Goal: Task Accomplishment & Management: Manage account settings

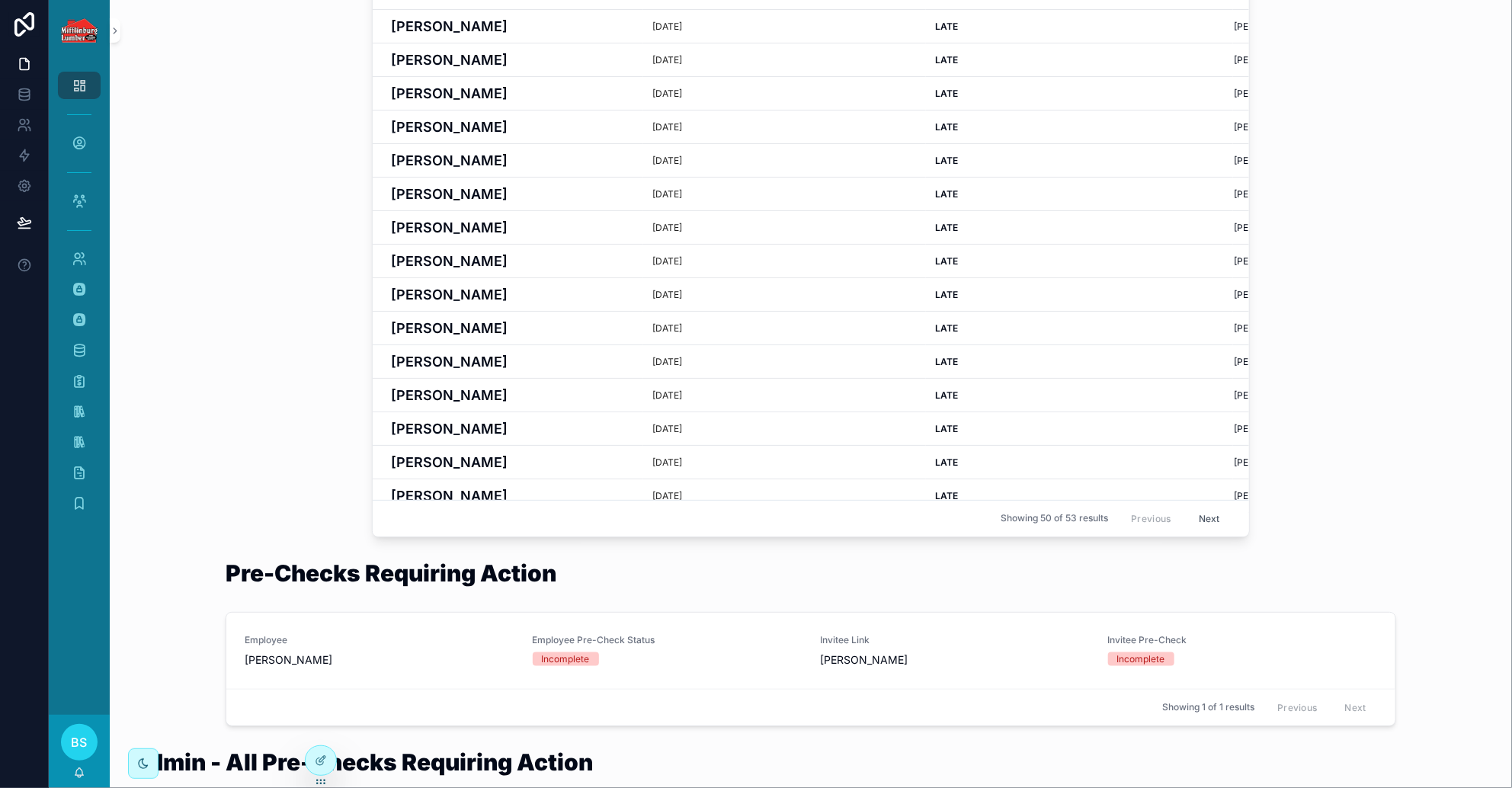
scroll to position [762, 0]
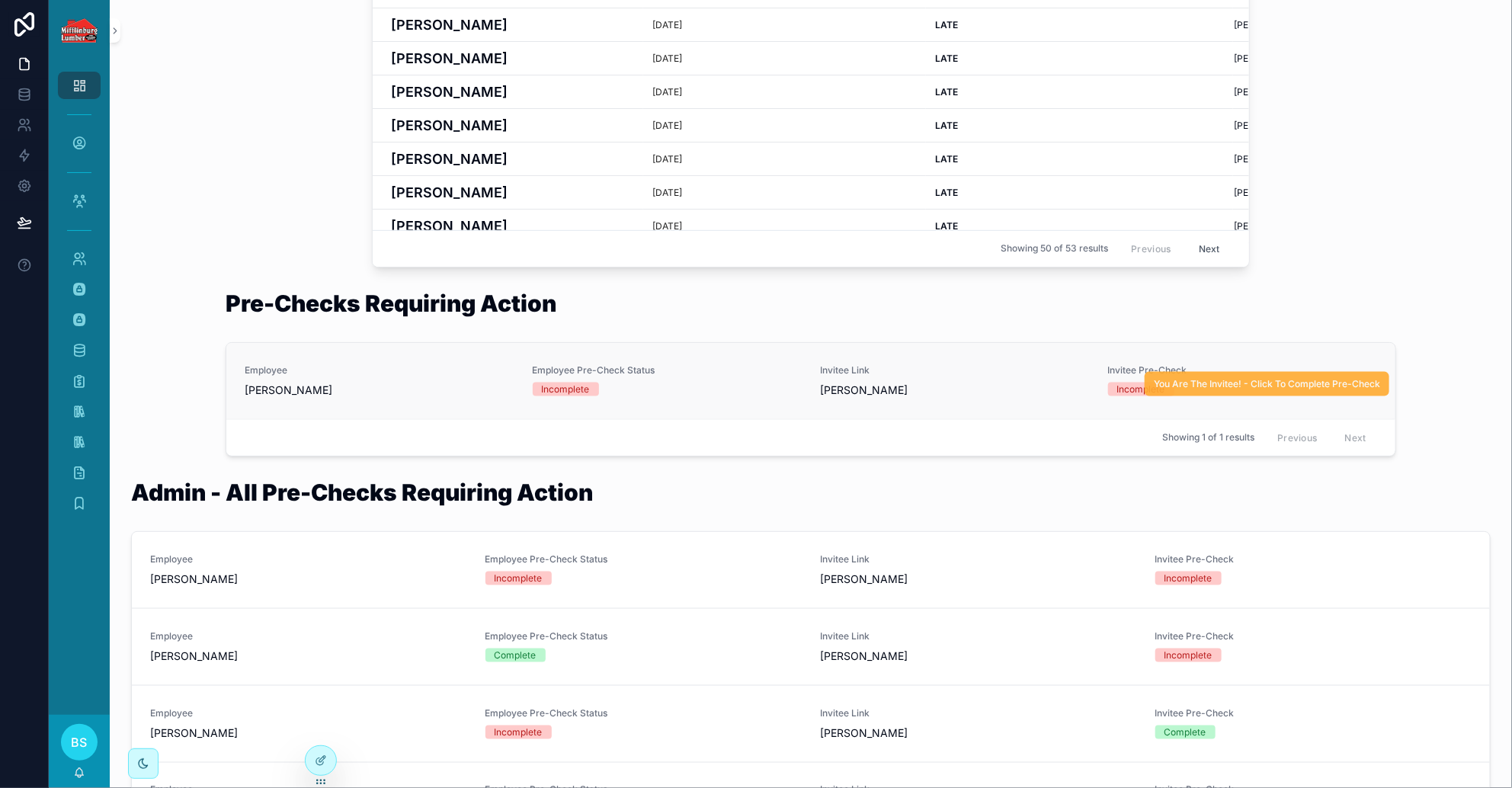
click at [1006, 386] on span "You Are The Invitee! - Click To Complete Pre-Check" at bounding box center [1267, 384] width 226 height 12
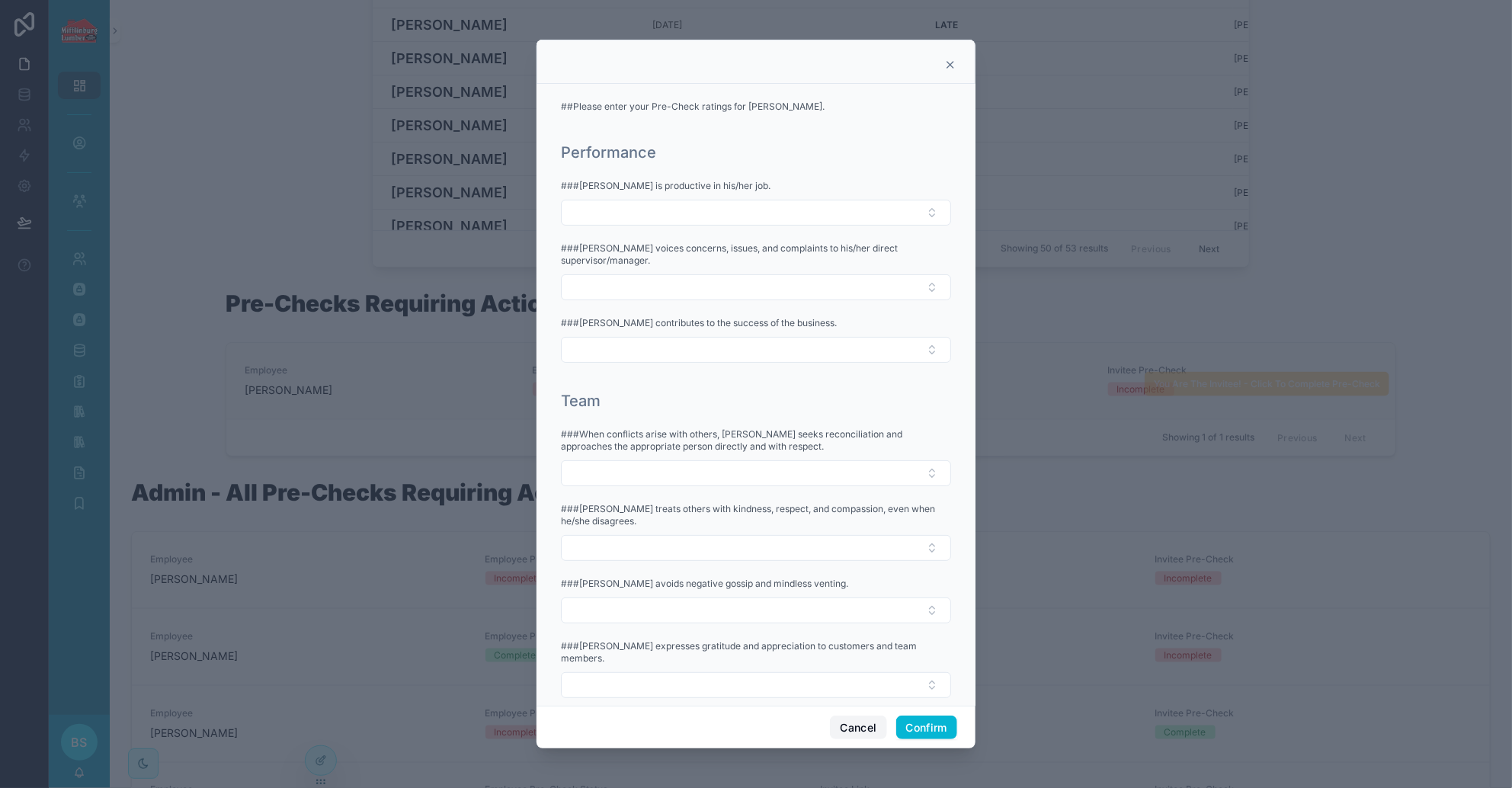
drag, startPoint x: 856, startPoint y: 722, endPoint x: 725, endPoint y: 721, distance: 131.0
click at [855, 722] on button "Cancel" at bounding box center [859, 727] width 57 height 24
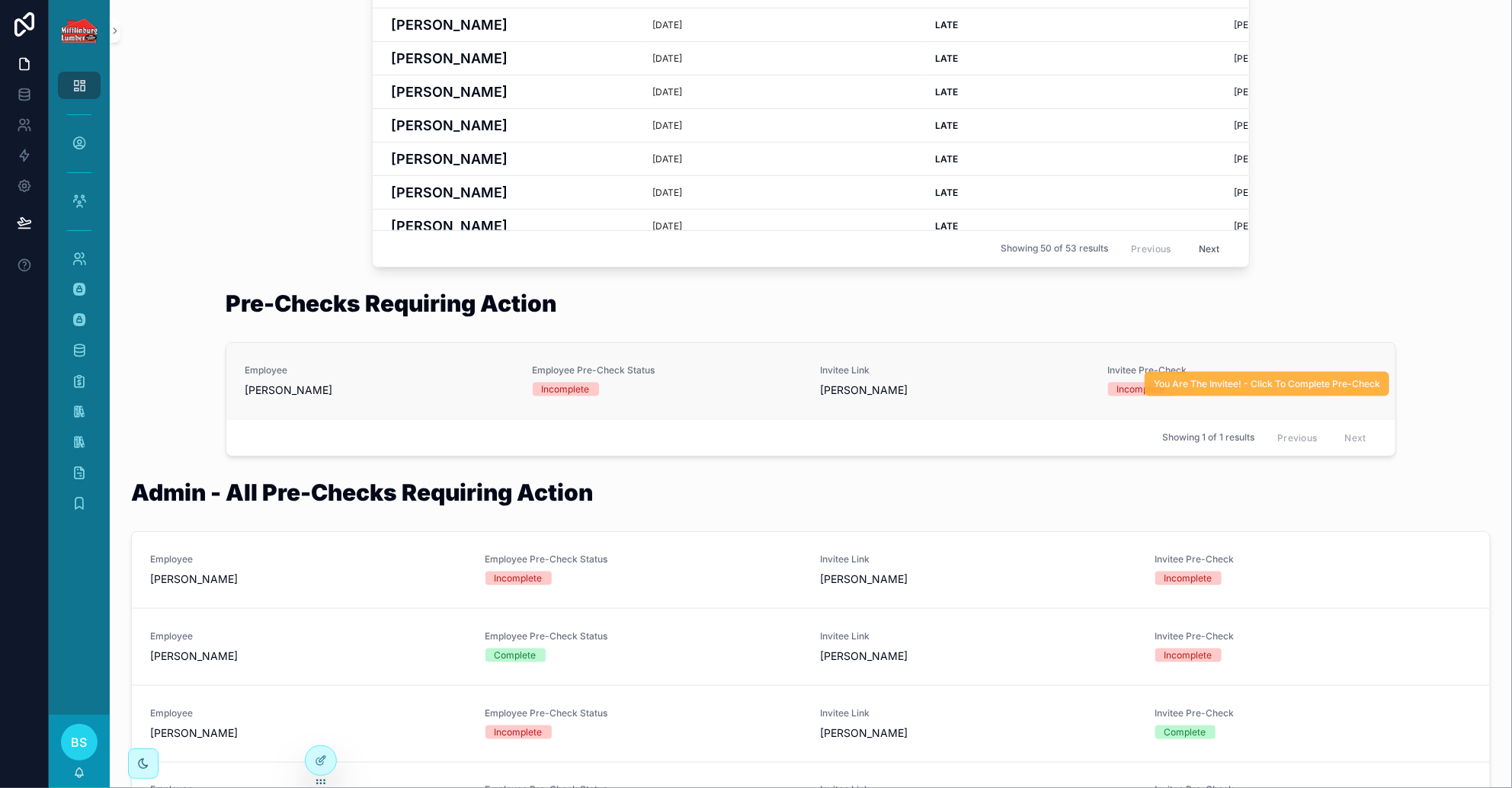
click at [1006, 381] on span "You Are The Invitee! - Click To Complete Pre-Check" at bounding box center [1267, 384] width 226 height 12
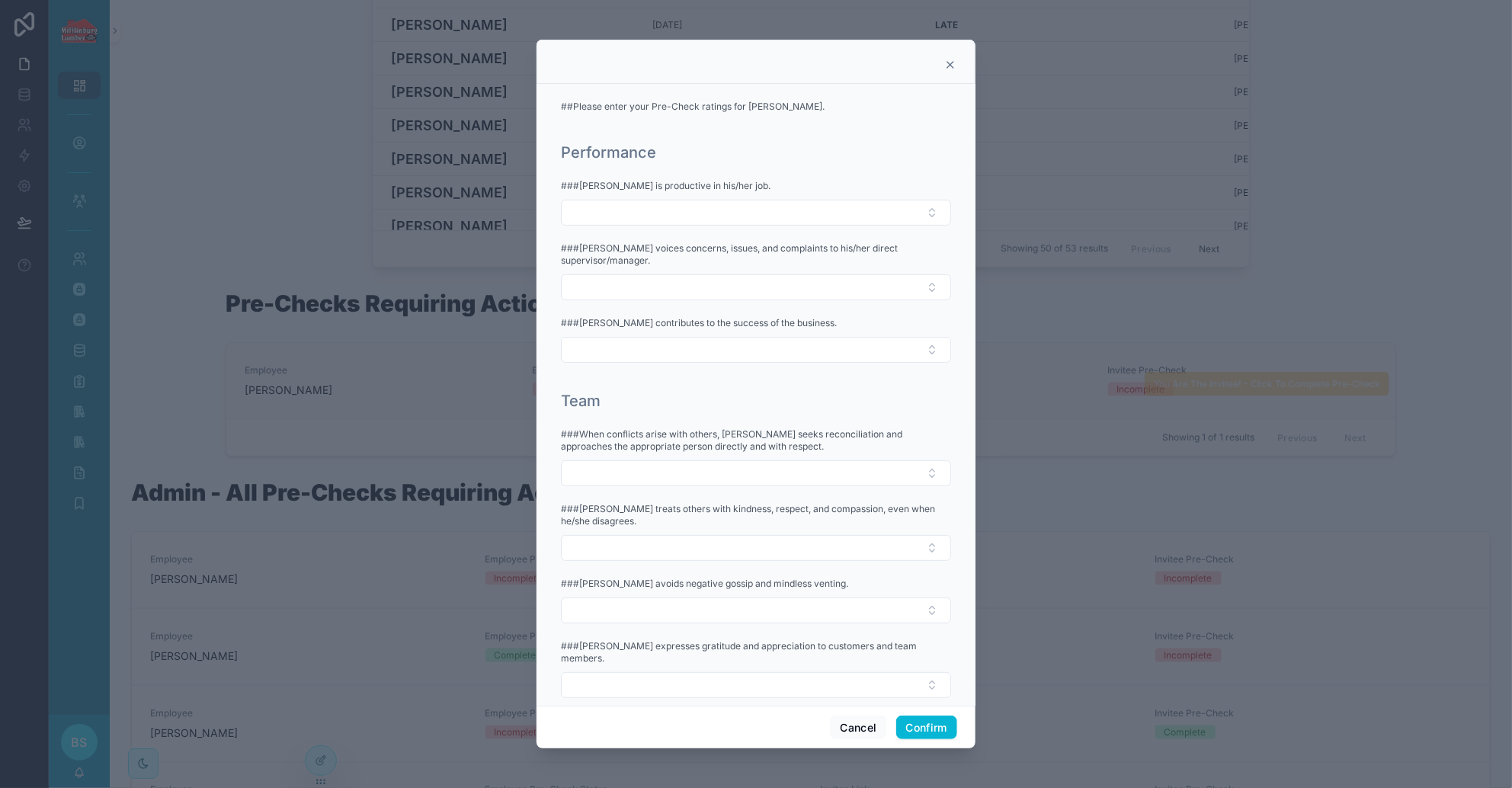
click at [320, 762] on div at bounding box center [756, 394] width 1512 height 788
click at [951, 66] on icon at bounding box center [951, 65] width 12 height 12
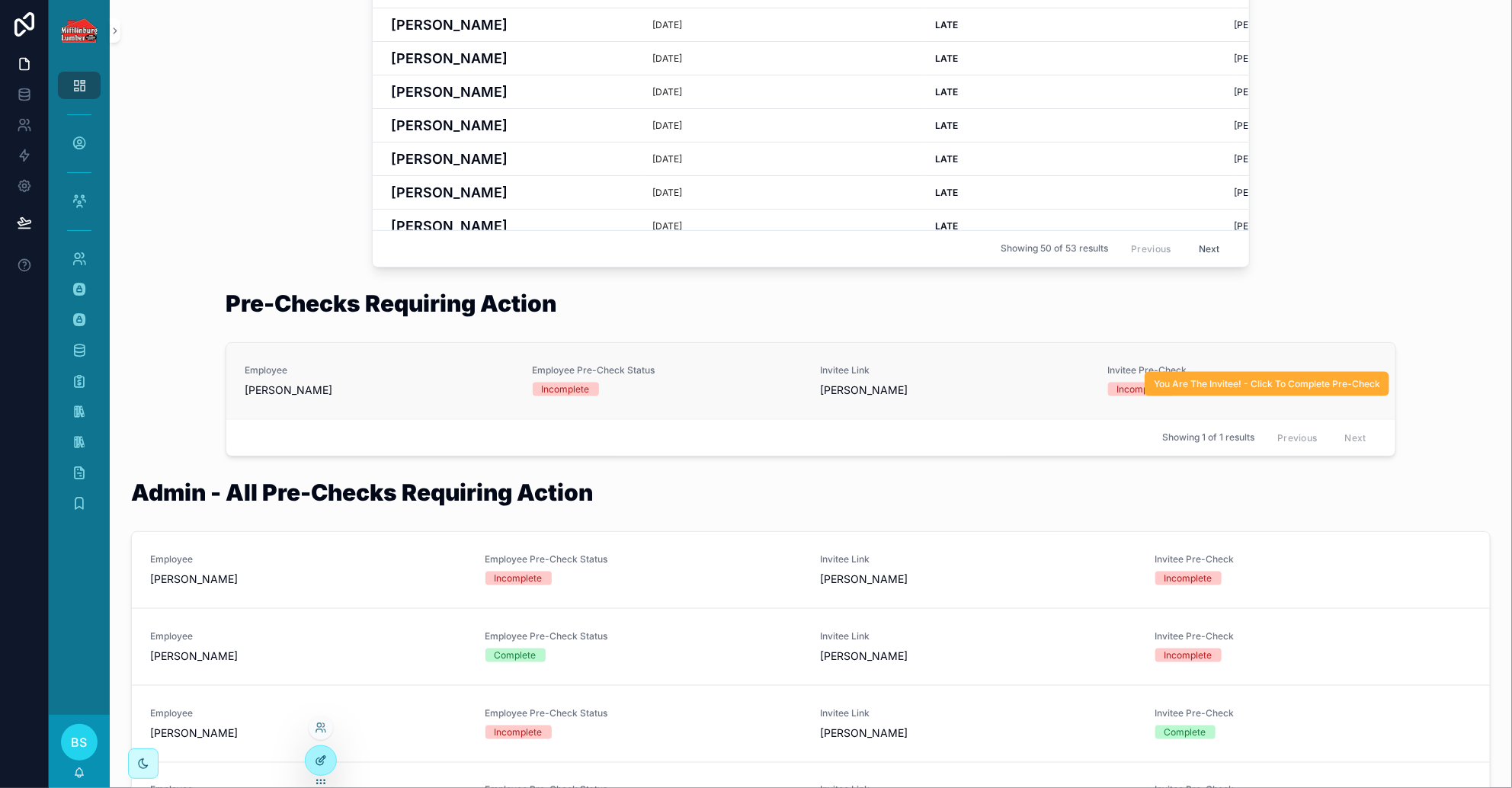
click at [317, 755] on icon at bounding box center [321, 761] width 12 height 12
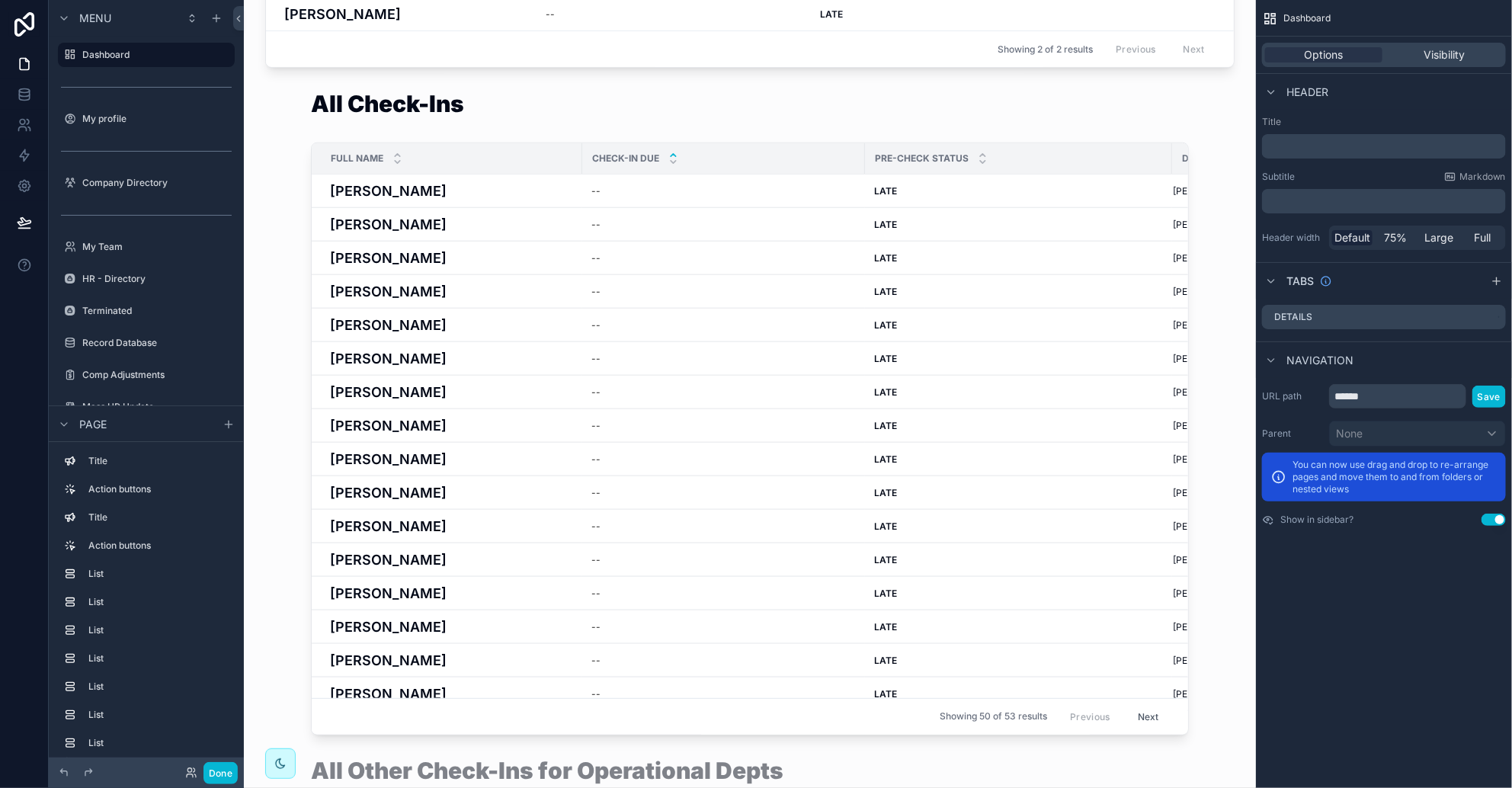
click at [1006, 380] on div "scrollable content" at bounding box center [750, 414] width 988 height 655
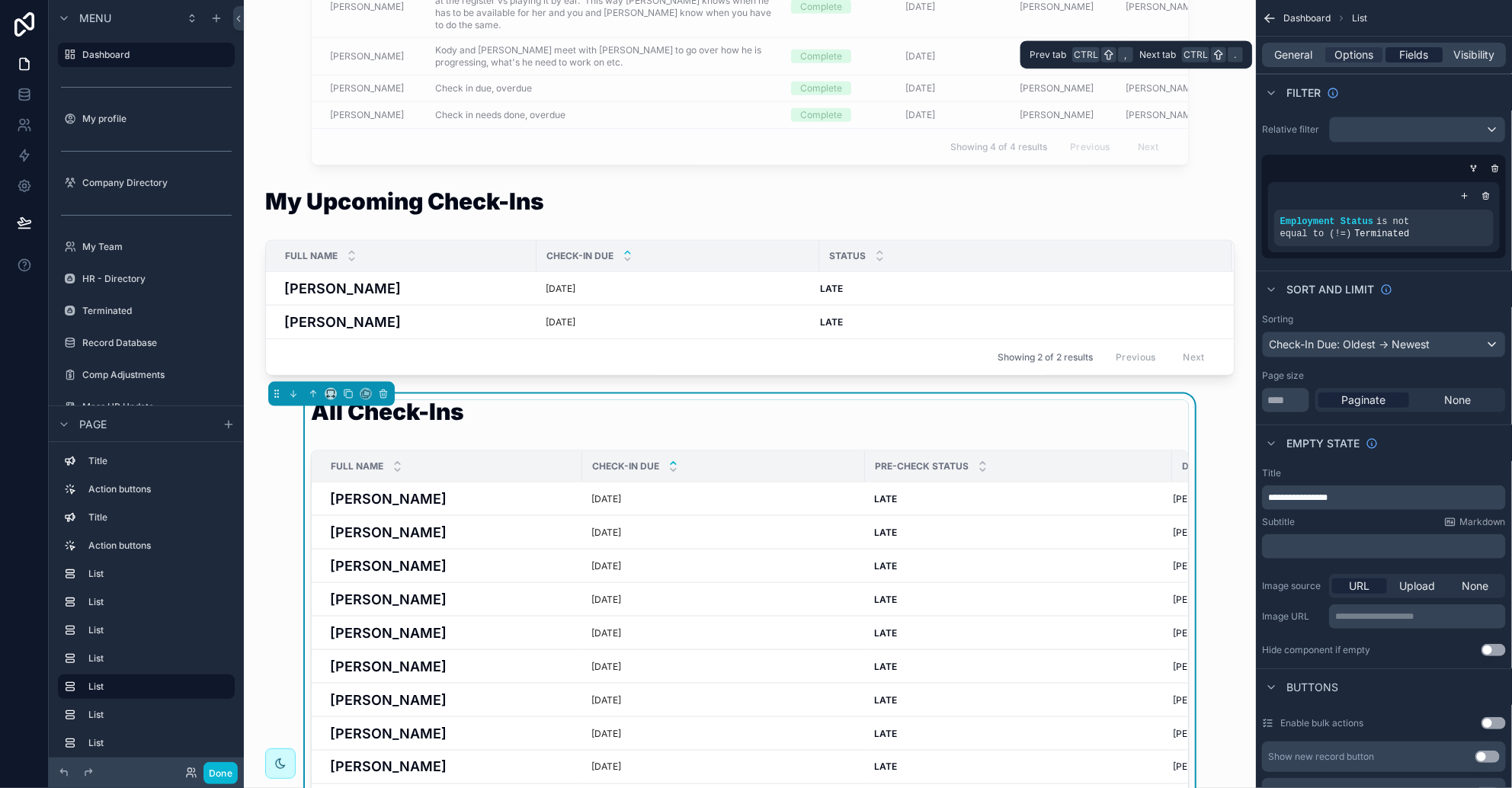
click at [1006, 57] on span "Fields" at bounding box center [1415, 55] width 29 height 16
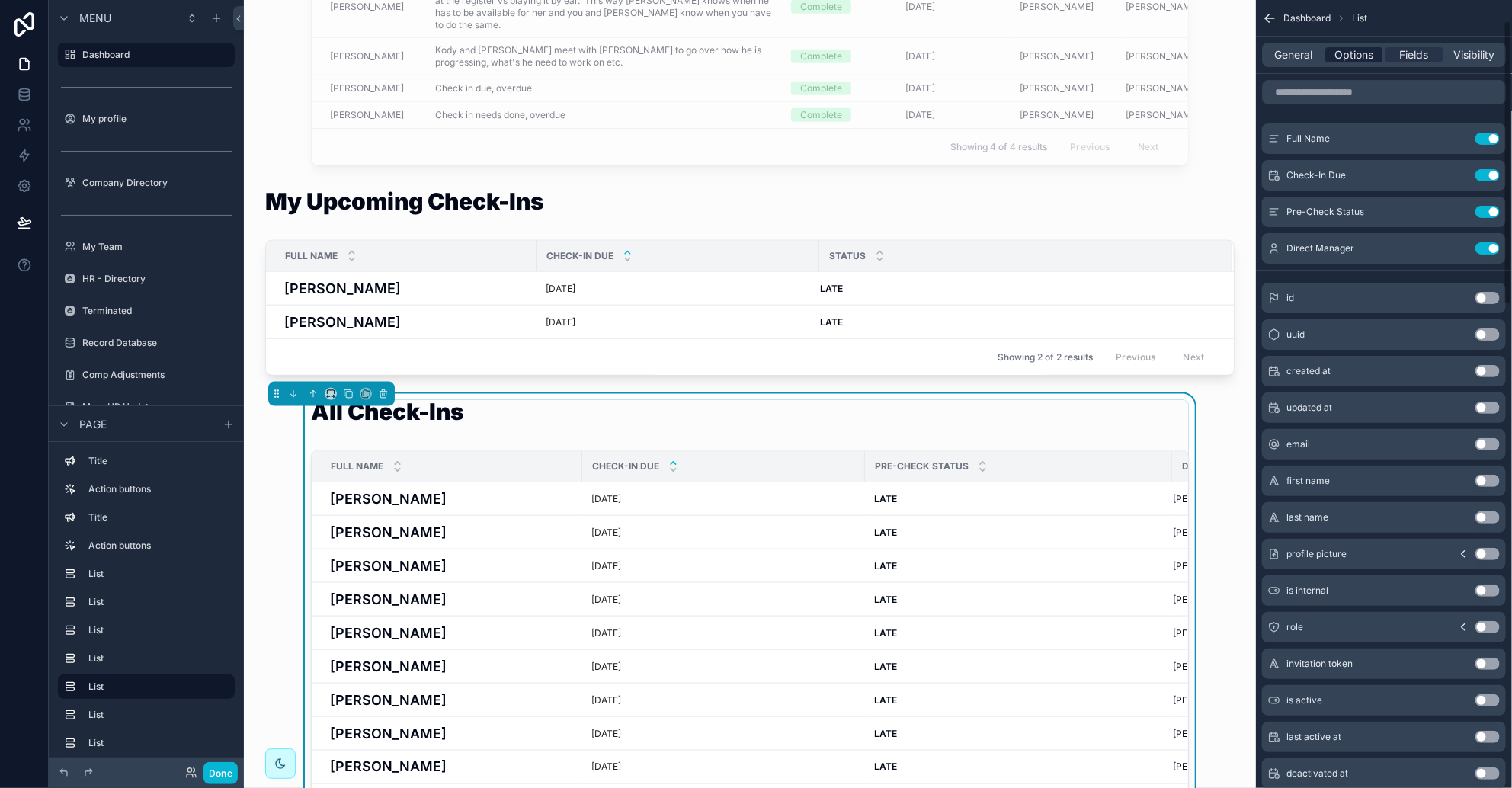
scroll to position [190, 0]
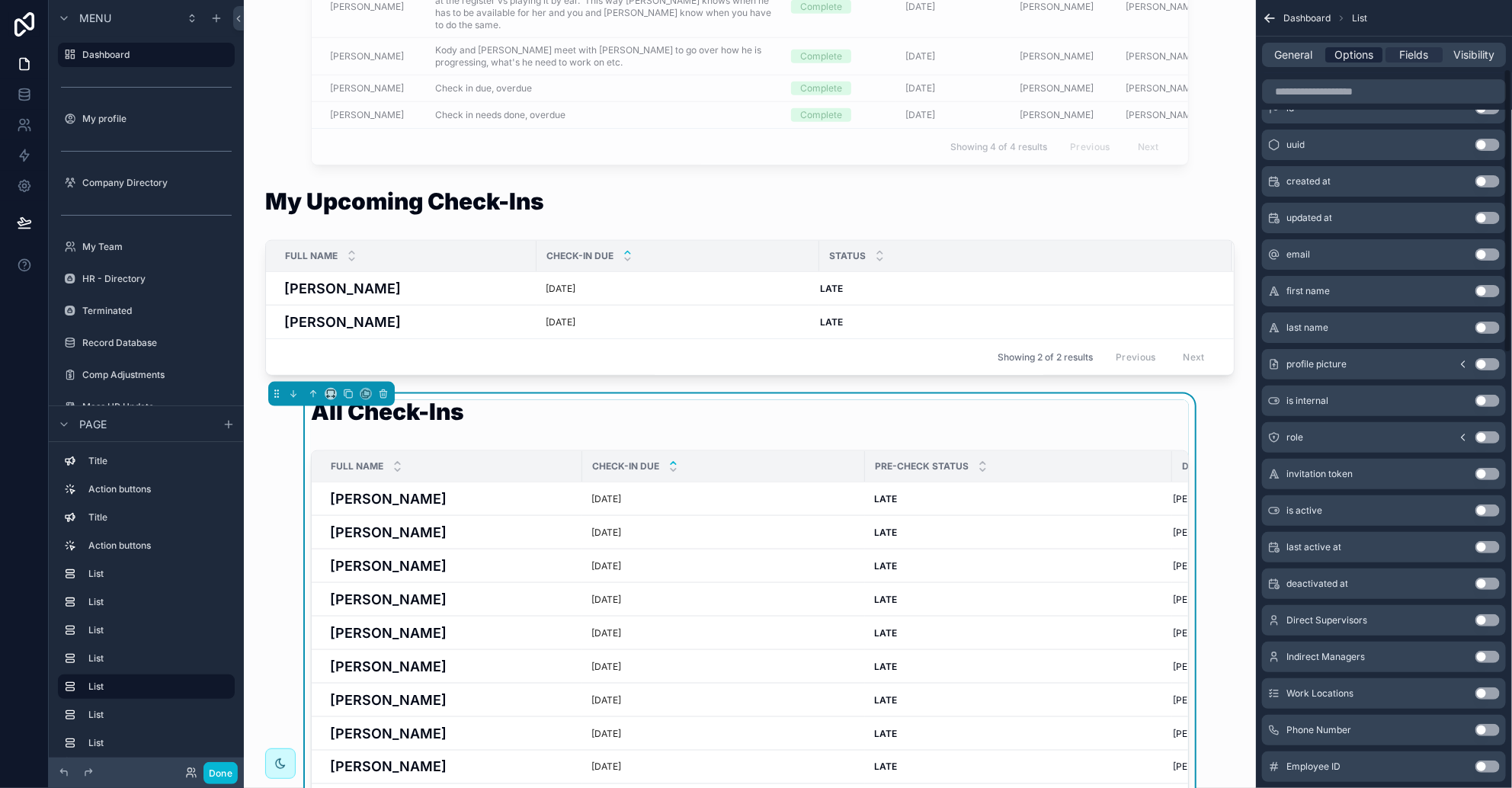
click at [1006, 54] on span "Options" at bounding box center [1355, 55] width 39 height 16
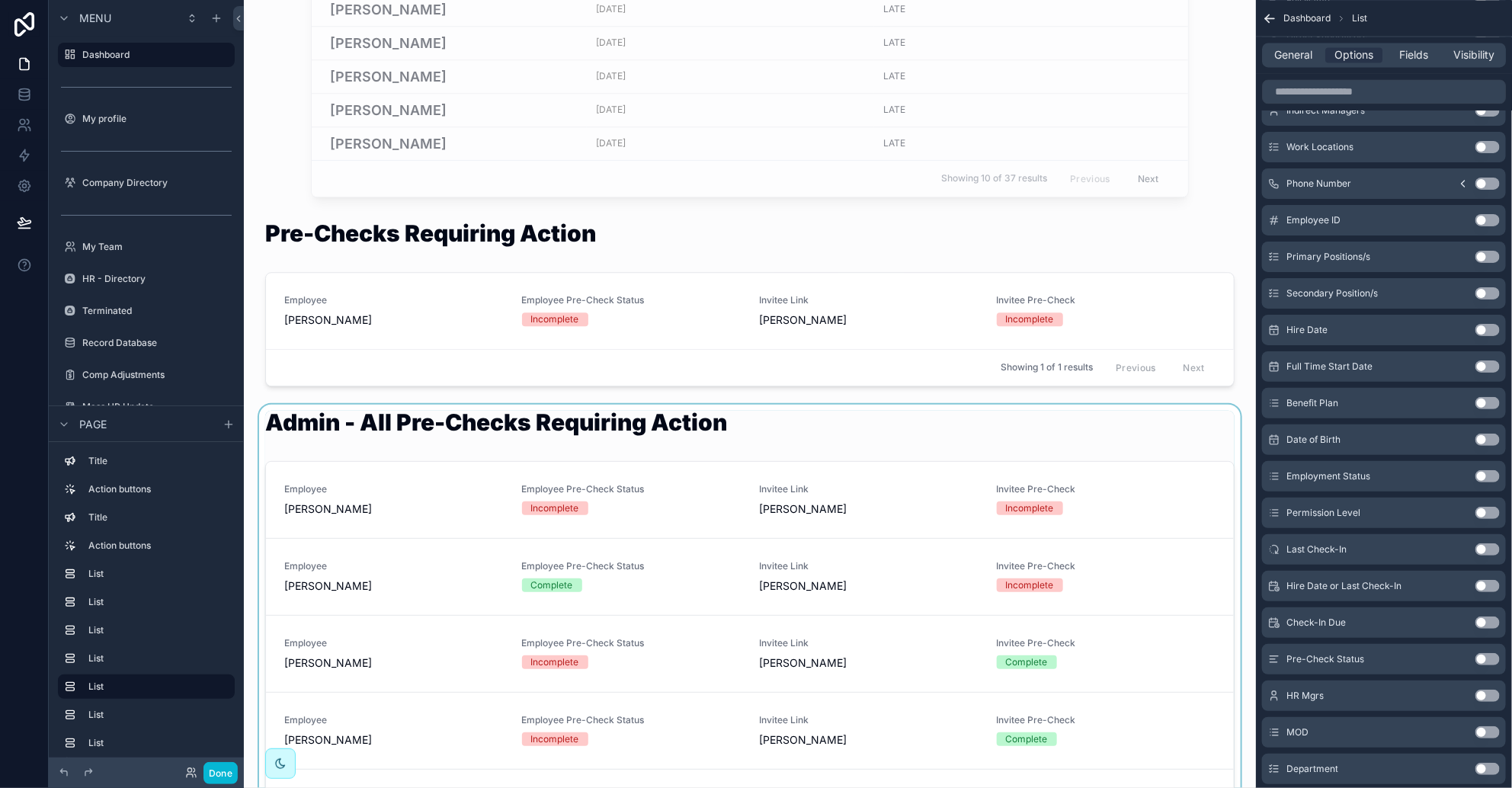
scroll to position [2094, 0]
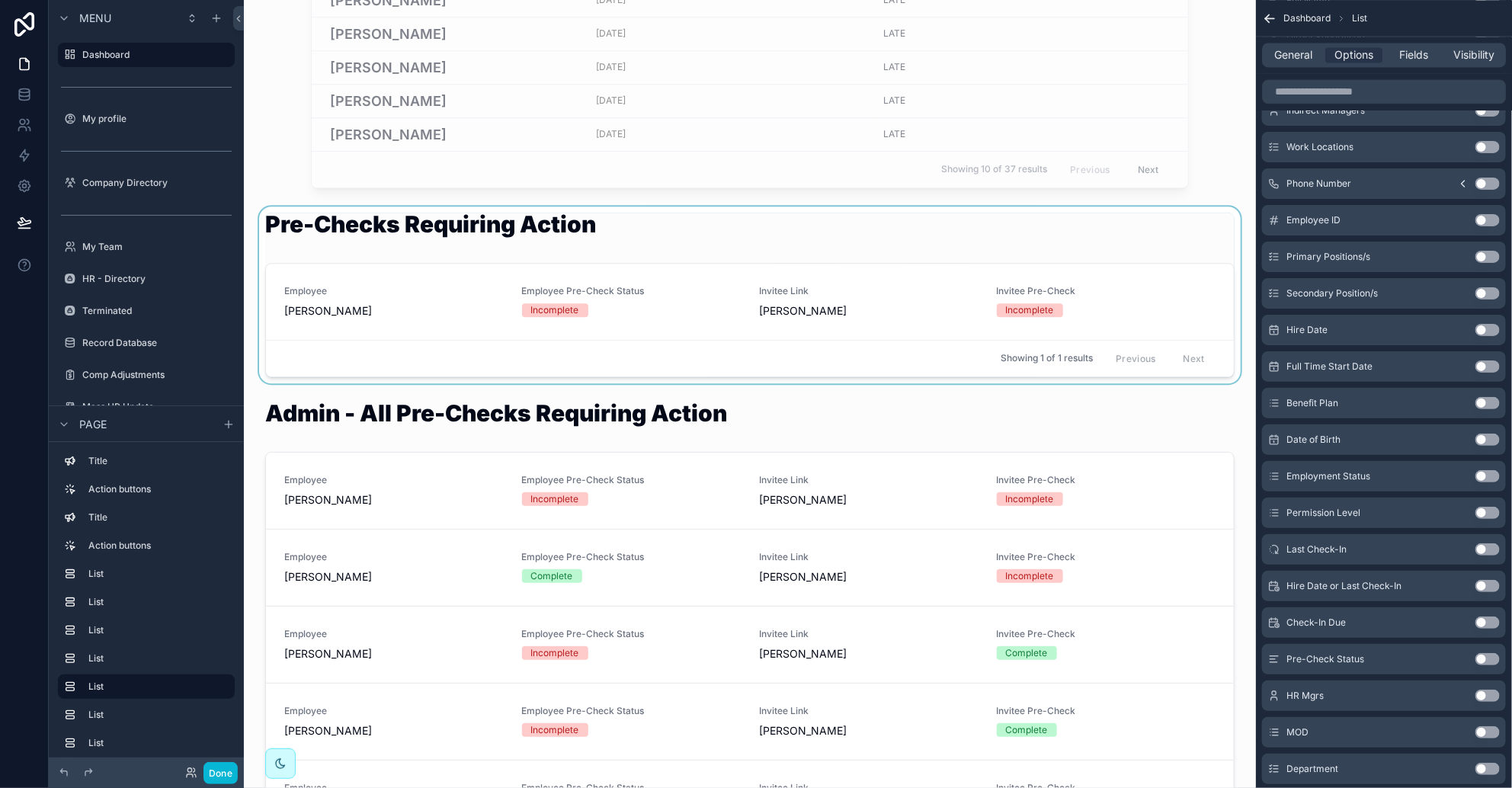
click at [907, 320] on div "scrollable content" at bounding box center [750, 294] width 988 height 177
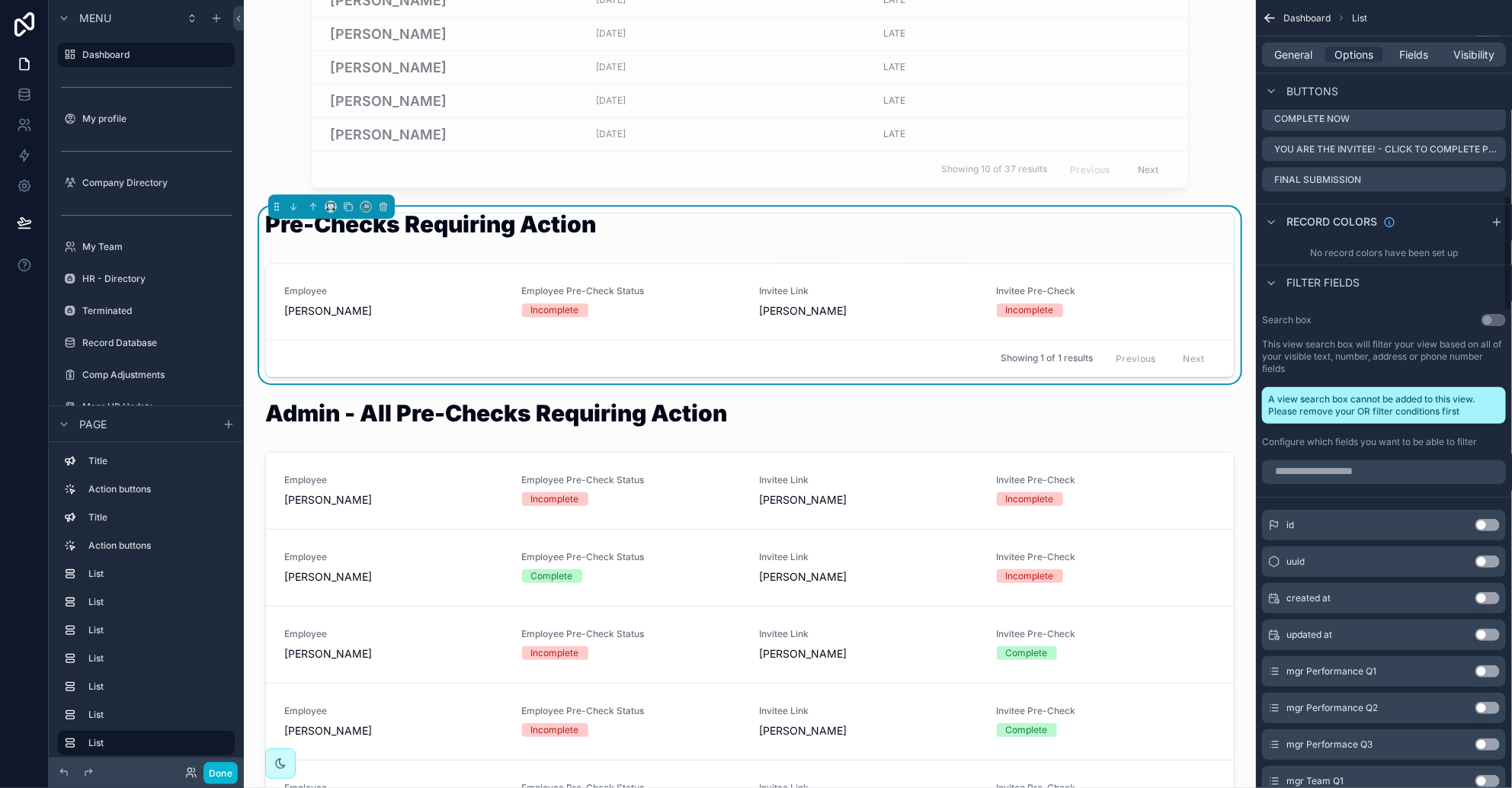
scroll to position [1142, 0]
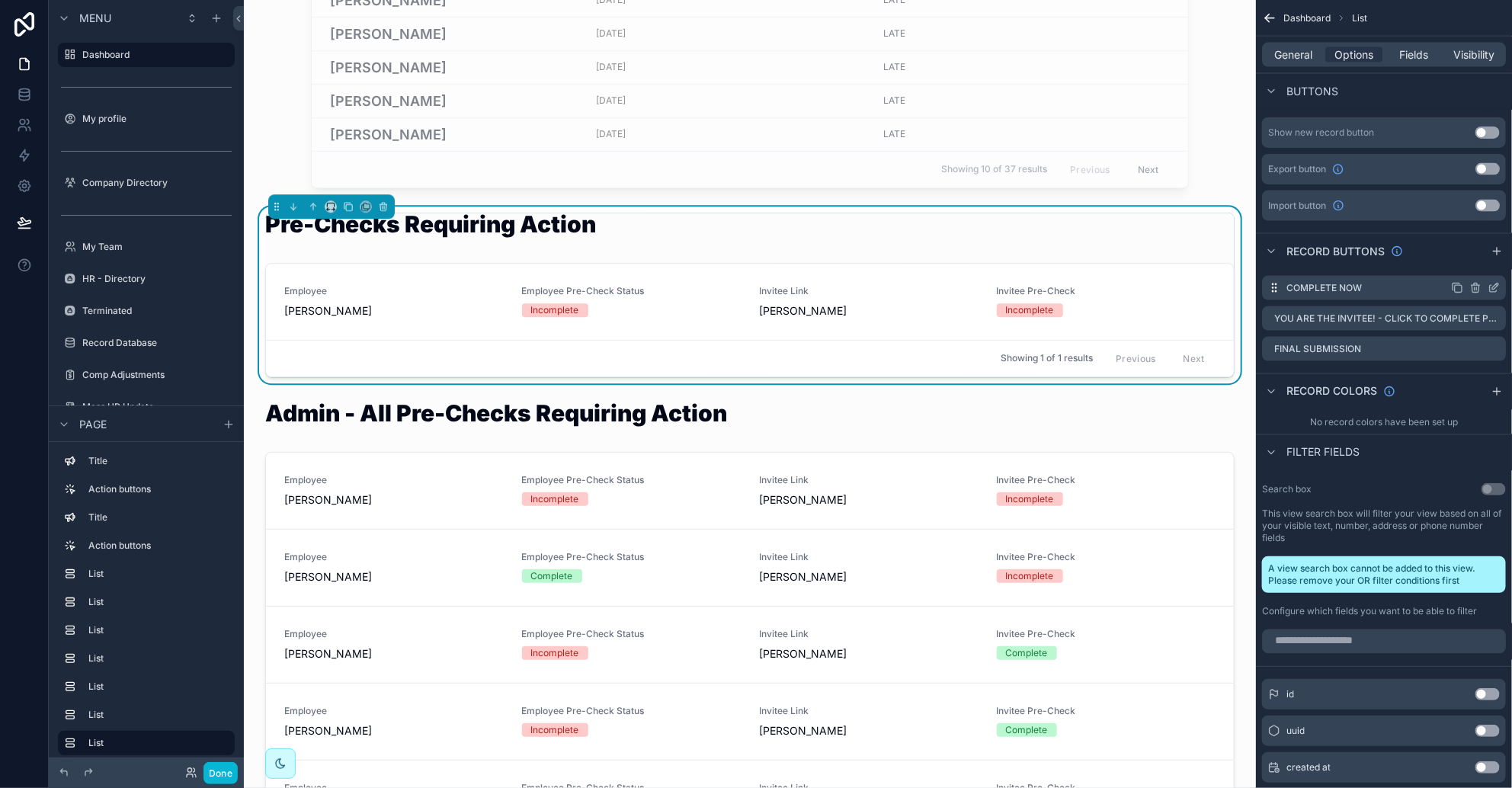
click at [1006, 284] on icon "scrollable content" at bounding box center [1493, 287] width 12 height 12
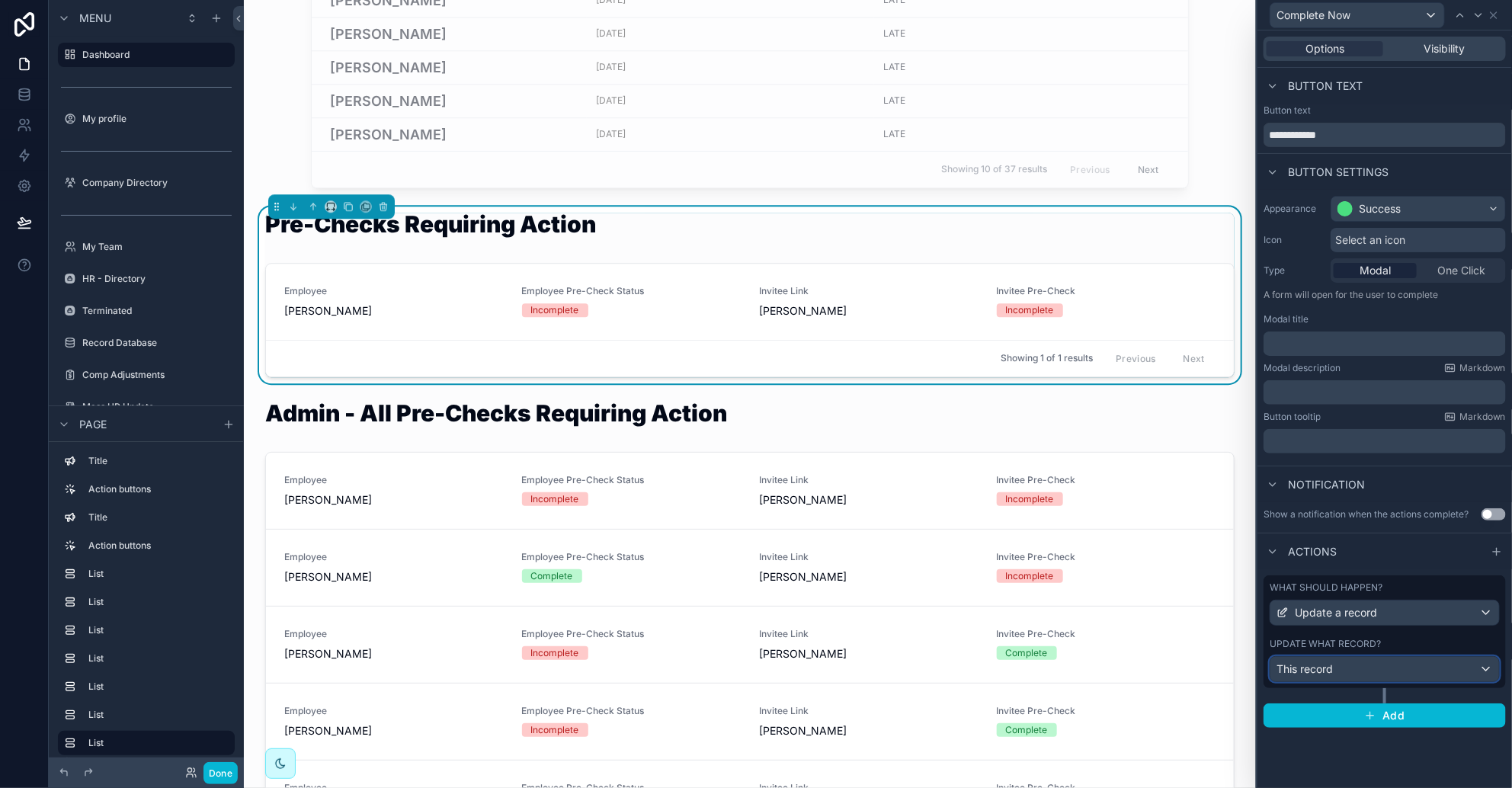
click at [1006, 669] on div "This record" at bounding box center [1385, 669] width 229 height 24
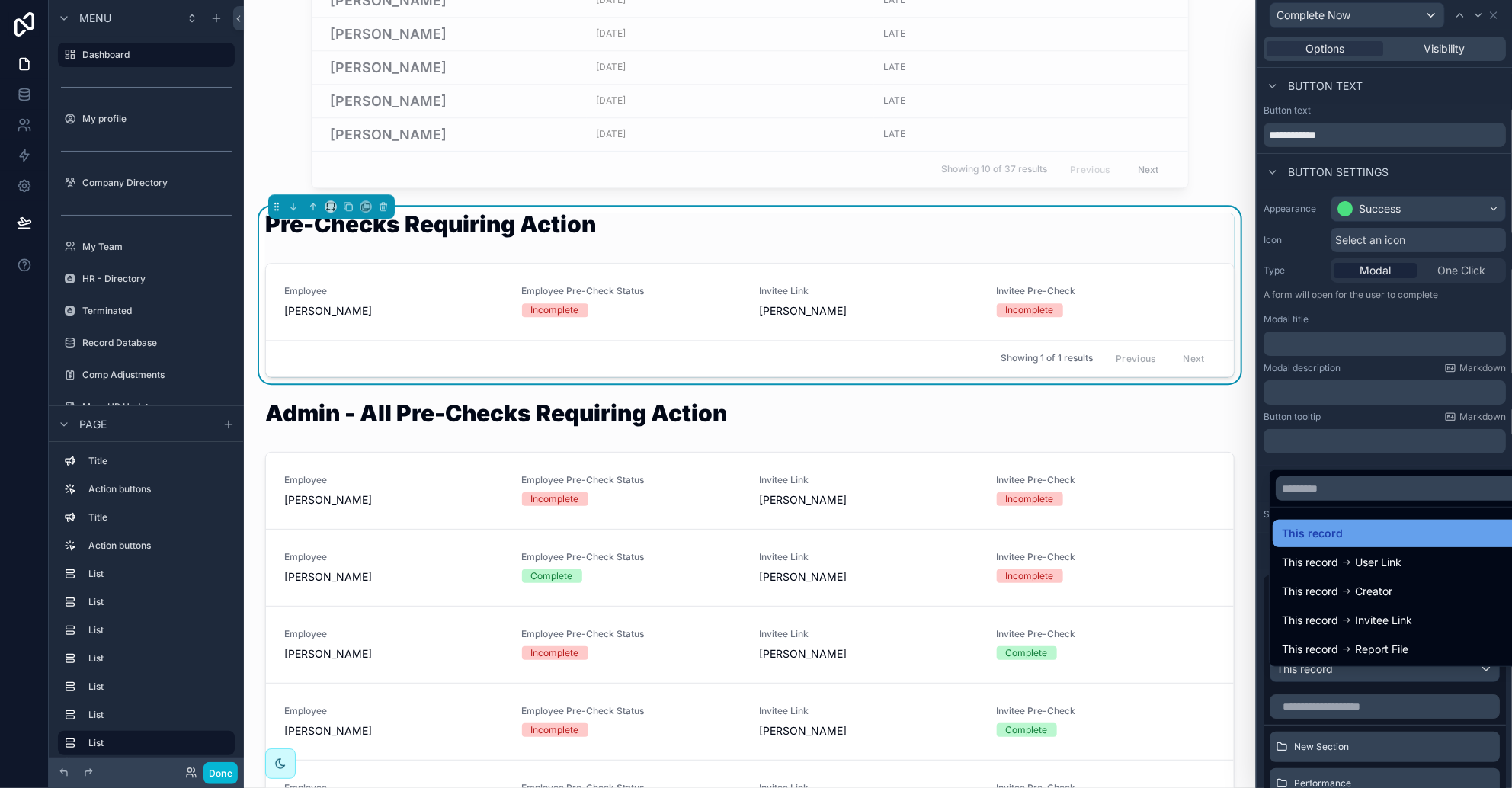
click at [1006, 531] on div "This record" at bounding box center [1402, 533] width 241 height 19
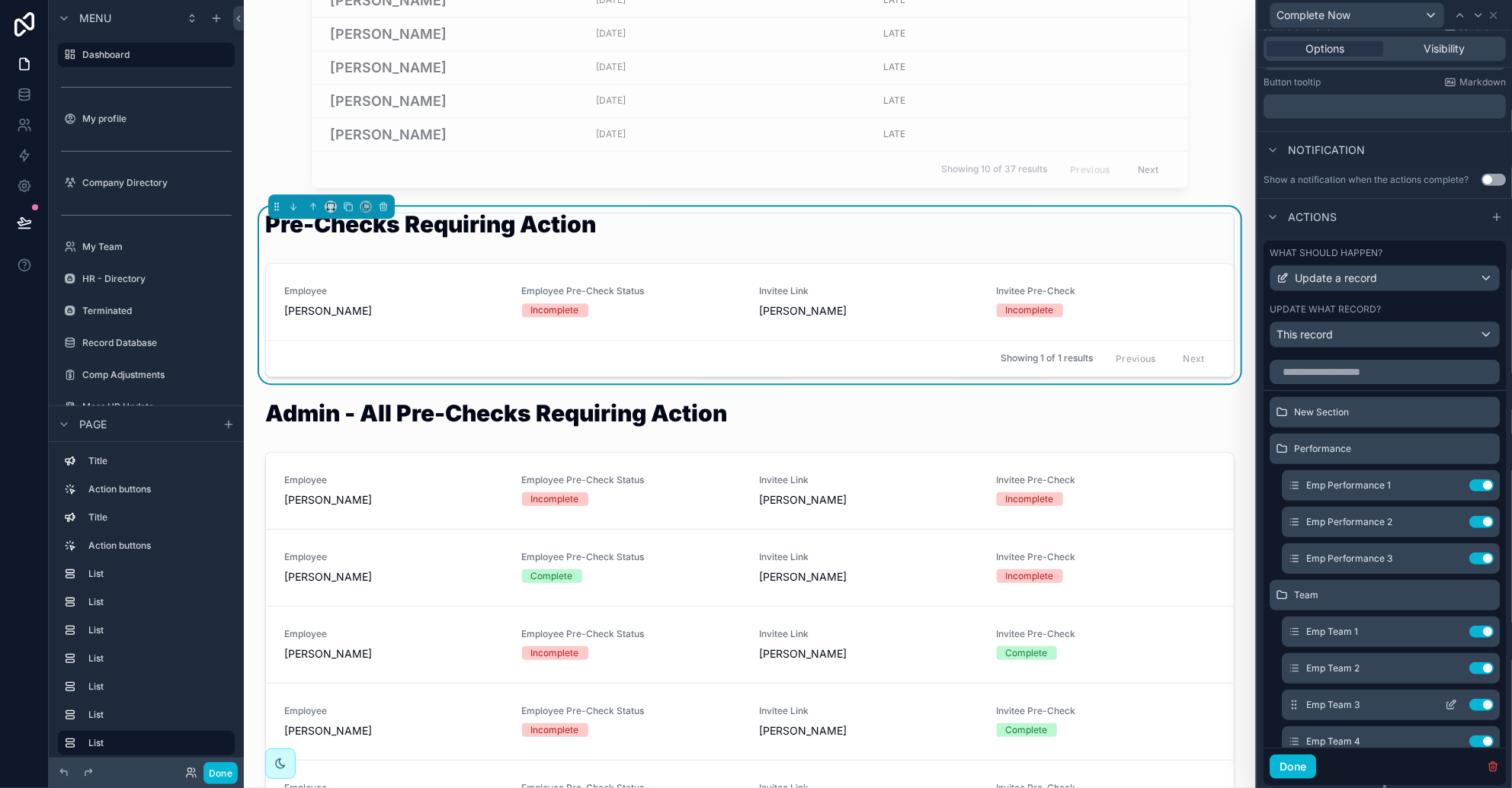
scroll to position [380, 0]
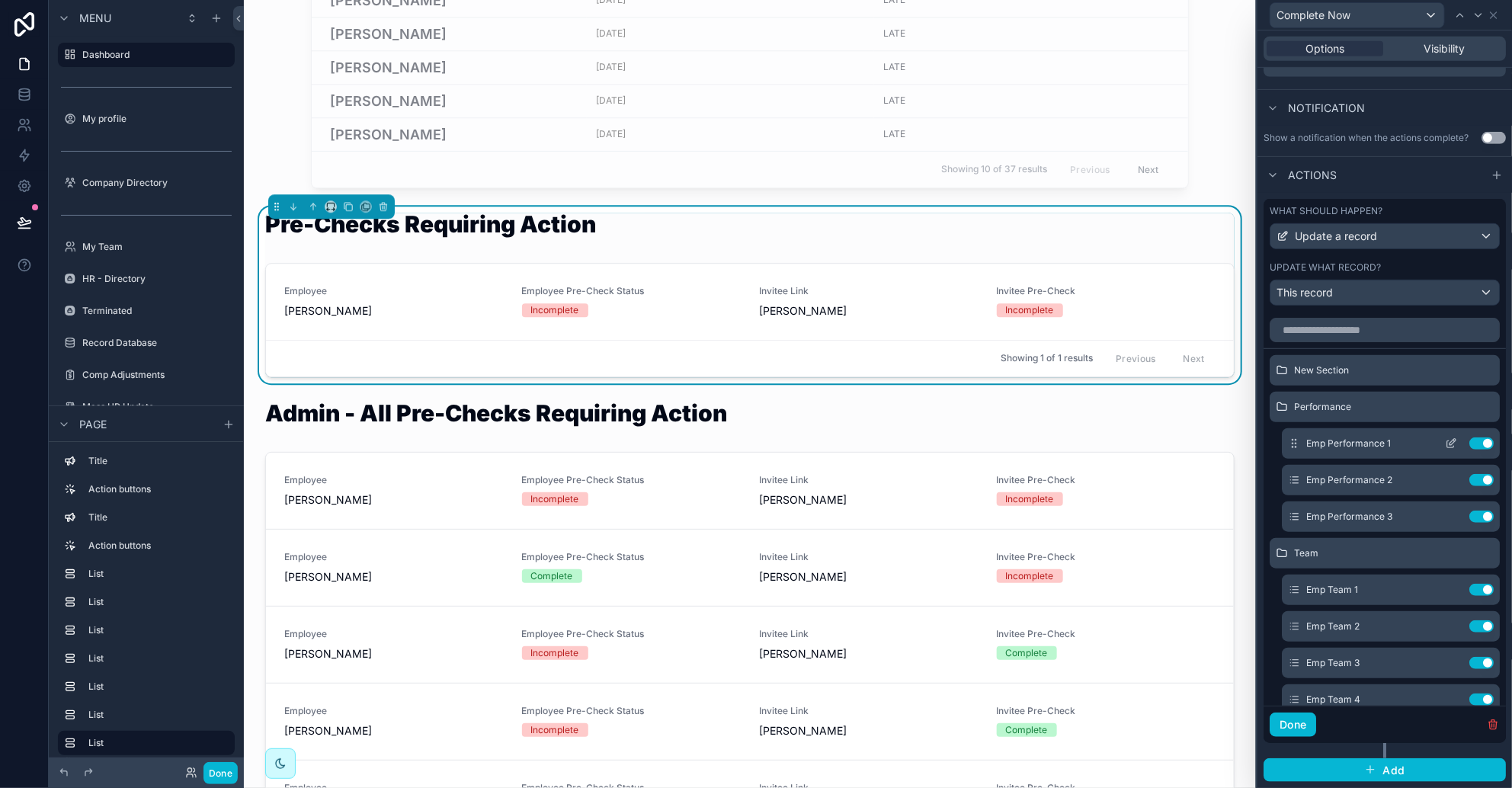
click at [1006, 450] on icon at bounding box center [1451, 443] width 12 height 12
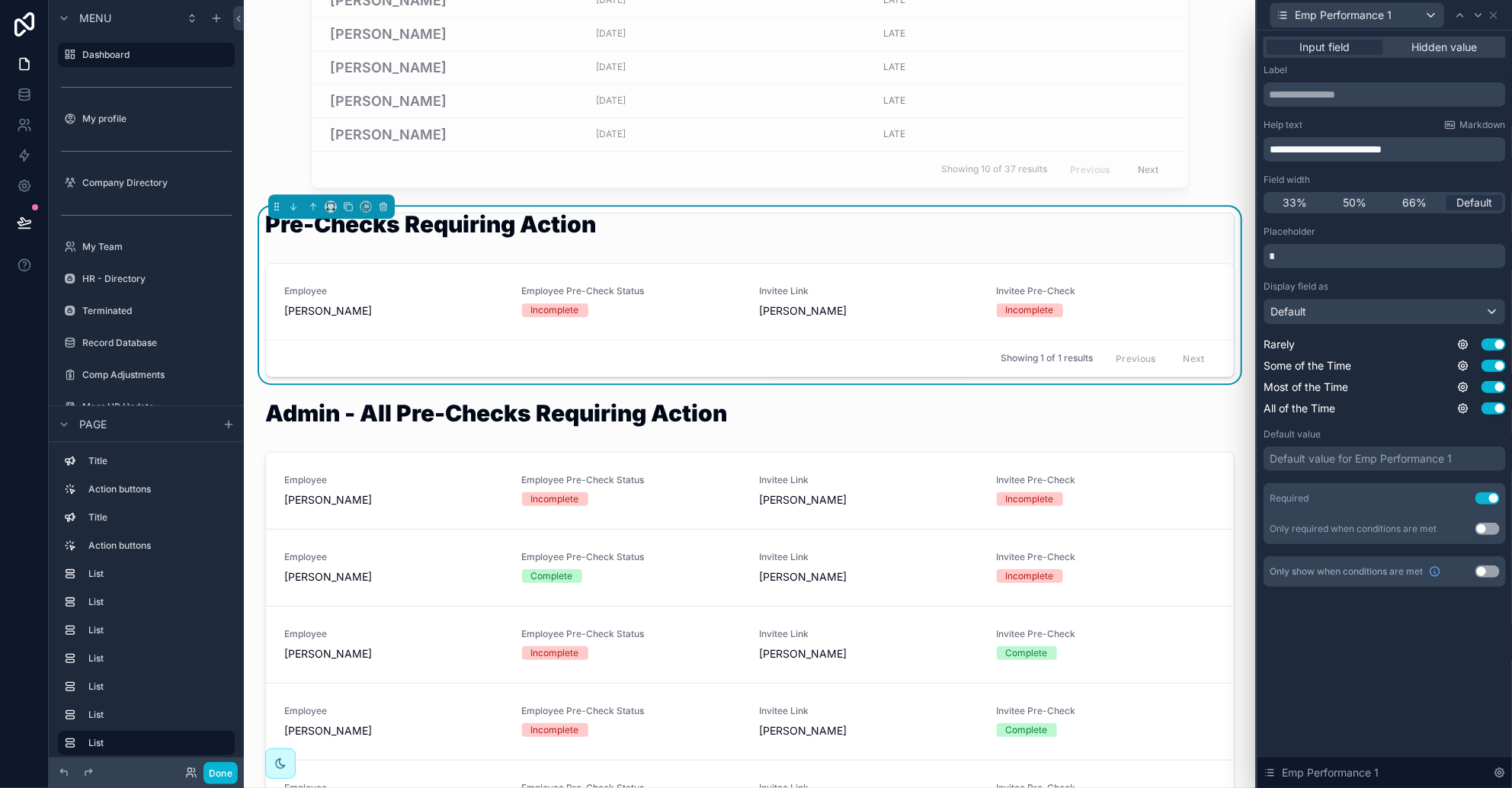
click at [1006, 148] on span "**********" at bounding box center [1325, 149] width 112 height 11
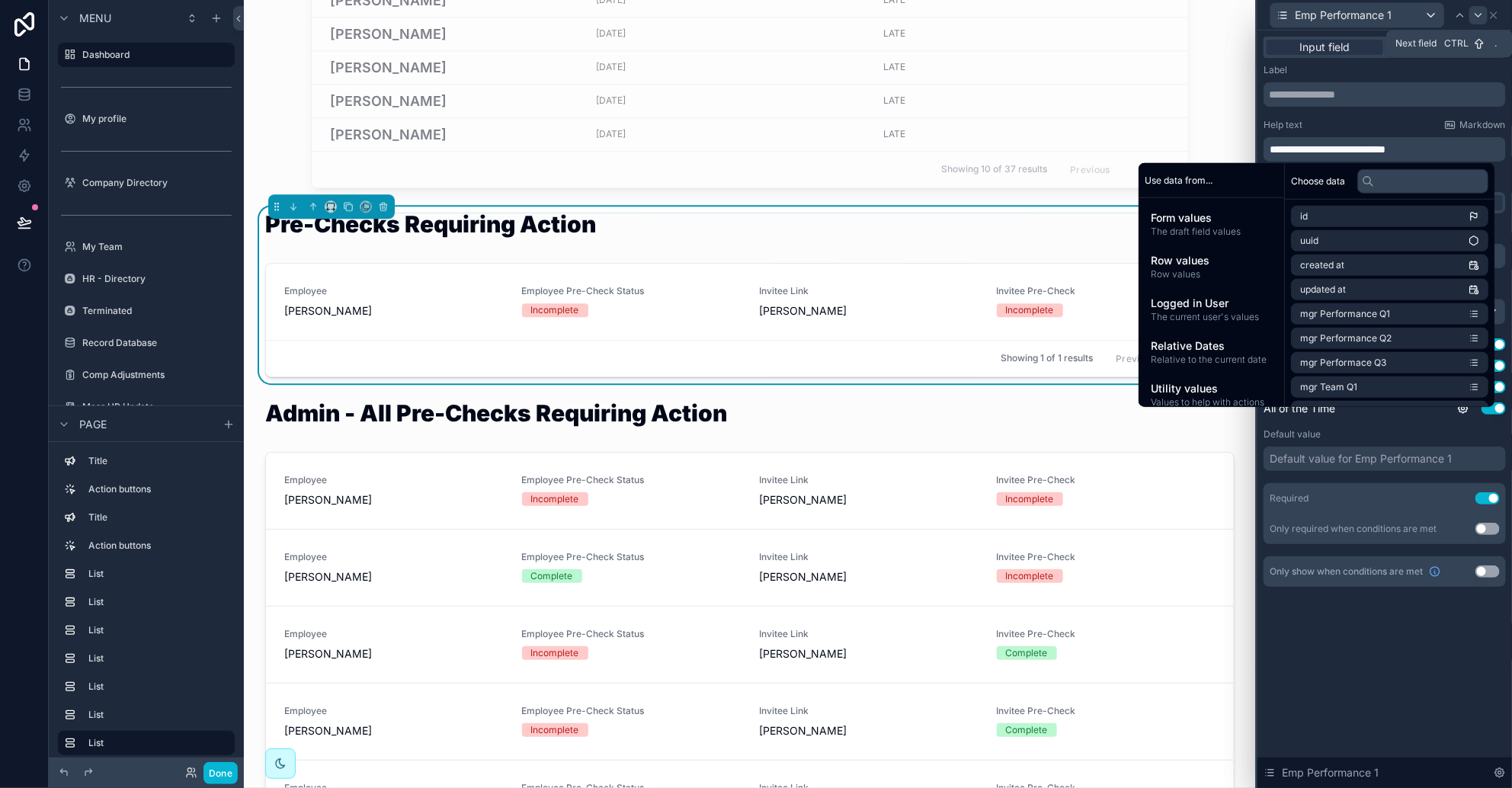
click at [1006, 19] on icon at bounding box center [1479, 15] width 12 height 12
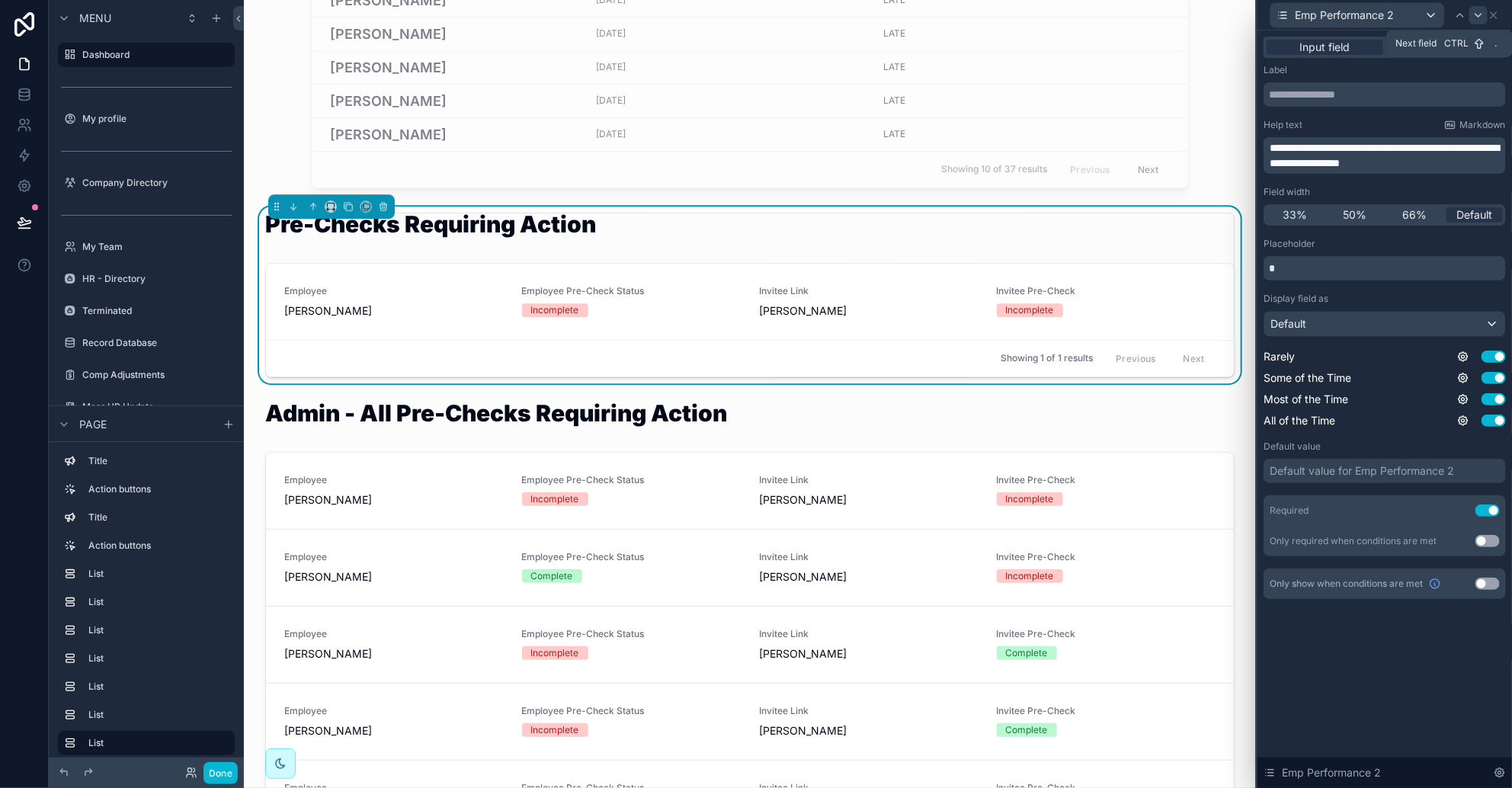
click at [1006, 9] on icon at bounding box center [1479, 15] width 12 height 12
click at [1006, 145] on span "**********" at bounding box center [1359, 149] width 181 height 11
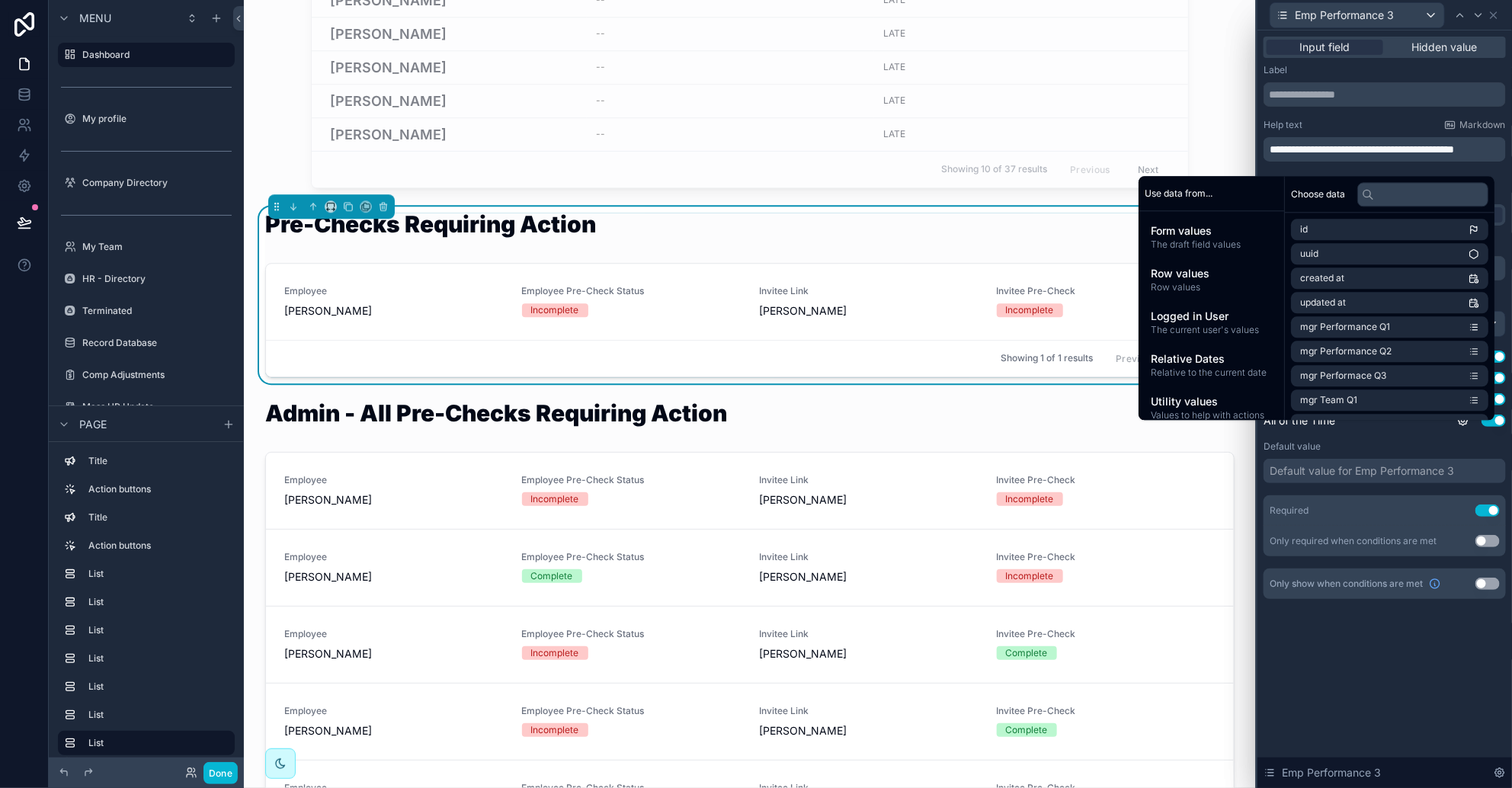
click at [1006, 12] on icon at bounding box center [1479, 15] width 12 height 12
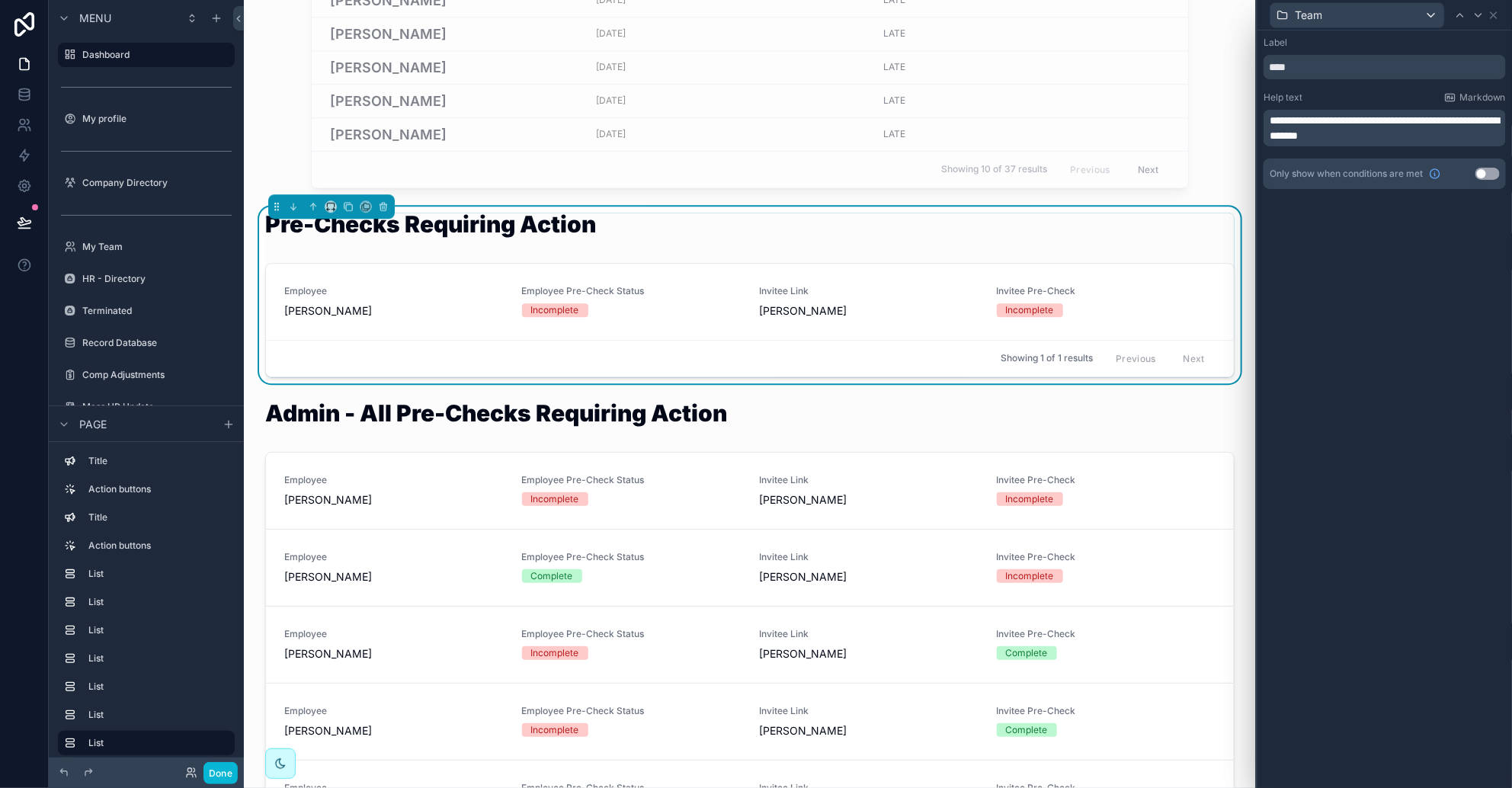
click at [1006, 119] on span "**********" at bounding box center [1384, 128] width 230 height 25
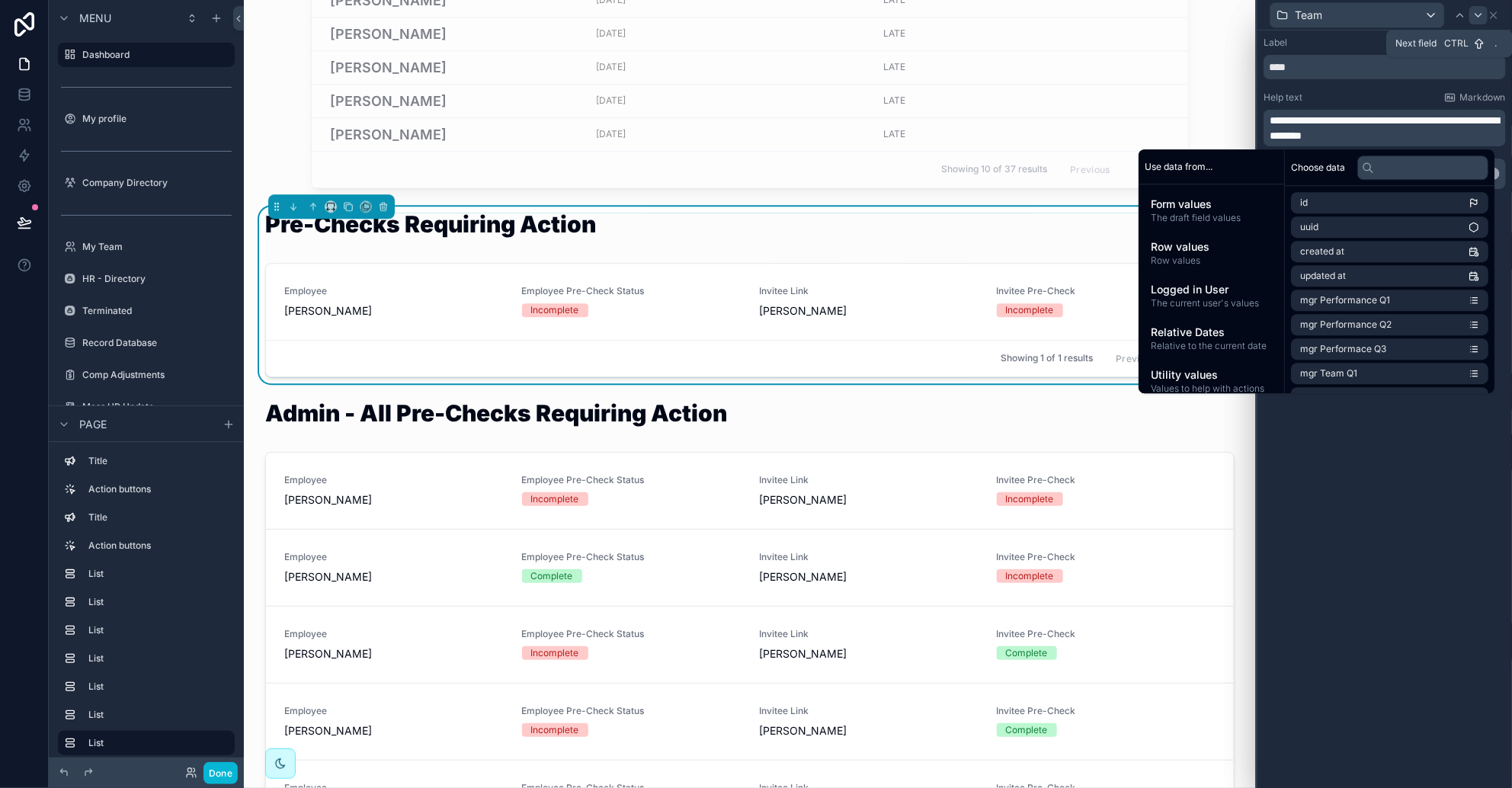
click at [1006, 16] on icon at bounding box center [1479, 15] width 12 height 12
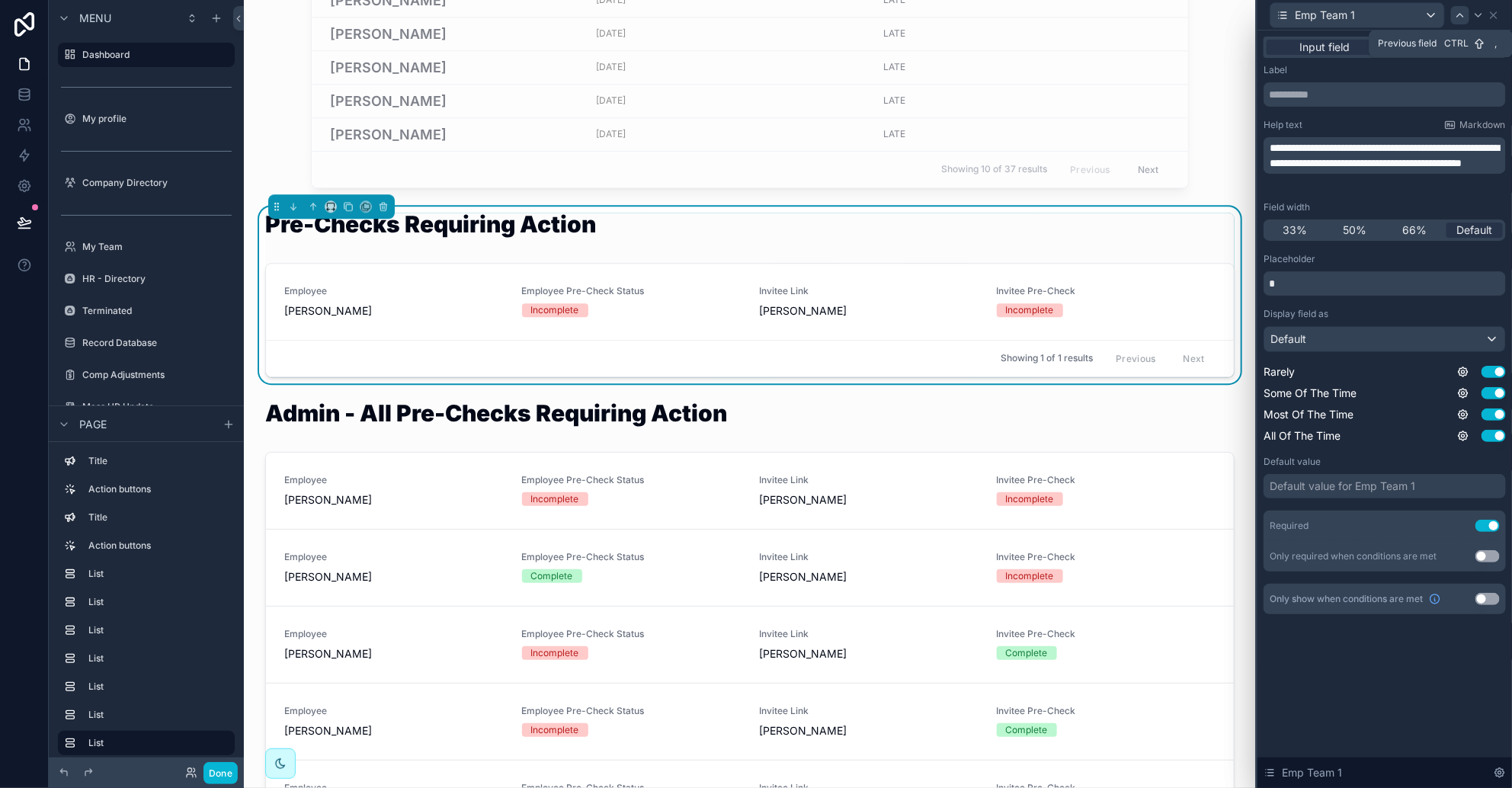
click at [1006, 22] on div at bounding box center [1460, 15] width 19 height 19
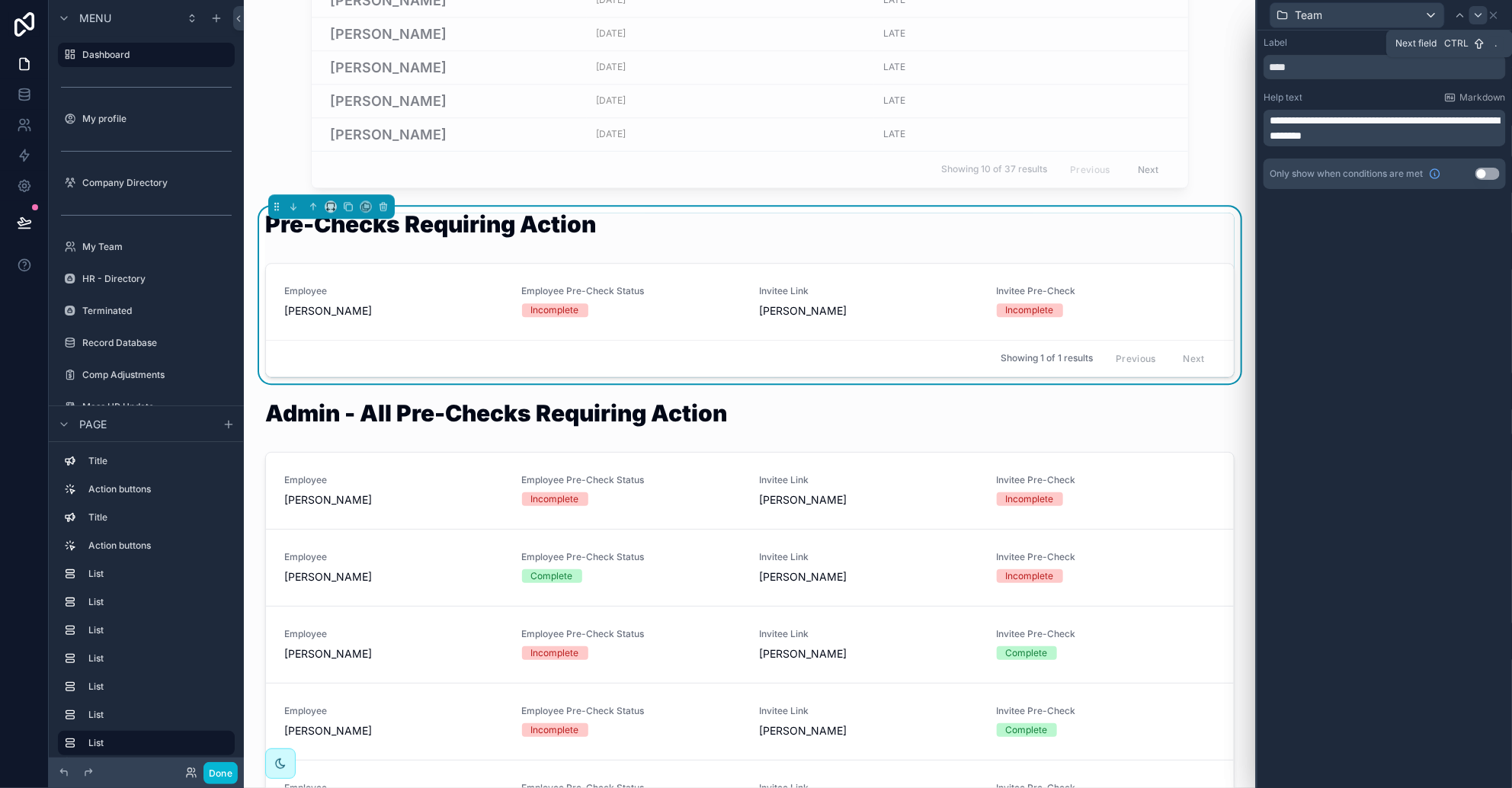
click at [1006, 14] on icon at bounding box center [1479, 15] width 6 height 3
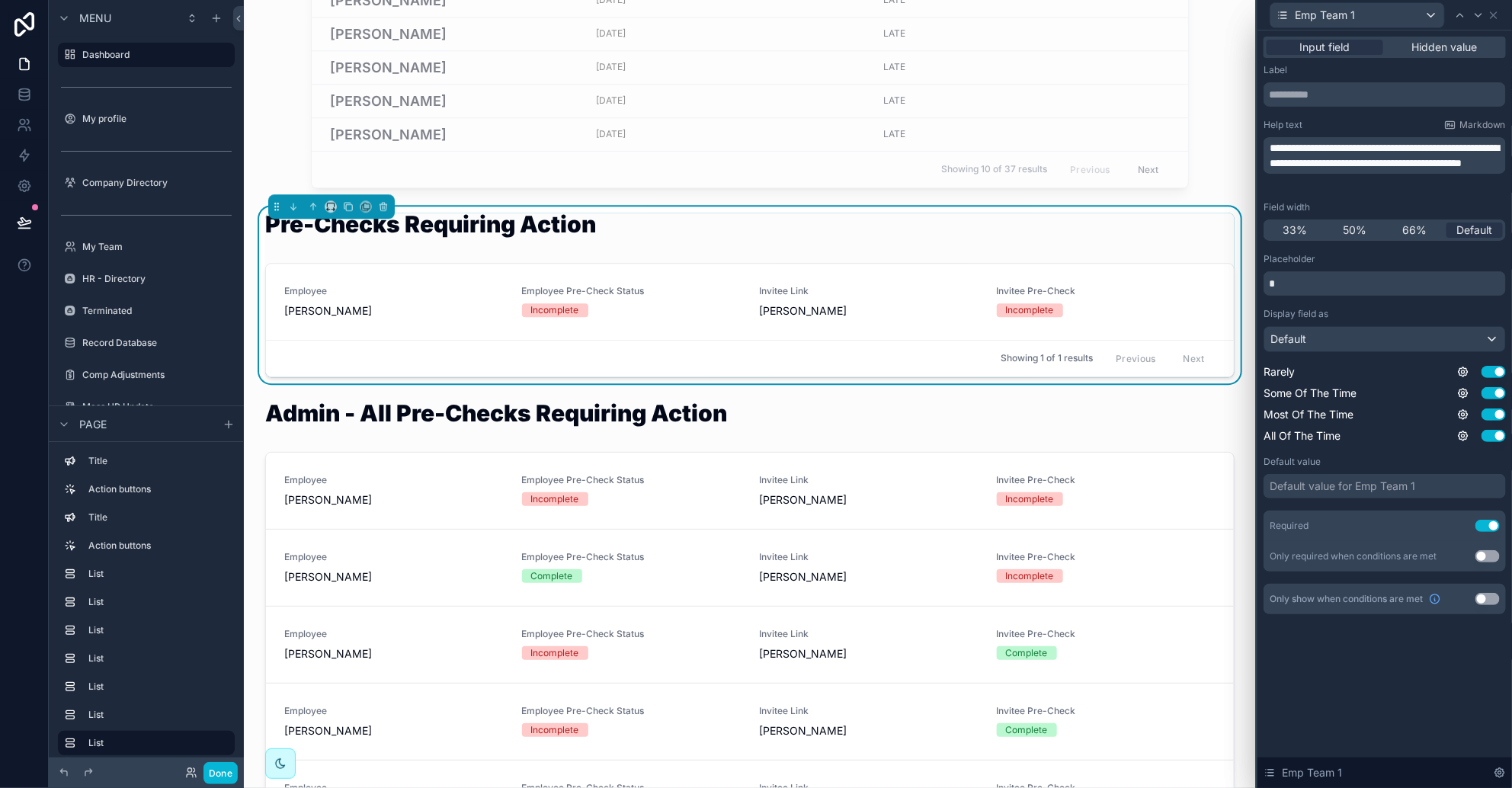
click at [1006, 146] on span "**********" at bounding box center [1384, 155] width 230 height 25
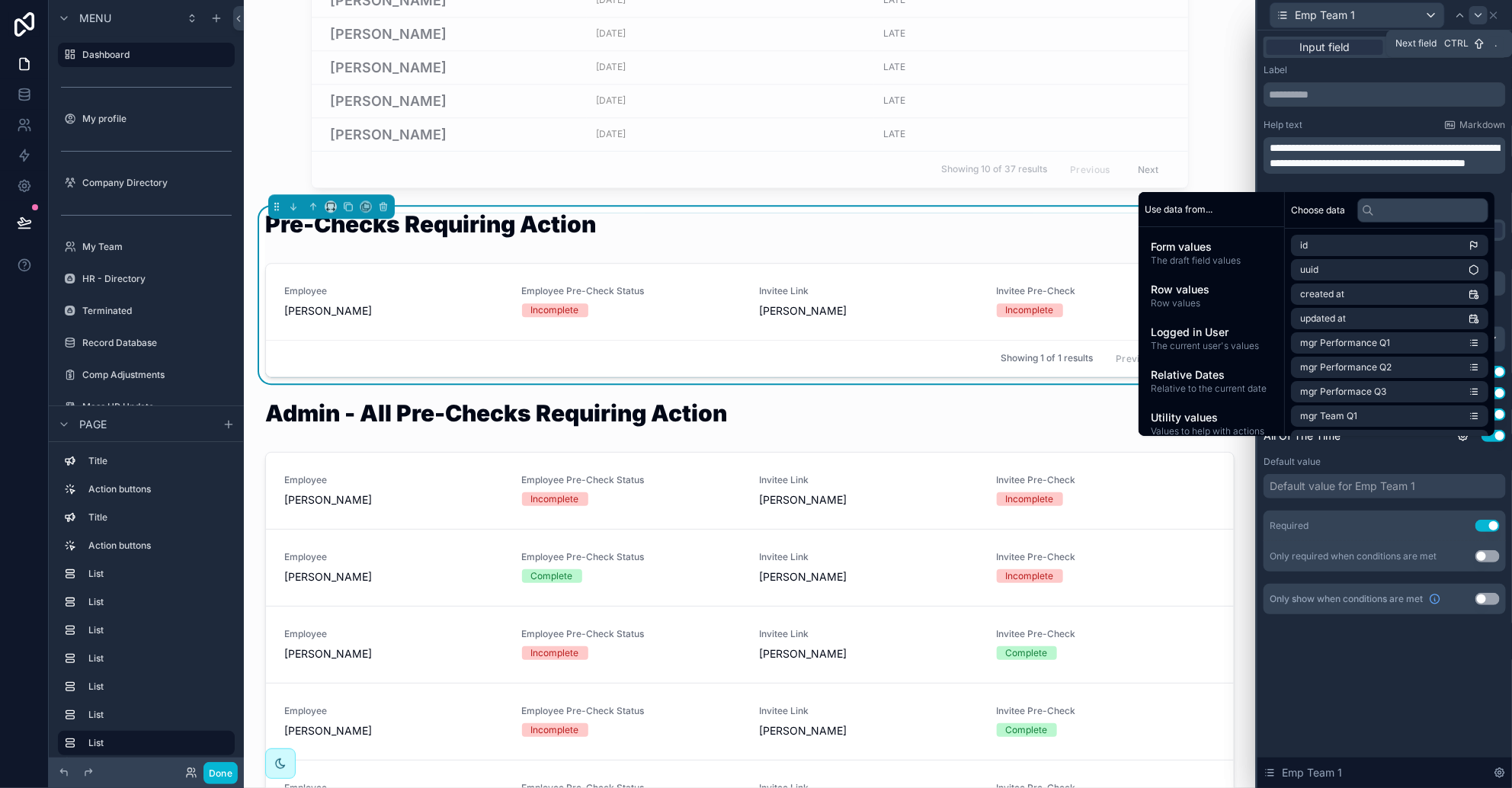
click at [1006, 16] on icon at bounding box center [1479, 15] width 6 height 3
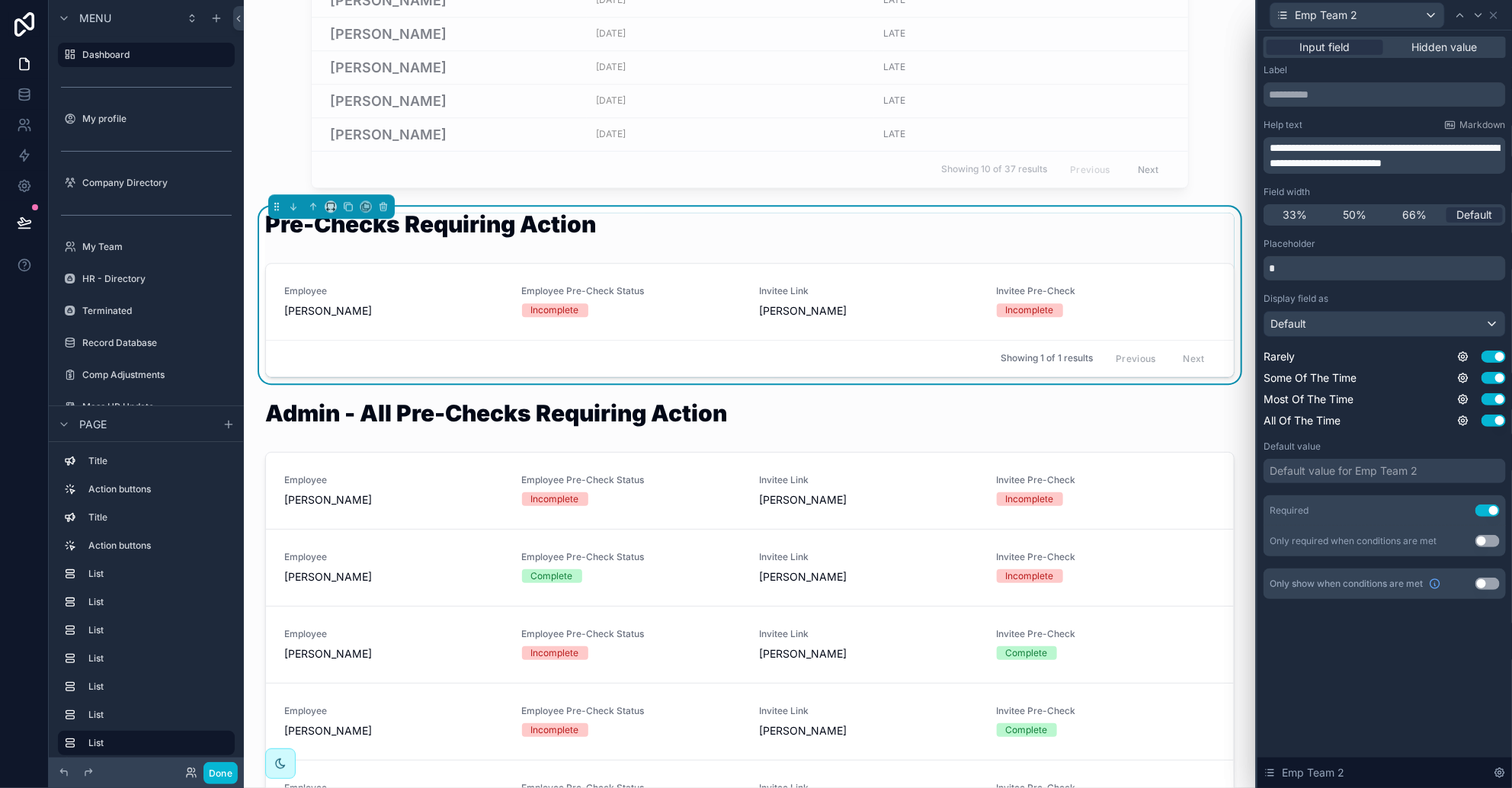
click at [1006, 143] on span "**********" at bounding box center [1384, 155] width 230 height 25
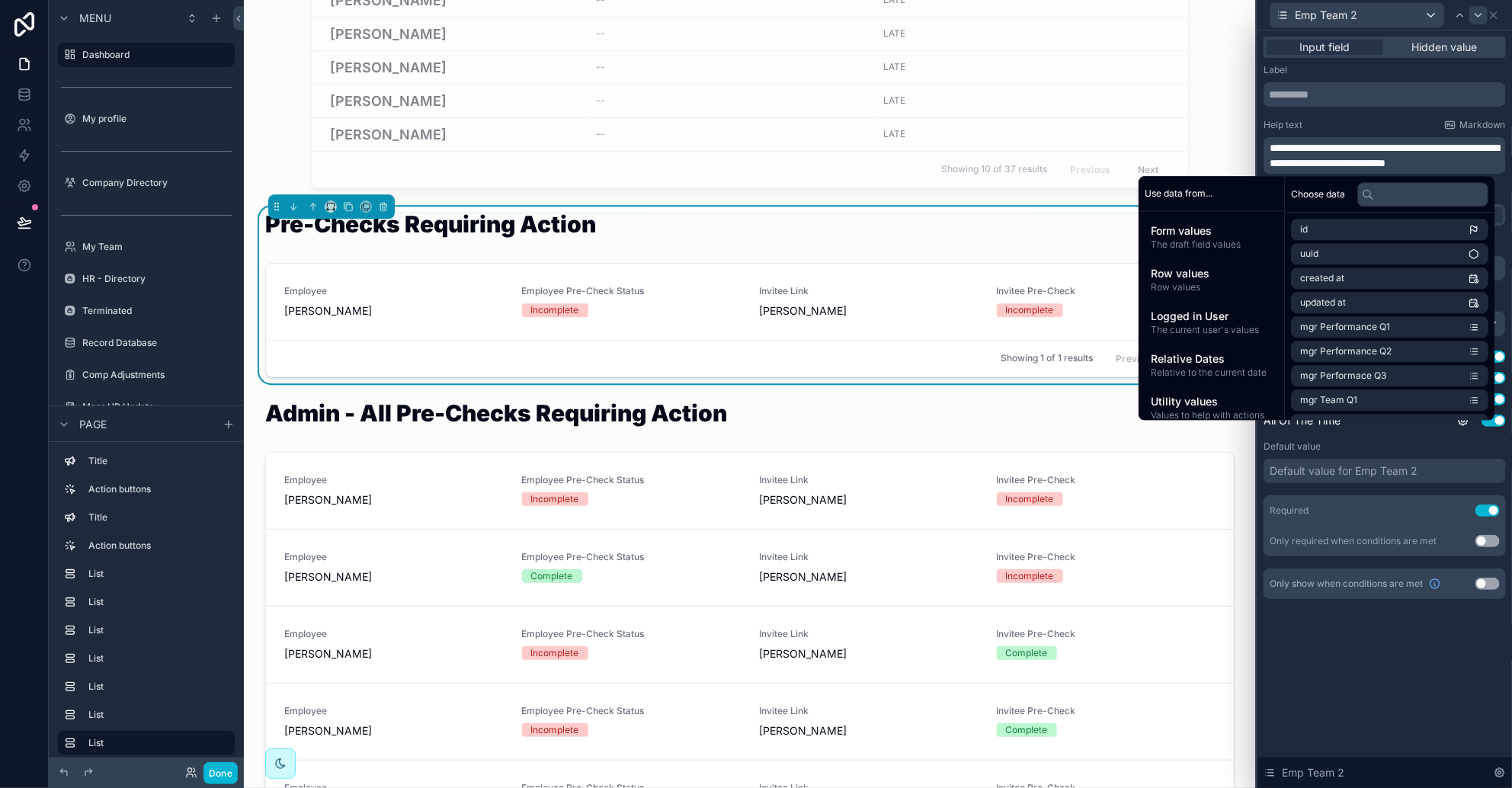
click at [1006, 16] on icon at bounding box center [1479, 15] width 6 height 3
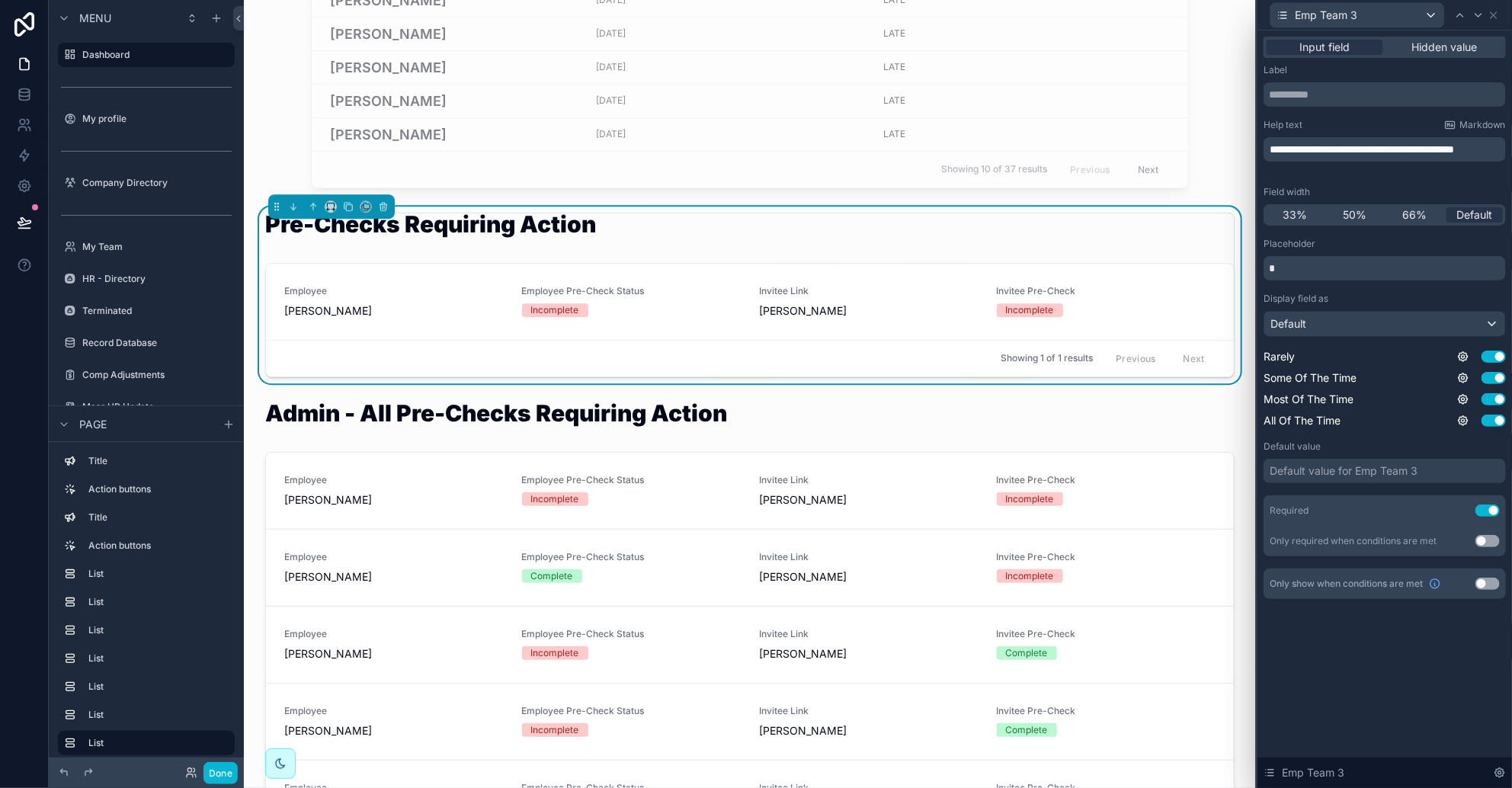
click at [1006, 151] on span "**********" at bounding box center [1361, 149] width 185 height 11
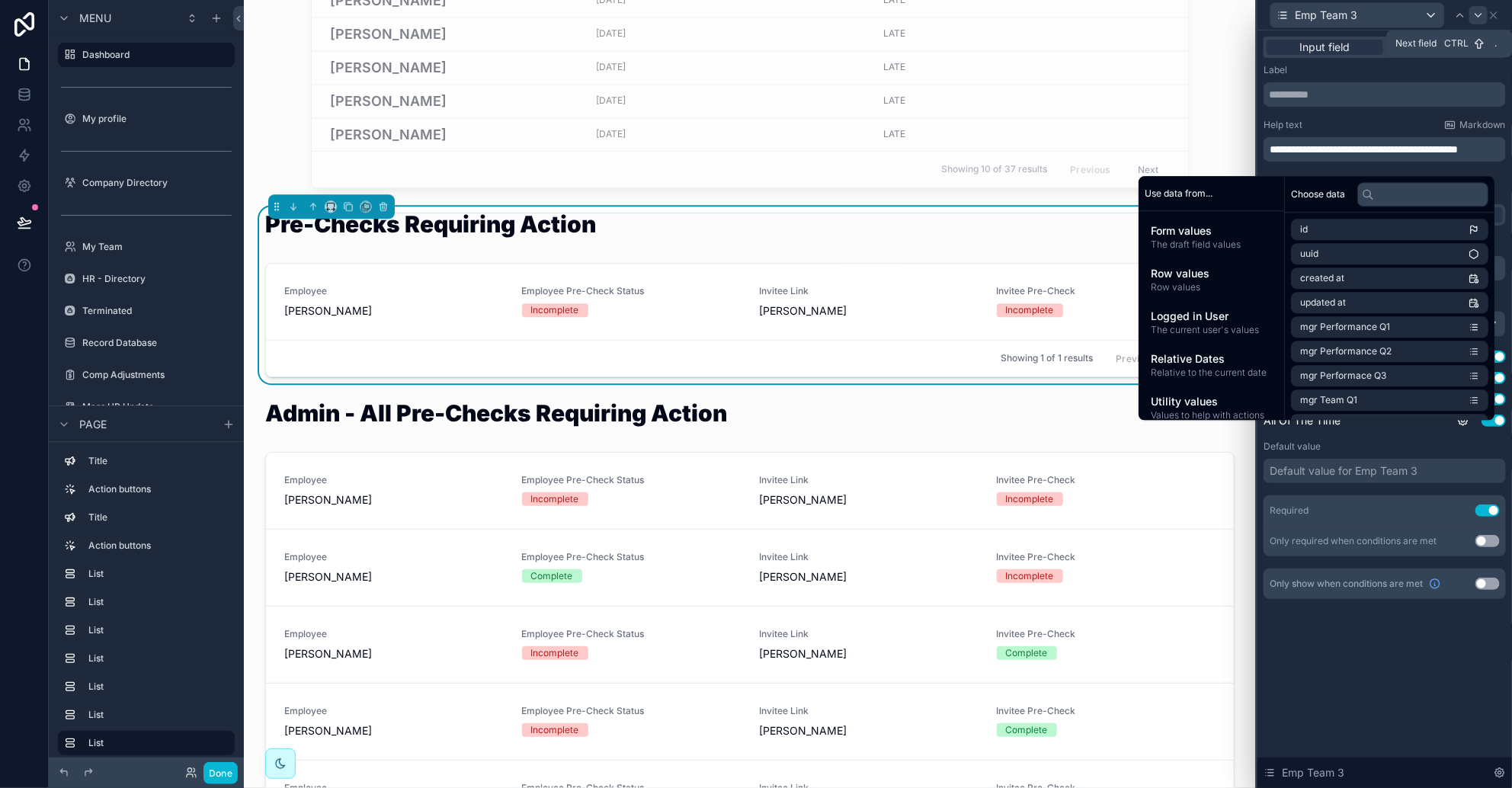
click at [1006, 14] on icon at bounding box center [1479, 15] width 6 height 3
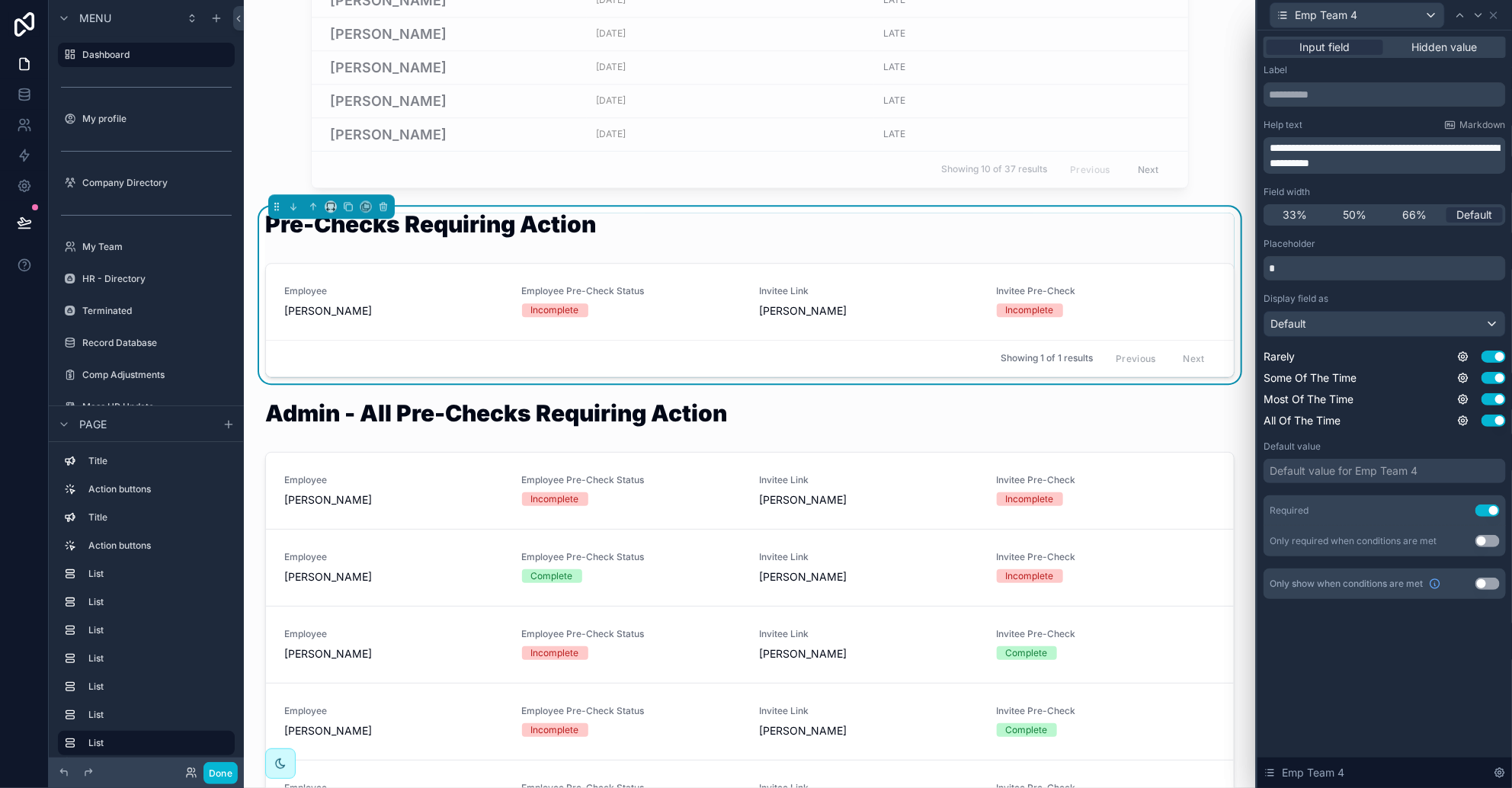
click at [1006, 143] on span "**********" at bounding box center [1384, 155] width 230 height 25
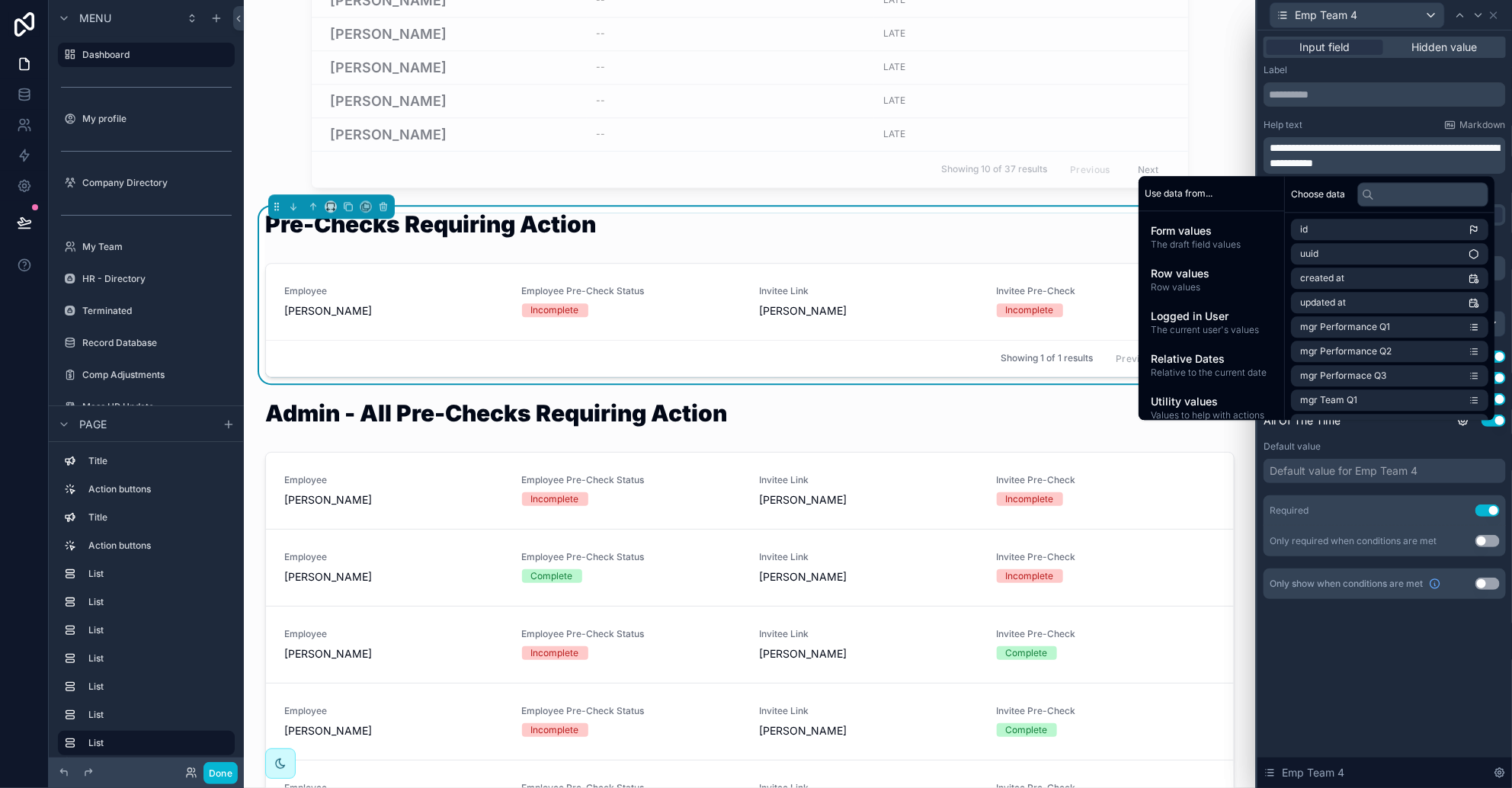
click at [1006, 17] on icon at bounding box center [1479, 15] width 12 height 12
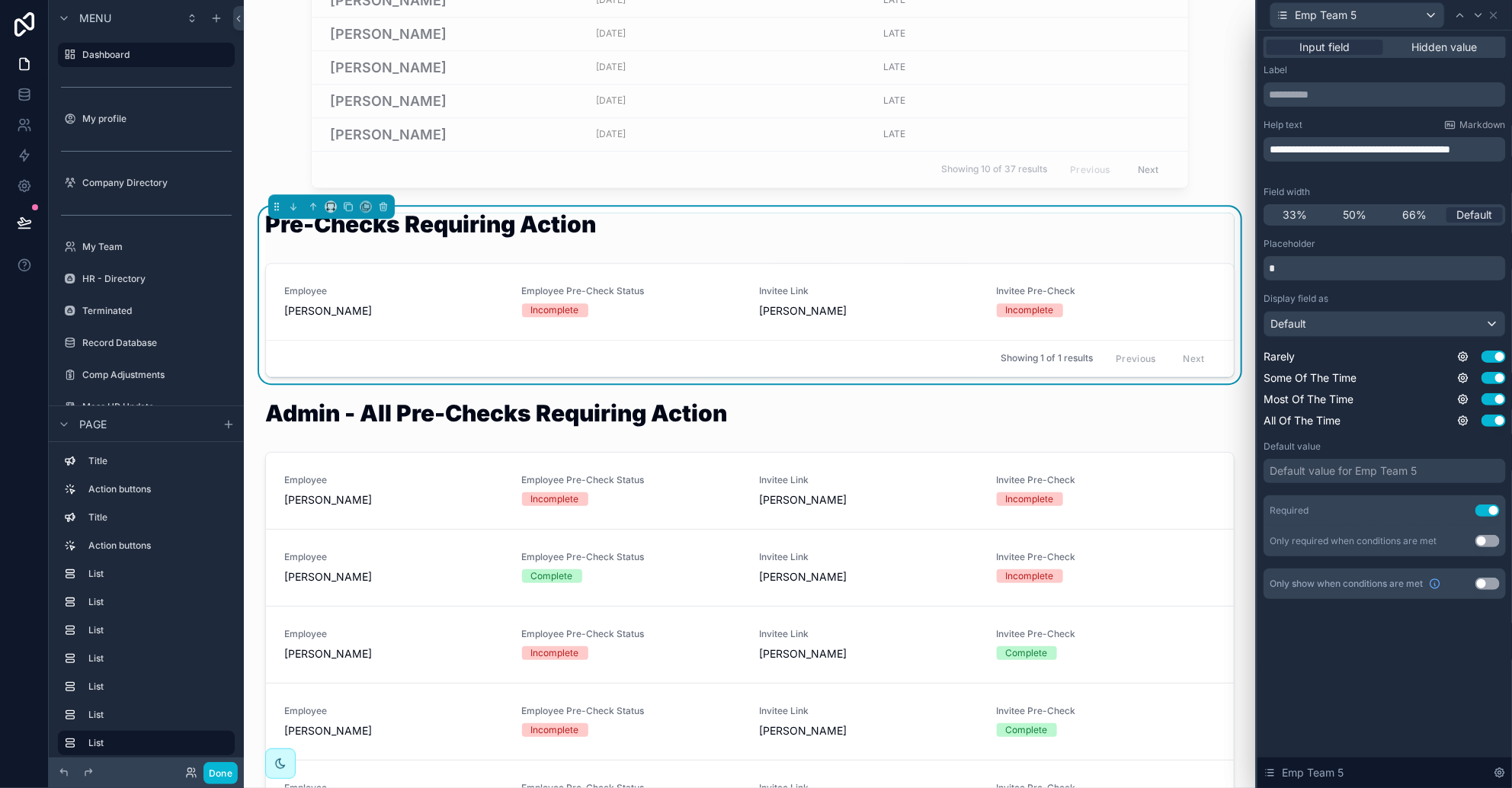
click at [1006, 147] on span "**********" at bounding box center [1359, 149] width 181 height 11
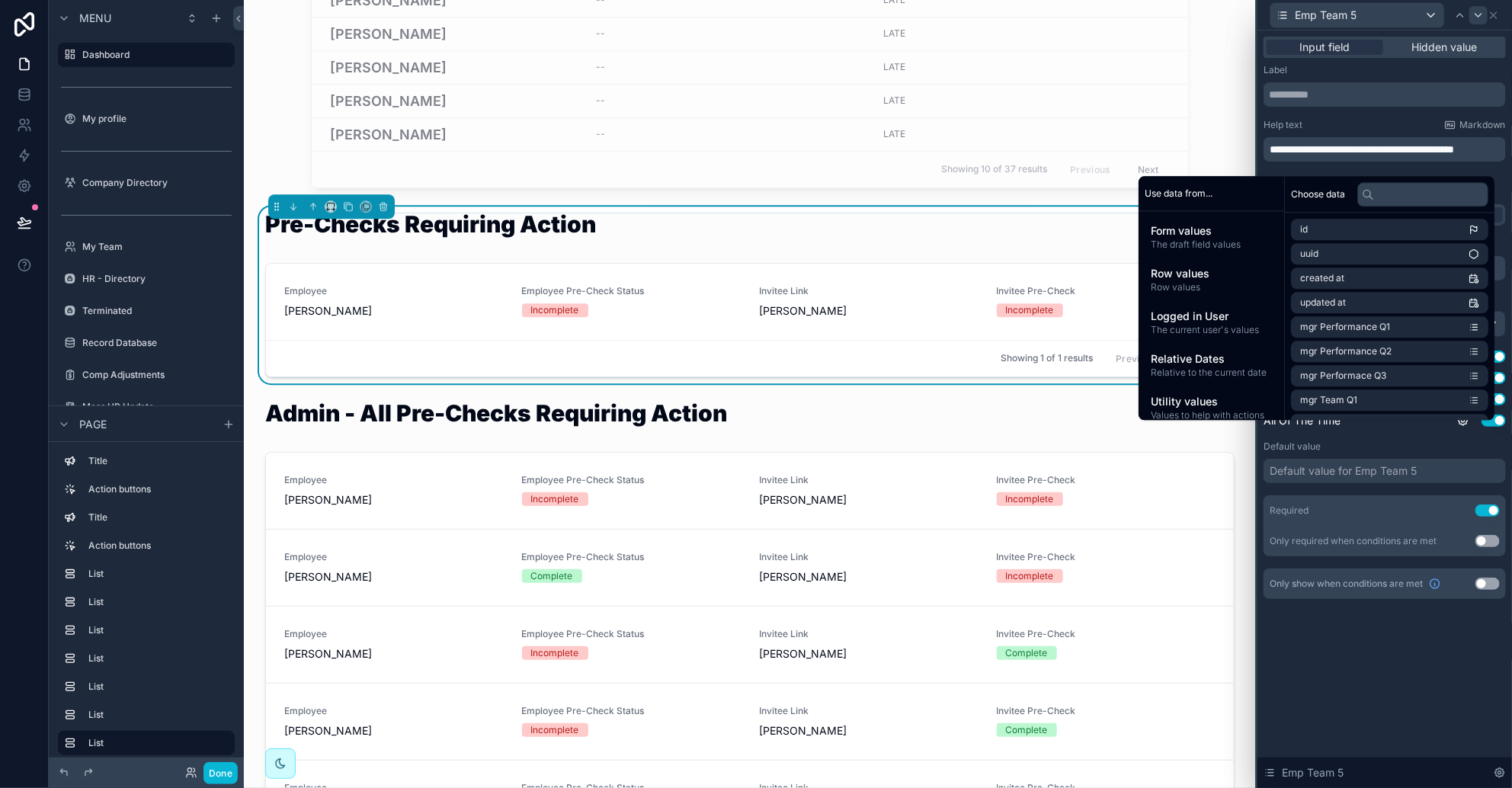
click at [1006, 12] on icon at bounding box center [1479, 15] width 12 height 12
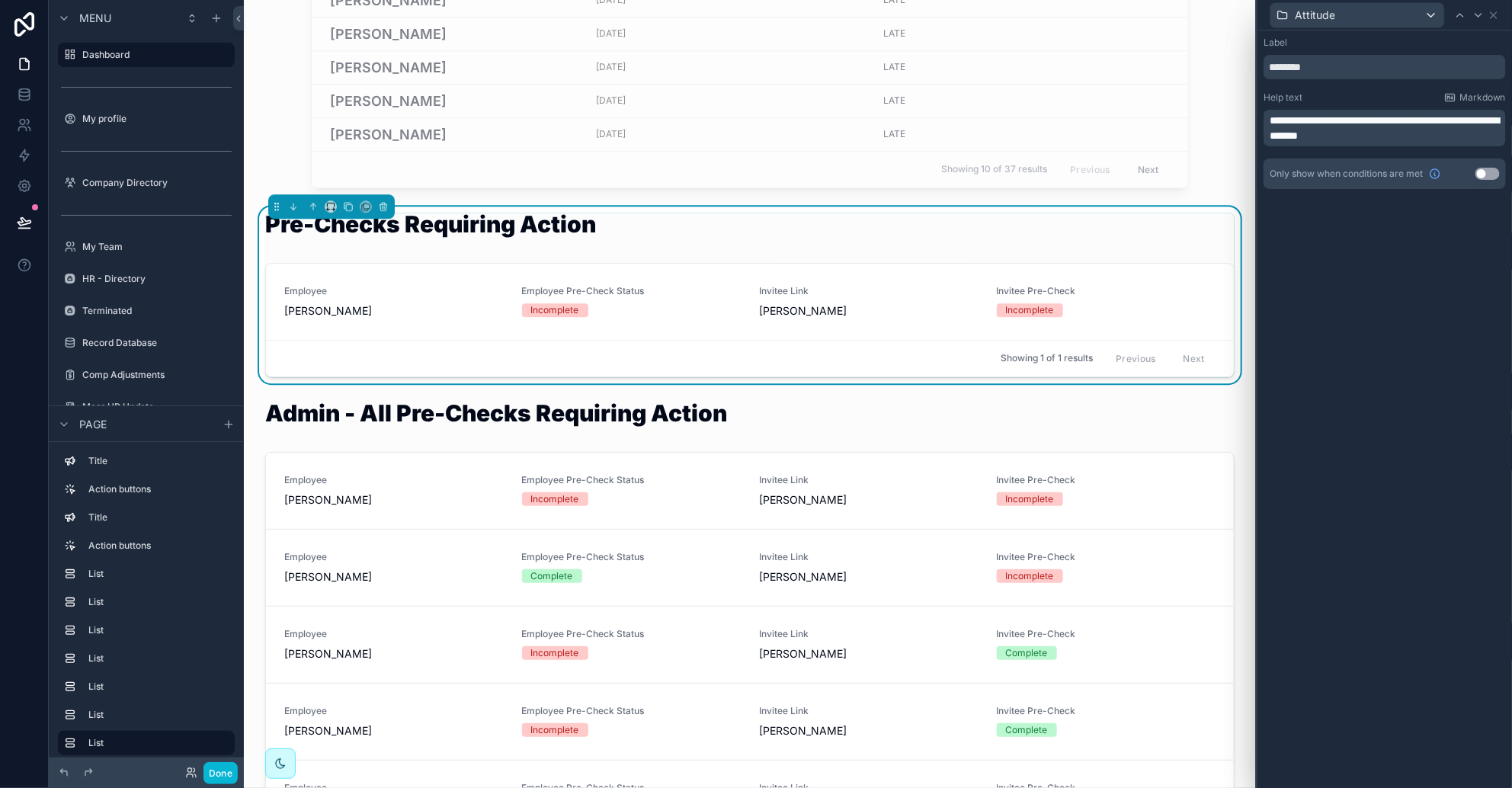
click at [1006, 116] on span "**********" at bounding box center [1384, 128] width 230 height 25
click at [1006, 18] on icon at bounding box center [1479, 15] width 12 height 12
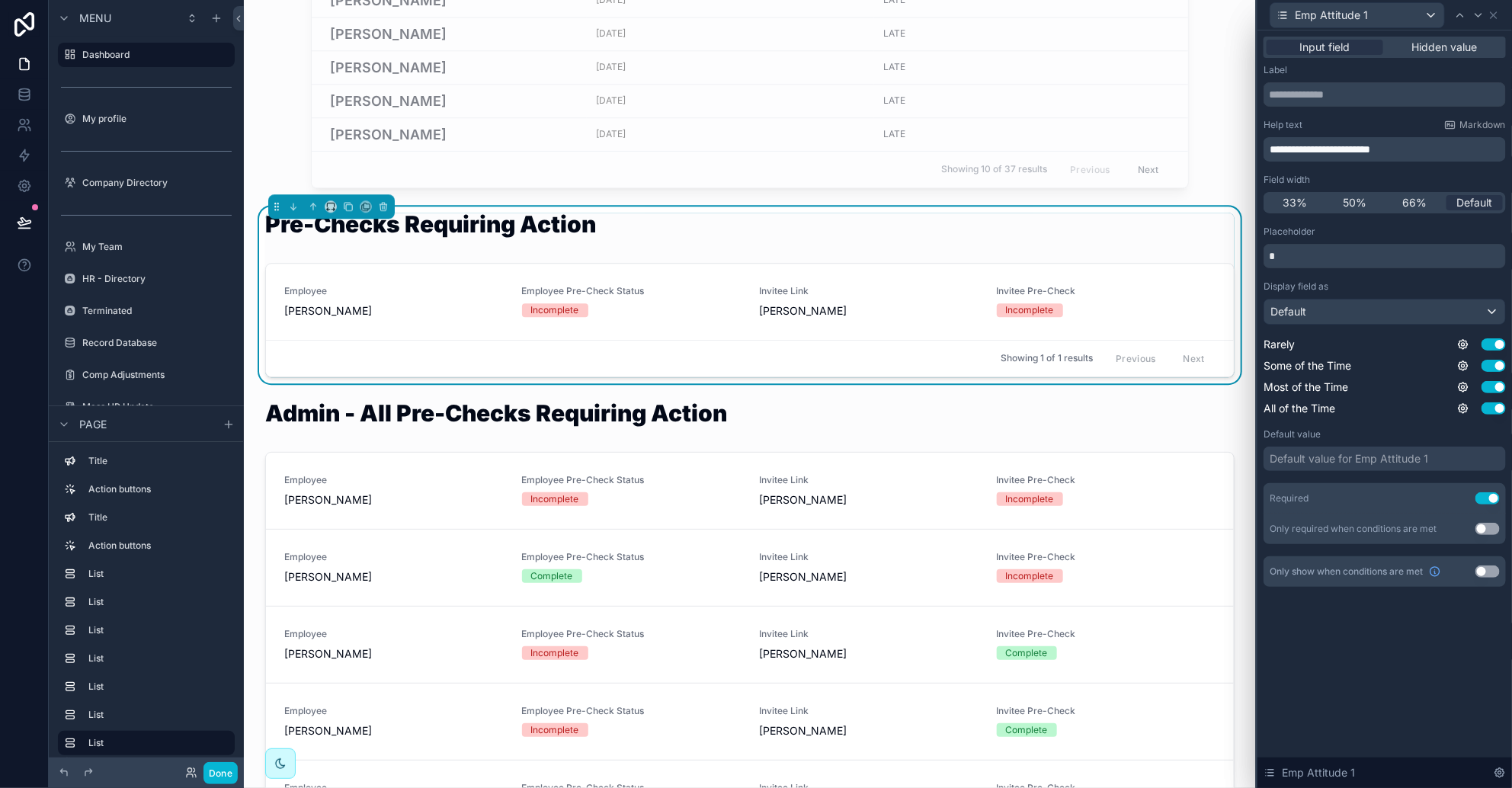
click at [1006, 144] on span "**********" at bounding box center [1319, 149] width 101 height 11
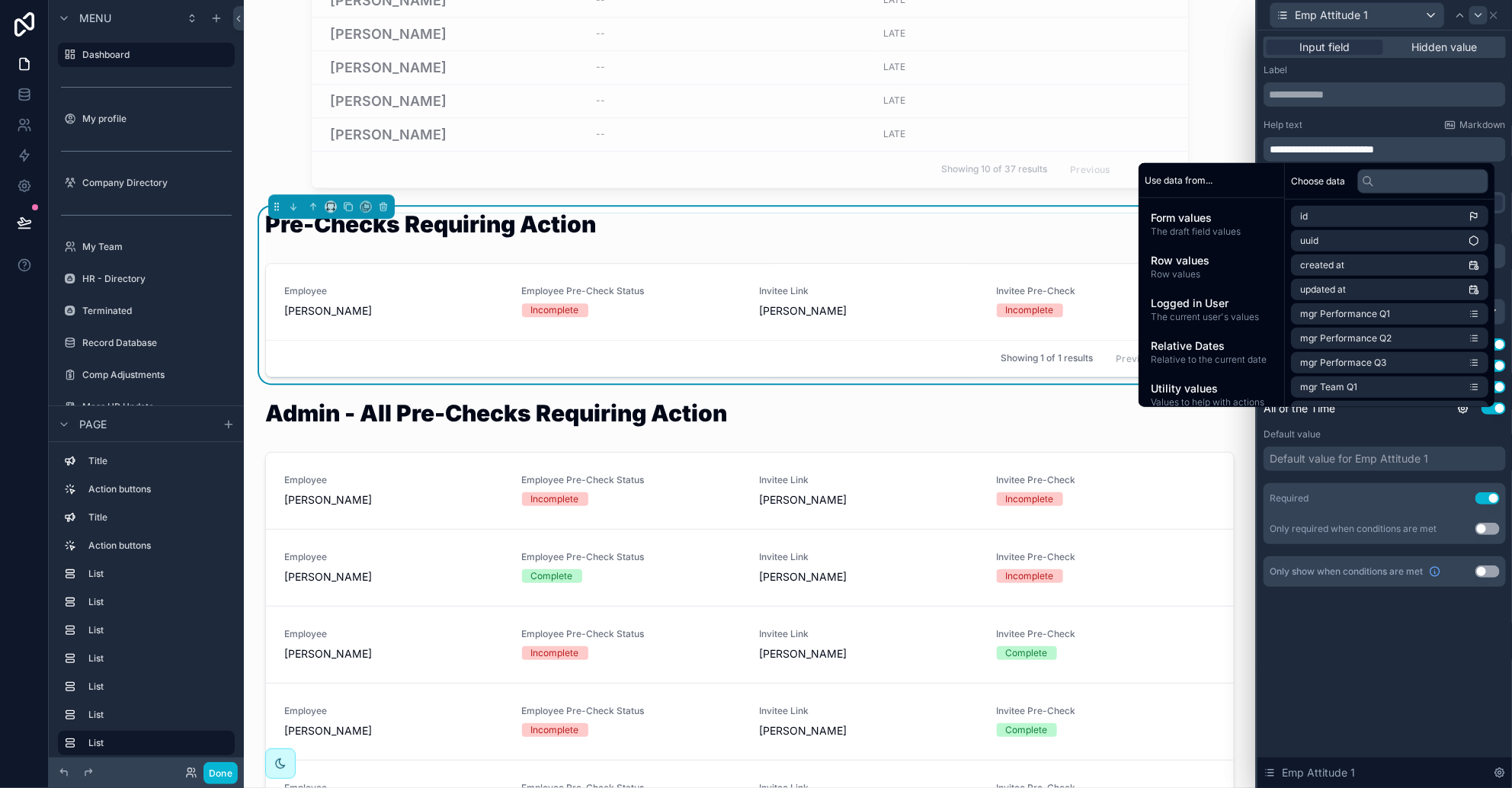
click at [1006, 16] on icon at bounding box center [1479, 15] width 12 height 12
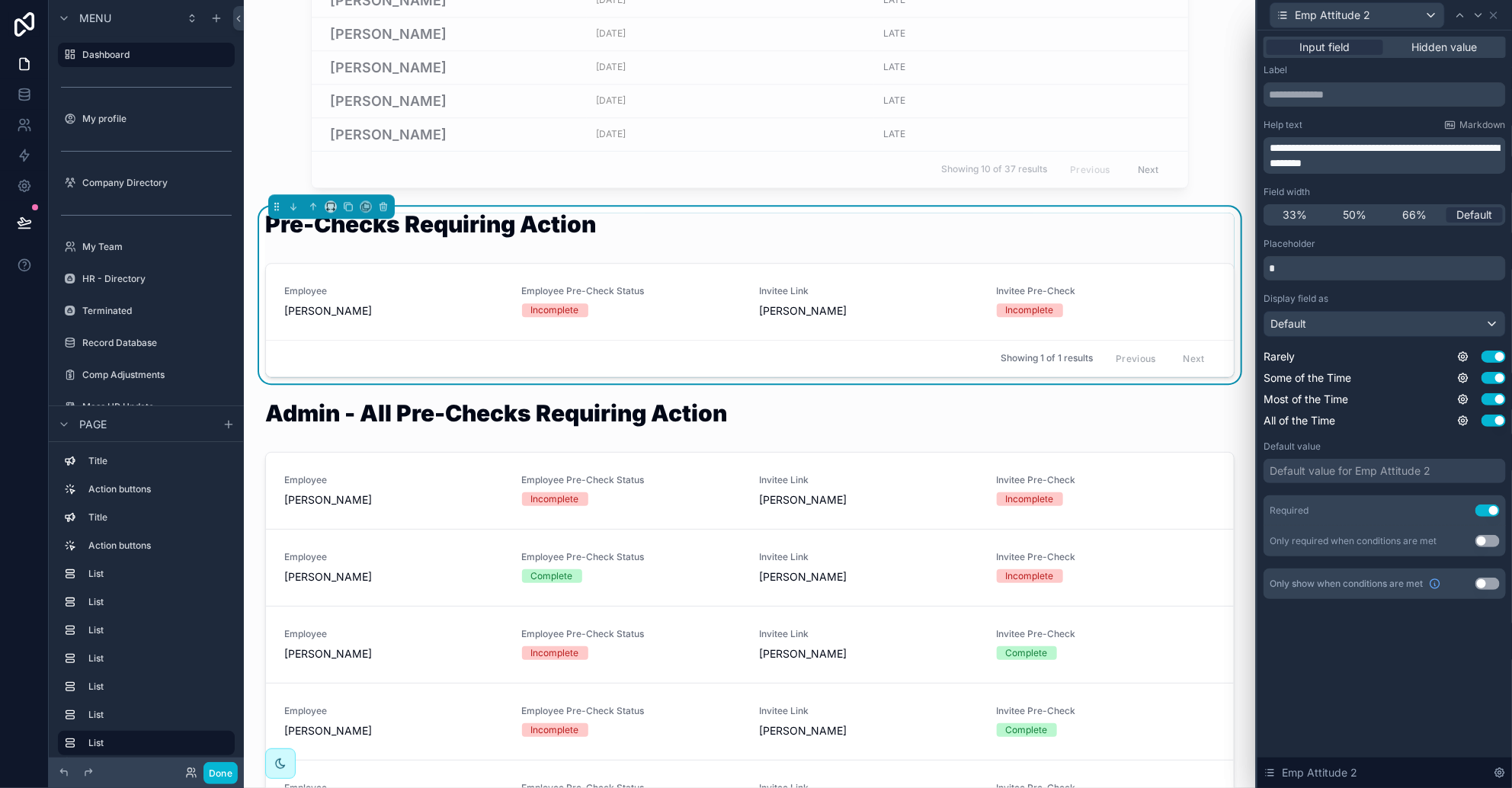
click at [1006, 143] on span "**********" at bounding box center [1384, 155] width 230 height 25
click at [1006, 14] on icon at bounding box center [1479, 15] width 6 height 3
click at [1006, 143] on span "**********" at bounding box center [1384, 155] width 230 height 25
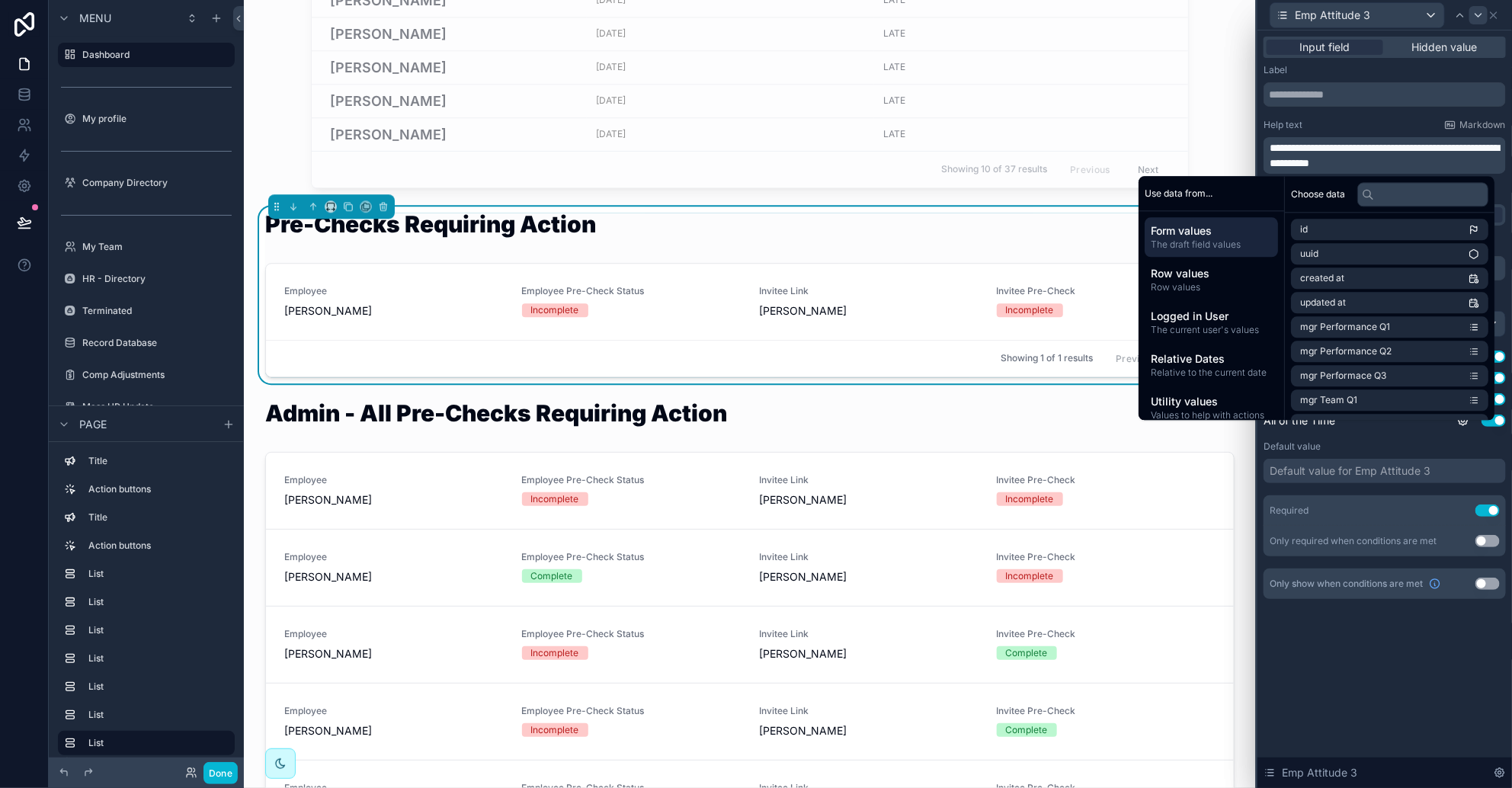
click at [1006, 19] on icon at bounding box center [1479, 15] width 12 height 12
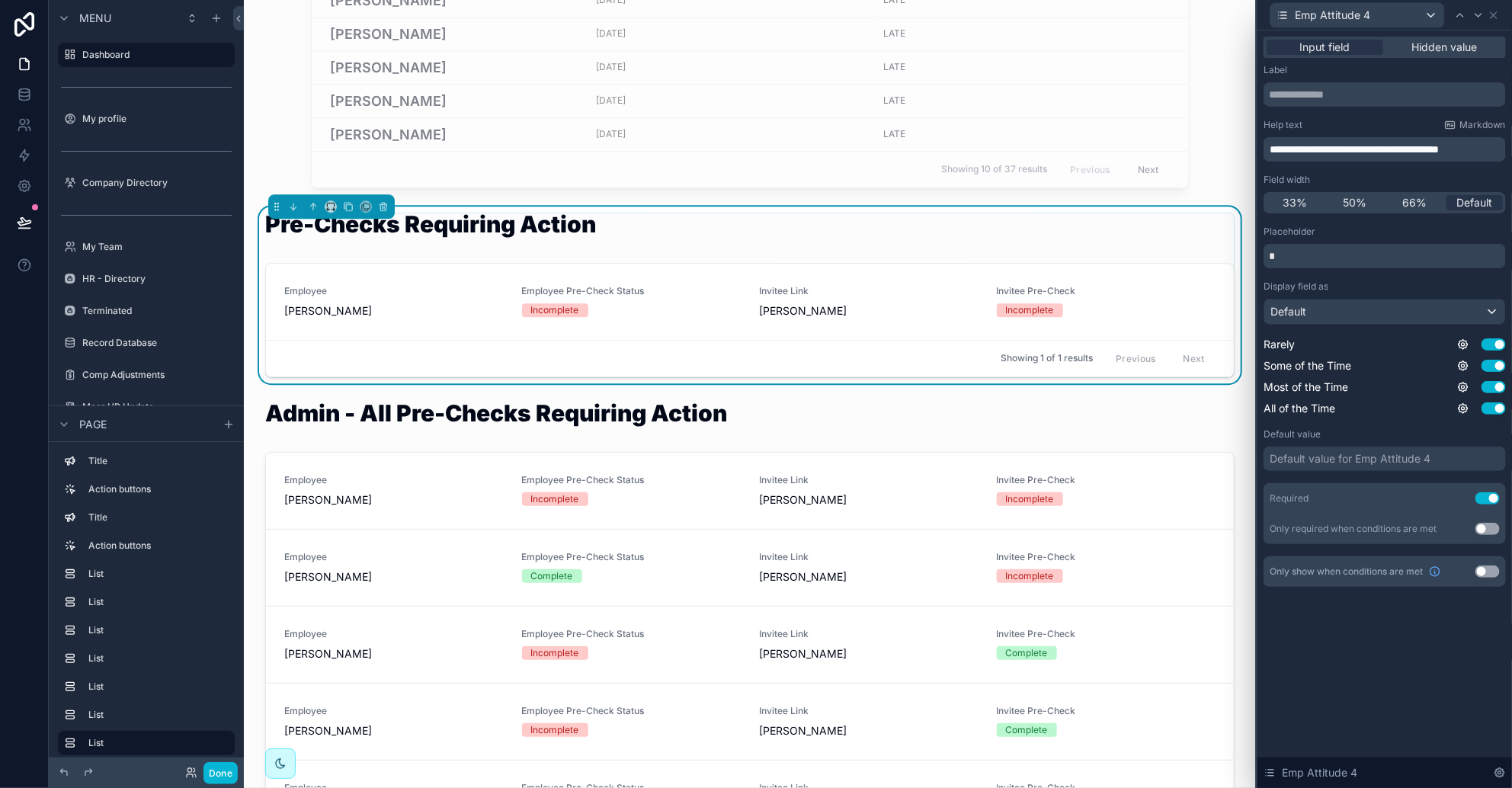
click at [1006, 147] on span "**********" at bounding box center [1354, 149] width 169 height 11
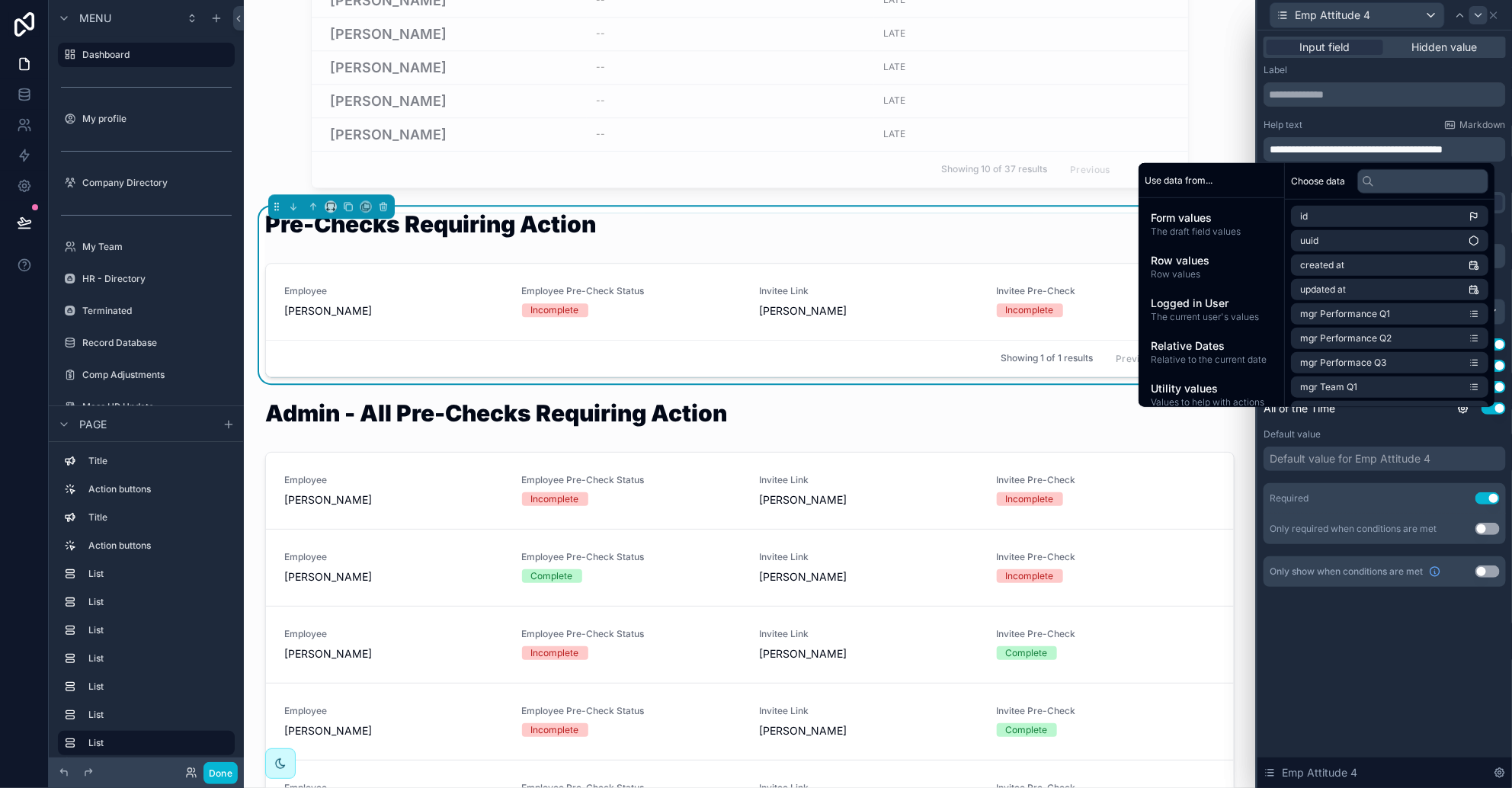
click at [1006, 15] on icon at bounding box center [1479, 15] width 12 height 12
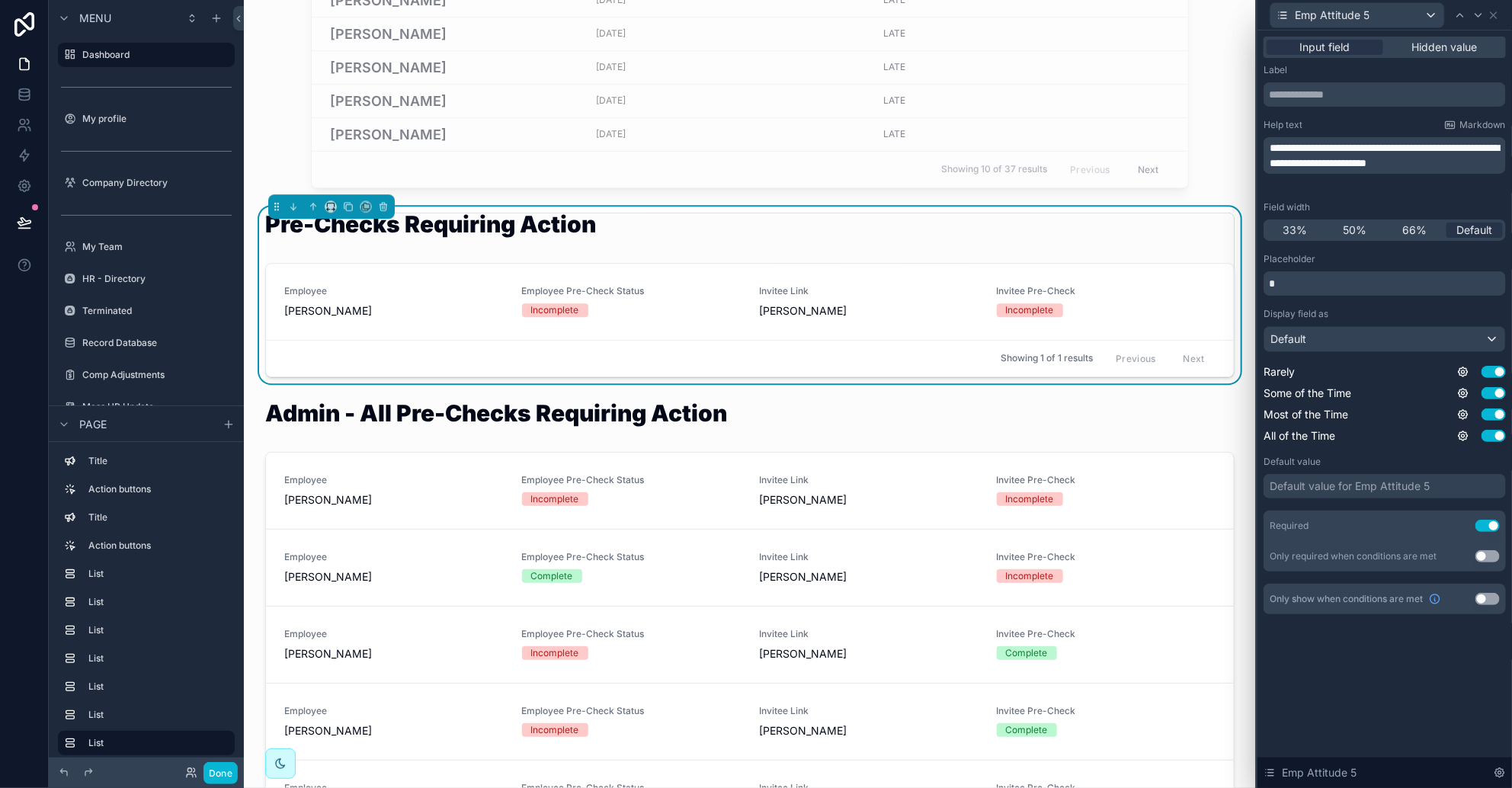
drag, startPoint x: 1287, startPoint y: 146, endPoint x: 1302, endPoint y: 143, distance: 15.3
click at [1006, 146] on span "**********" at bounding box center [1384, 155] width 230 height 25
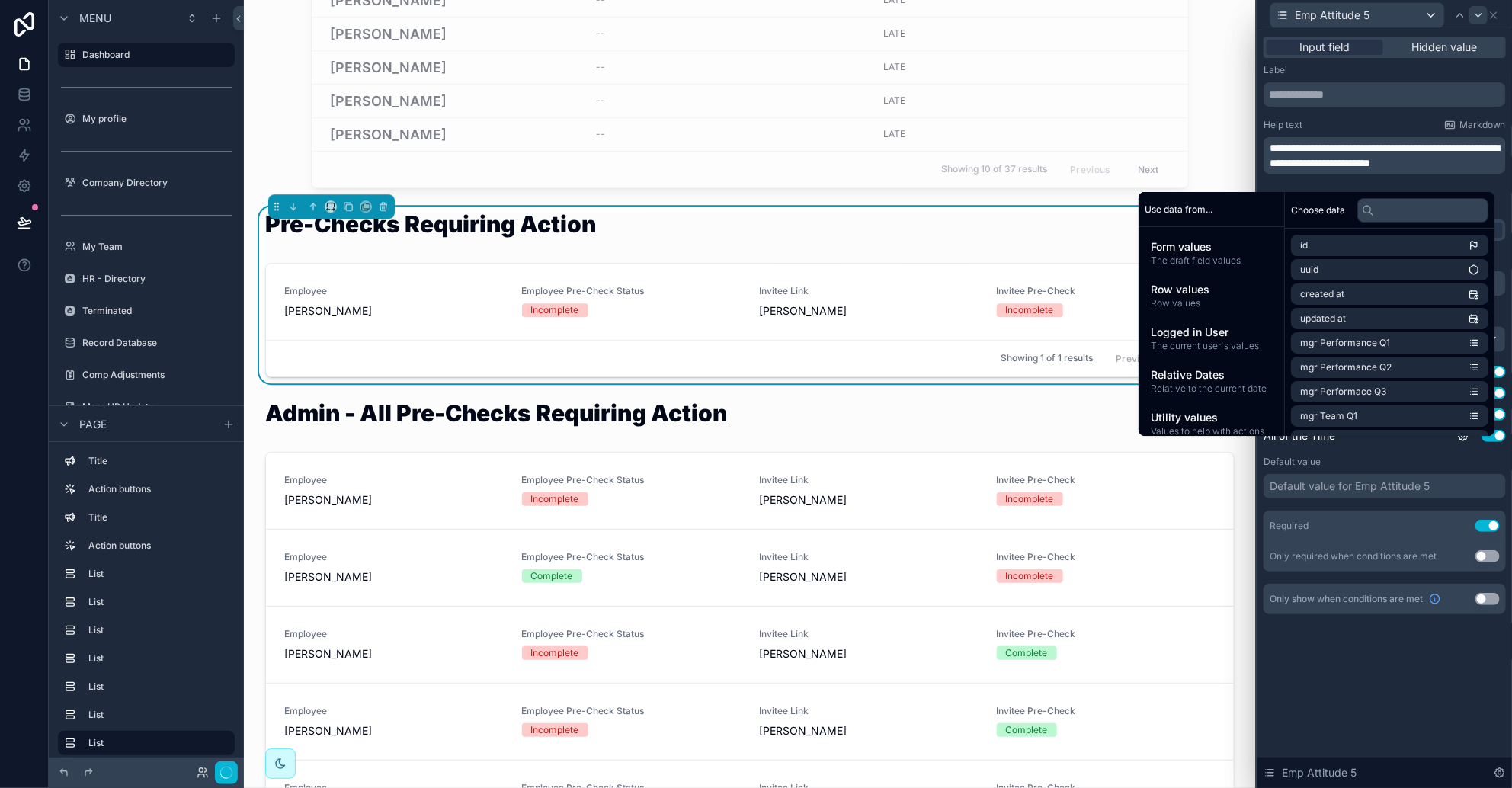
click at [1006, 21] on icon at bounding box center [1479, 15] width 12 height 12
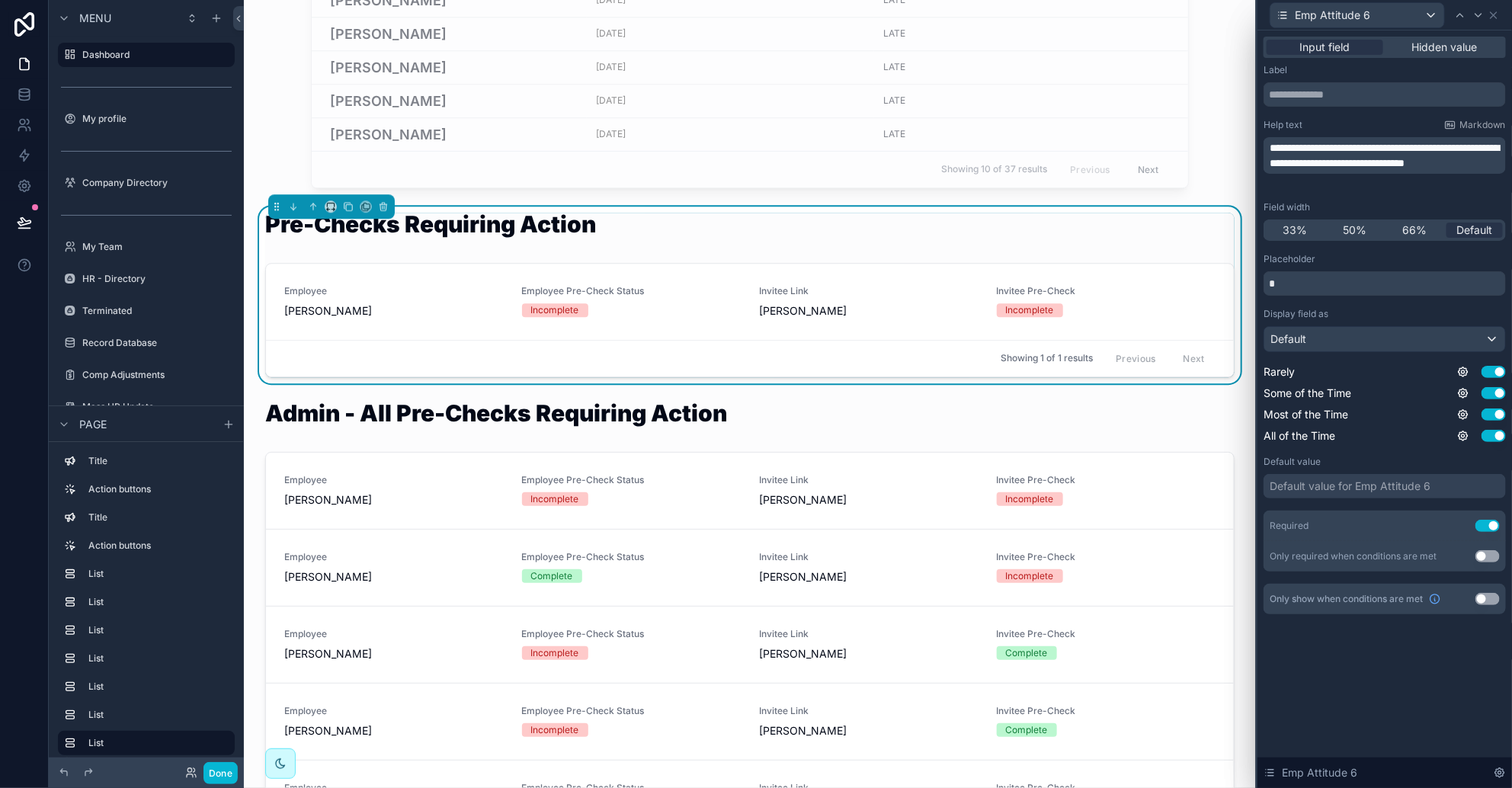
click at [1006, 151] on span "**********" at bounding box center [1384, 155] width 230 height 25
click at [1006, 12] on icon at bounding box center [1479, 15] width 12 height 12
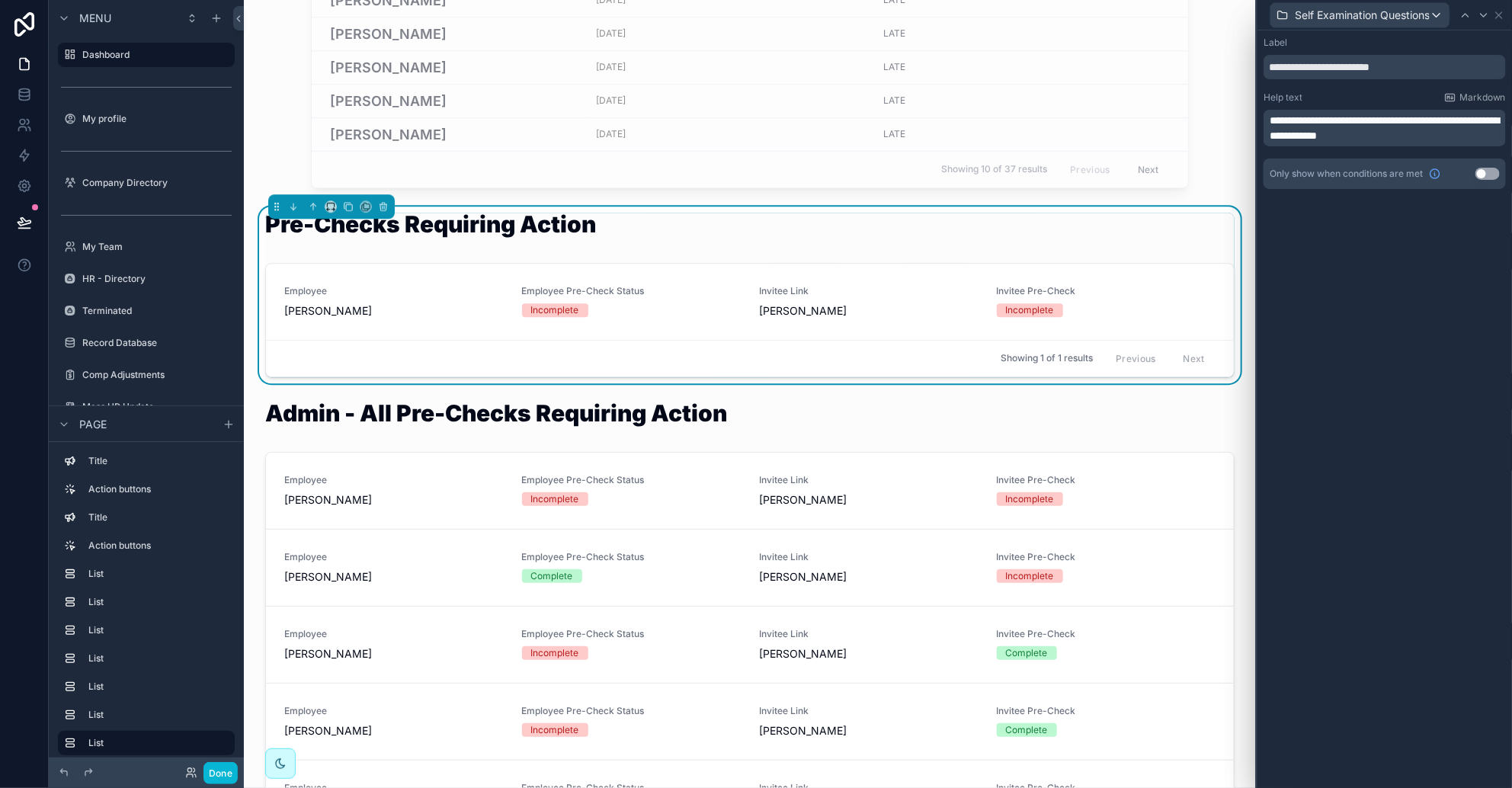
click at [1006, 120] on span "**********" at bounding box center [1384, 128] width 230 height 25
click at [1006, 16] on icon at bounding box center [1484, 15] width 12 height 12
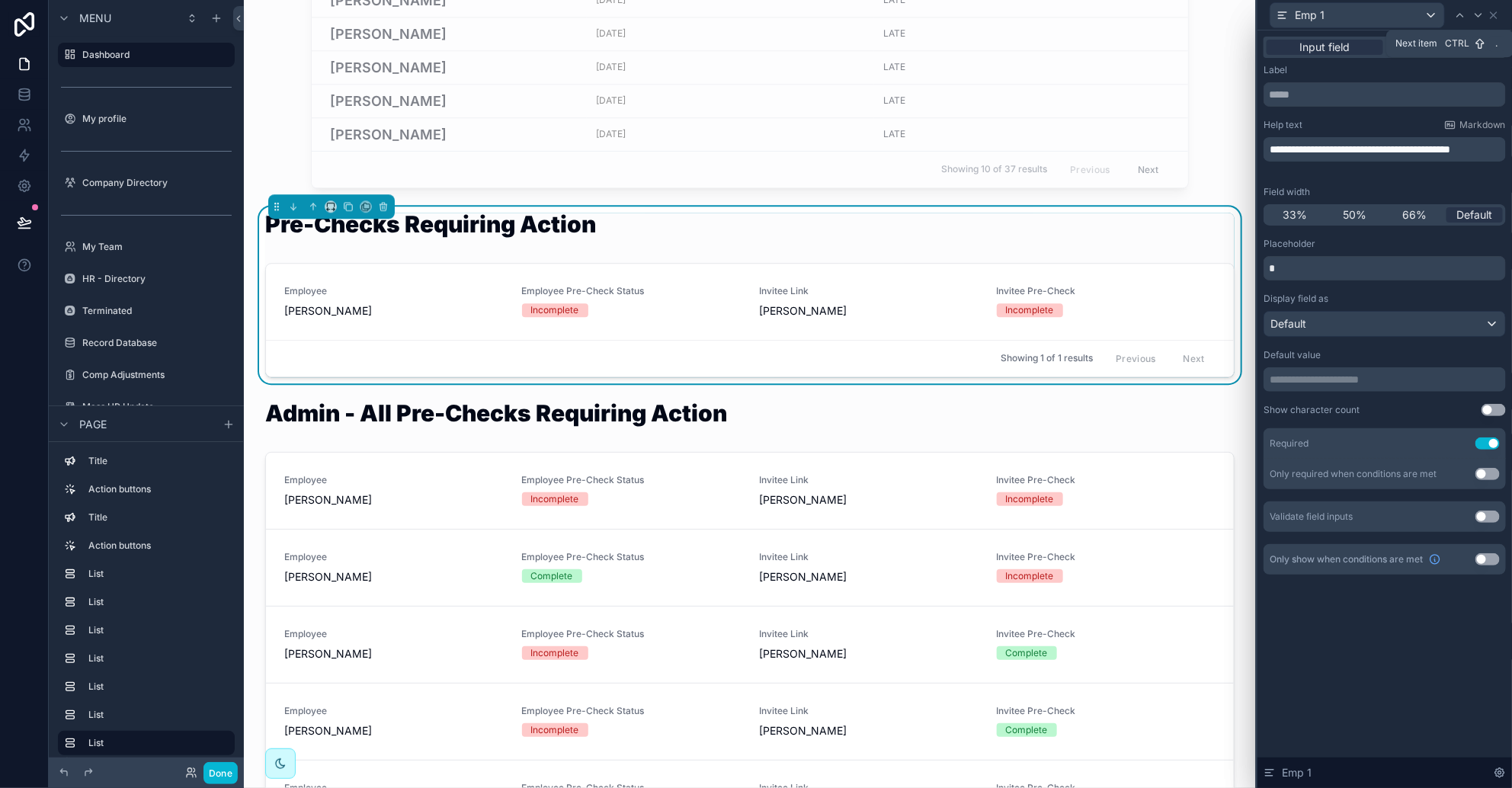
click at [1006, 147] on span "**********" at bounding box center [1359, 149] width 181 height 11
click at [1006, 12] on icon at bounding box center [1479, 15] width 12 height 12
click at [1006, 147] on span "**********" at bounding box center [1352, 148] width 165 height 11
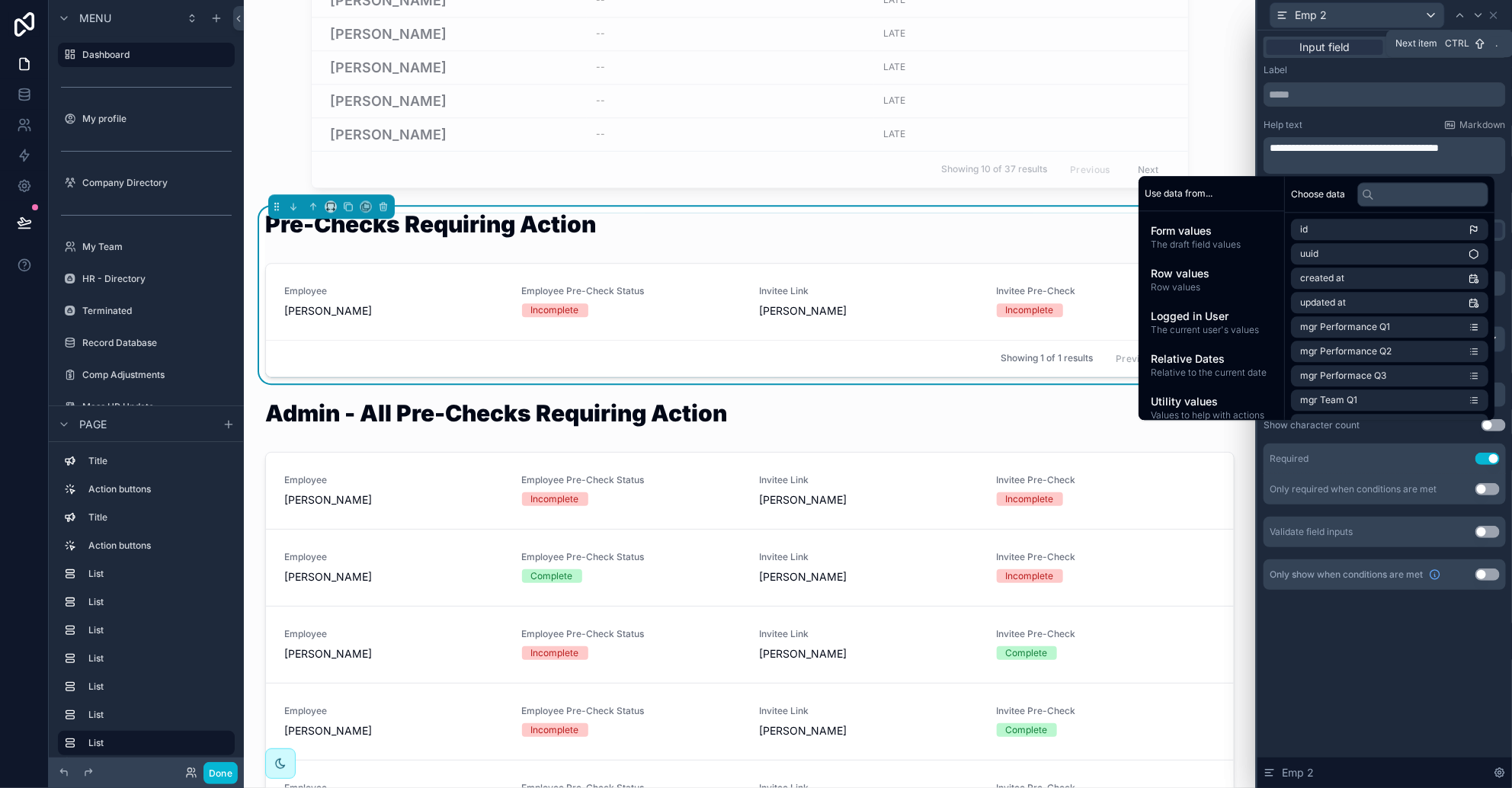
click at [1006, 17] on icon at bounding box center [1479, 15] width 12 height 12
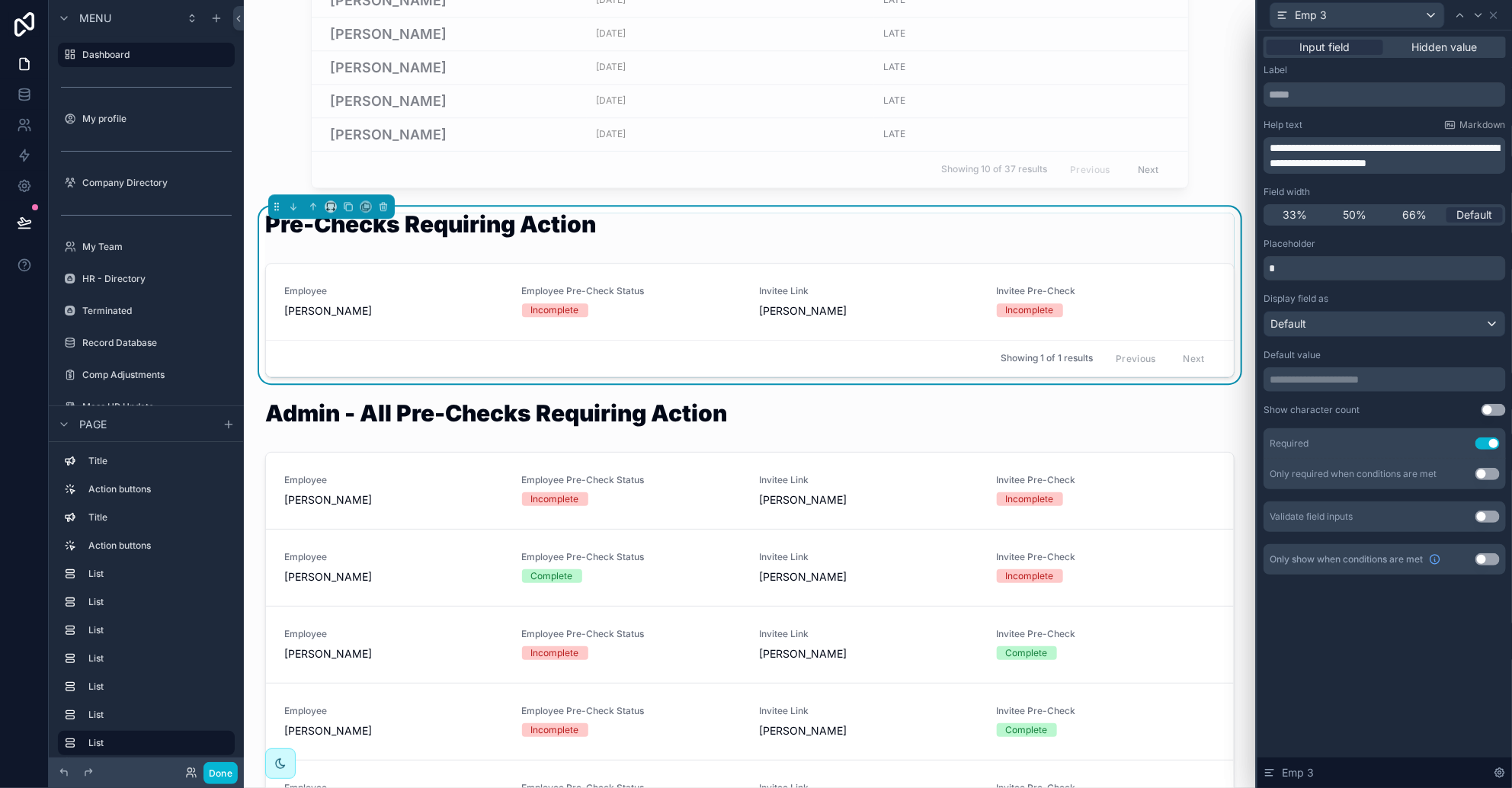
click at [1006, 147] on span "**********" at bounding box center [1384, 155] width 230 height 25
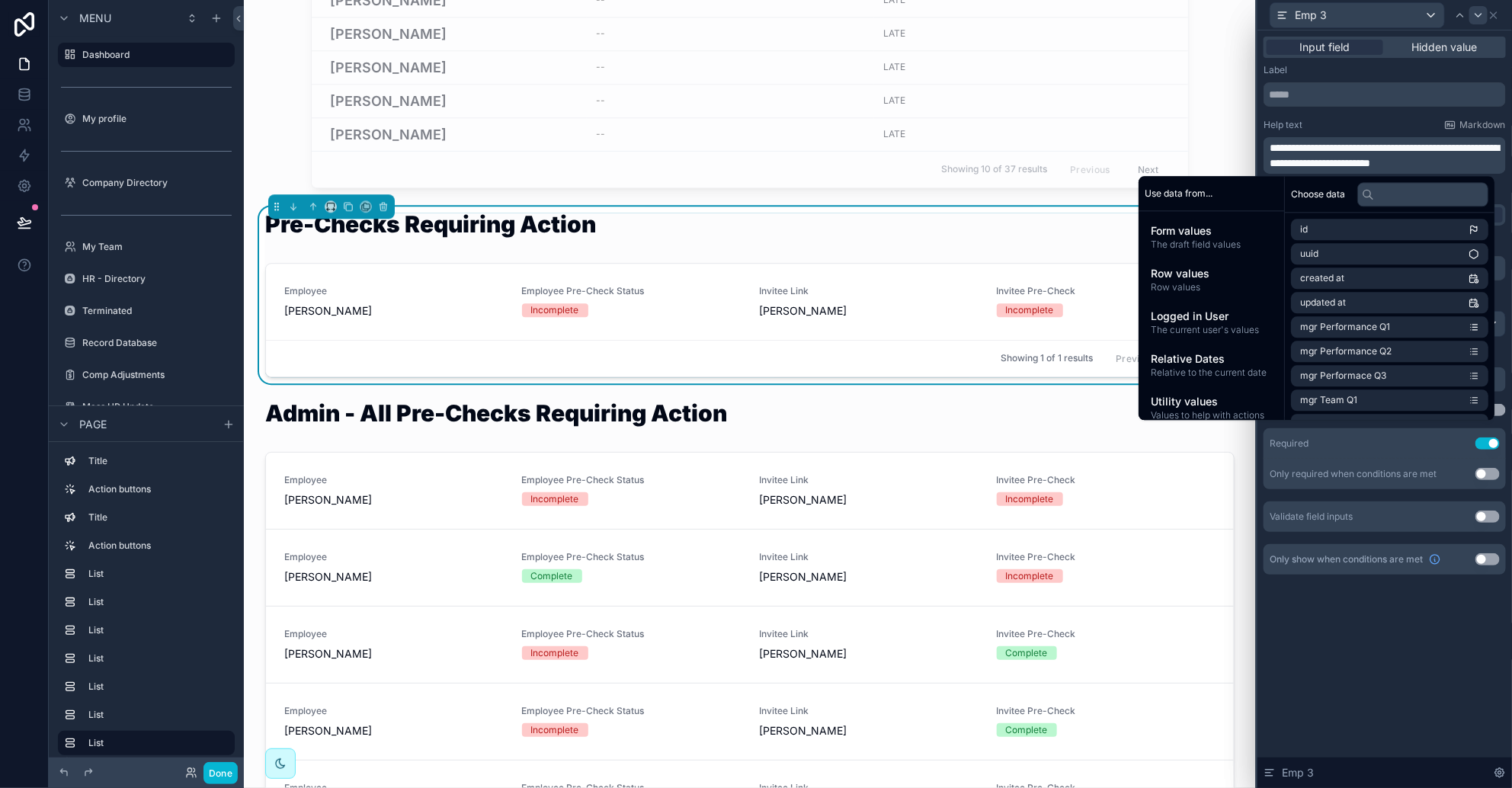
click at [1006, 19] on icon at bounding box center [1479, 15] width 12 height 12
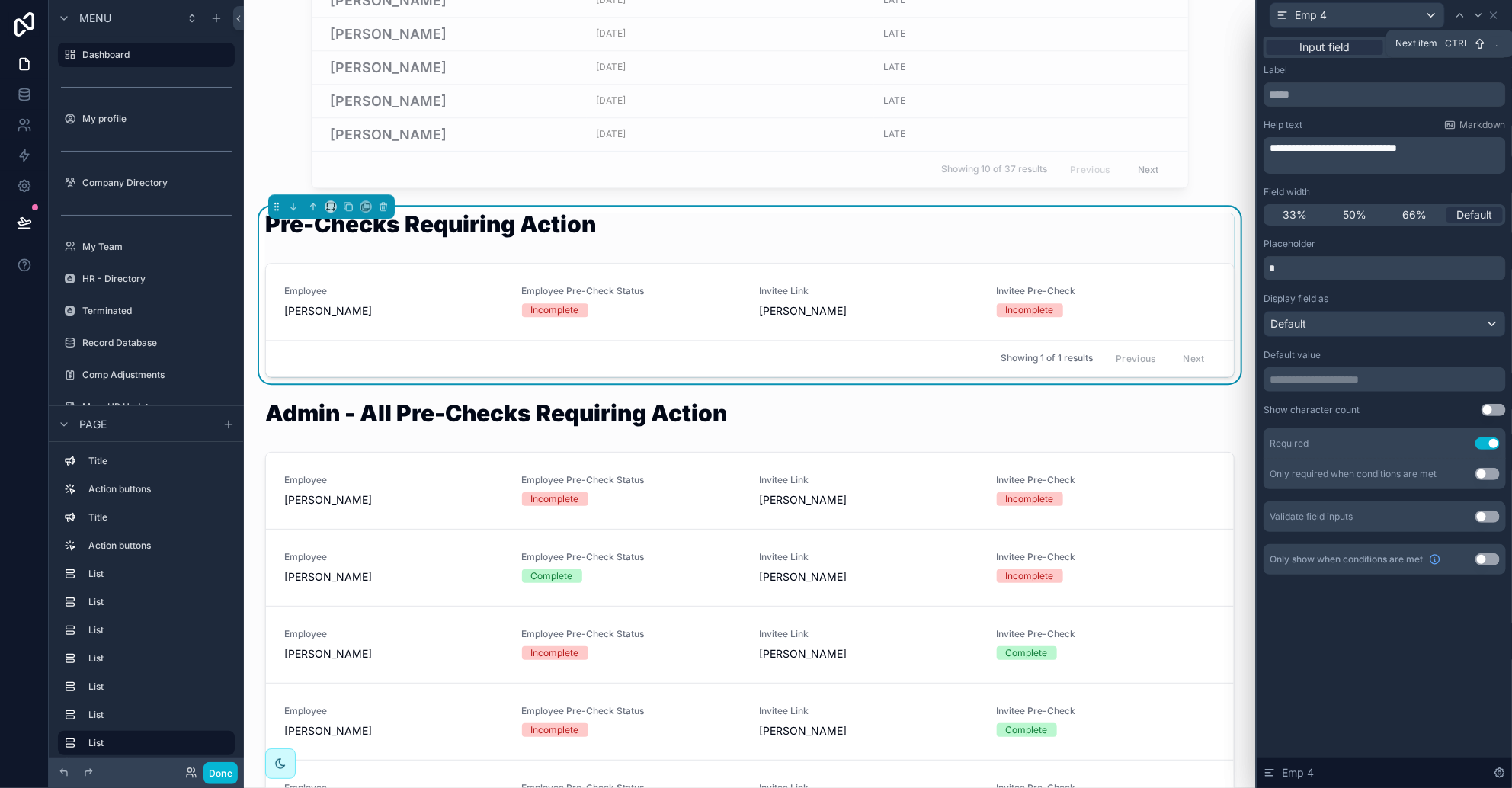
click at [1006, 144] on span "**********" at bounding box center [1333, 148] width 127 height 11
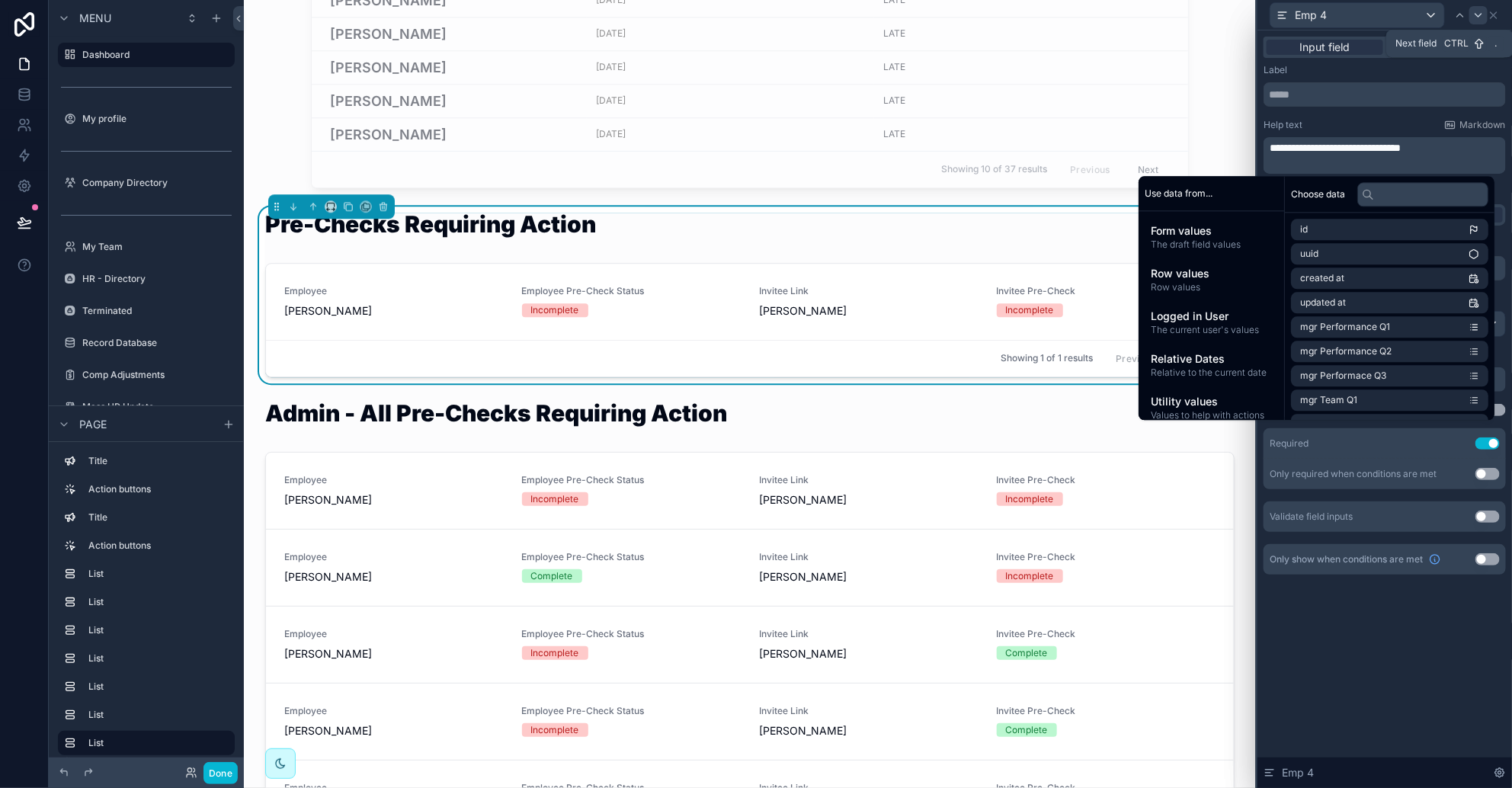
click at [1006, 18] on icon at bounding box center [1479, 15] width 12 height 12
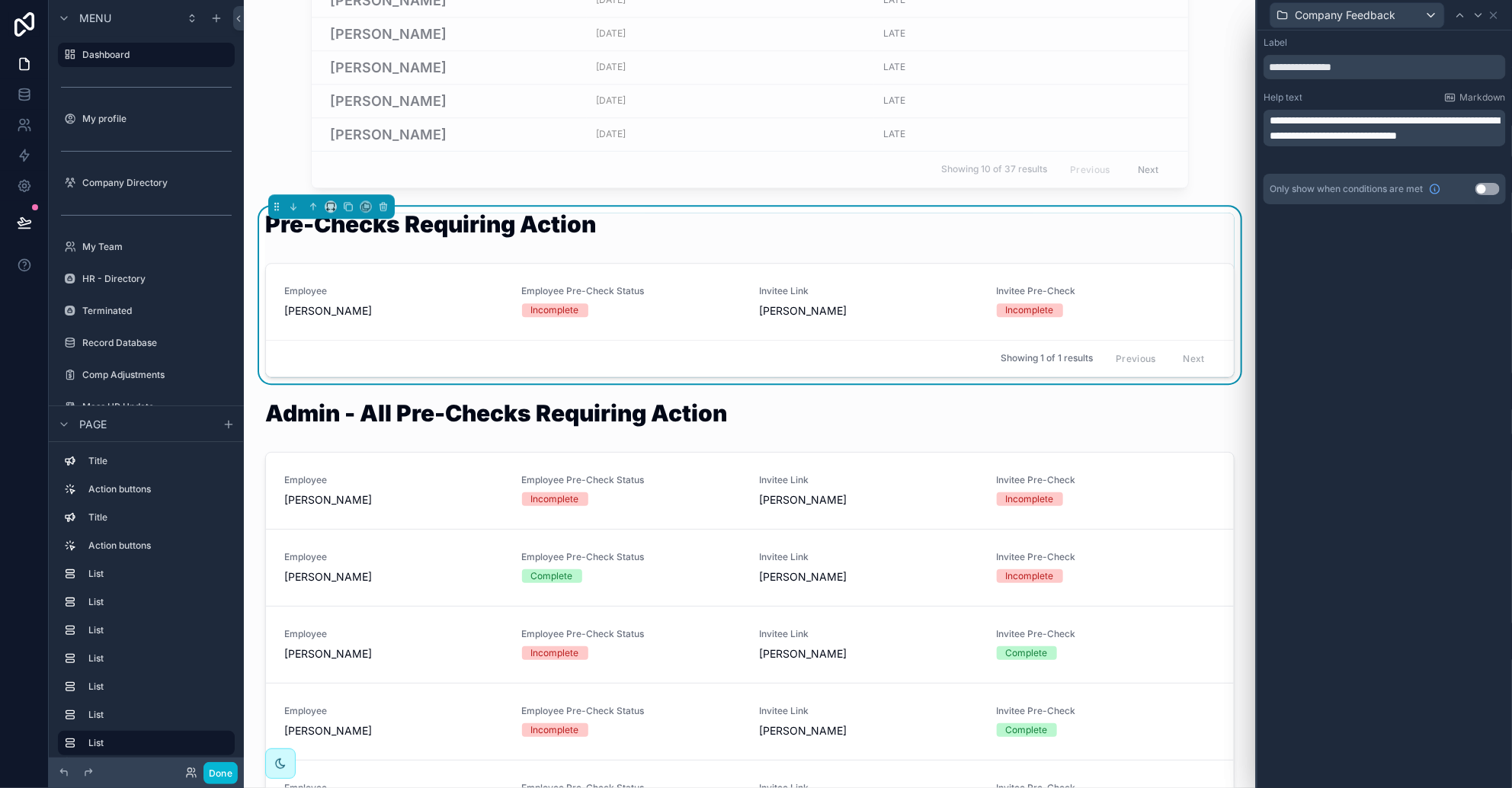
click at [1006, 119] on span "**********" at bounding box center [1384, 128] width 230 height 25
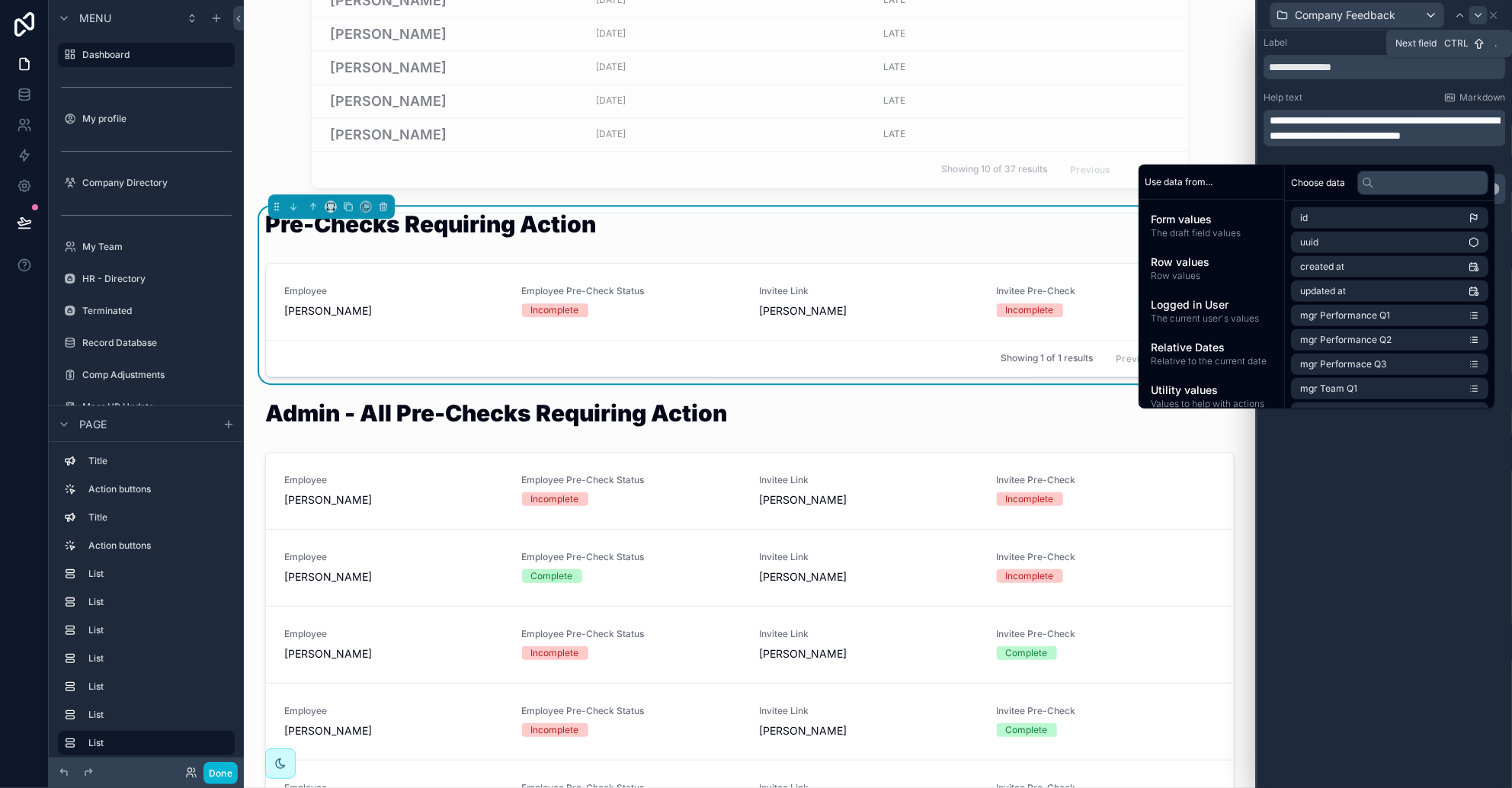
click at [1006, 12] on icon at bounding box center [1479, 15] width 12 height 12
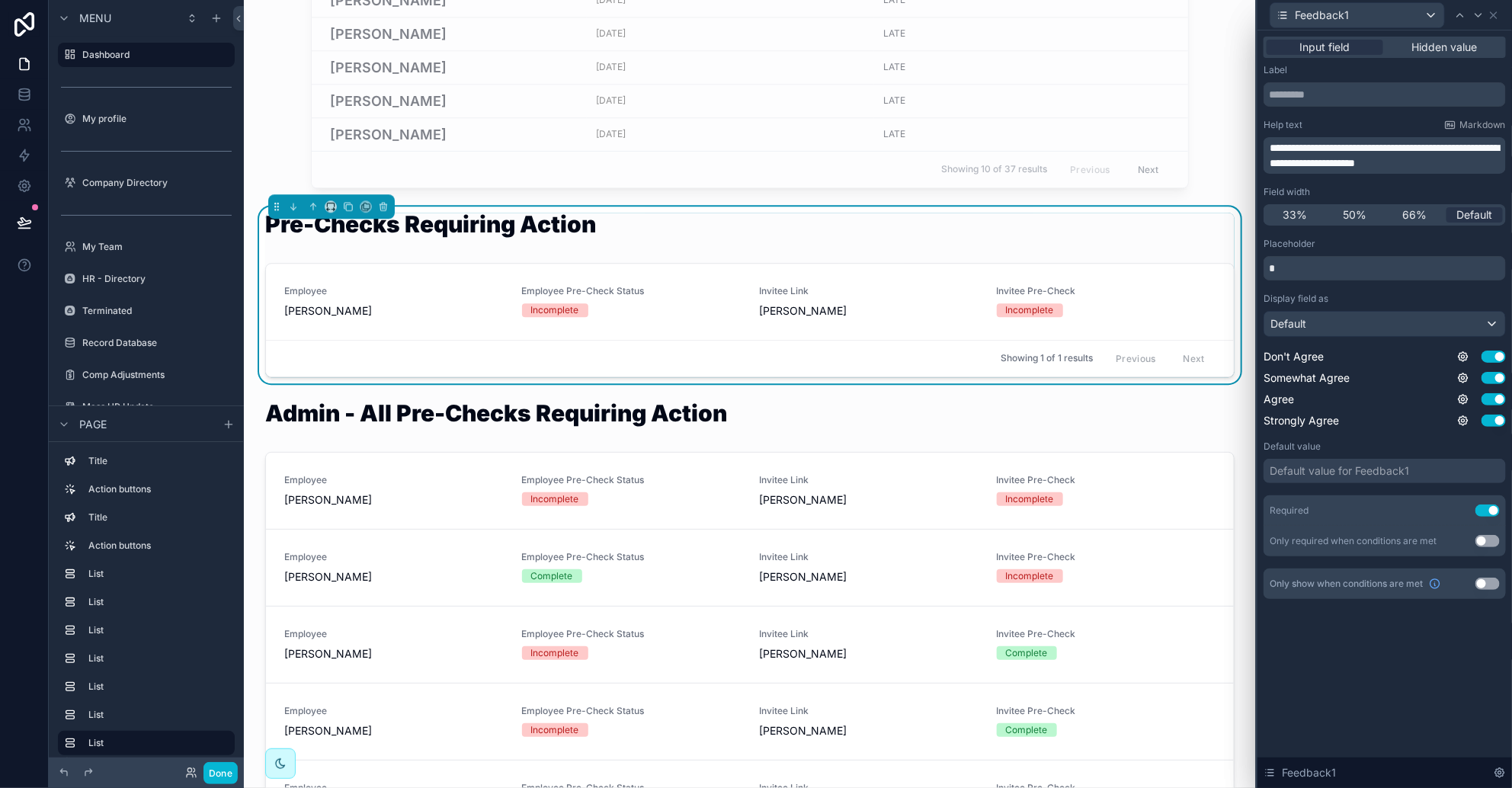
click at [1006, 143] on span "**********" at bounding box center [1384, 155] width 230 height 25
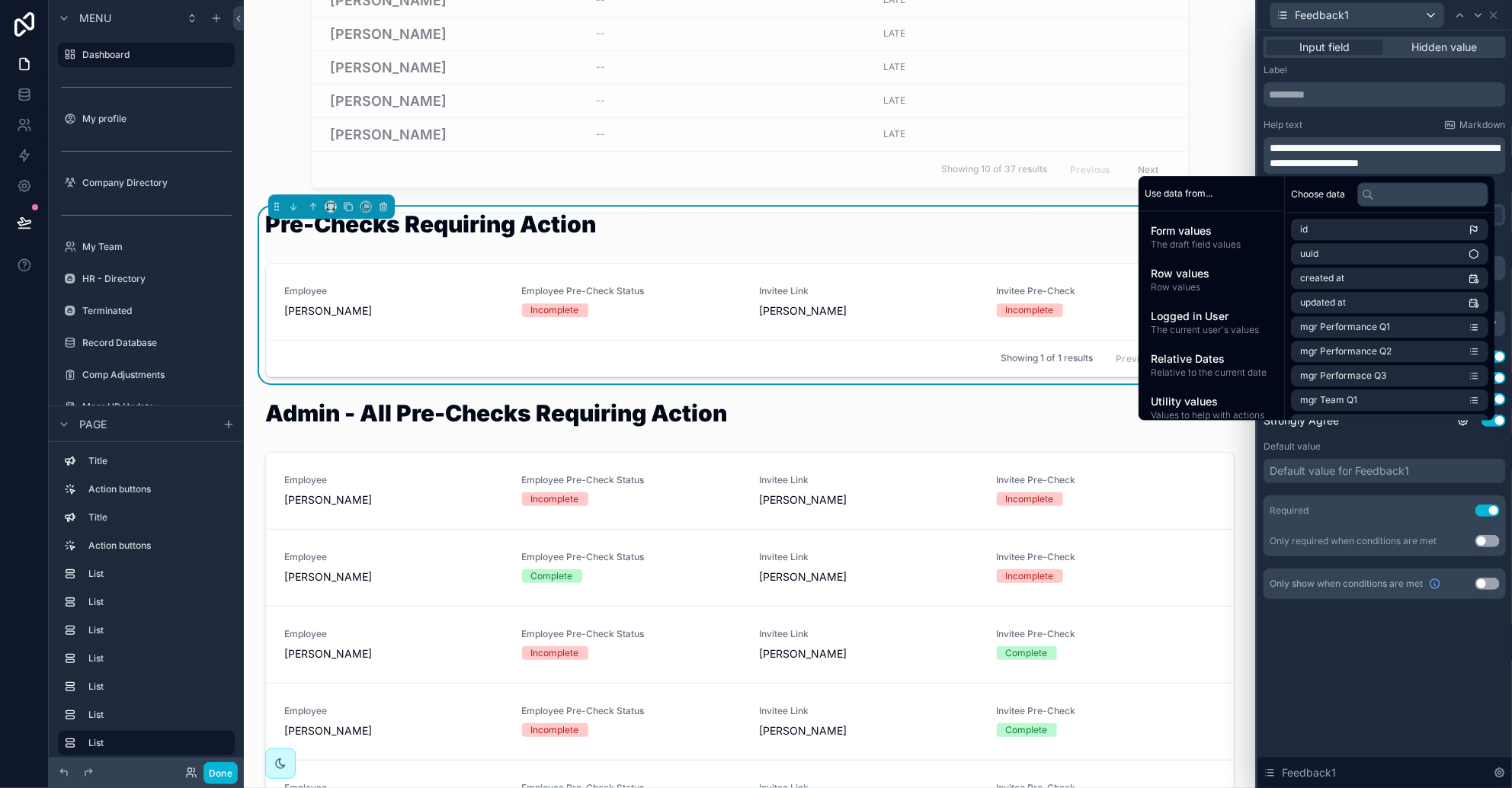
click at [1006, 9] on icon at bounding box center [1479, 15] width 12 height 12
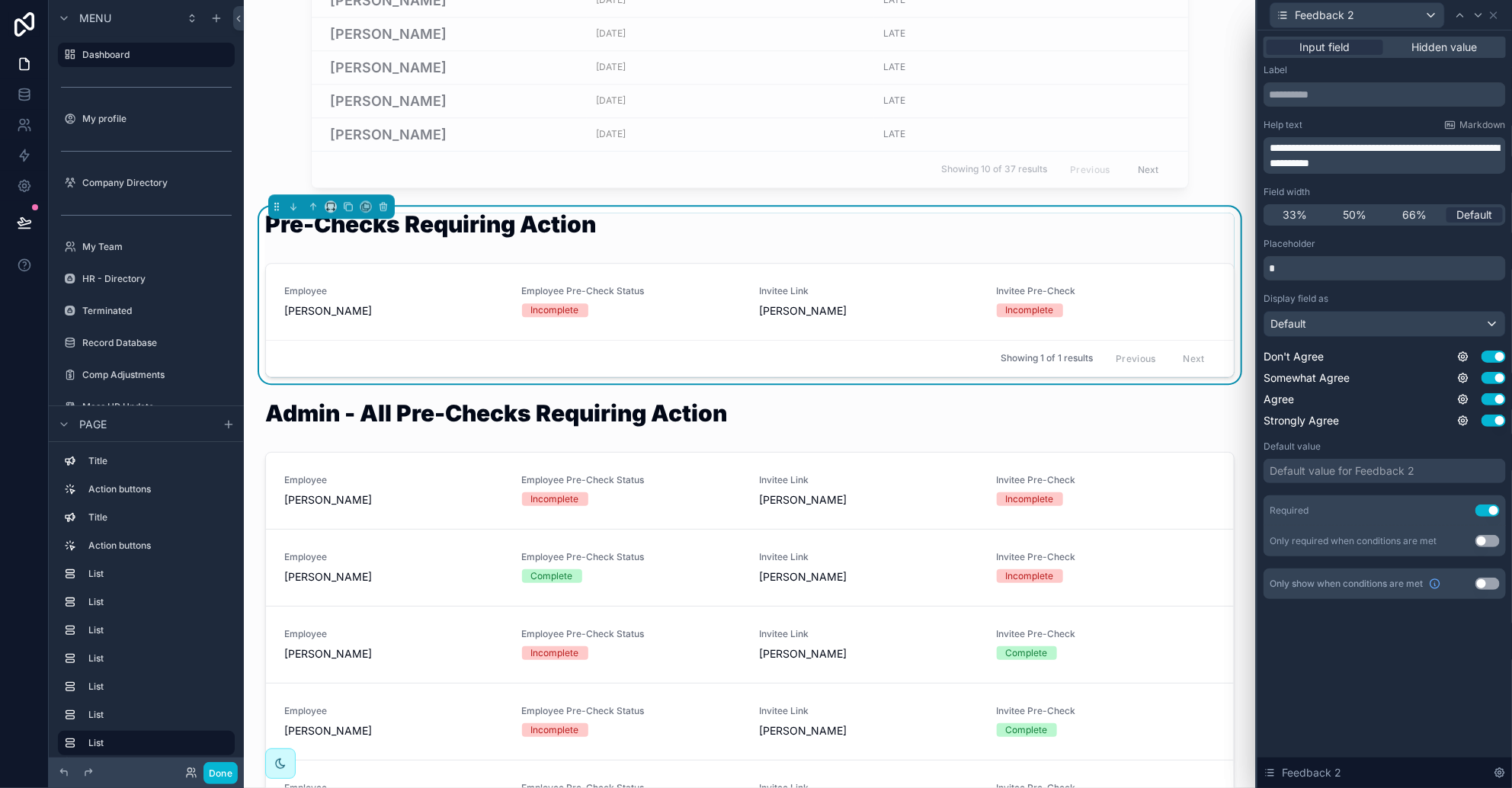
click at [1006, 145] on span "**********" at bounding box center [1384, 155] width 230 height 25
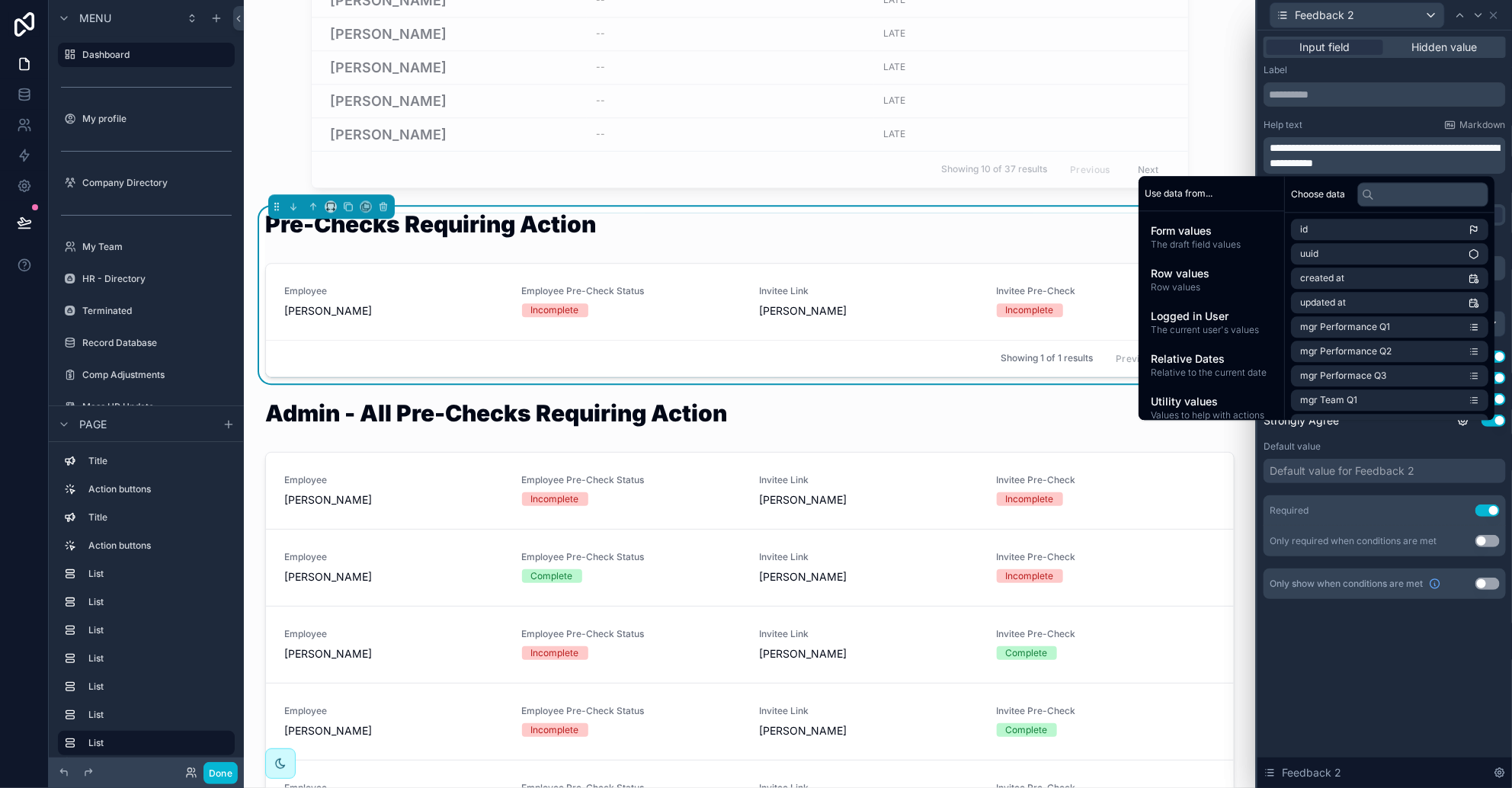
click at [1006, 17] on icon at bounding box center [1479, 15] width 12 height 12
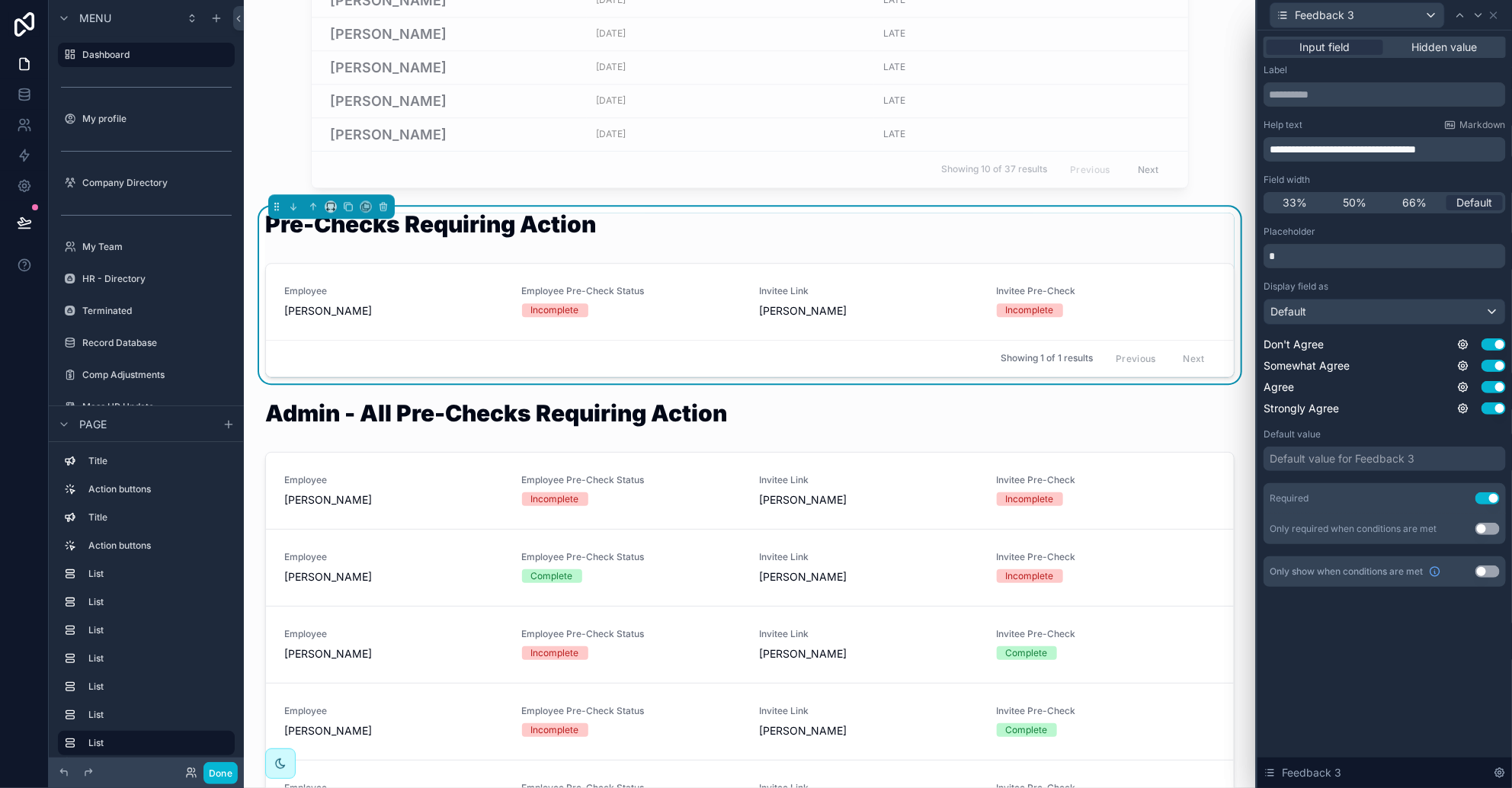
click at [1006, 145] on span "**********" at bounding box center [1343, 149] width 147 height 11
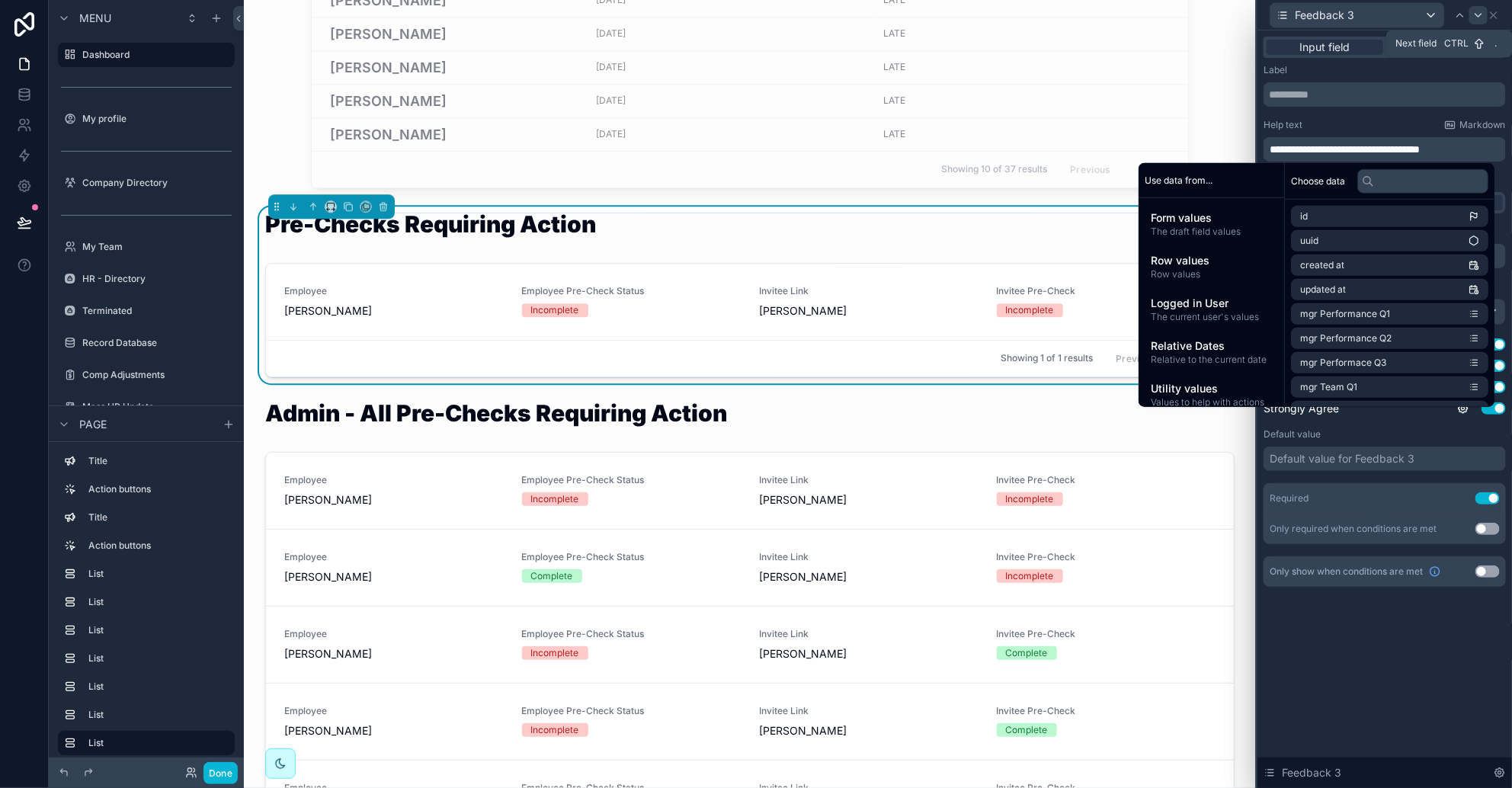
click at [1006, 16] on icon at bounding box center [1479, 15] width 6 height 3
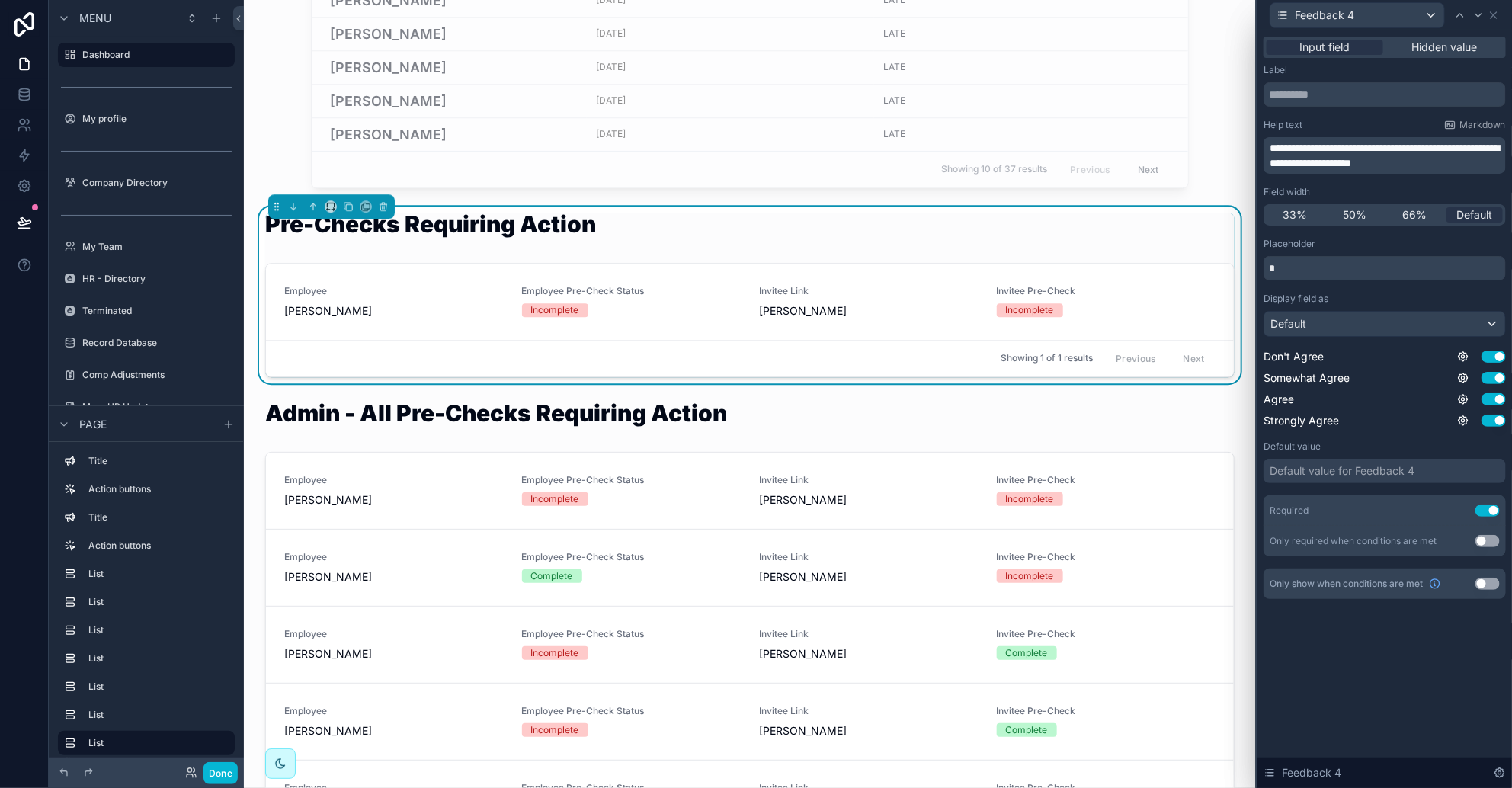
click at [1006, 150] on span "**********" at bounding box center [1384, 155] width 230 height 25
click at [1006, 15] on icon at bounding box center [1479, 15] width 12 height 12
click at [1006, 152] on span "**********" at bounding box center [1361, 149] width 185 height 11
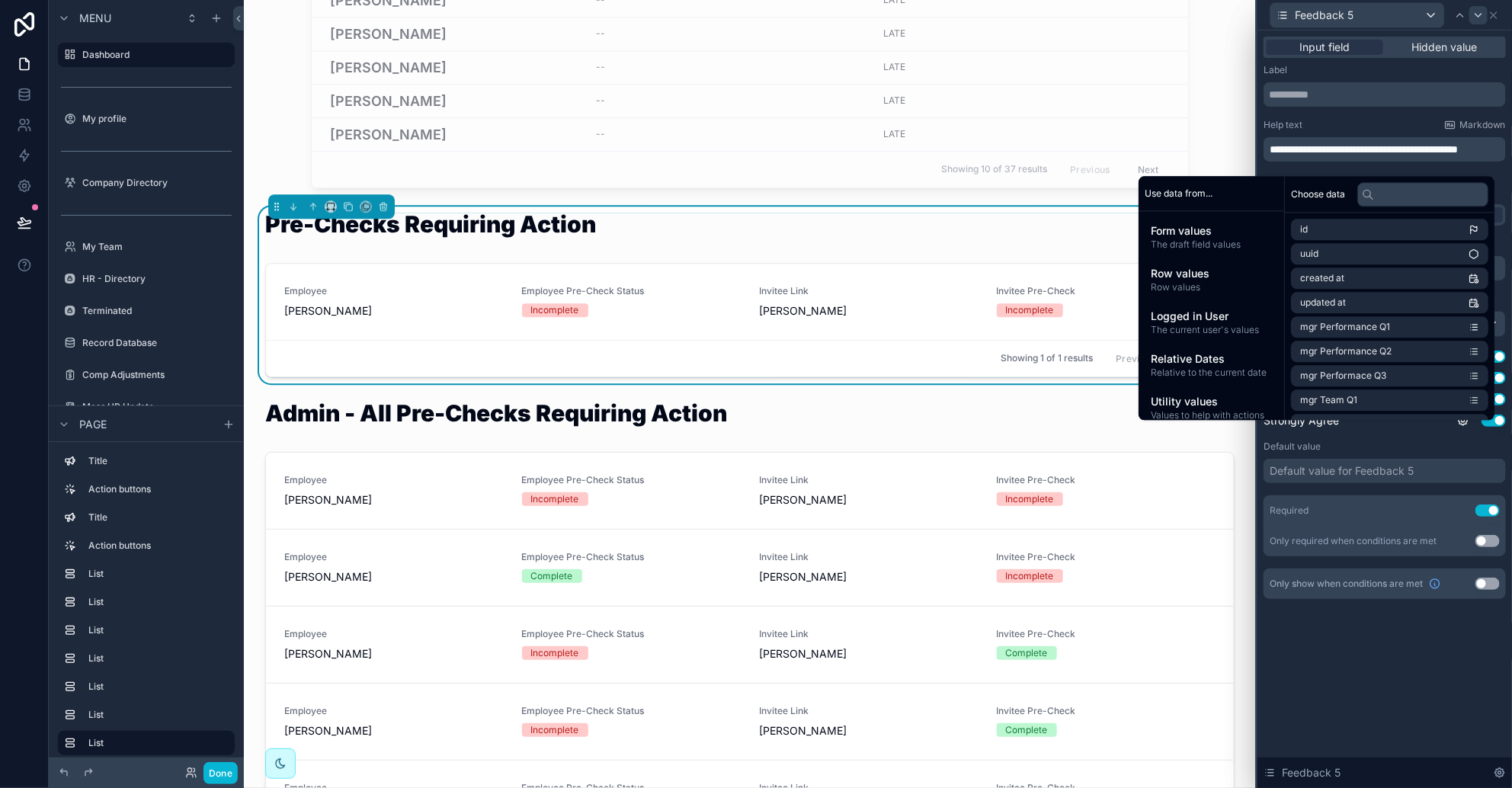
click at [1006, 15] on icon at bounding box center [1479, 15] width 12 height 12
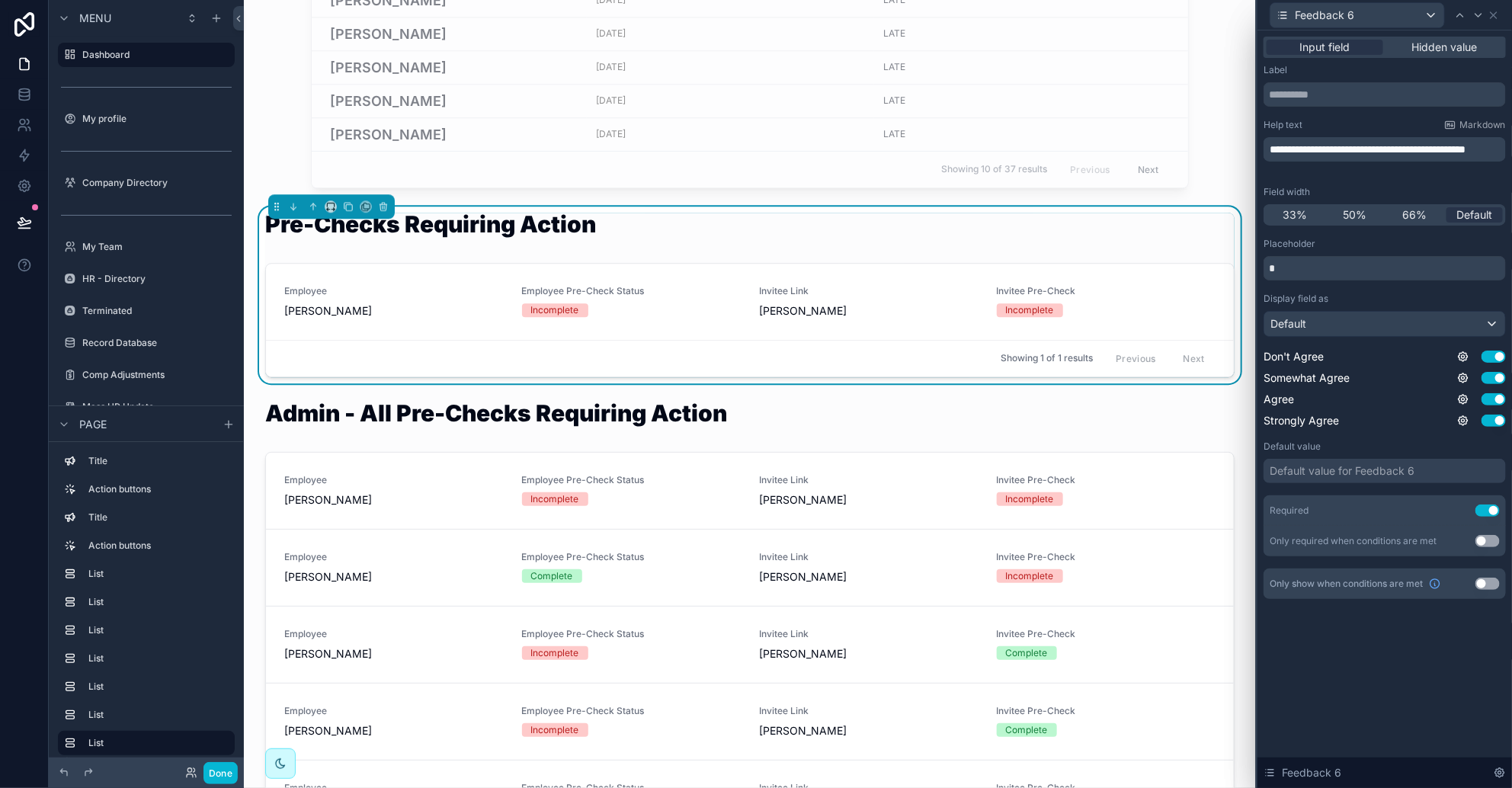
click at [1006, 147] on span "**********" at bounding box center [1367, 149] width 196 height 11
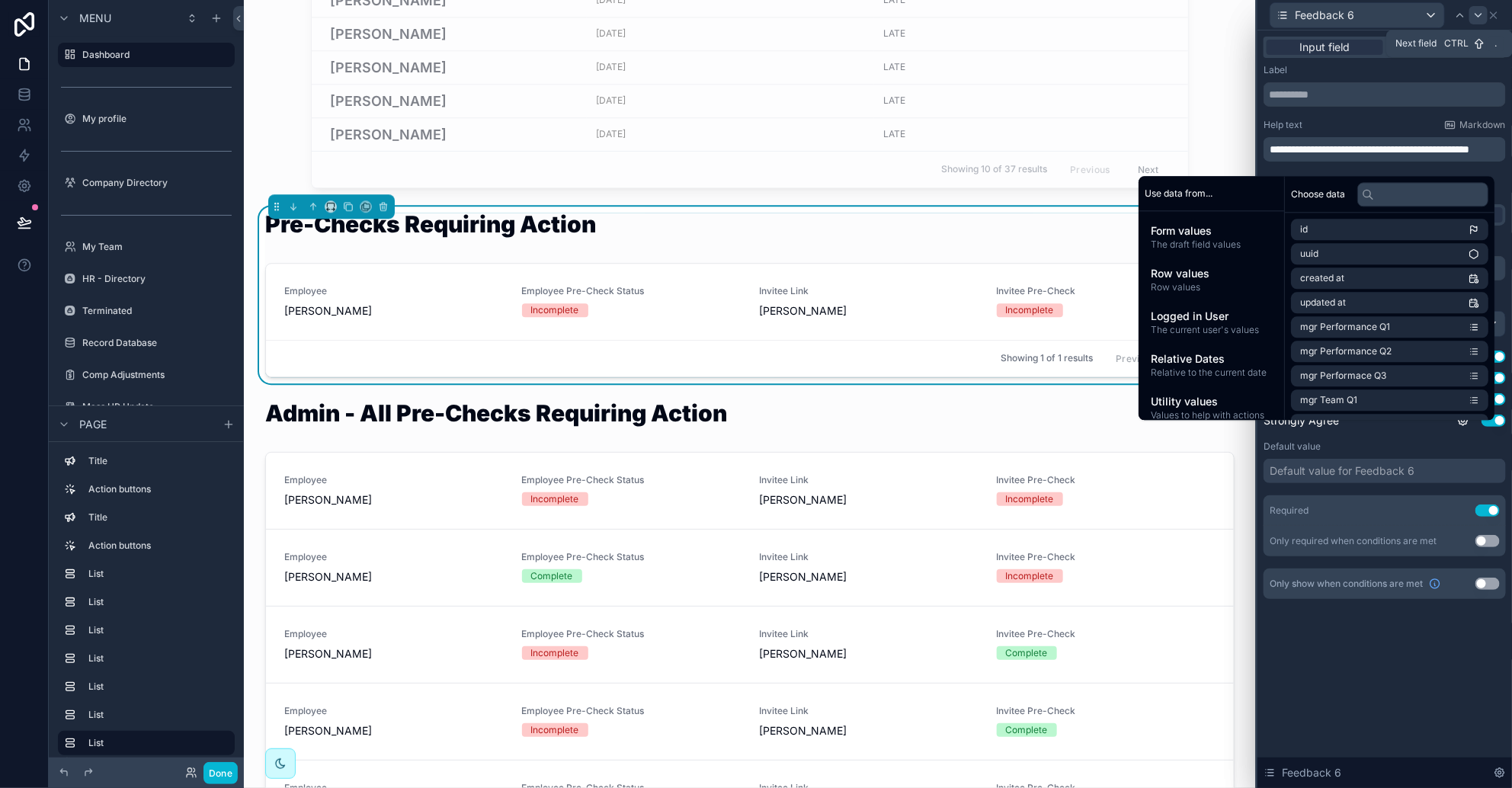
click at [1006, 15] on icon at bounding box center [1479, 15] width 6 height 3
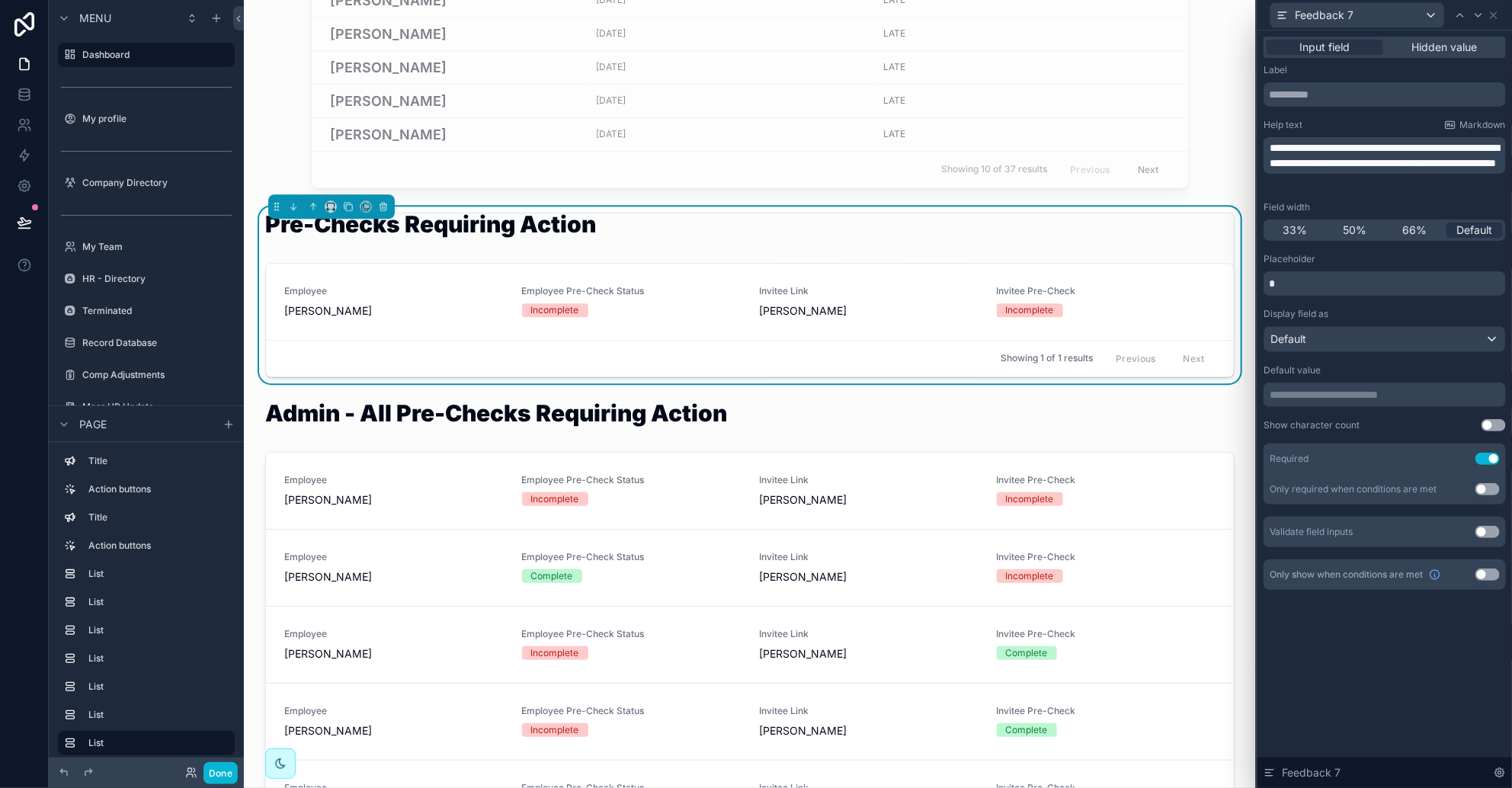
click at [1006, 148] on span "**********" at bounding box center [1384, 155] width 230 height 25
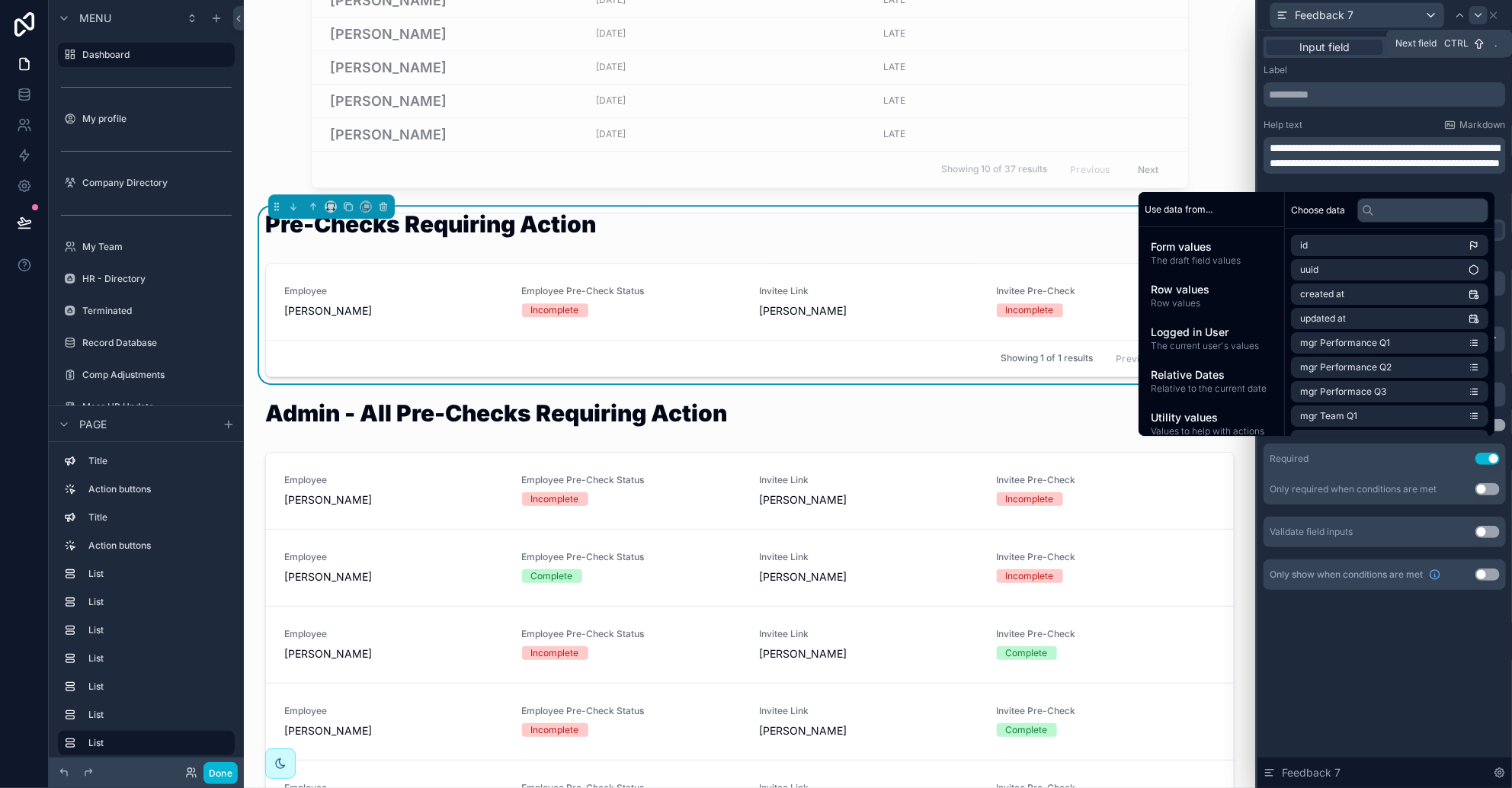
click at [1006, 14] on icon at bounding box center [1479, 15] width 12 height 12
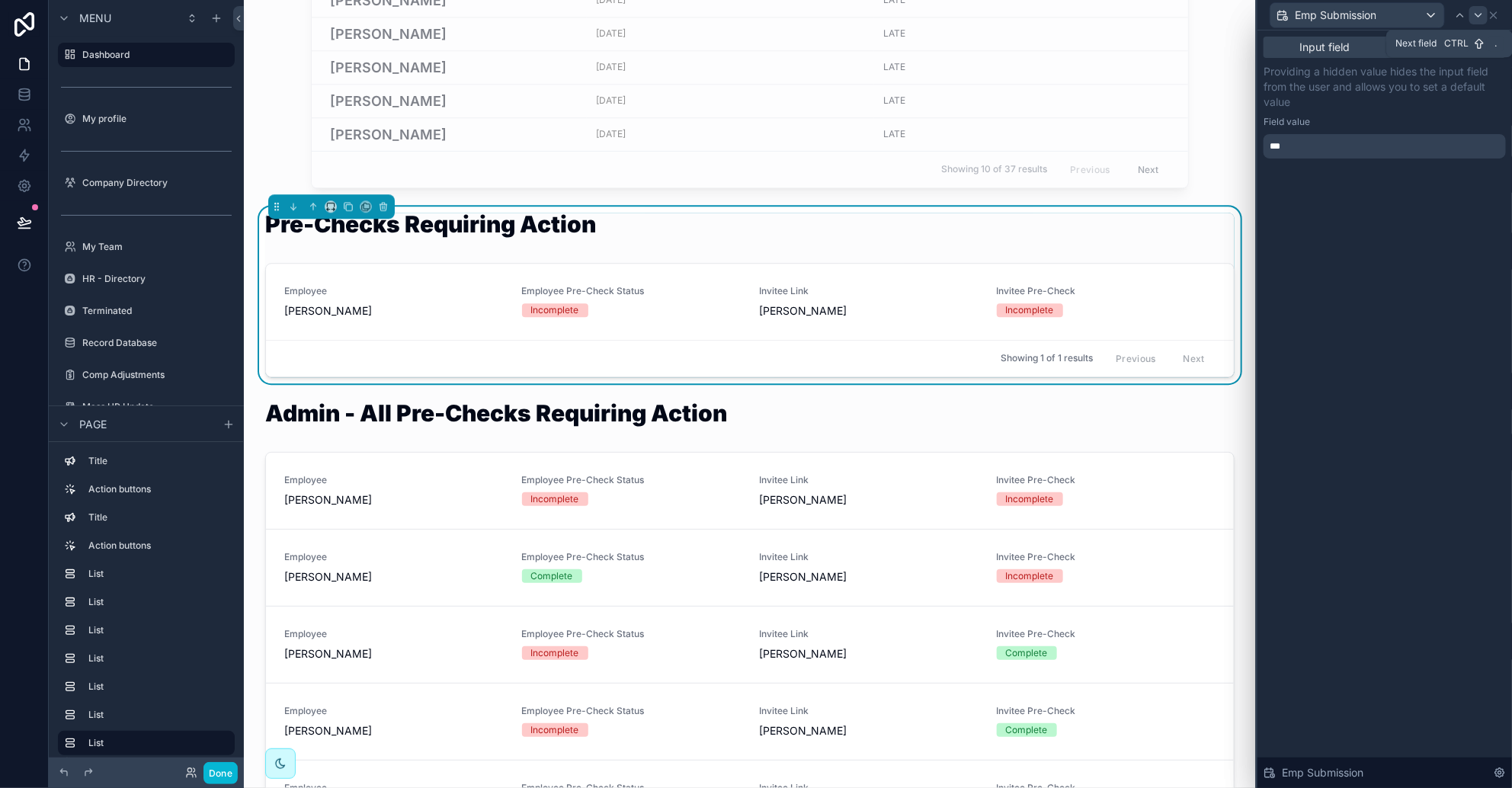
click at [1006, 16] on icon at bounding box center [1479, 15] width 6 height 3
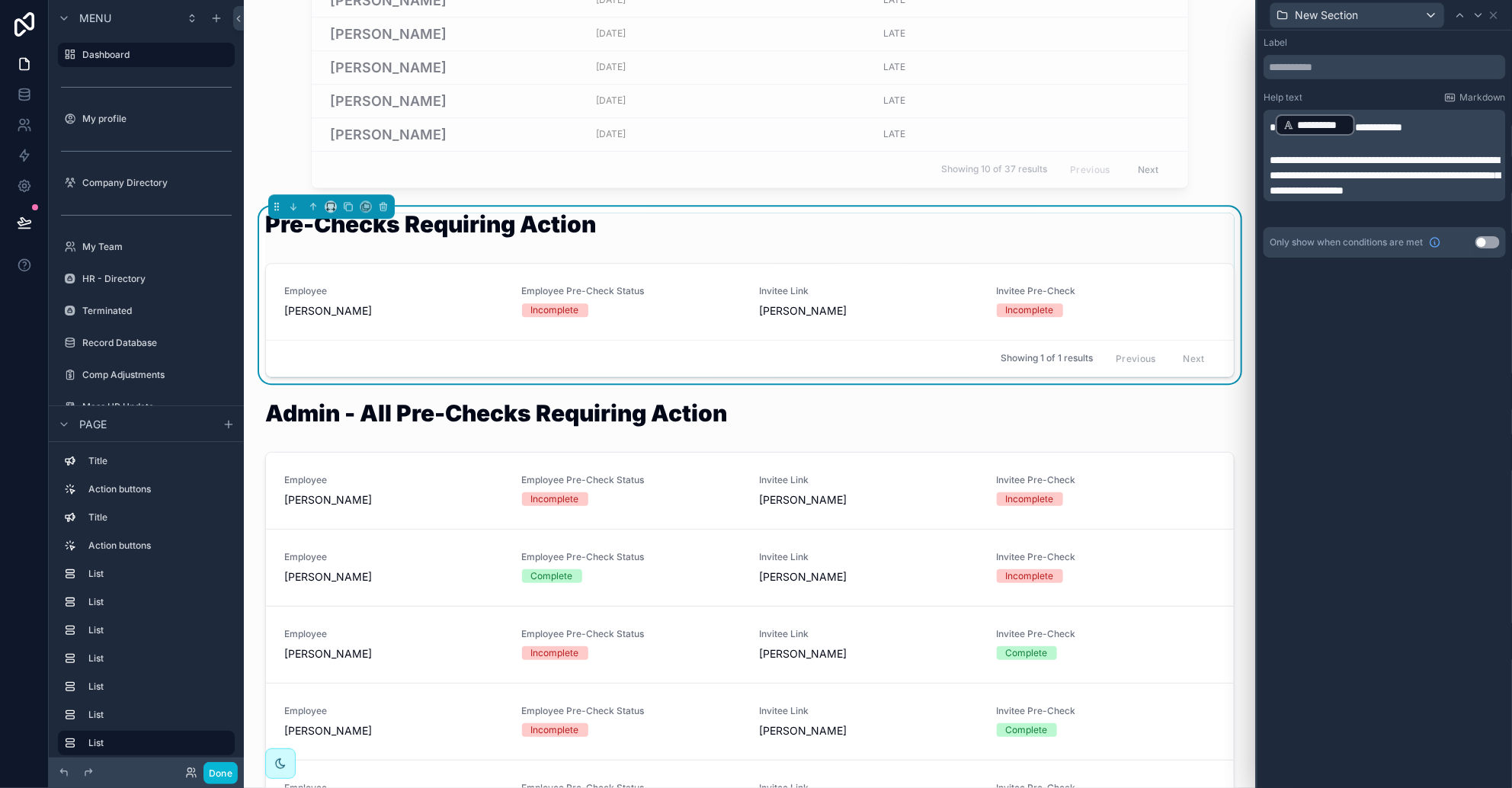
click at [1006, 153] on p "**********" at bounding box center [1386, 175] width 233 height 46
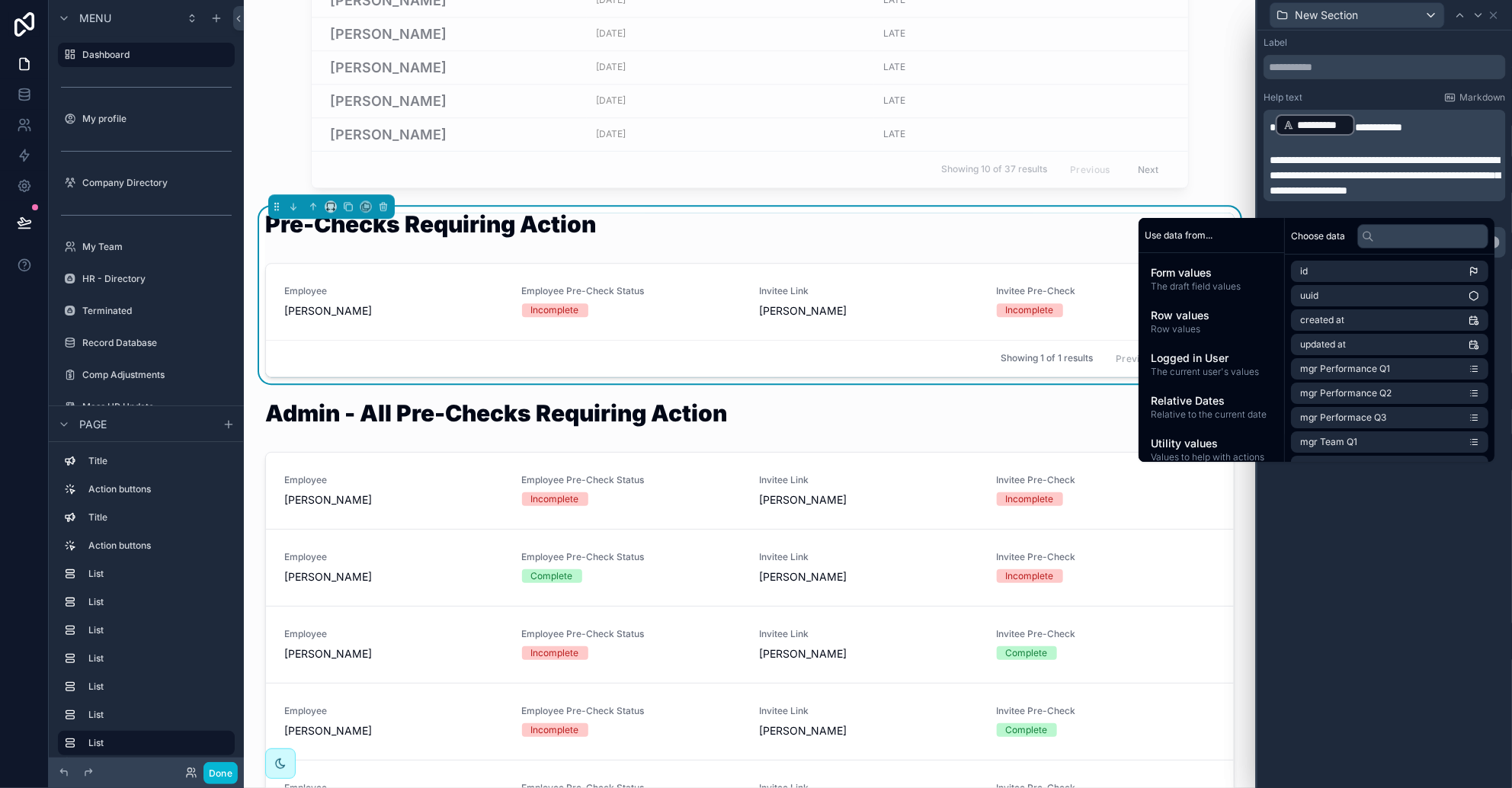
click at [1006, 126] on span "**********" at bounding box center [1379, 127] width 47 height 11
click at [1006, 9] on icon at bounding box center [1479, 15] width 12 height 12
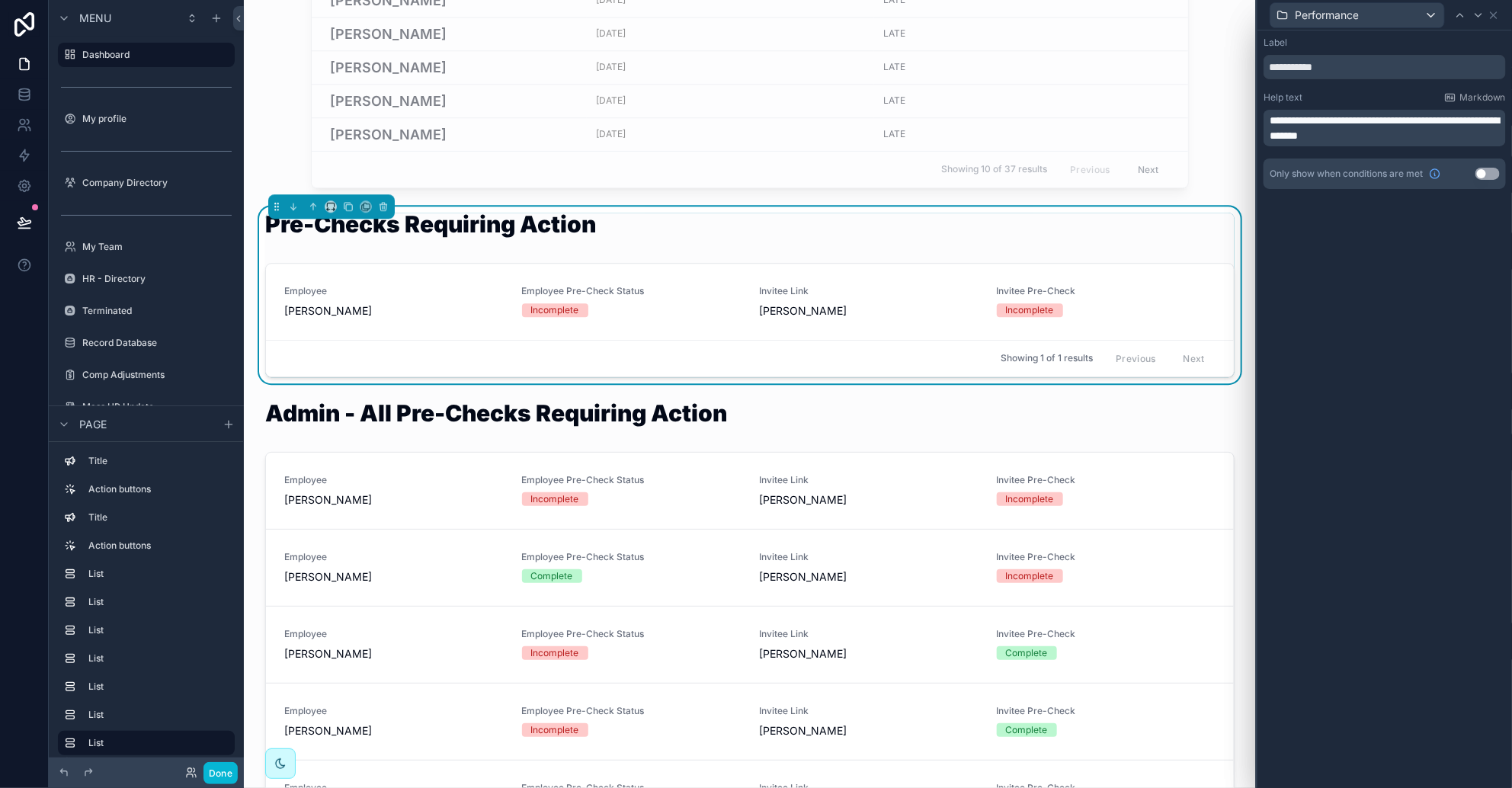
click at [1006, 115] on span "**********" at bounding box center [1384, 128] width 230 height 25
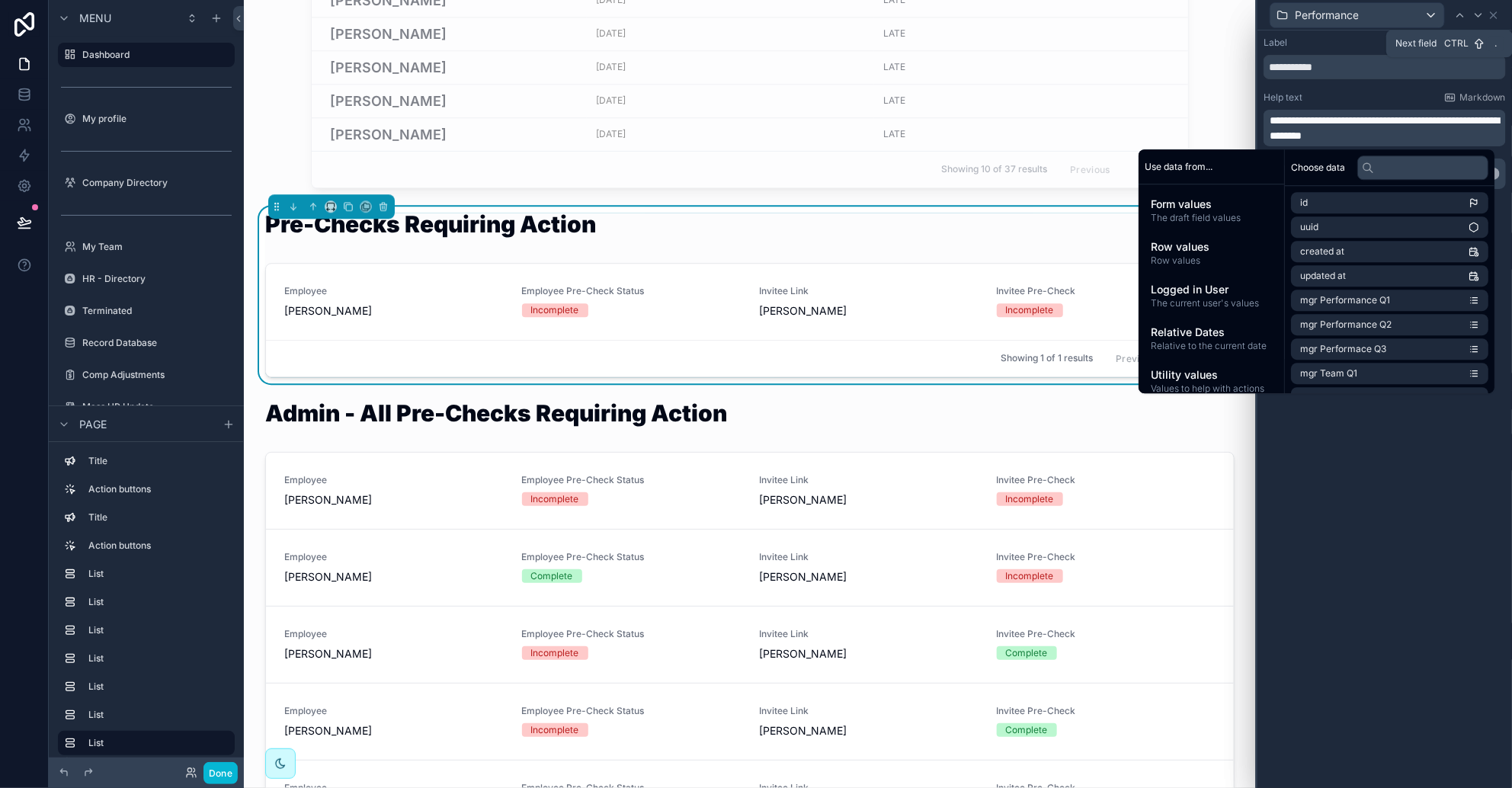
click at [1006, 13] on icon at bounding box center [1479, 15] width 12 height 12
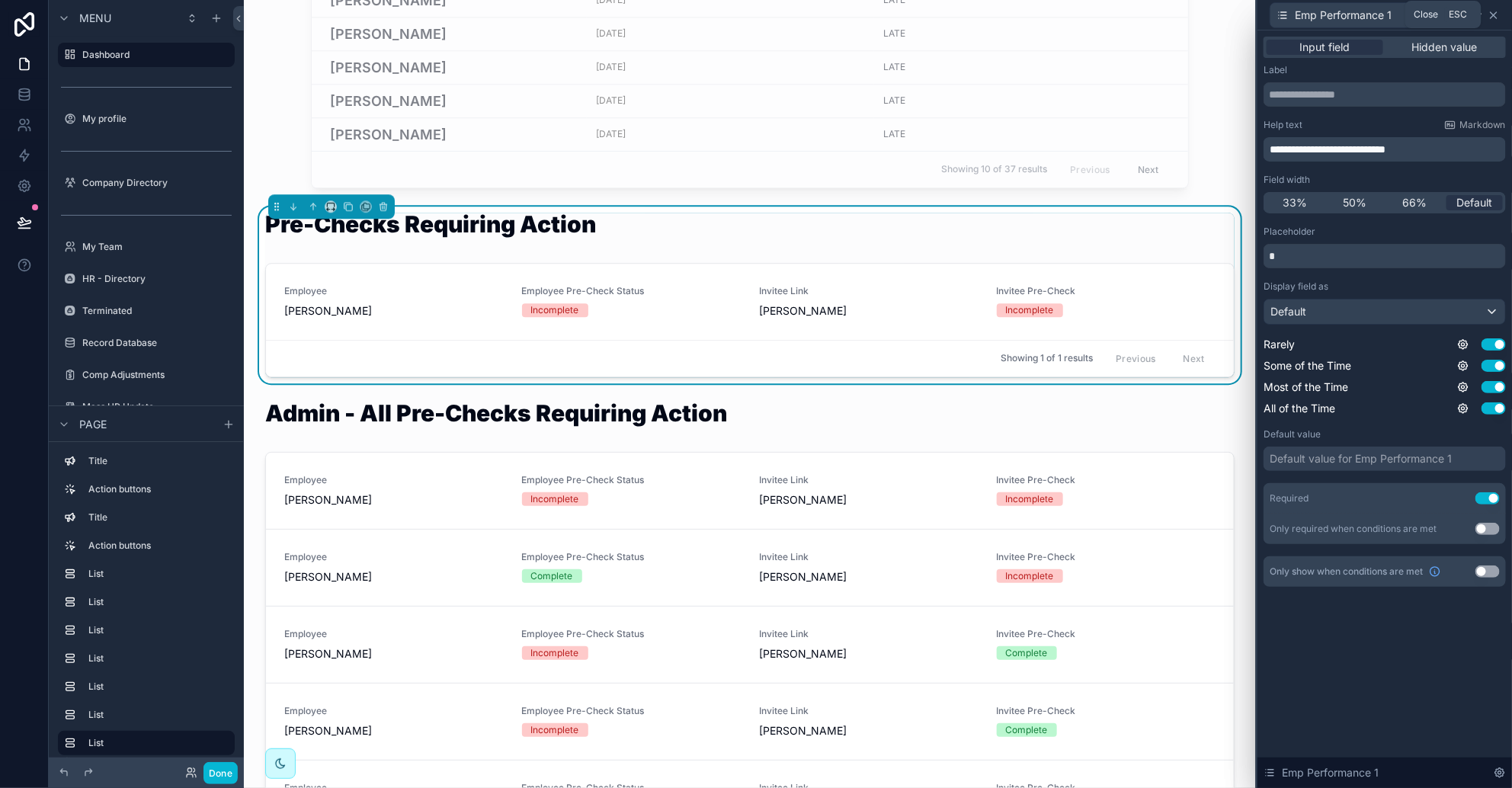
click at [1006, 15] on icon at bounding box center [1493, 15] width 6 height 6
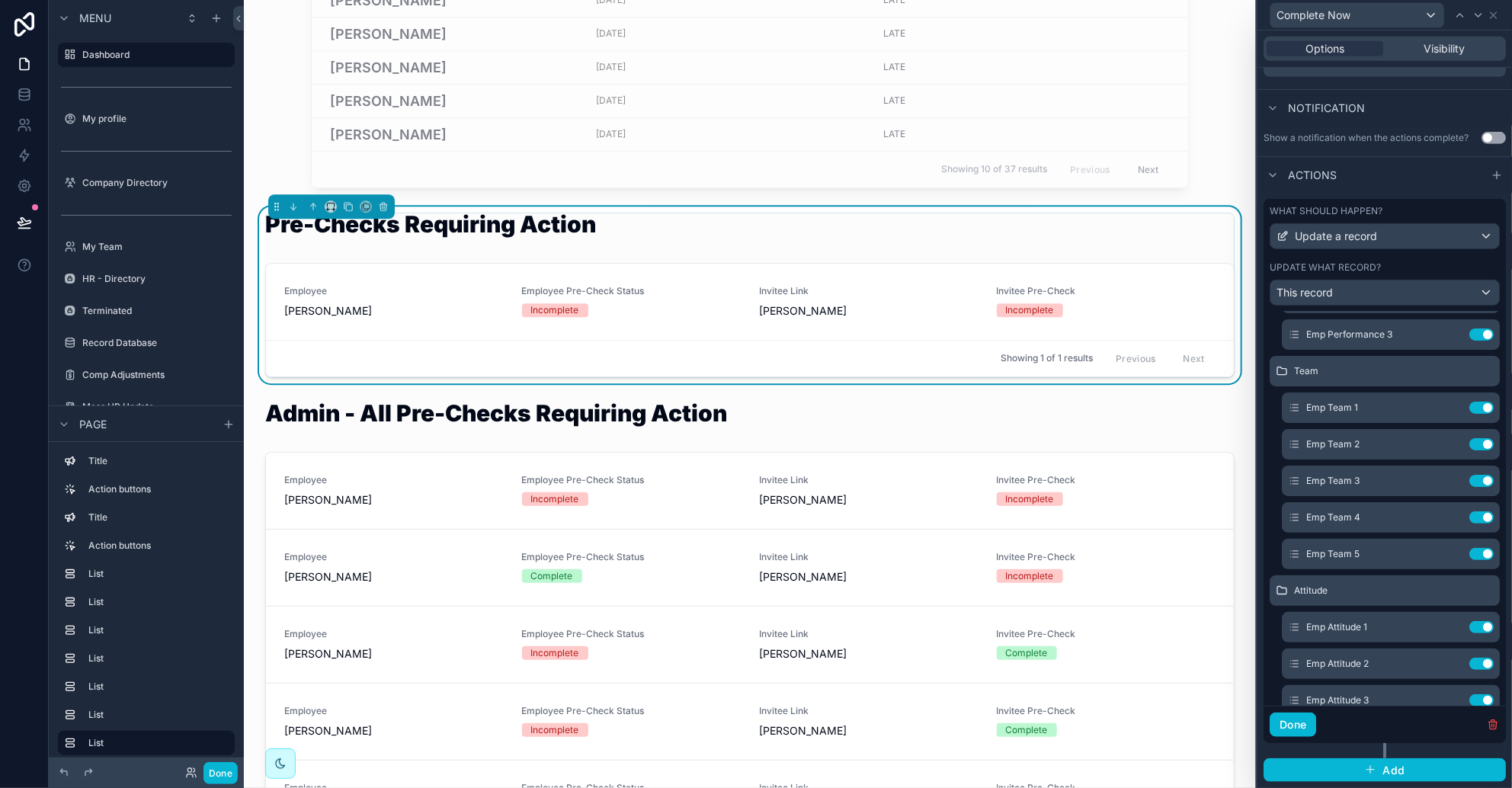
scroll to position [0, 0]
click at [1006, 14] on icon at bounding box center [1493, 15] width 12 height 12
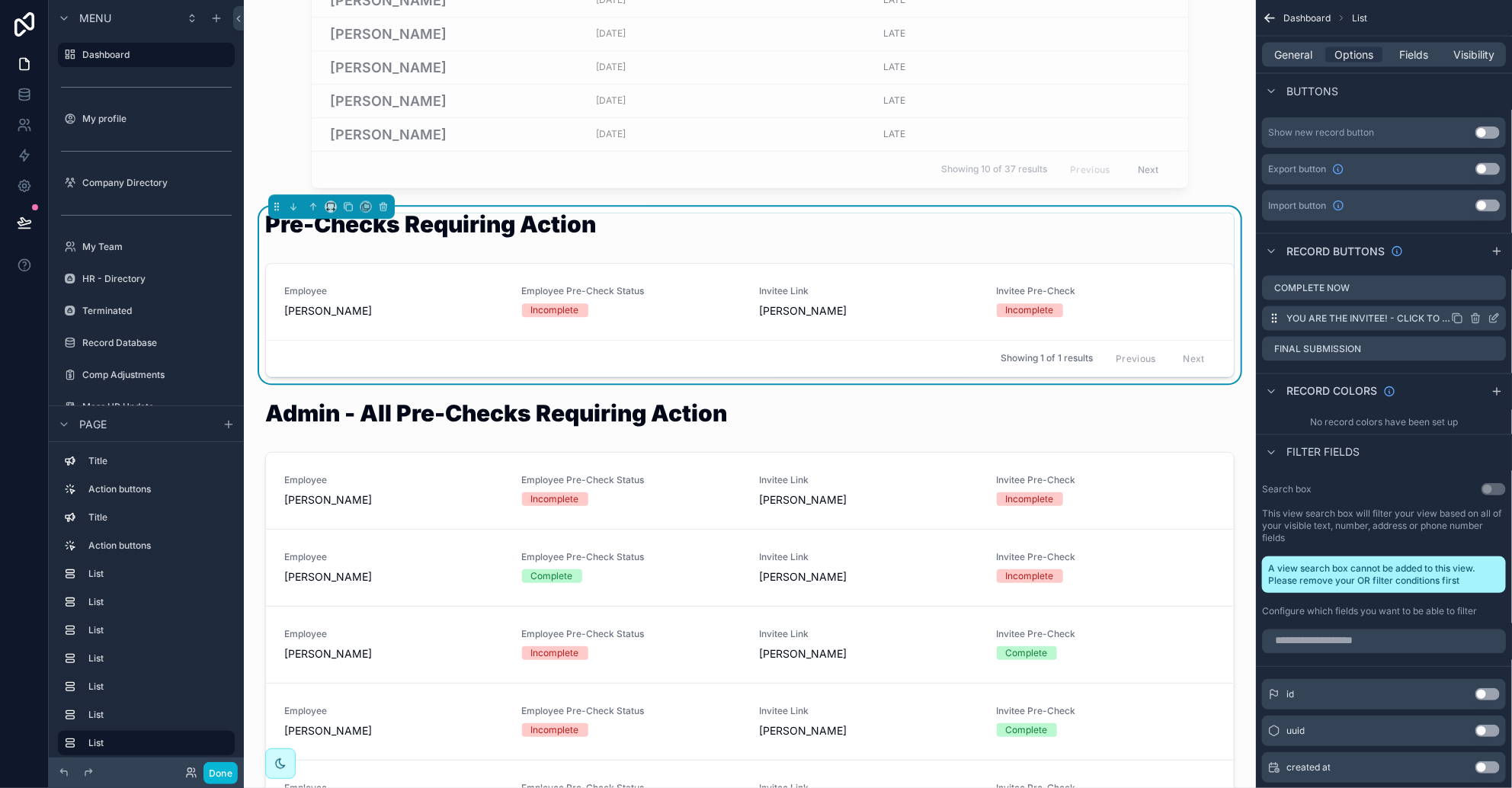
click at [1006, 317] on icon "scrollable content" at bounding box center [1495, 317] width 6 height 6
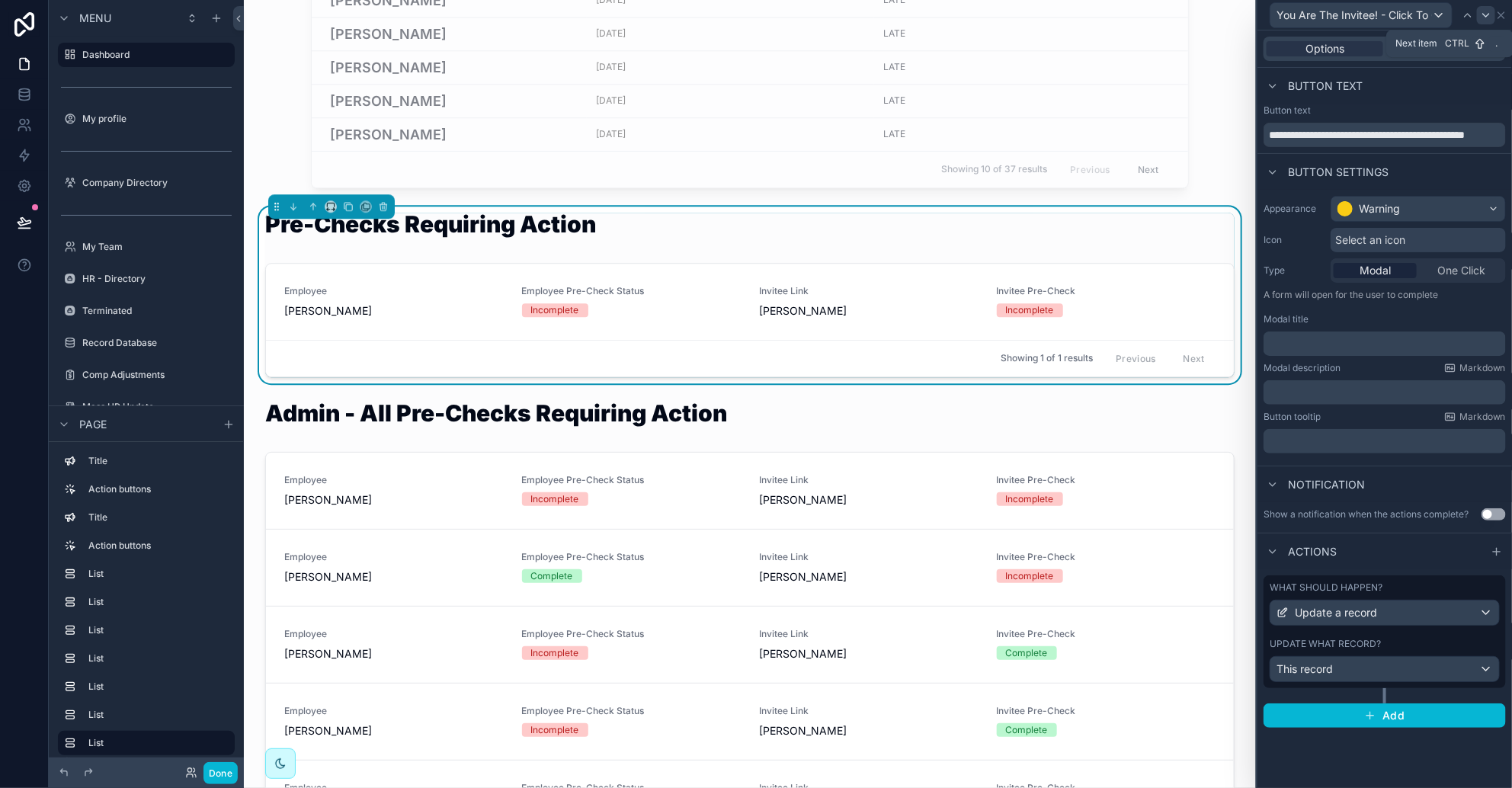
click at [1006, 18] on icon at bounding box center [1487, 15] width 12 height 12
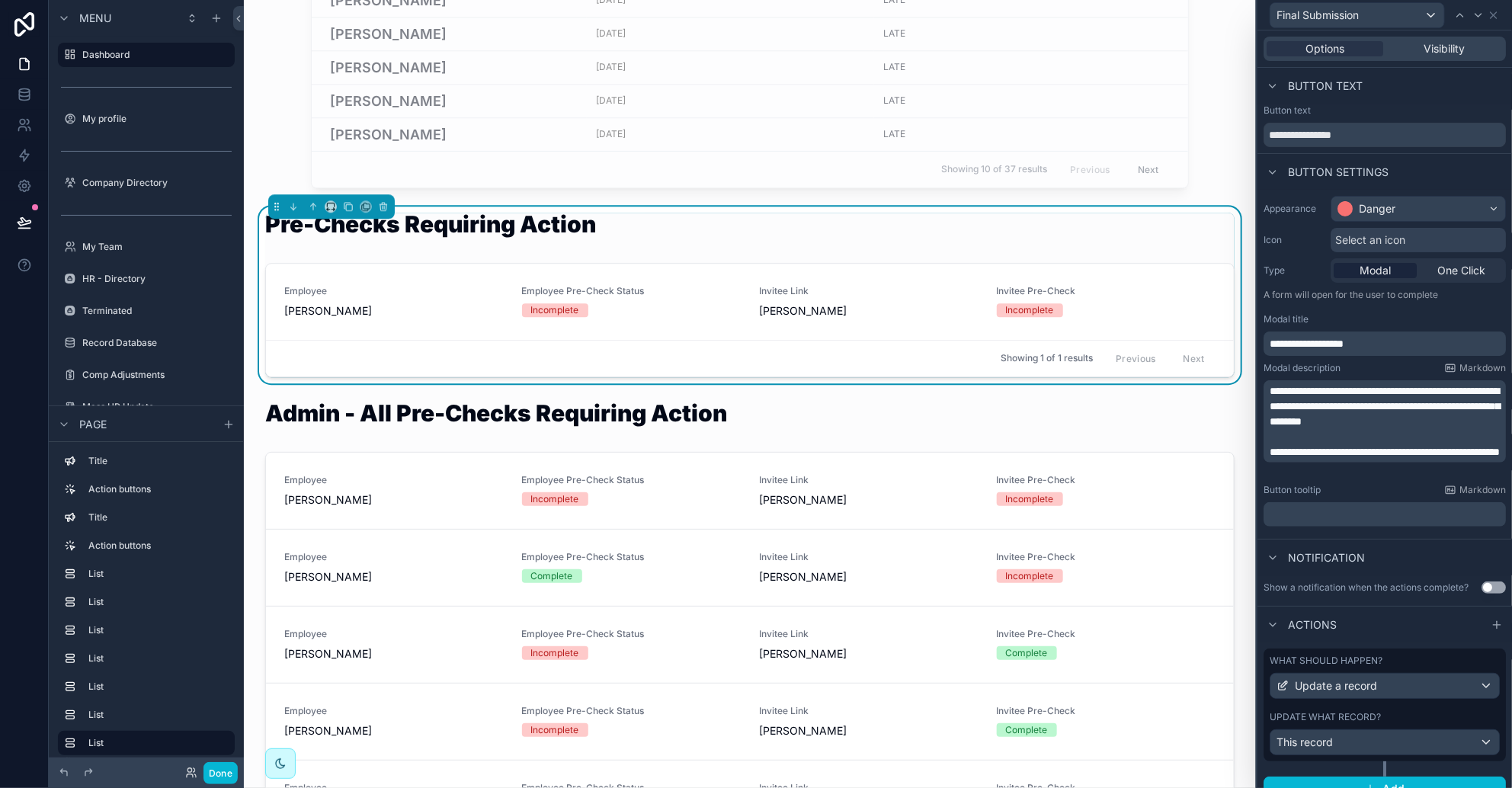
click at [1006, 395] on span "**********" at bounding box center [1384, 406] width 230 height 41
click at [1006, 455] on span "**********" at bounding box center [1384, 452] width 230 height 11
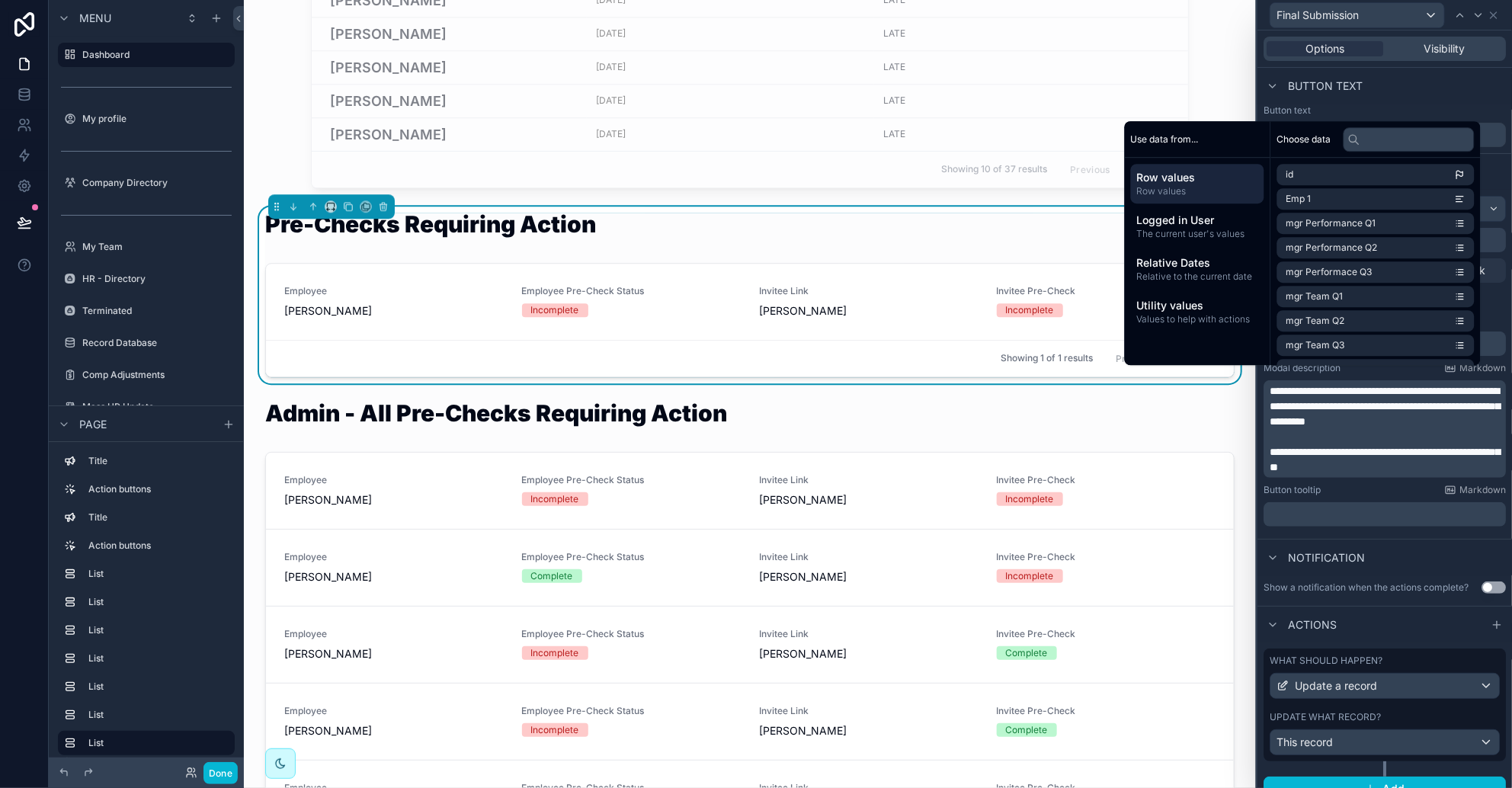
scroll to position [30, 0]
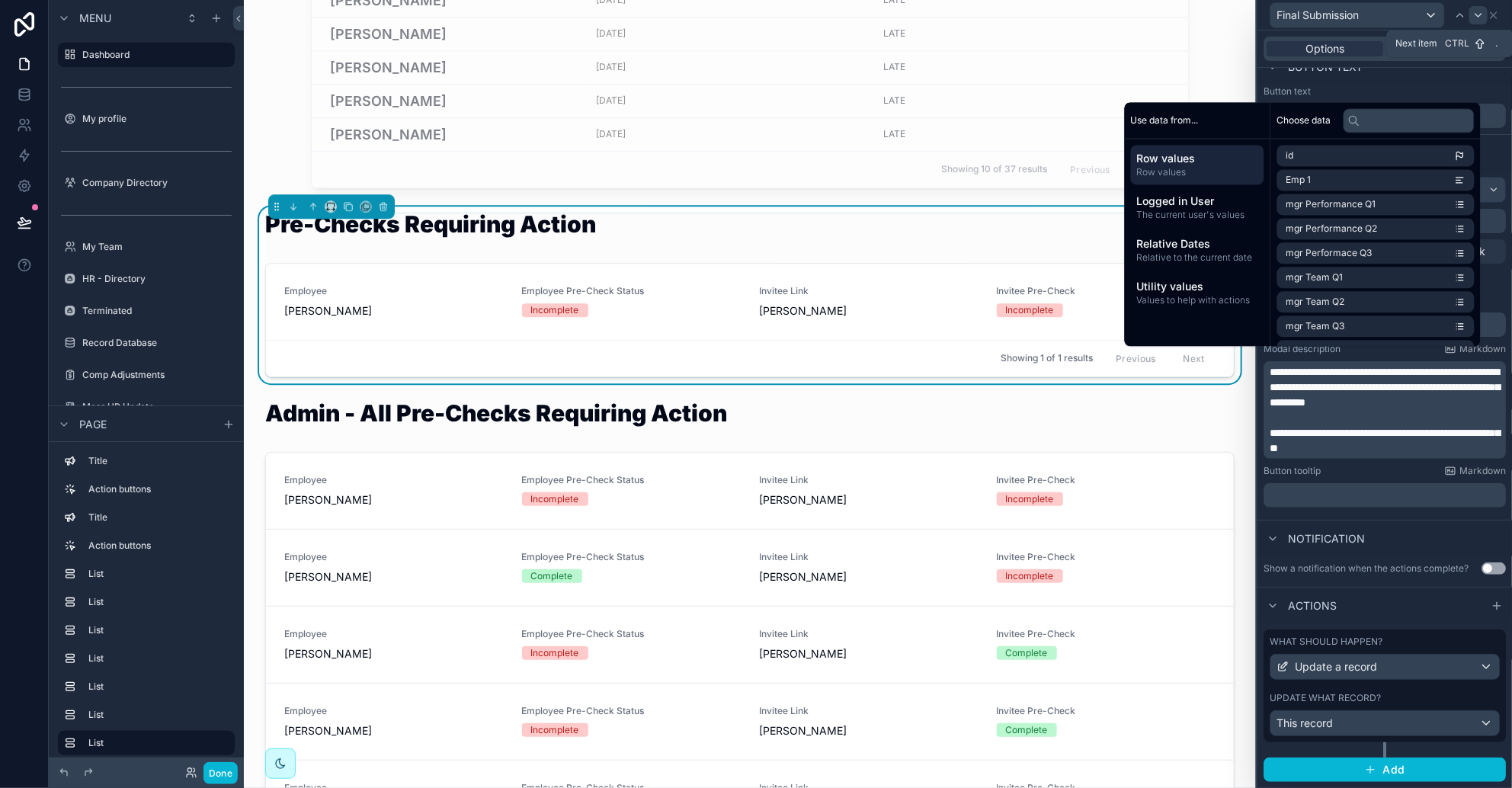
click at [1006, 10] on icon at bounding box center [1479, 15] width 12 height 12
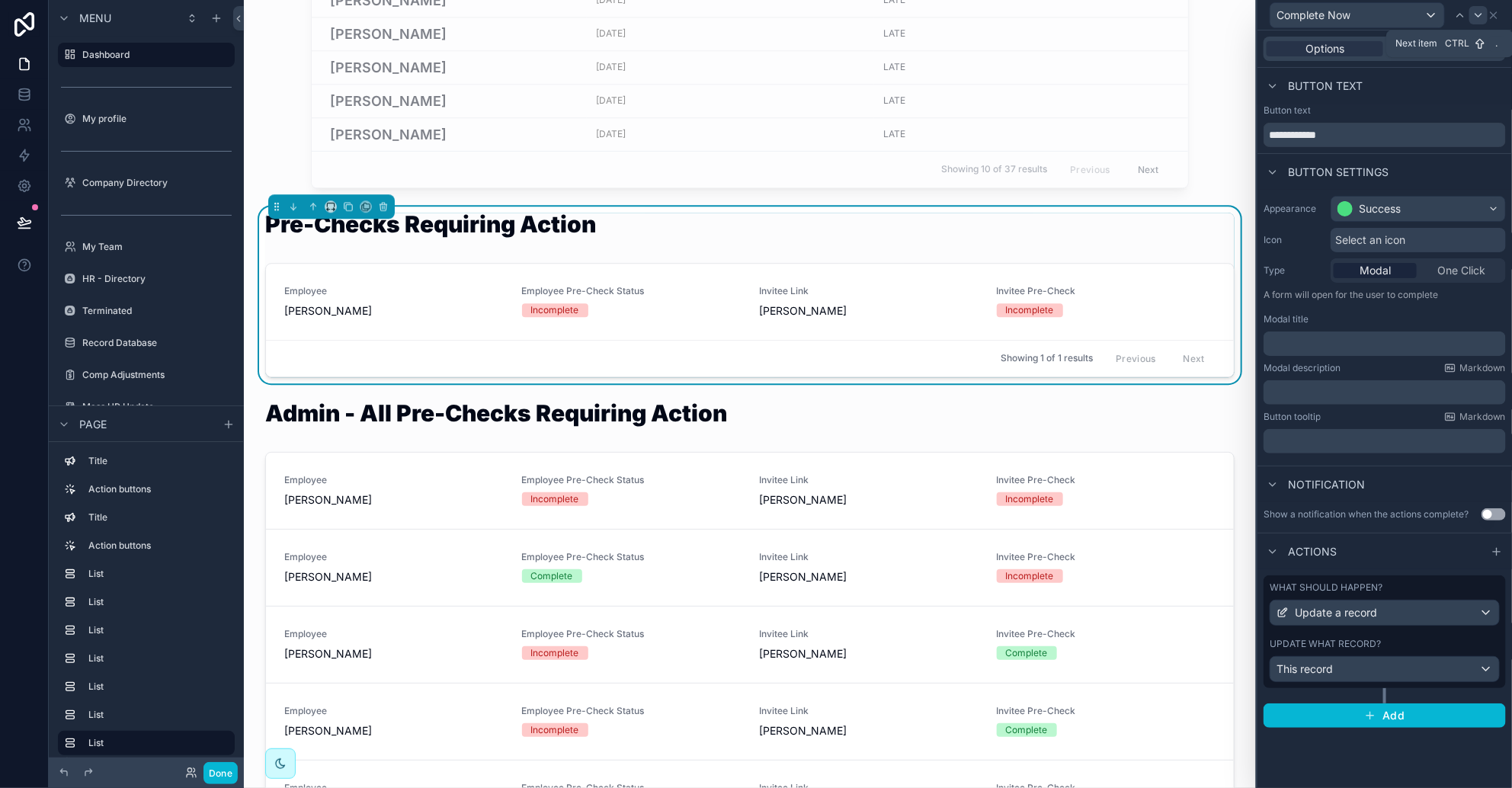
click at [1006, 19] on icon at bounding box center [1479, 15] width 12 height 12
click at [1006, 15] on icon at bounding box center [1487, 15] width 12 height 12
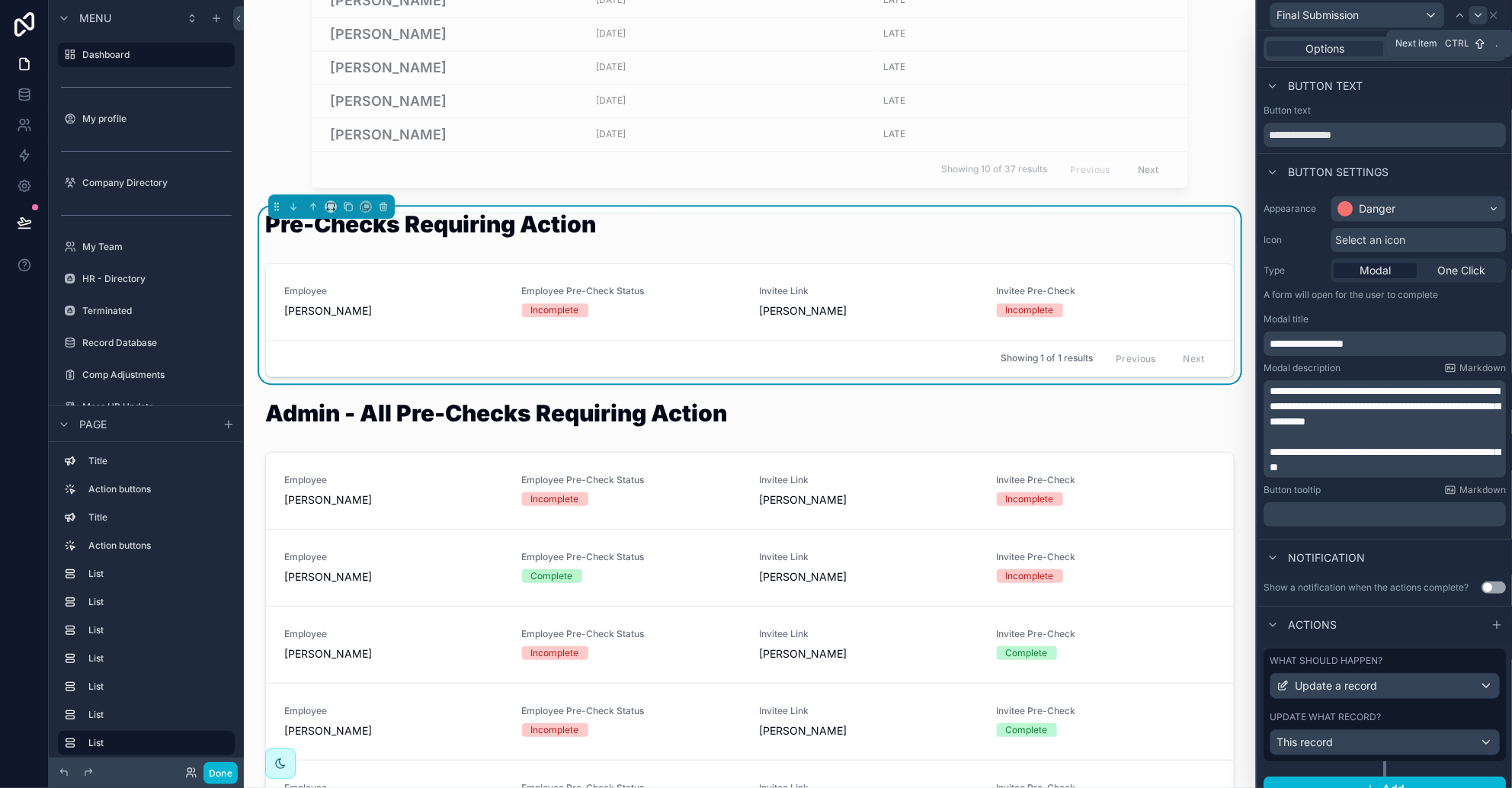
click at [1006, 12] on icon at bounding box center [1479, 15] width 12 height 12
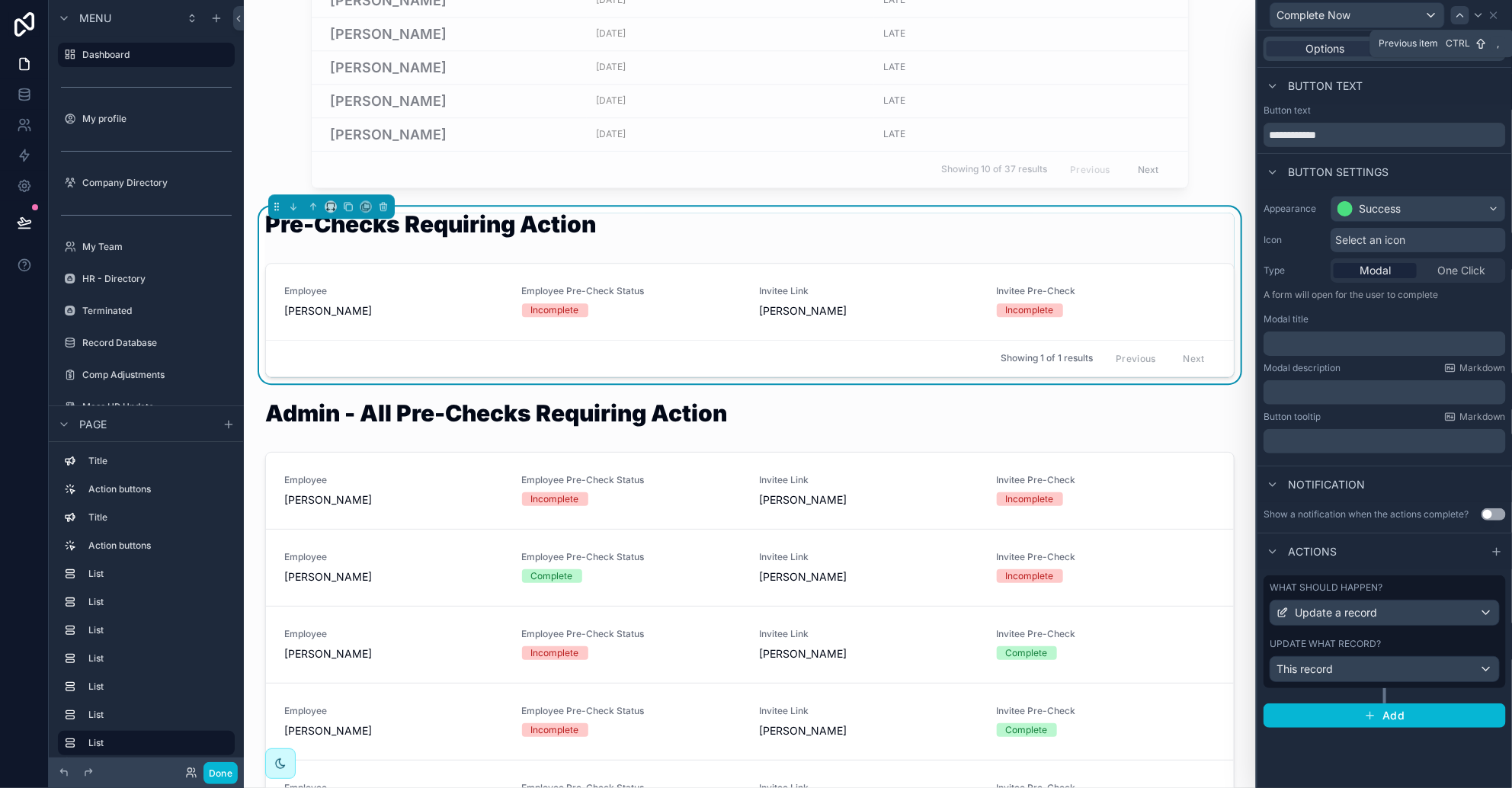
click at [1006, 15] on icon at bounding box center [1460, 15] width 12 height 12
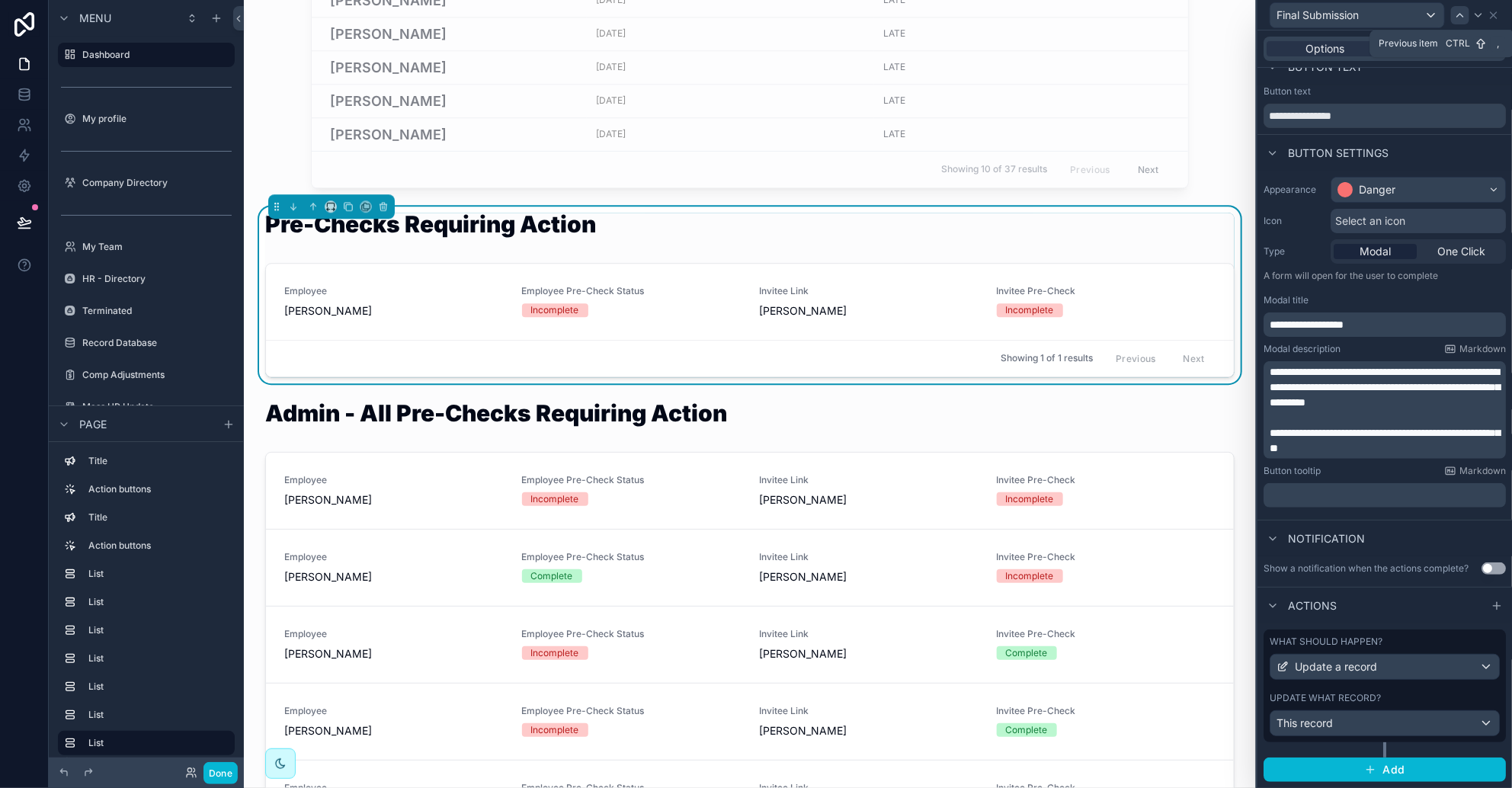
click at [1006, 9] on div at bounding box center [1460, 15] width 19 height 19
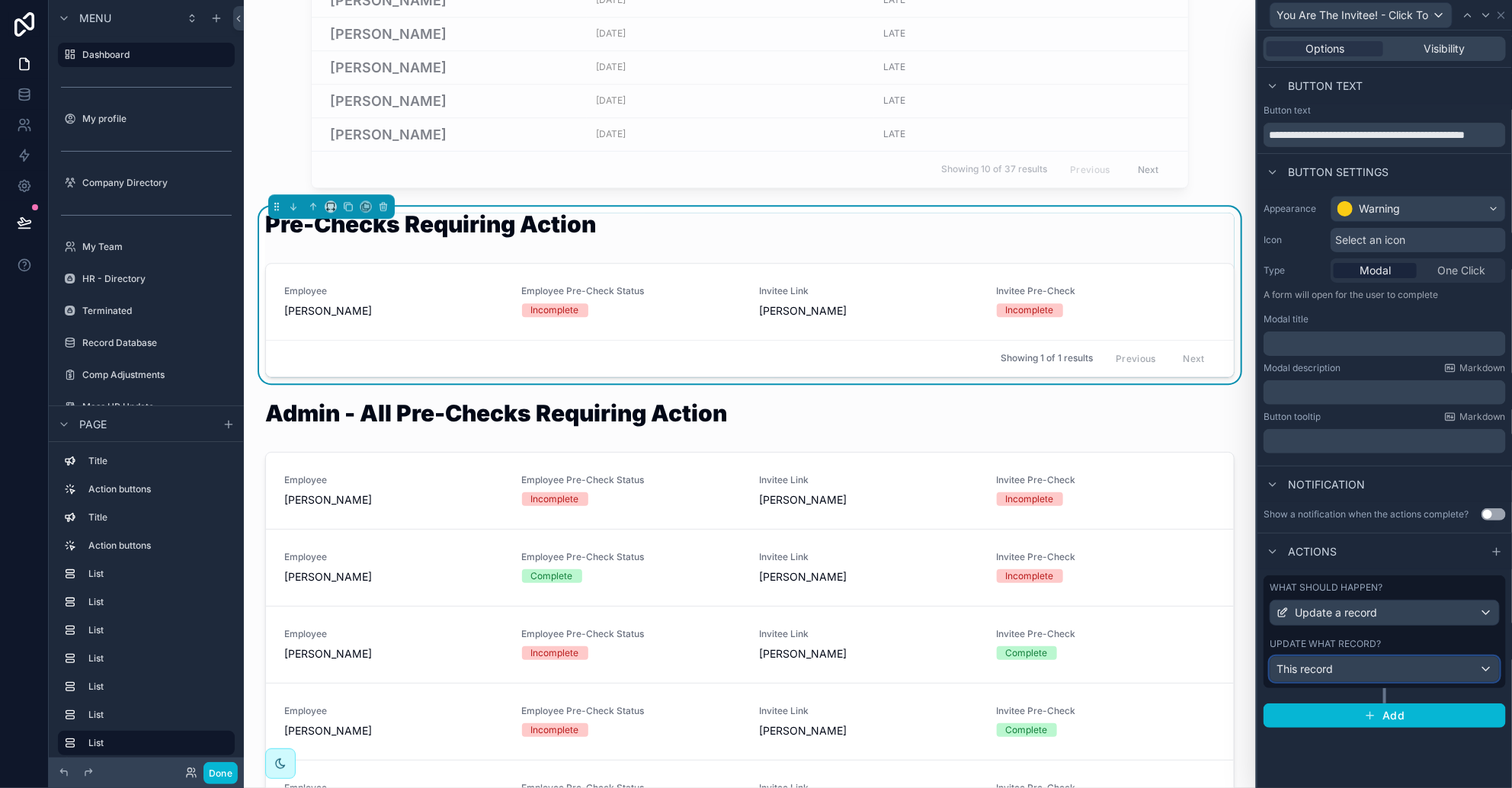
click at [1006, 667] on span "This record" at bounding box center [1305, 669] width 57 height 16
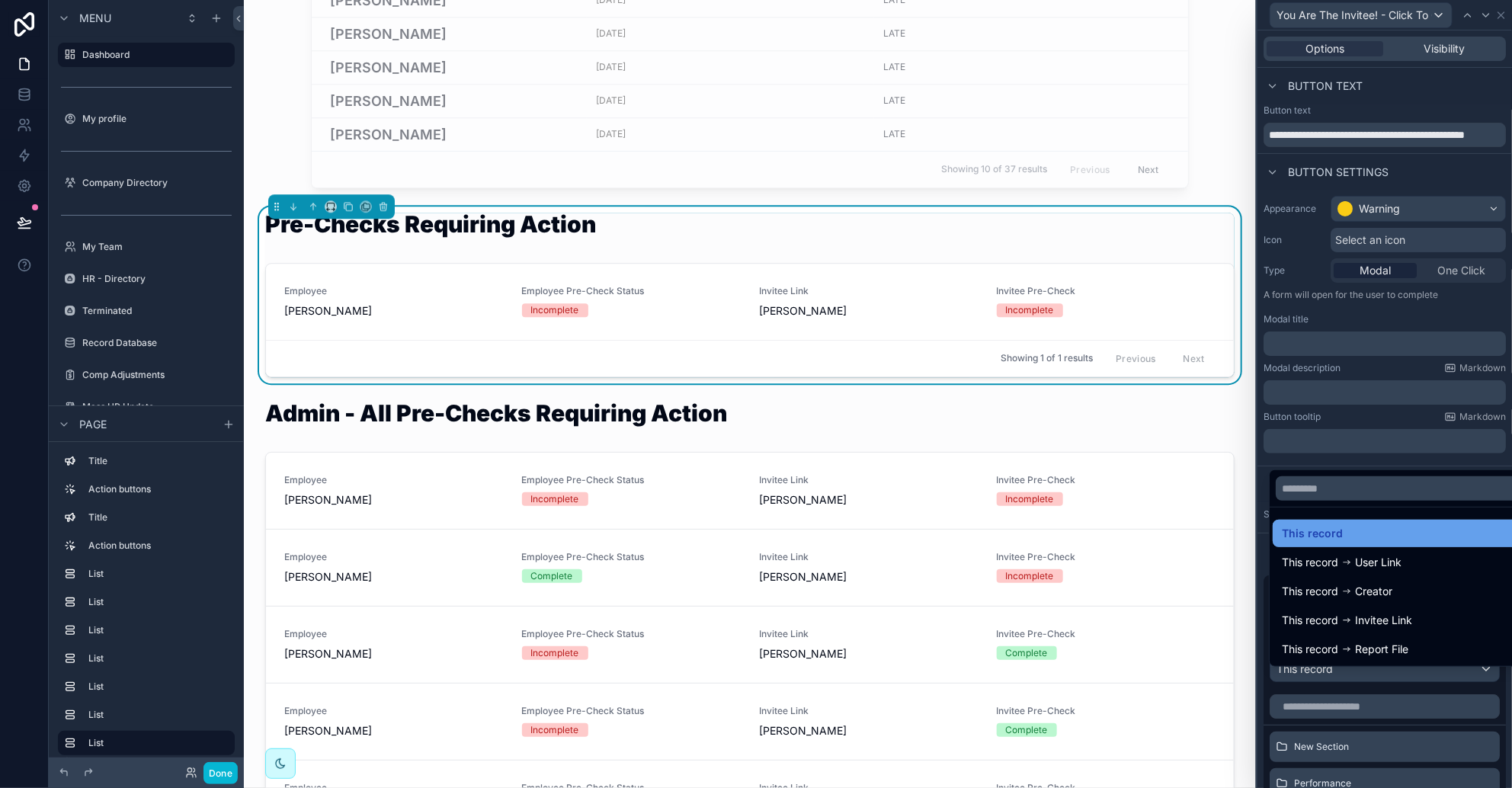
click at [1006, 536] on span "This record" at bounding box center [1312, 533] width 61 height 19
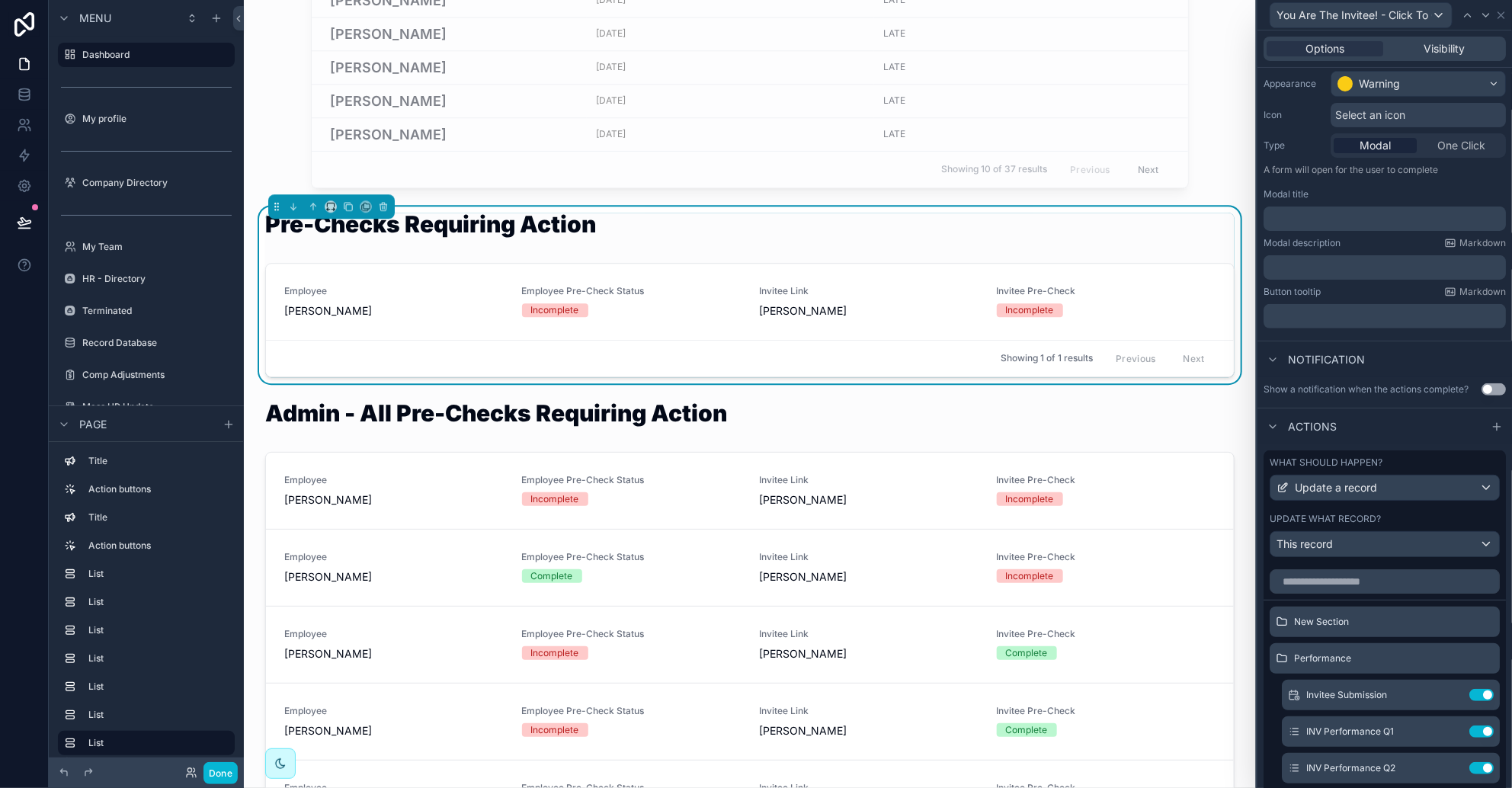
scroll to position [380, 0]
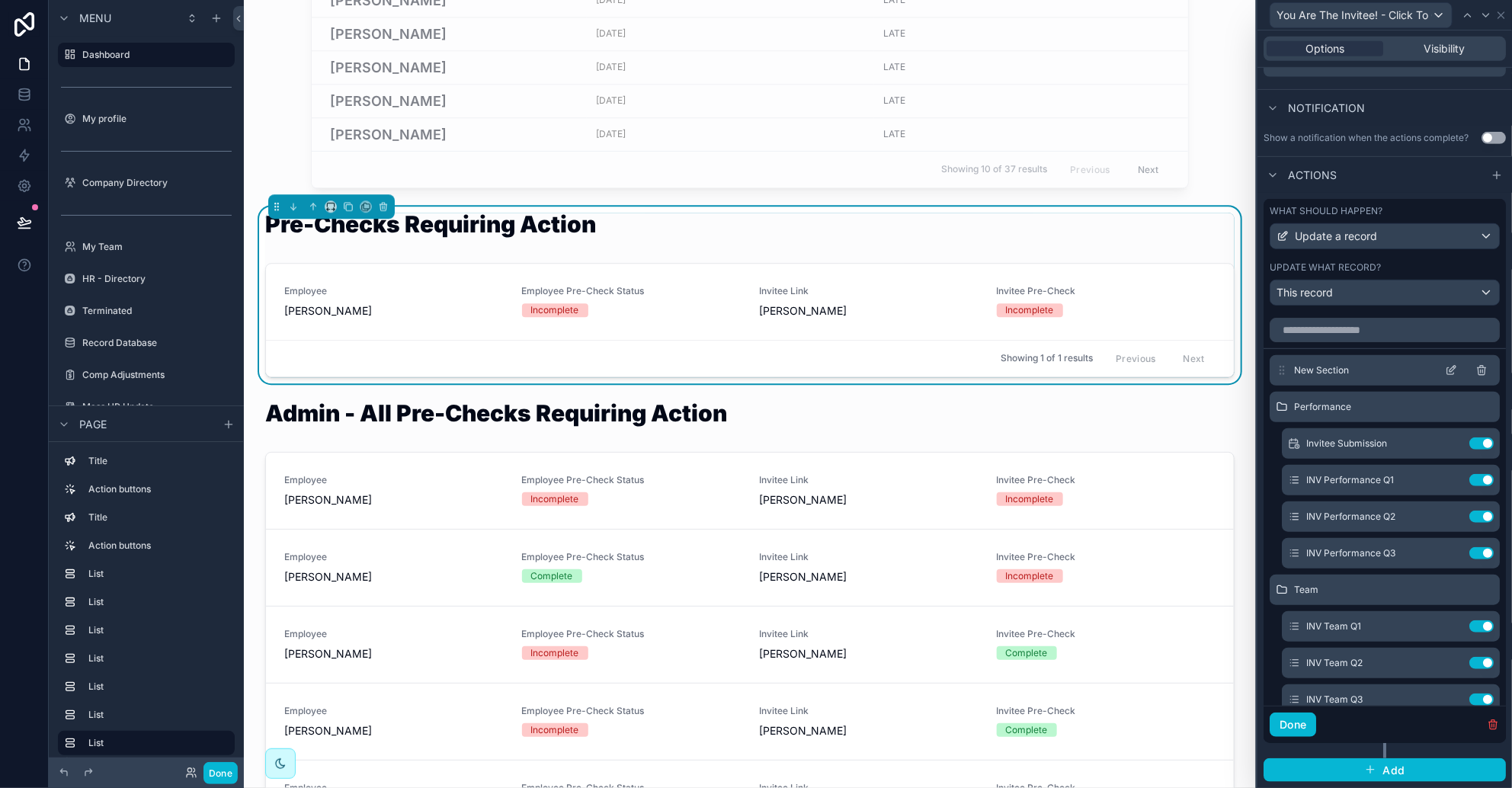
click at [1006, 376] on icon at bounding box center [1451, 371] width 12 height 12
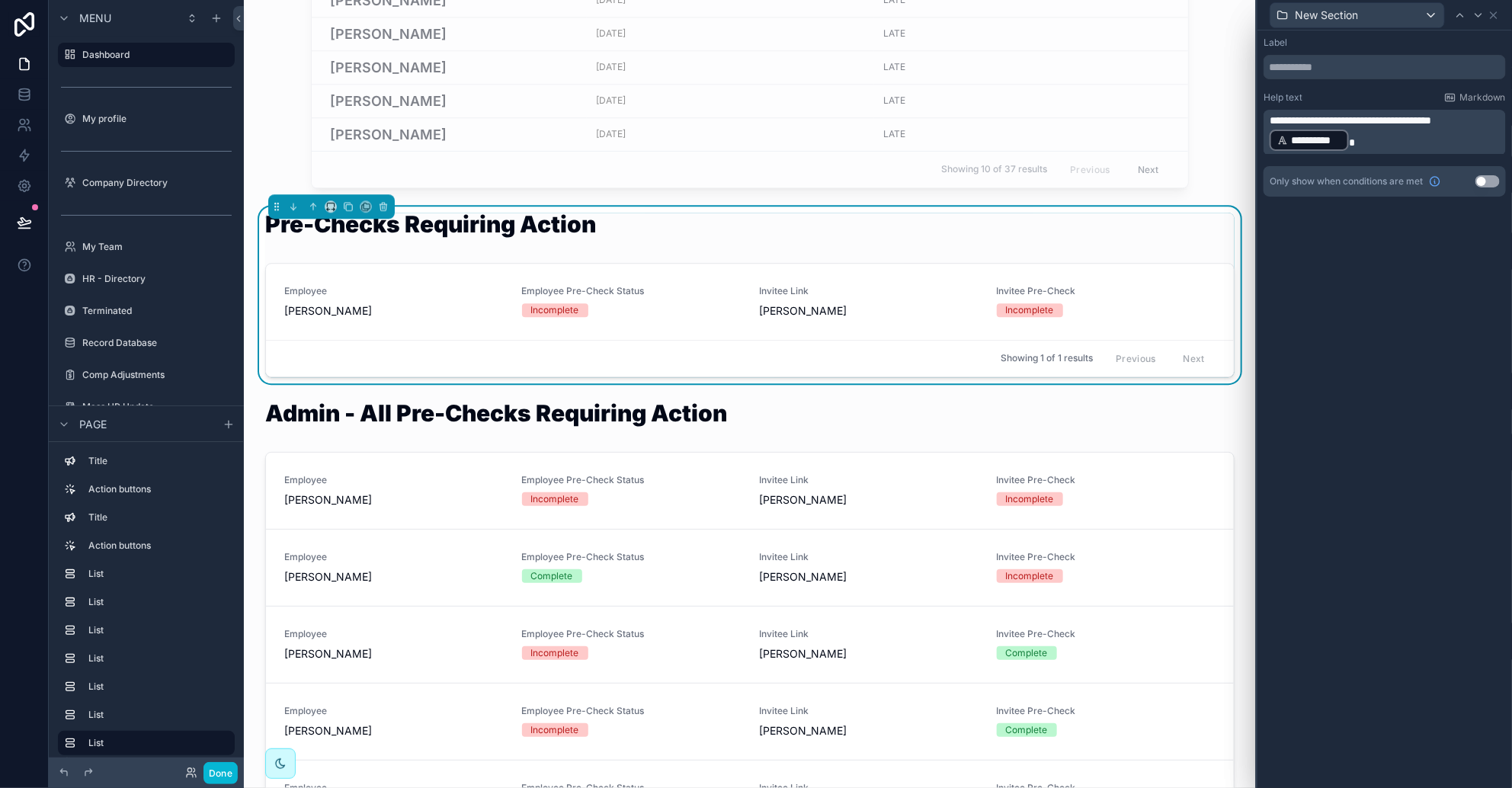
click at [1006, 115] on span "**********" at bounding box center [1350, 120] width 161 height 11
click at [1006, 17] on icon at bounding box center [1479, 15] width 12 height 12
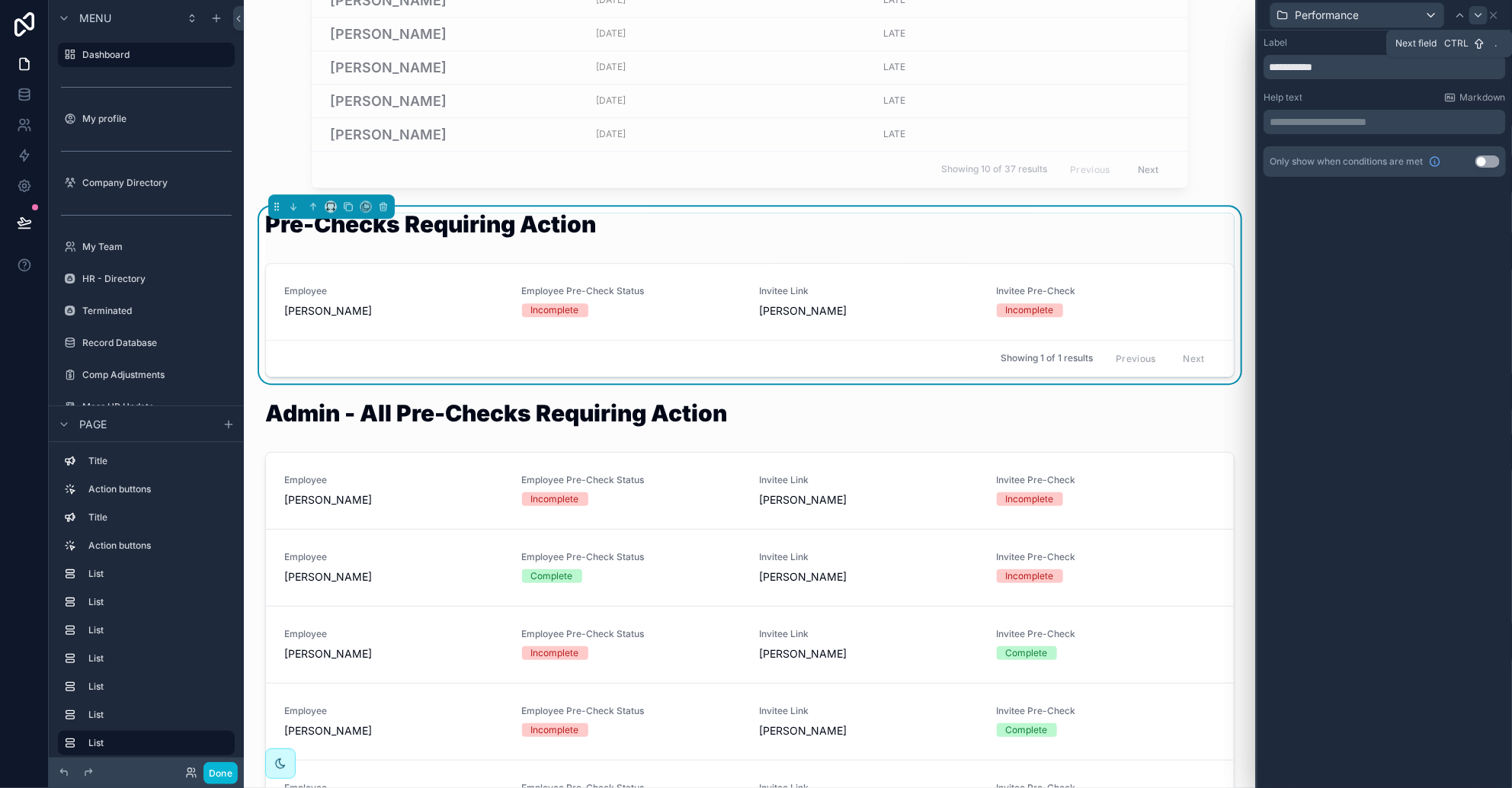
click at [1006, 14] on div at bounding box center [1479, 15] width 19 height 19
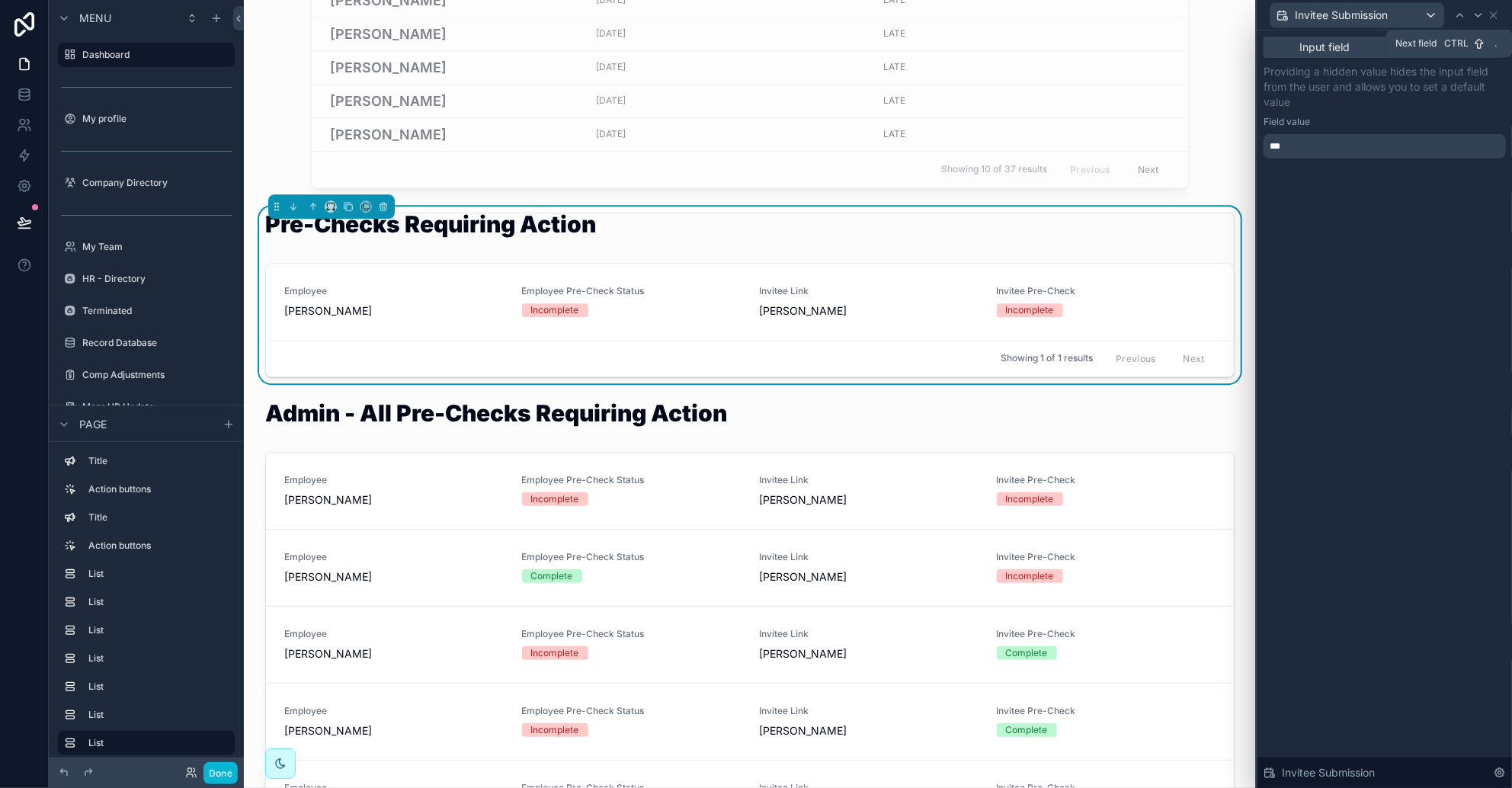
click at [1006, 14] on div at bounding box center [1479, 15] width 19 height 19
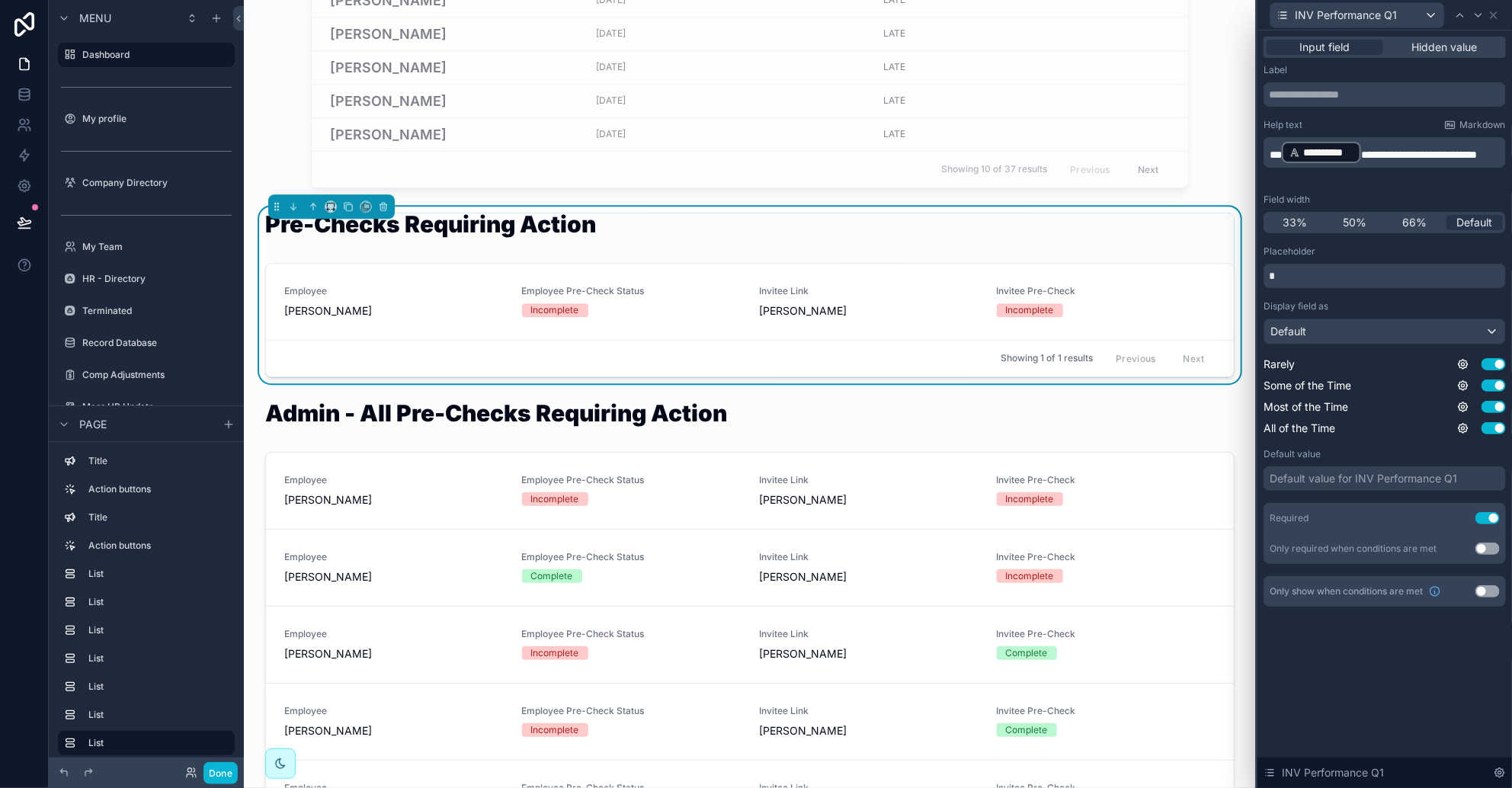
click at [1006, 150] on span "***" at bounding box center [1275, 154] width 12 height 11
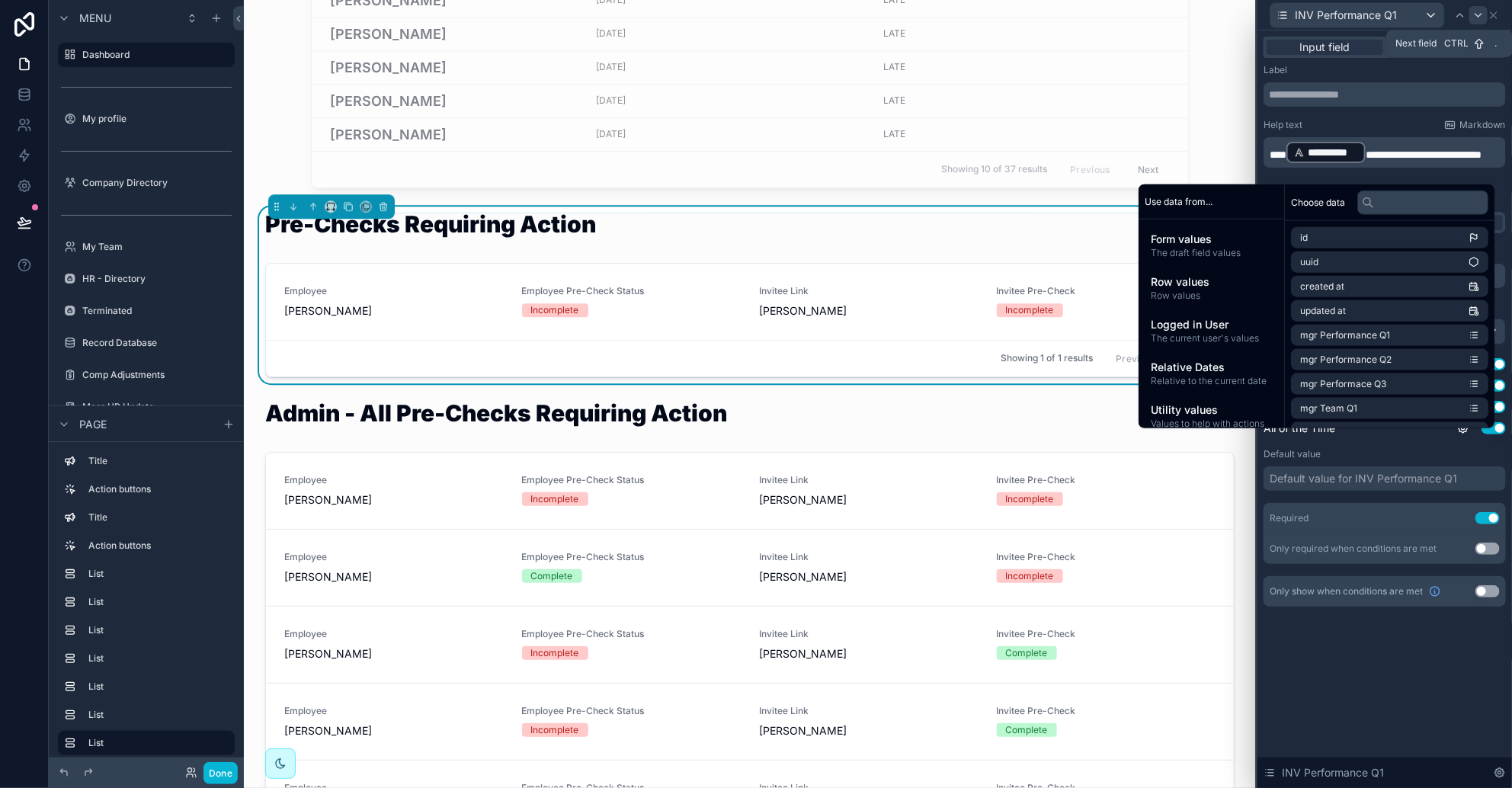
click at [1006, 9] on icon at bounding box center [1479, 15] width 12 height 12
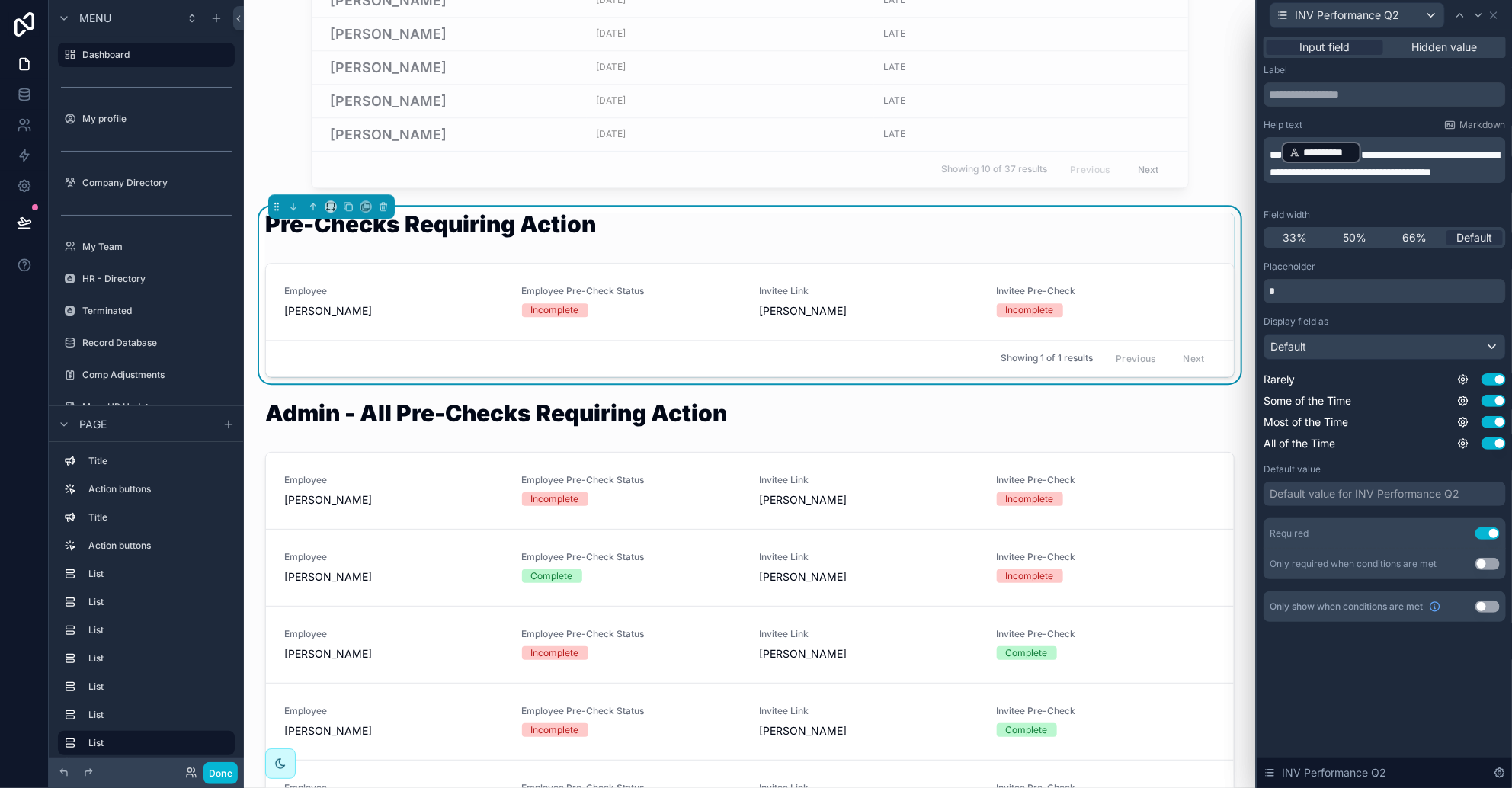
click at [1006, 157] on span "***" at bounding box center [1275, 154] width 12 height 11
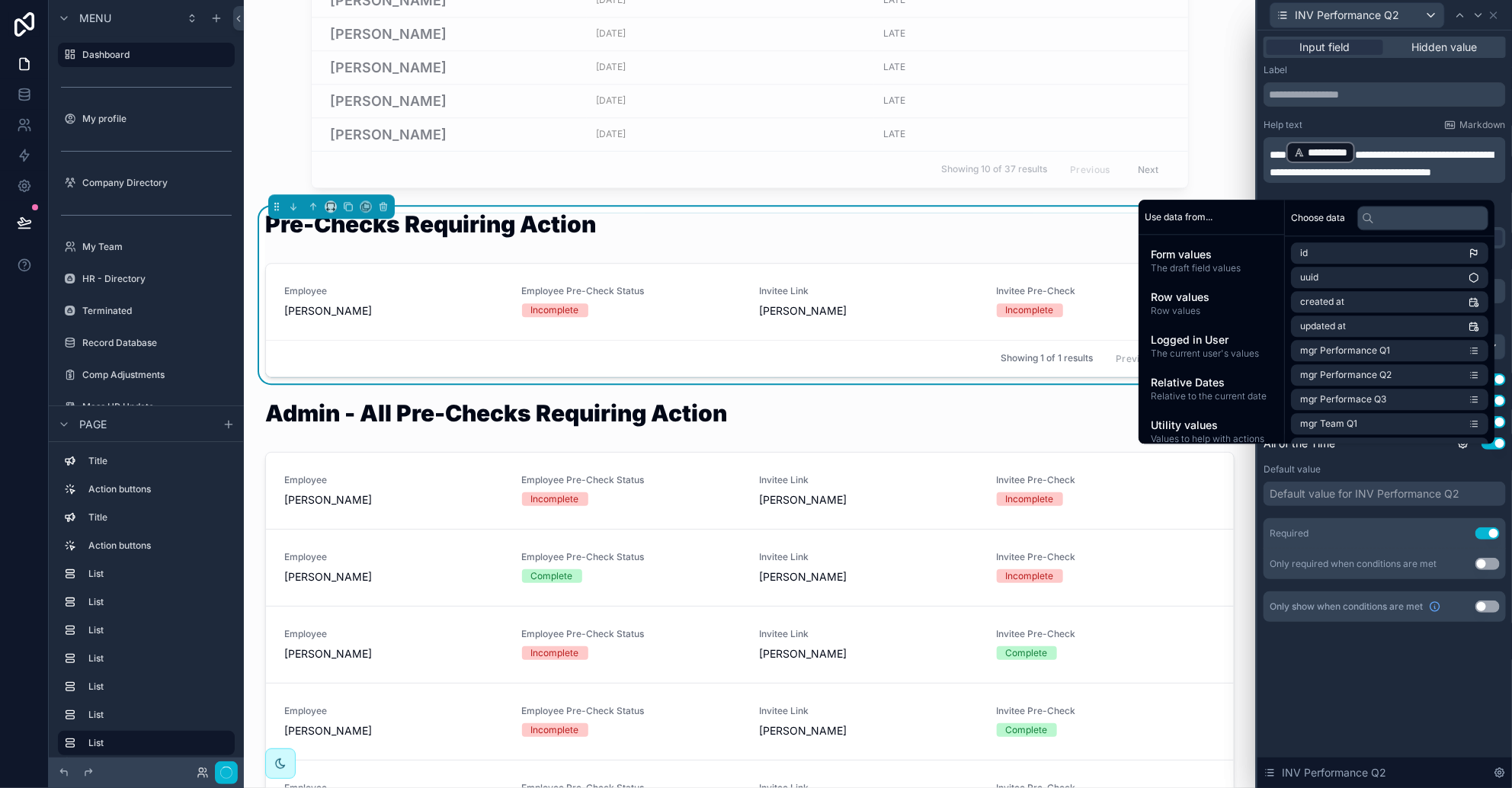
click at [1006, 12] on icon at bounding box center [1479, 15] width 12 height 12
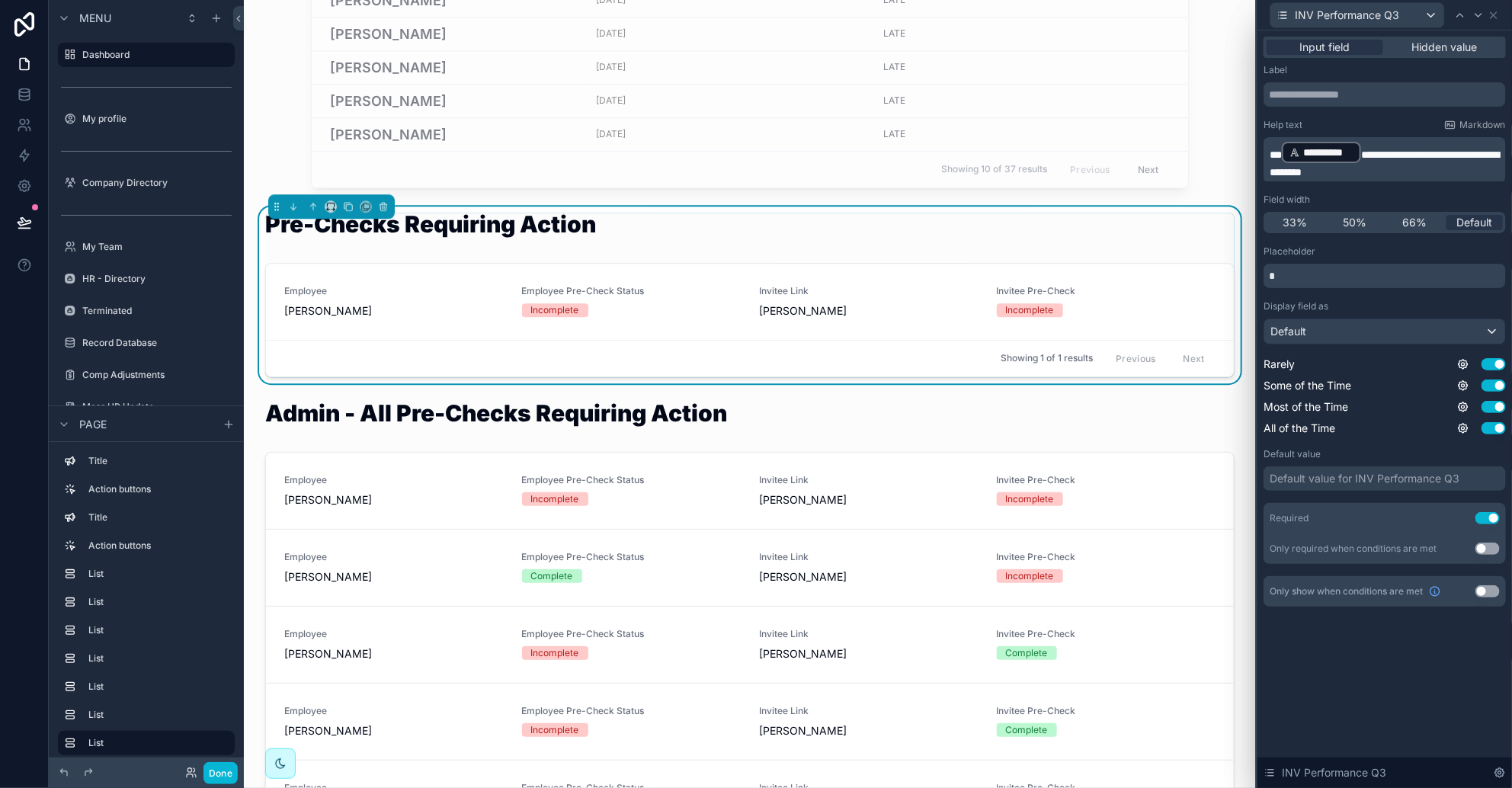
click at [1006, 153] on span "***" at bounding box center [1275, 154] width 12 height 11
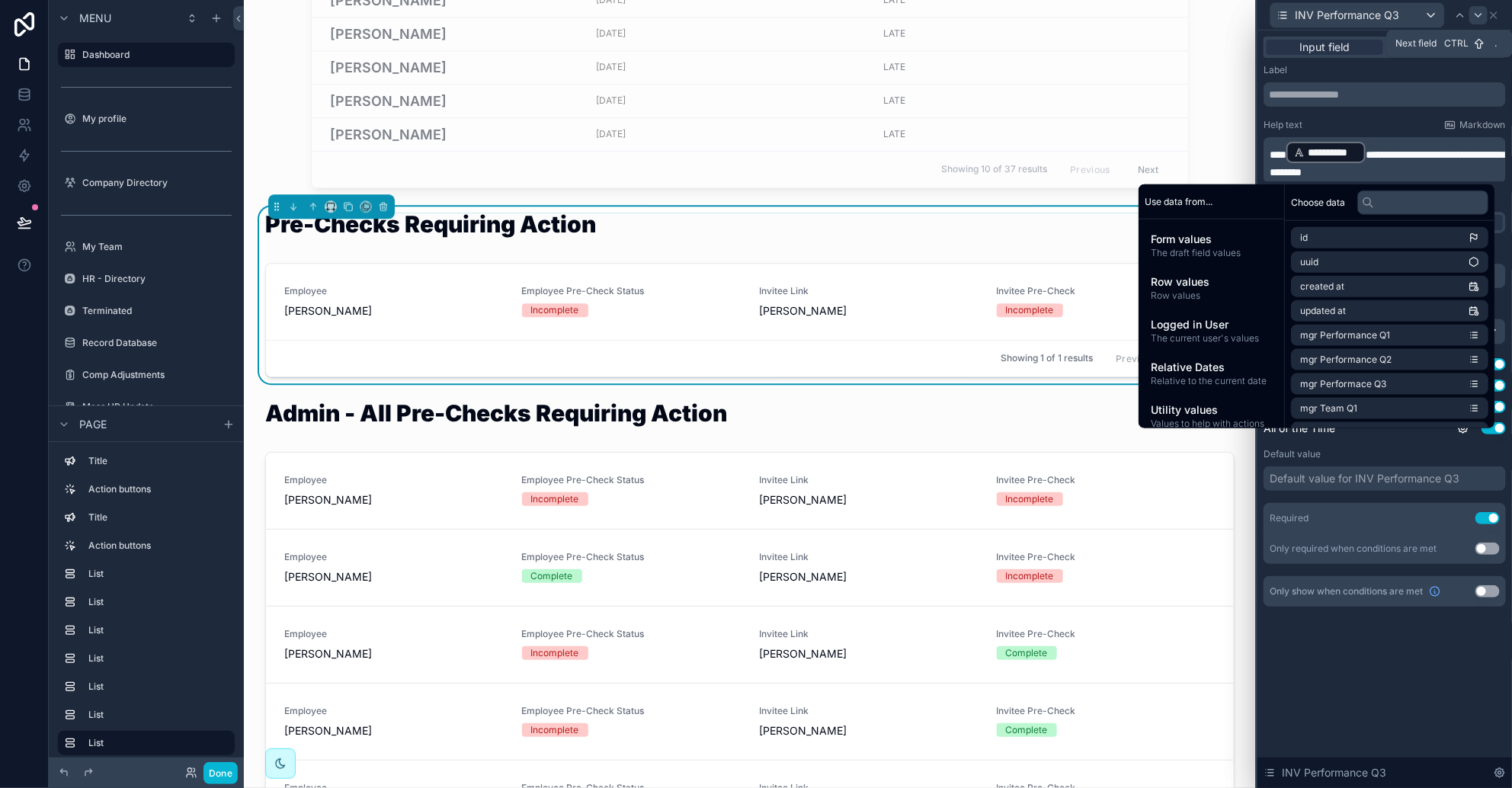
click at [1006, 16] on icon at bounding box center [1479, 15] width 12 height 12
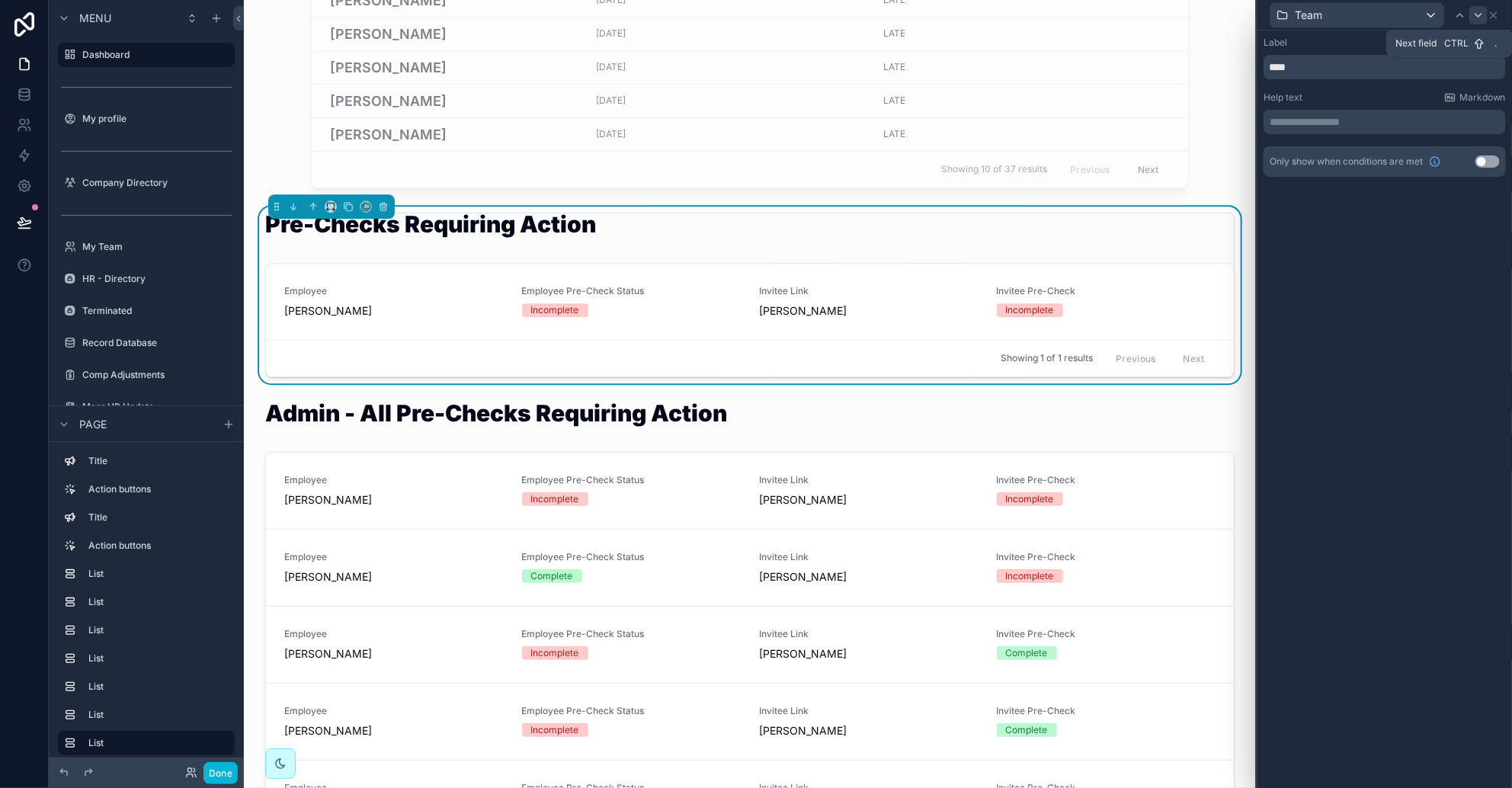
click at [1006, 12] on icon at bounding box center [1479, 15] width 12 height 12
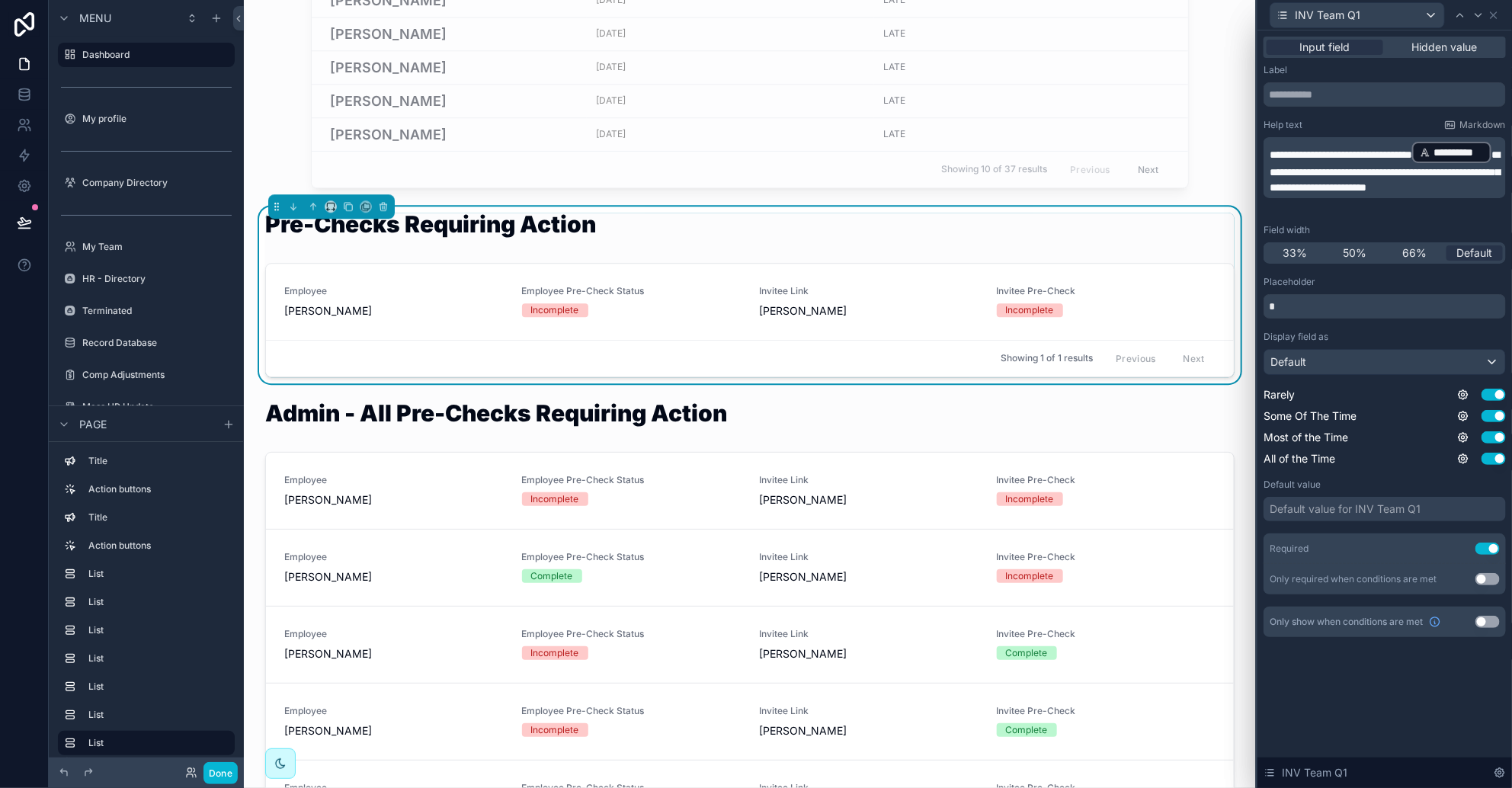
click at [1006, 150] on span "**********" at bounding box center [1341, 154] width 143 height 11
click at [1006, 18] on icon at bounding box center [1479, 15] width 12 height 12
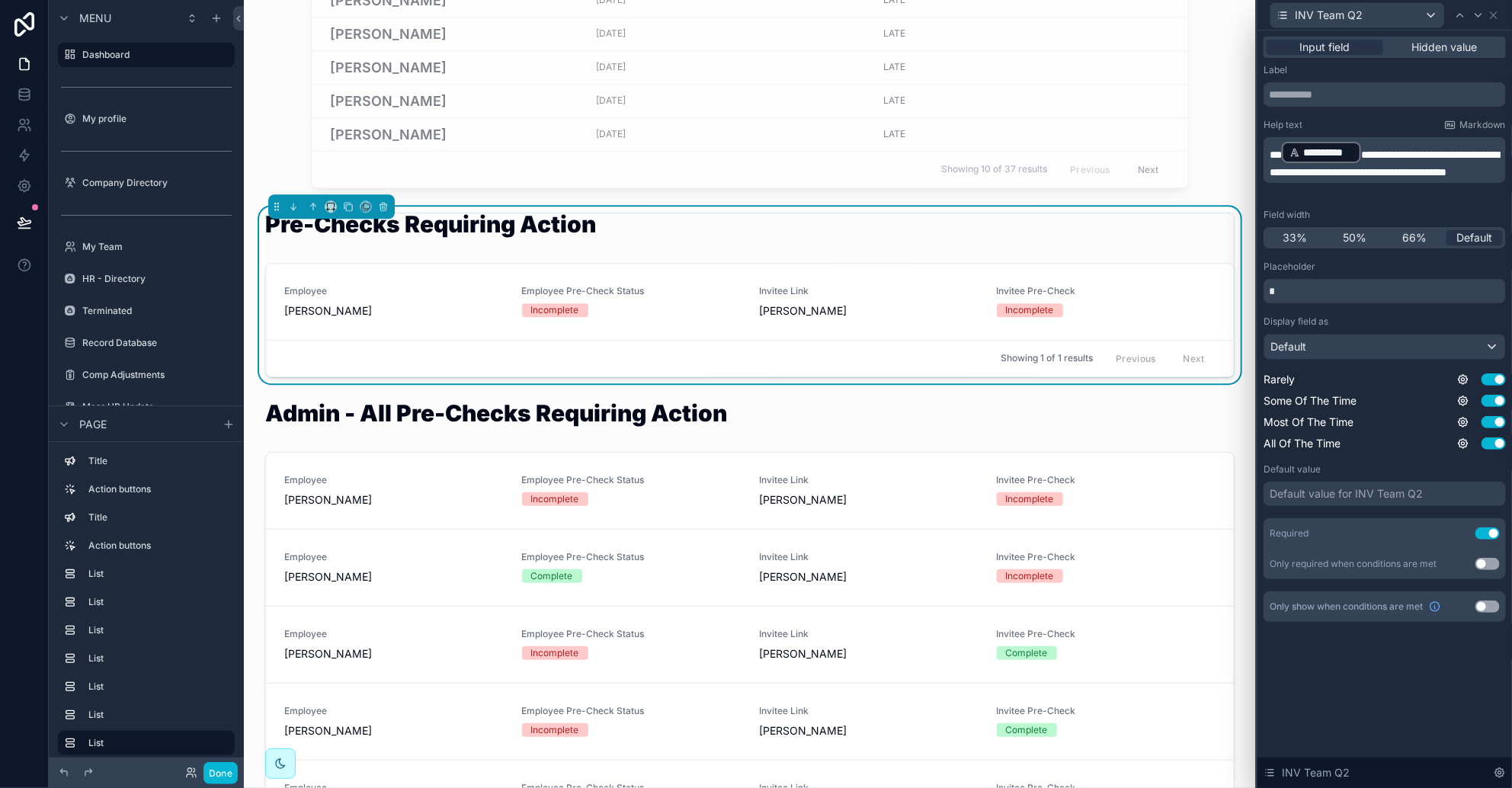
click at [1006, 152] on span "***" at bounding box center [1275, 154] width 12 height 11
click at [1006, 22] on div at bounding box center [1479, 15] width 19 height 19
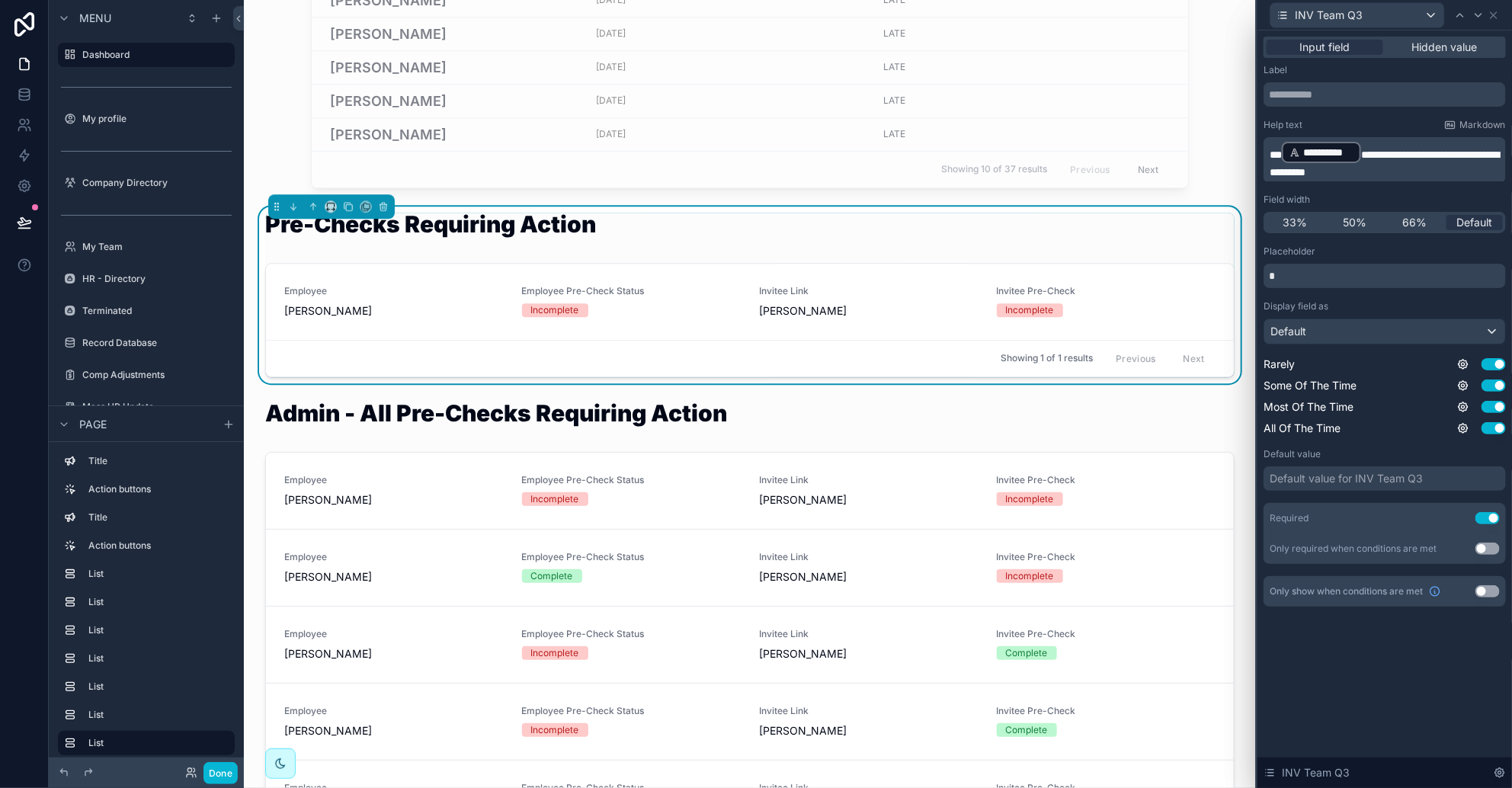
click at [1006, 153] on div "**********" at bounding box center [1321, 153] width 79 height 22
click at [1006, 12] on icon at bounding box center [1479, 15] width 12 height 12
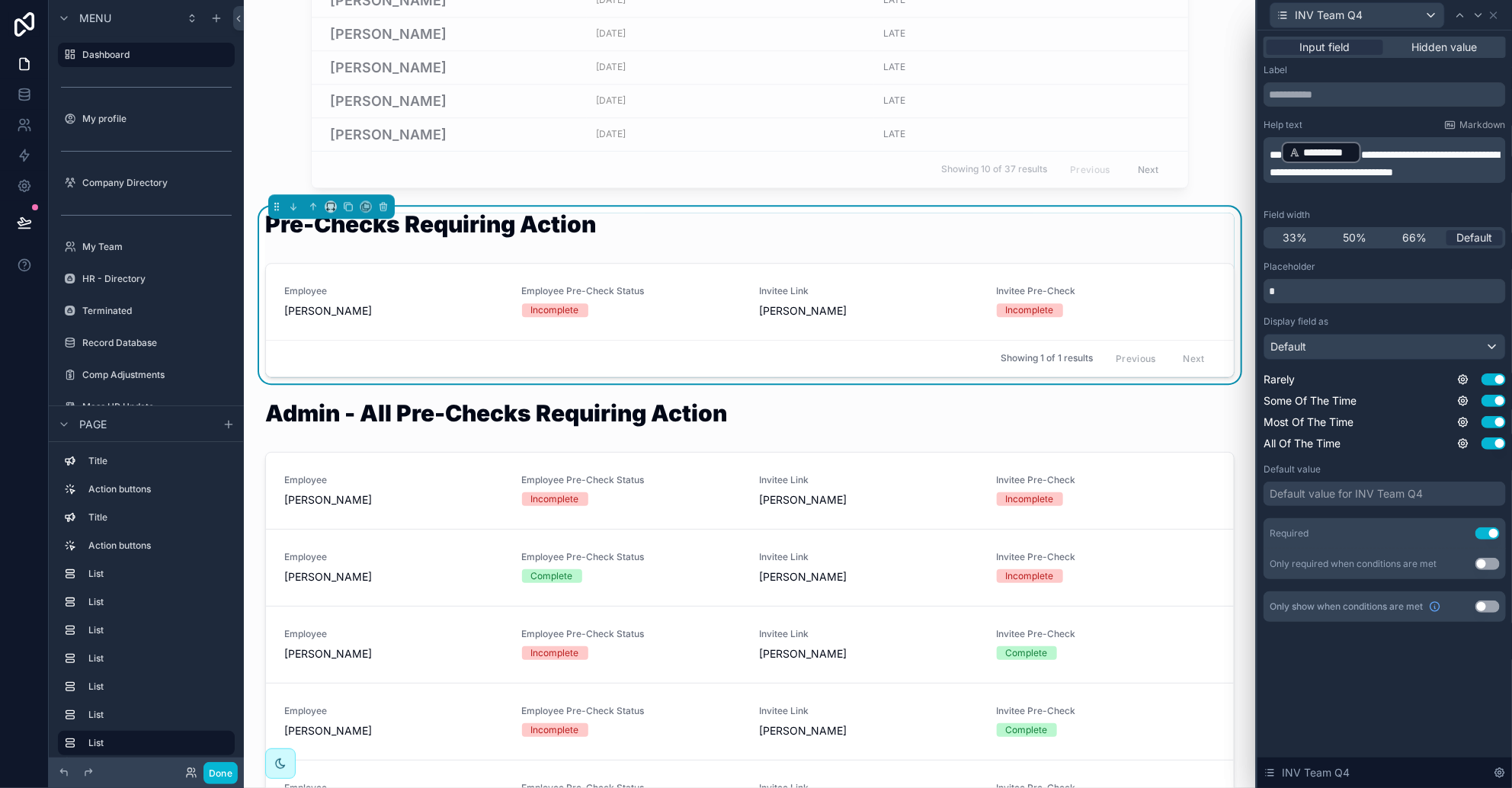
click at [1006, 153] on span "***" at bounding box center [1275, 154] width 12 height 11
click at [1006, 9] on icon at bounding box center [1479, 15] width 12 height 12
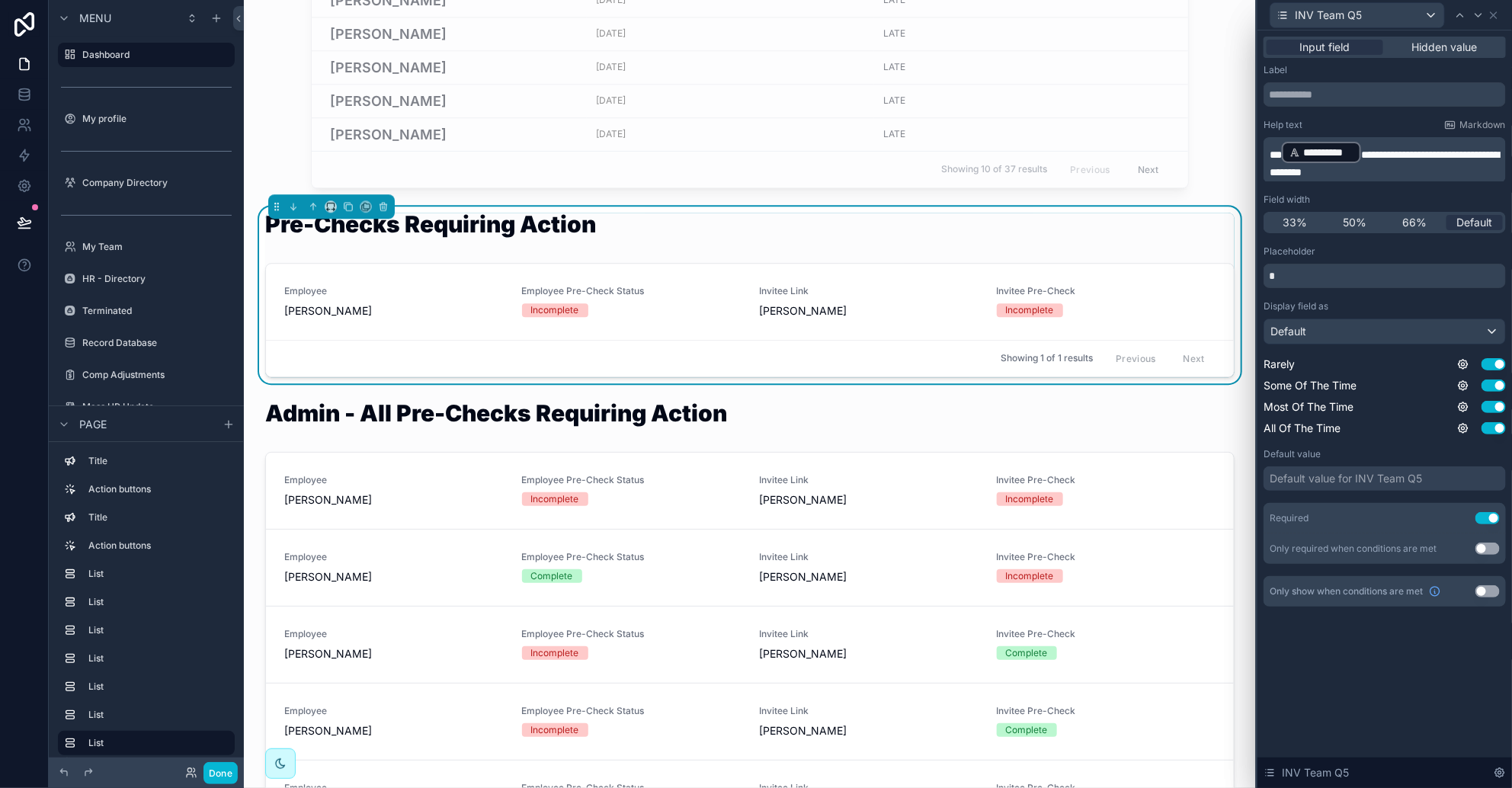
click at [1006, 155] on span "***" at bounding box center [1275, 154] width 12 height 11
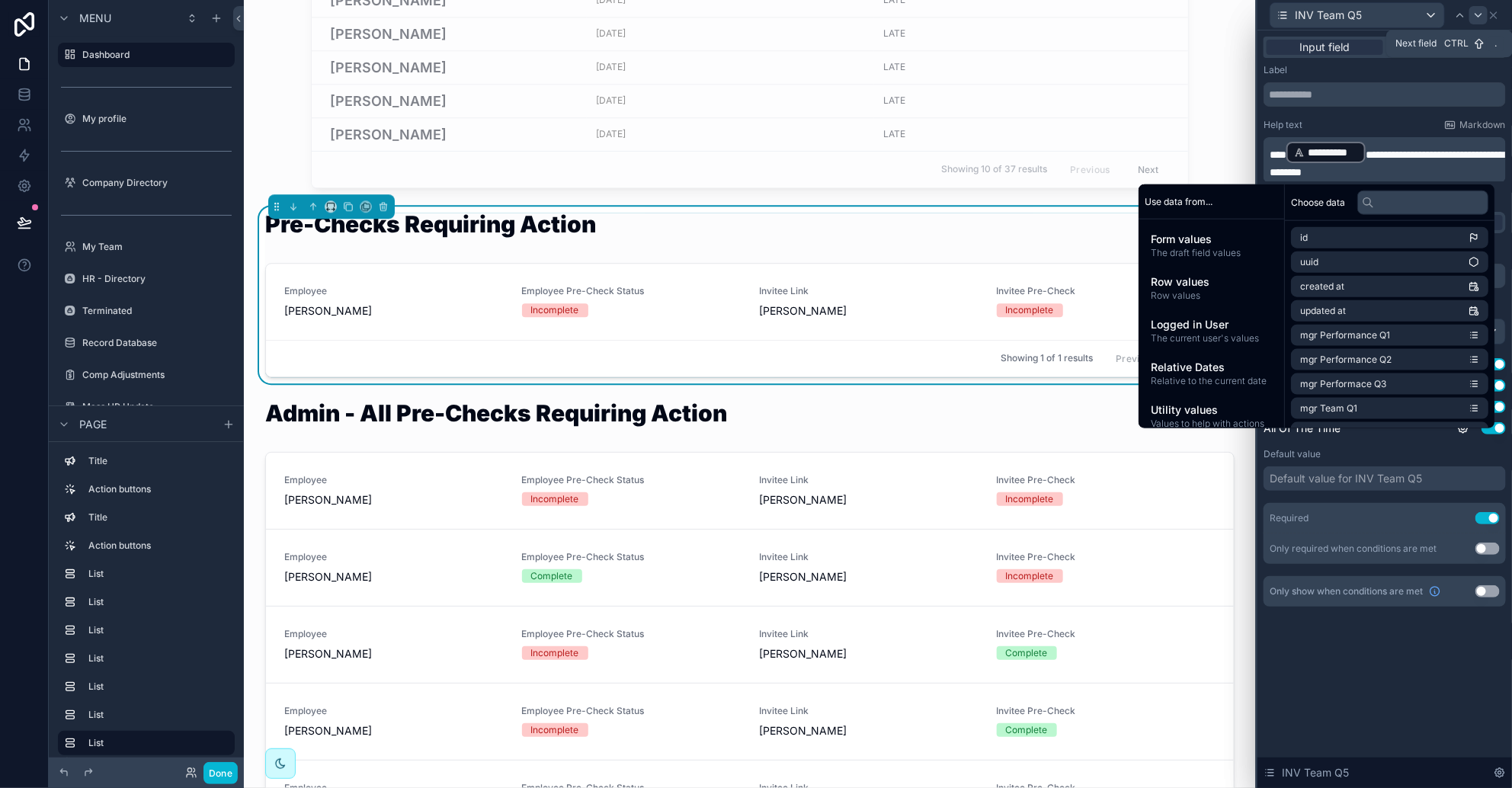
click at [1006, 13] on icon at bounding box center [1479, 15] width 12 height 12
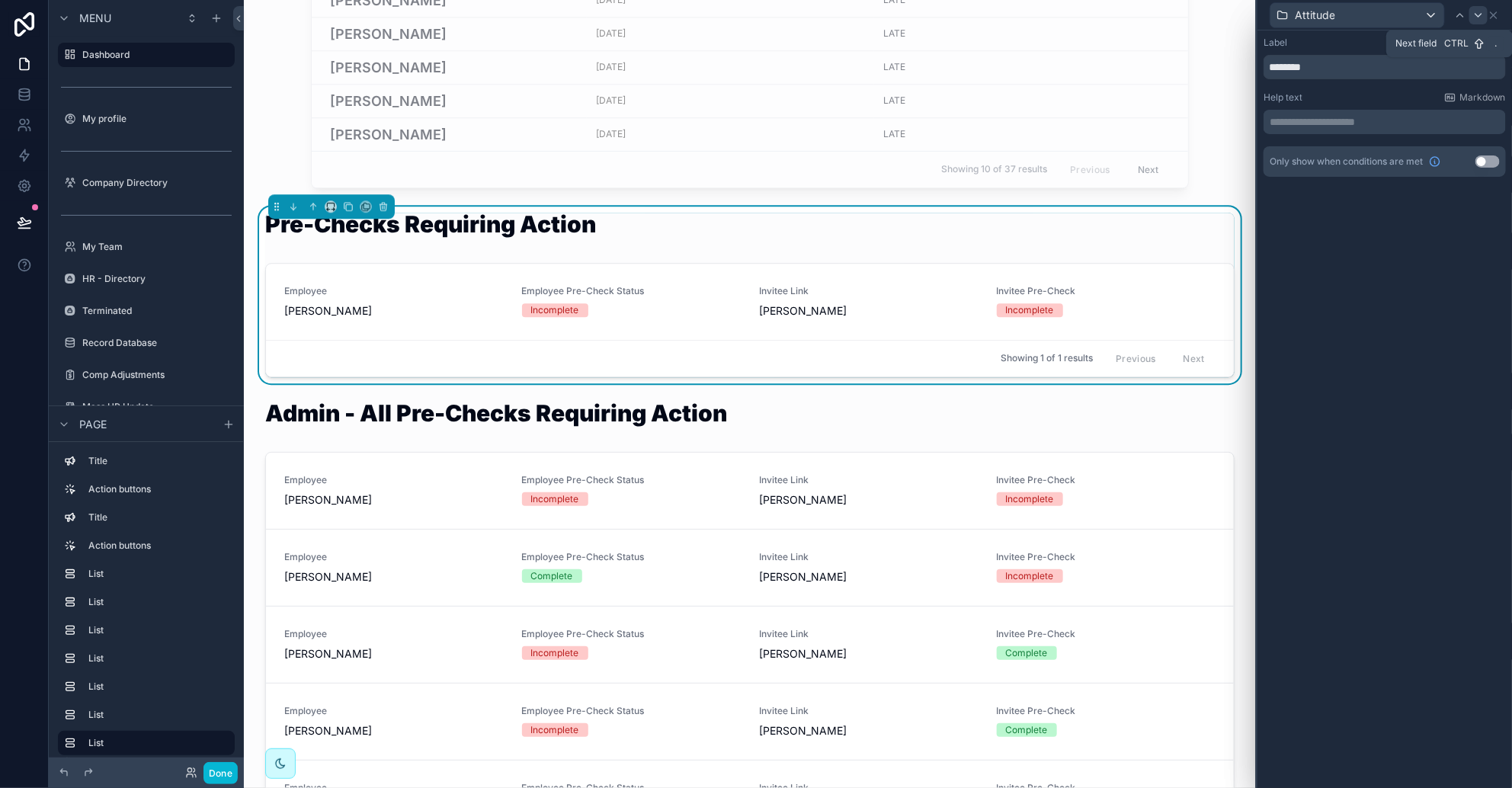
click at [1006, 12] on icon at bounding box center [1479, 15] width 12 height 12
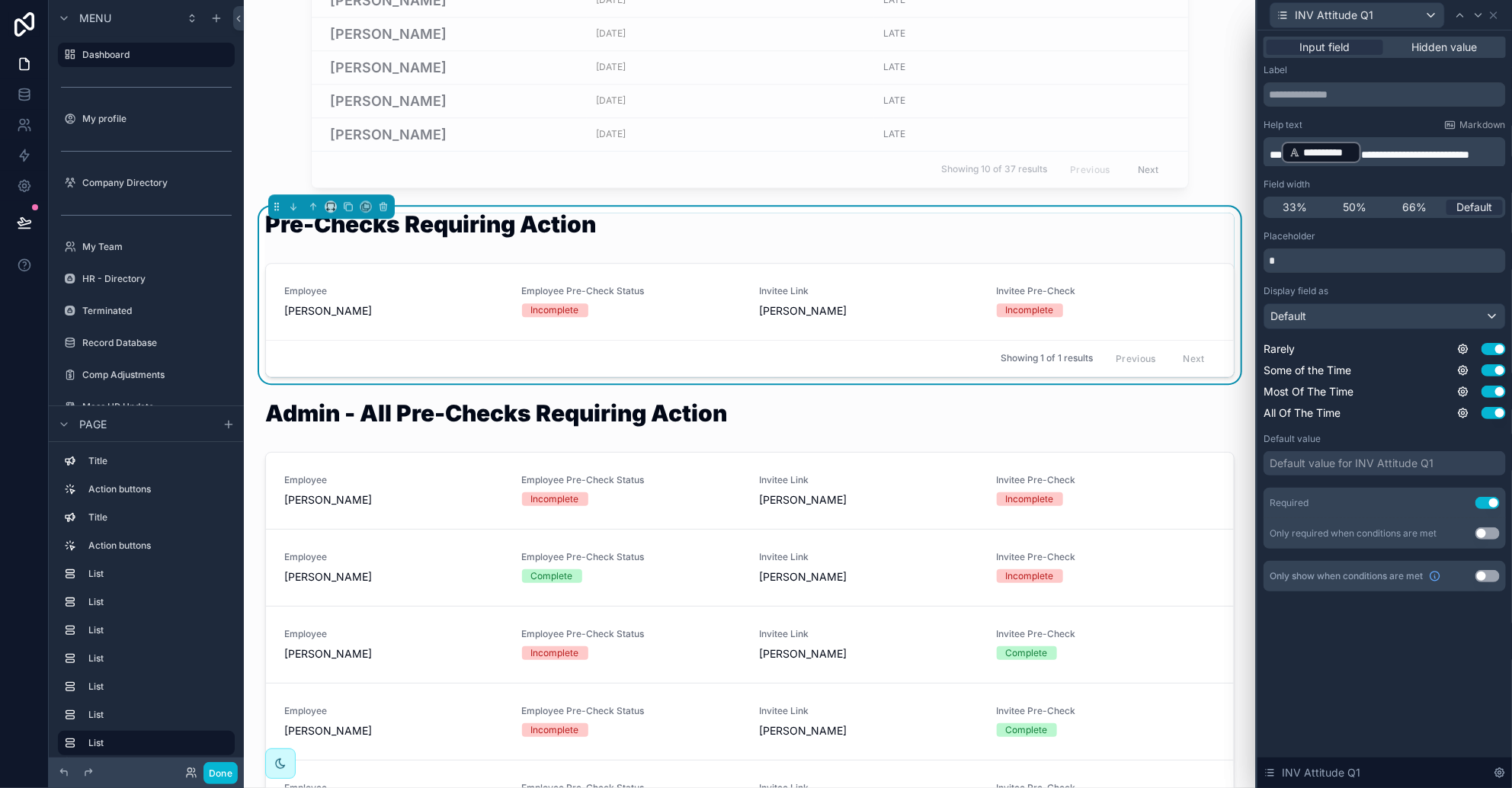
click at [1006, 150] on span "***" at bounding box center [1275, 154] width 12 height 11
click at [1006, 14] on icon at bounding box center [1479, 15] width 6 height 3
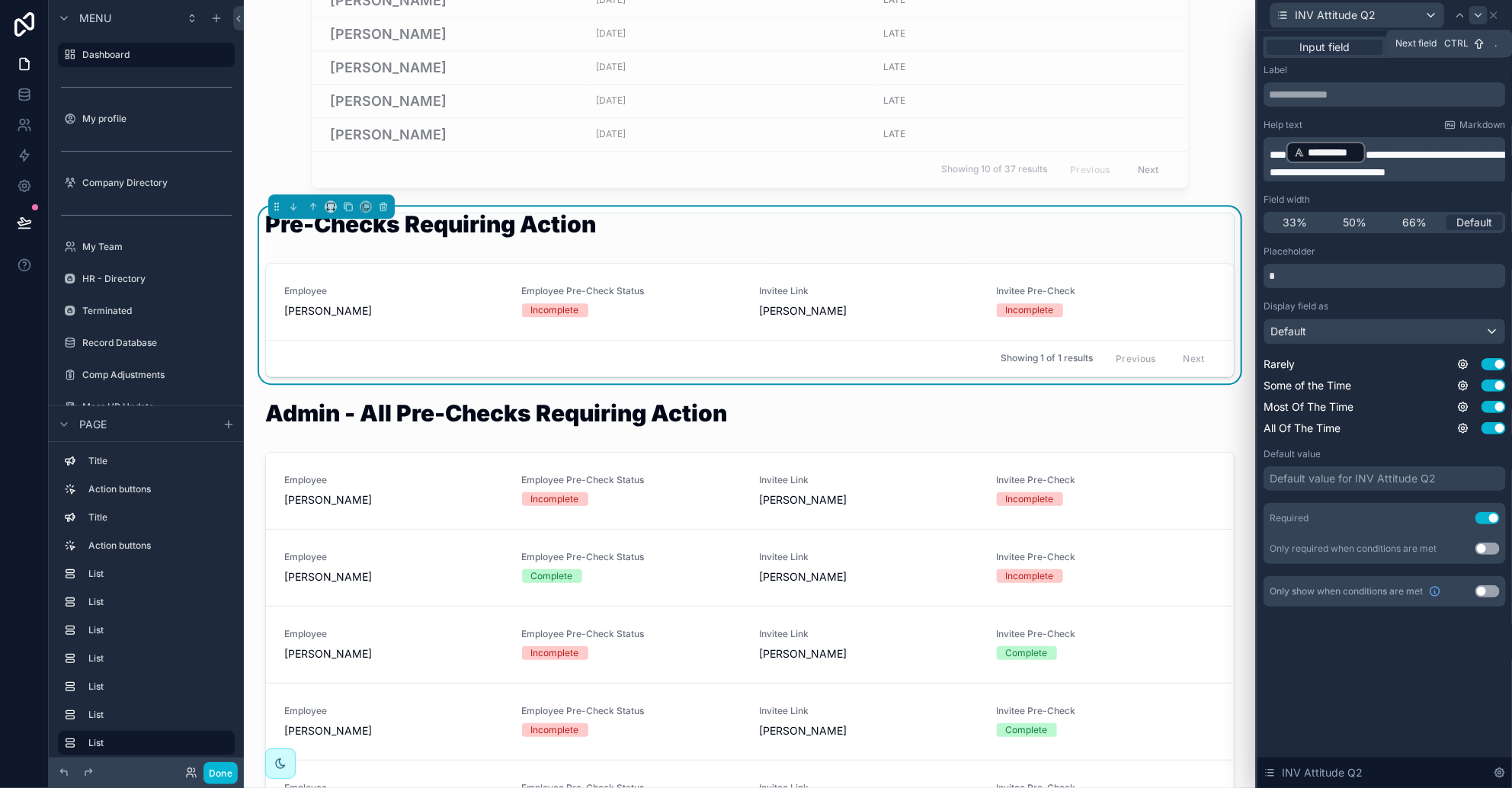
click at [1006, 16] on icon at bounding box center [1479, 15] width 12 height 12
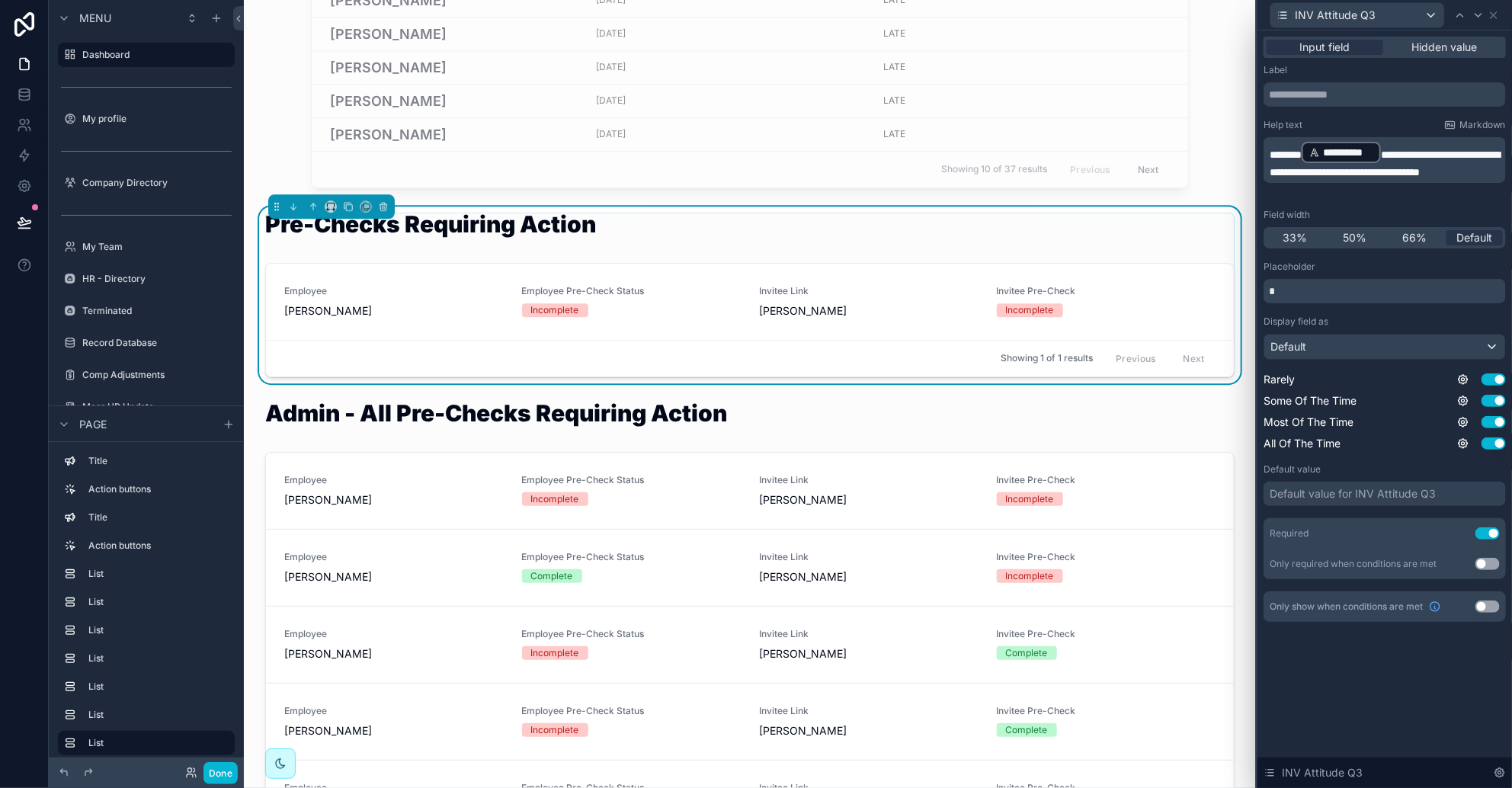
click at [1006, 157] on span "*******" at bounding box center [1285, 154] width 32 height 11
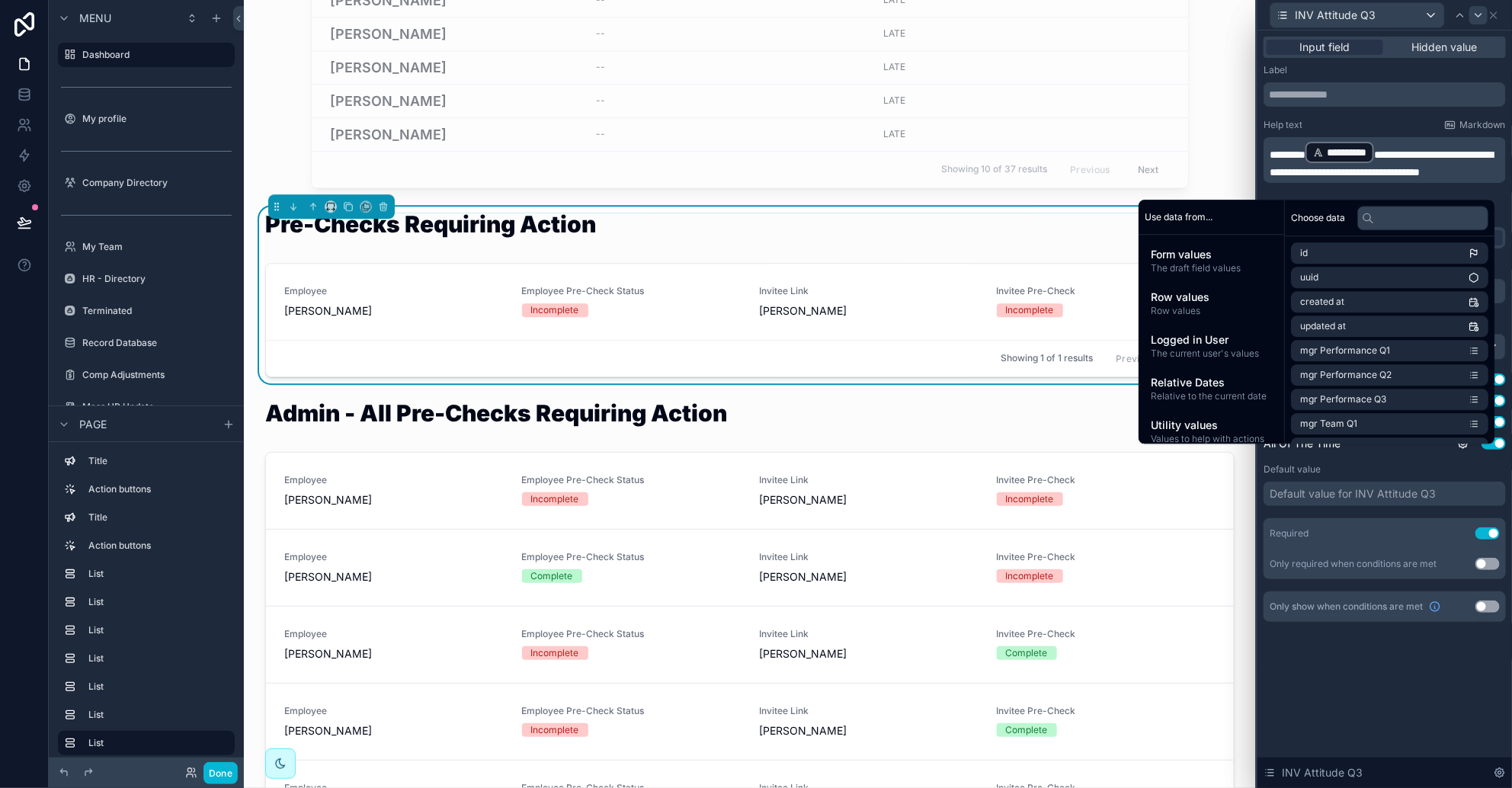
click at [1006, 12] on icon at bounding box center [1479, 15] width 12 height 12
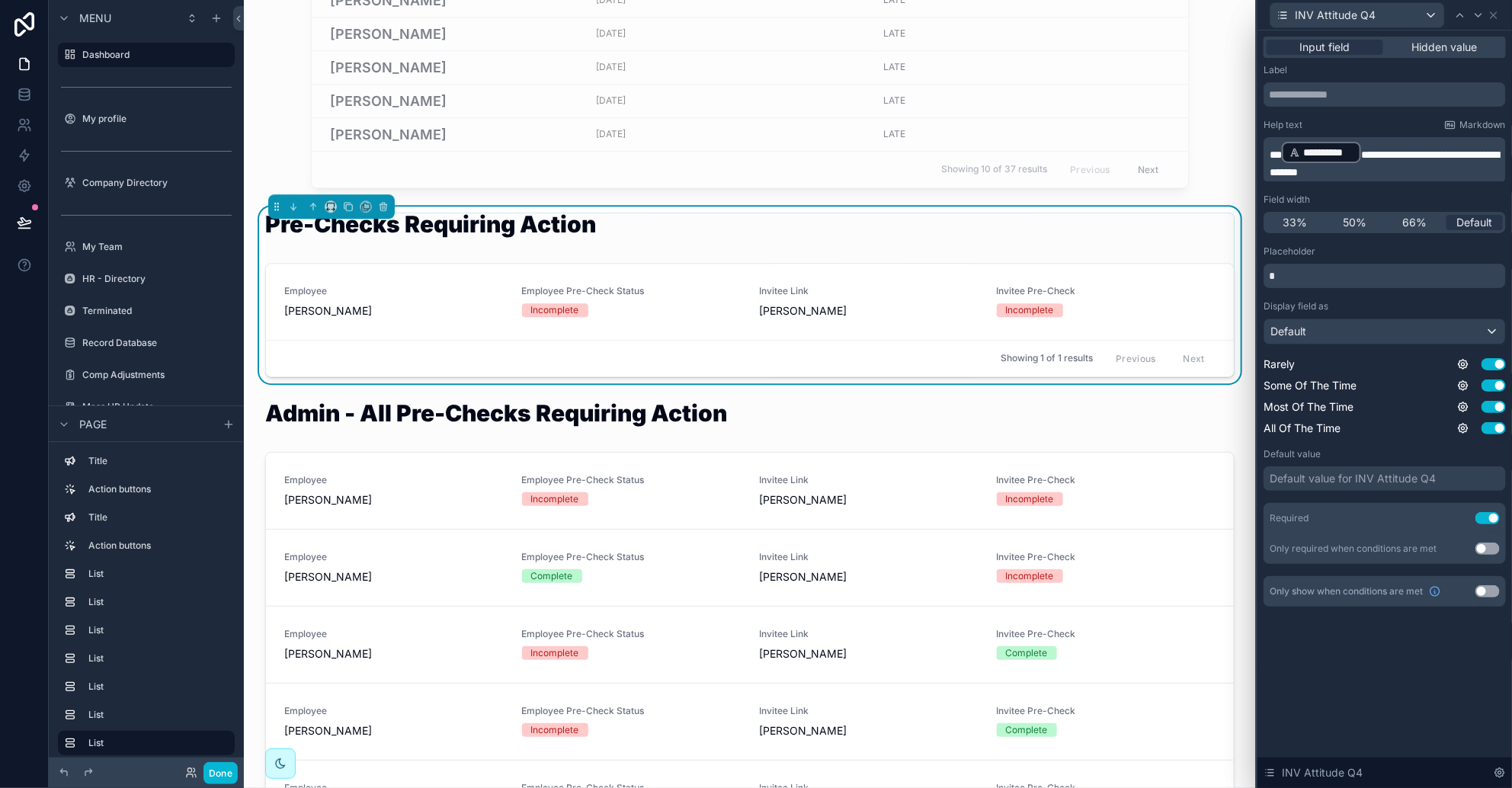
click at [1006, 150] on span "***" at bounding box center [1275, 154] width 12 height 11
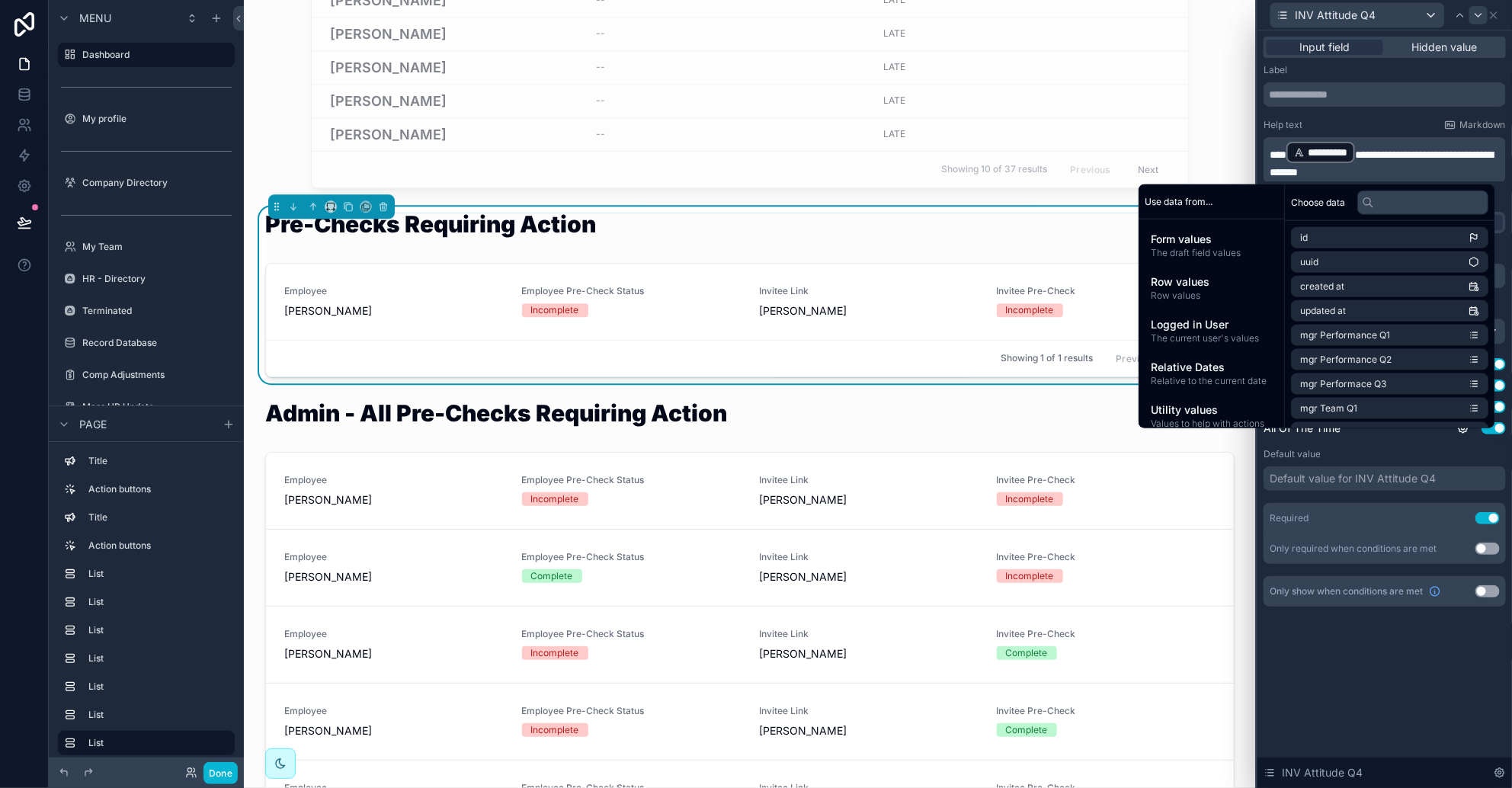
click at [1006, 10] on icon at bounding box center [1479, 15] width 12 height 12
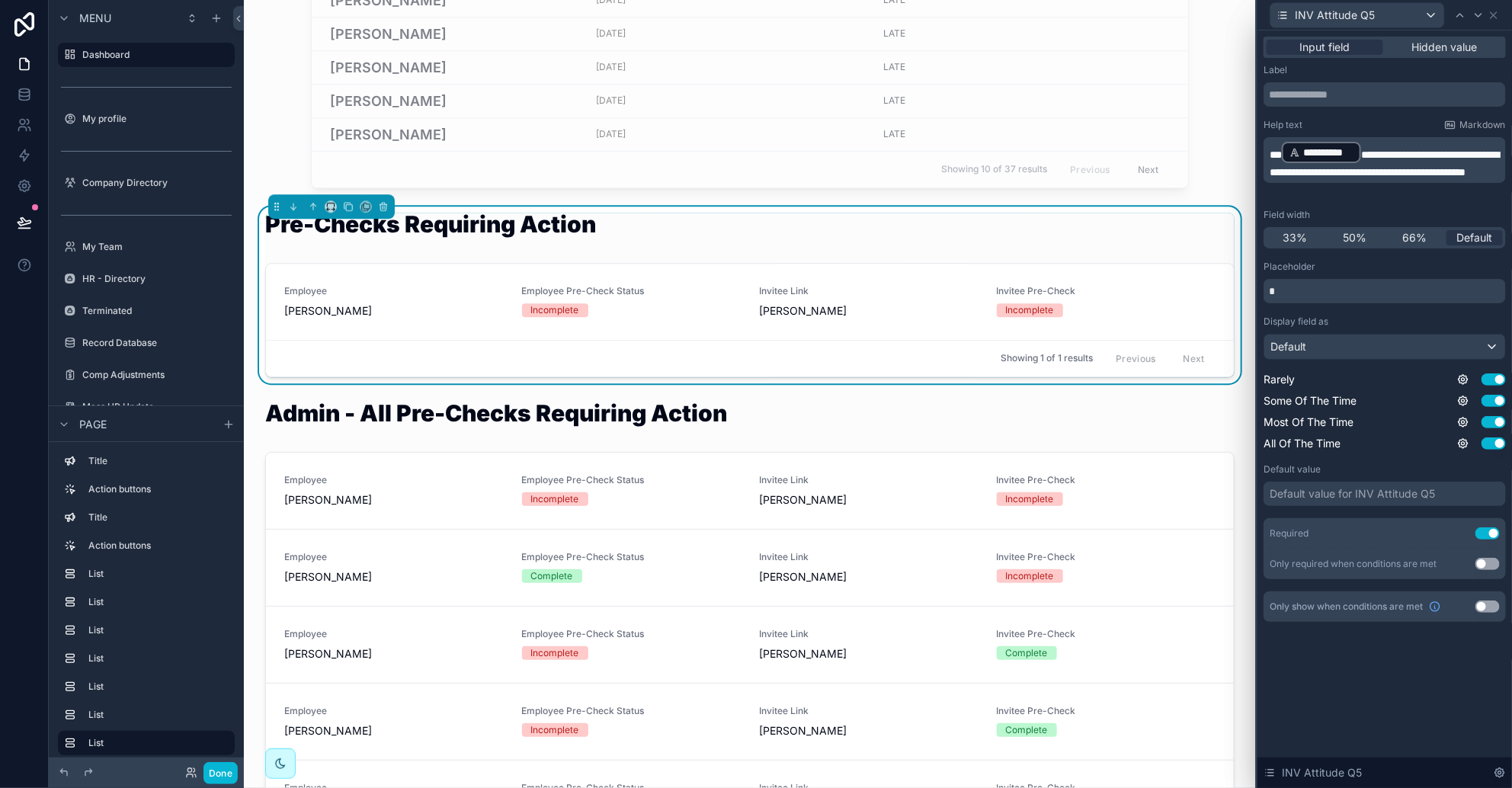
click at [1006, 150] on span "***" at bounding box center [1275, 154] width 12 height 11
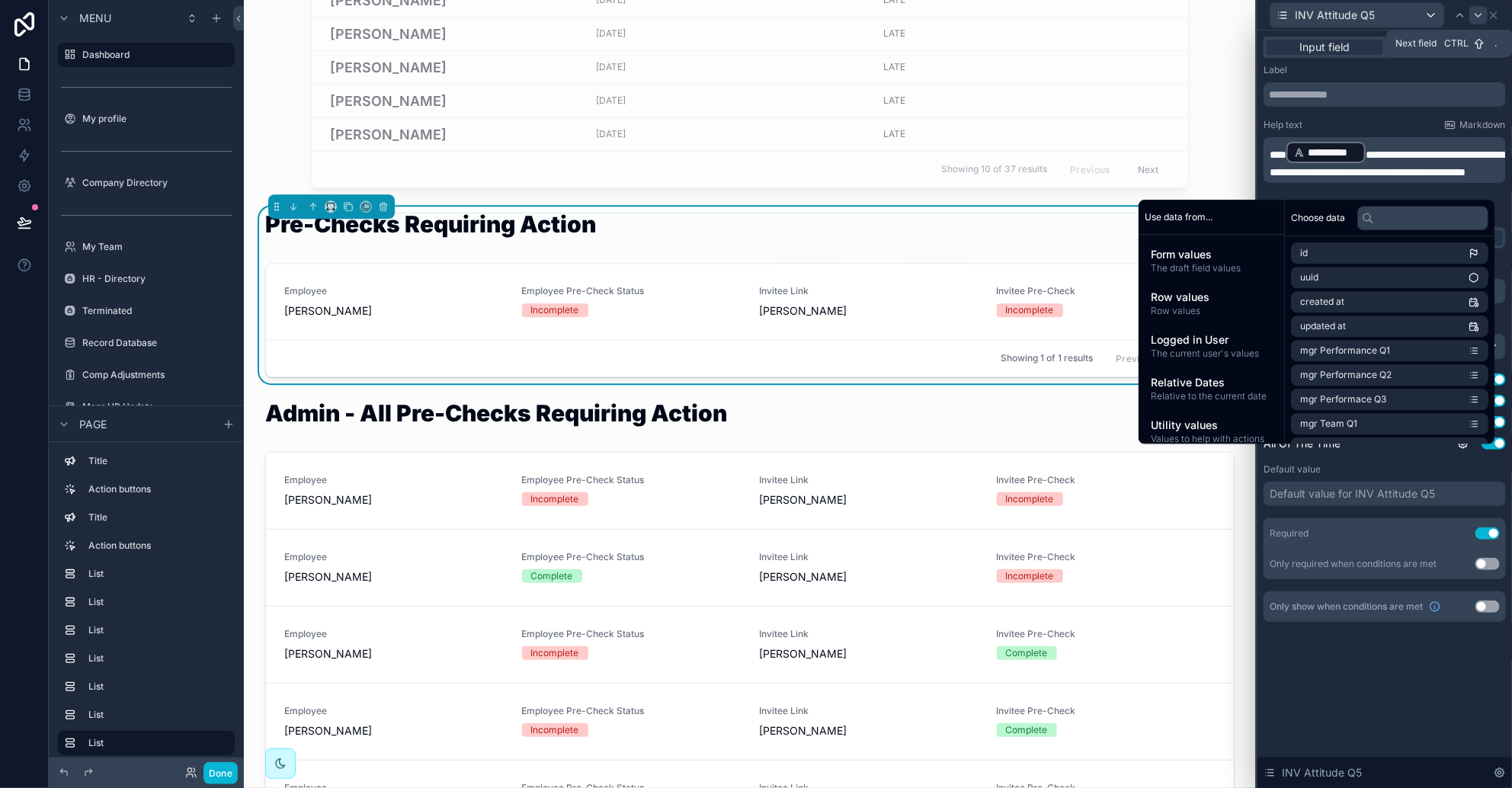
click at [1006, 12] on icon at bounding box center [1479, 15] width 12 height 12
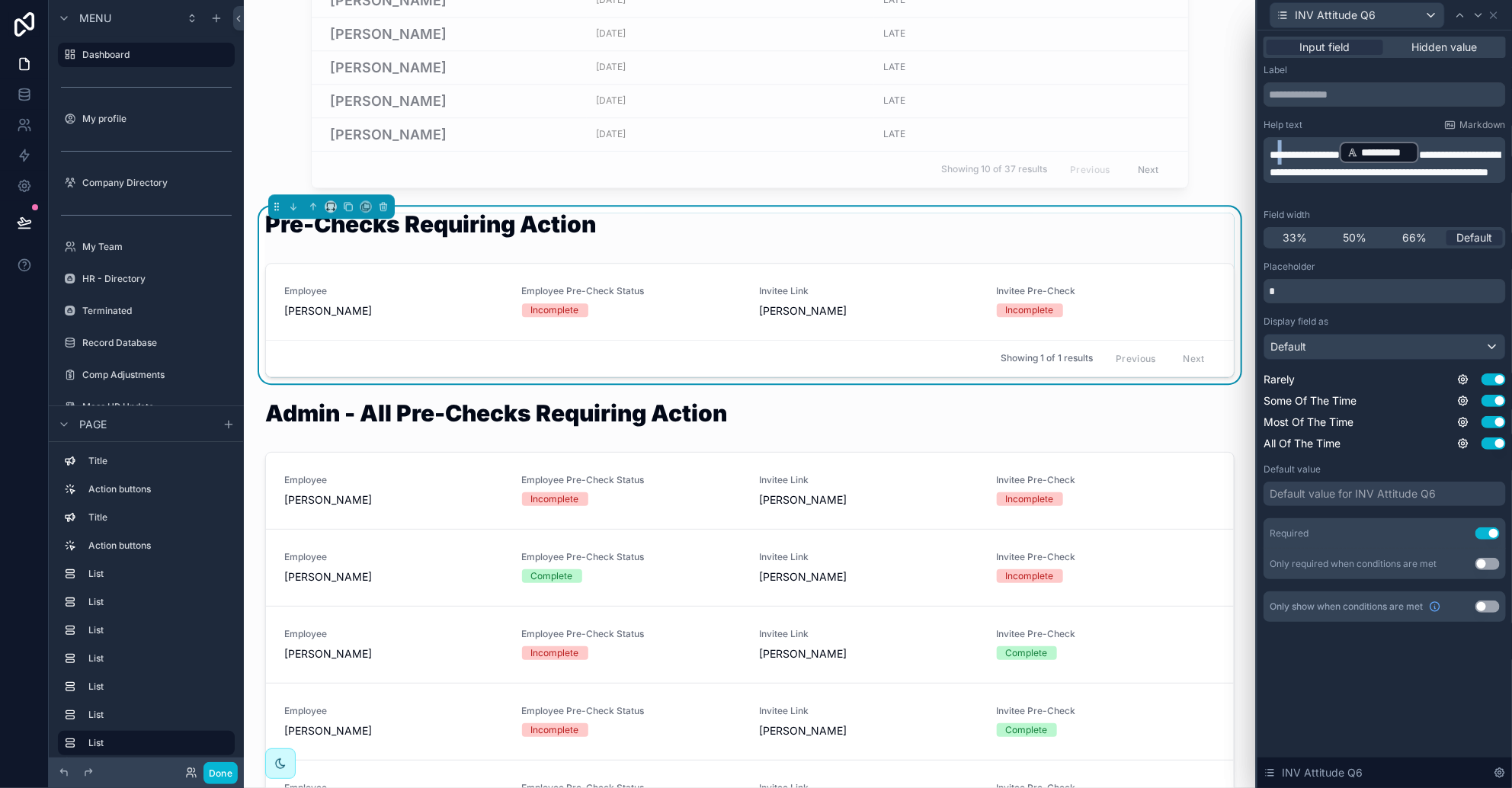
click at [1006, 156] on span "**********" at bounding box center [1305, 154] width 70 height 11
click at [1006, 153] on span "**********" at bounding box center [1305, 154] width 70 height 11
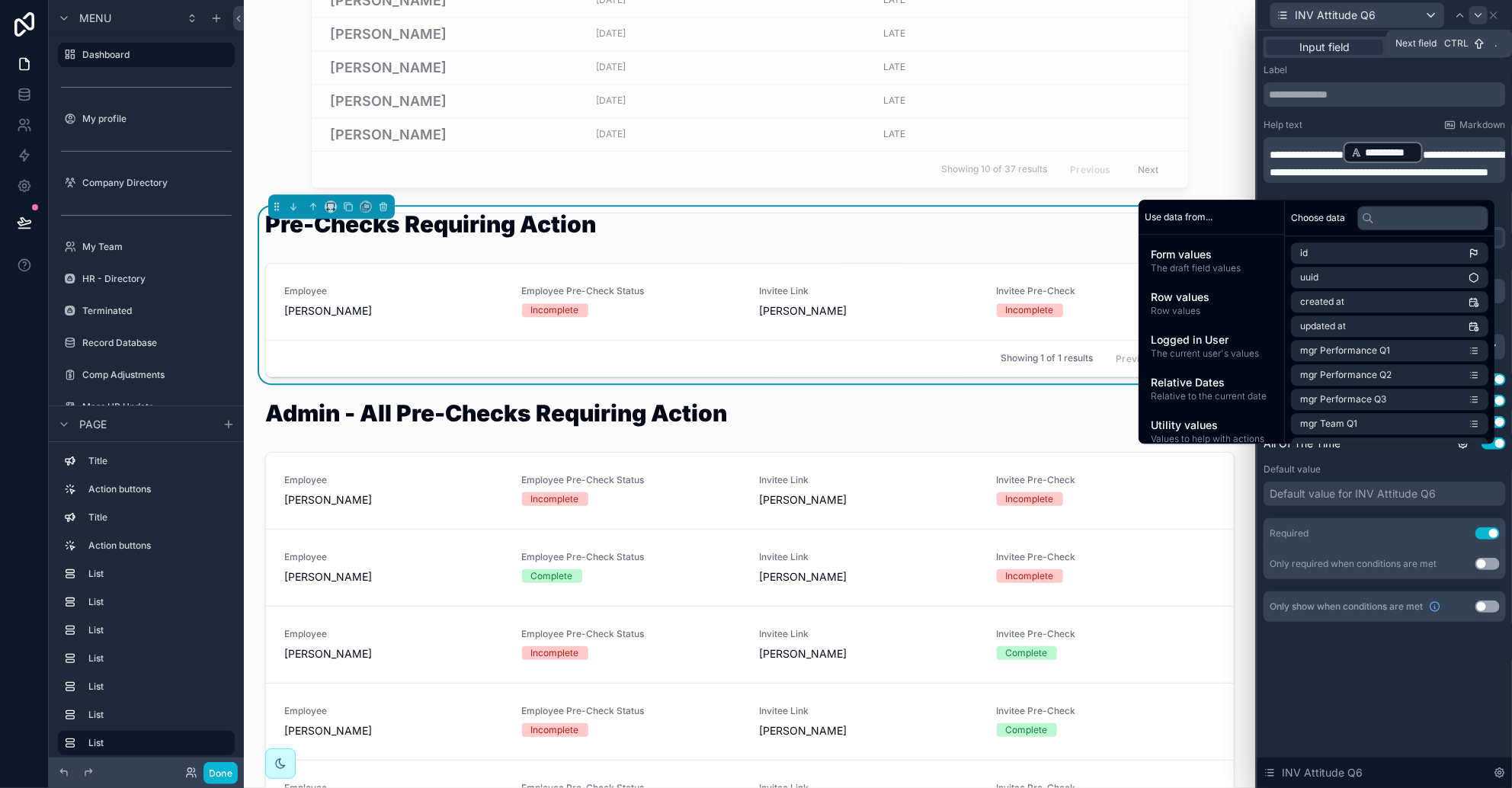
click at [1006, 10] on icon at bounding box center [1479, 15] width 12 height 12
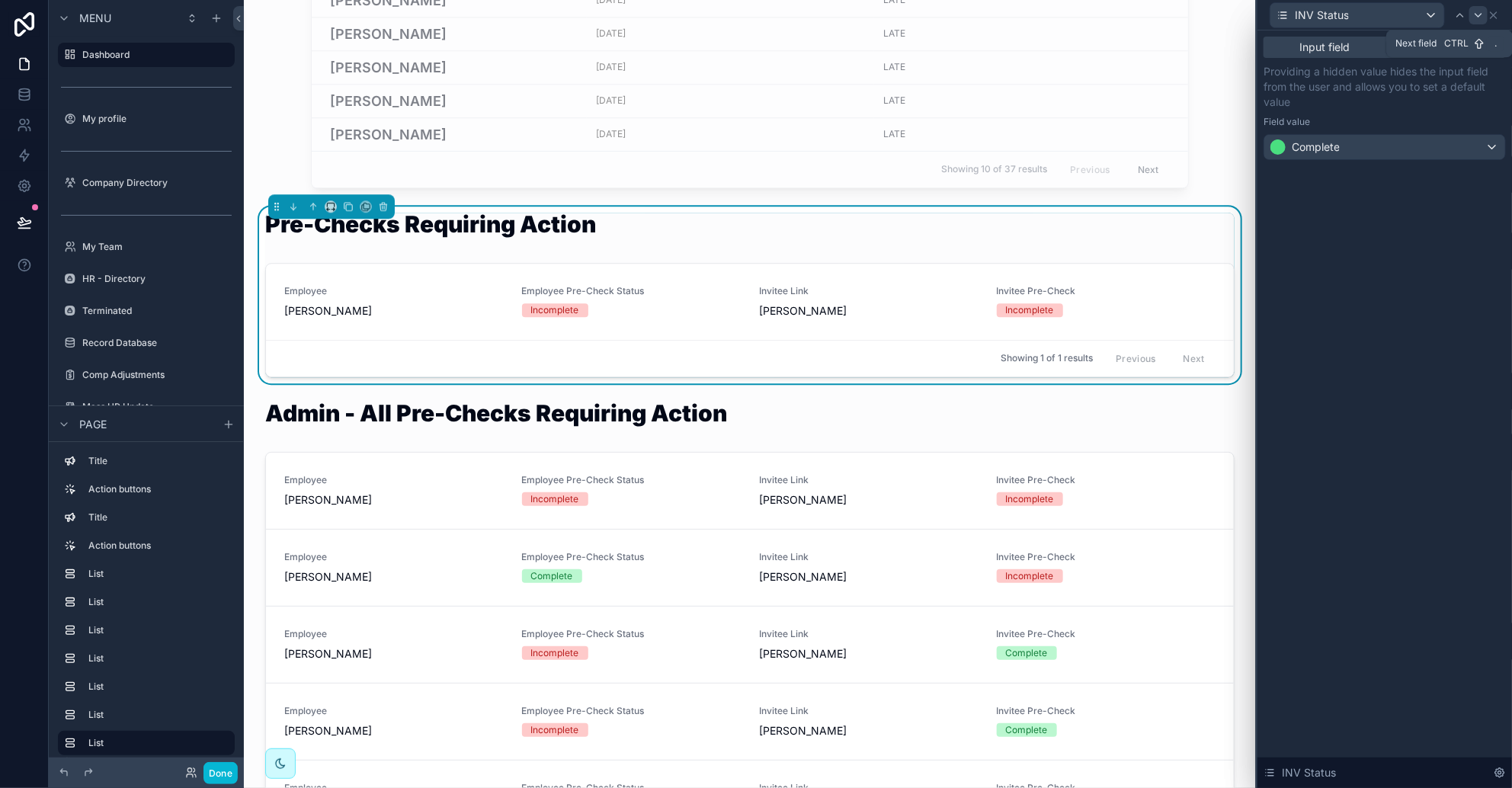
click at [1006, 15] on icon at bounding box center [1479, 15] width 6 height 3
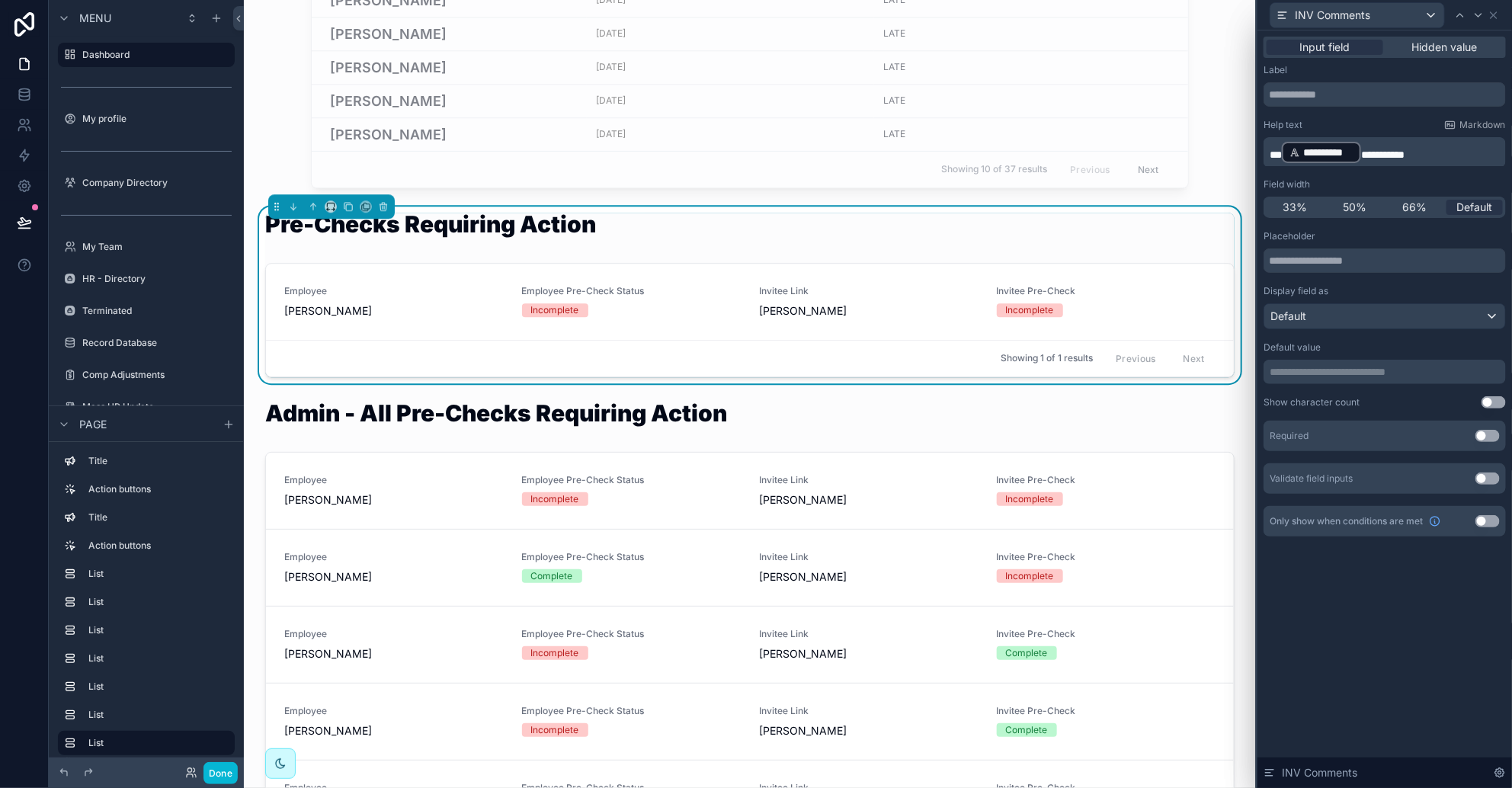
click at [1006, 150] on span "***" at bounding box center [1275, 154] width 12 height 11
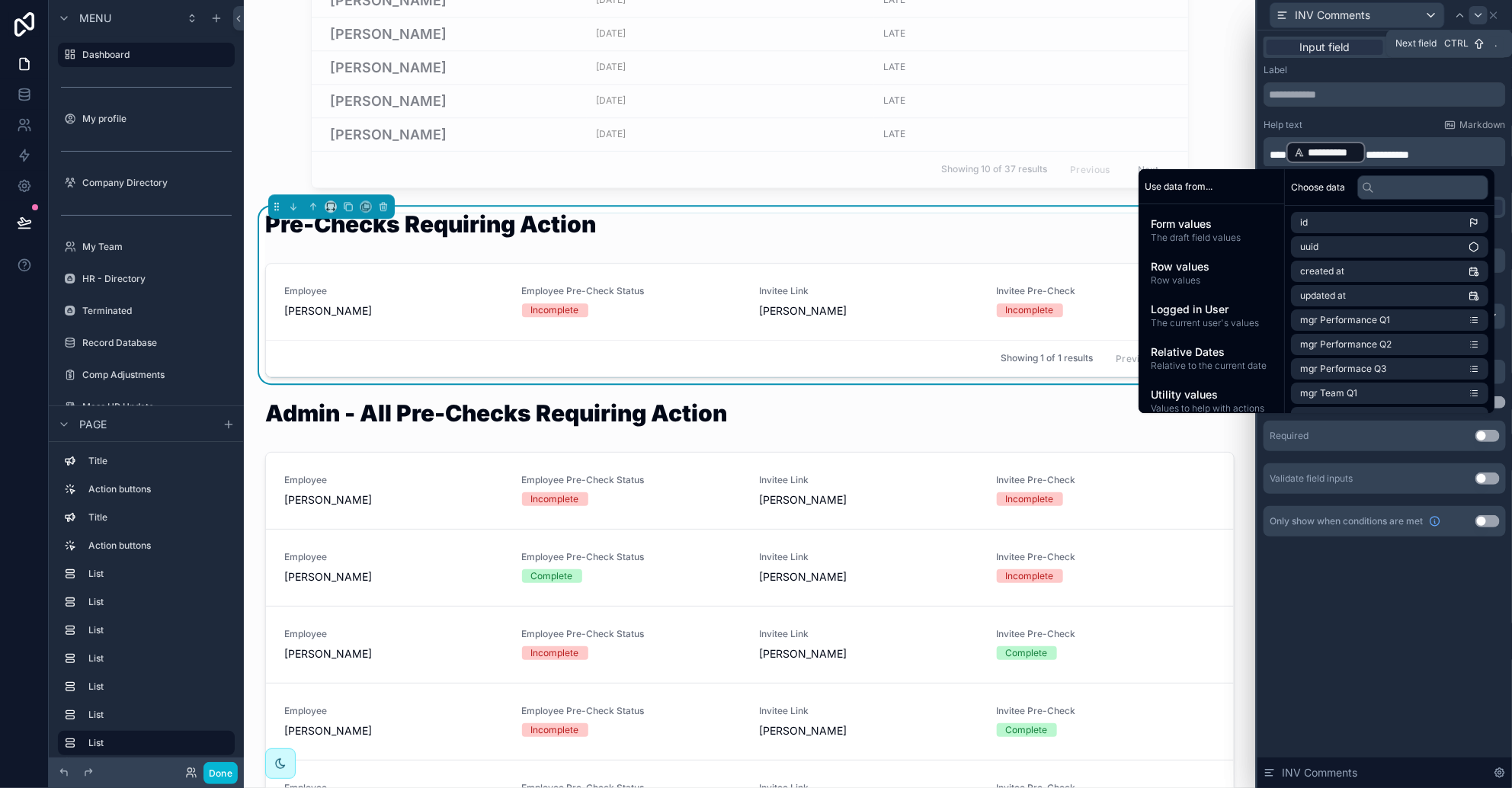
click at [1006, 15] on icon at bounding box center [1479, 15] width 12 height 12
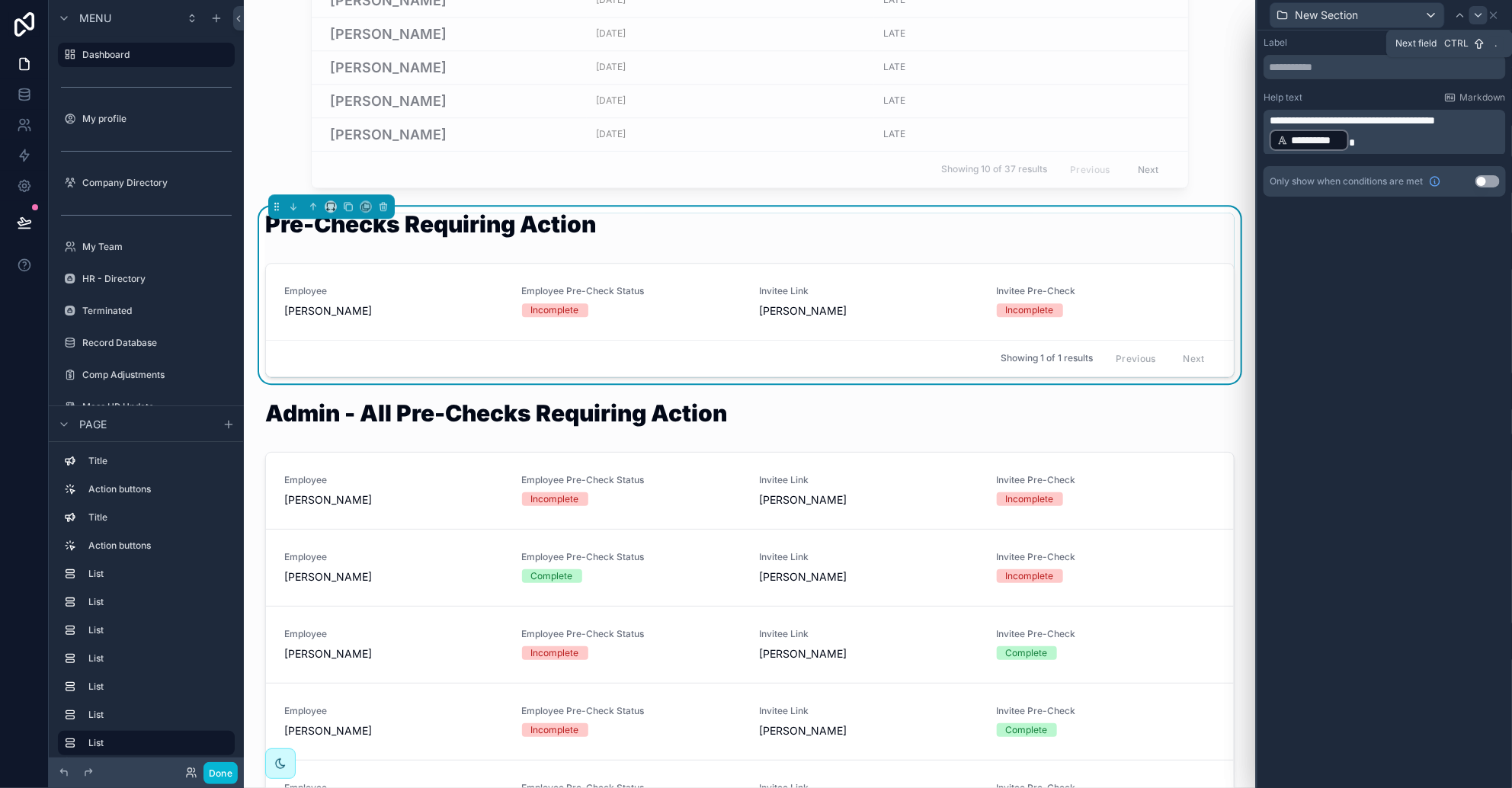
click at [1006, 13] on icon at bounding box center [1479, 15] width 12 height 12
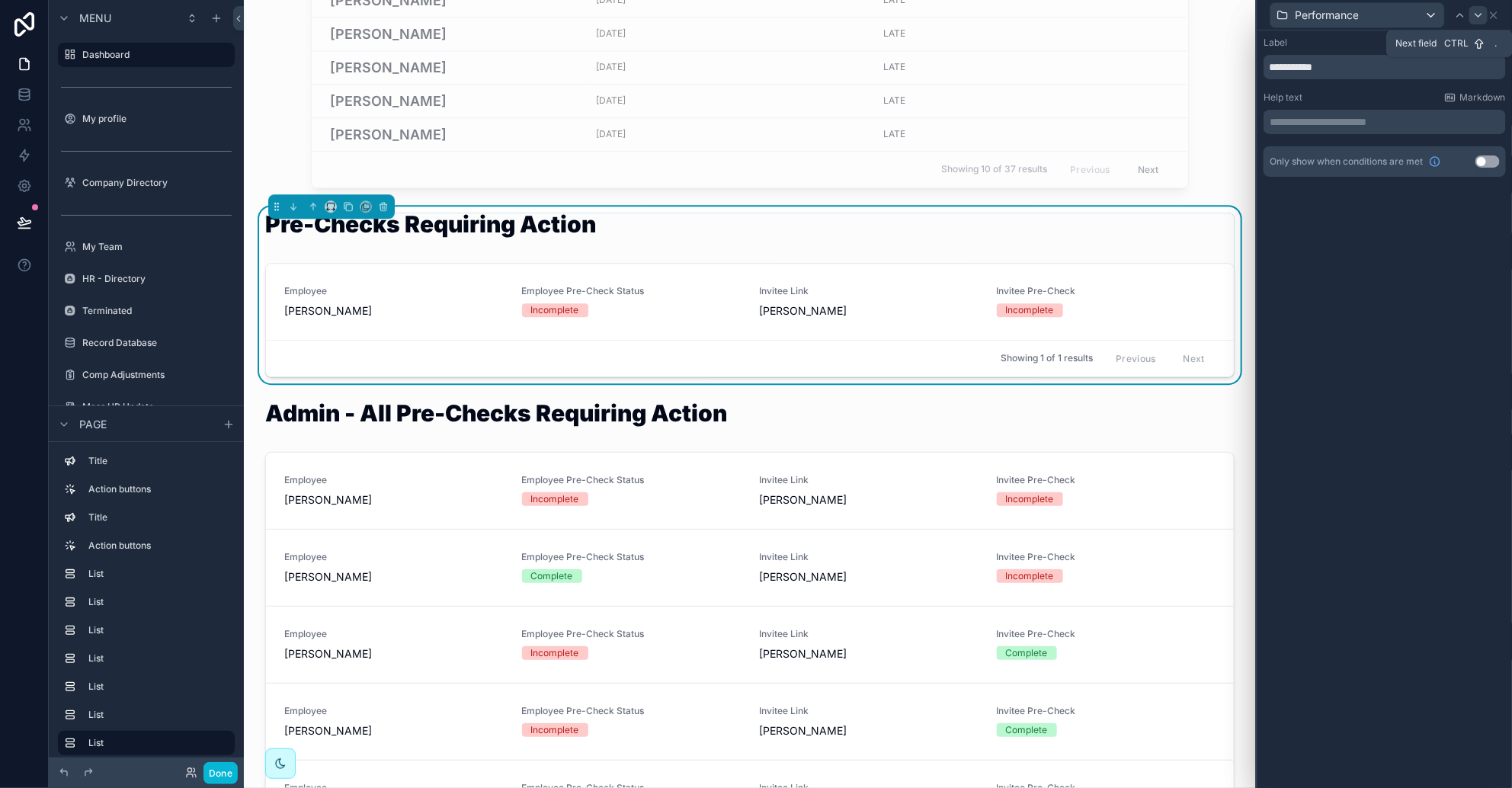
click at [1006, 7] on div at bounding box center [1479, 15] width 19 height 19
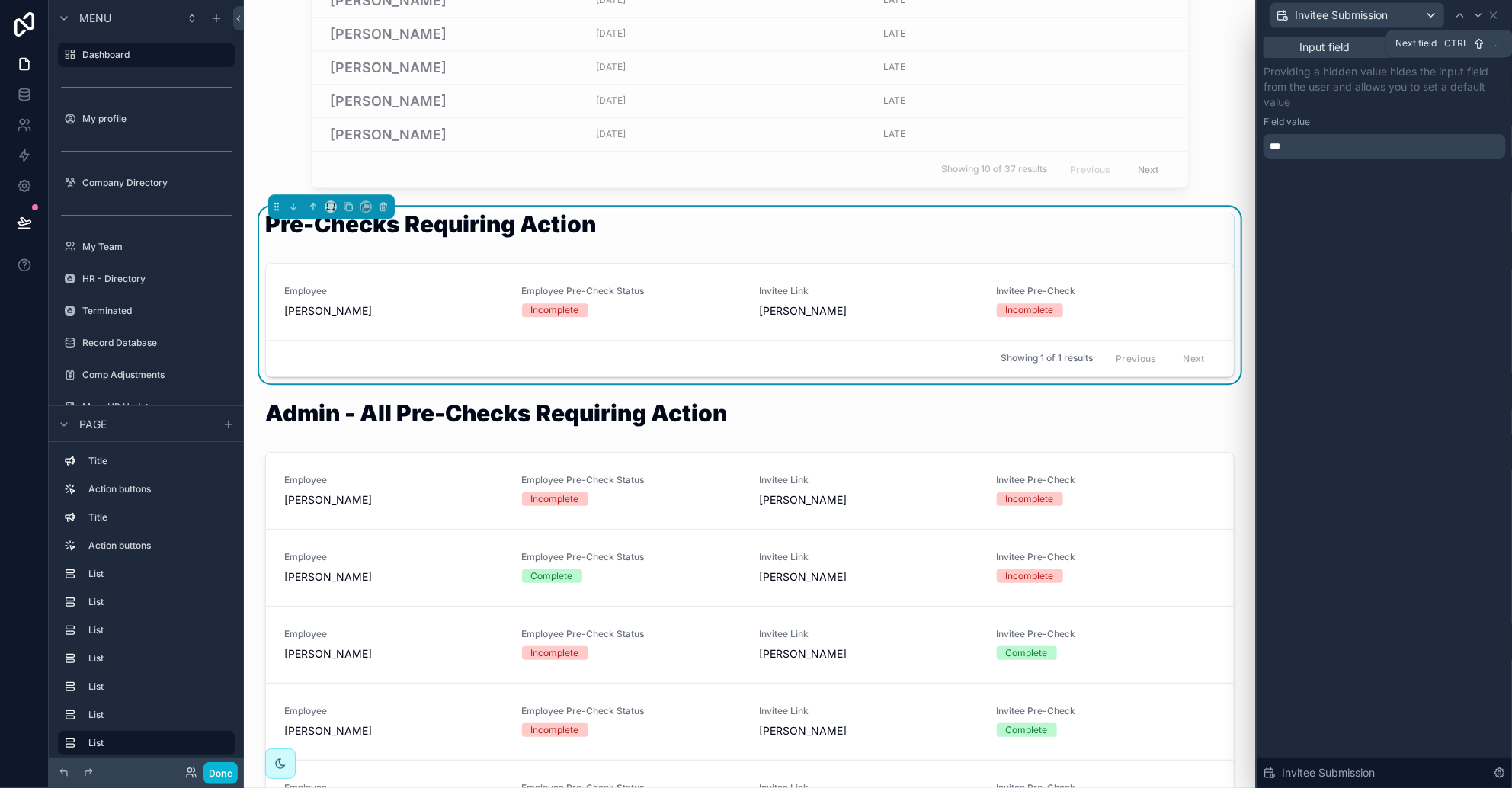
click at [1006, 7] on div at bounding box center [1479, 15] width 19 height 19
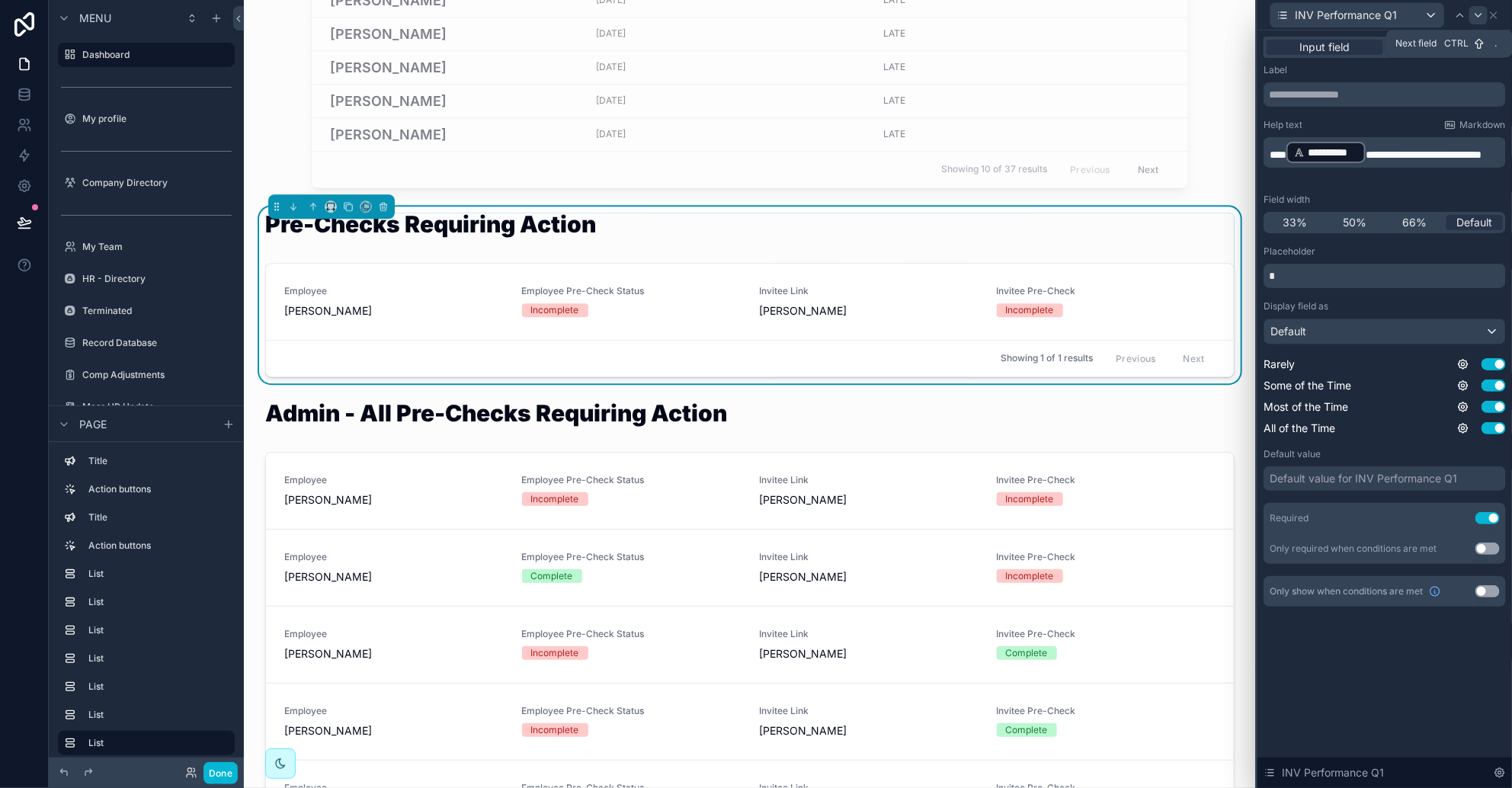
click at [1006, 14] on icon at bounding box center [1479, 15] width 12 height 12
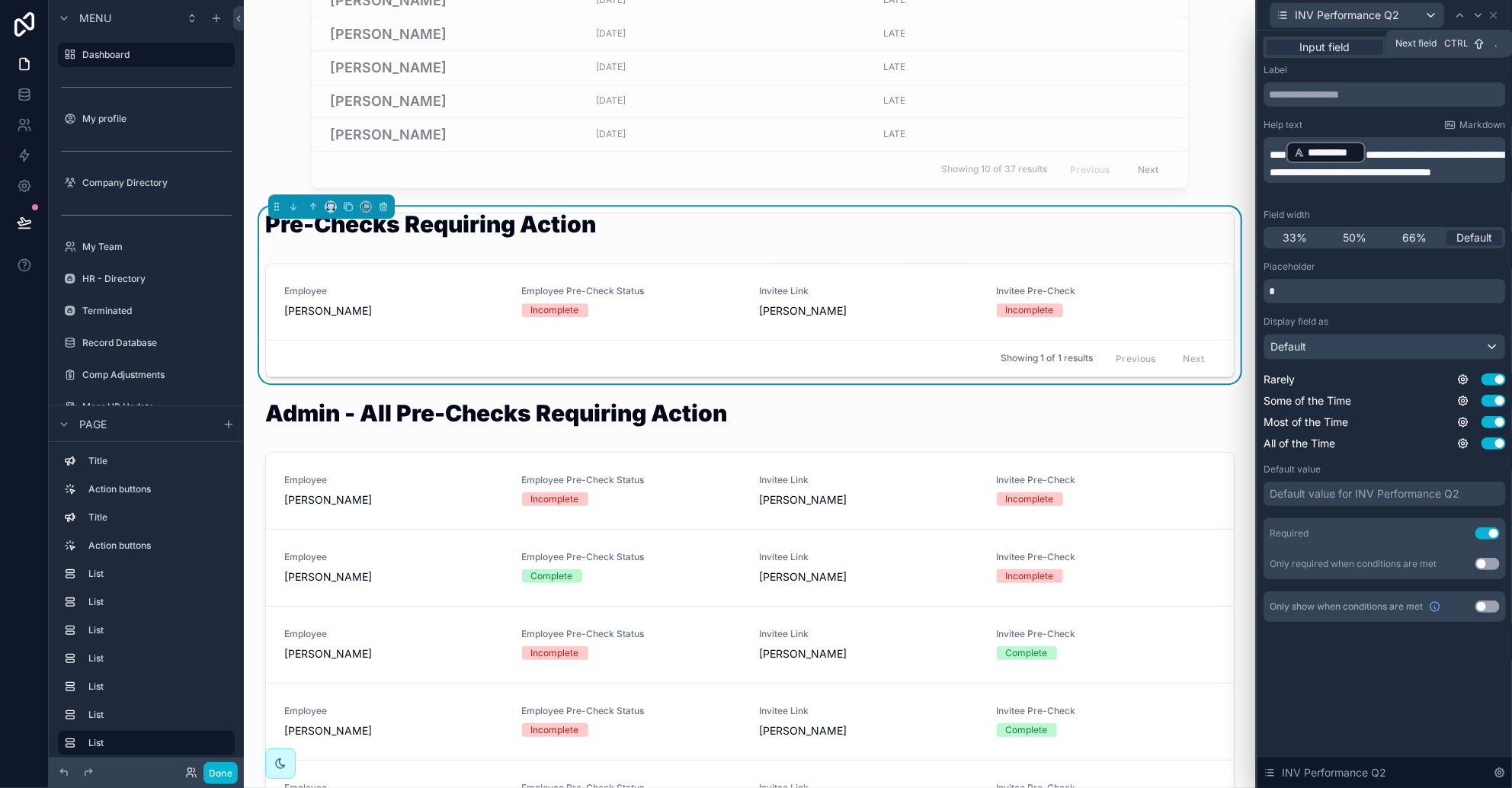
click at [1006, 14] on icon at bounding box center [1479, 15] width 12 height 12
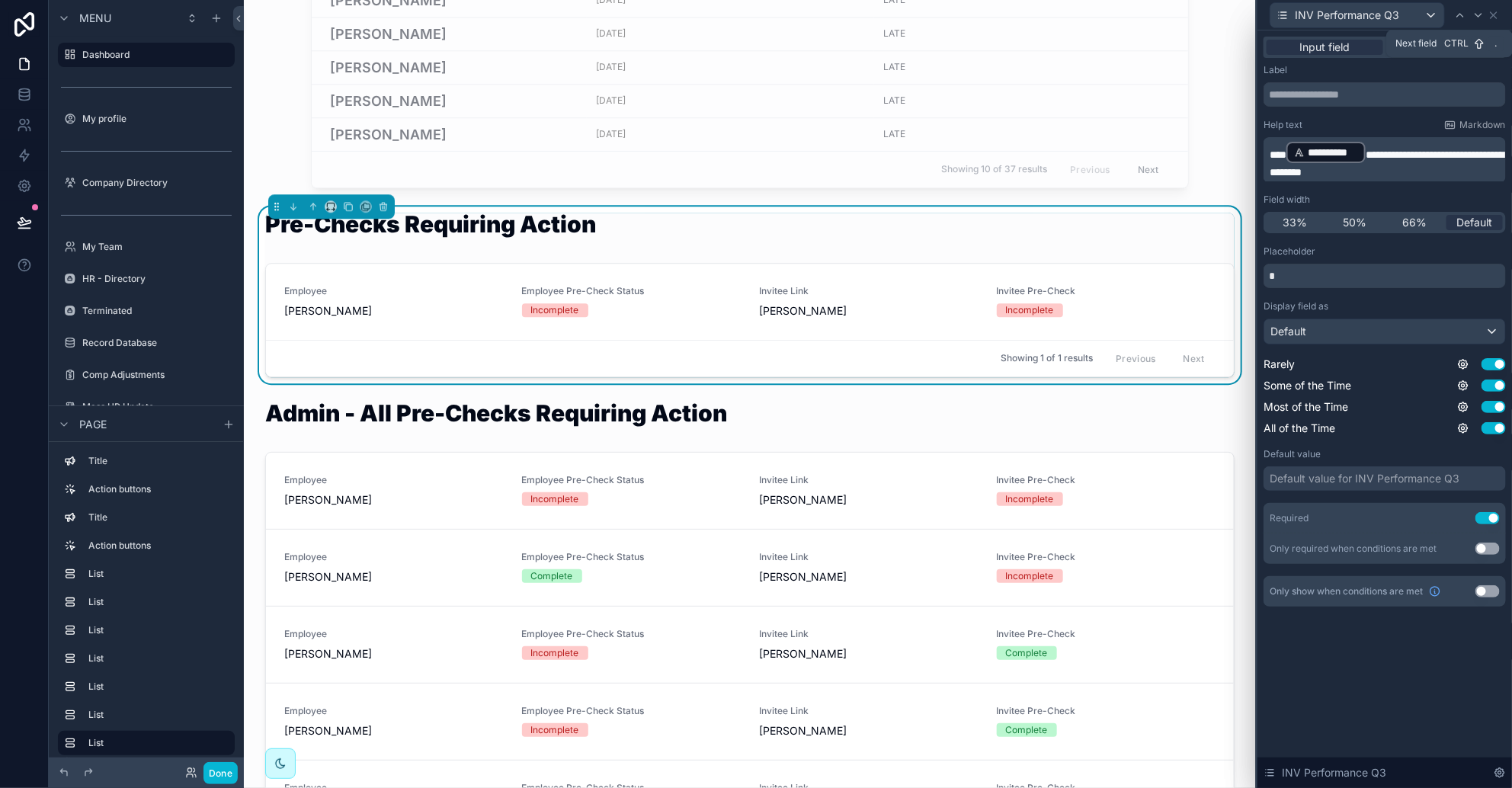
click at [1006, 14] on icon at bounding box center [1479, 15] width 12 height 12
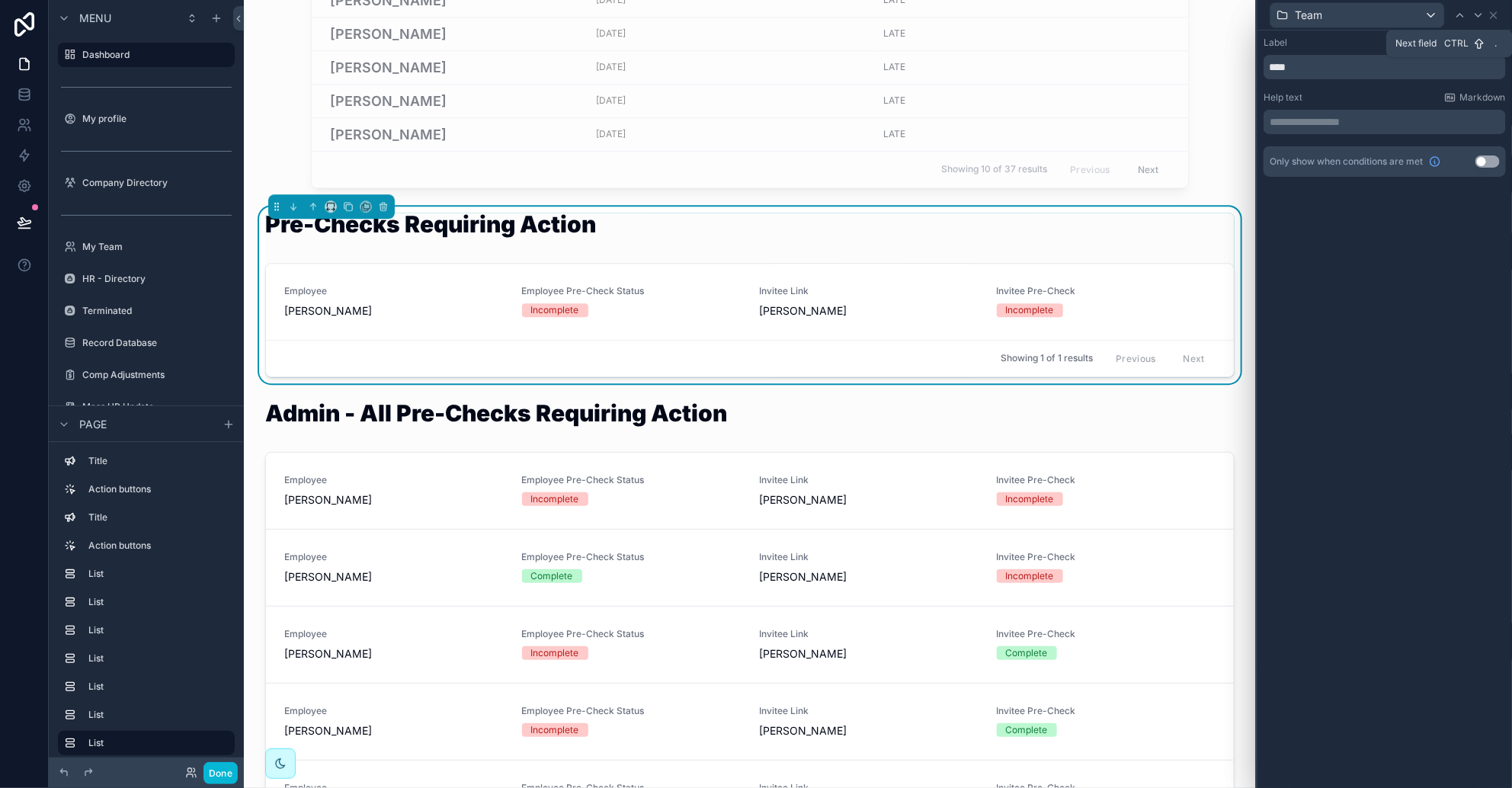
click at [1006, 14] on icon at bounding box center [1479, 15] width 12 height 12
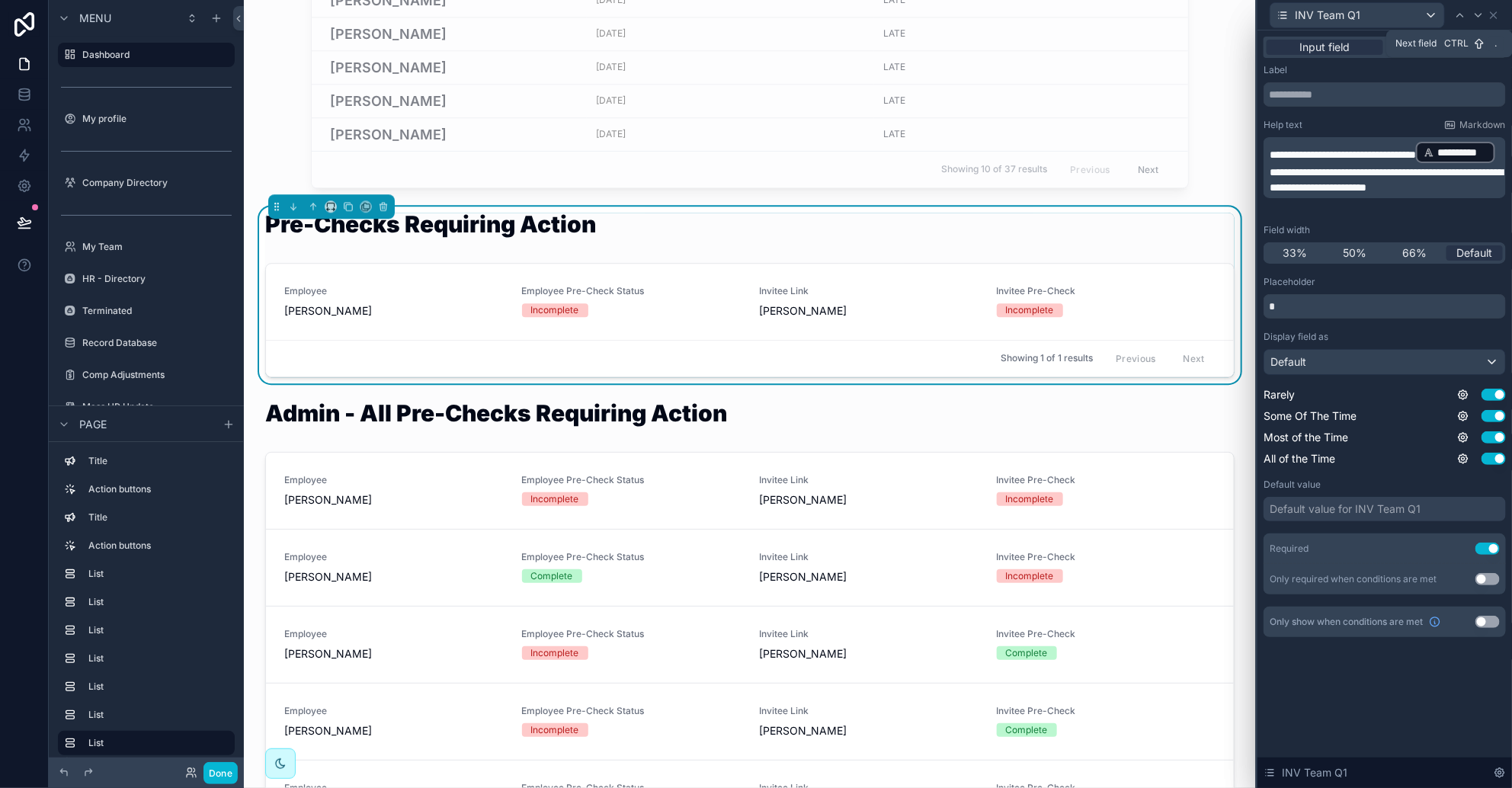
click at [1006, 14] on icon at bounding box center [1479, 15] width 12 height 12
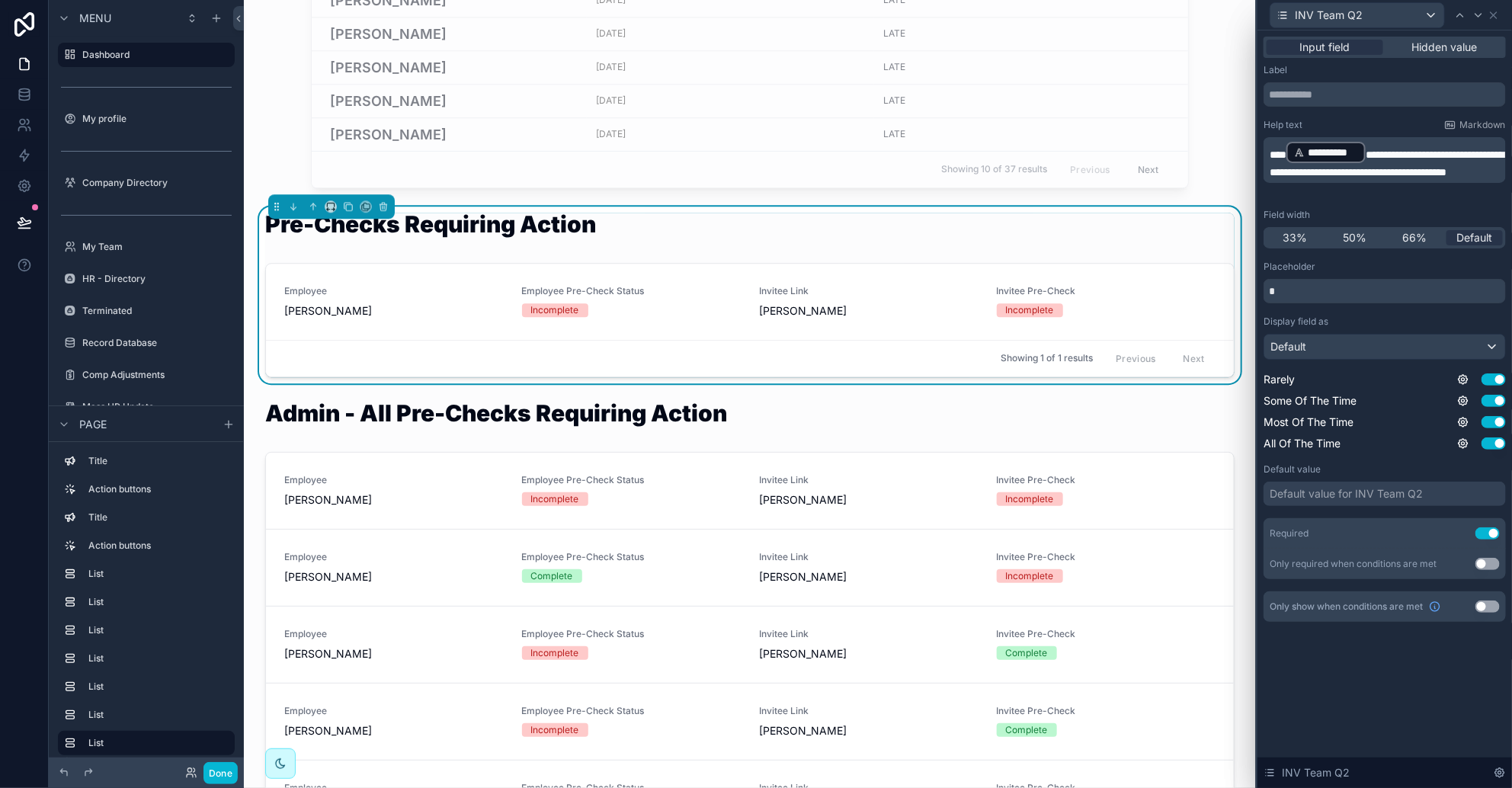
click at [1006, 14] on icon at bounding box center [1479, 15] width 12 height 12
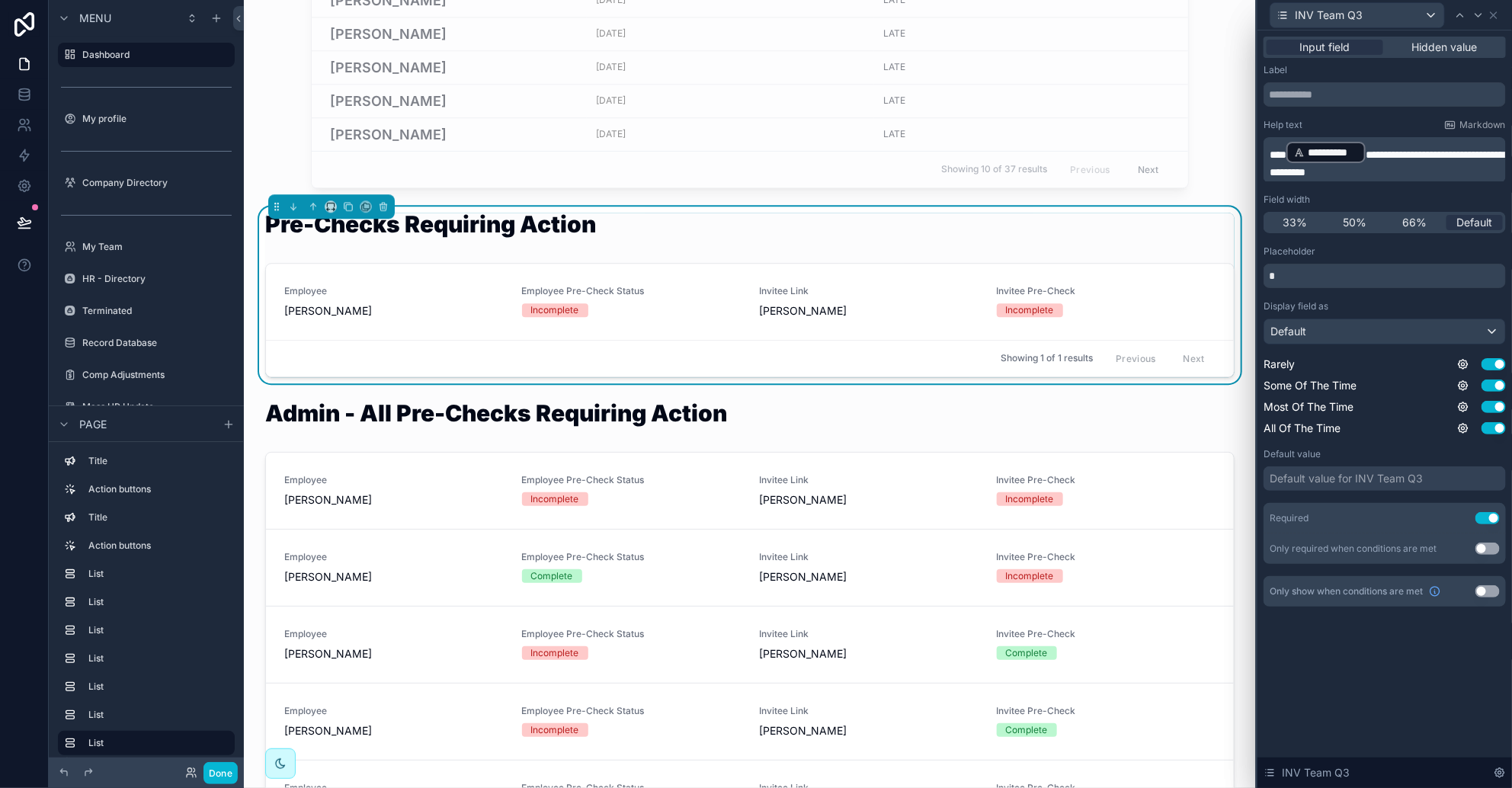
click at [1006, 14] on icon at bounding box center [1479, 15] width 12 height 12
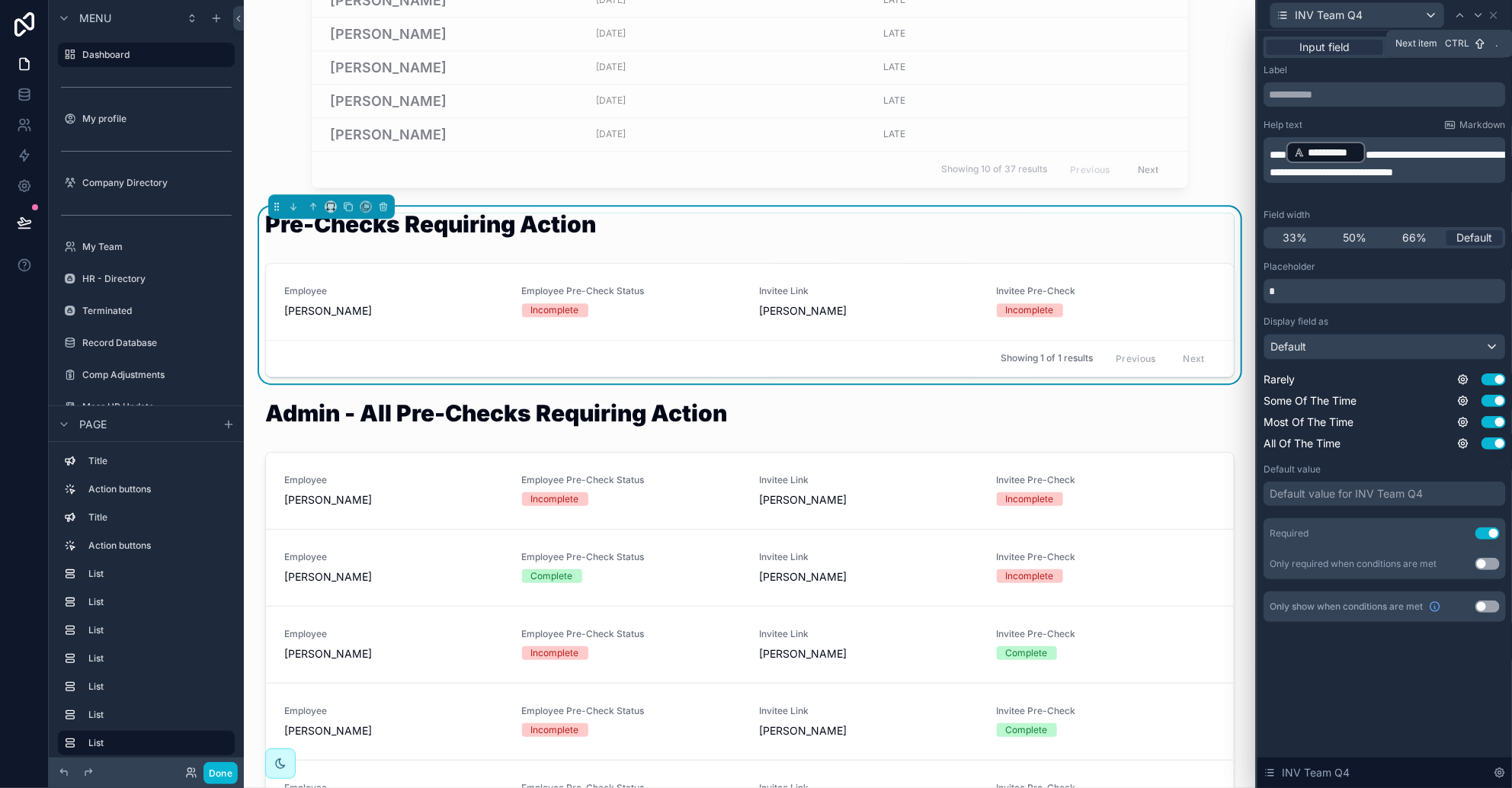
click at [1006, 14] on icon at bounding box center [1479, 15] width 12 height 12
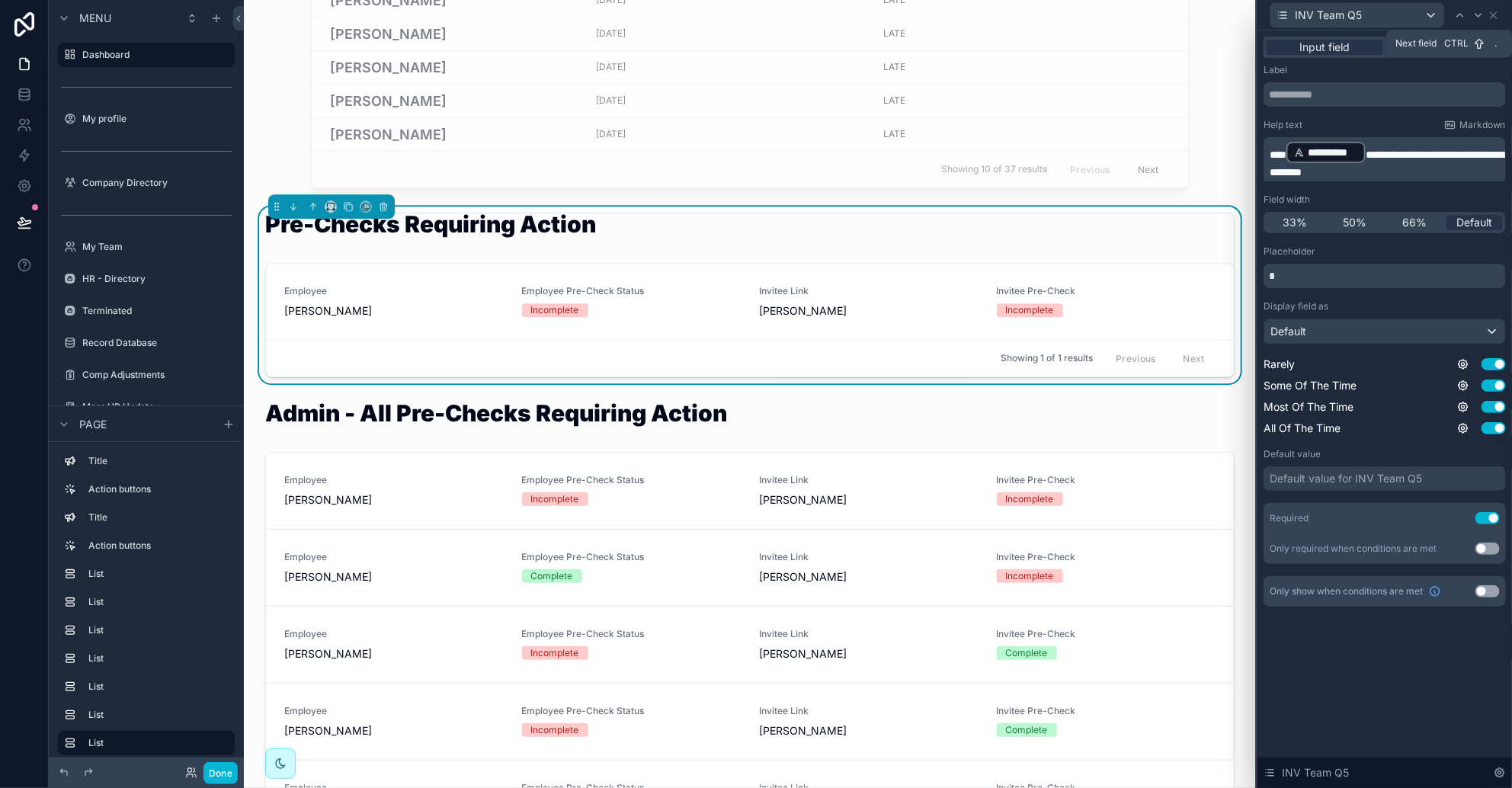
click at [1006, 14] on icon at bounding box center [1479, 15] width 12 height 12
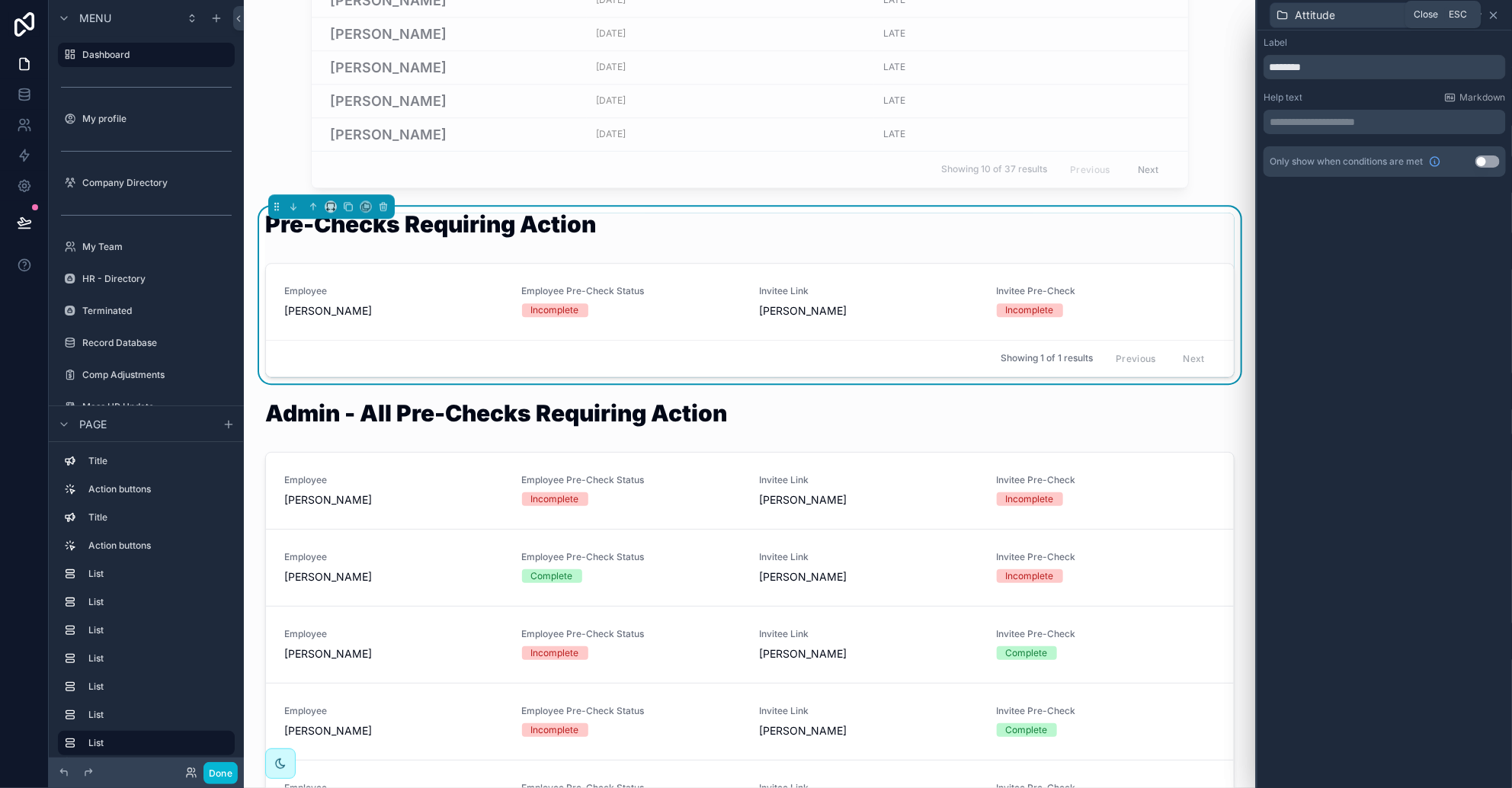
click at [1006, 10] on icon at bounding box center [1493, 15] width 12 height 12
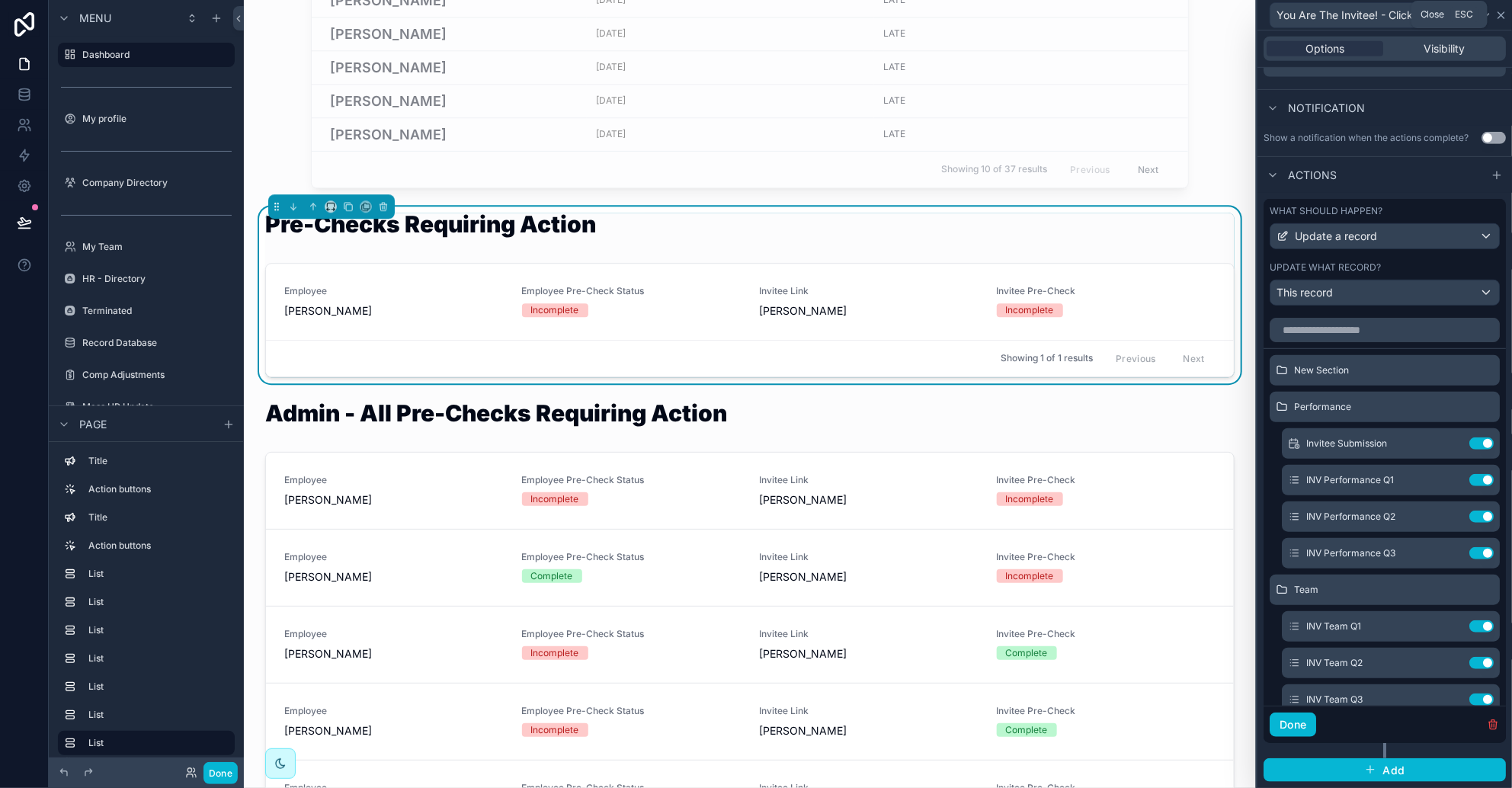
click at [1006, 18] on icon at bounding box center [1501, 15] width 6 height 6
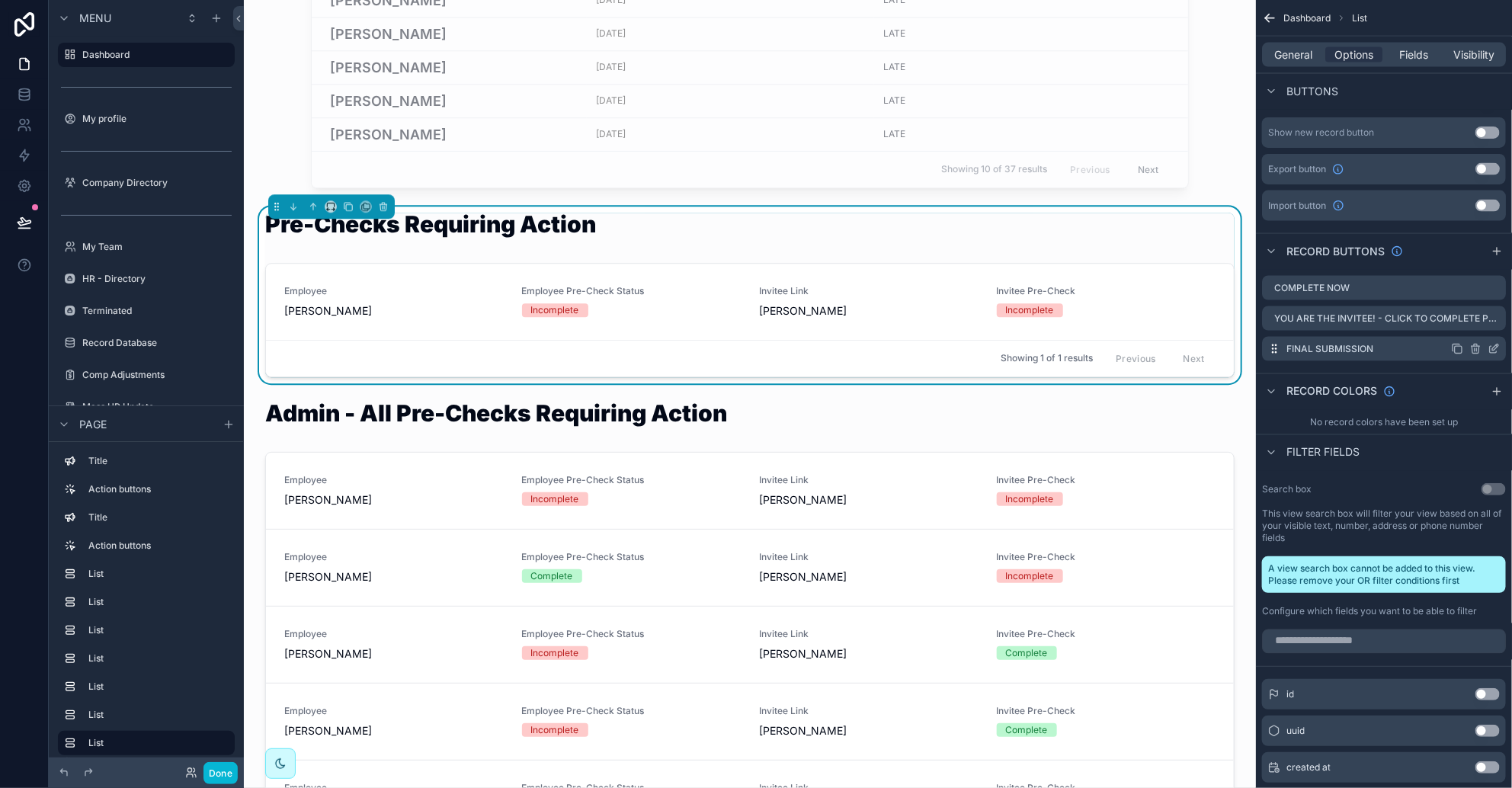
click at [1006, 347] on icon "scrollable content" at bounding box center [1495, 347] width 6 height 6
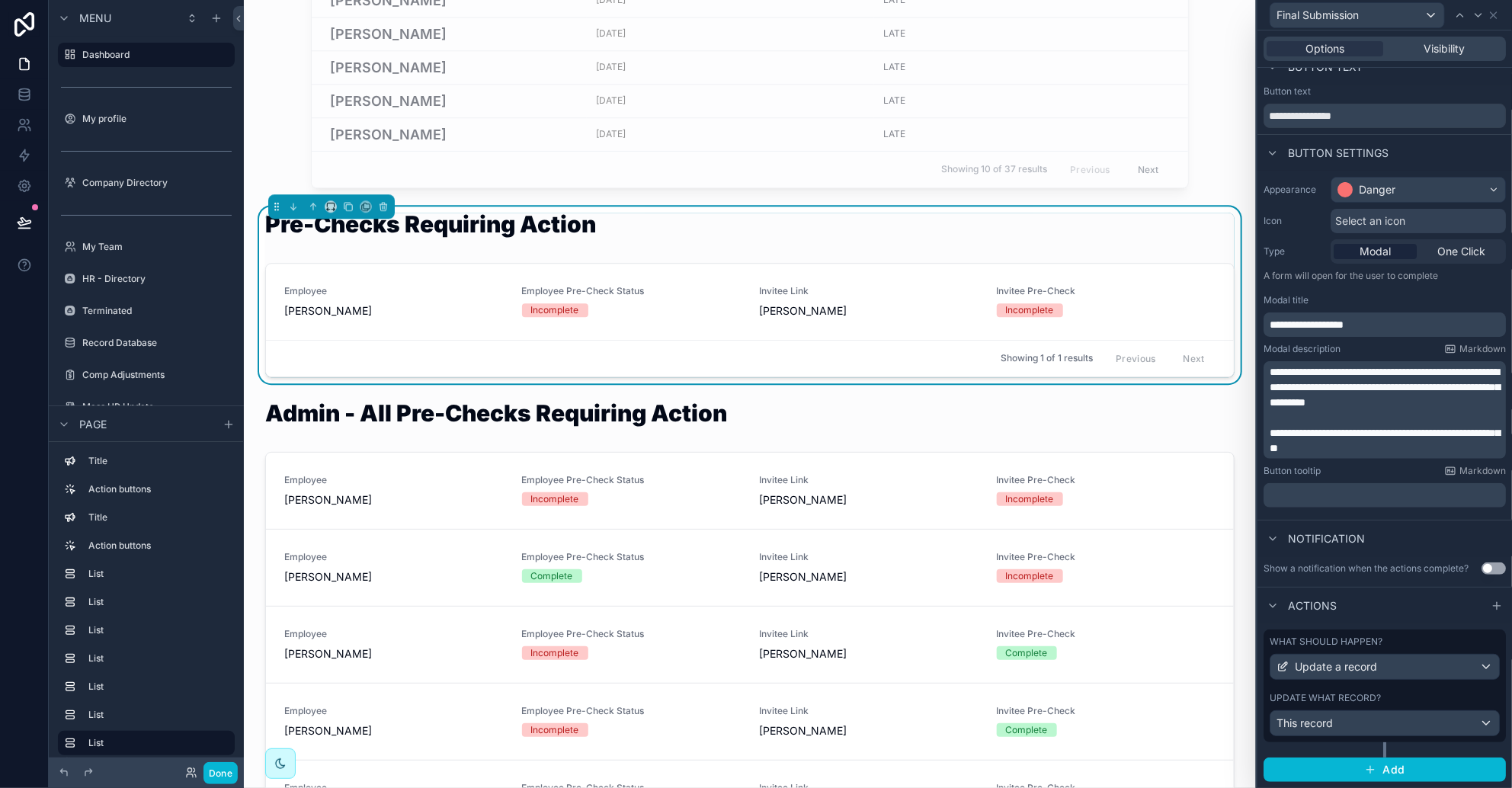
scroll to position [30, 0]
click at [1006, 717] on div "This record" at bounding box center [1385, 722] width 229 height 24
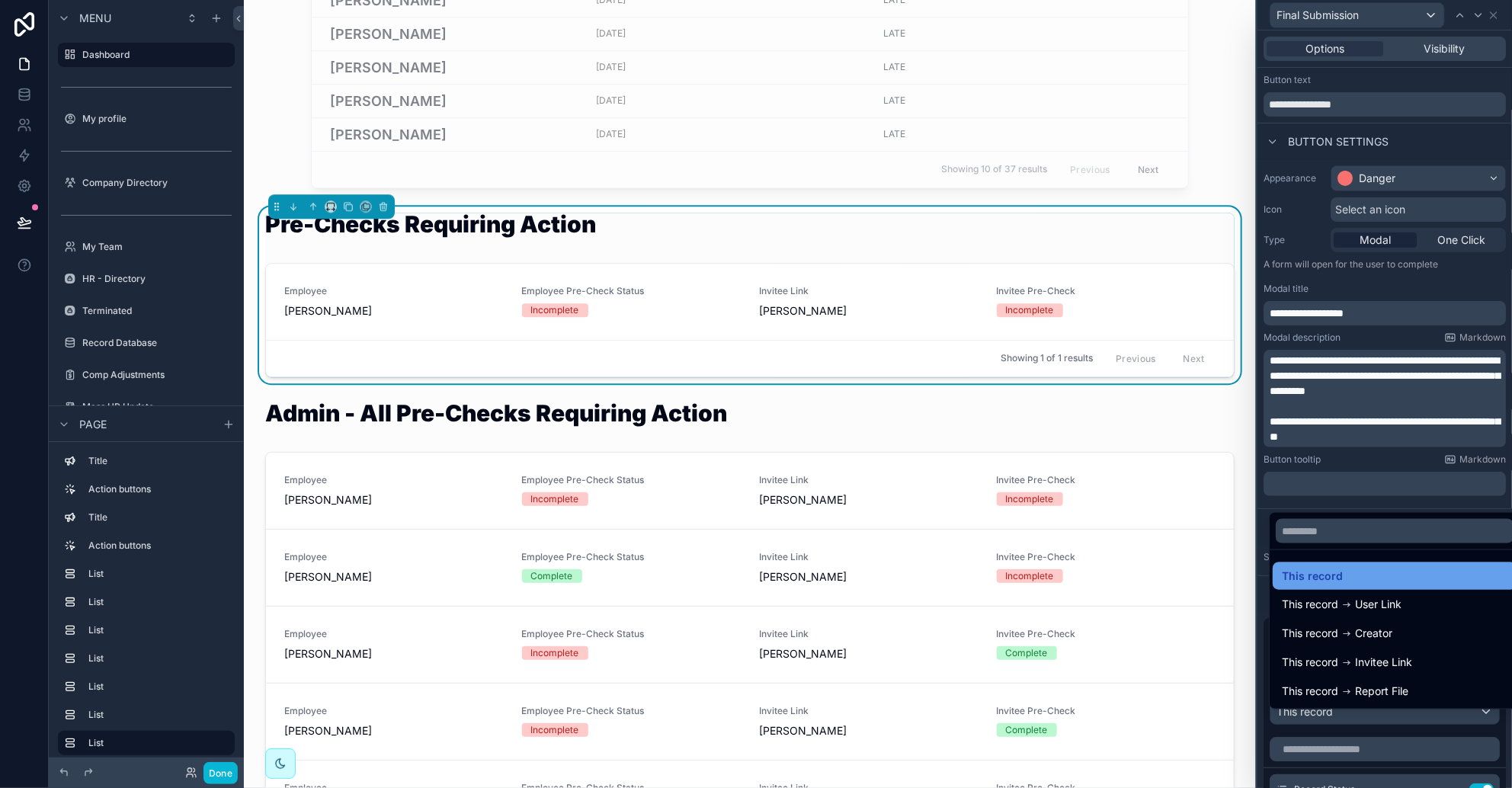
click at [1006, 573] on span "This record" at bounding box center [1312, 576] width 61 height 19
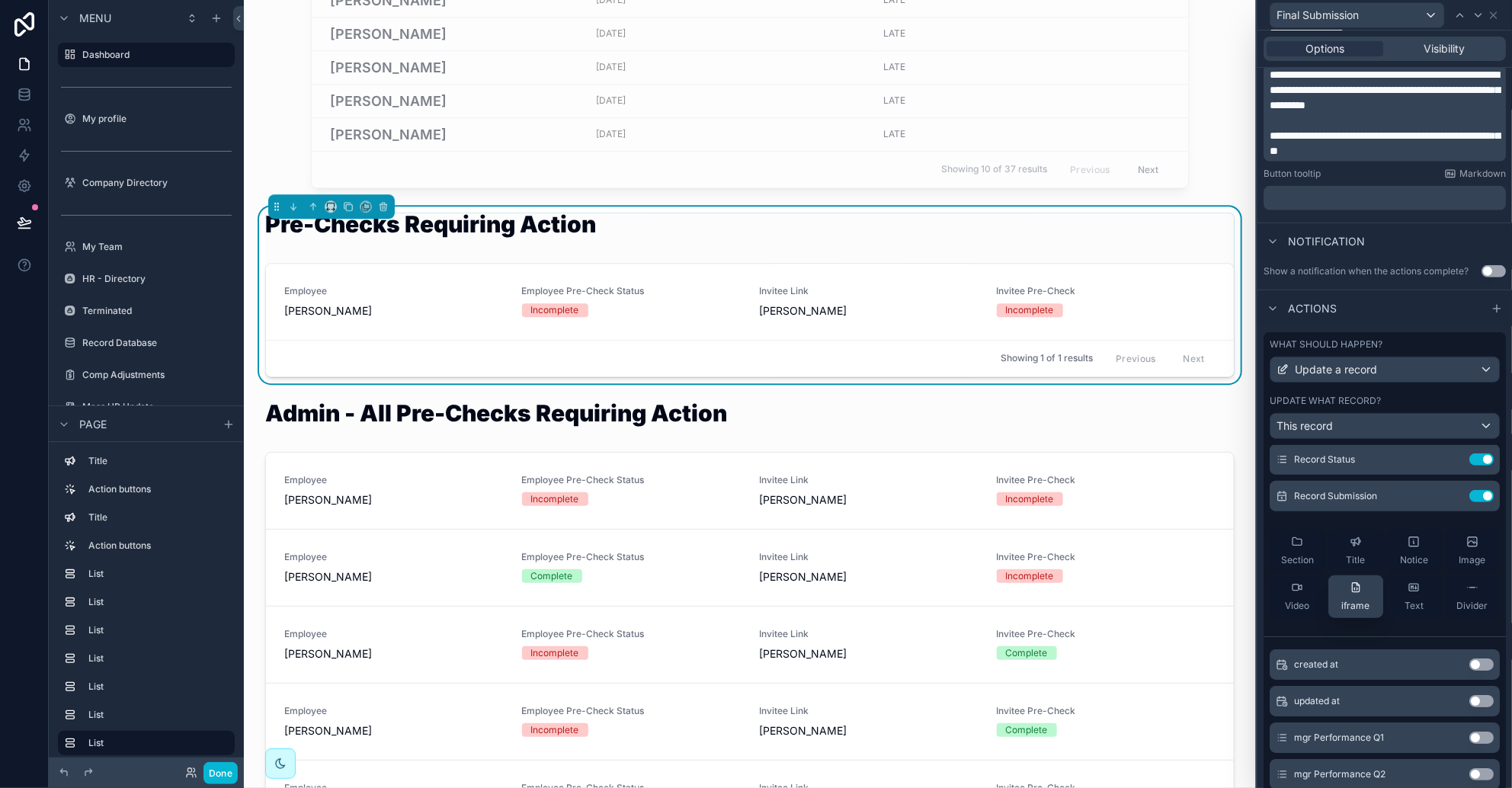
scroll to position [0, 0]
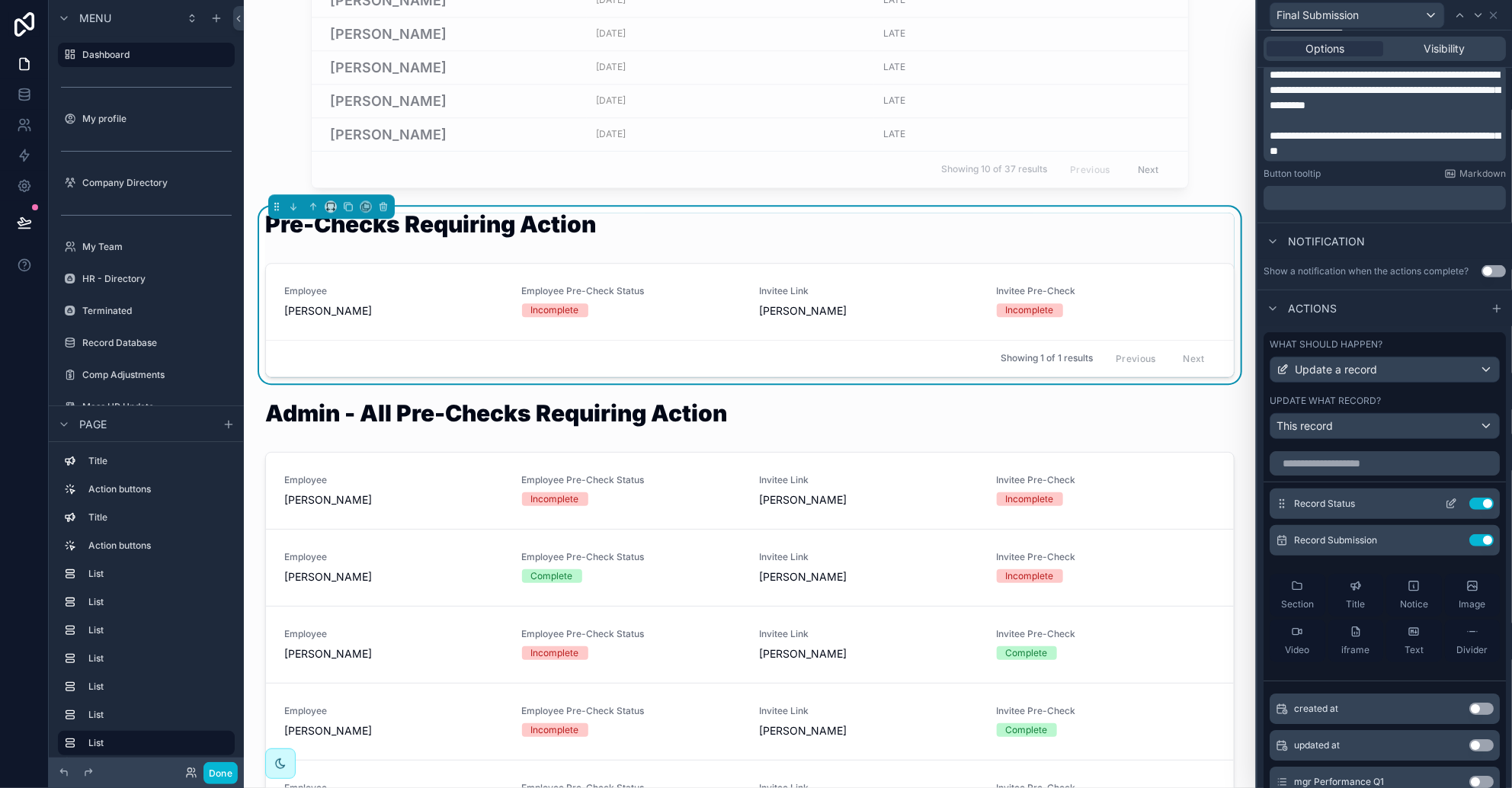
click at [1006, 502] on icon at bounding box center [1454, 501] width 2 height 2
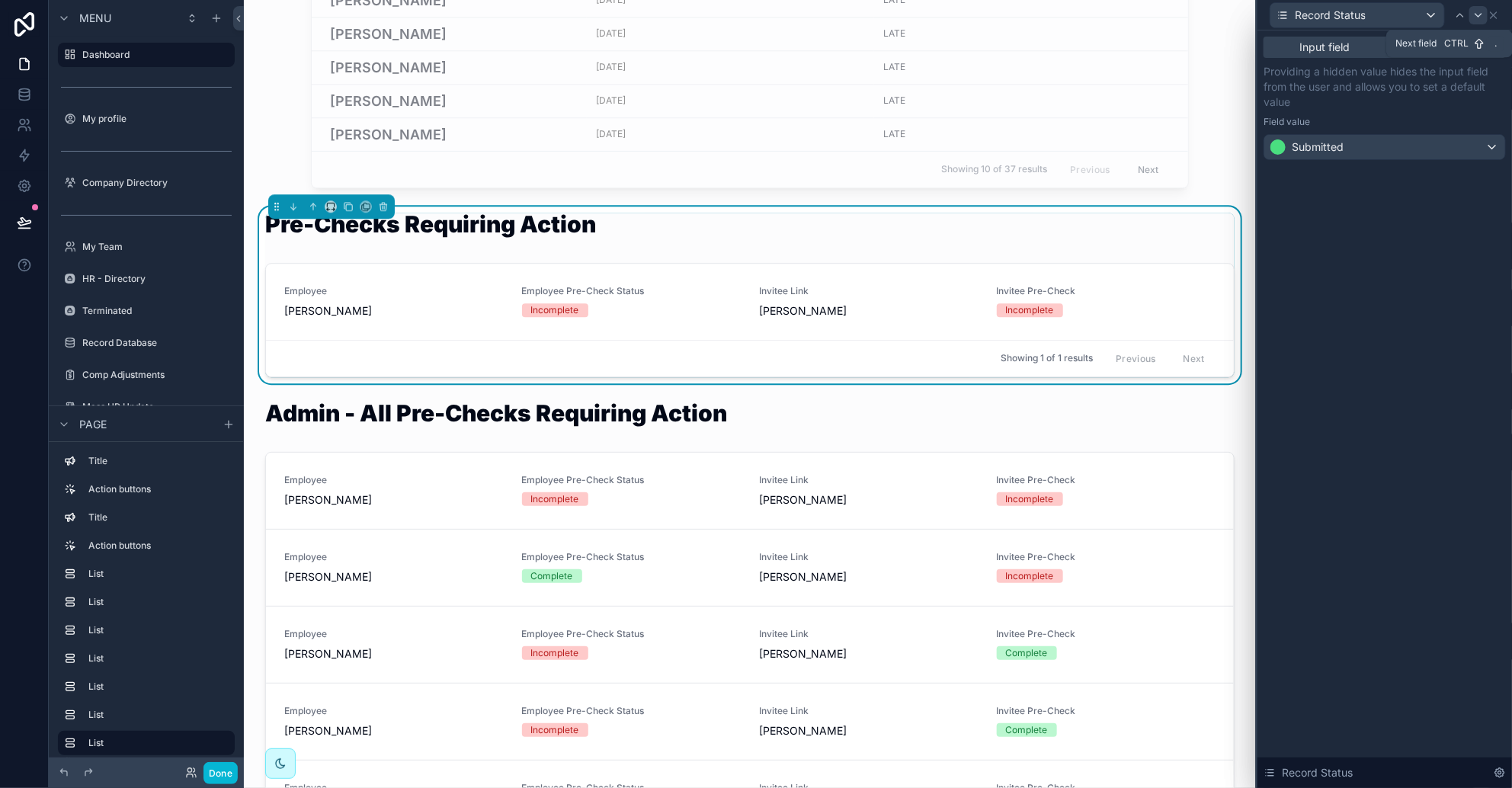
click at [1006, 13] on icon at bounding box center [1479, 15] width 12 height 12
click at [1006, 13] on icon at bounding box center [1493, 15] width 6 height 6
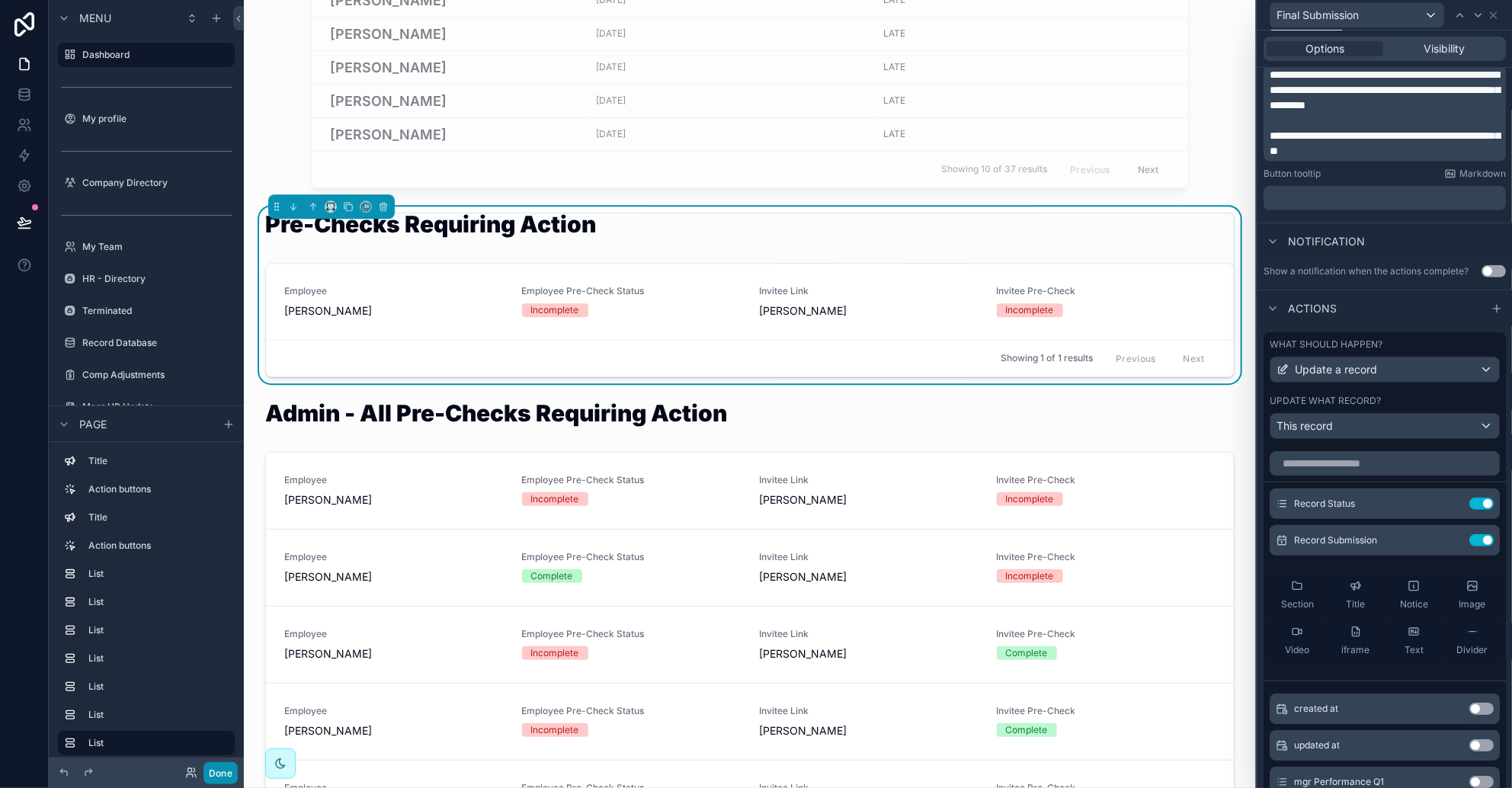
click at [211, 765] on button "Done" at bounding box center [220, 772] width 34 height 22
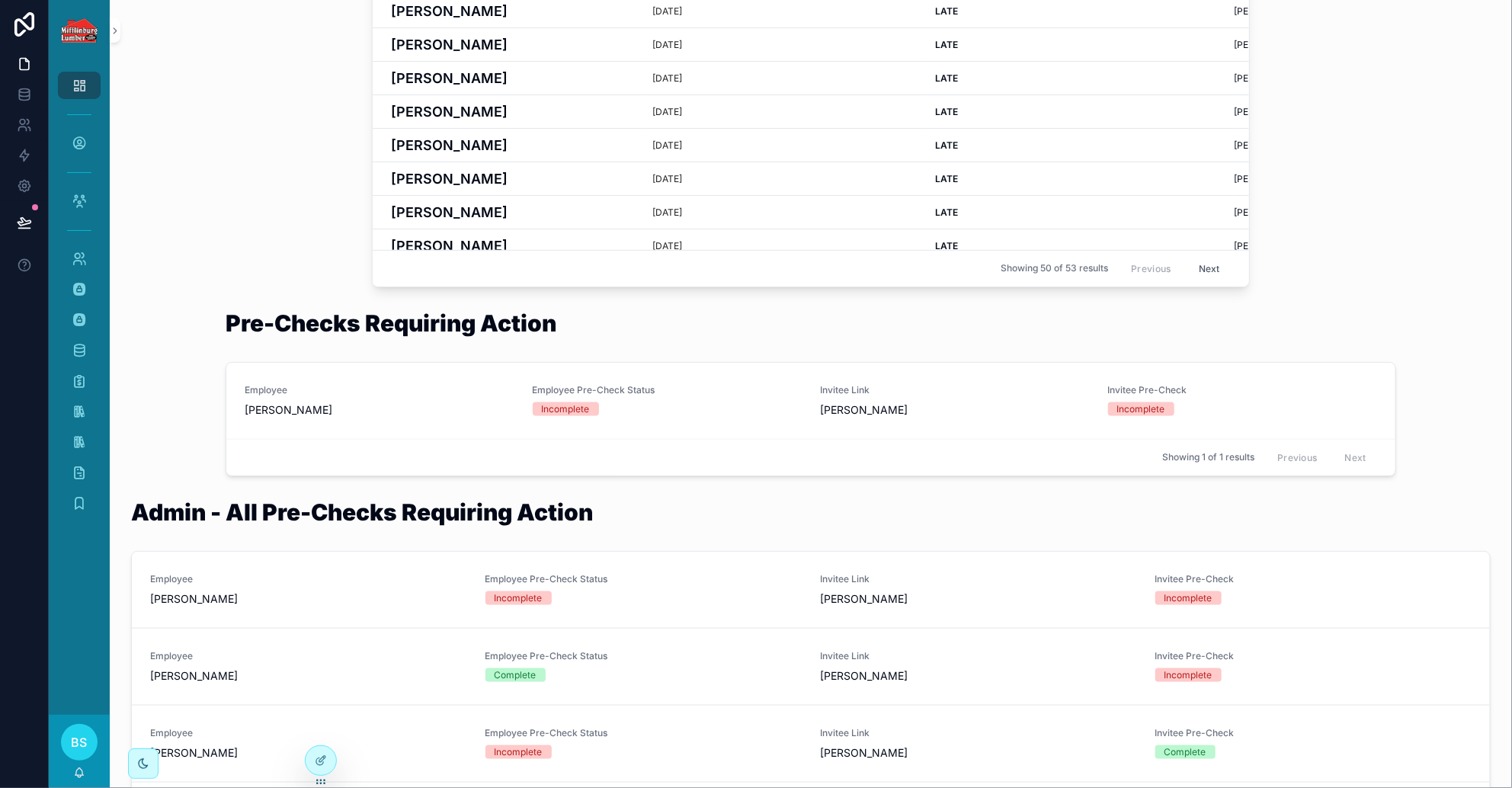
scroll to position [545, 0]
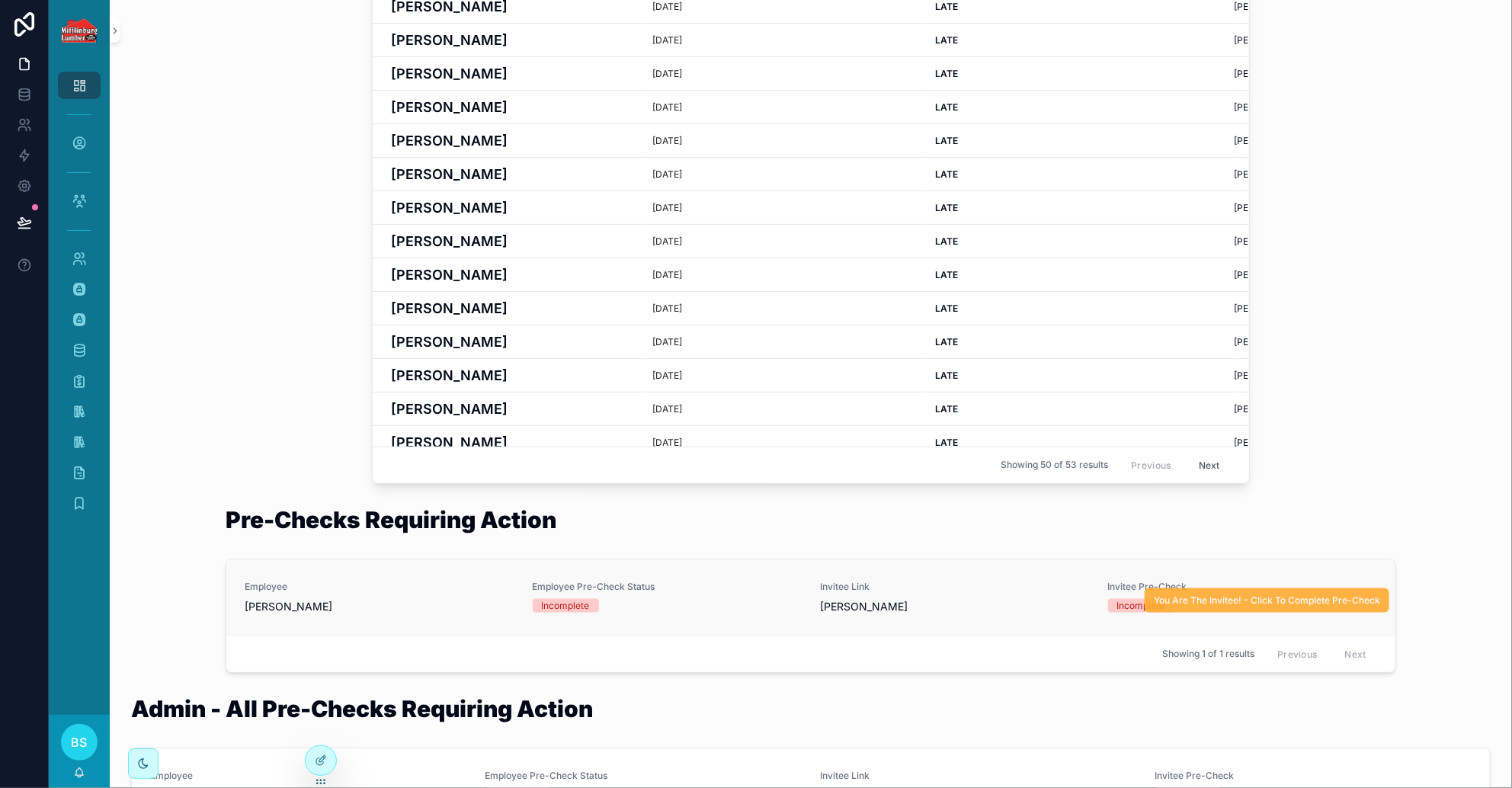
click at [1006, 601] on span "You Are The Invitee! - Click To Complete Pre-Check" at bounding box center [1267, 600] width 226 height 12
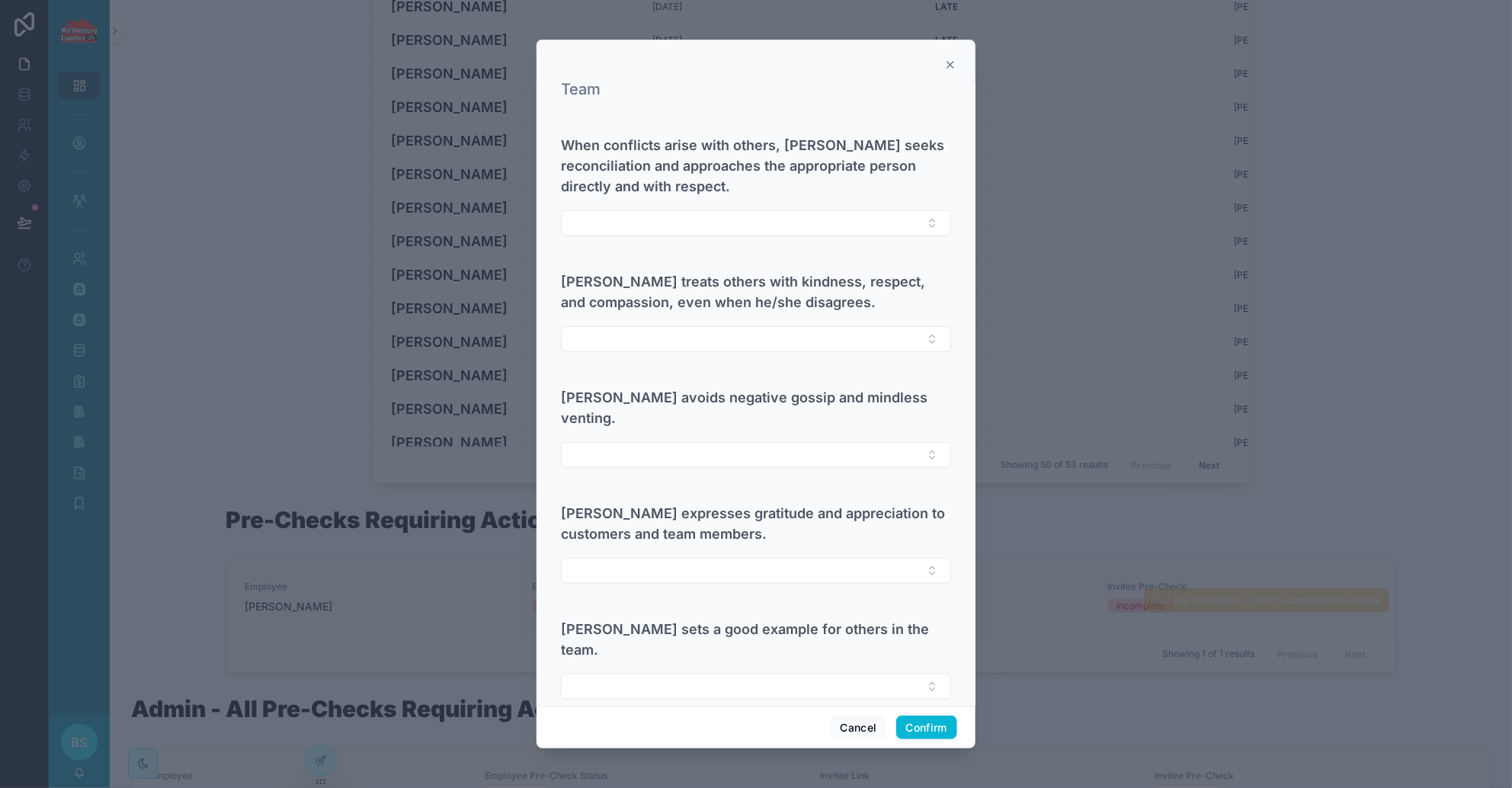
scroll to position [0, 0]
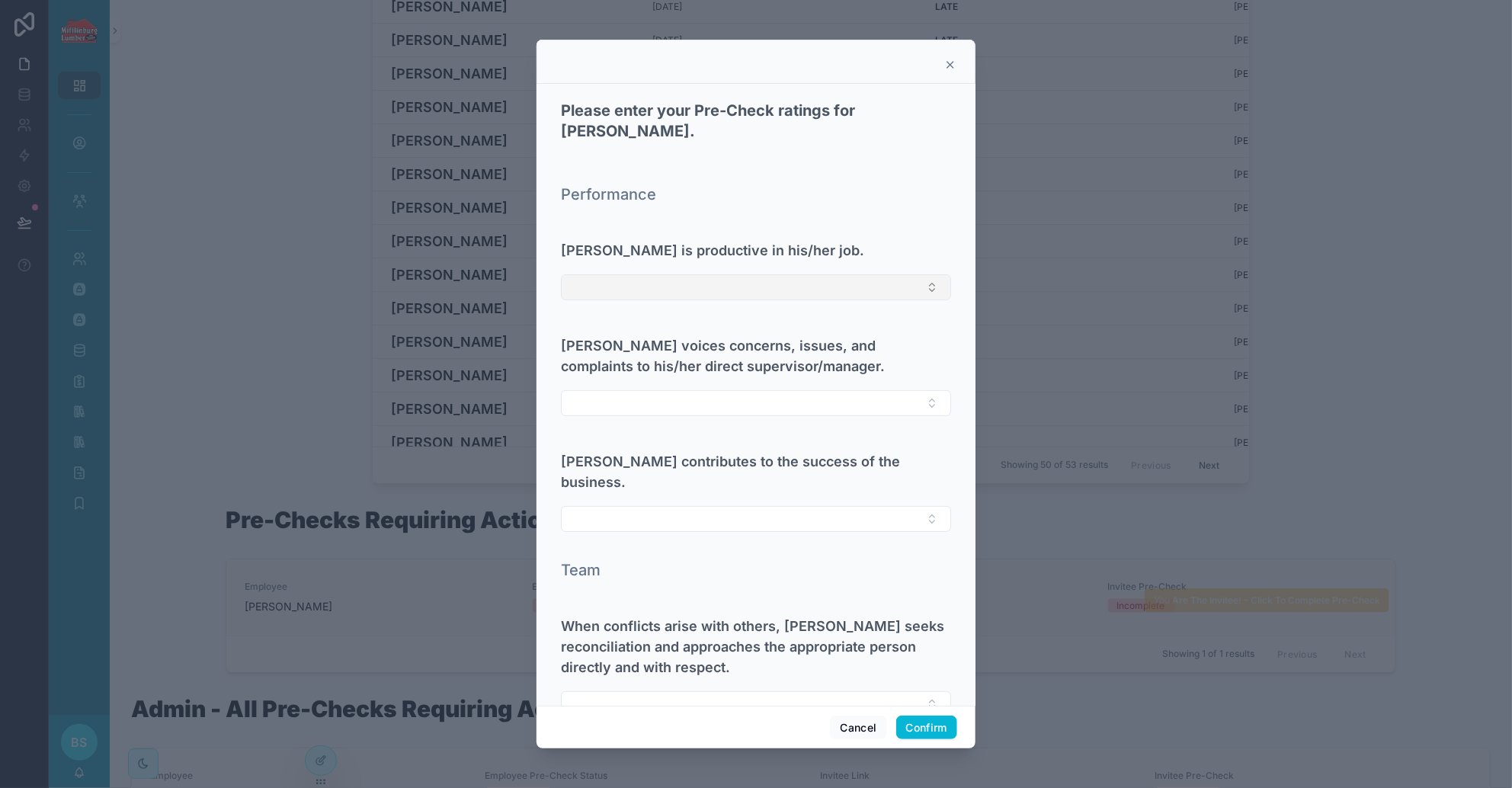
click at [628, 275] on button "Select Button" at bounding box center [756, 287] width 390 height 25
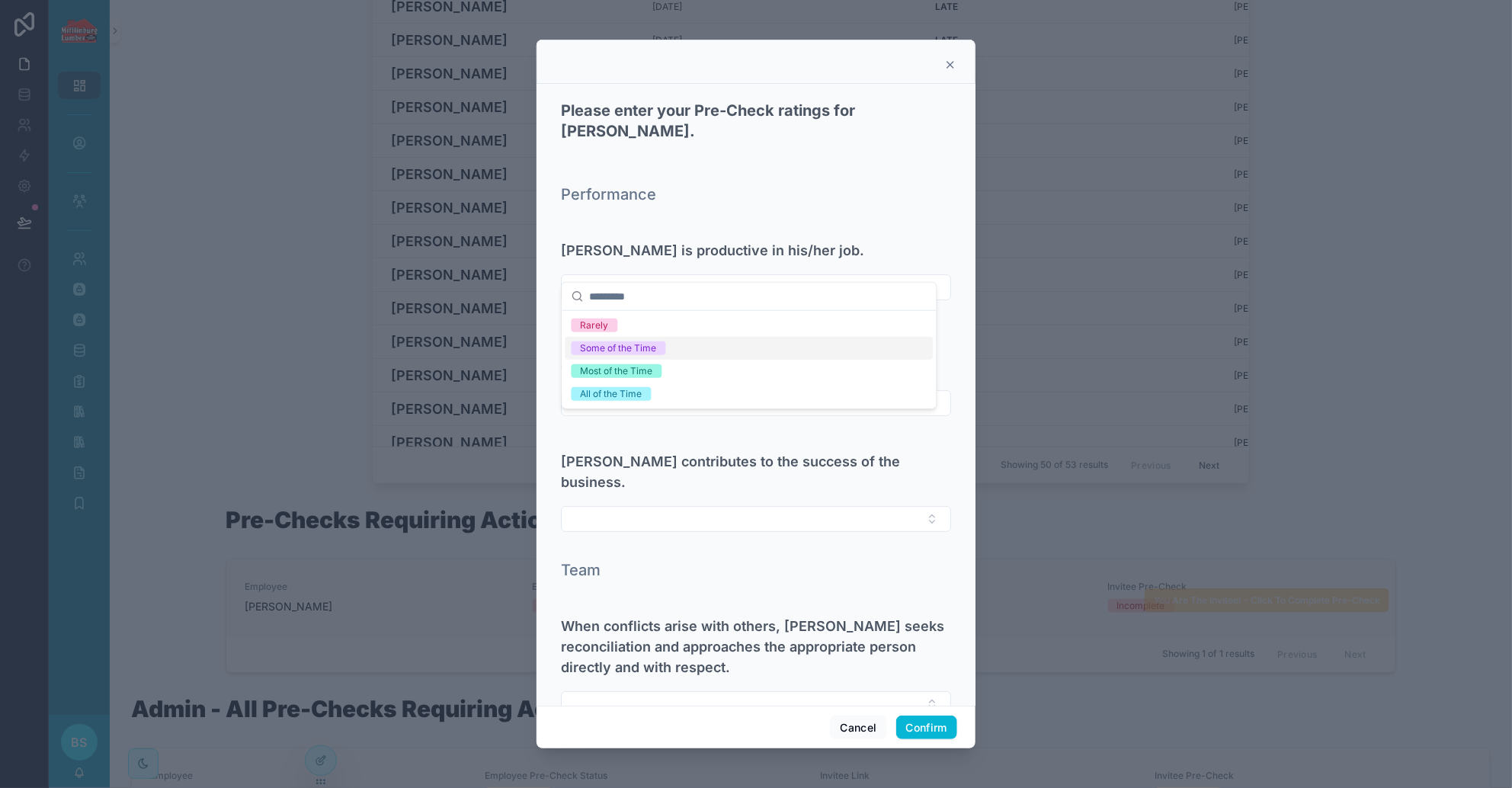
click at [626, 351] on div "Some of the Time" at bounding box center [619, 348] width 76 height 14
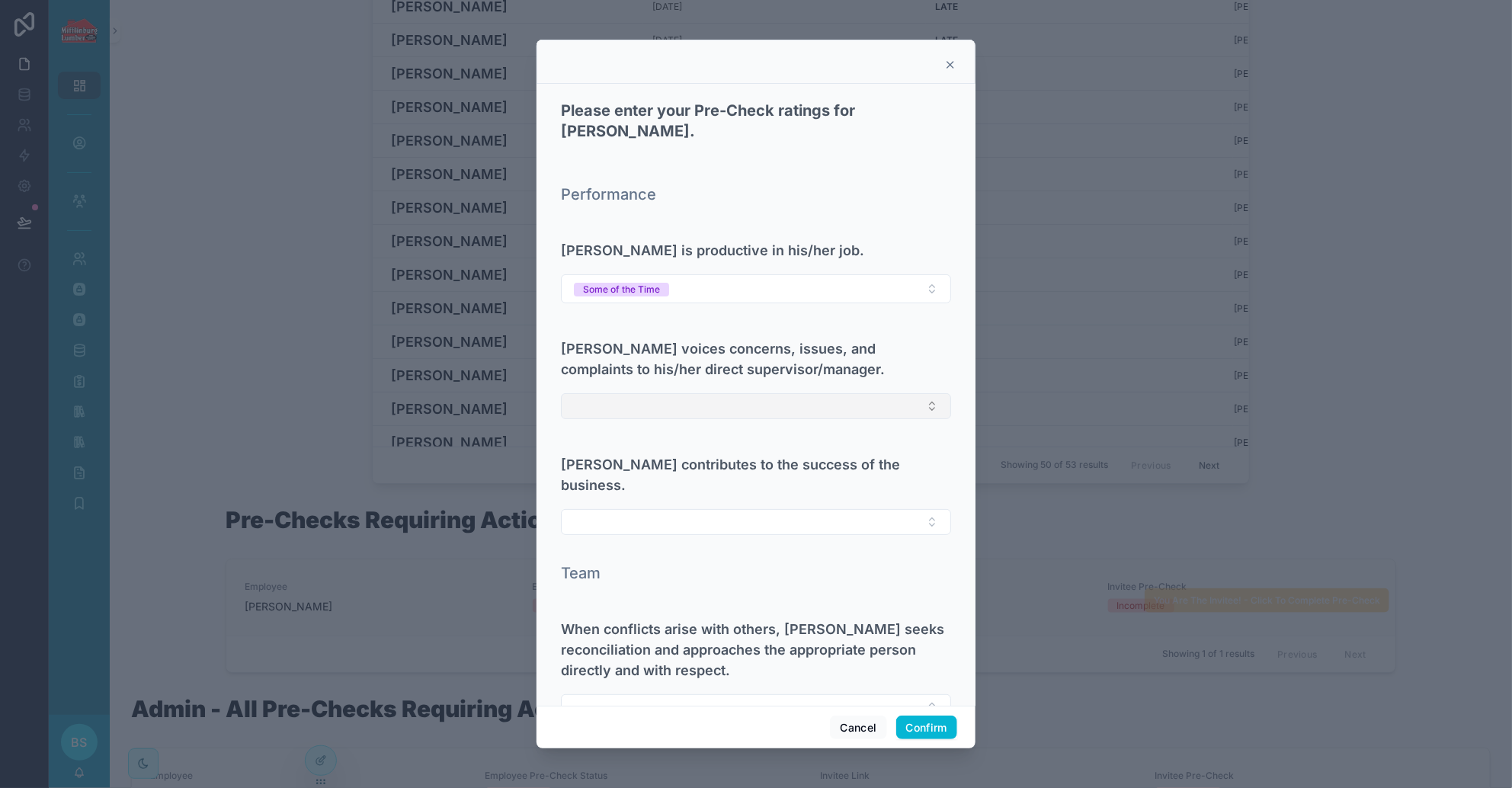
click at [648, 393] on button "Select Button" at bounding box center [756, 406] width 390 height 25
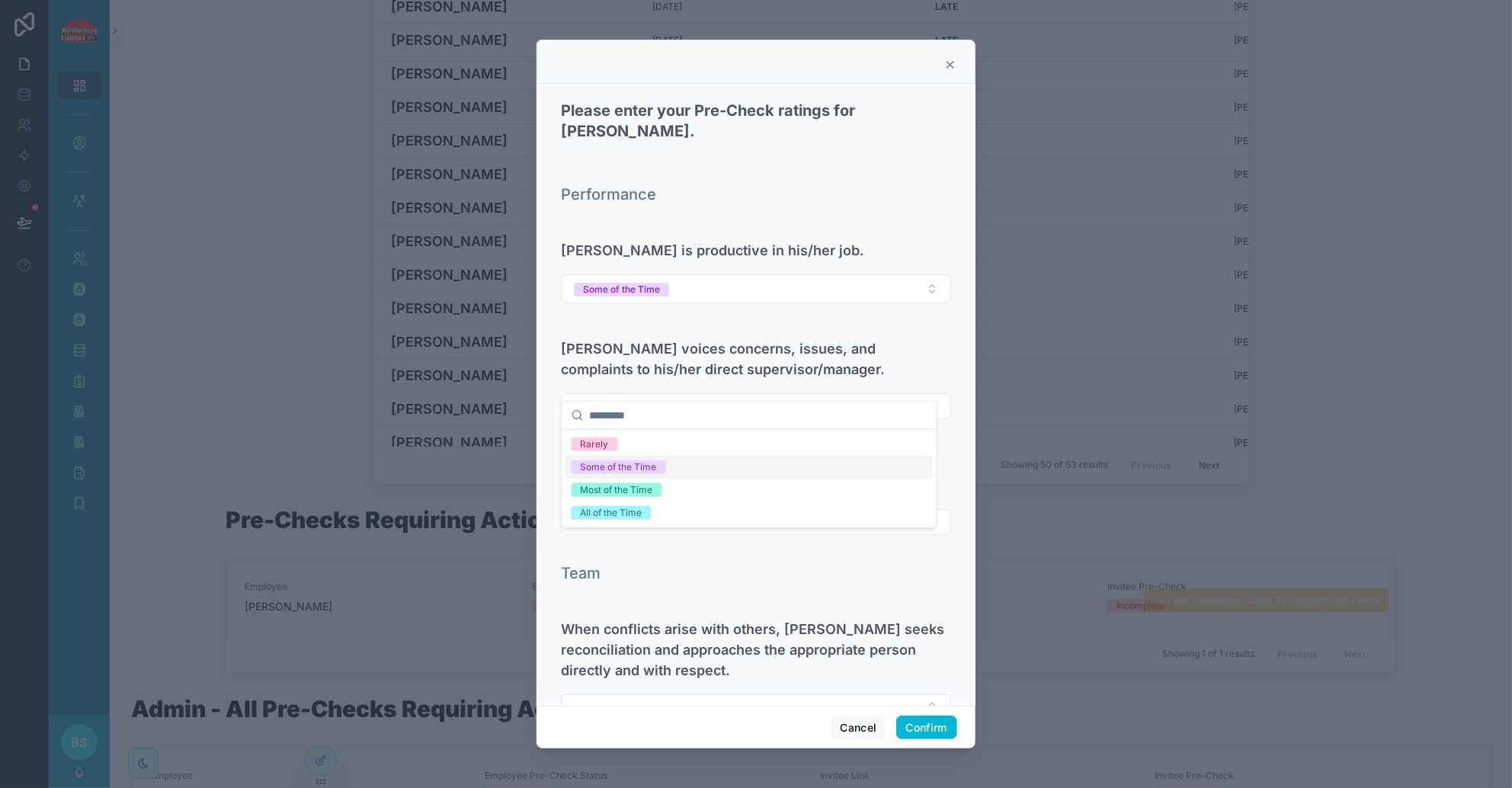
click at [620, 468] on div "Some of the Time" at bounding box center [619, 467] width 76 height 14
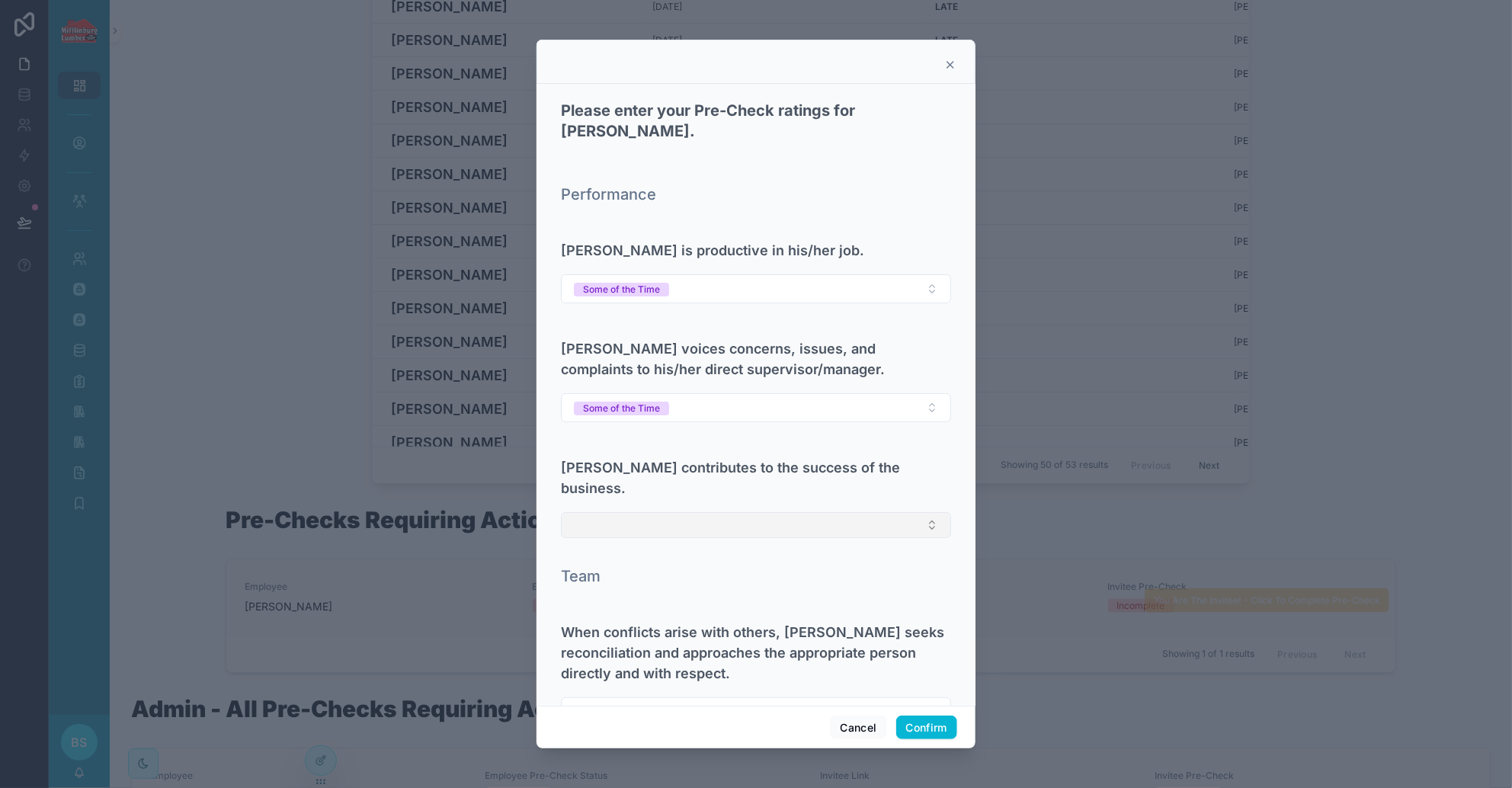
click at [627, 512] on button "Select Button" at bounding box center [756, 525] width 390 height 25
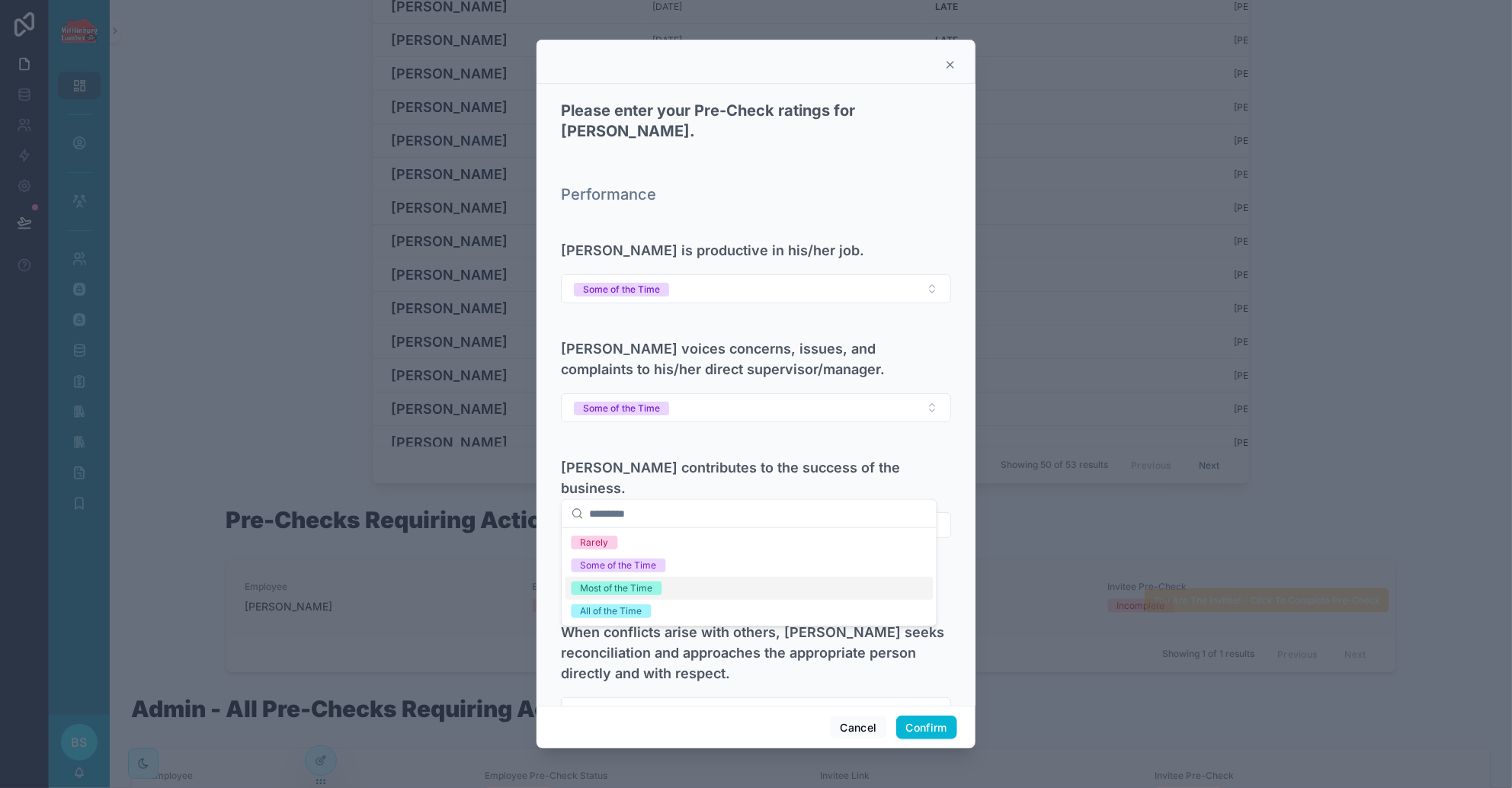
click at [628, 586] on div "Most of the Time" at bounding box center [617, 589] width 72 height 14
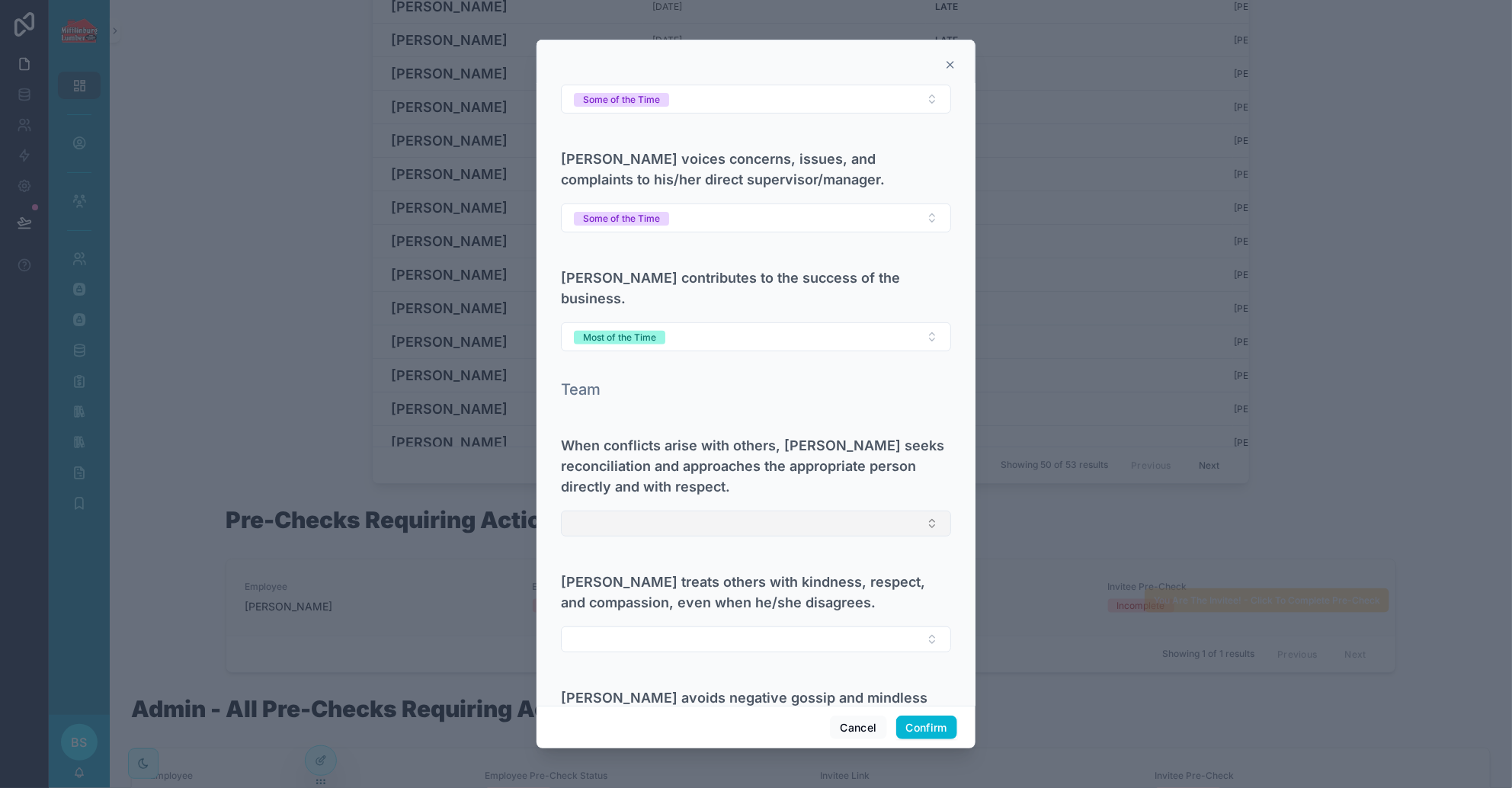
click at [658, 510] on button "Select Button" at bounding box center [756, 523] width 390 height 25
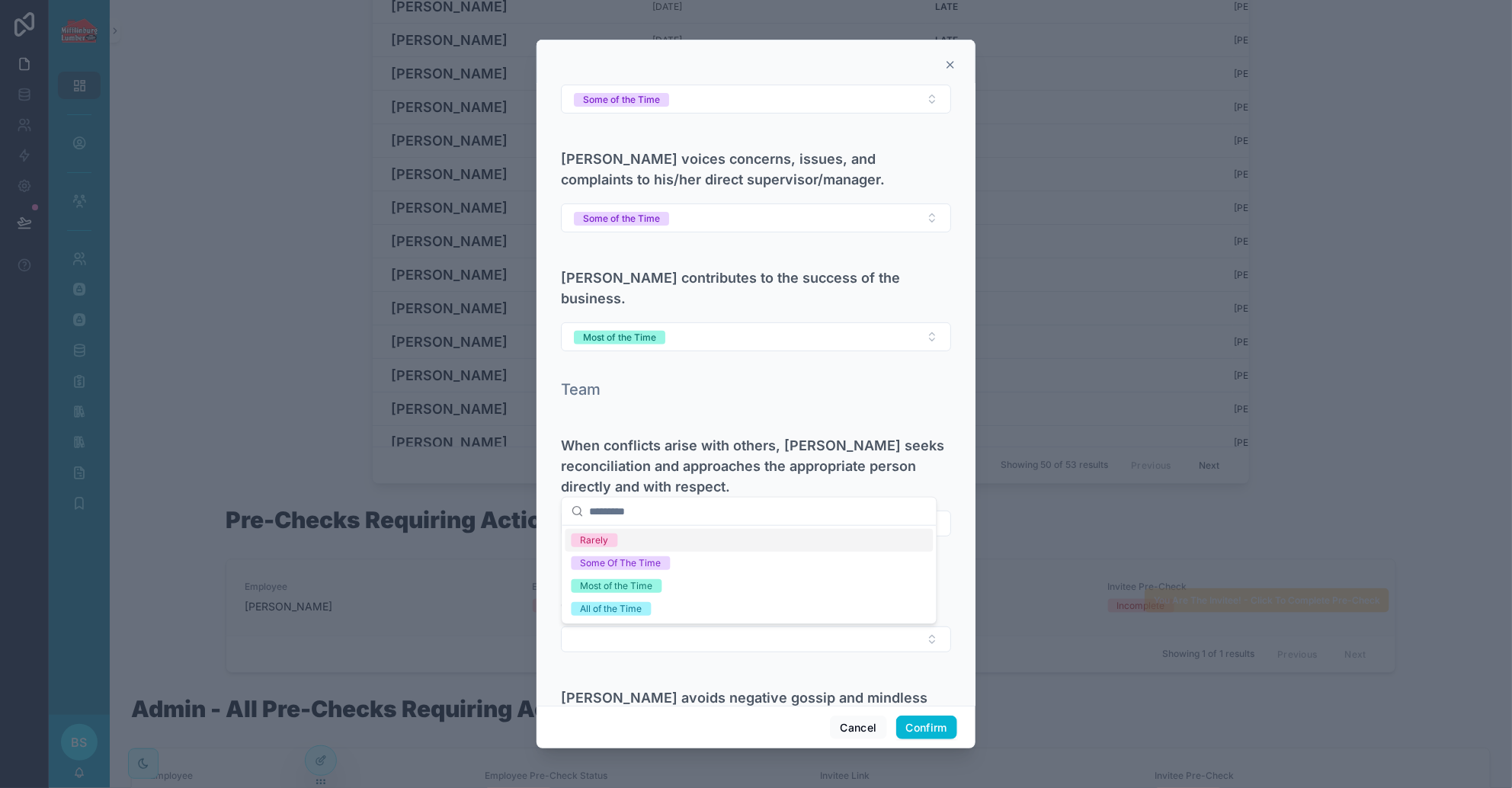
click at [629, 539] on div "Rarely" at bounding box center [749, 540] width 368 height 22
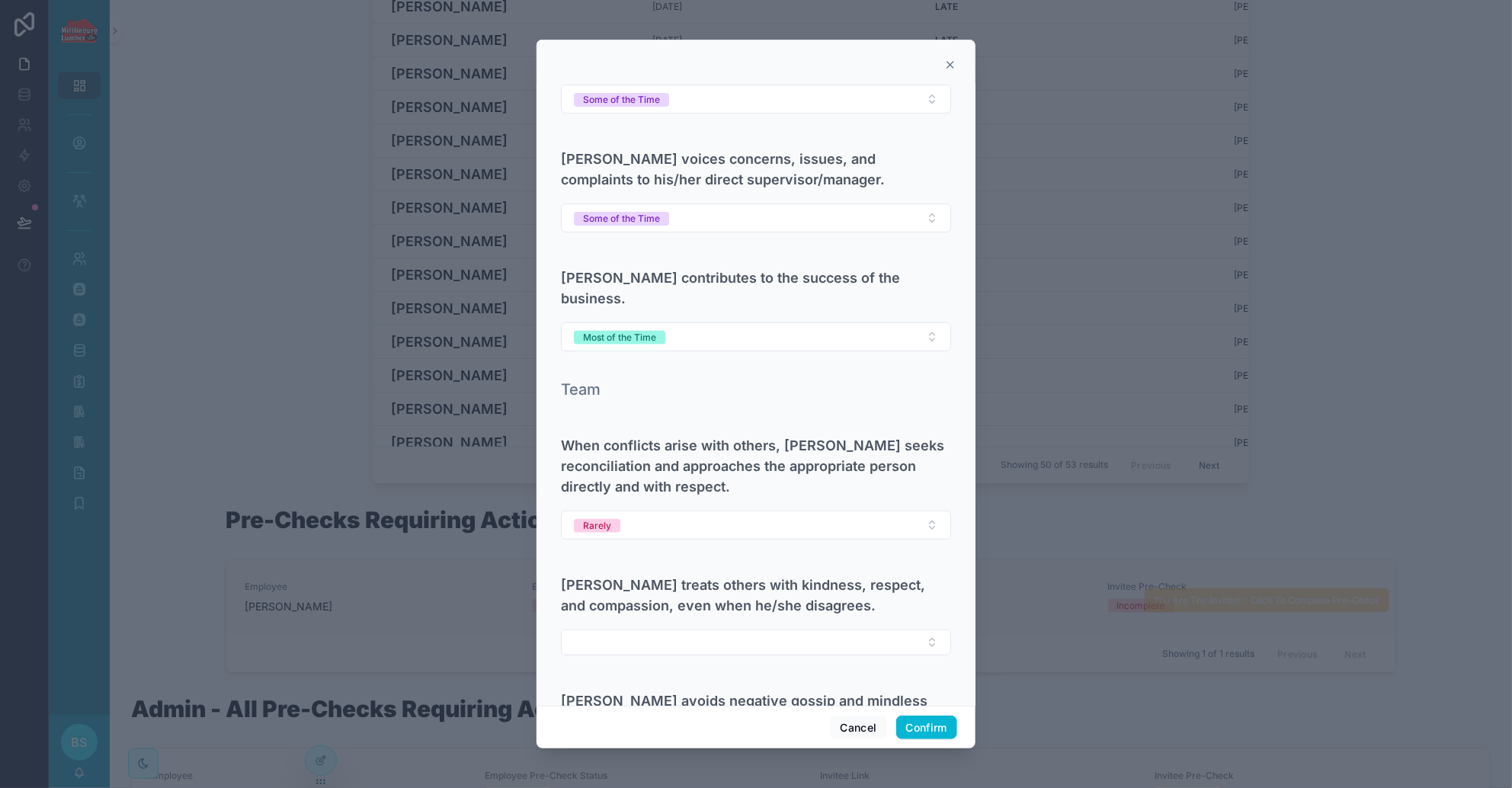
scroll to position [380, 0]
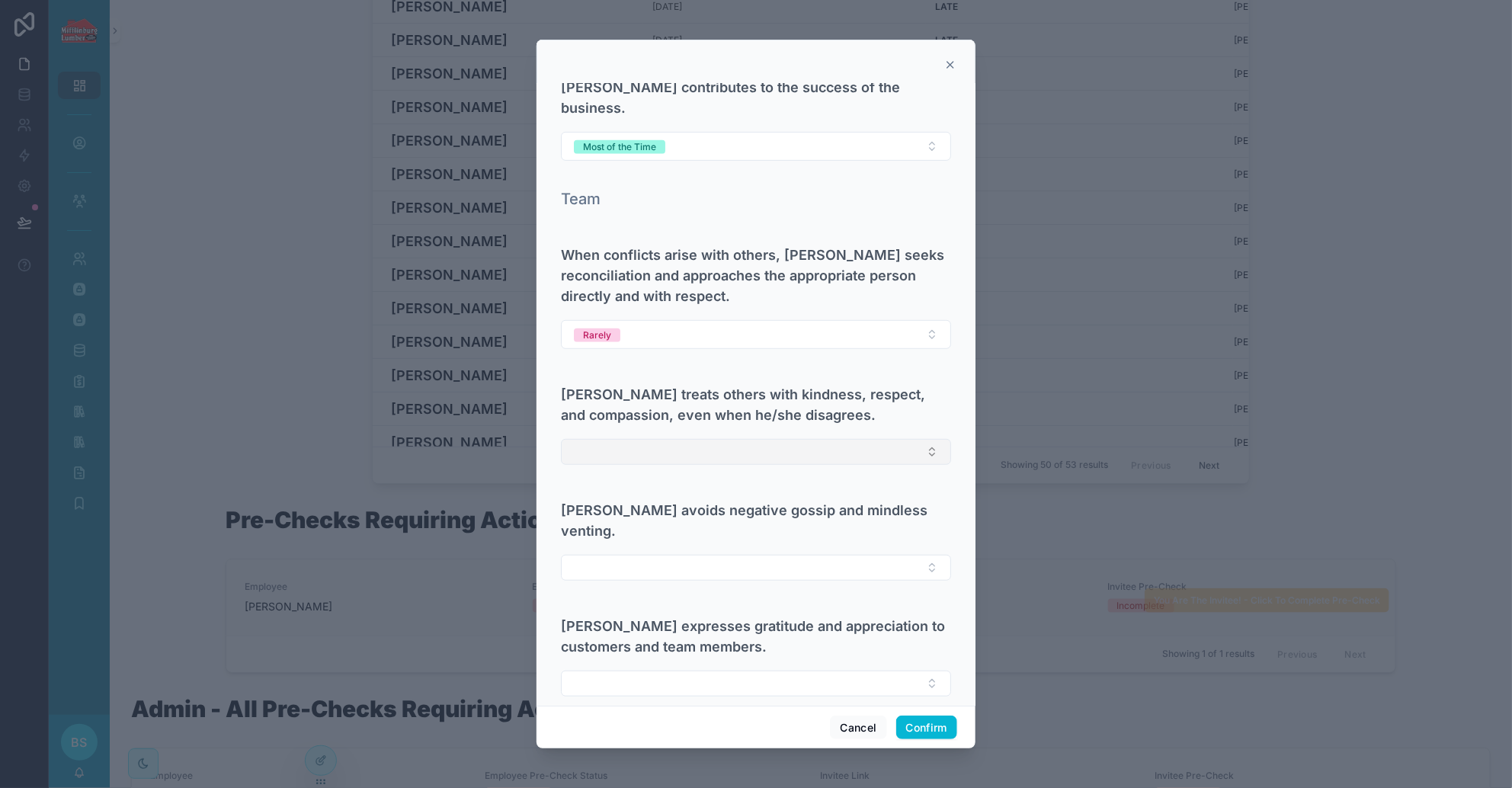
click at [662, 439] on button "Select Button" at bounding box center [756, 452] width 390 height 25
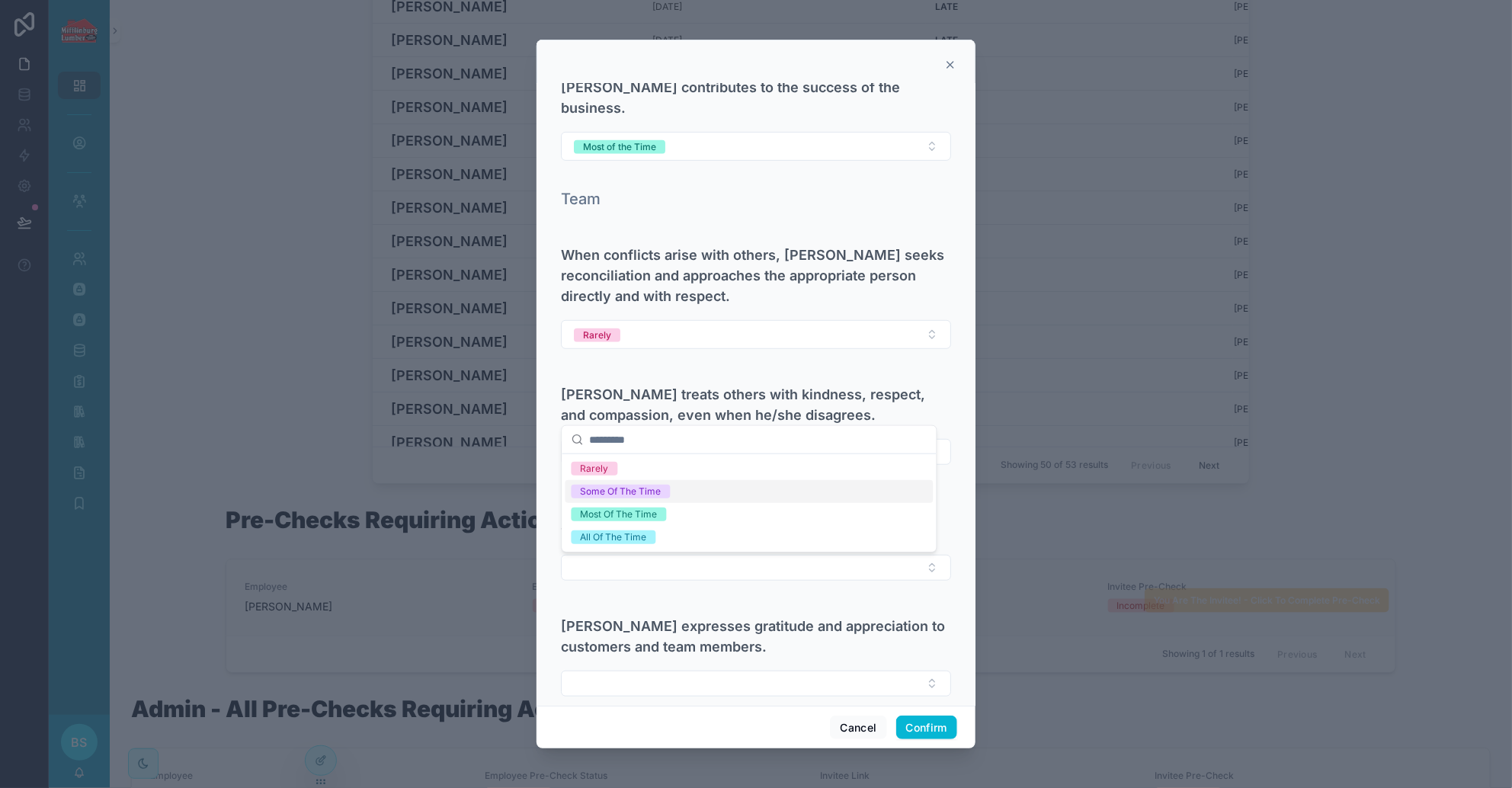
click at [614, 485] on div "Some Of The Time" at bounding box center [621, 492] width 81 height 14
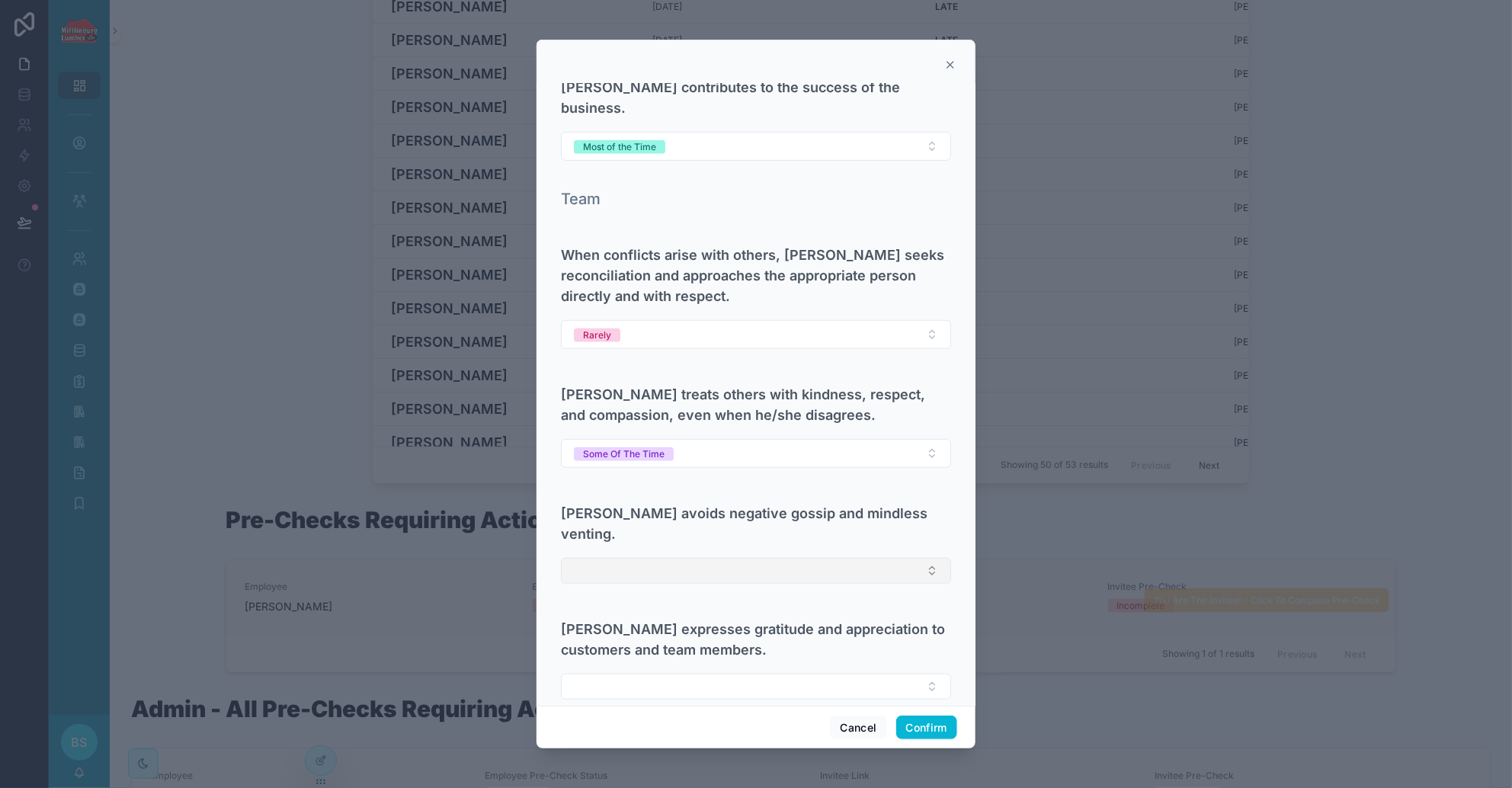
click at [627, 557] on button "Select Button" at bounding box center [756, 570] width 390 height 25
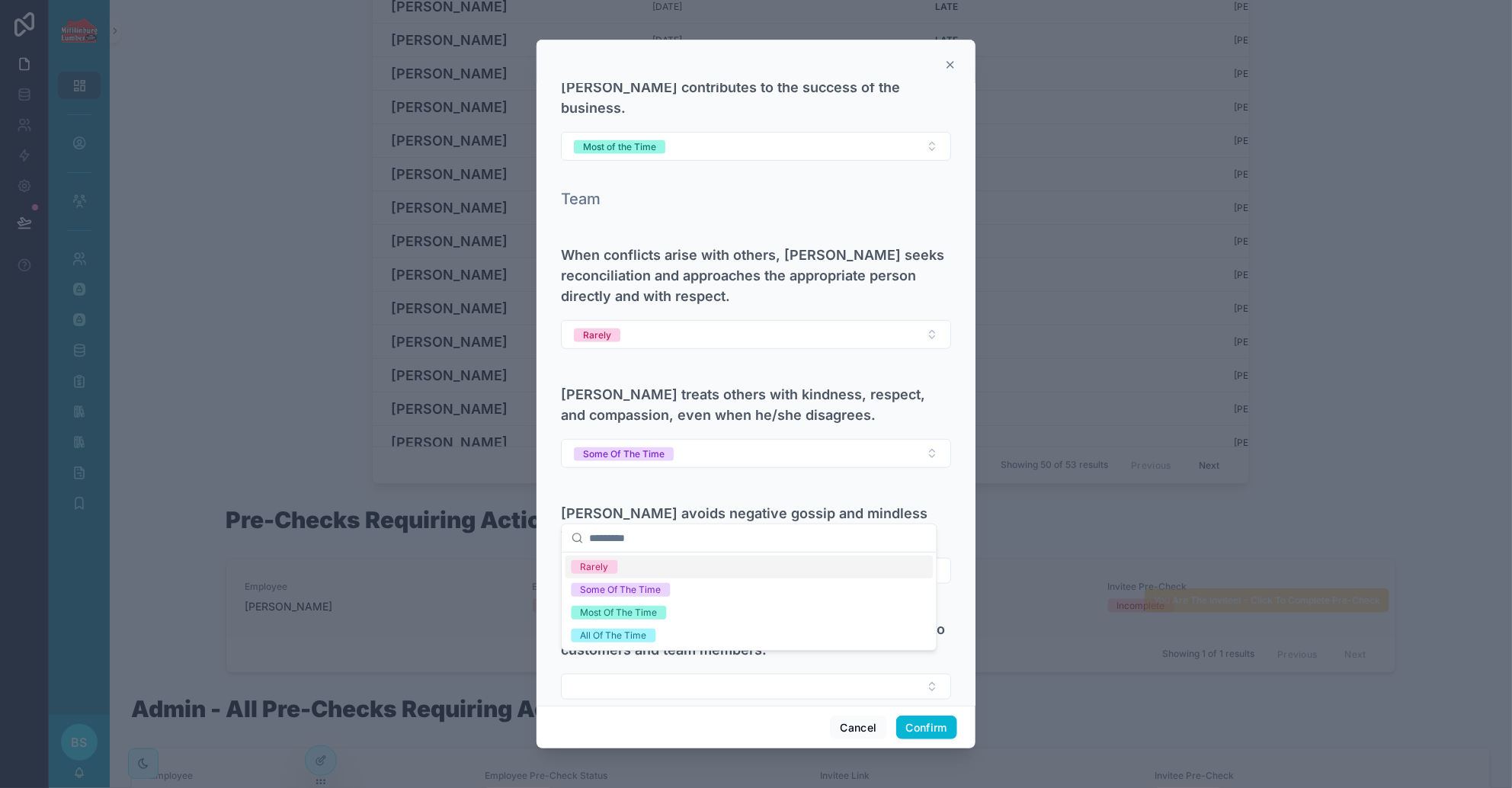
click at [606, 564] on div "Rarely" at bounding box center [595, 567] width 28 height 14
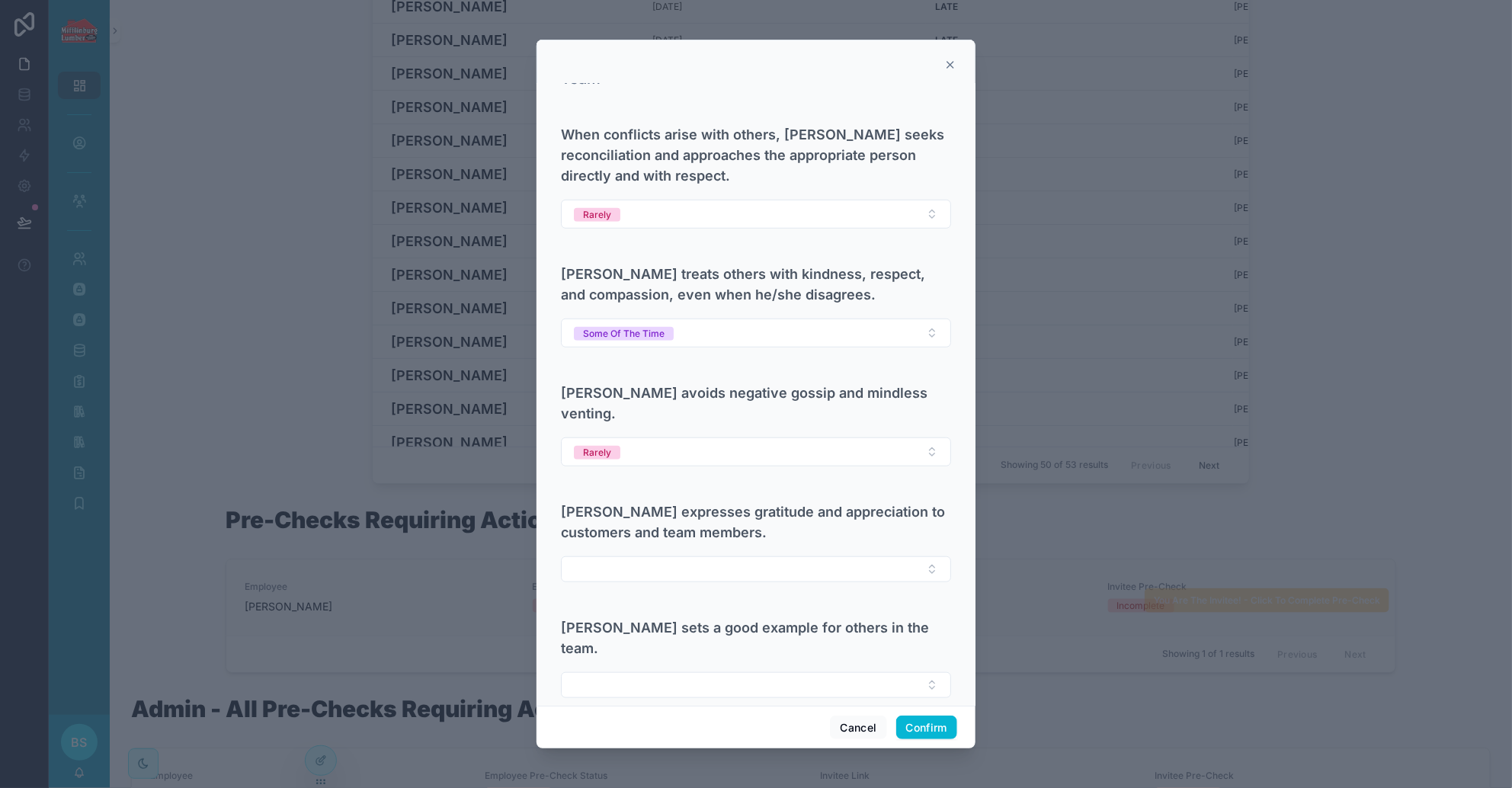
scroll to position [571, 0]
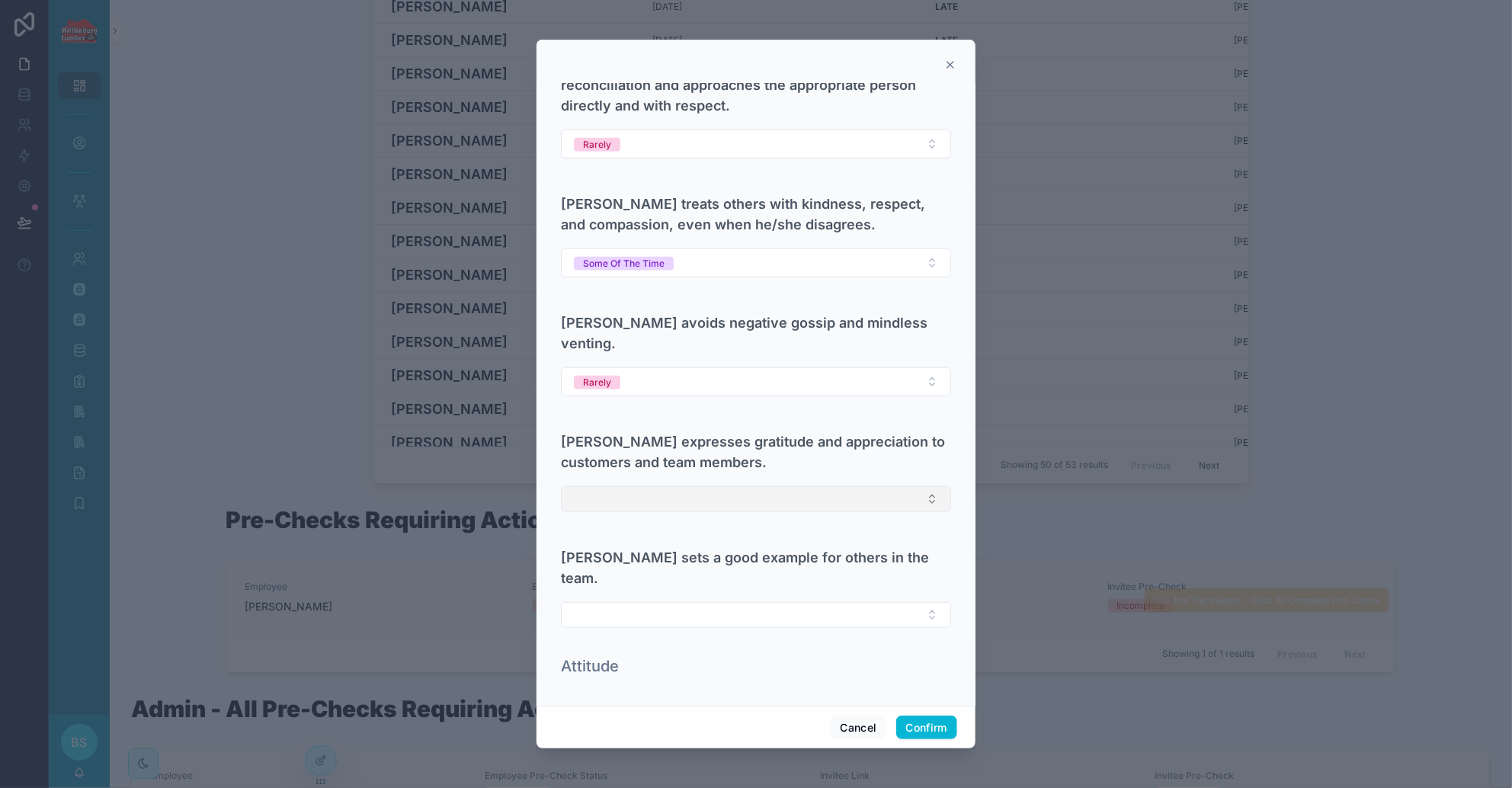
click at [620, 486] on button "Select Button" at bounding box center [756, 499] width 390 height 25
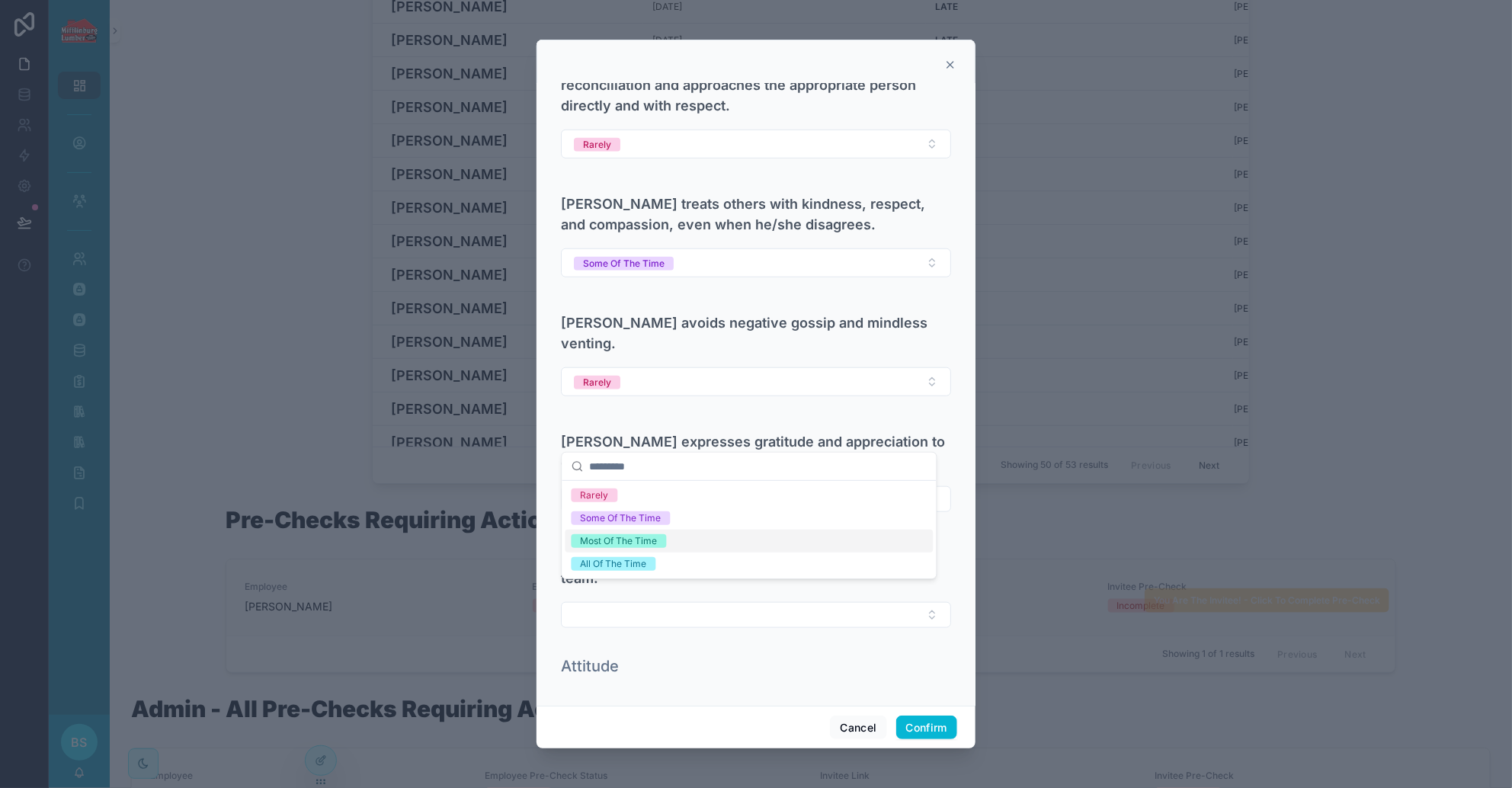
click at [634, 541] on div "Most Of The Time" at bounding box center [619, 541] width 77 height 14
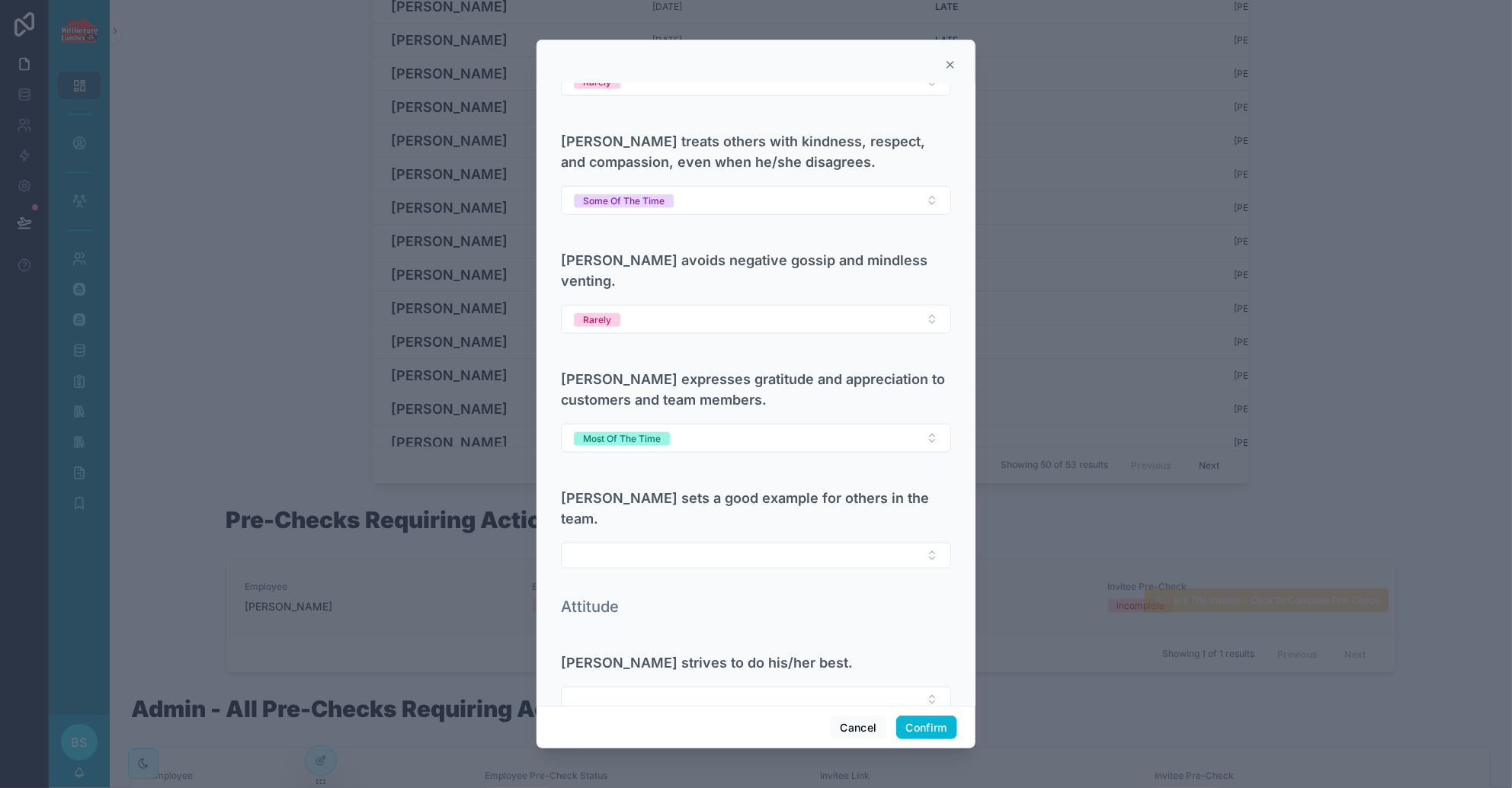
scroll to position [666, 0]
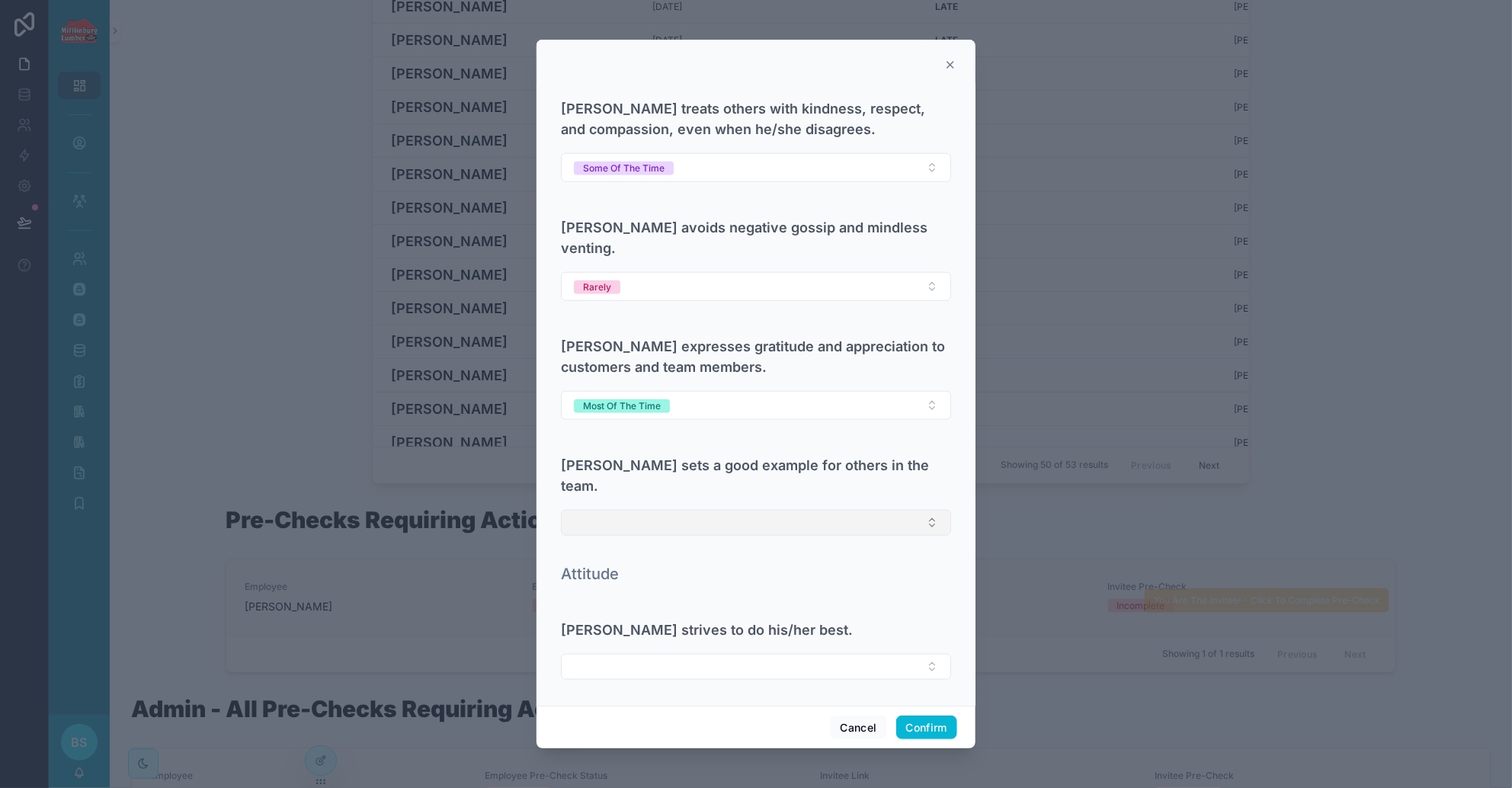
click at [600, 509] on button "Select Button" at bounding box center [756, 522] width 390 height 25
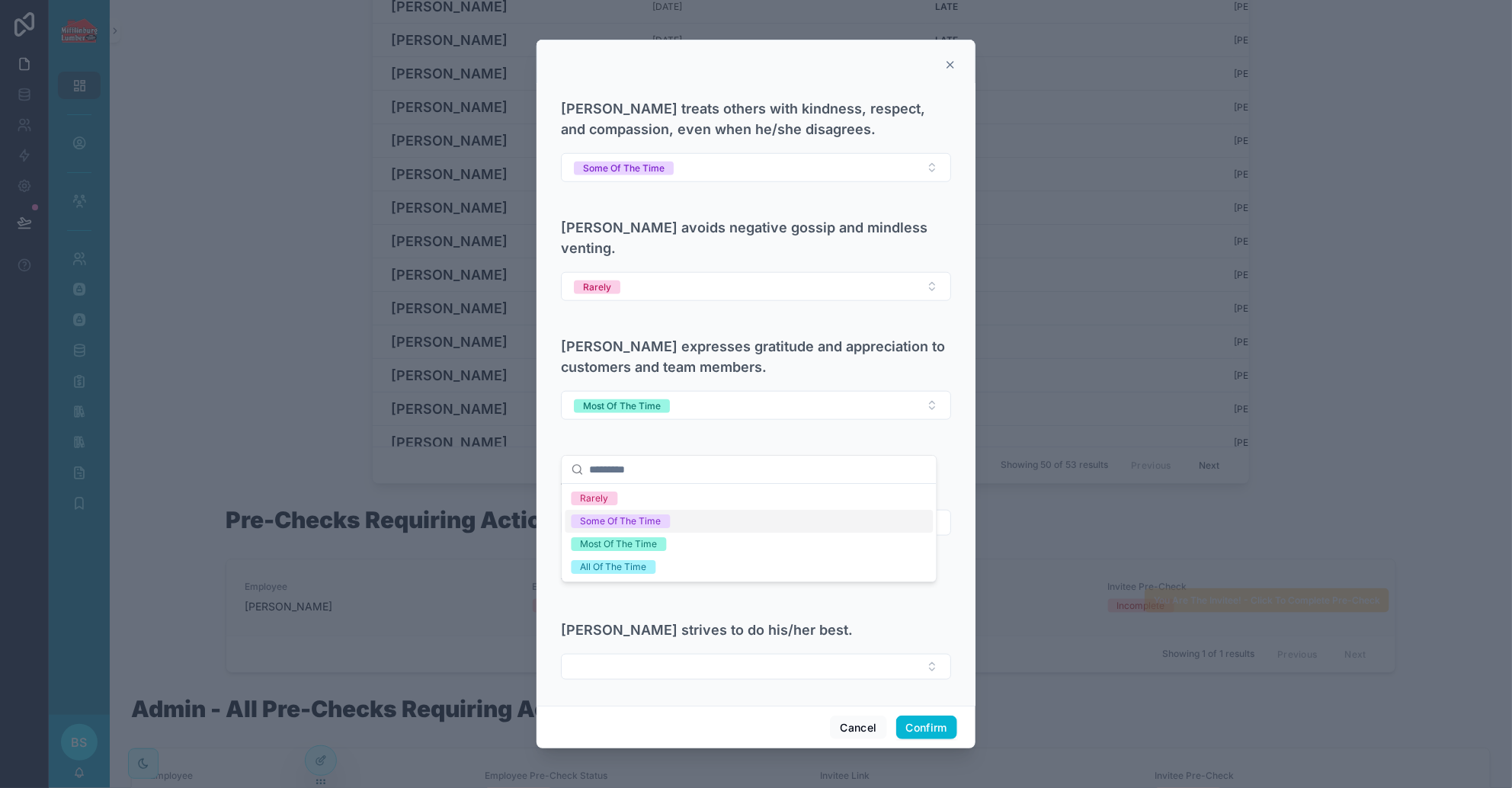
click at [599, 520] on div "Some Of The Time" at bounding box center [621, 521] width 81 height 14
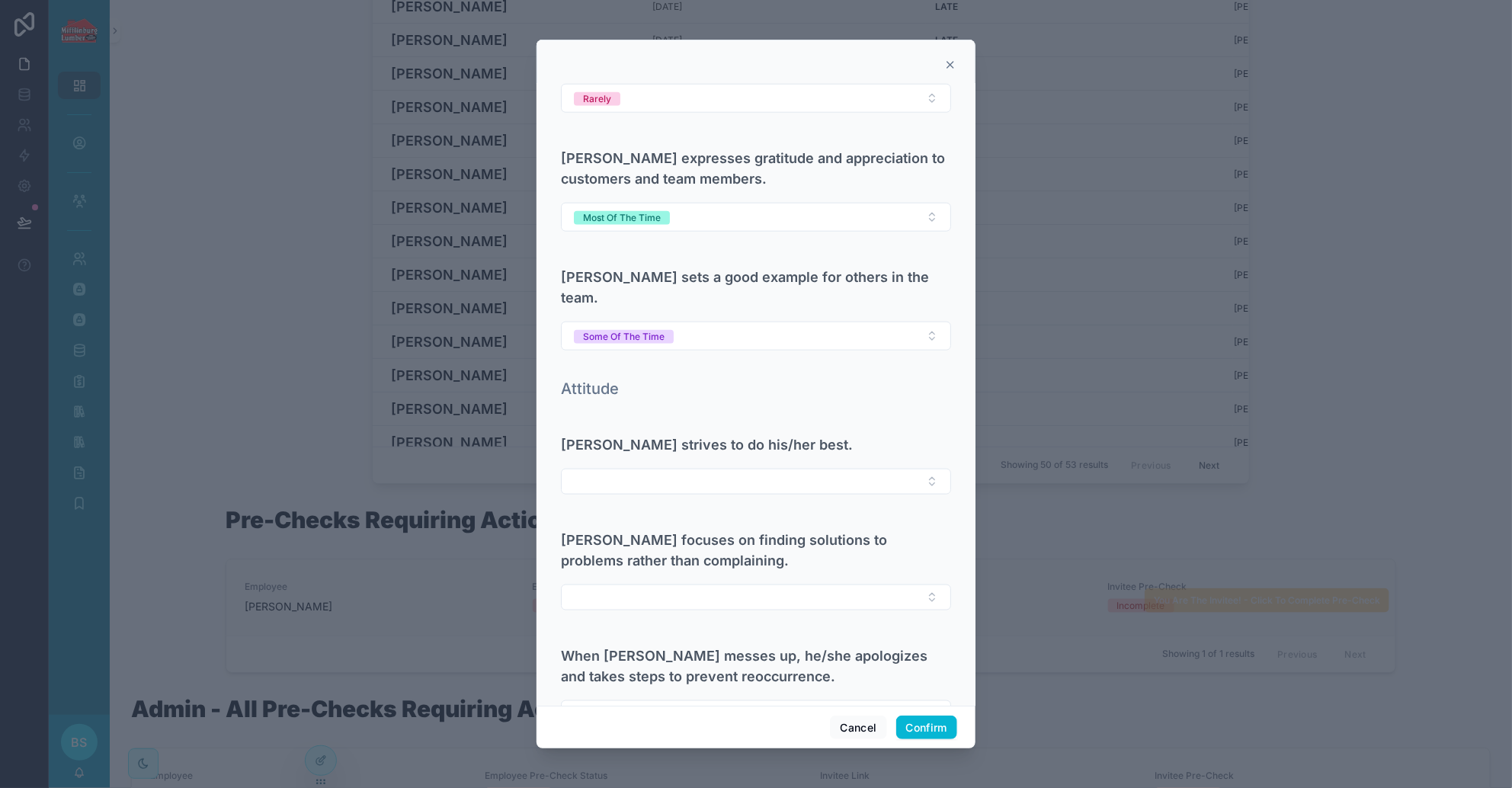
scroll to position [856, 0]
click at [696, 320] on button "Some Of The Time" at bounding box center [756, 334] width 390 height 29
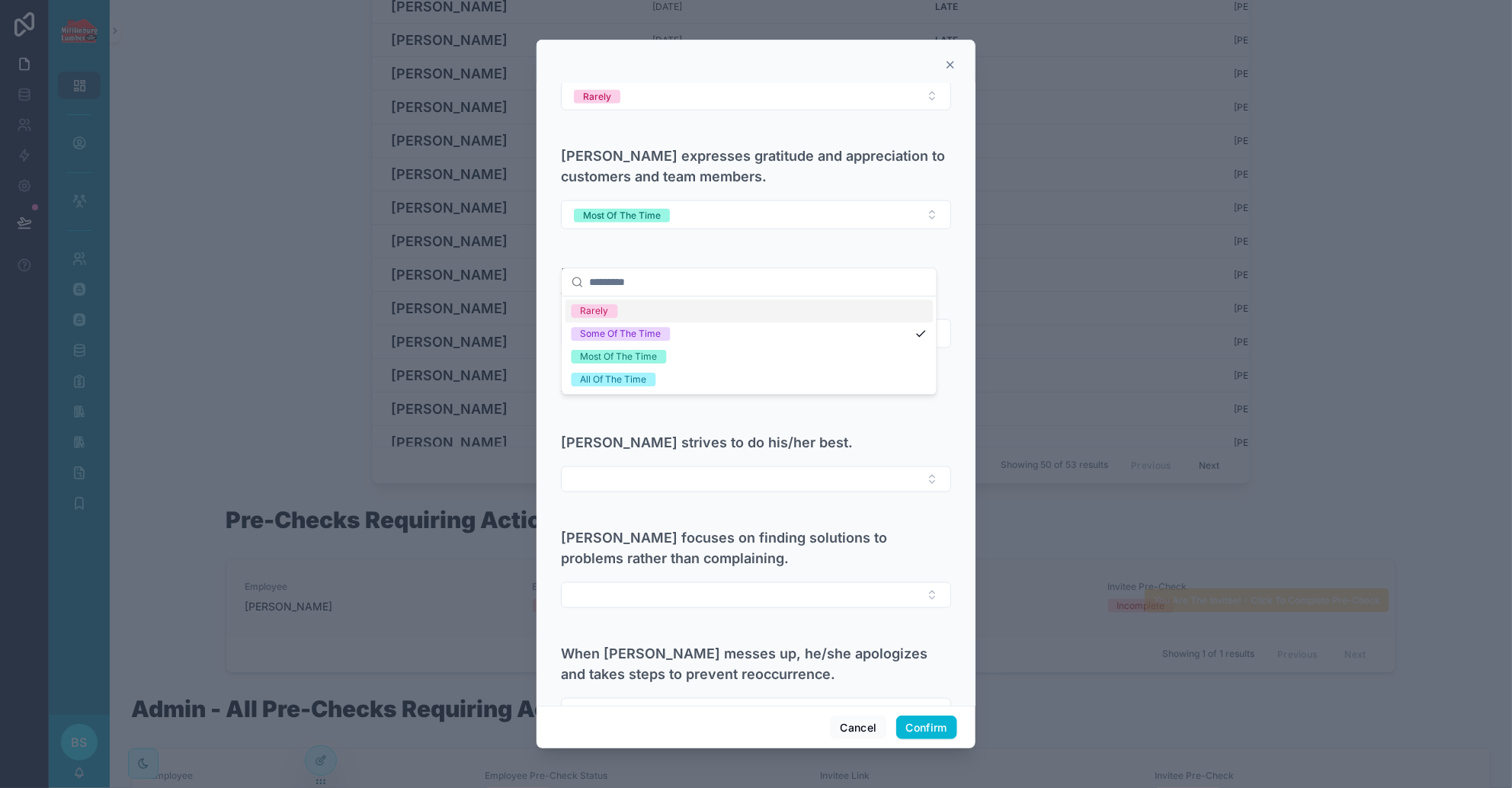
click at [627, 313] on div "Rarely" at bounding box center [749, 310] width 368 height 22
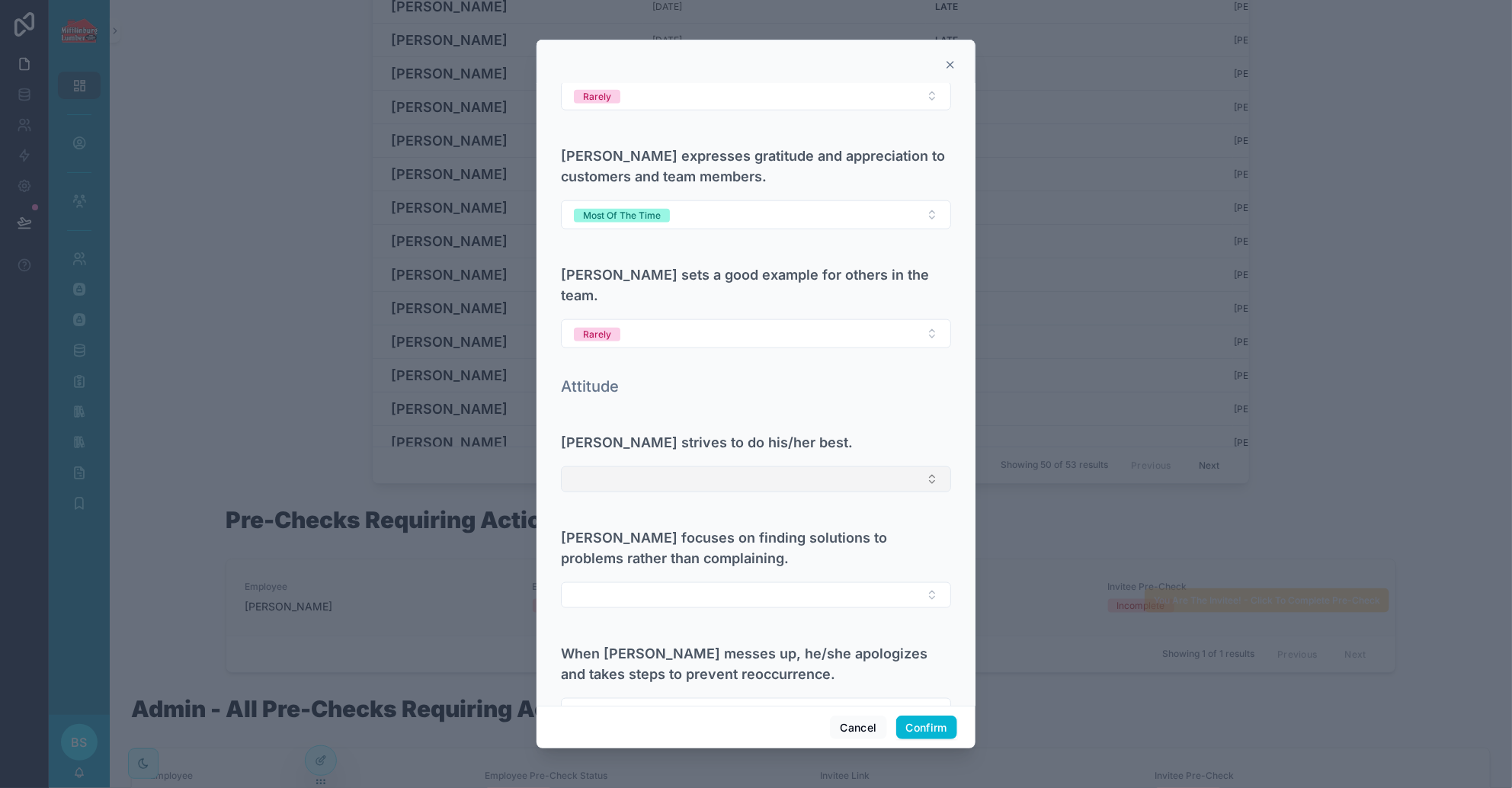
click at [645, 466] on button "Select Button" at bounding box center [756, 479] width 390 height 25
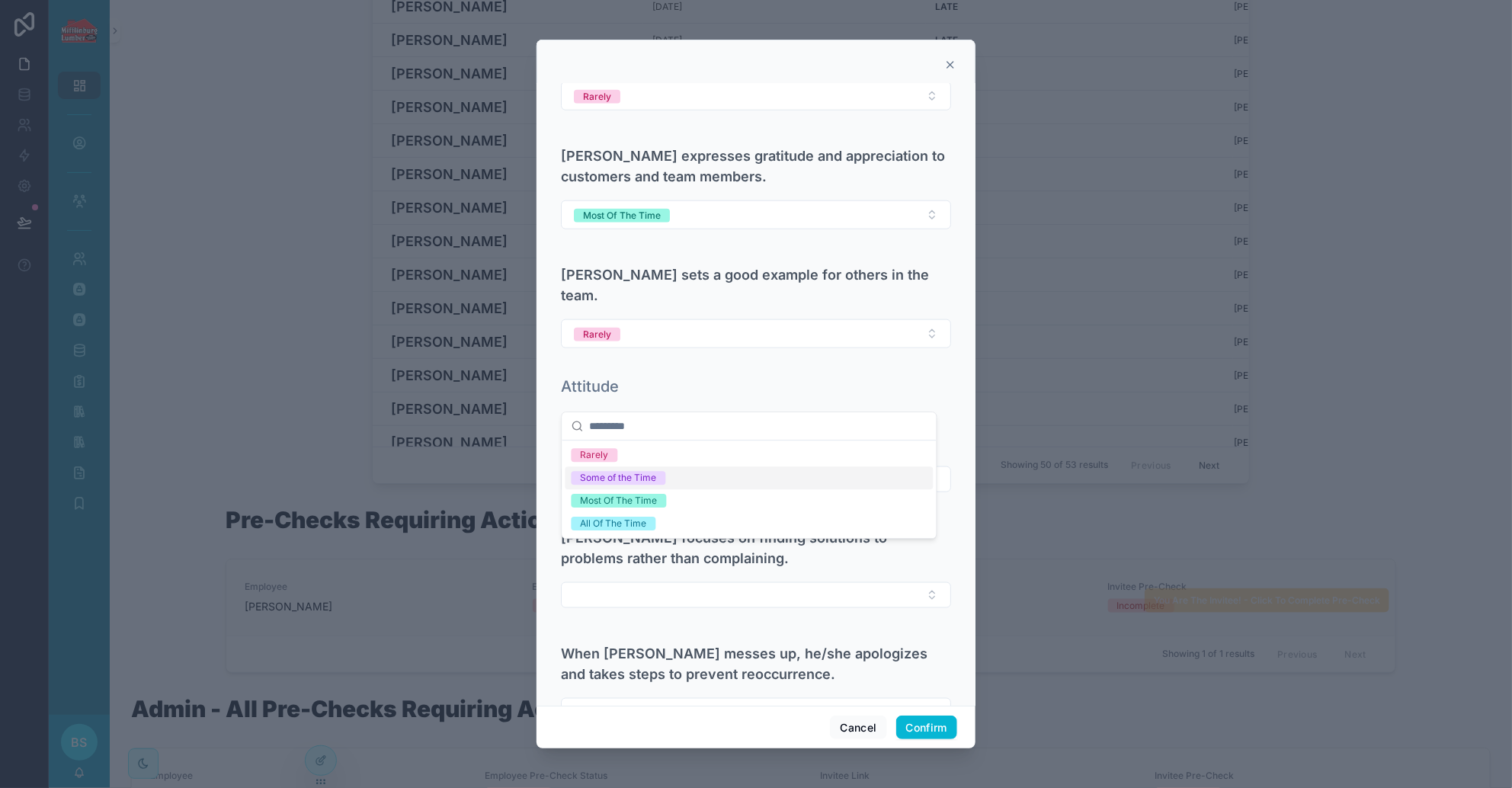
click at [632, 477] on div "Some of the Time" at bounding box center [619, 478] width 76 height 14
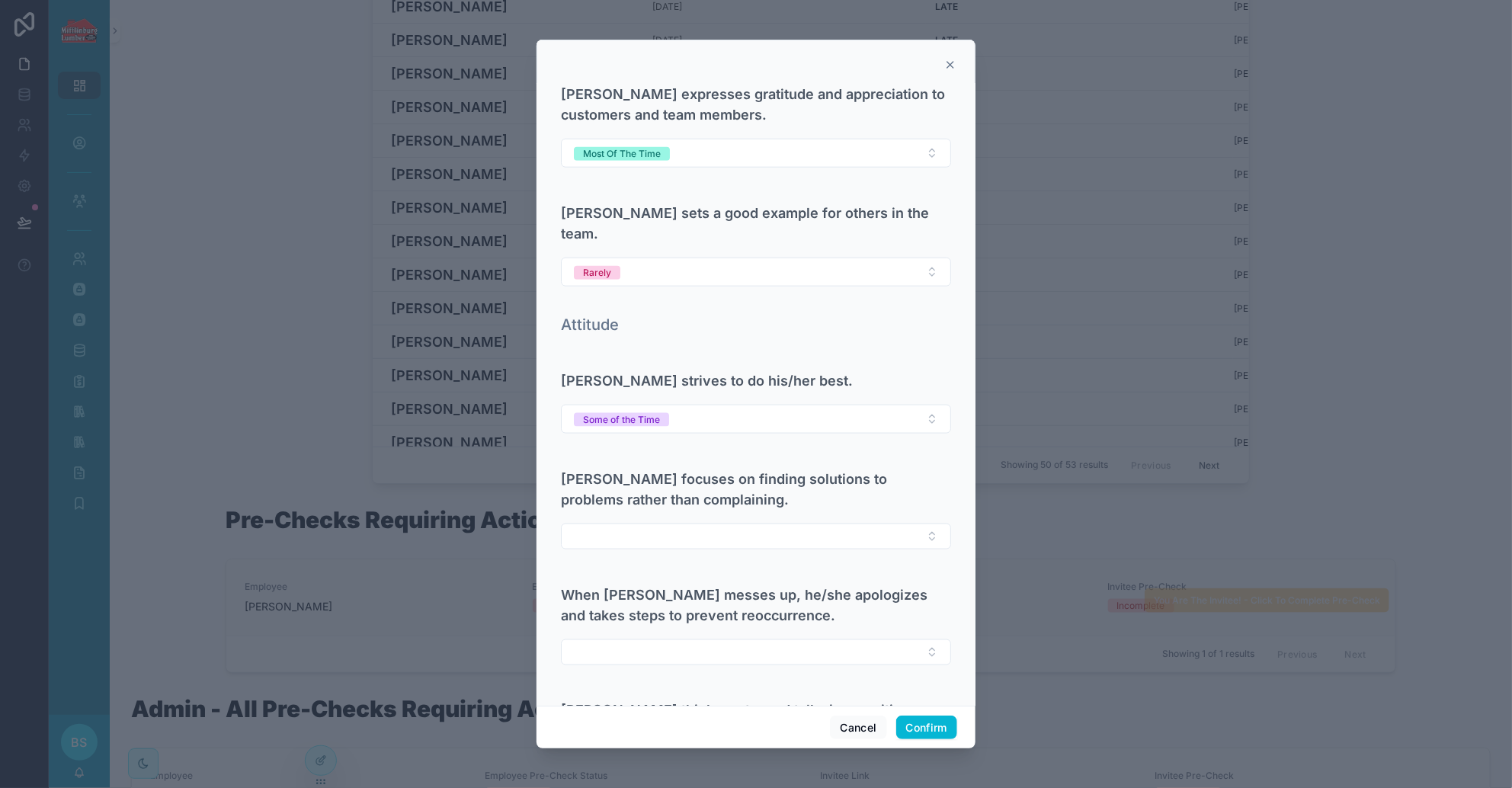
scroll to position [951, 0]
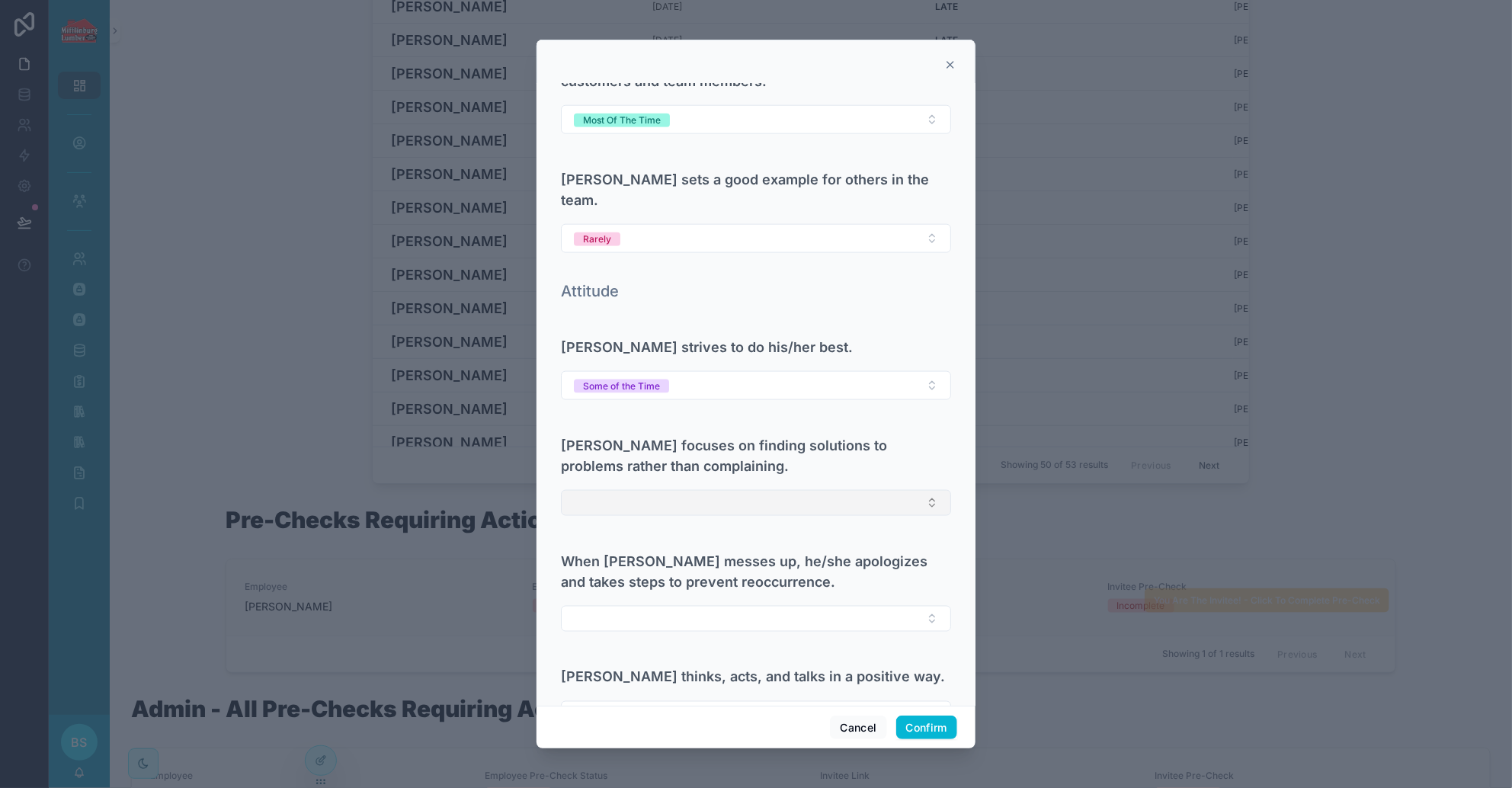
click at [618, 490] on button "Select Button" at bounding box center [756, 503] width 390 height 25
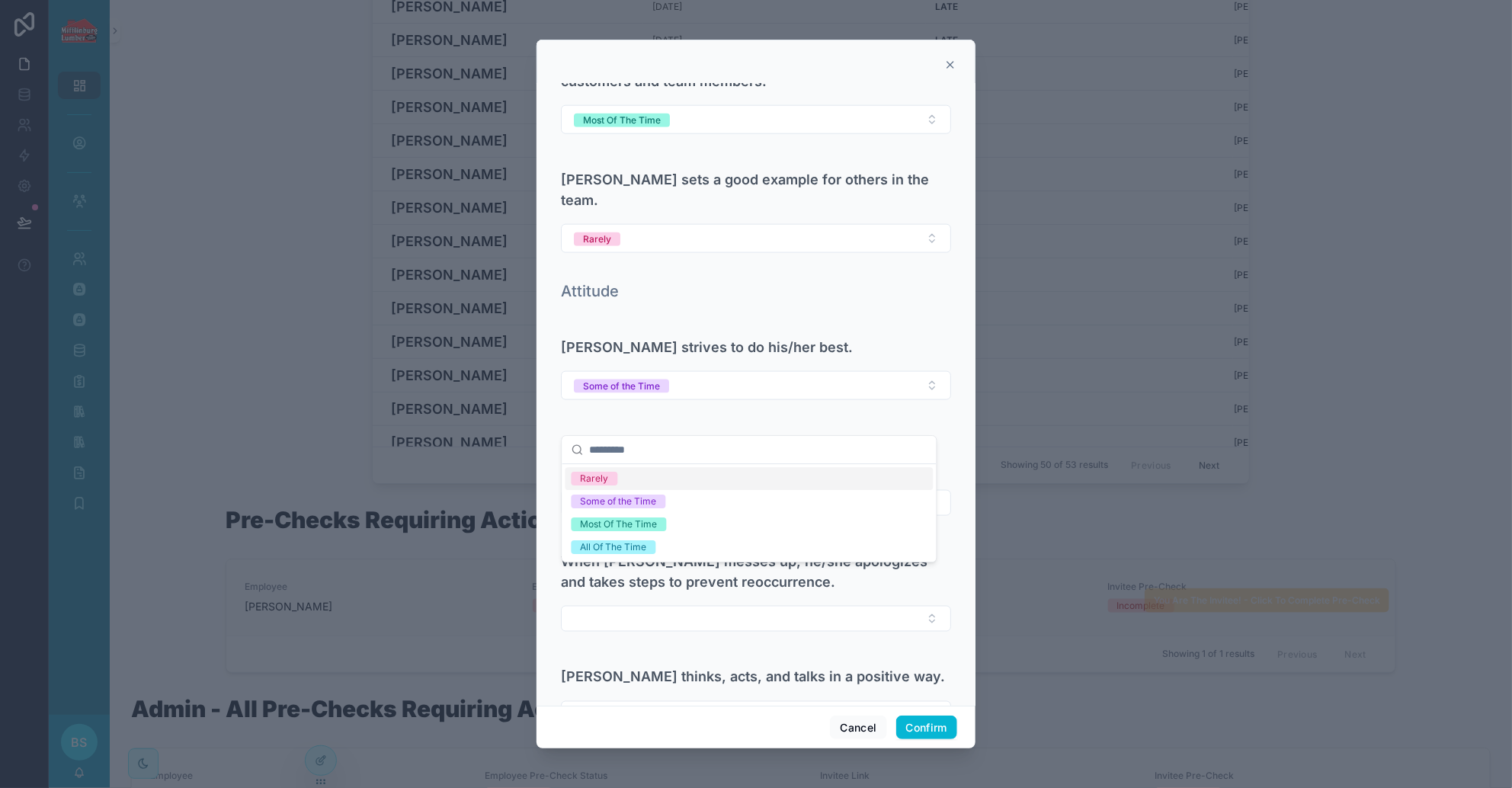
click at [627, 474] on div "Rarely" at bounding box center [749, 478] width 368 height 22
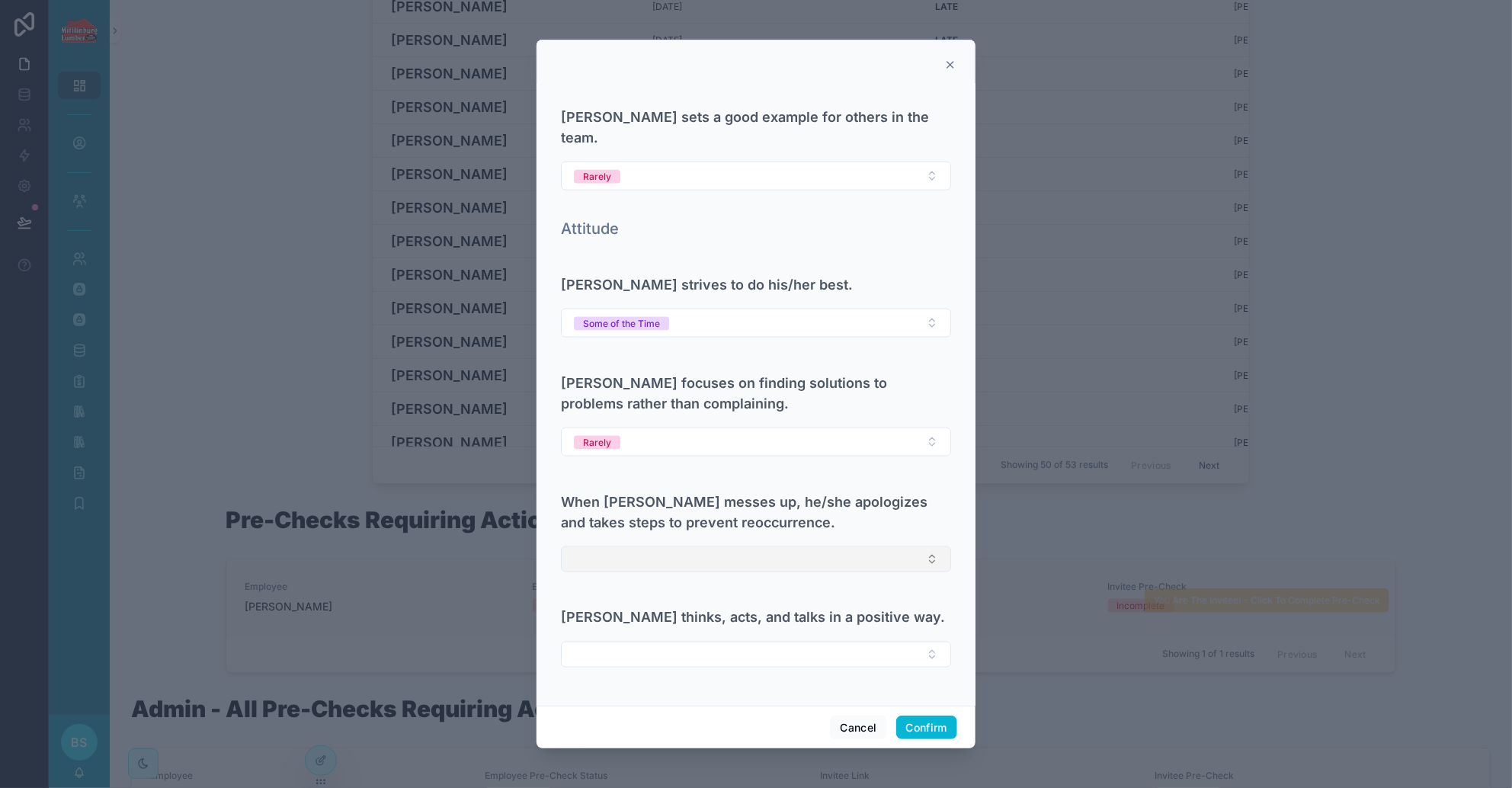
scroll to position [1142, 0]
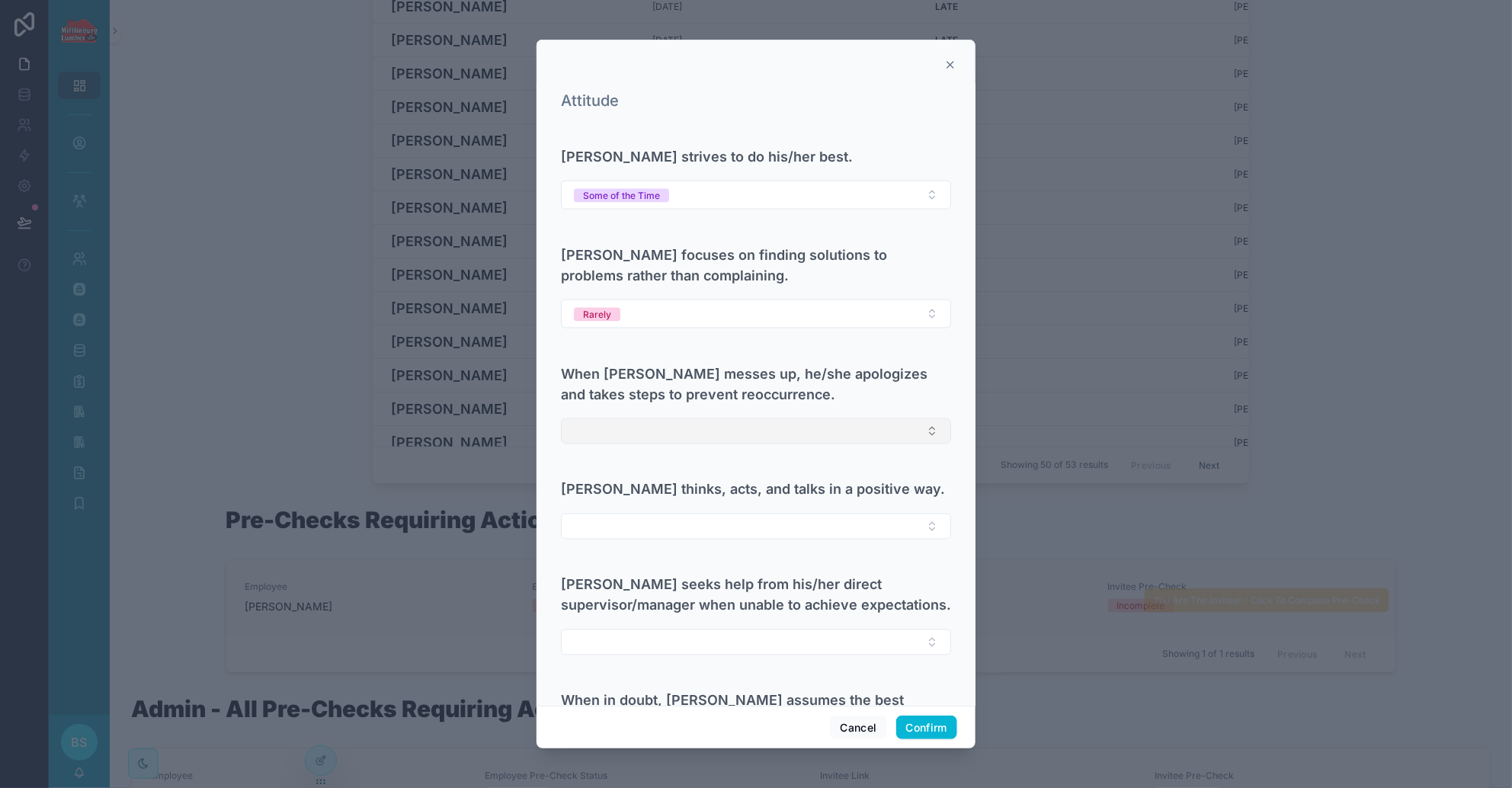
click at [641, 418] on button "Select Button" at bounding box center [756, 431] width 390 height 25
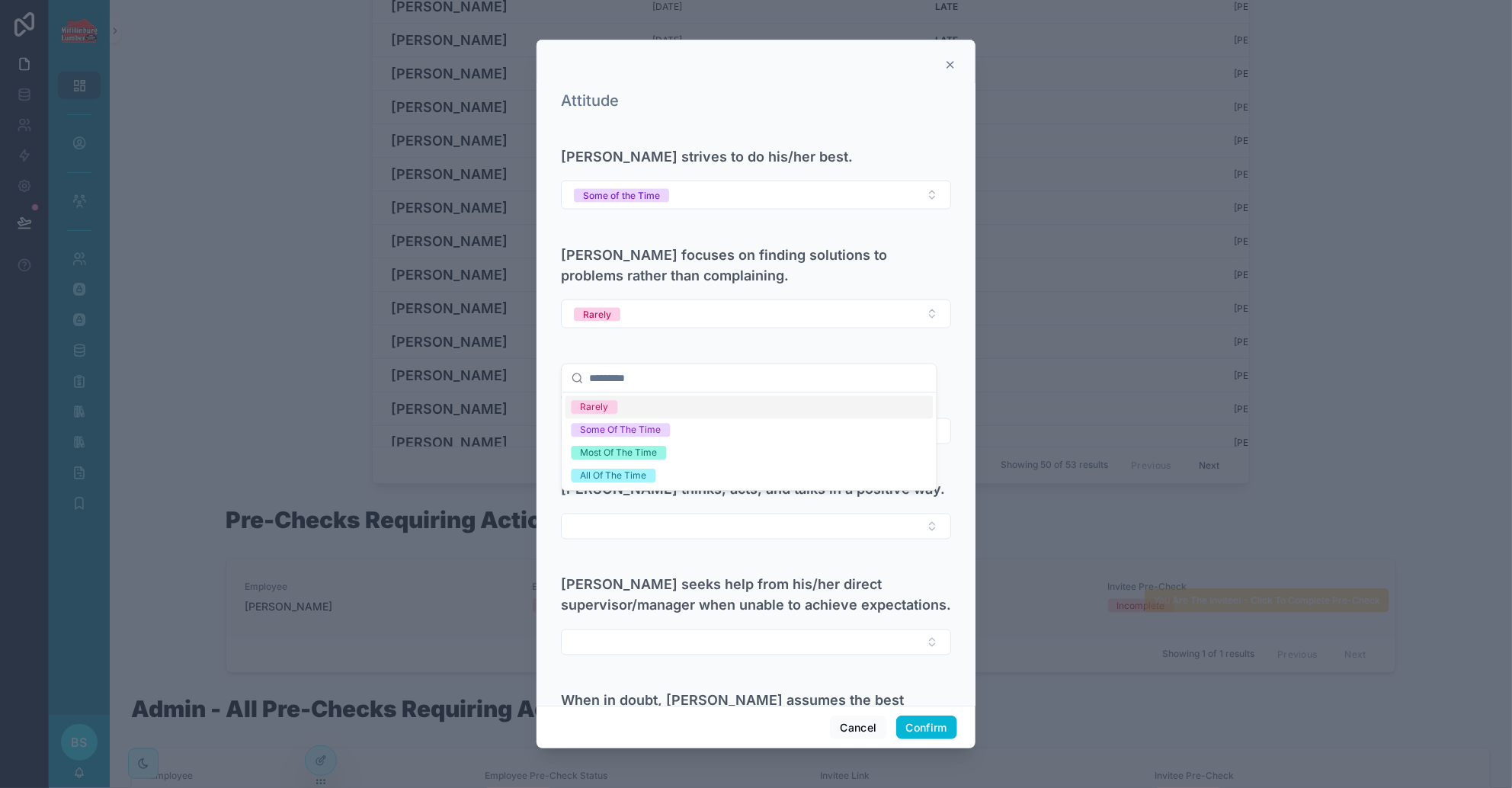
click at [607, 409] on span "Rarely" at bounding box center [596, 407] width 47 height 14
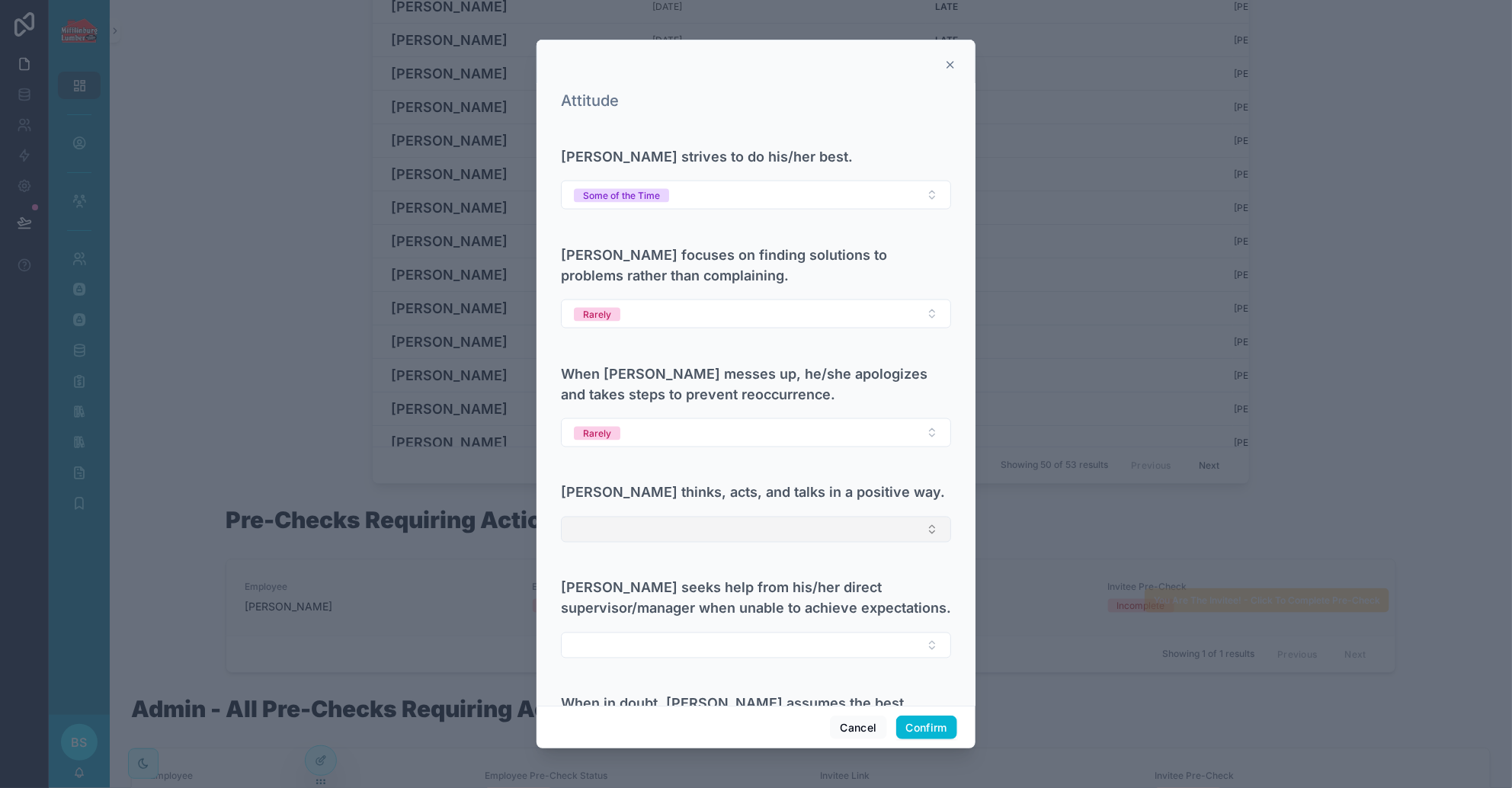
click at [692, 516] on button "Select Button" at bounding box center [756, 529] width 390 height 25
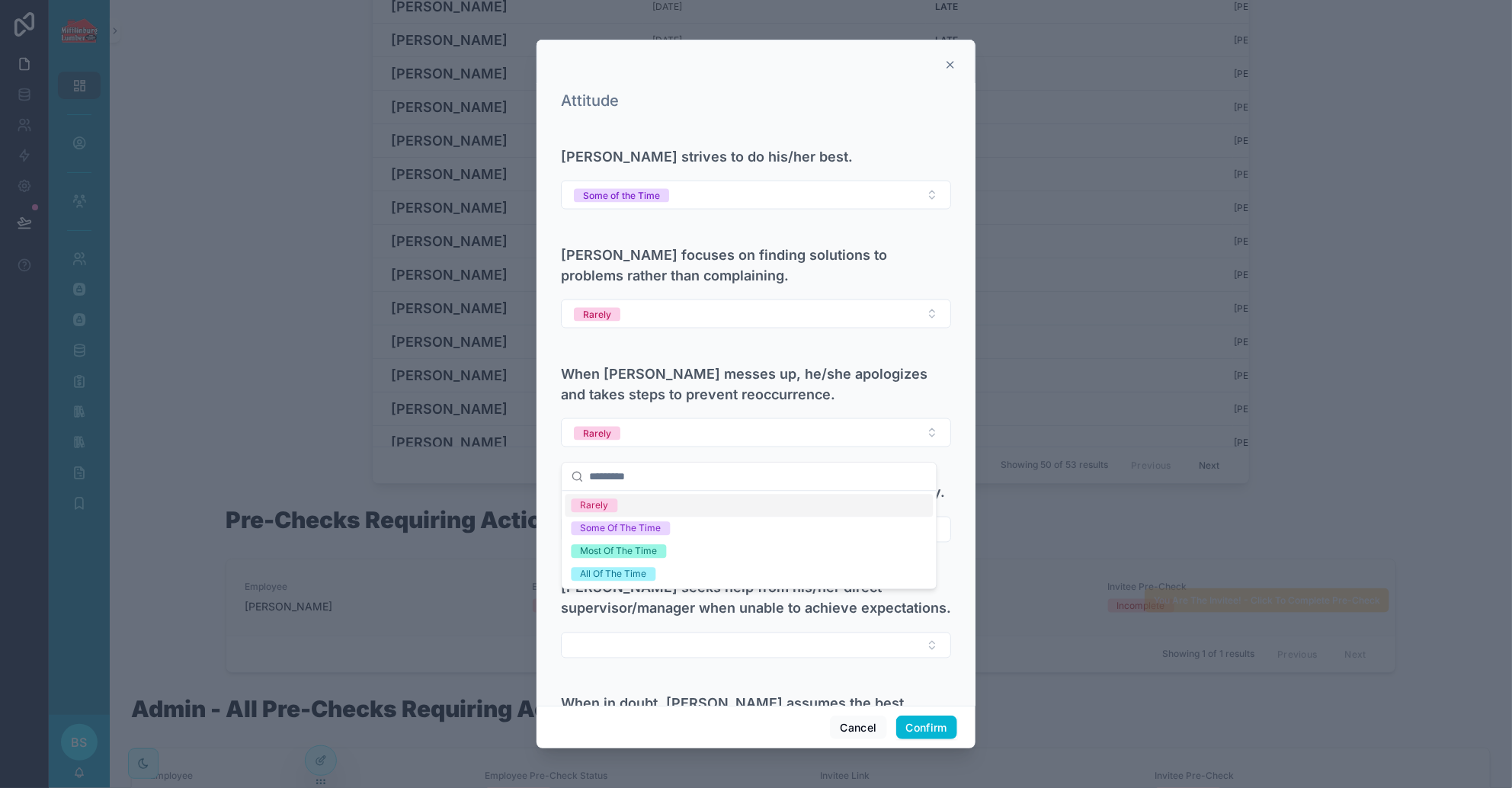
click at [606, 509] on div "Rarely" at bounding box center [595, 505] width 28 height 14
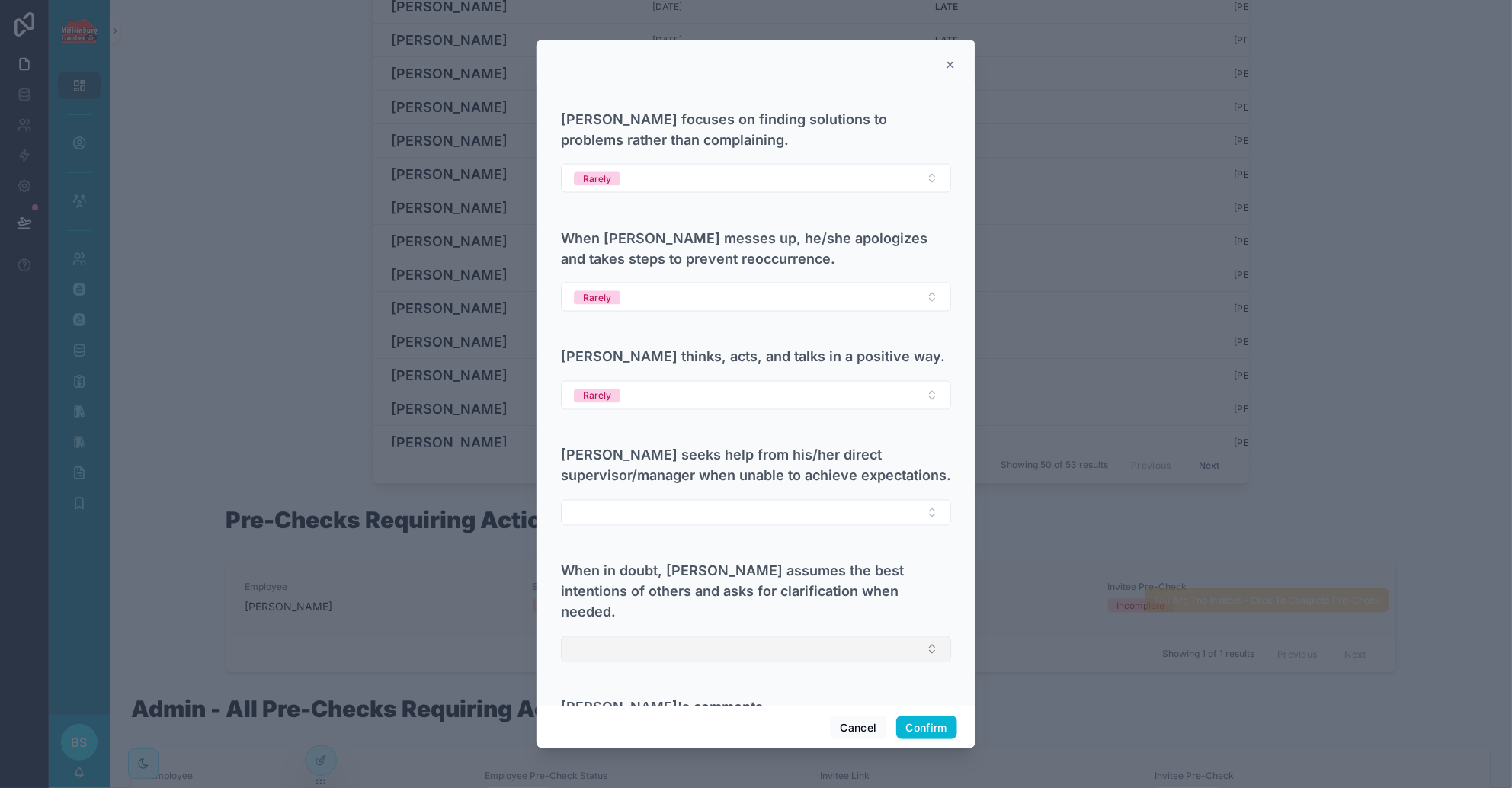
scroll to position [1280, 0]
click at [635, 499] on button "Select Button" at bounding box center [756, 511] width 390 height 25
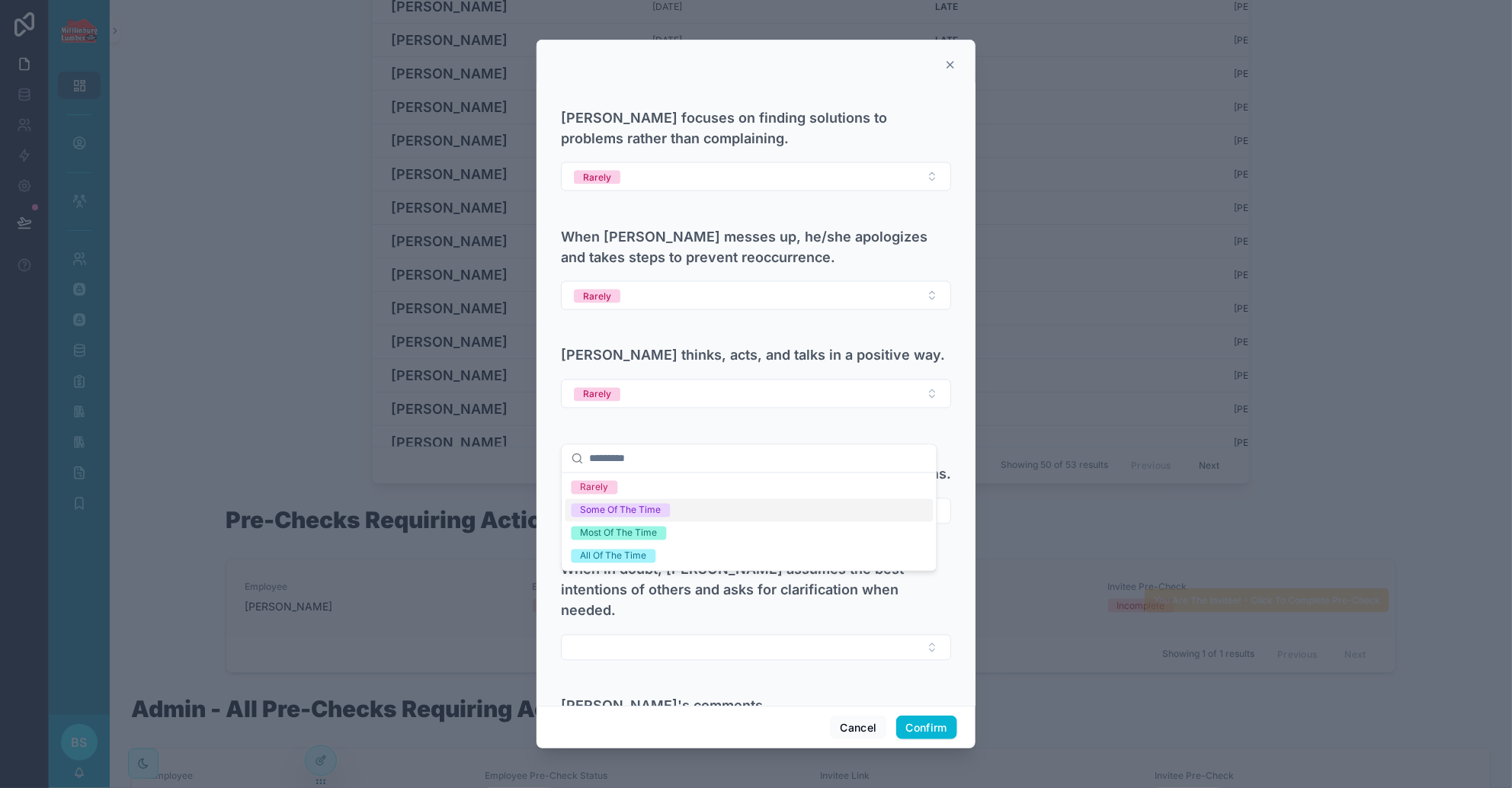
click at [609, 503] on div "Some Of The Time" at bounding box center [621, 510] width 81 height 14
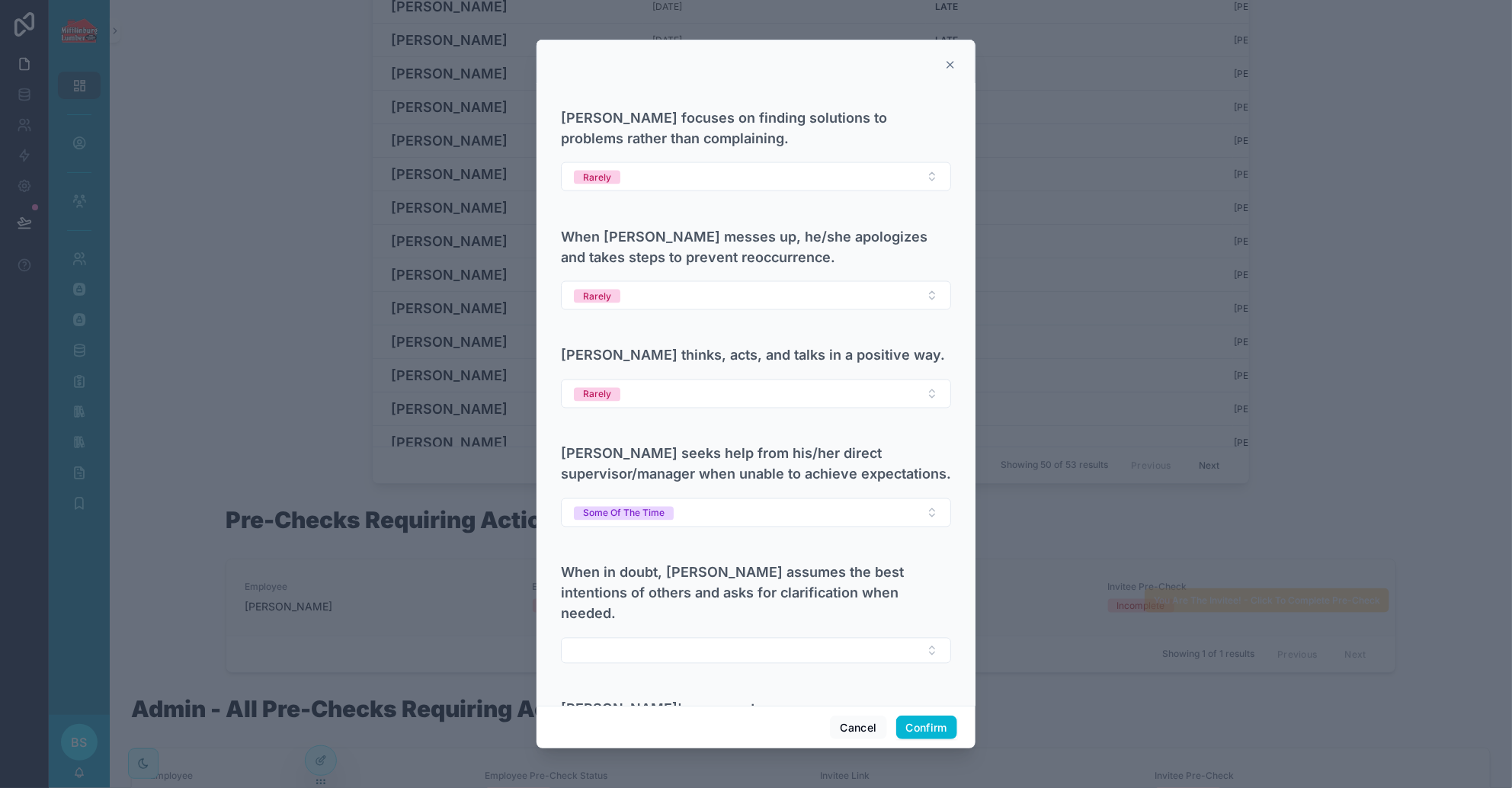
scroll to position [1282, 0]
click at [733, 635] on button "Select Button" at bounding box center [756, 648] width 390 height 25
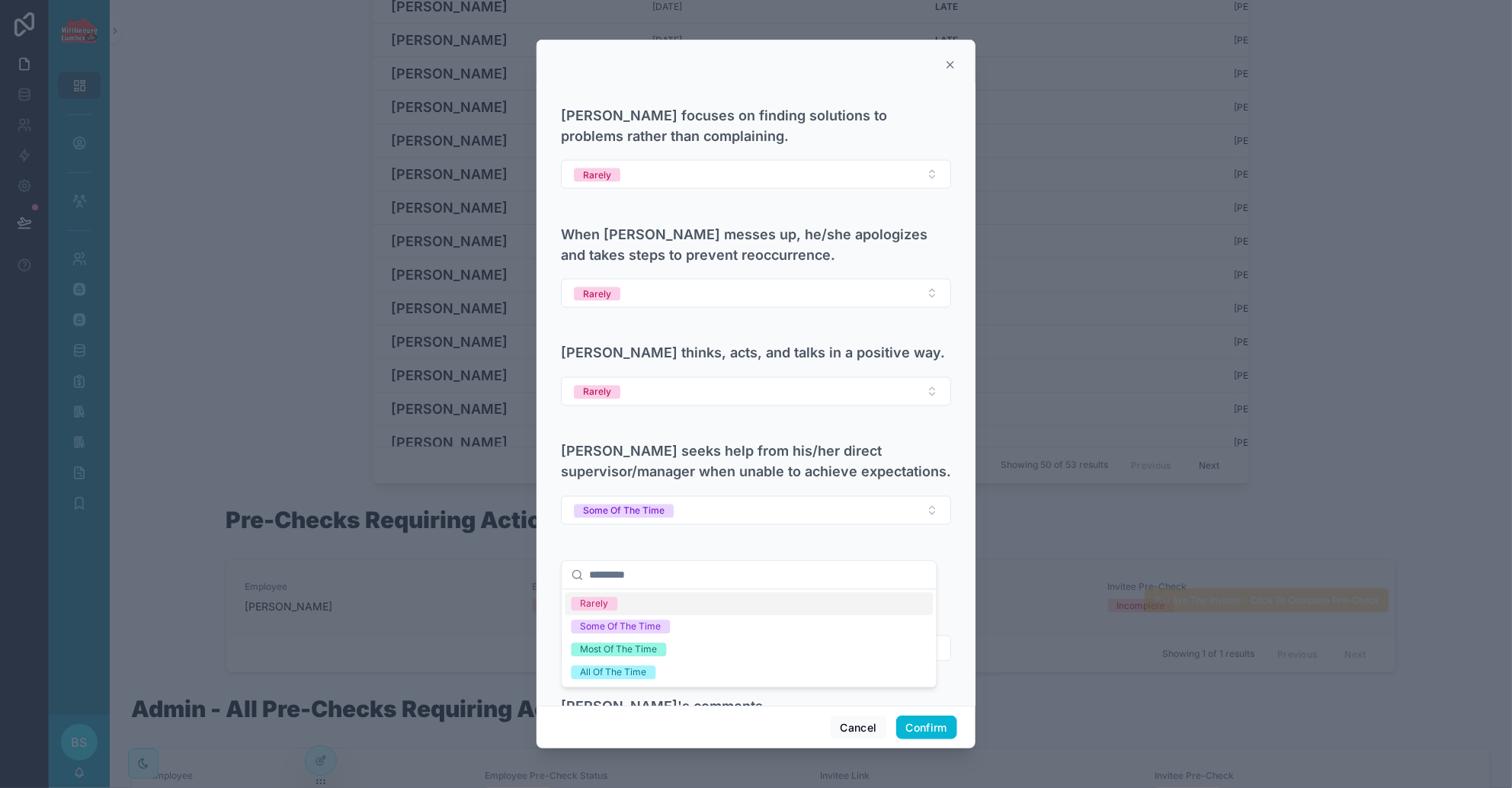
click at [624, 603] on div "Rarely" at bounding box center [749, 603] width 368 height 22
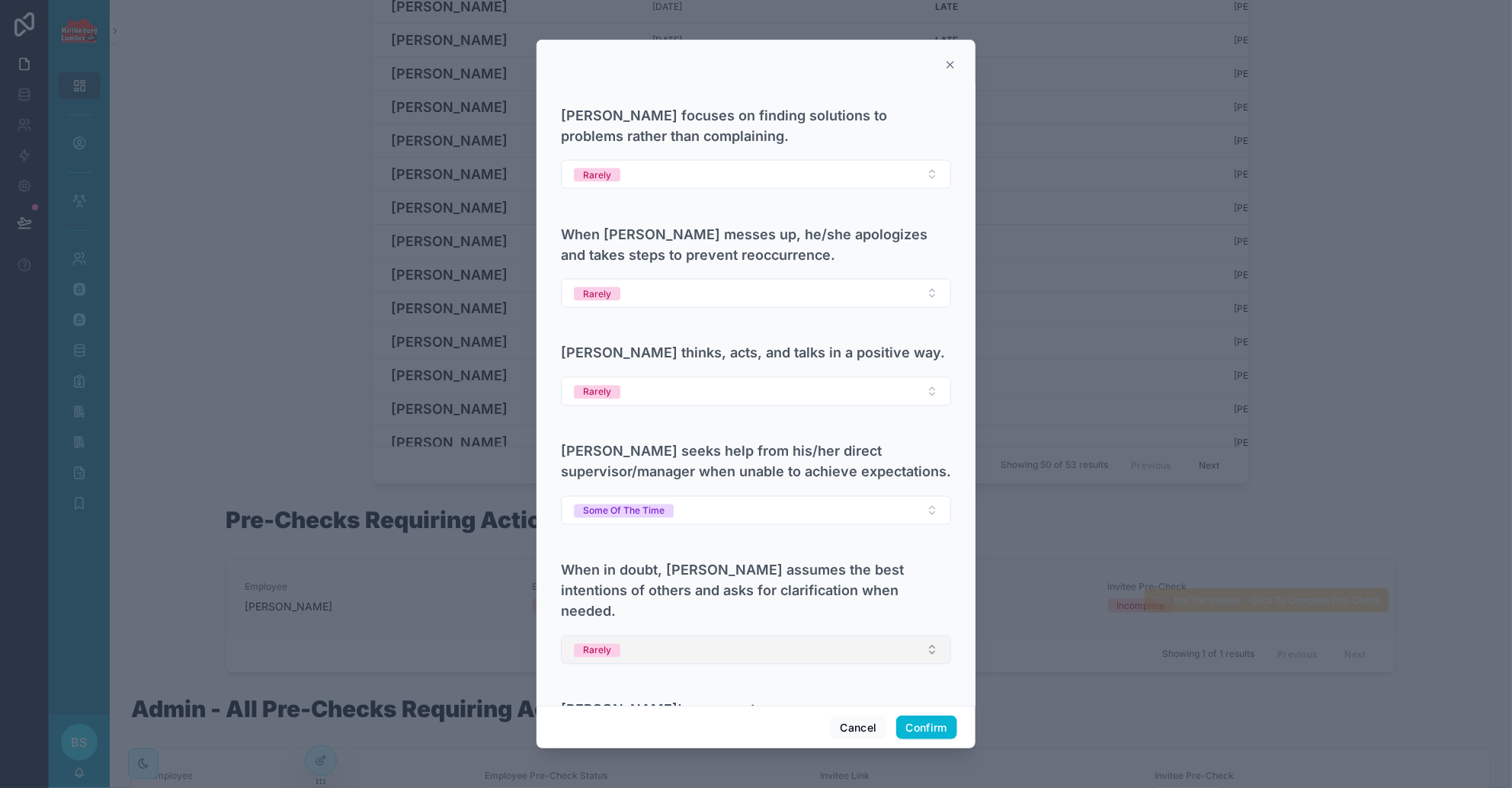
scroll to position [1285, 0]
click at [625, 730] on textarea at bounding box center [756, 753] width 390 height 46
click at [920, 727] on button "Confirm" at bounding box center [927, 727] width 61 height 24
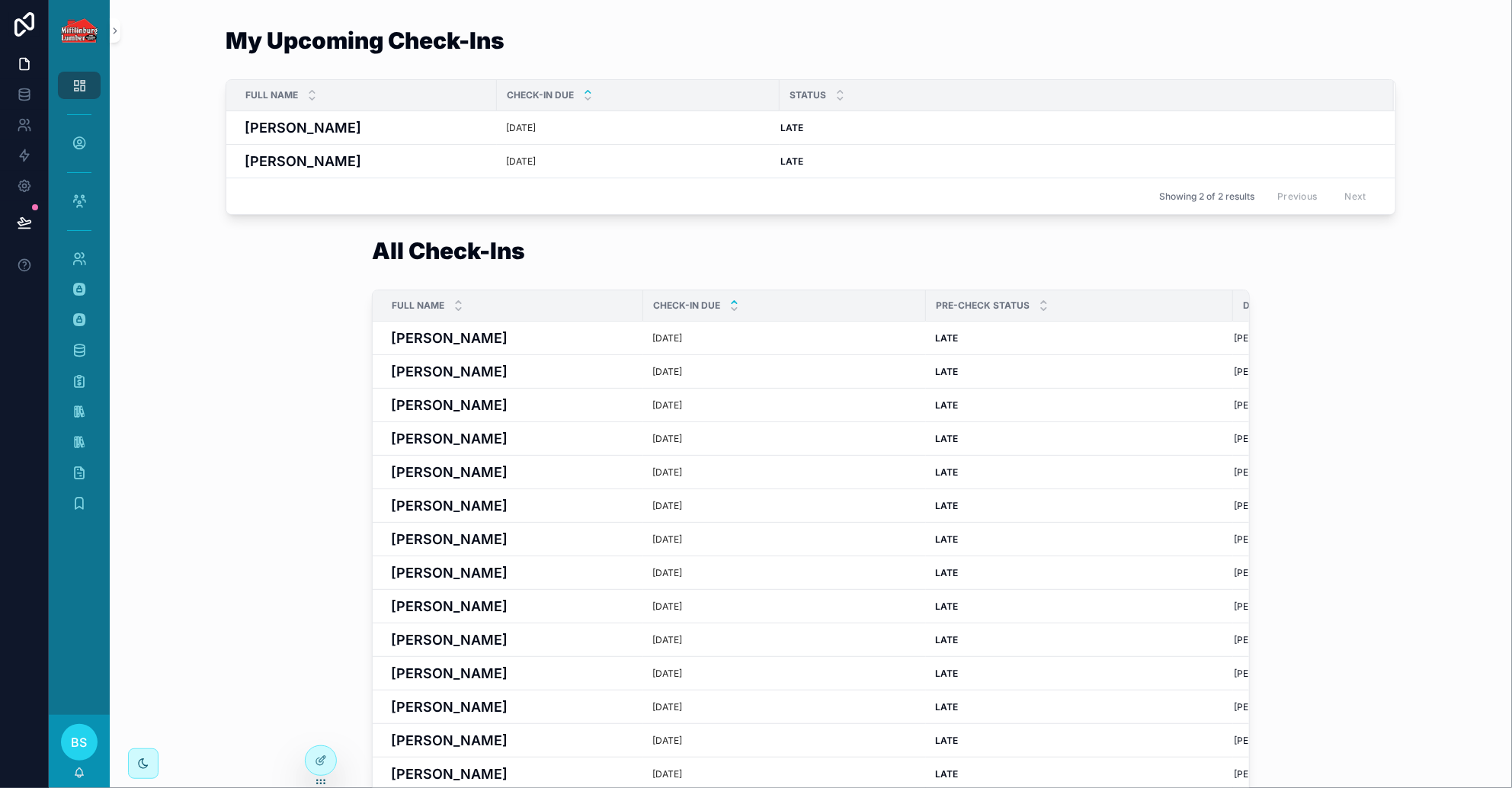
scroll to position [0, 0]
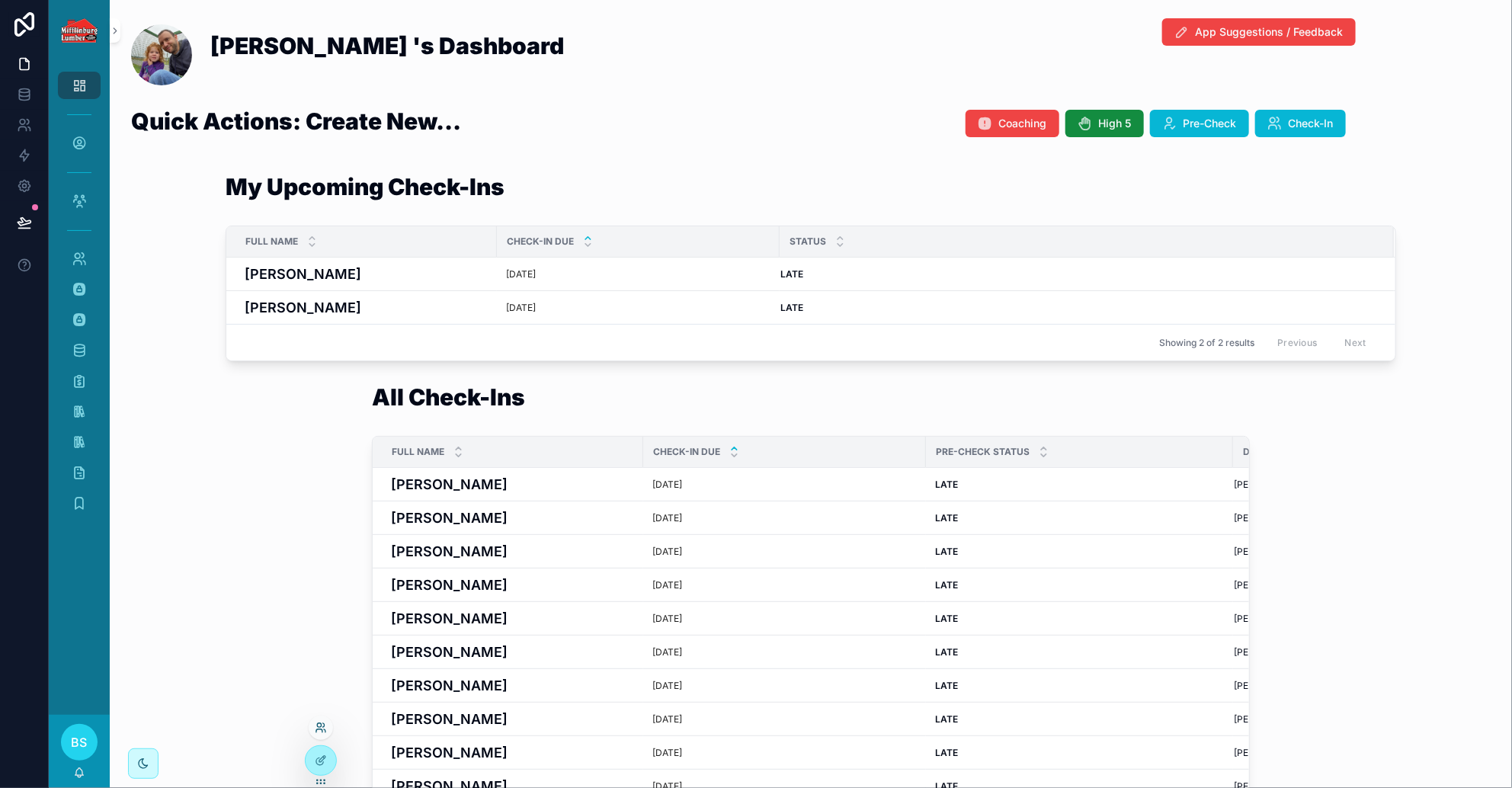
click at [322, 722] on icon at bounding box center [321, 727] width 12 height 12
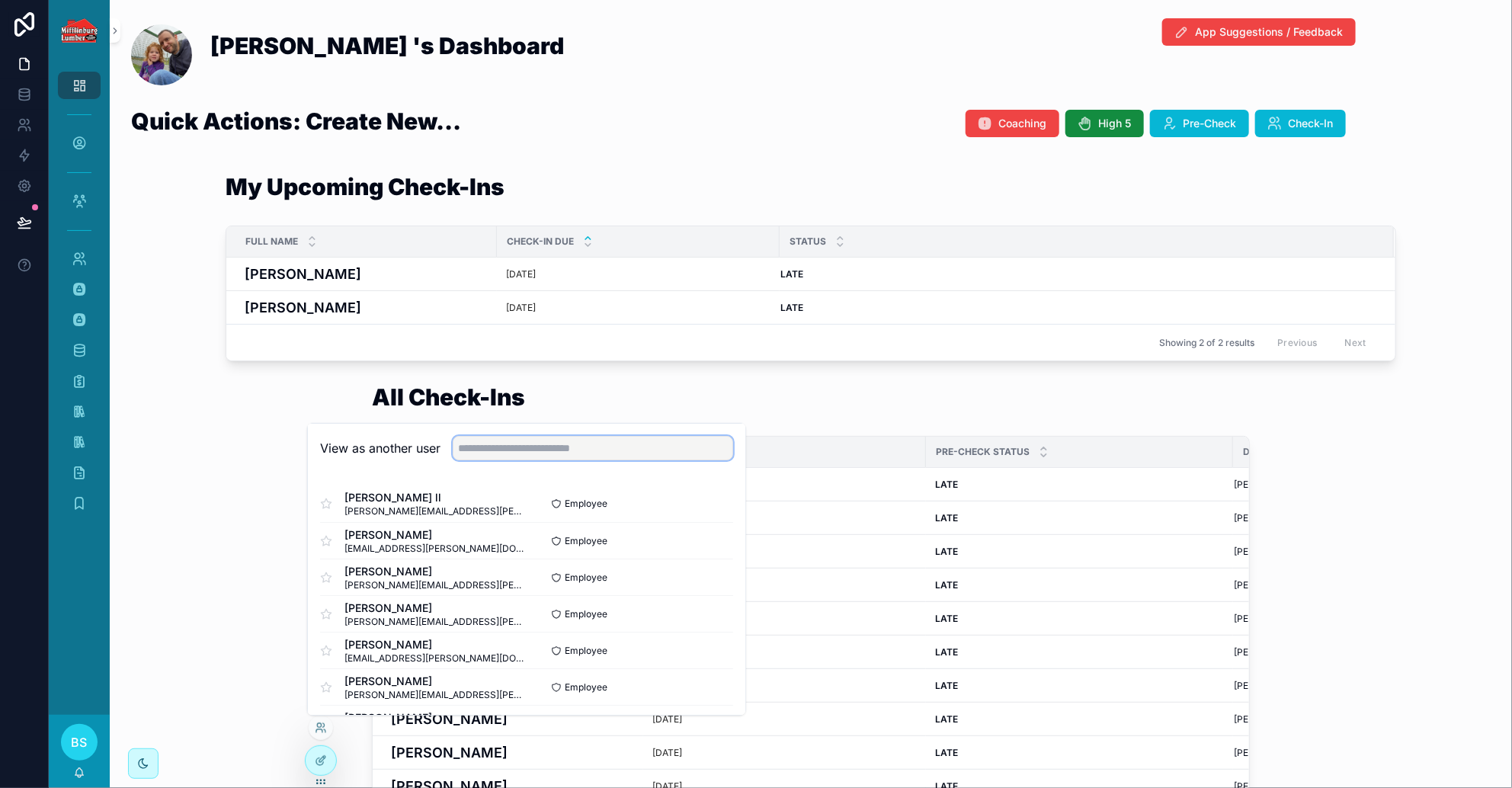
click at [512, 451] on input "text" at bounding box center [593, 448] width 281 height 24
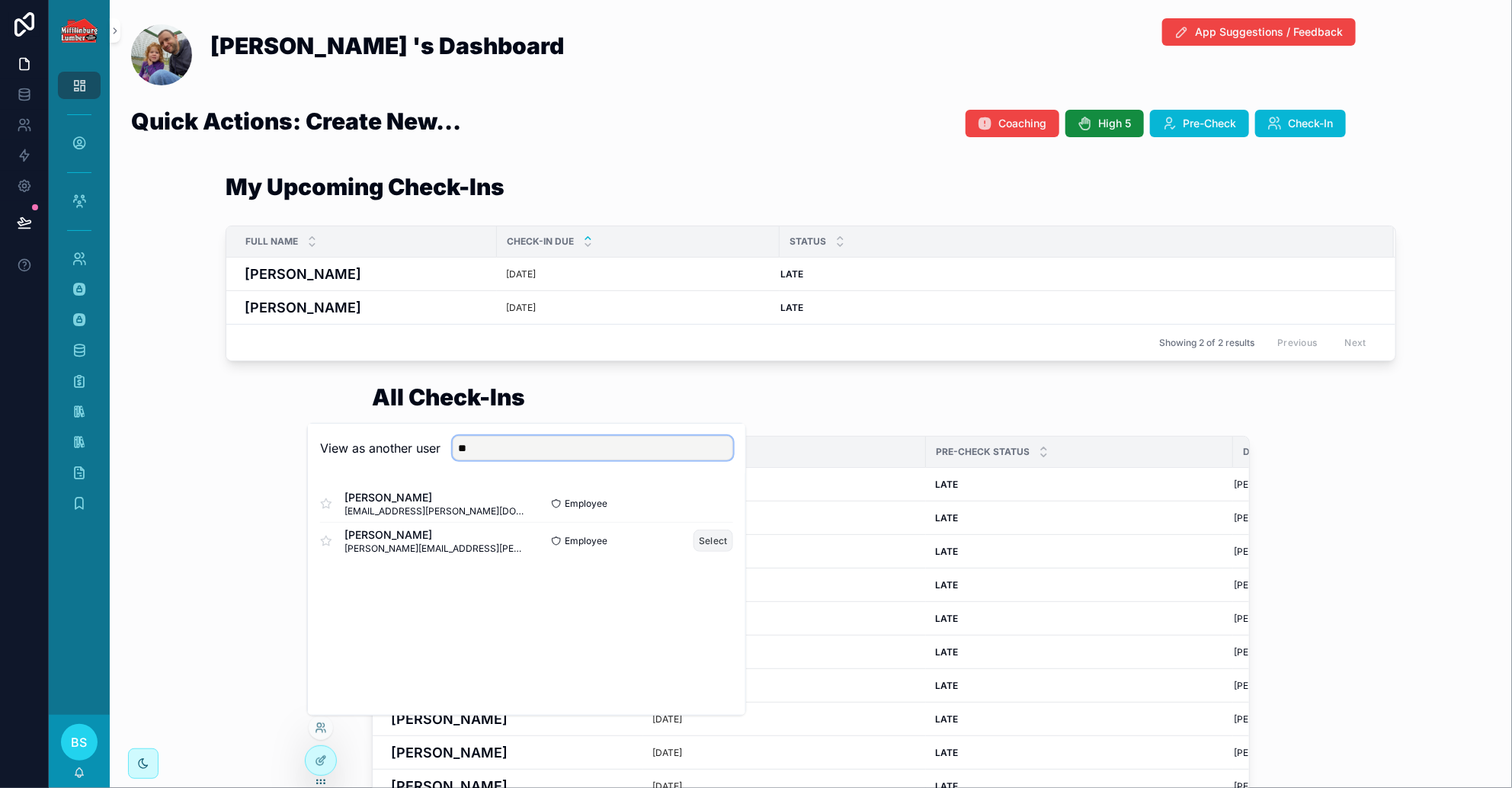
type input "**"
click at [697, 539] on button "Select" at bounding box center [713, 541] width 40 height 22
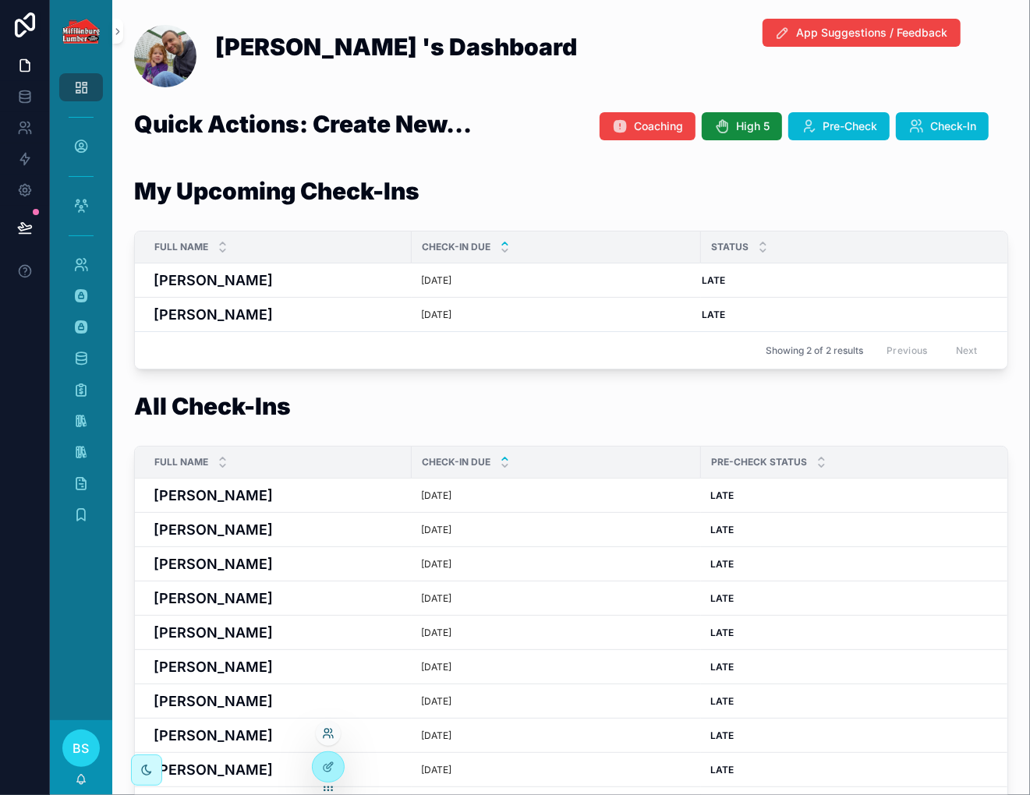
click at [328, 736] on icon at bounding box center [328, 733] width 12 height 12
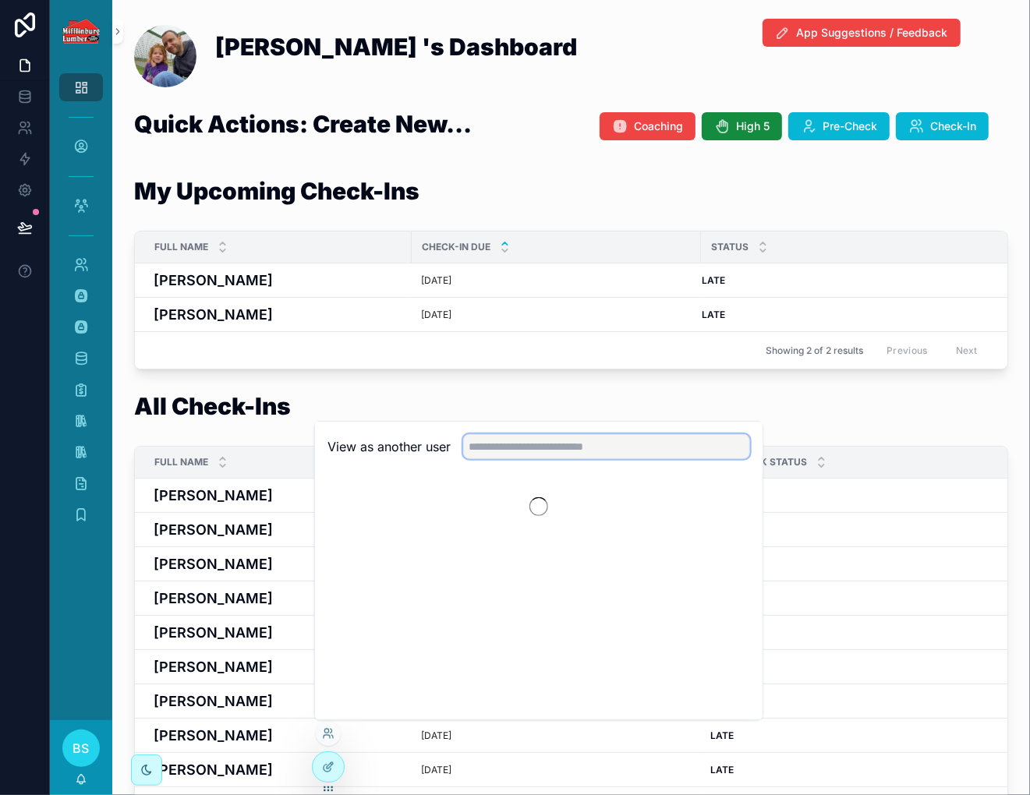
click at [483, 450] on input "text" at bounding box center [606, 446] width 287 height 25
type input "****"
click at [0, 0] on button "Select" at bounding box center [0, 0] width 0 height 0
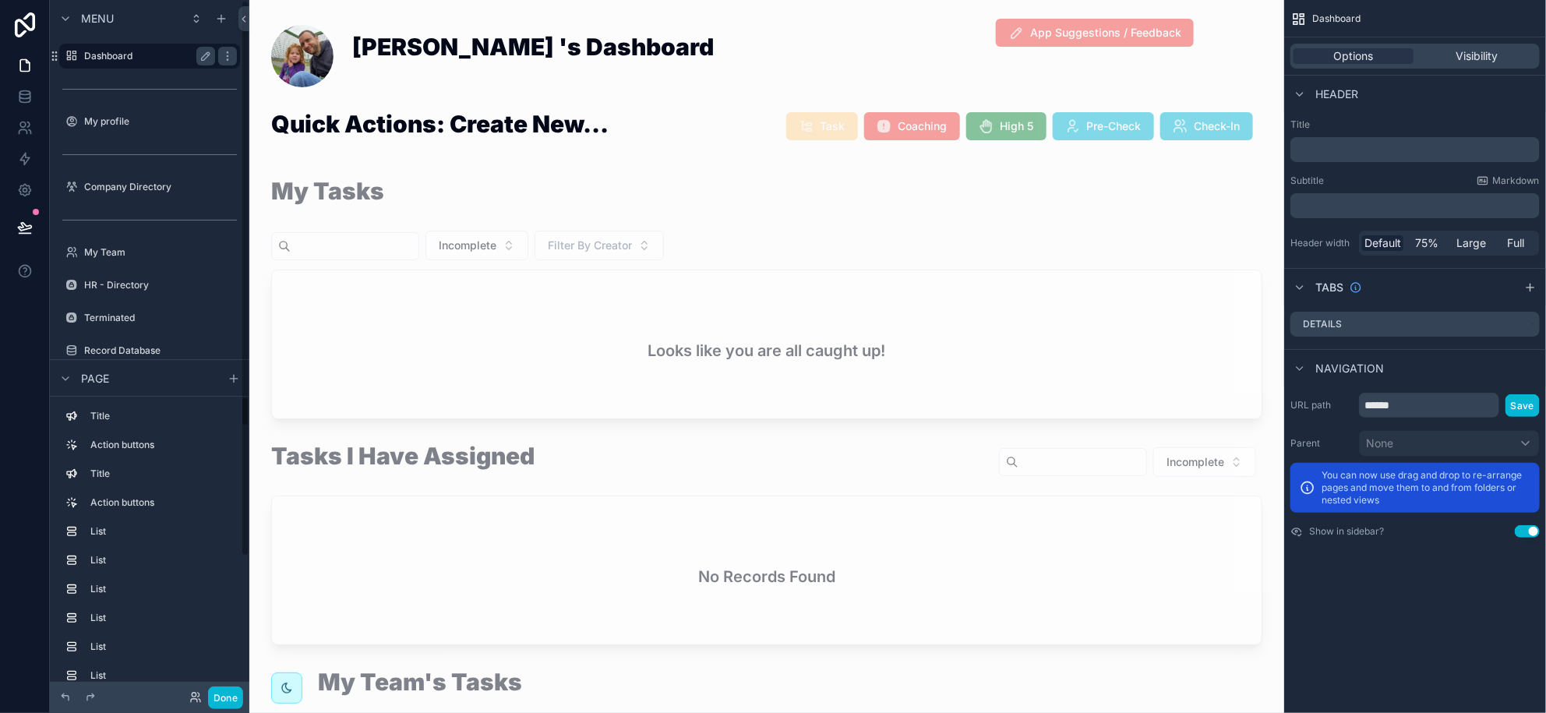
click at [26, 58] on icon at bounding box center [25, 66] width 16 height 16
click at [138, 51] on label "Dashboard" at bounding box center [146, 56] width 125 height 12
click at [232, 706] on button "Done" at bounding box center [225, 698] width 35 height 23
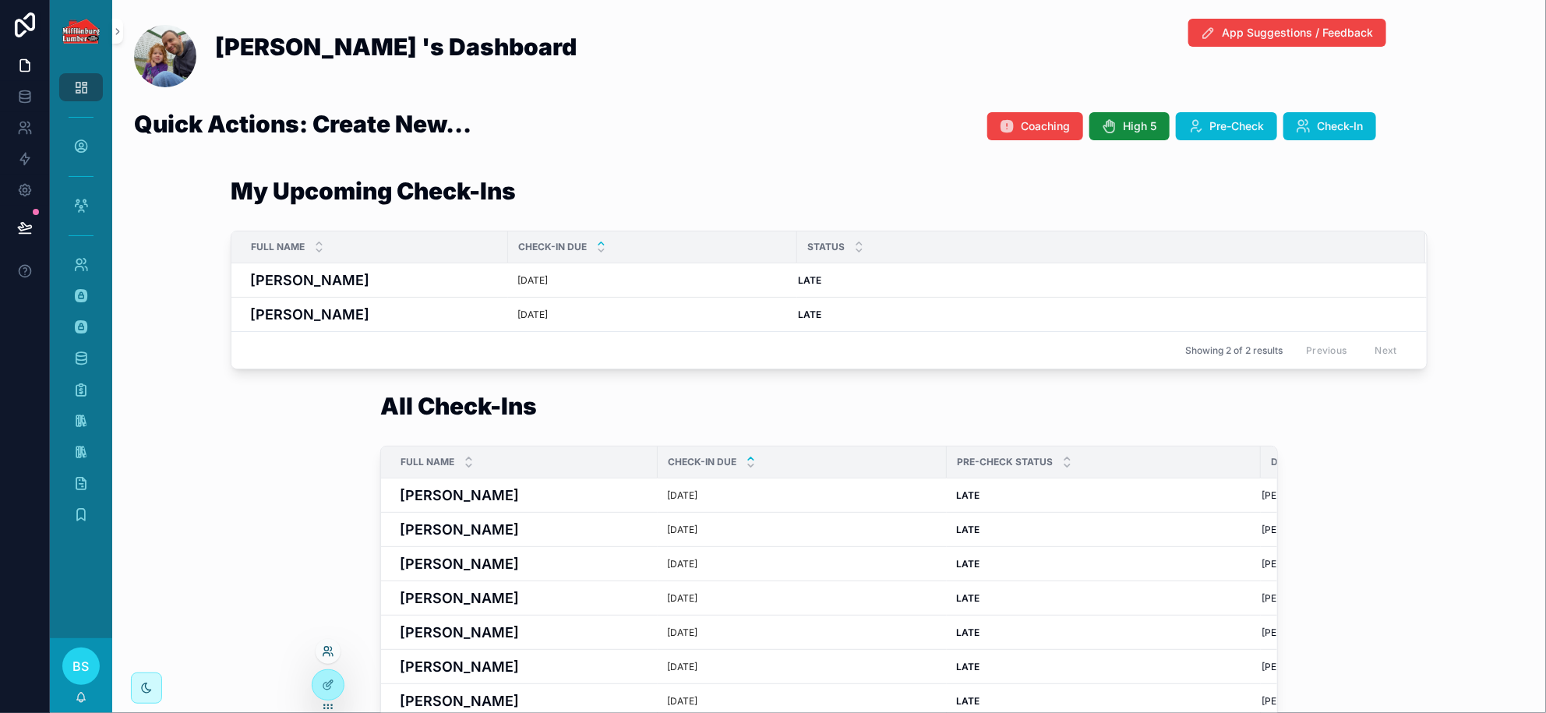
click at [332, 652] on icon at bounding box center [328, 651] width 12 height 12
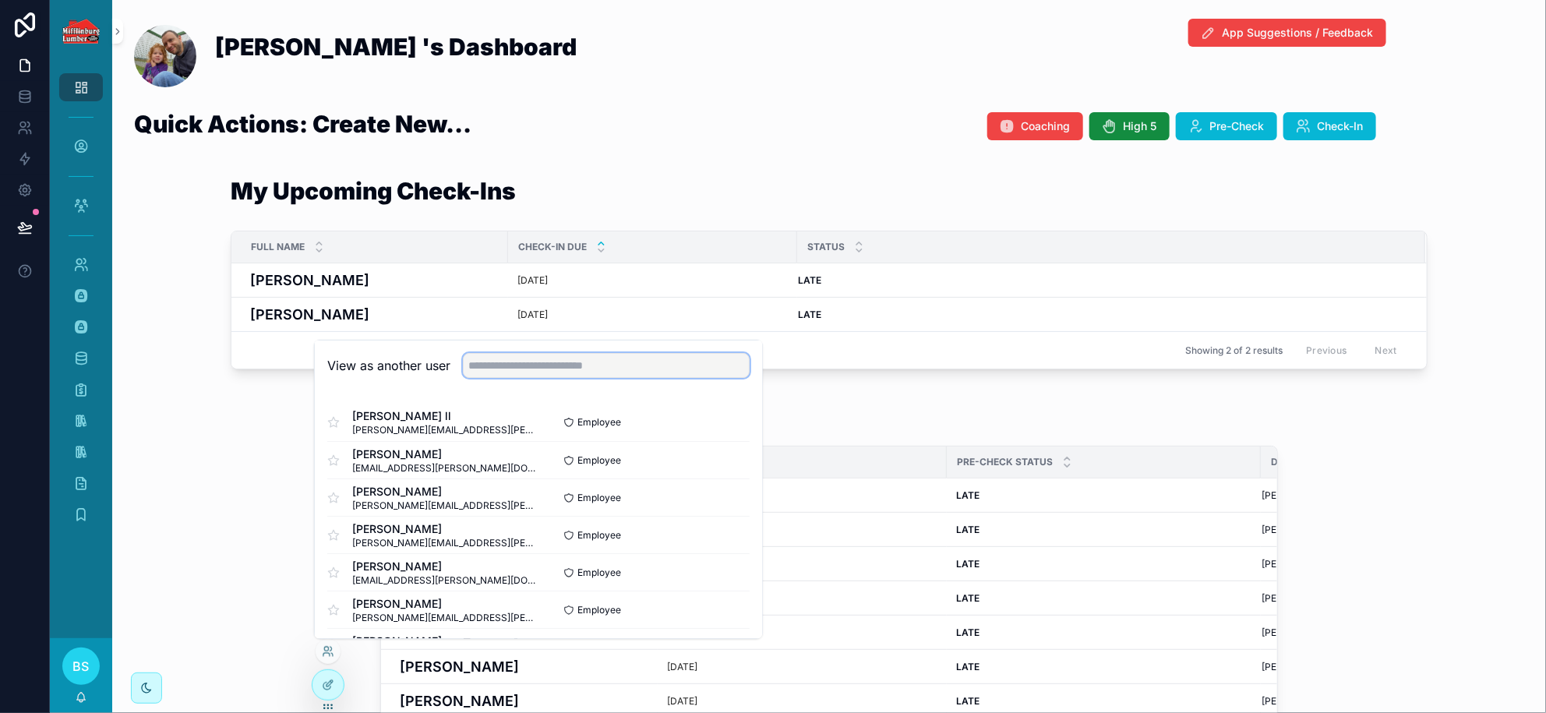
click at [504, 359] on input "text" at bounding box center [606, 365] width 287 height 25
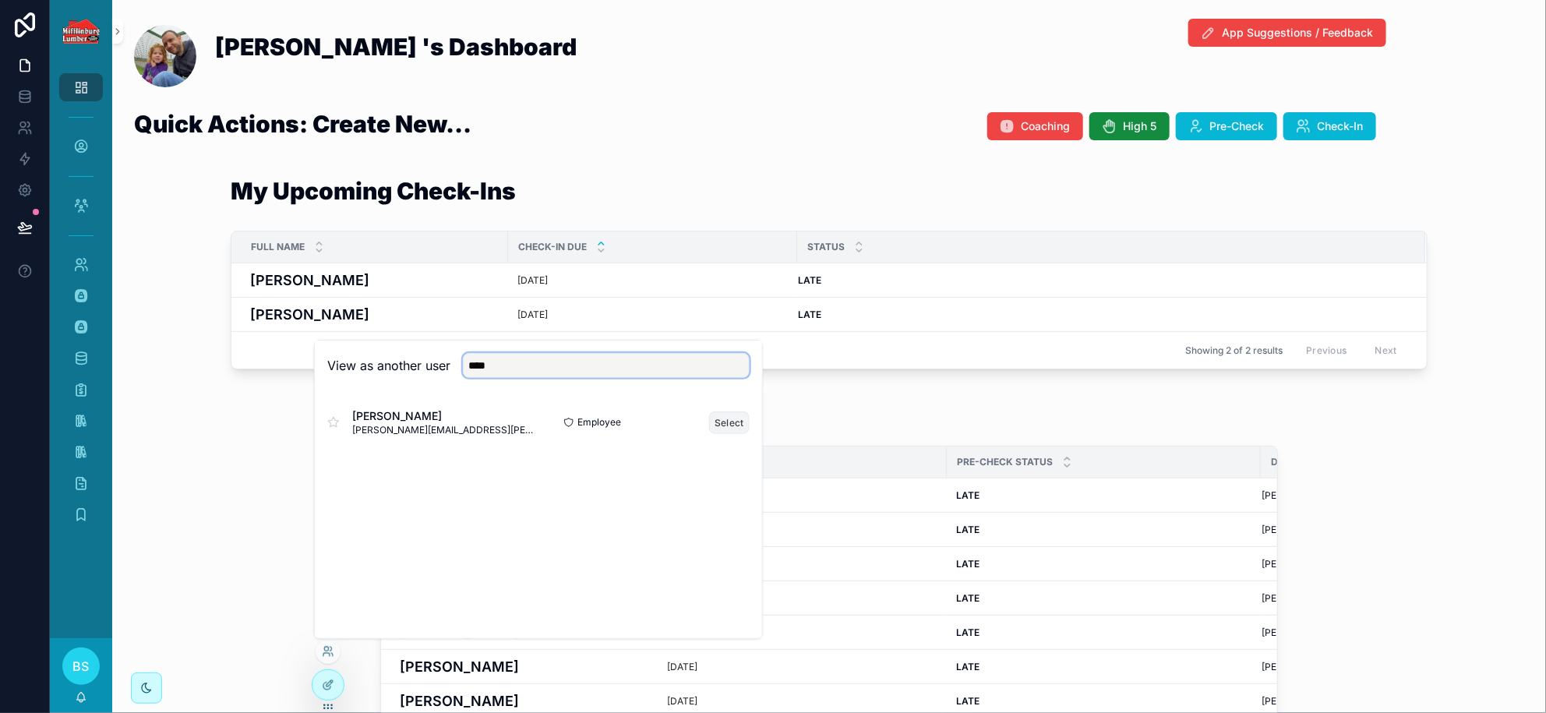
type input "****"
click at [719, 422] on button "Select" at bounding box center [729, 422] width 41 height 23
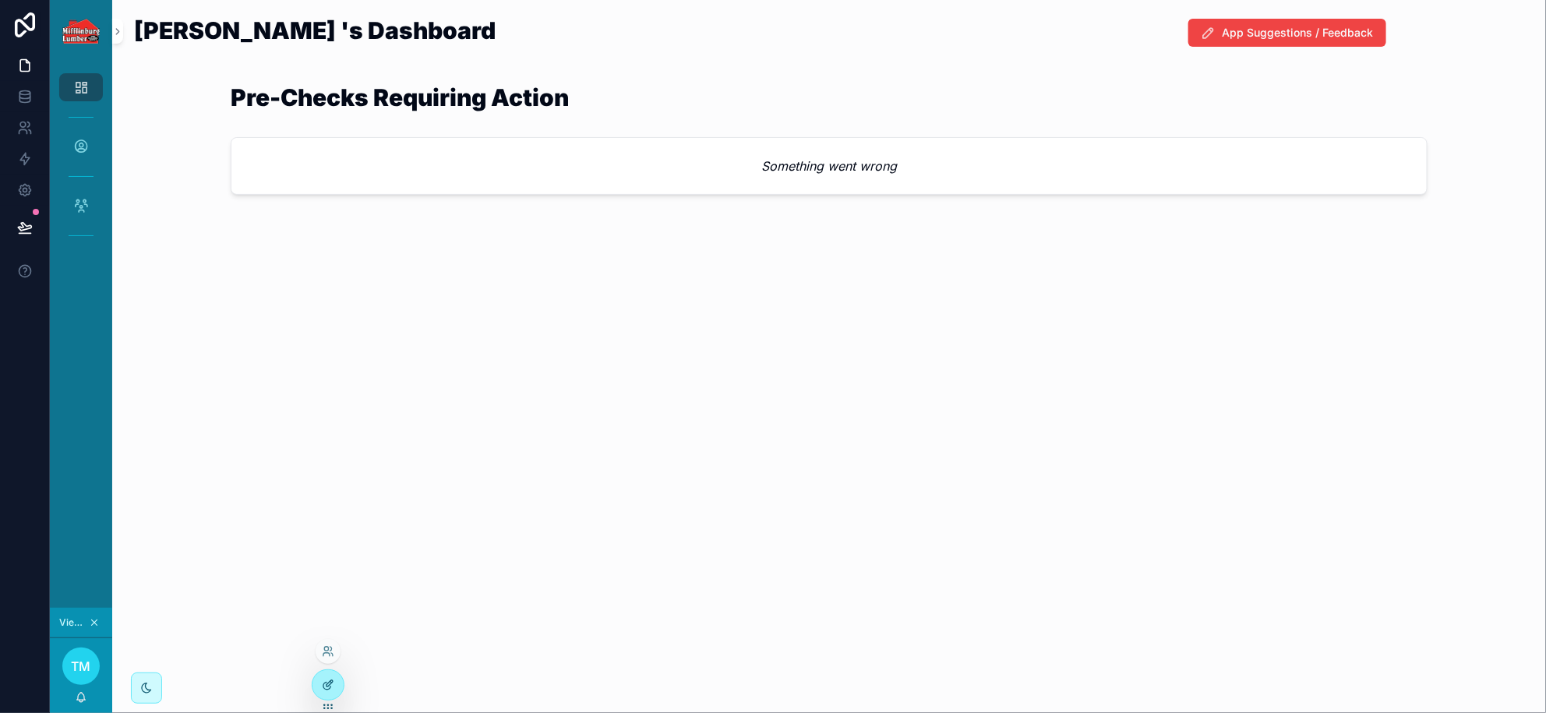
click at [320, 690] on div at bounding box center [328, 685] width 31 height 30
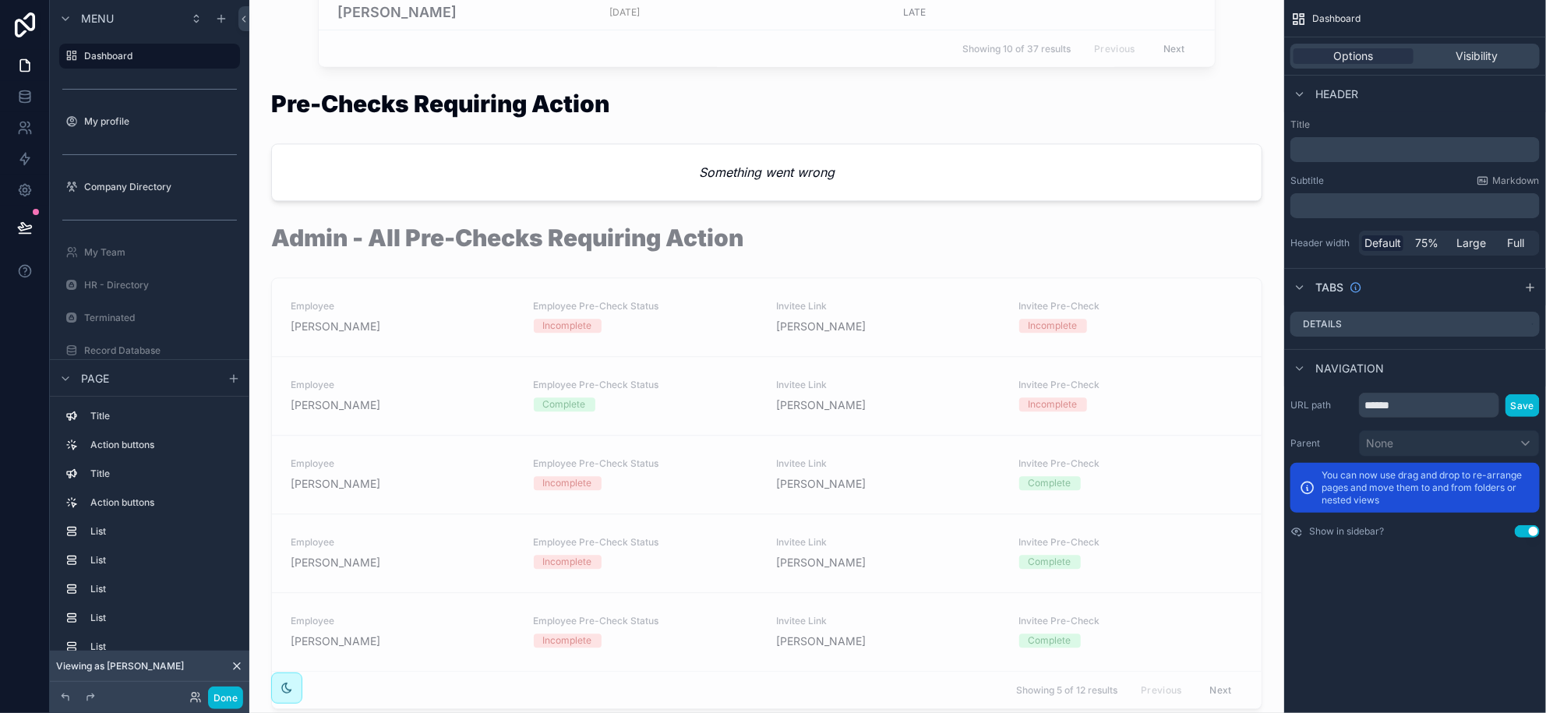
scroll to position [1850, 0]
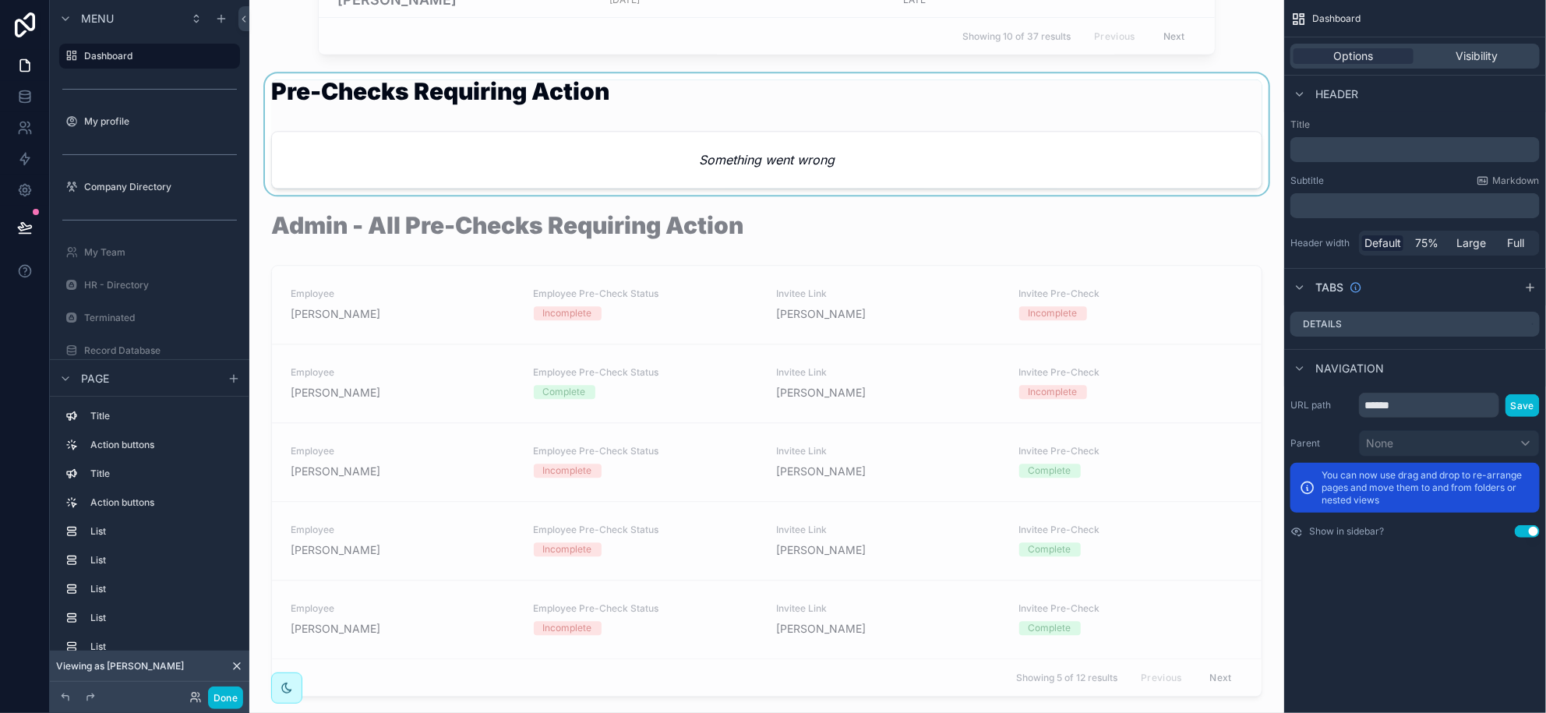
click at [774, 169] on div "scrollable content" at bounding box center [767, 134] width 1010 height 122
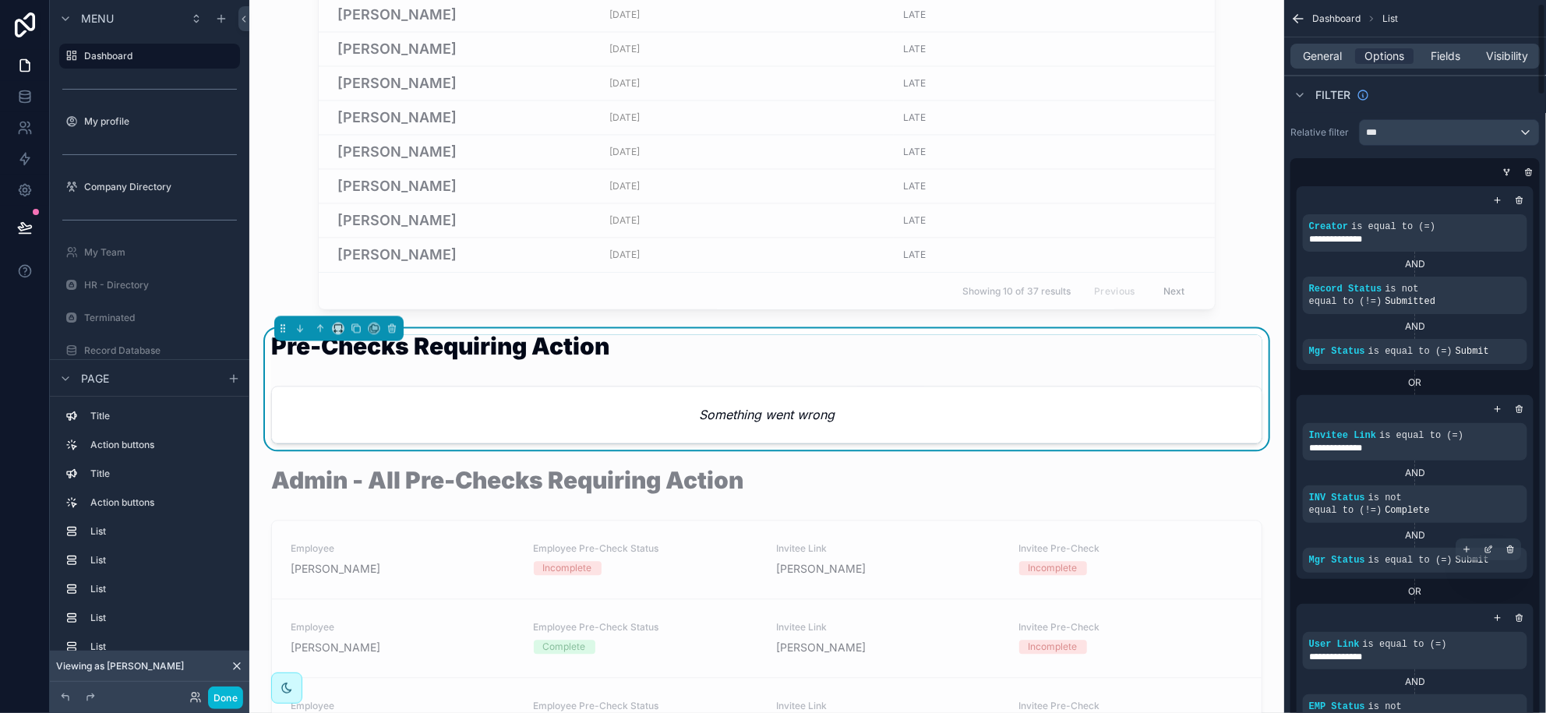
scroll to position [97, 0]
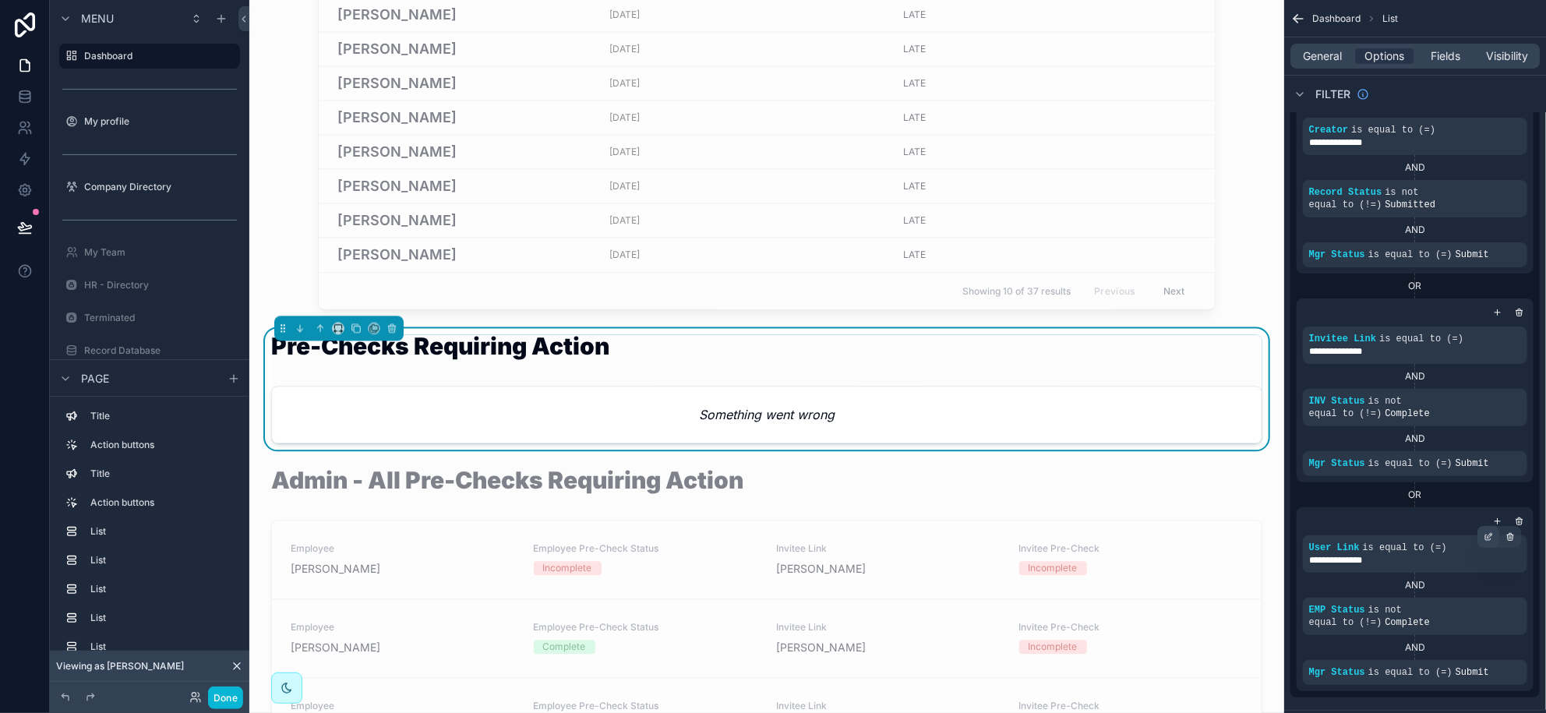
click at [1490, 538] on icon "scrollable content" at bounding box center [1488, 536] width 9 height 9
click at [1492, 597] on icon "scrollable content" at bounding box center [1488, 599] width 9 height 9
click at [1488, 664] on icon "scrollable content" at bounding box center [1488, 661] width 9 height 9
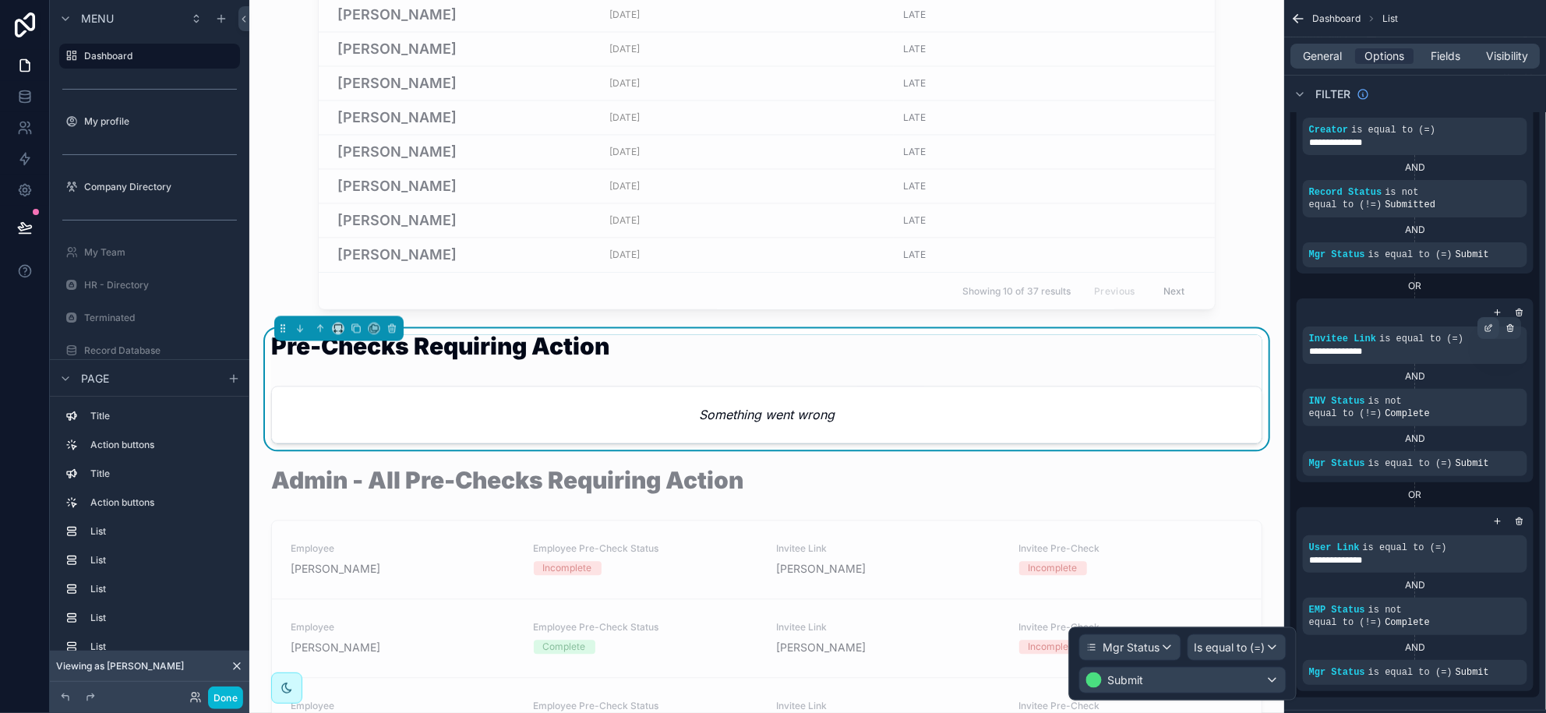
click at [1491, 326] on icon "scrollable content" at bounding box center [1490, 326] width 5 height 5
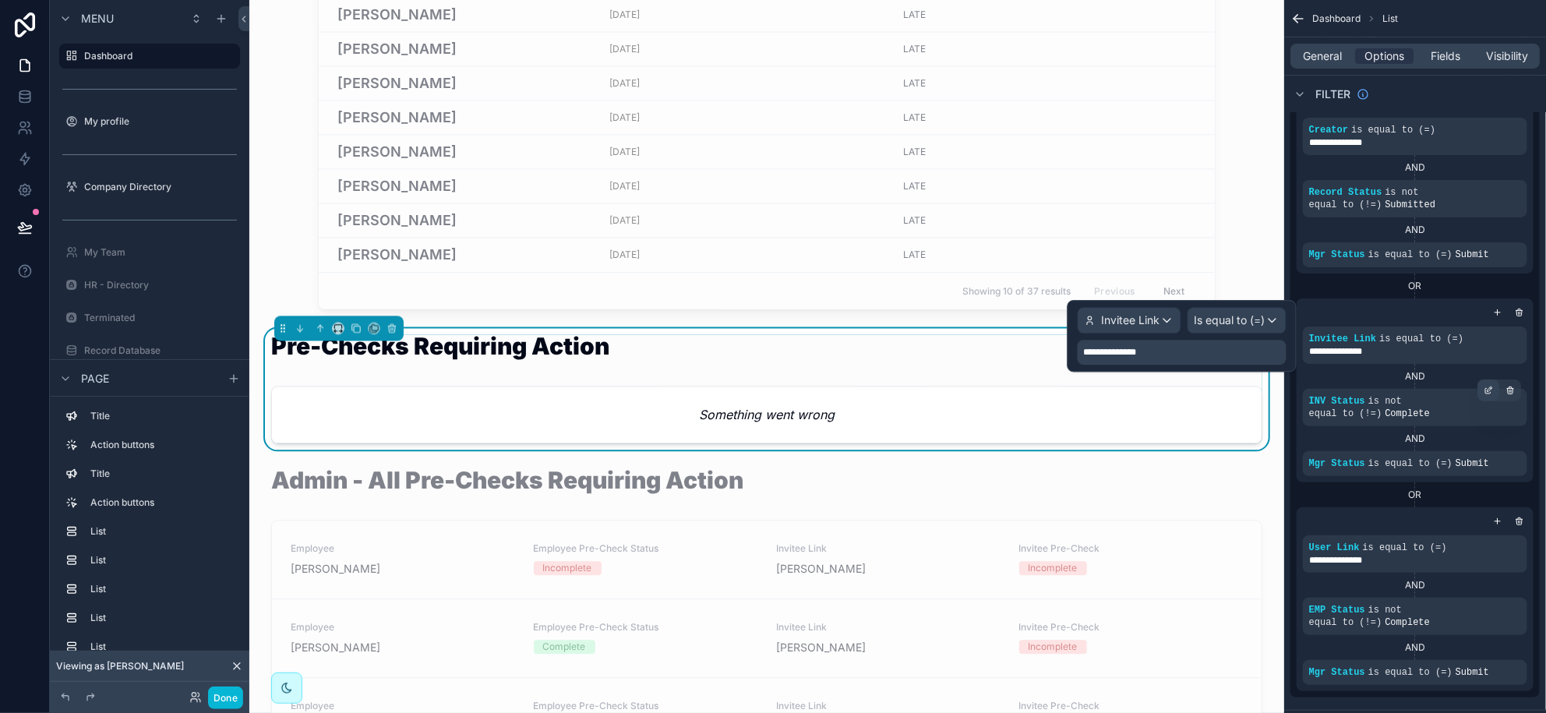
click at [1487, 388] on icon "scrollable content" at bounding box center [1487, 390] width 5 height 5
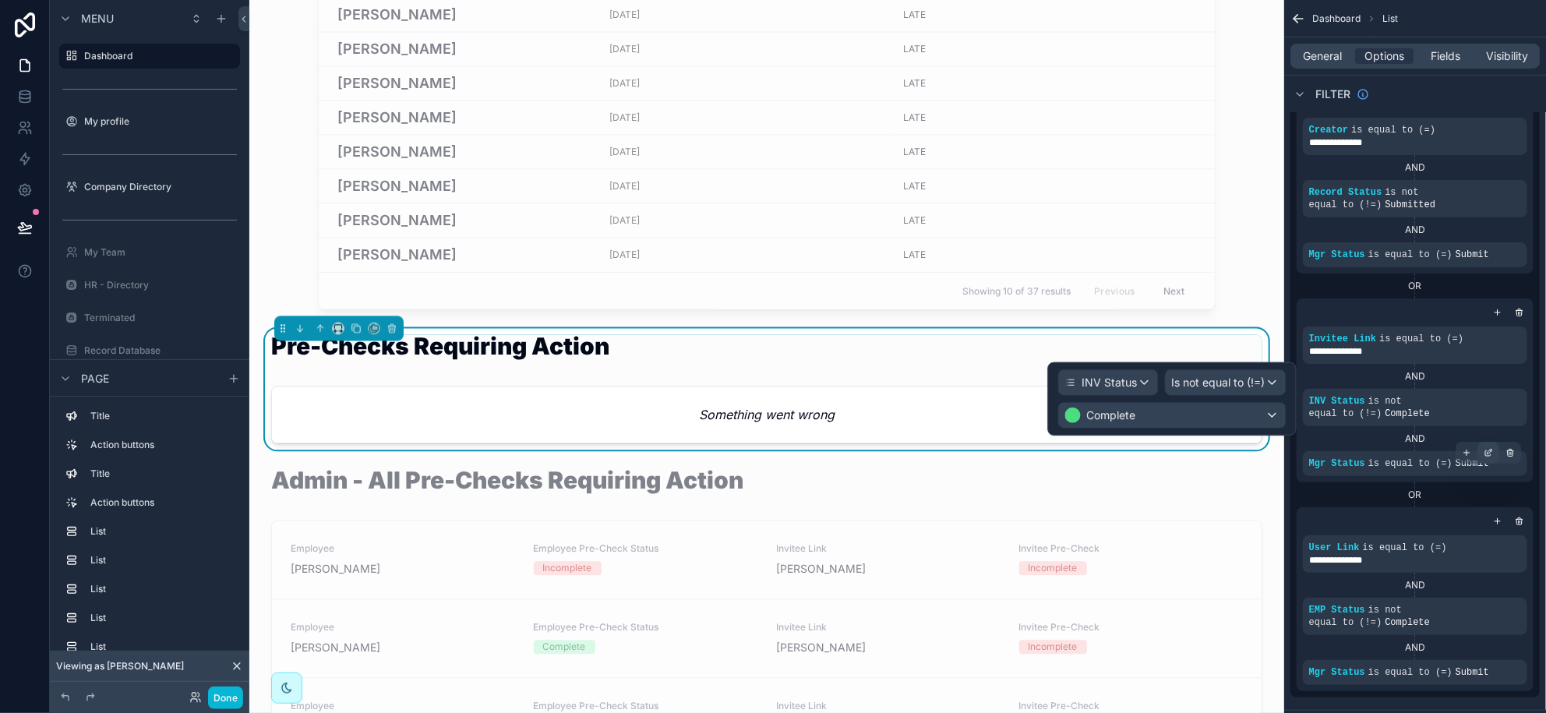
click at [1492, 448] on icon "scrollable content" at bounding box center [1488, 452] width 9 height 9
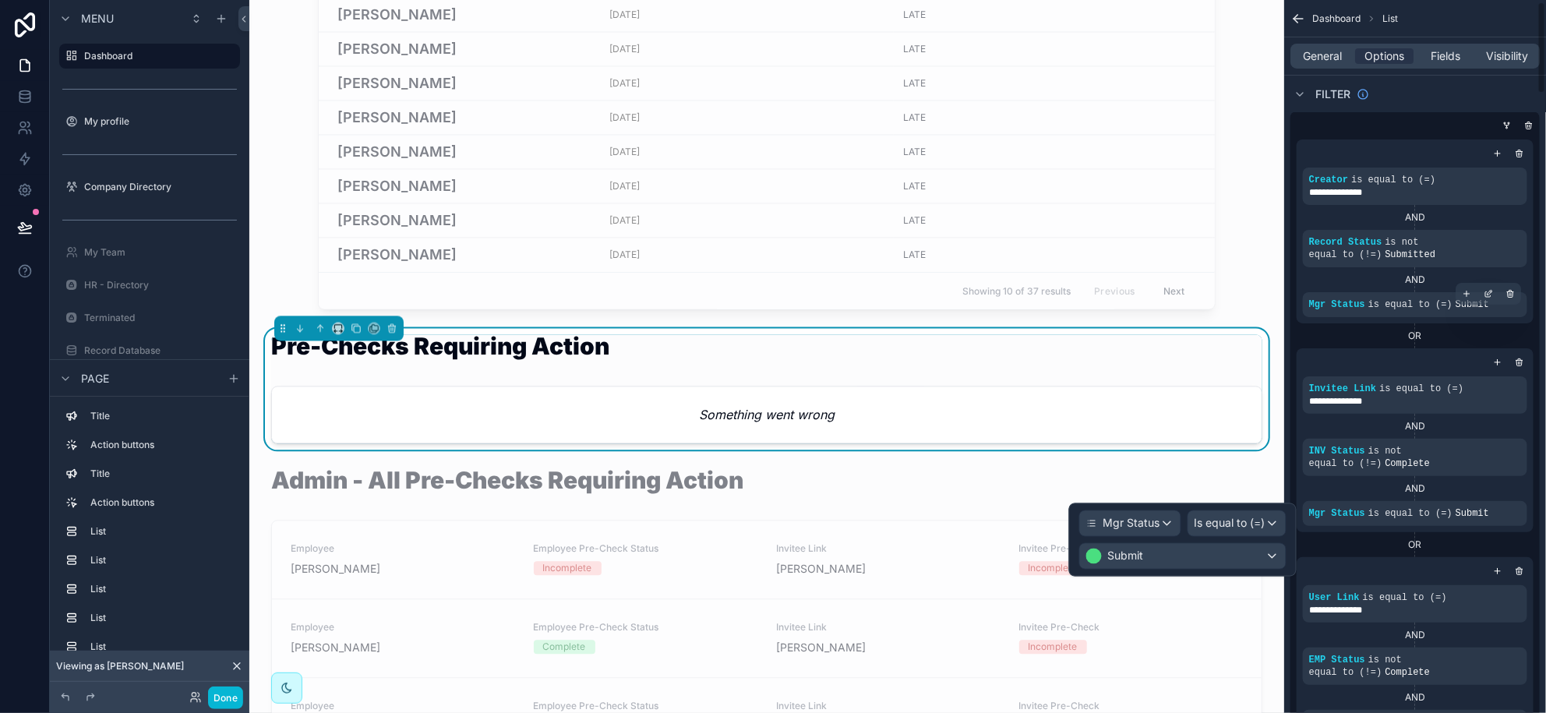
scroll to position [0, 0]
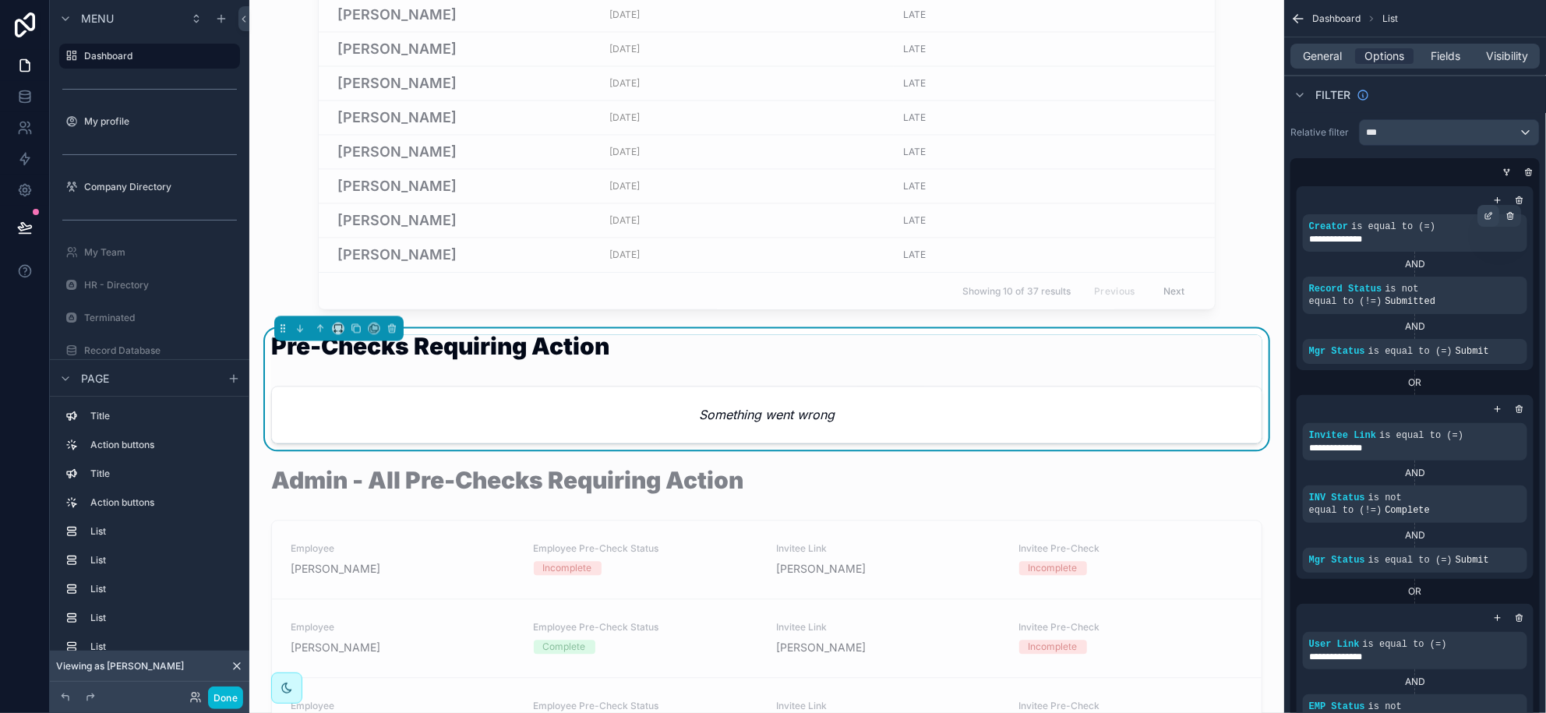
click at [1489, 217] on icon "scrollable content" at bounding box center [1490, 214] width 5 height 5
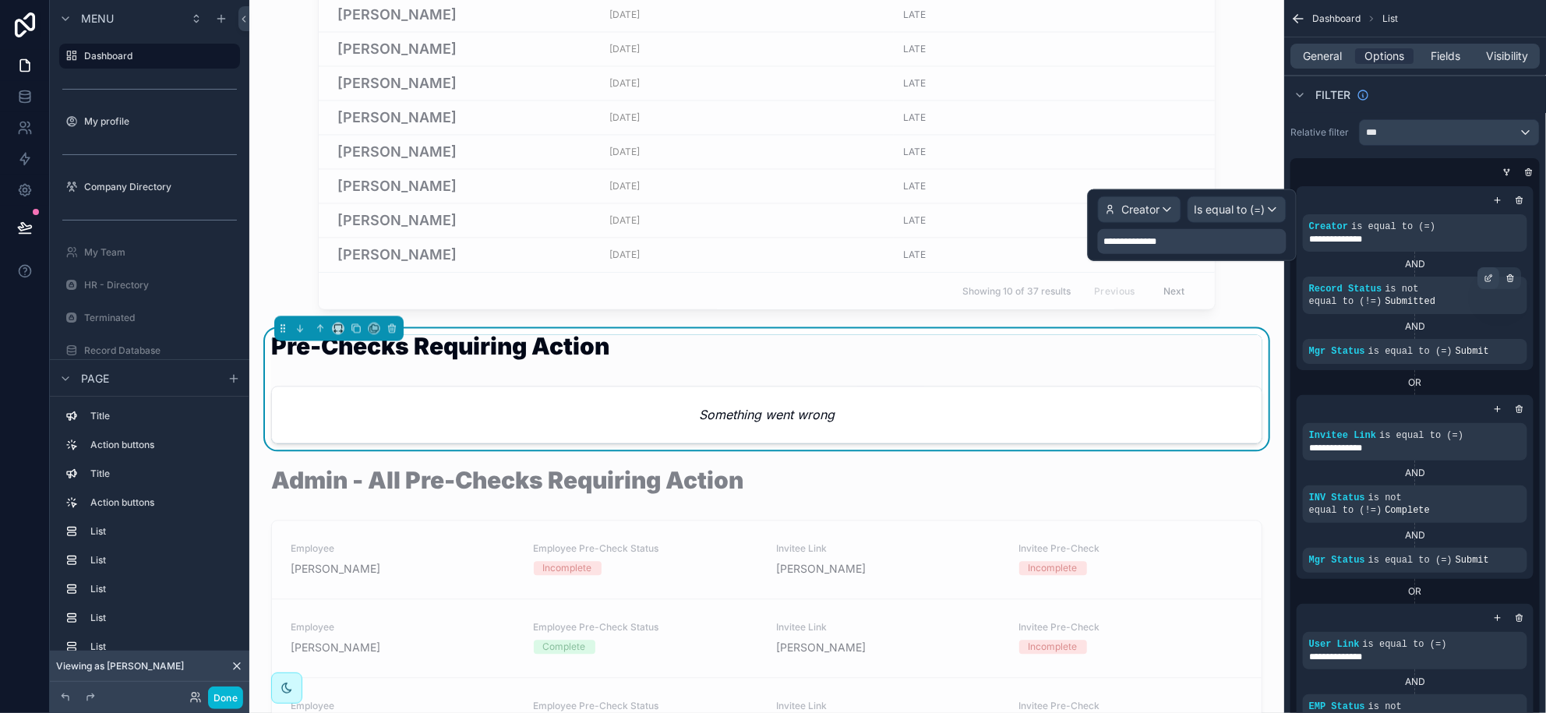
click at [1487, 282] on icon "scrollable content" at bounding box center [1488, 278] width 9 height 9
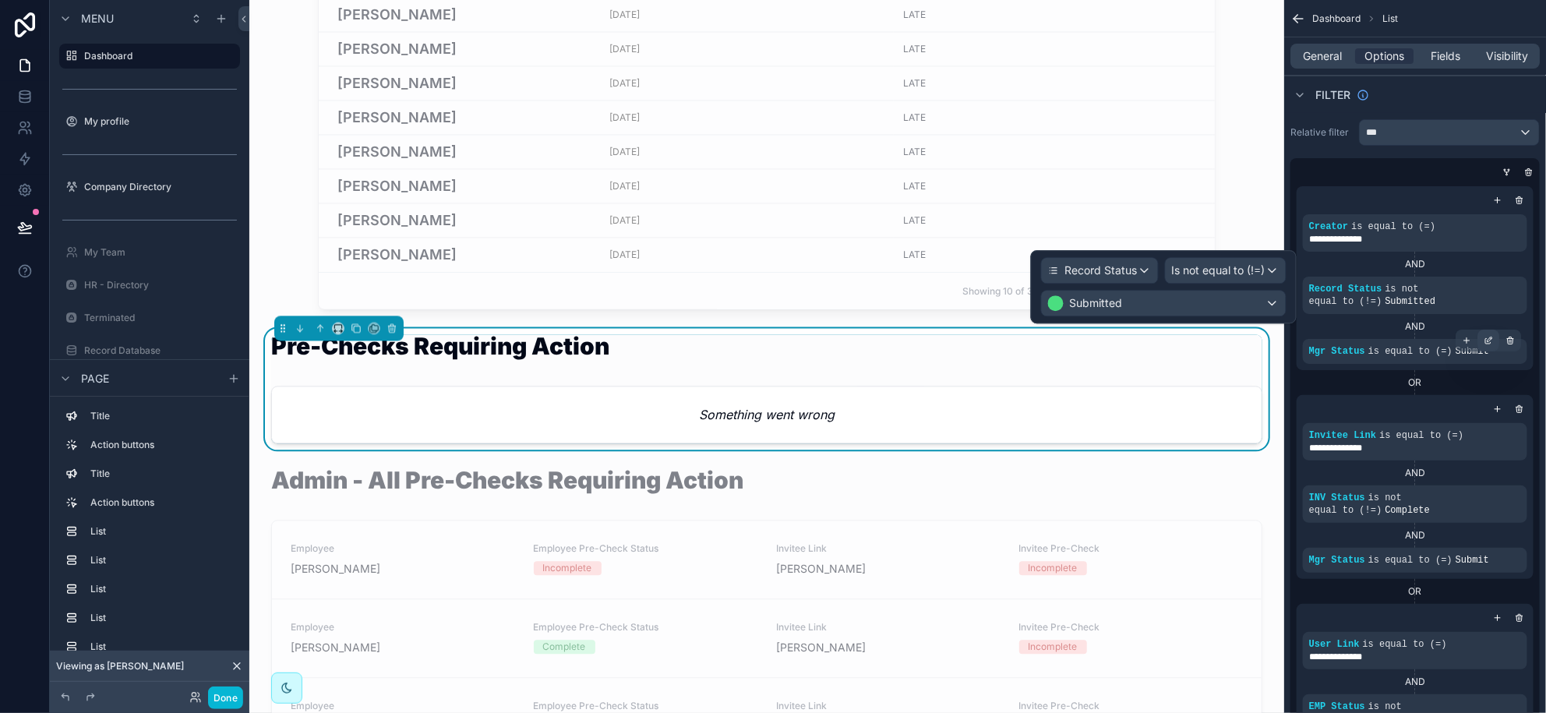
click at [1489, 338] on icon "scrollable content" at bounding box center [1488, 340] width 9 height 9
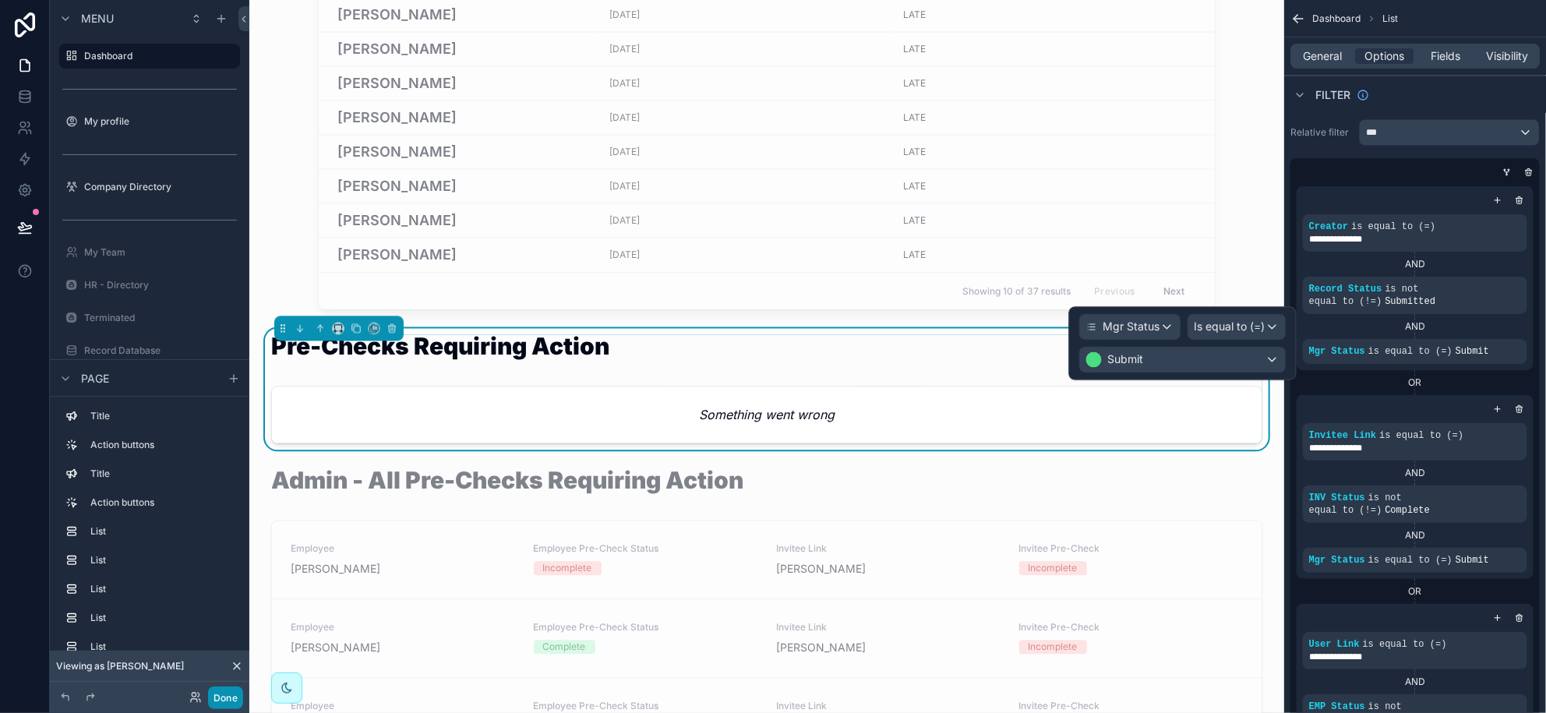
click at [214, 701] on button "Done" at bounding box center [225, 698] width 35 height 23
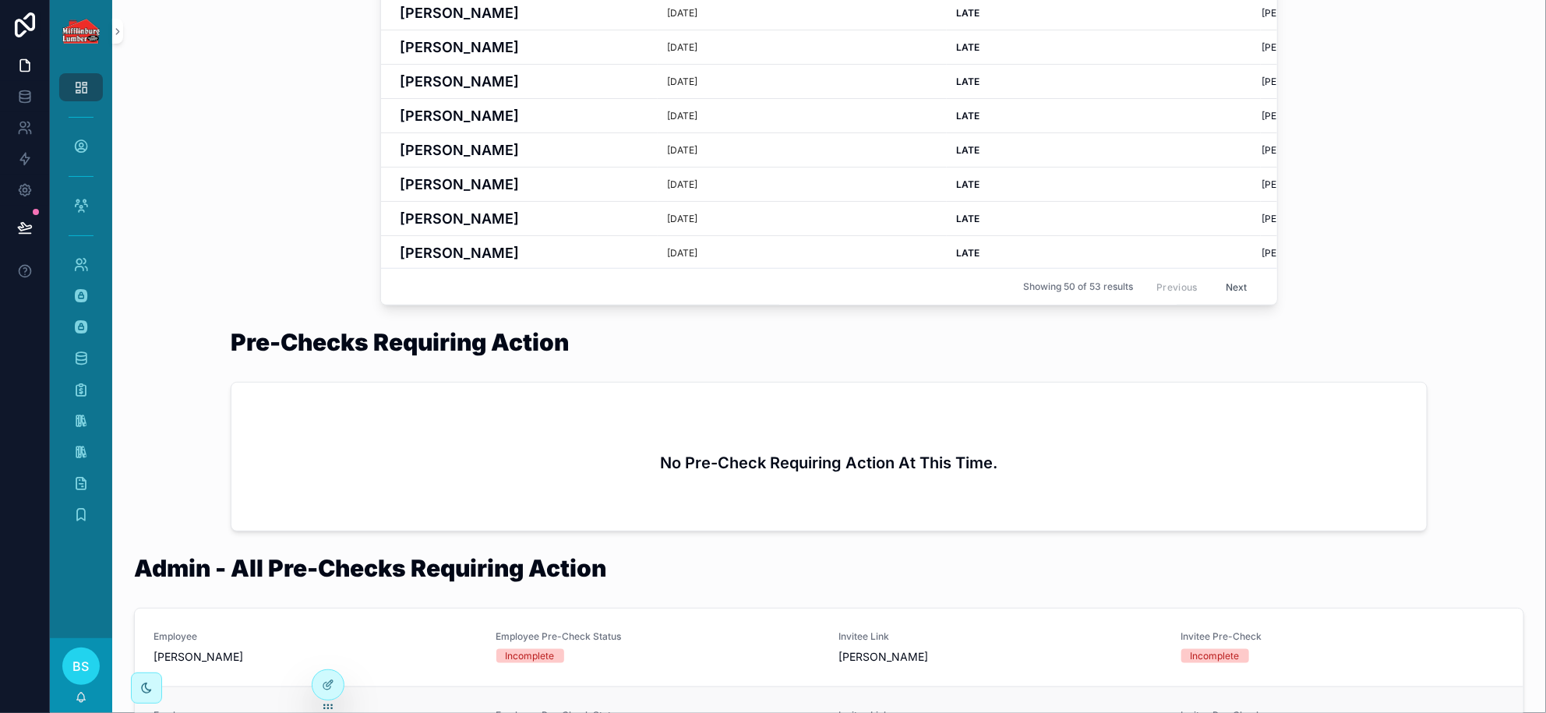
scroll to position [779, 0]
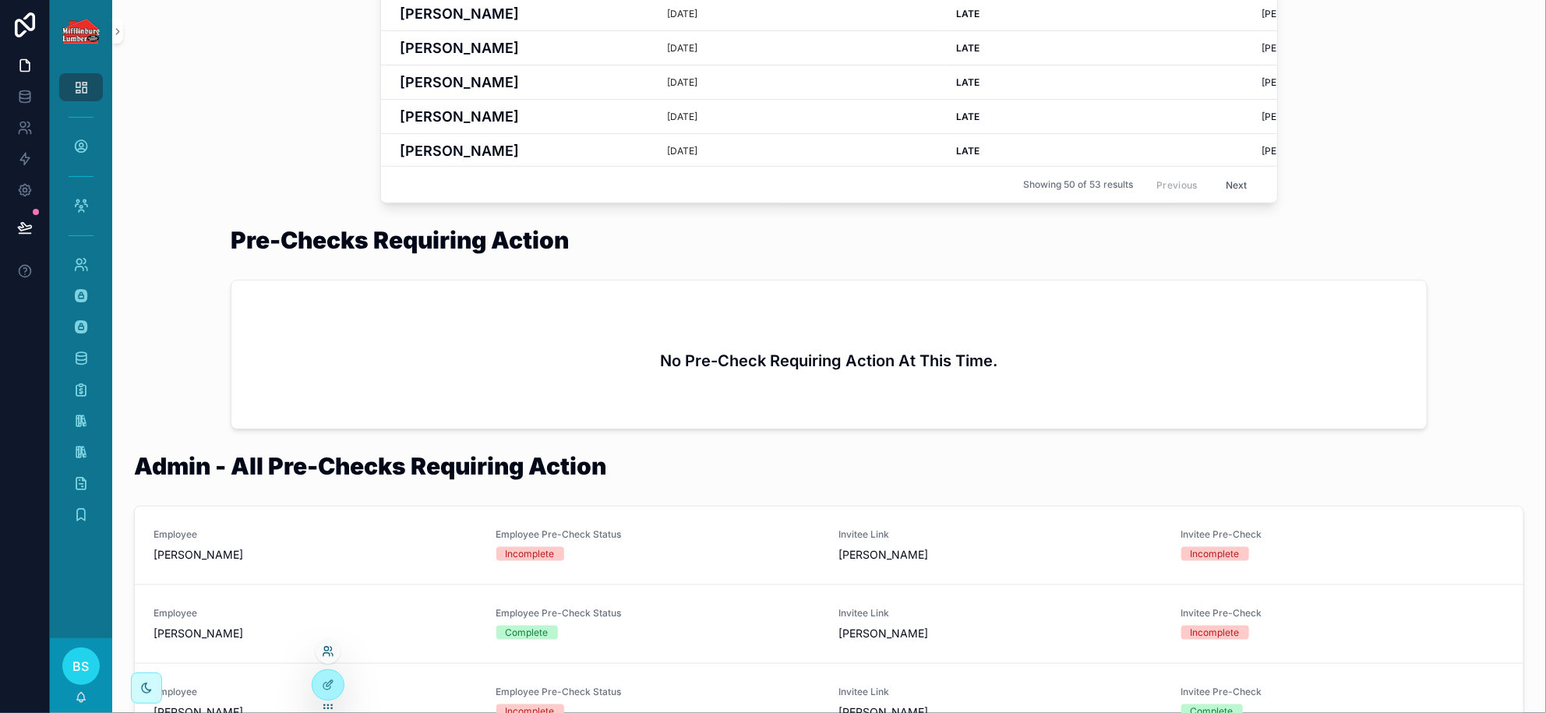
click at [330, 650] on icon at bounding box center [328, 651] width 12 height 12
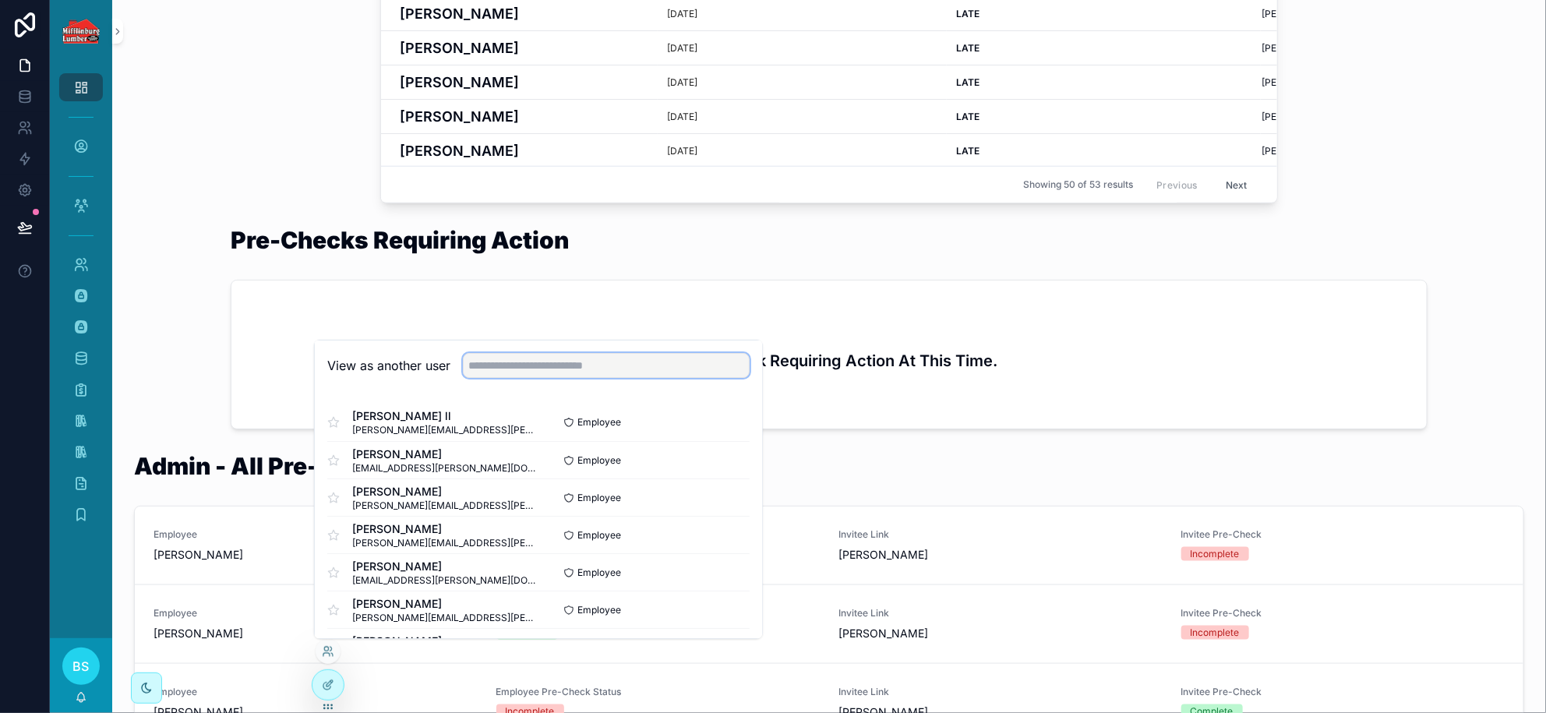
click at [493, 360] on input "text" at bounding box center [606, 365] width 287 height 25
type input "****"
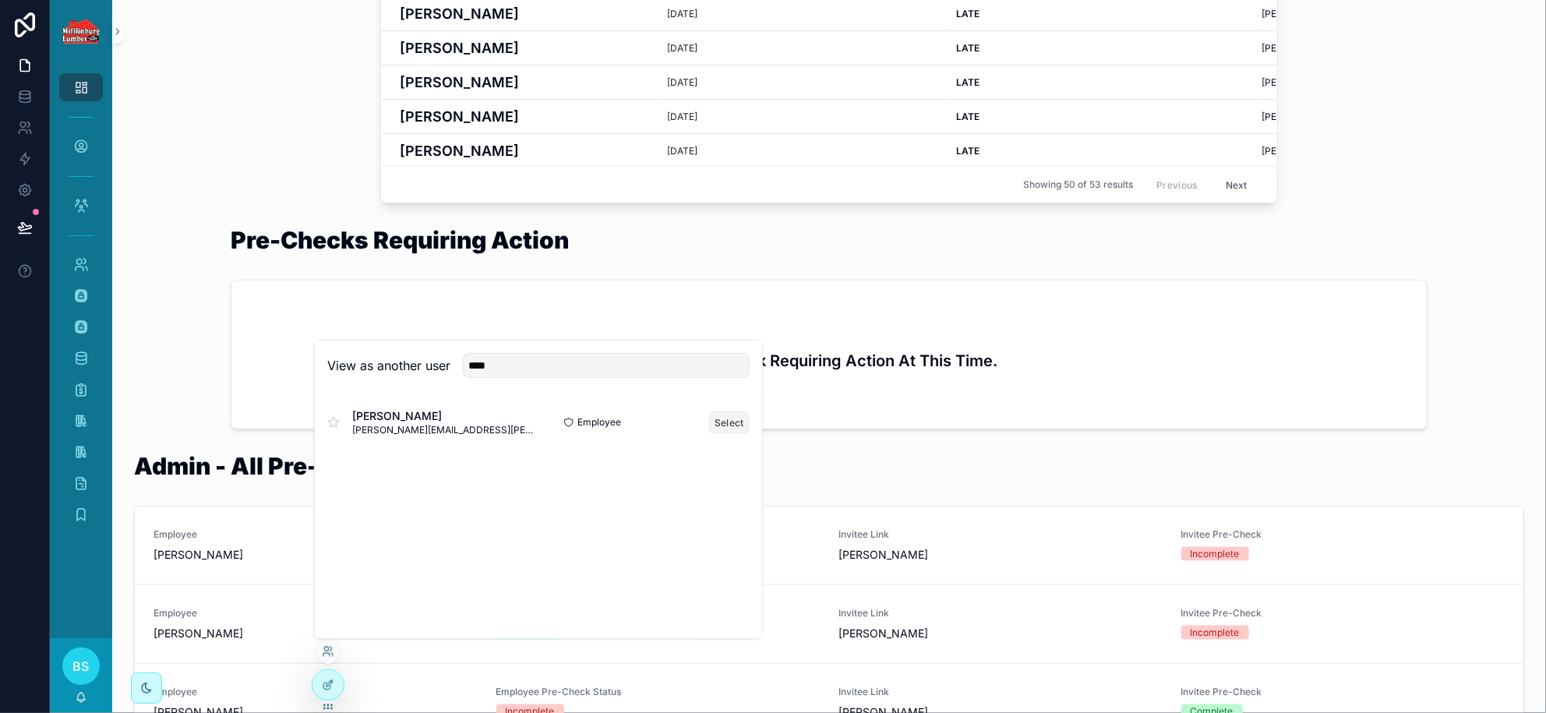
click at [723, 422] on button "Select" at bounding box center [729, 422] width 41 height 23
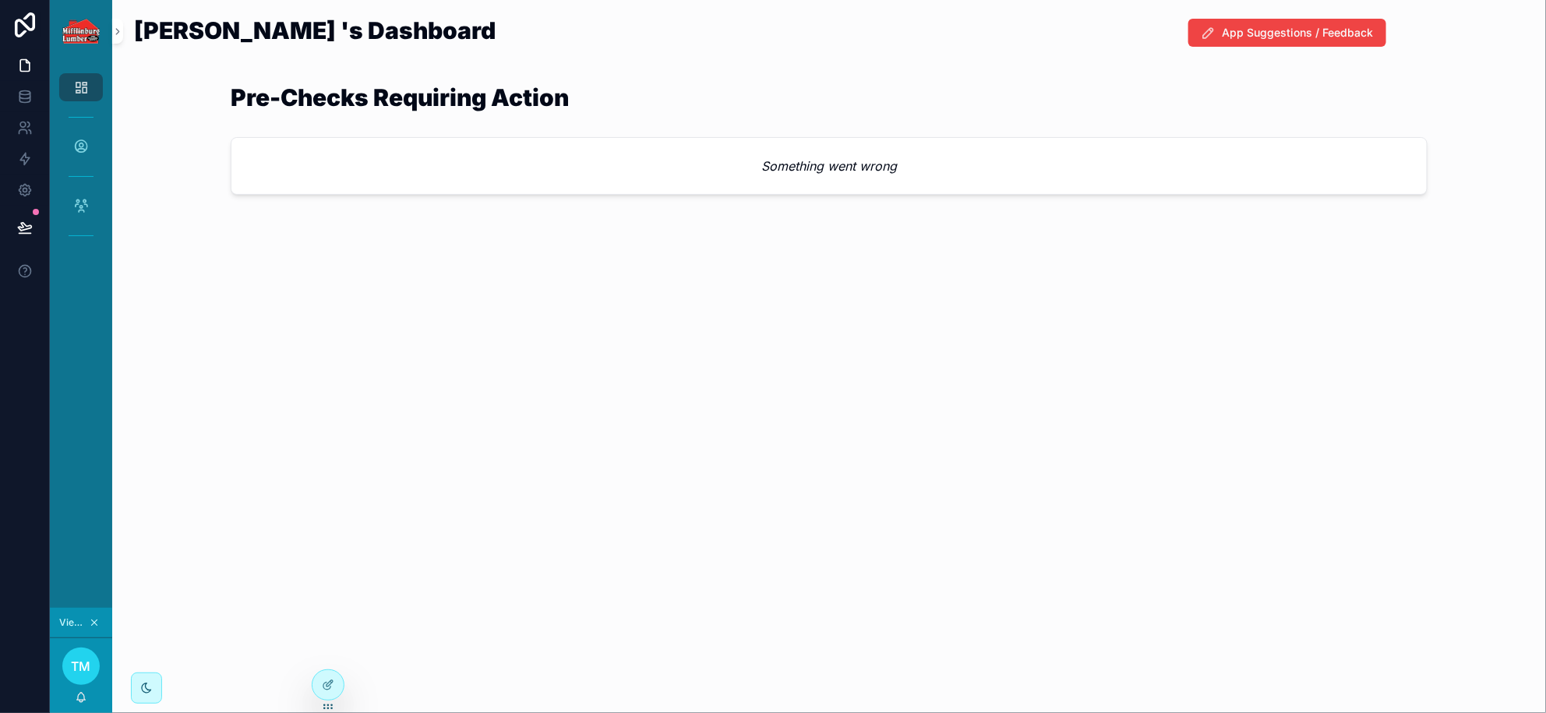
click at [825, 171] on em "Something went wrong" at bounding box center [829, 166] width 136 height 19
click at [31, 126] on icon at bounding box center [25, 128] width 16 height 16
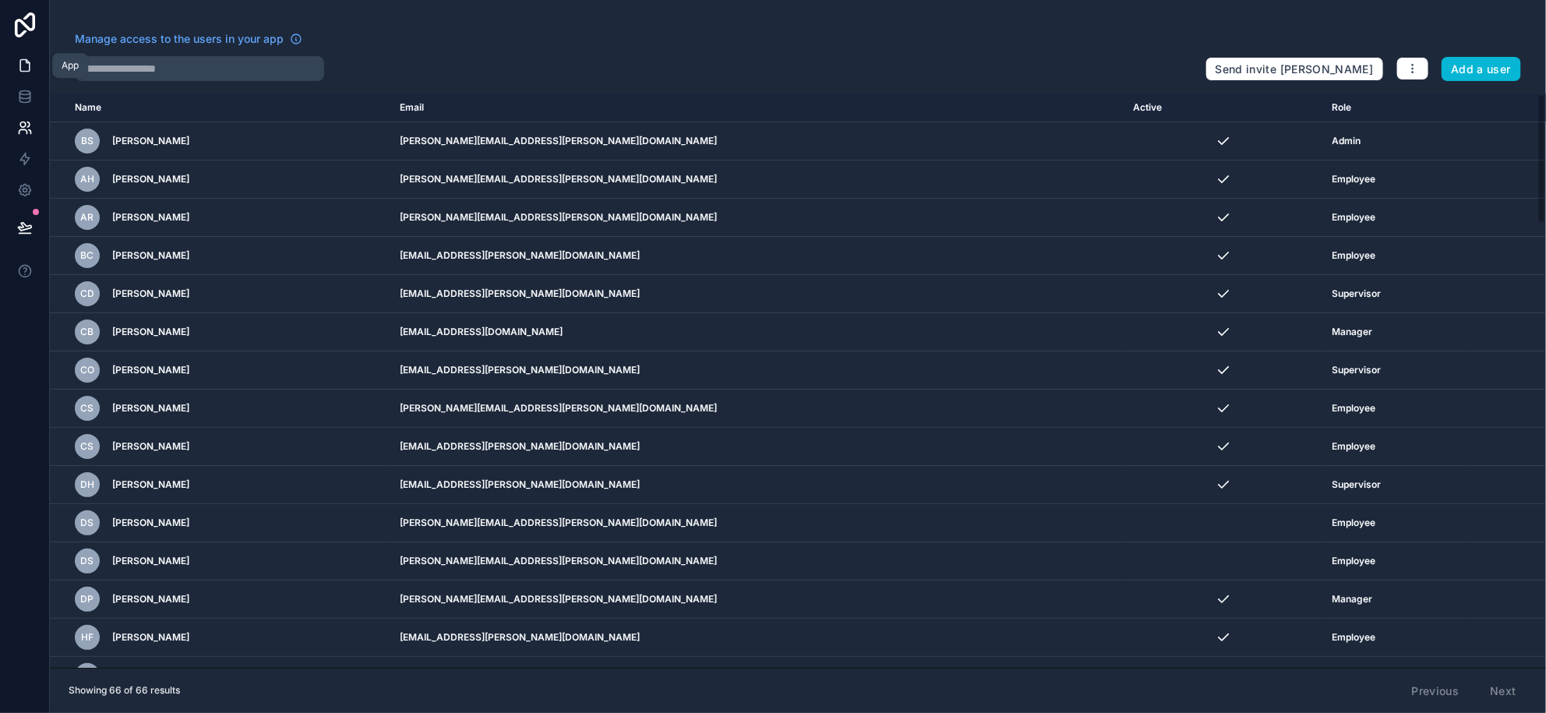
click at [21, 65] on icon at bounding box center [25, 66] width 16 height 16
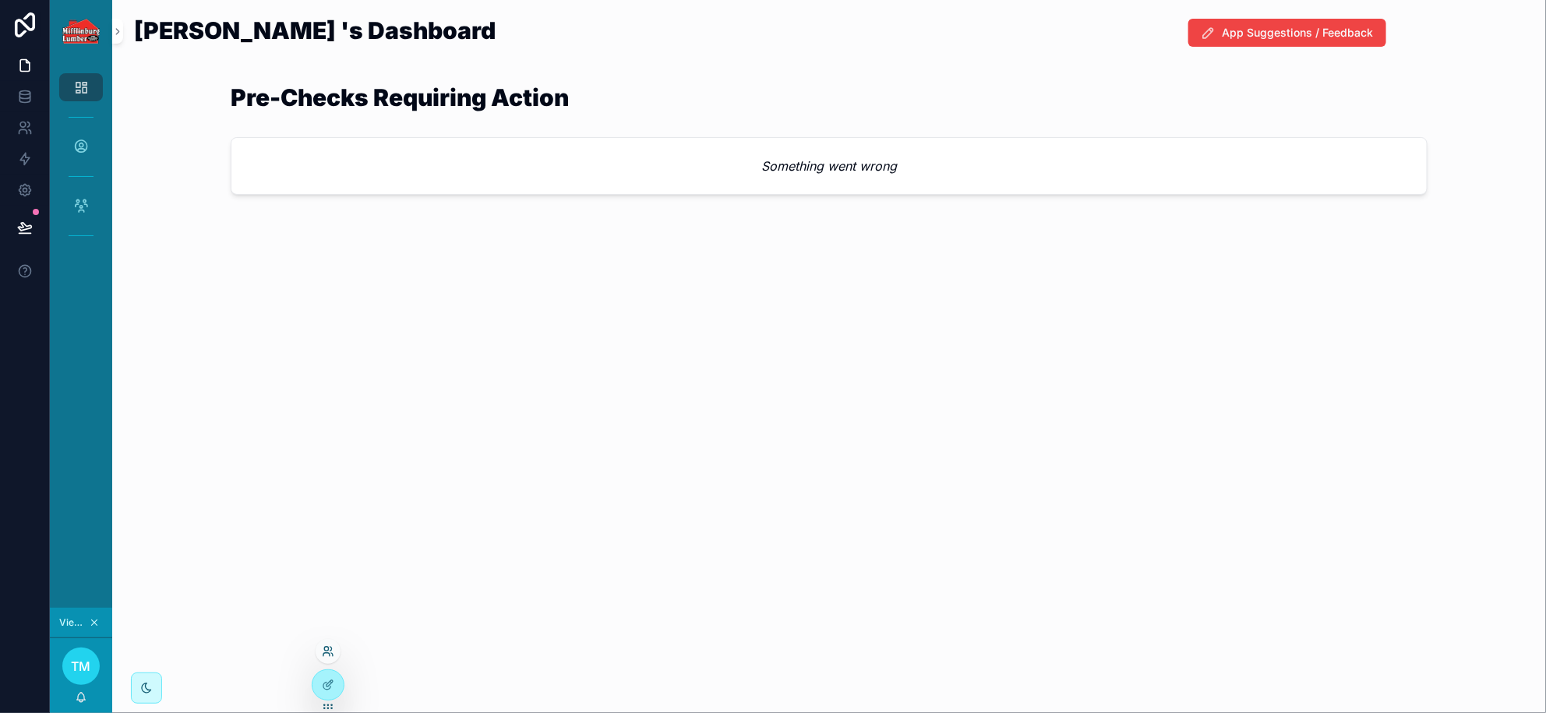
click at [328, 653] on icon at bounding box center [326, 654] width 6 height 3
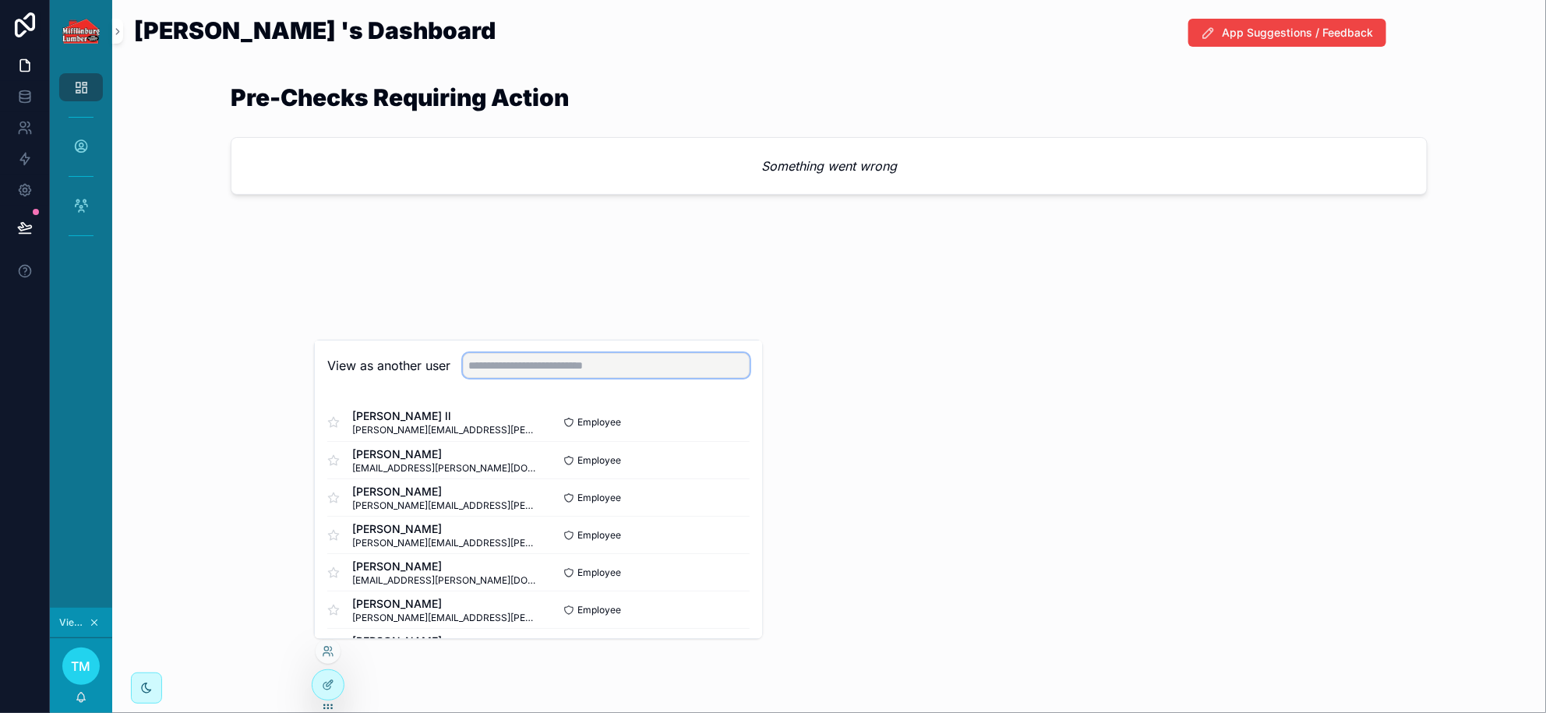
click at [521, 369] on input "text" at bounding box center [606, 365] width 287 height 25
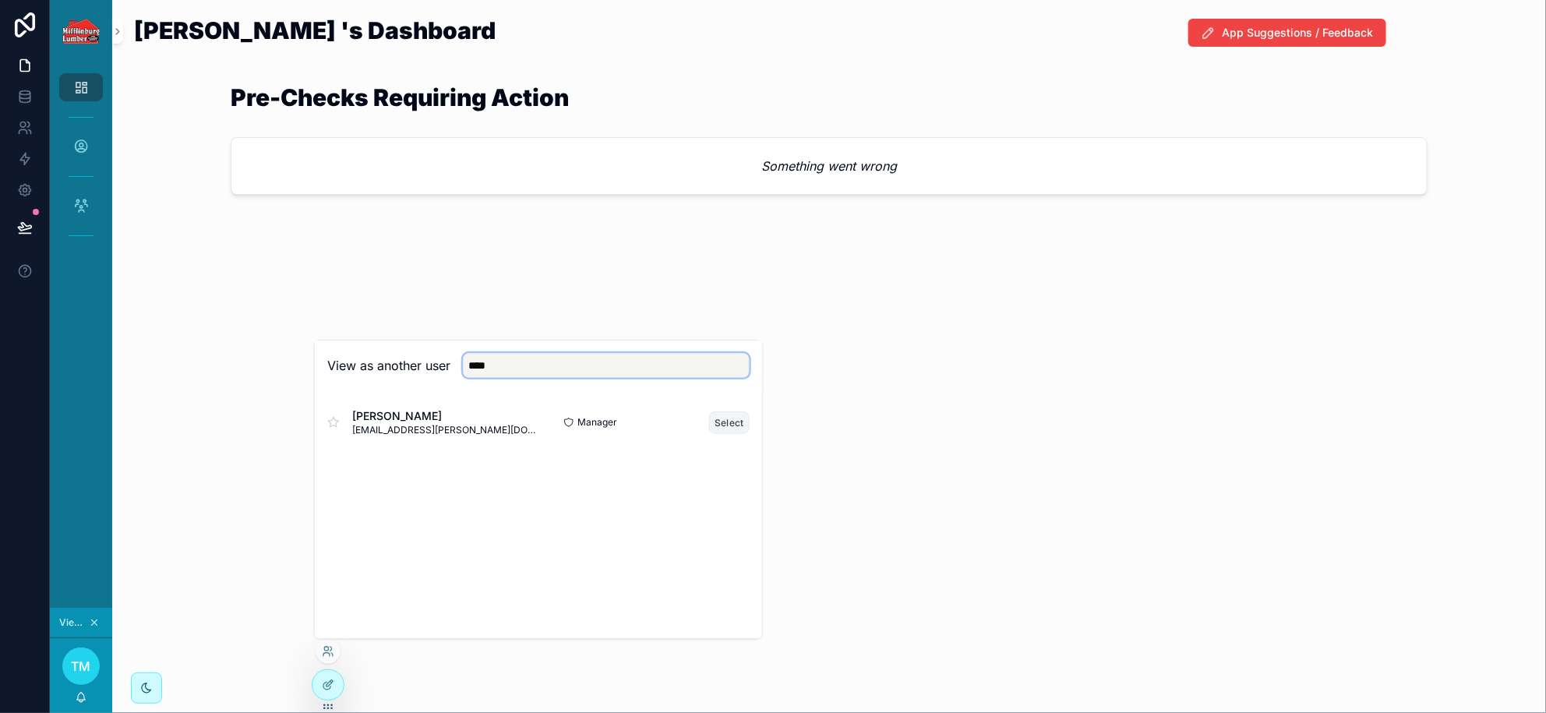
type input "****"
click at [723, 419] on button "Select" at bounding box center [729, 422] width 41 height 23
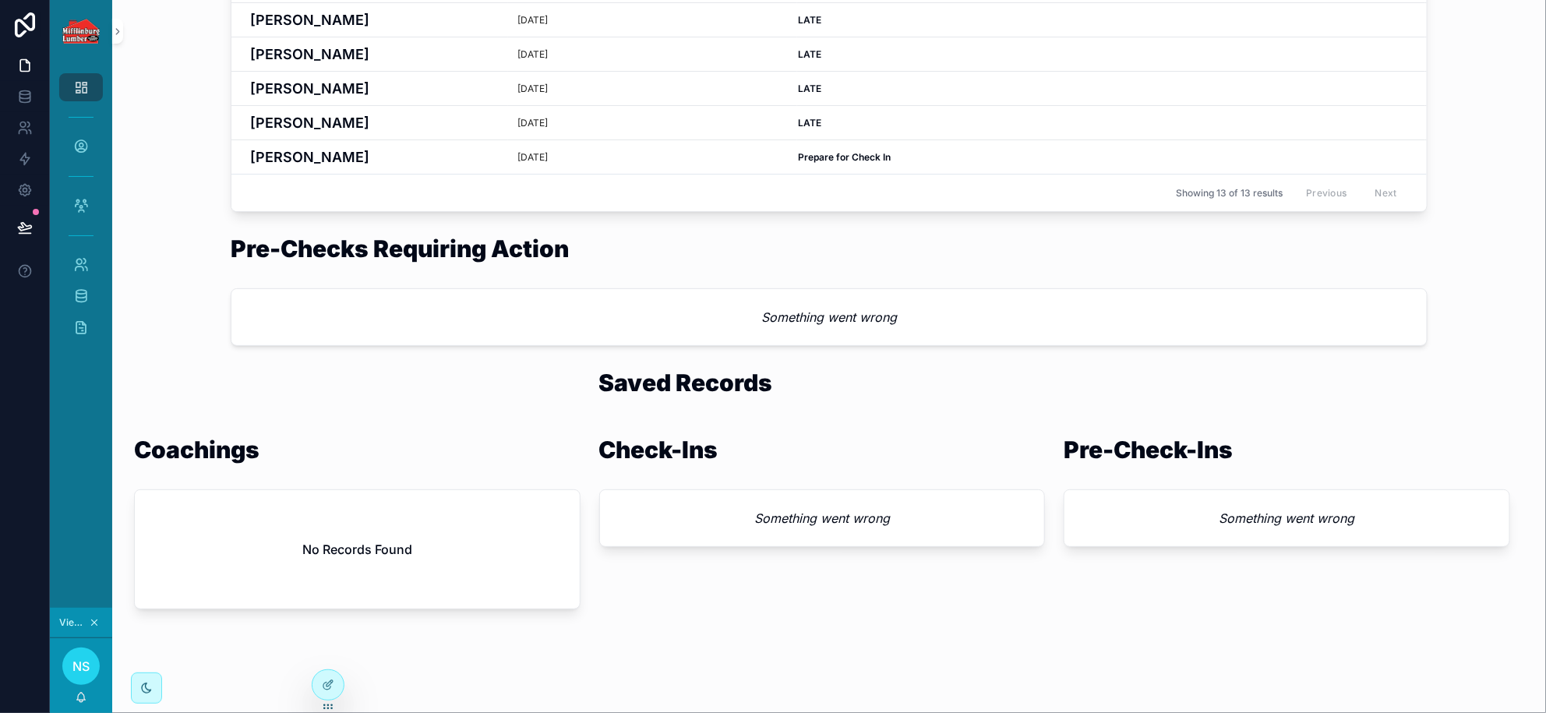
scroll to position [533, 0]
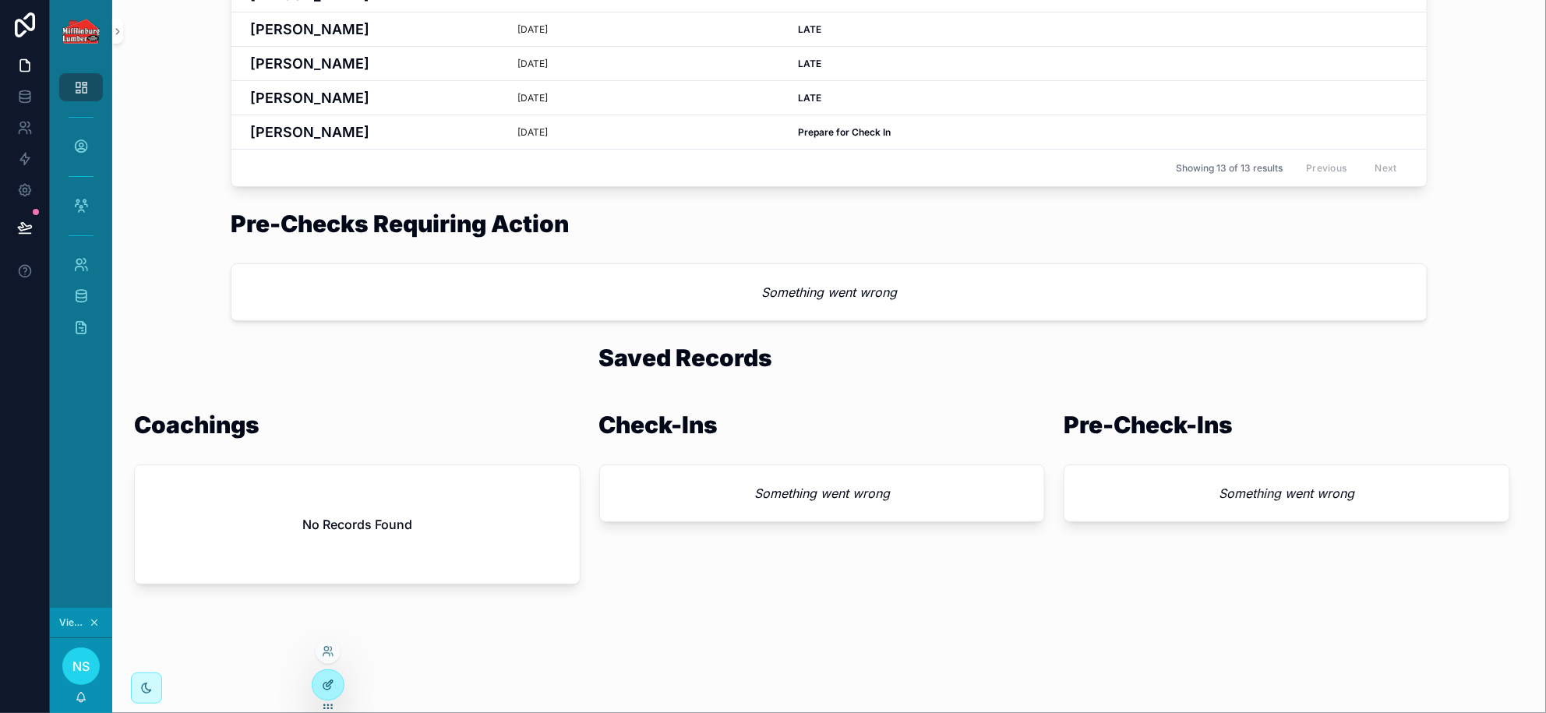
click at [332, 680] on icon at bounding box center [330, 683] width 6 height 6
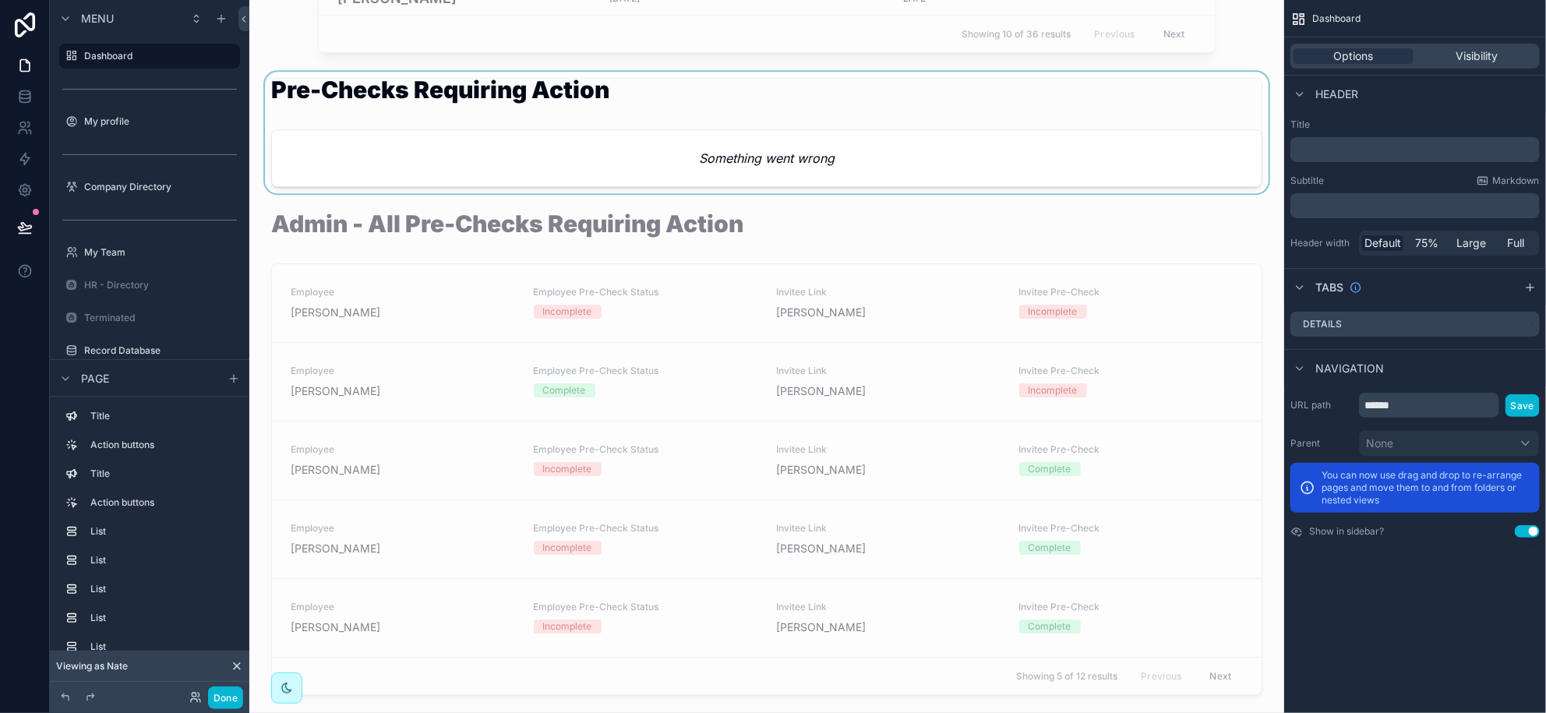
scroll to position [2435, 0]
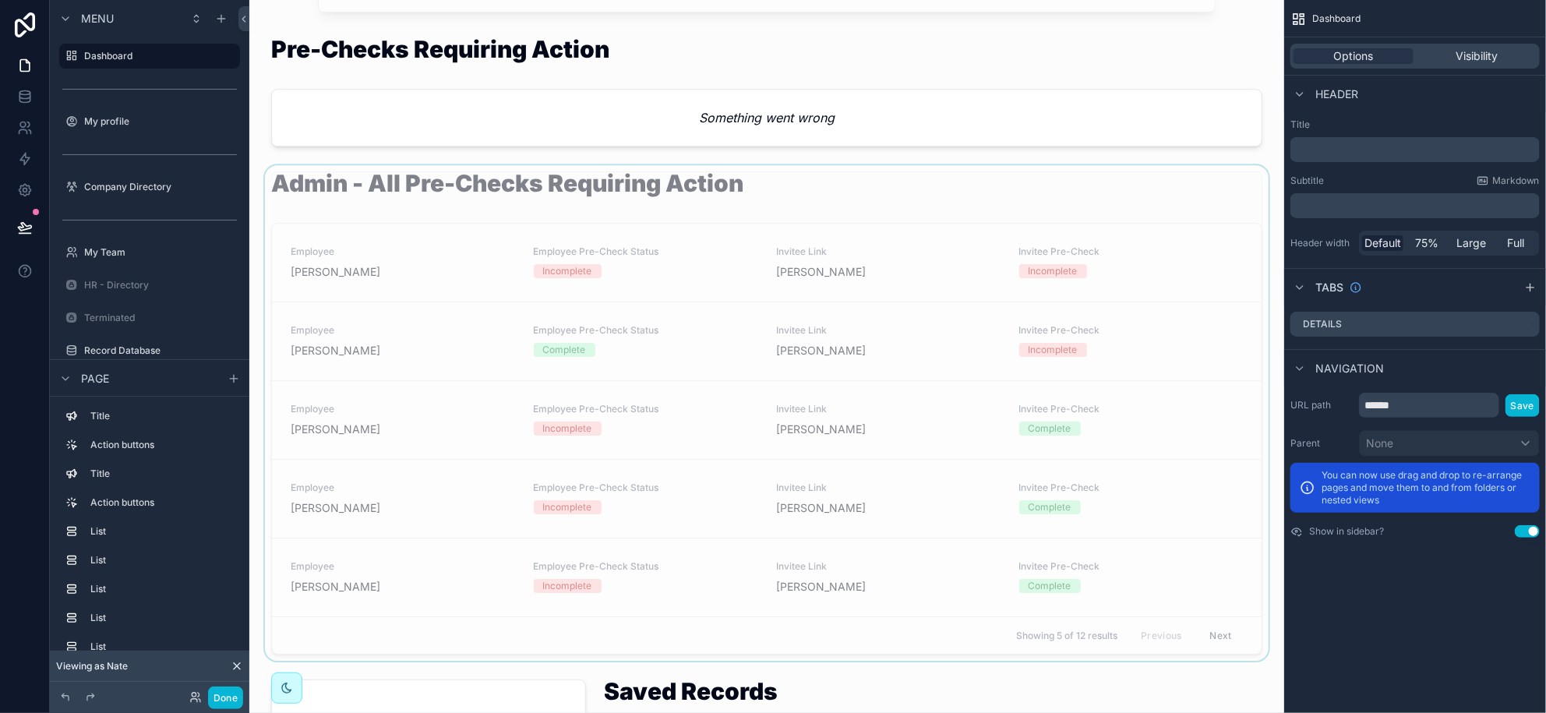
click at [458, 260] on div "scrollable content" at bounding box center [767, 413] width 1010 height 496
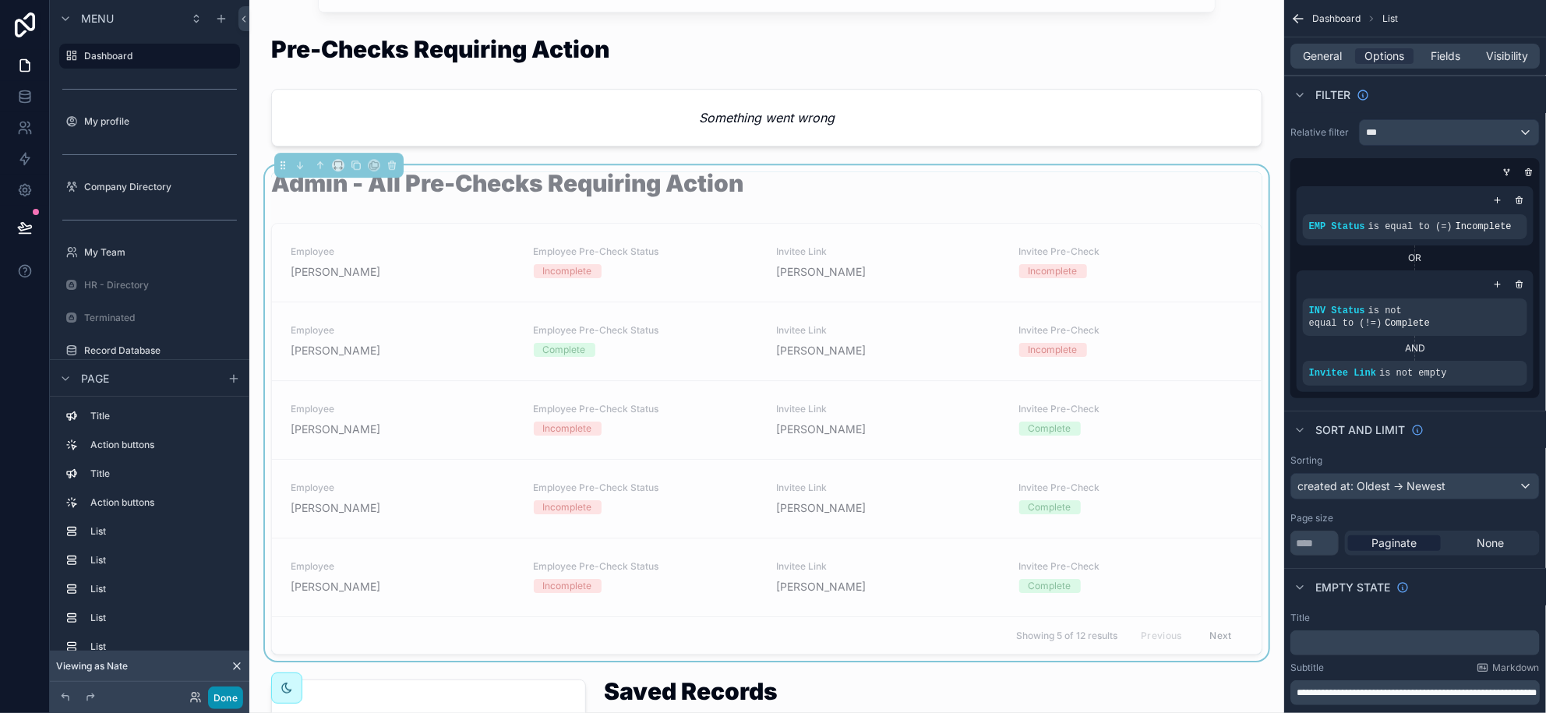
click at [241, 698] on button "Done" at bounding box center [225, 698] width 35 height 23
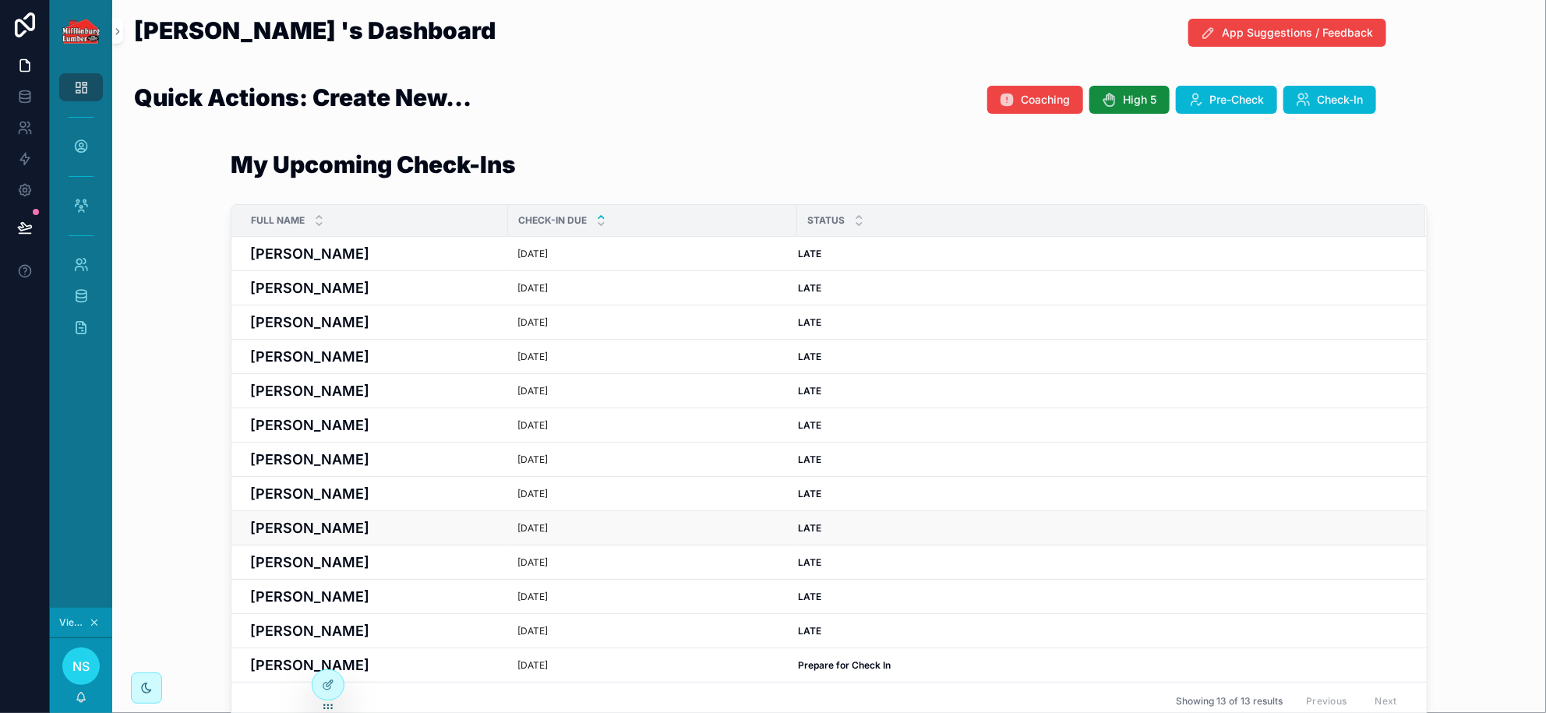
scroll to position [389, 0]
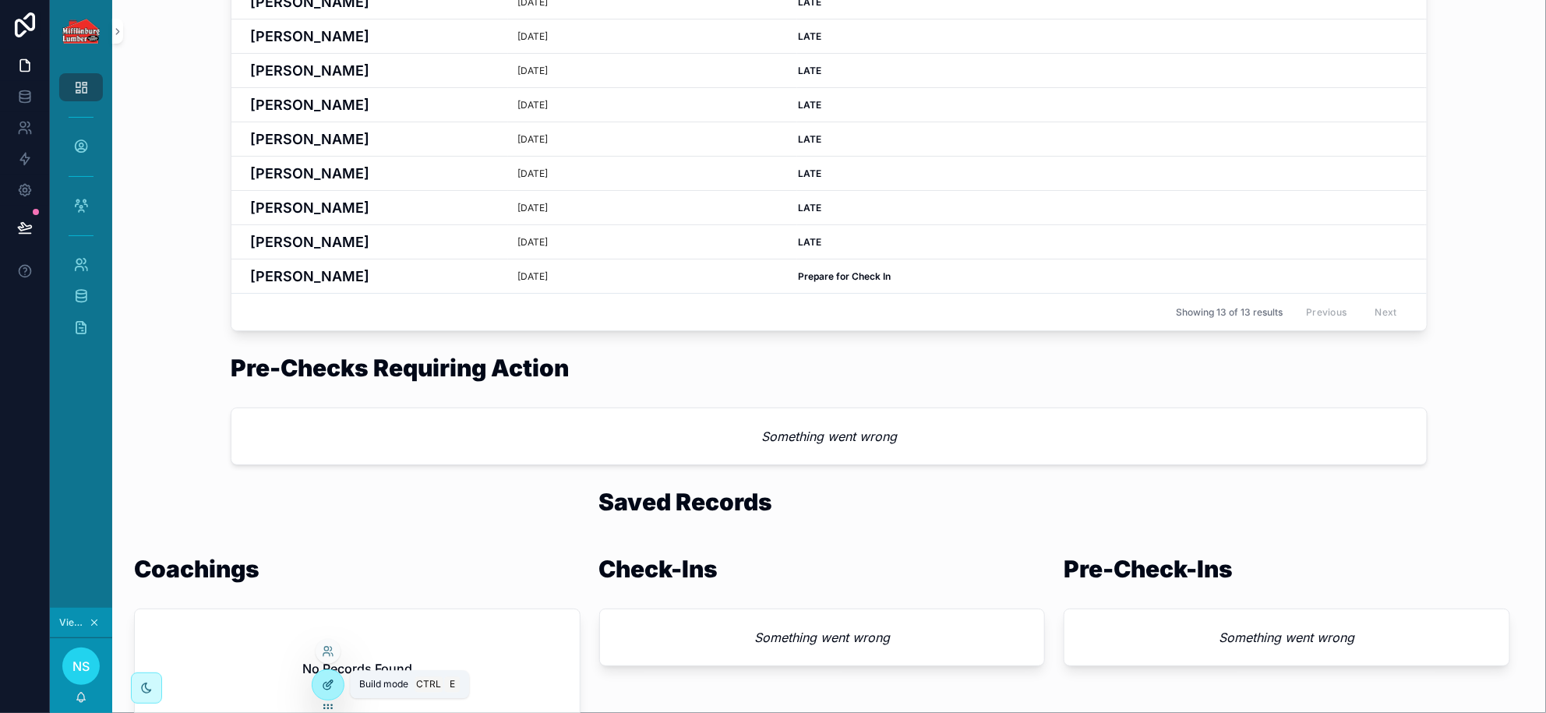
click at [327, 688] on icon at bounding box center [328, 685] width 12 height 12
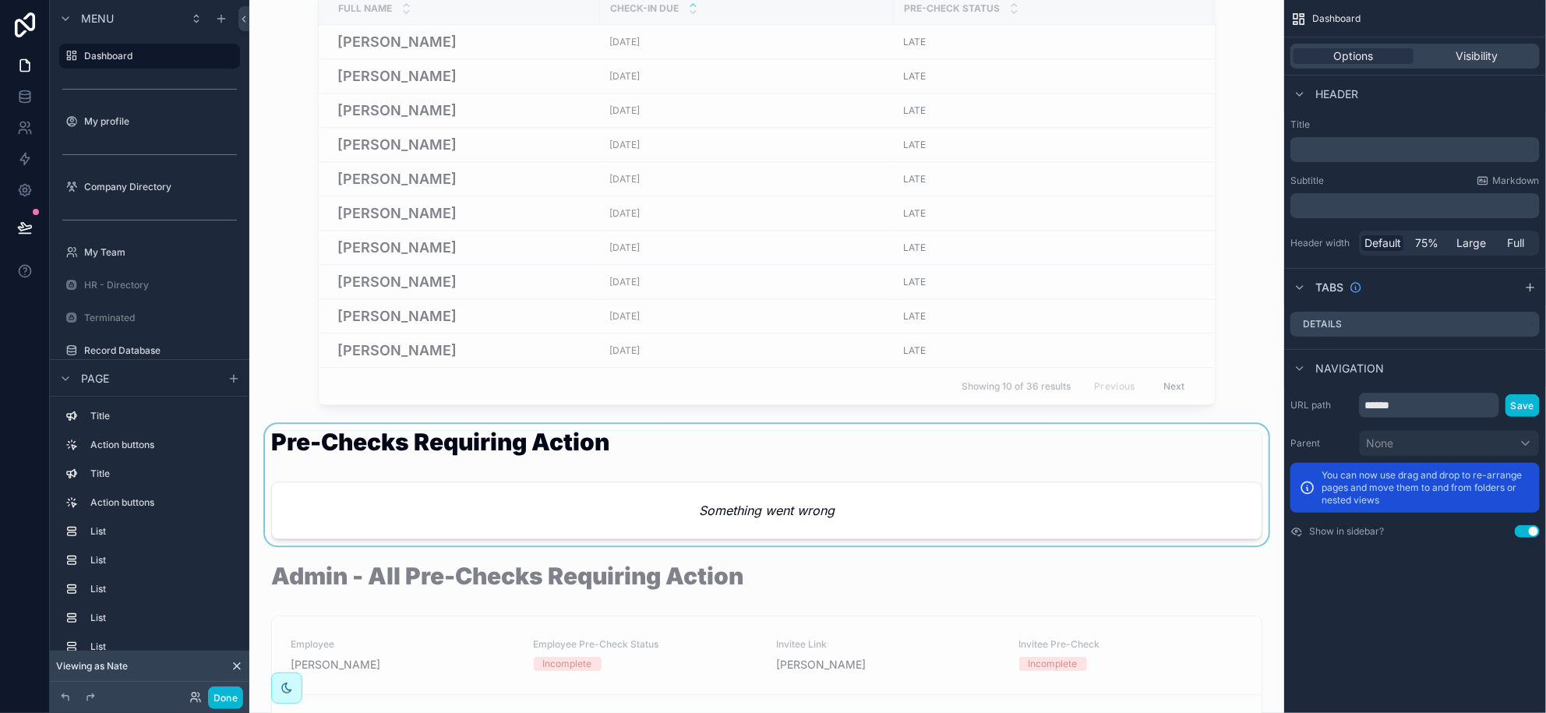
scroll to position [2045, 0]
click at [578, 514] on div "scrollable content" at bounding box center [767, 482] width 1010 height 122
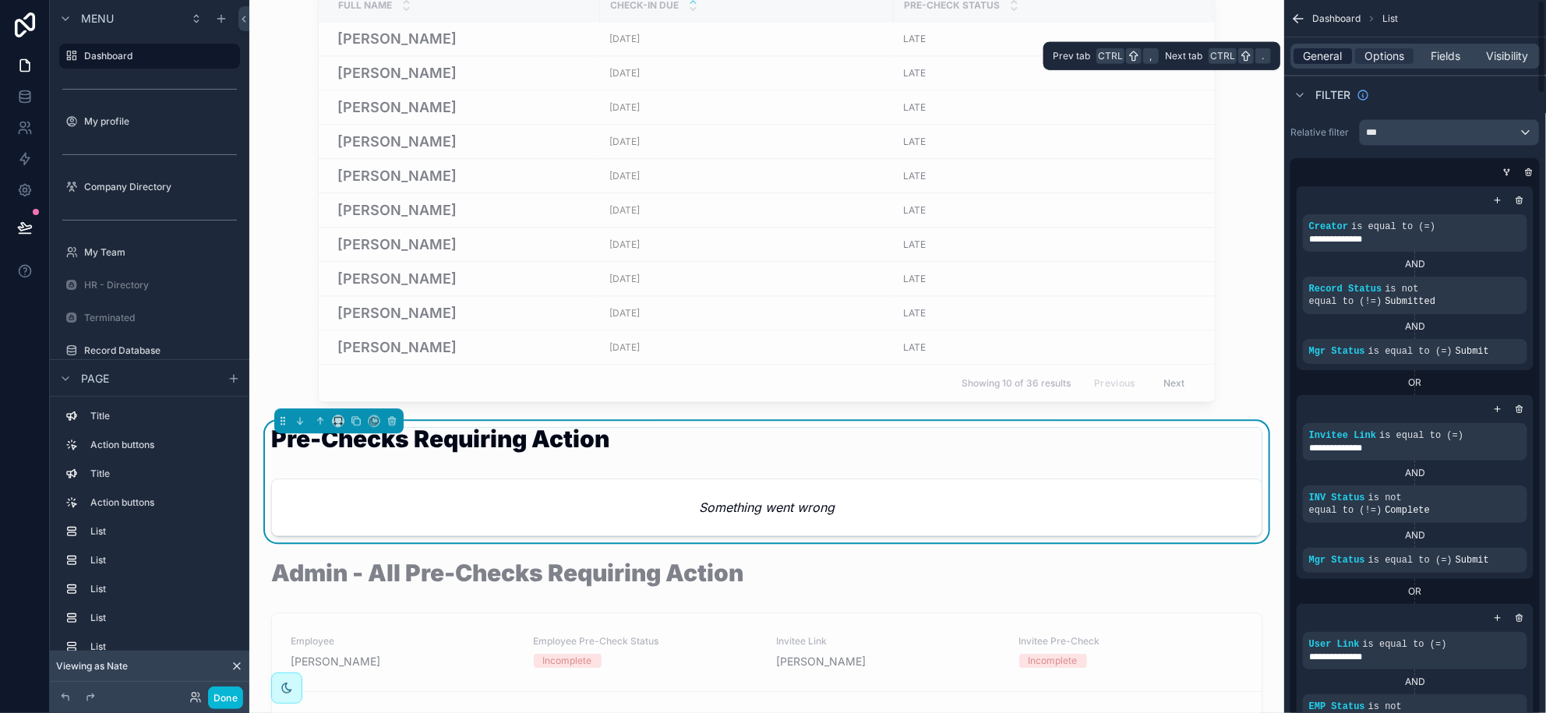
click at [1341, 62] on span "General" at bounding box center [1323, 56] width 39 height 16
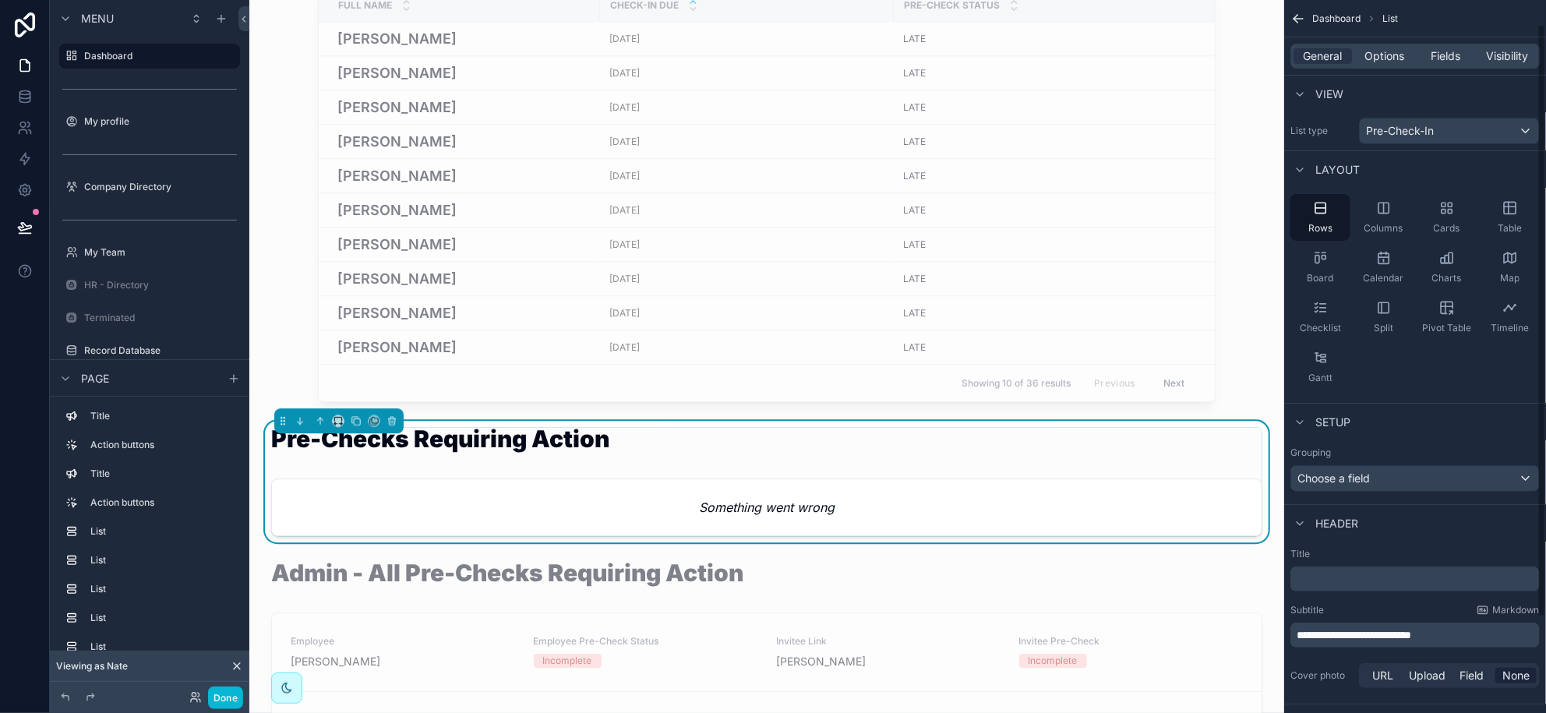
scroll to position [0, 0]
click at [1380, 57] on span "Options" at bounding box center [1385, 56] width 40 height 16
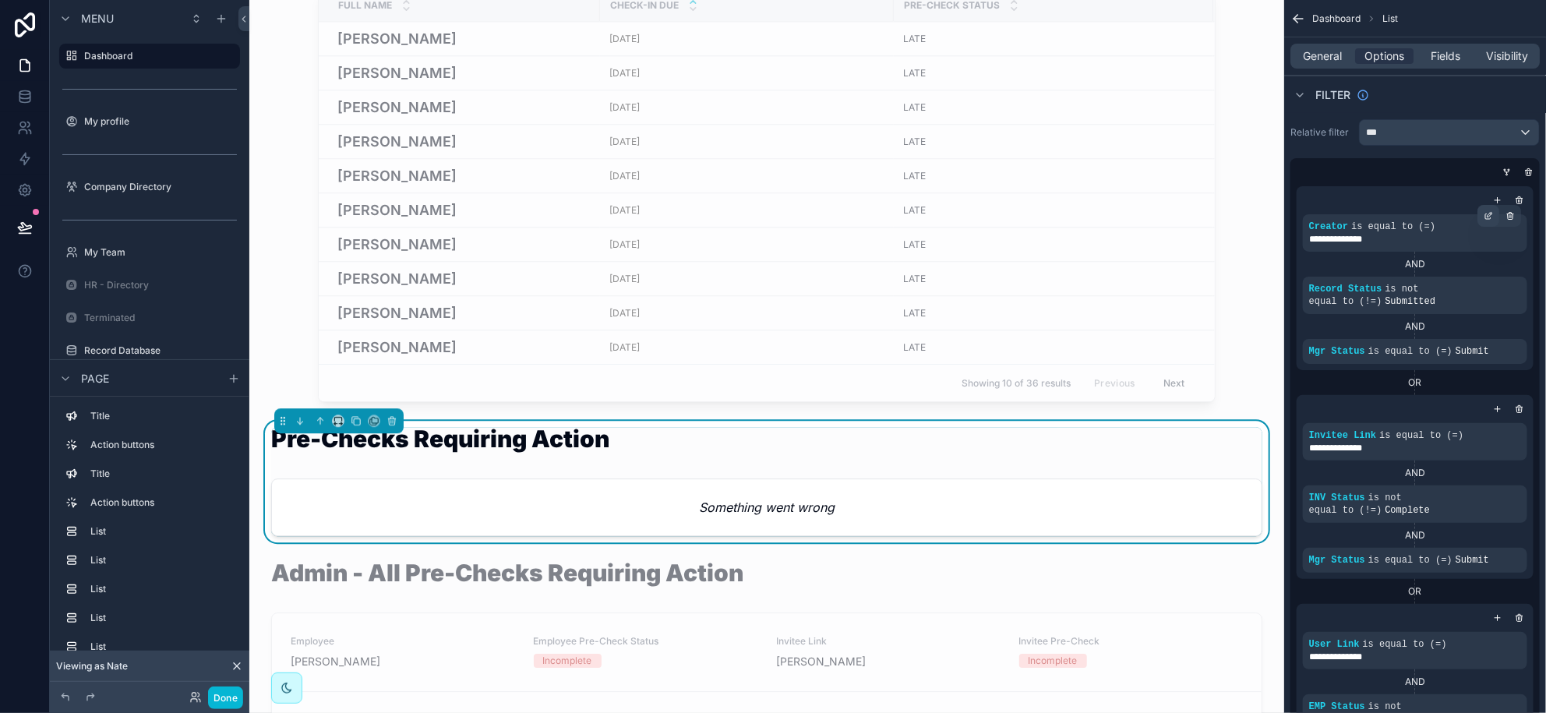
click at [1492, 215] on icon "scrollable content" at bounding box center [1488, 215] width 9 height 9
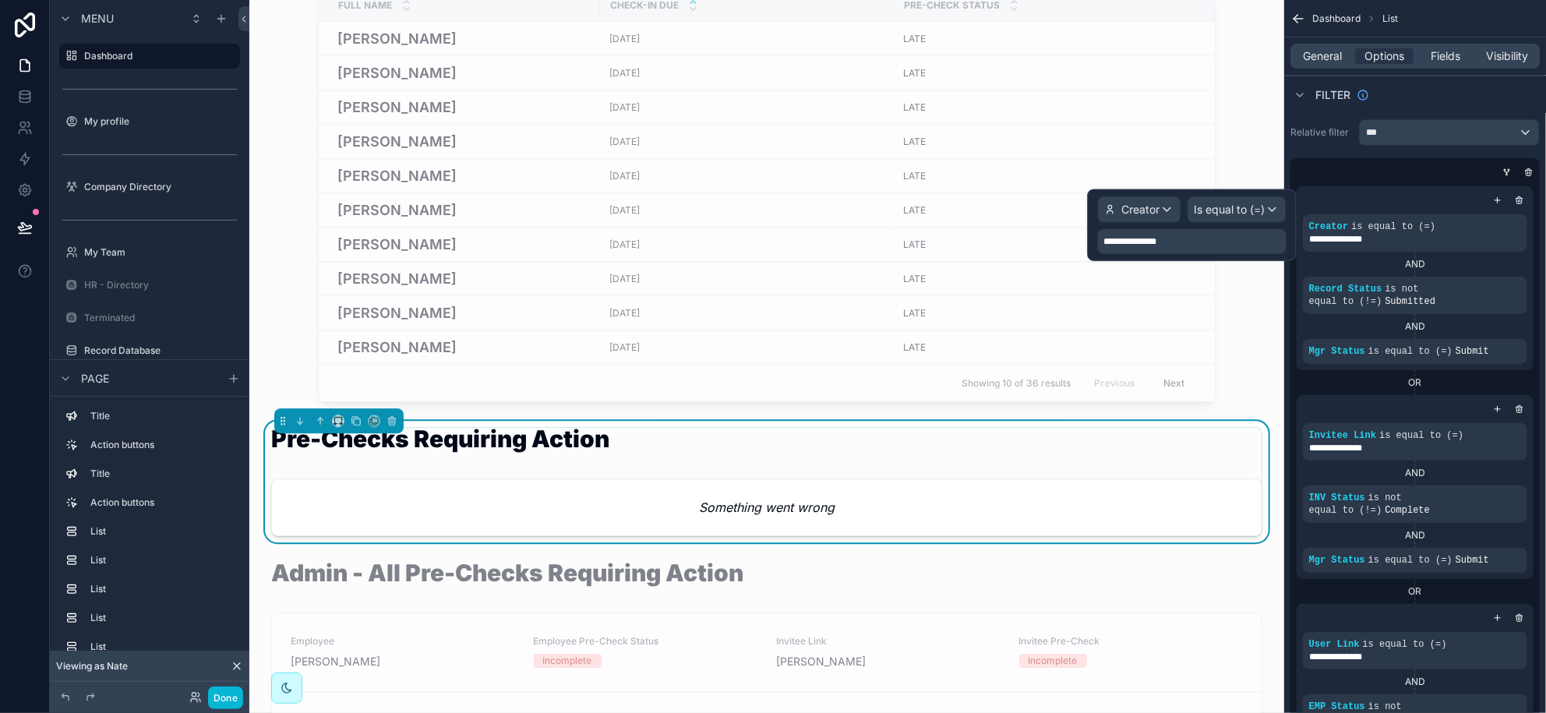
click at [1484, 93] on div "Filter" at bounding box center [1415, 94] width 262 height 37
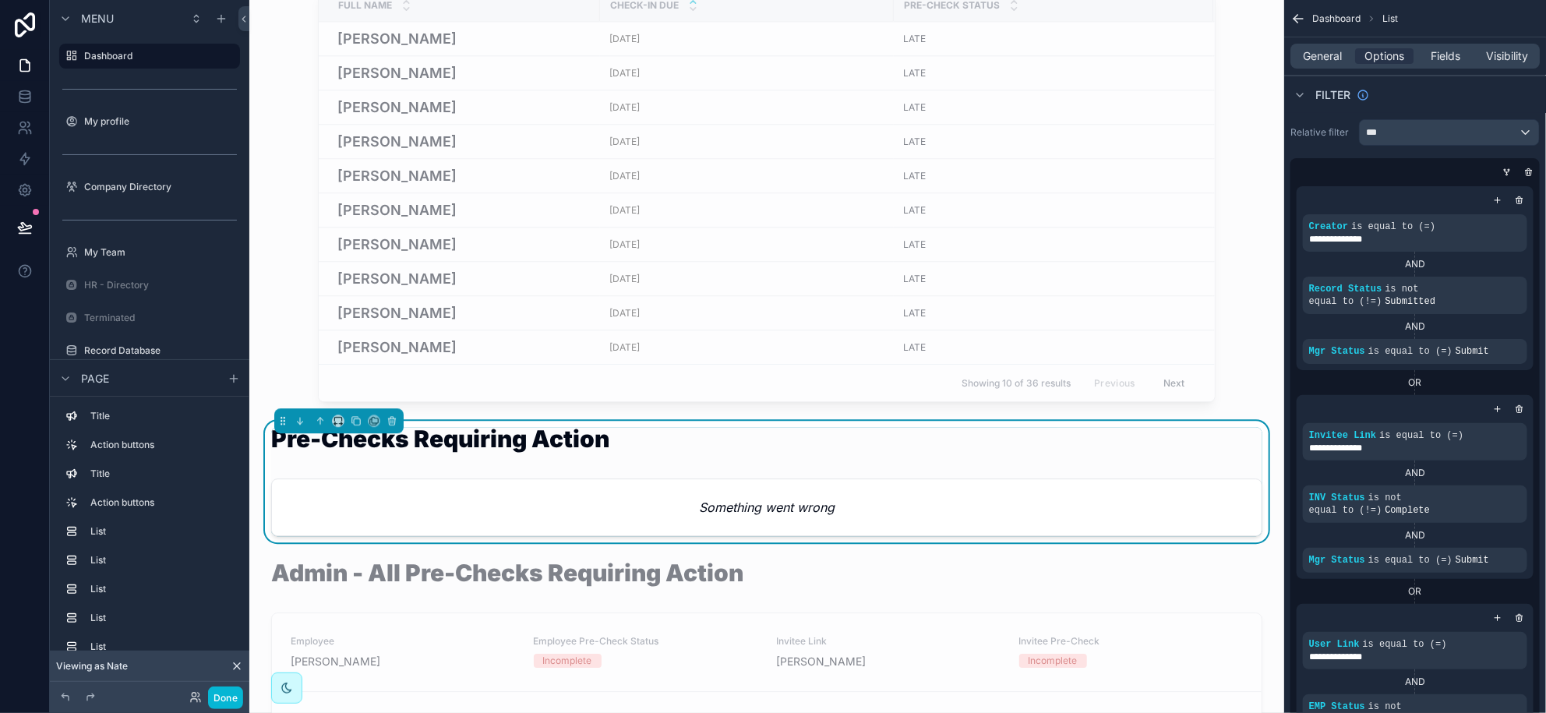
click at [757, 515] on em "Something went wrong" at bounding box center [767, 507] width 136 height 19
click at [1440, 53] on span "Fields" at bounding box center [1447, 56] width 30 height 16
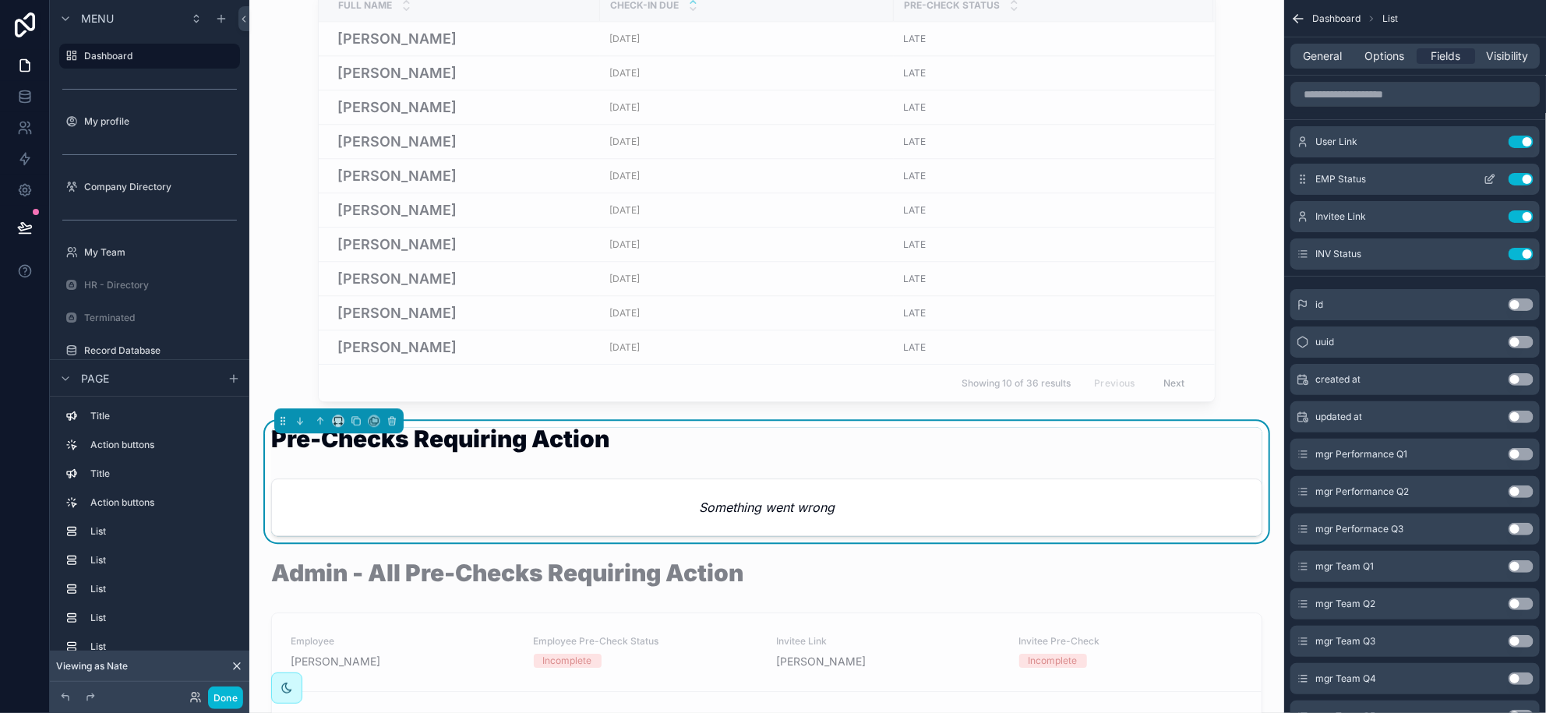
click at [1495, 181] on icon "scrollable content" at bounding box center [1490, 179] width 12 height 12
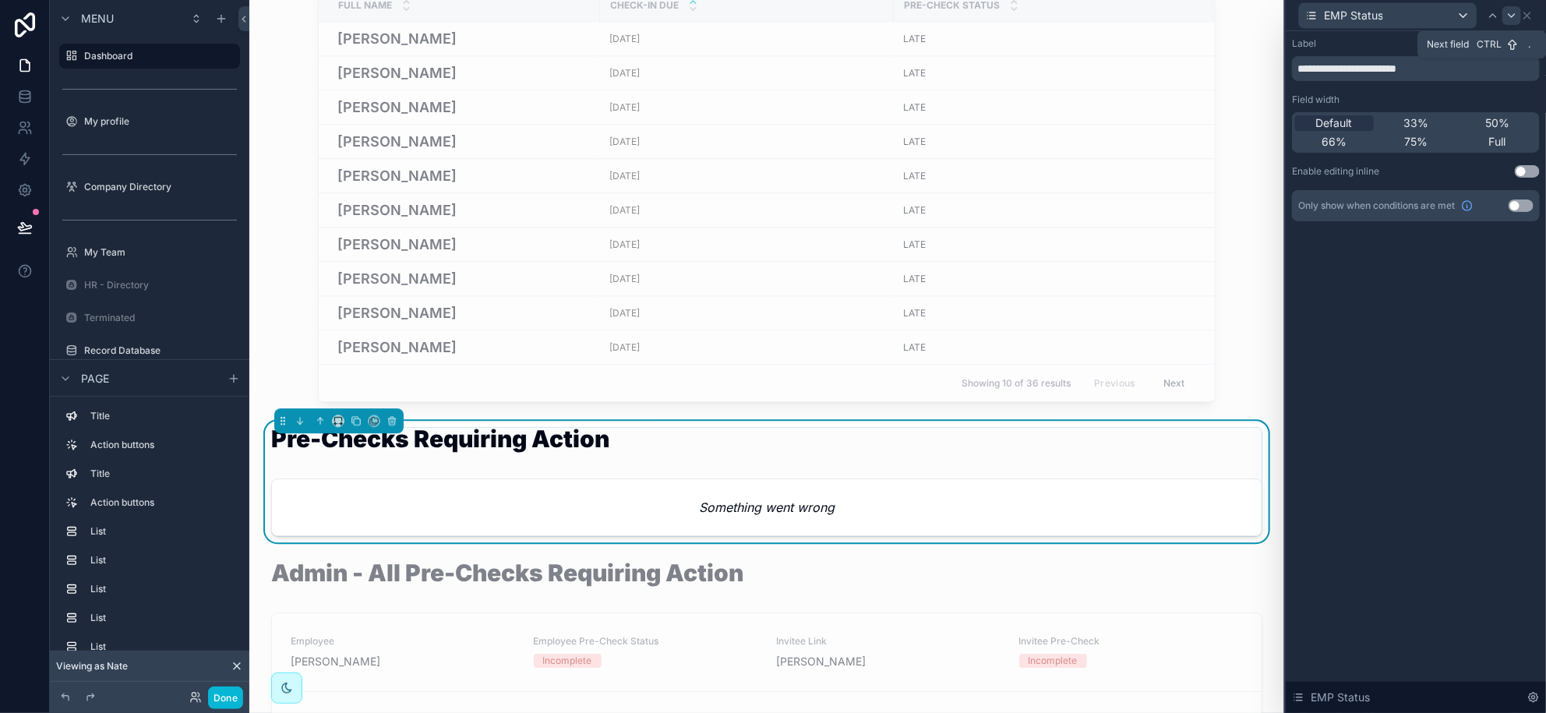
click at [1517, 16] on icon at bounding box center [1512, 15] width 12 height 12
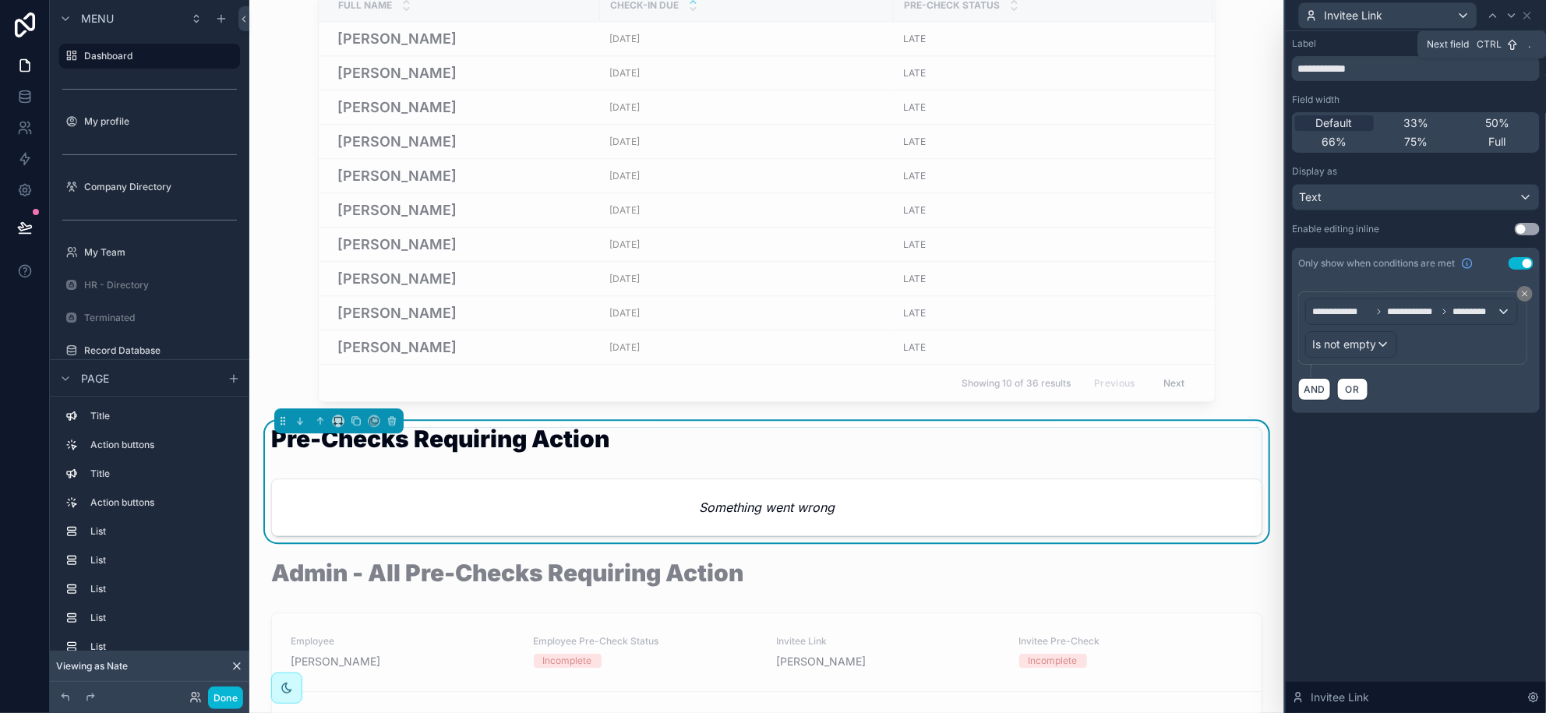
click at [1517, 16] on icon at bounding box center [1512, 15] width 12 height 12
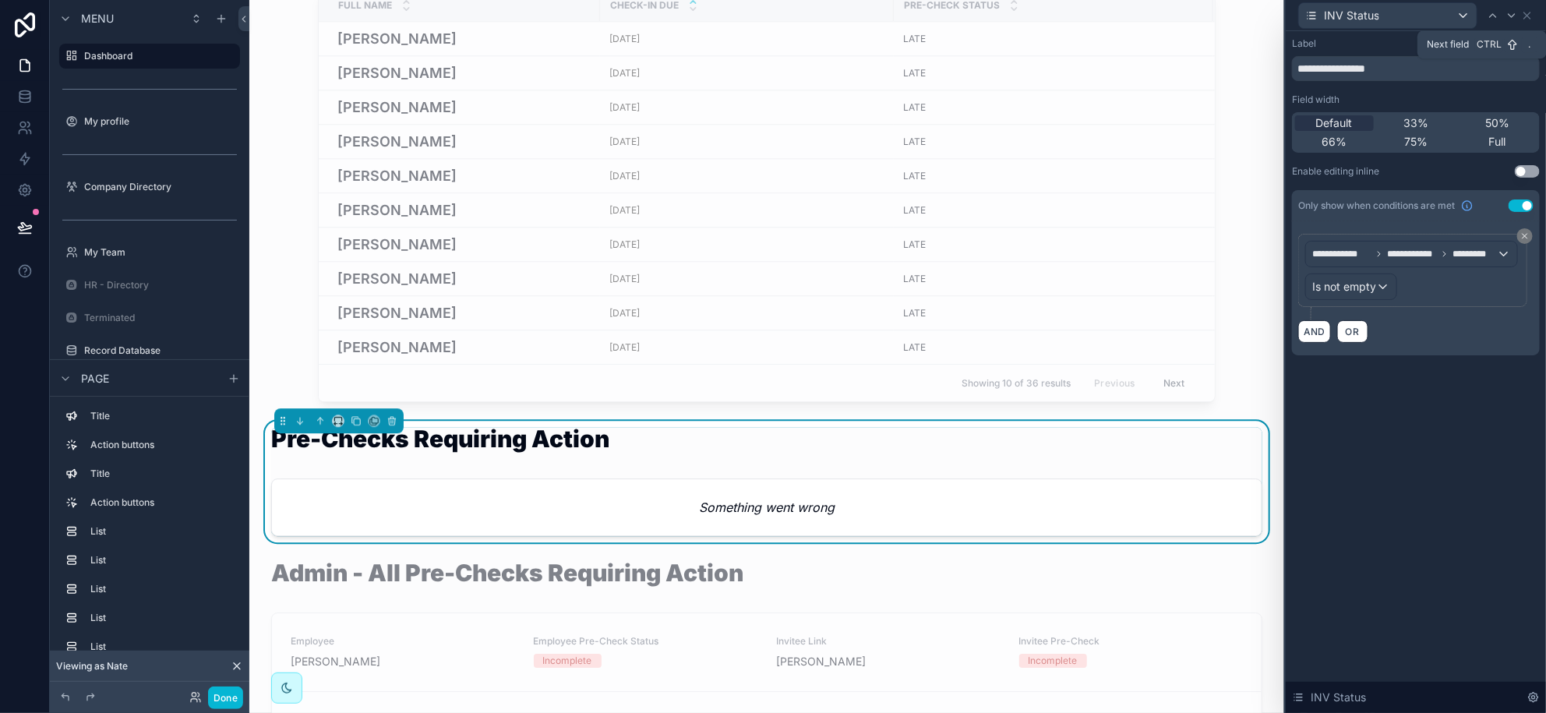
click at [1517, 16] on icon at bounding box center [1512, 15] width 12 height 12
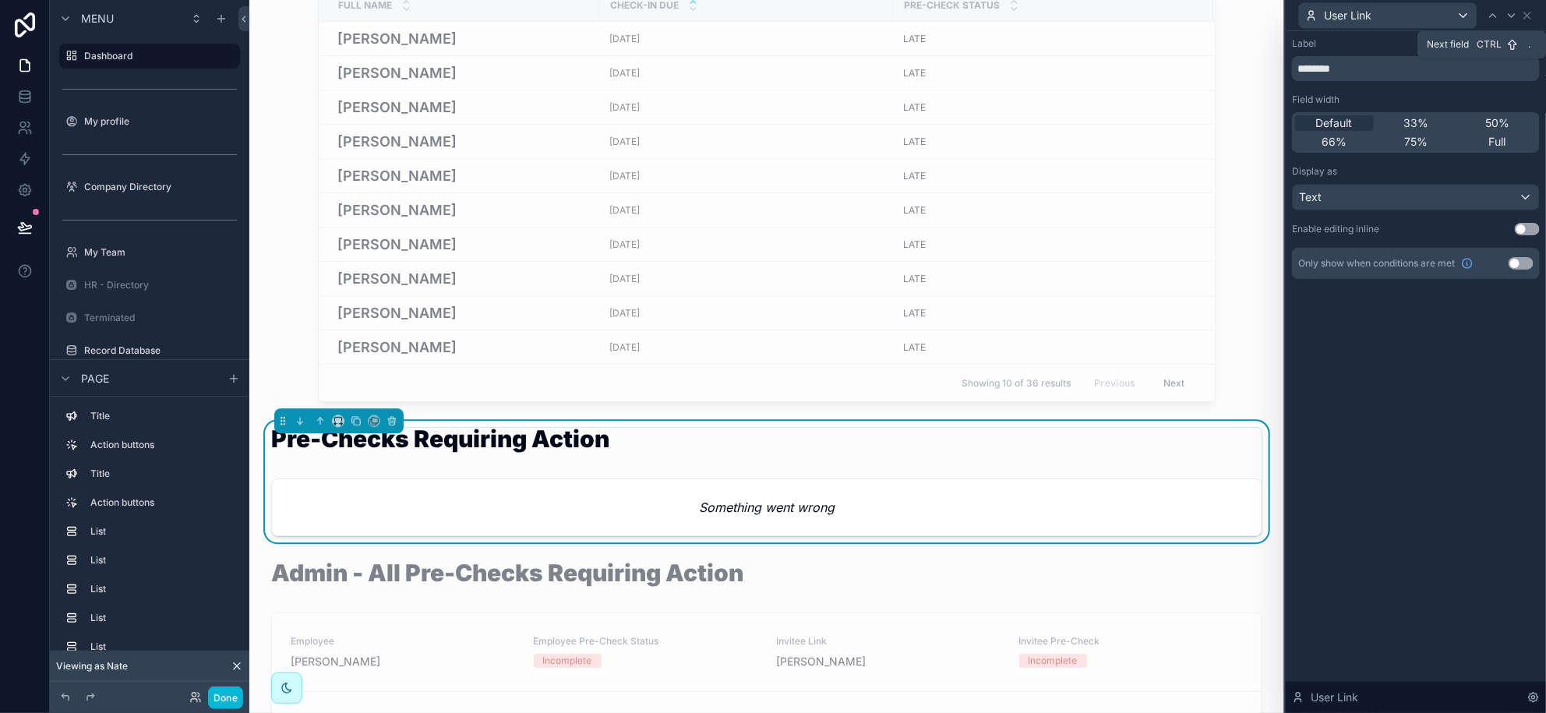
click at [1517, 16] on icon at bounding box center [1512, 15] width 12 height 12
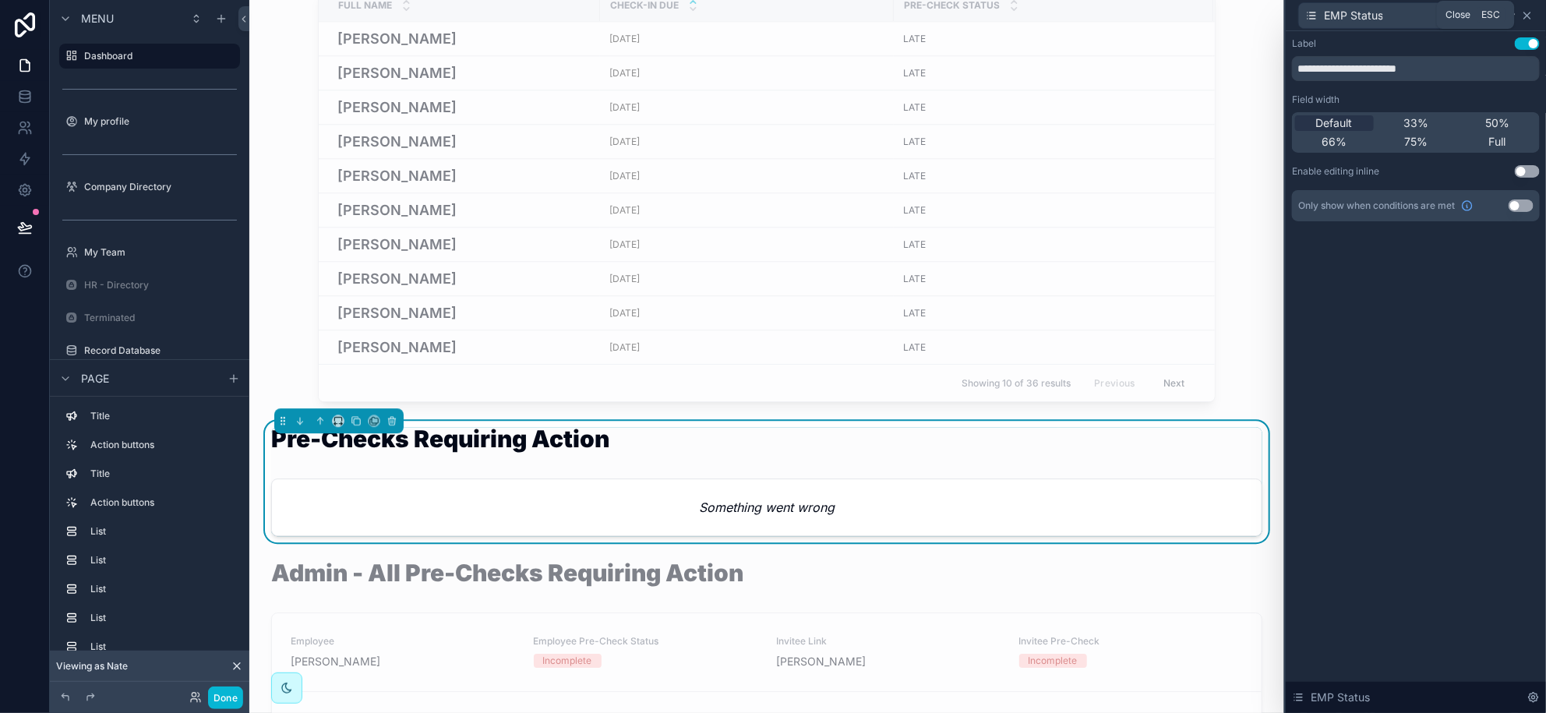
click at [1531, 13] on icon at bounding box center [1527, 15] width 12 height 12
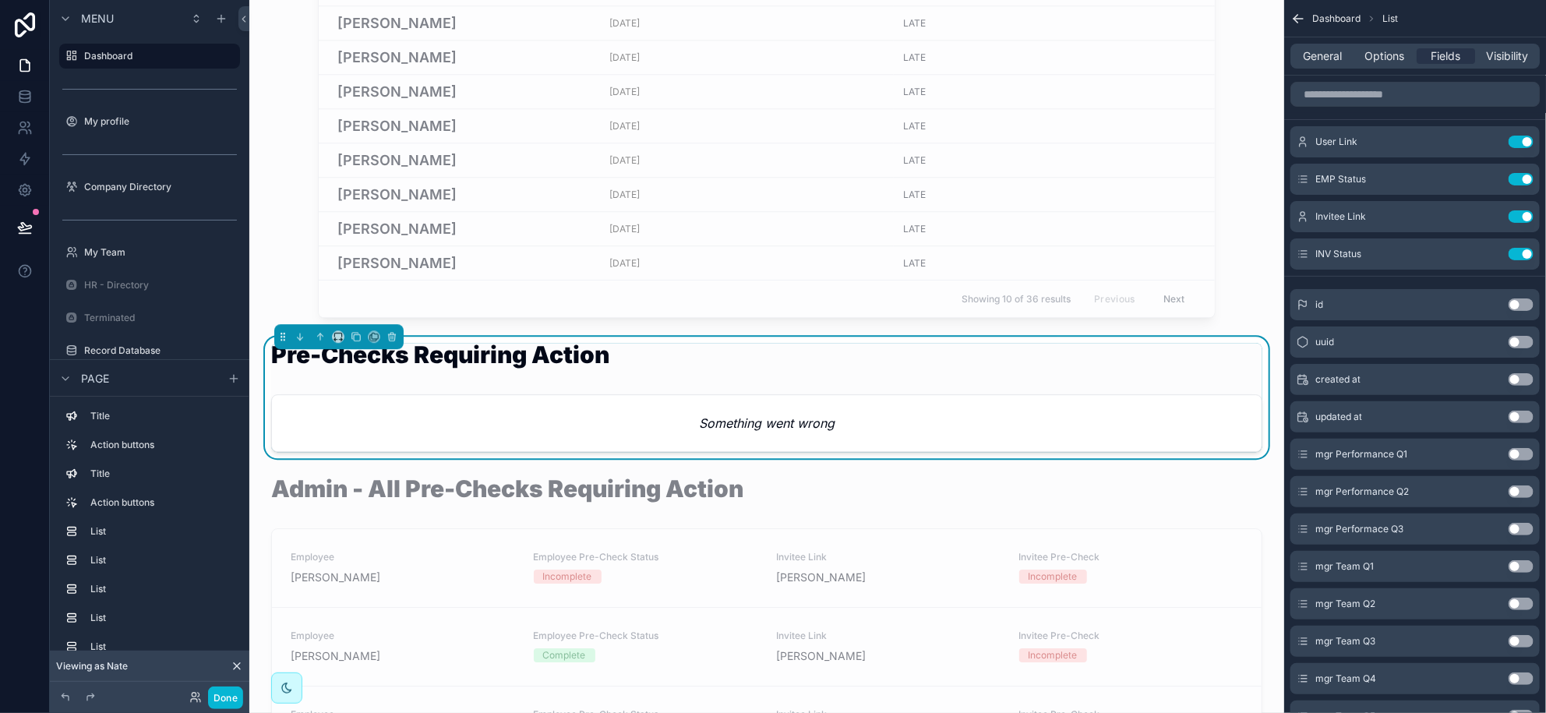
scroll to position [2045, 0]
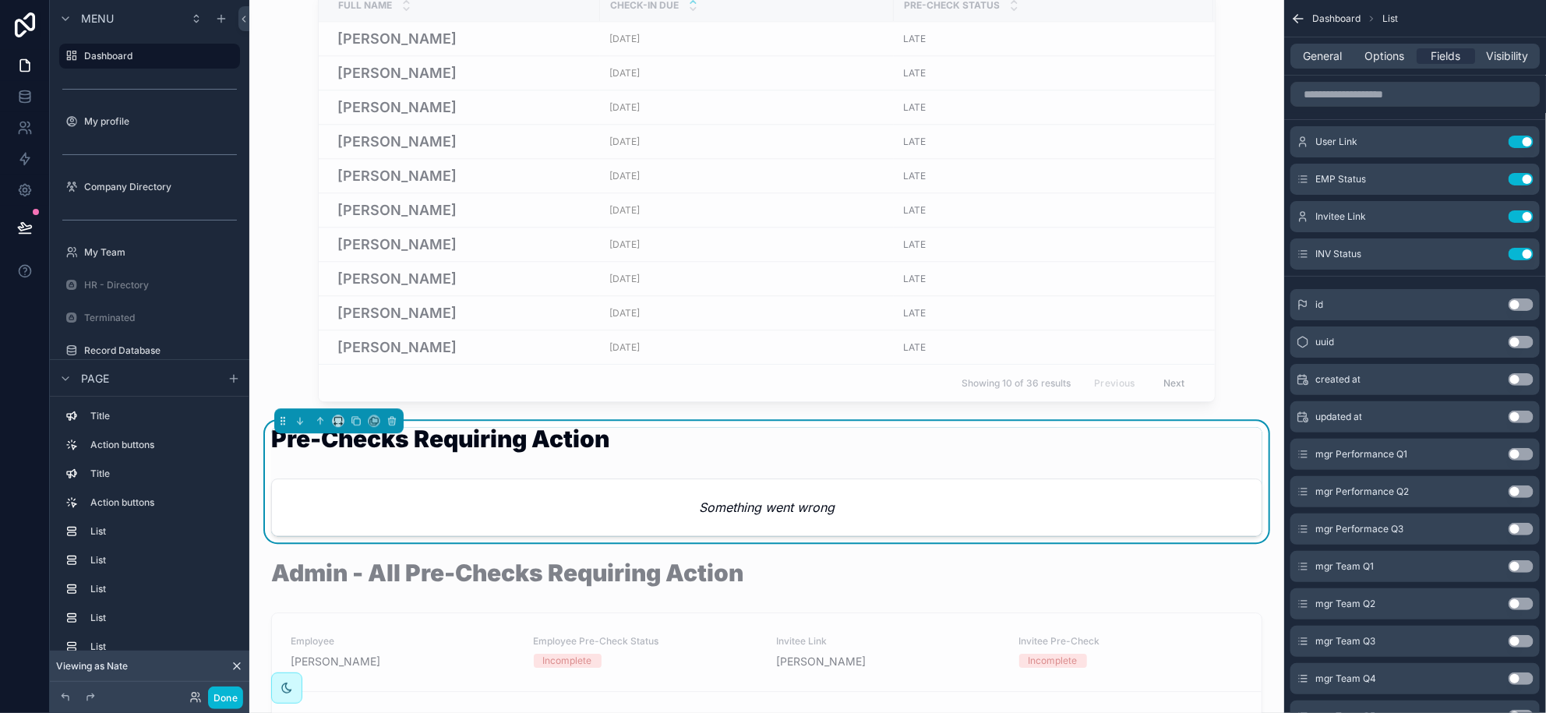
click at [694, 468] on div "Pre-Checks Requiring Action" at bounding box center [766, 448] width 991 height 42
click at [1296, 21] on icon "scrollable content" at bounding box center [1299, 19] width 16 height 16
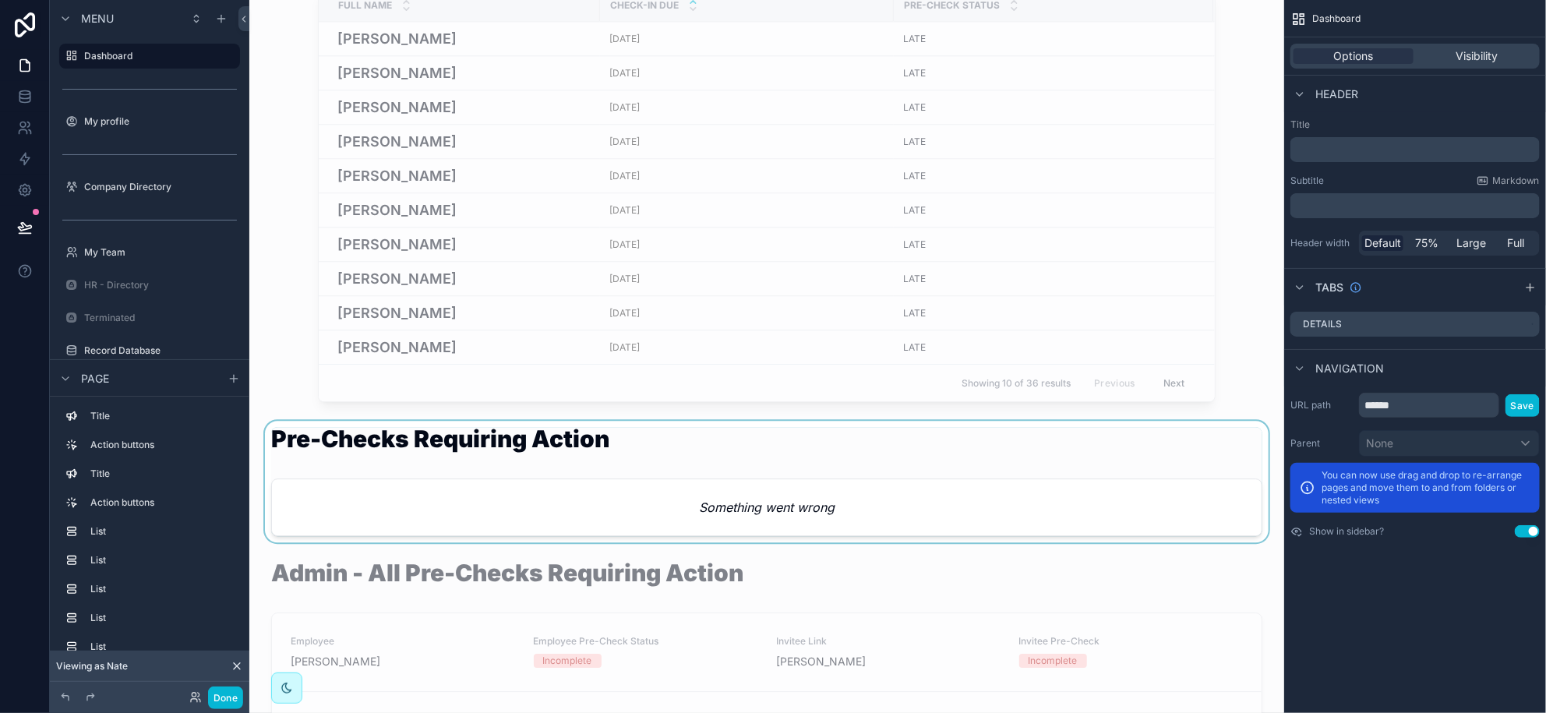
click at [715, 509] on div "scrollable content" at bounding box center [767, 482] width 1010 height 122
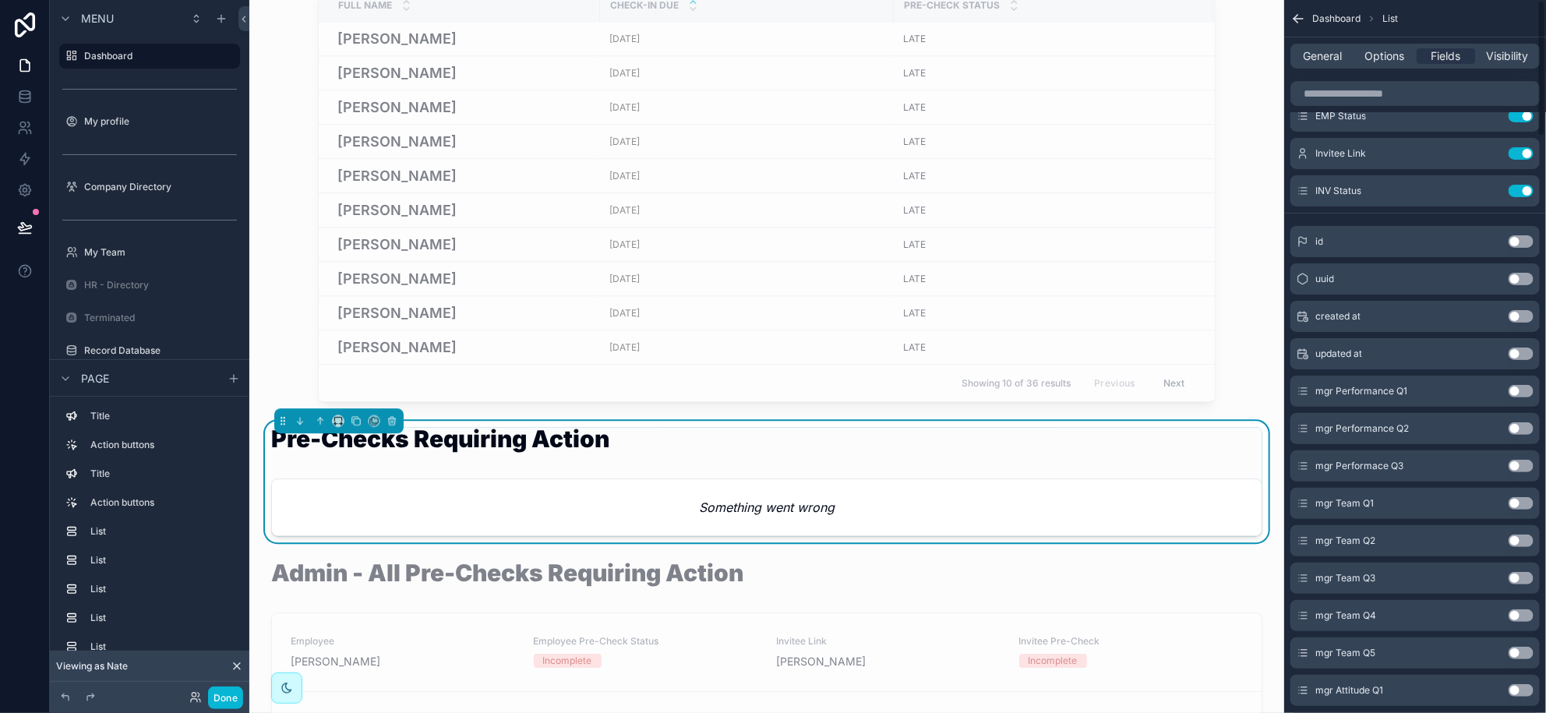
scroll to position [0, 0]
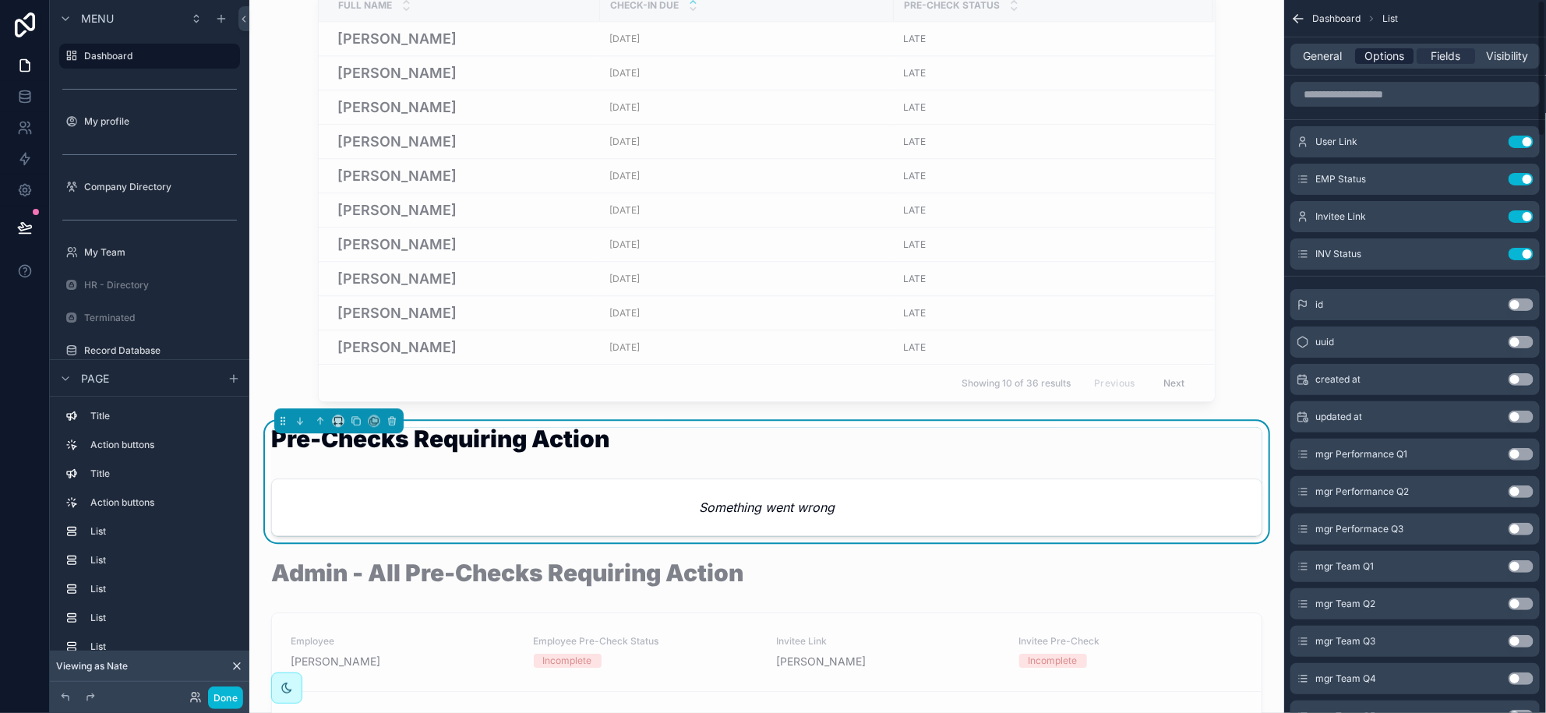
click at [1383, 61] on span "Options" at bounding box center [1385, 56] width 40 height 16
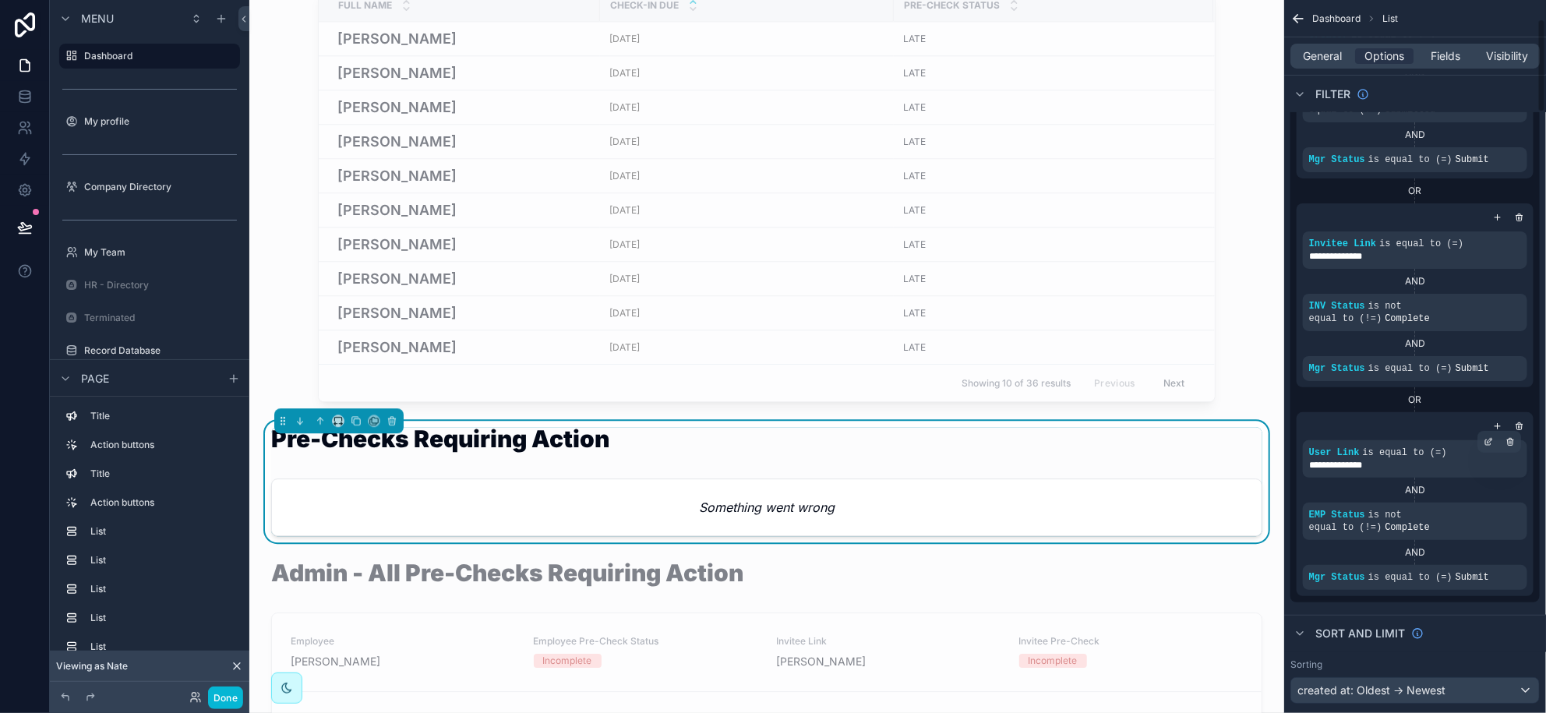
scroll to position [194, 0]
click at [1487, 500] on icon "scrollable content" at bounding box center [1488, 501] width 9 height 9
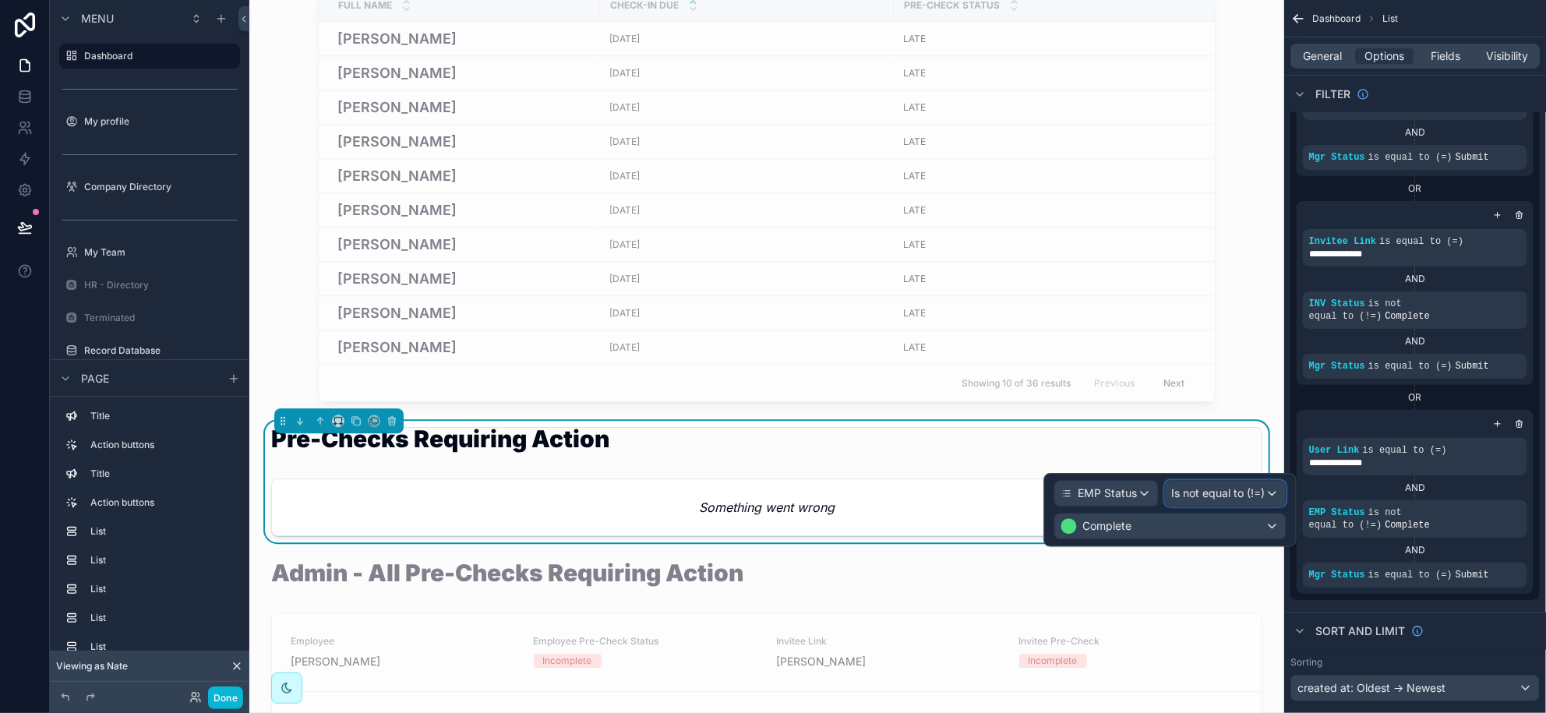
click at [1262, 493] on span "Is not equal to (!=)" at bounding box center [1219, 494] width 94 height 16
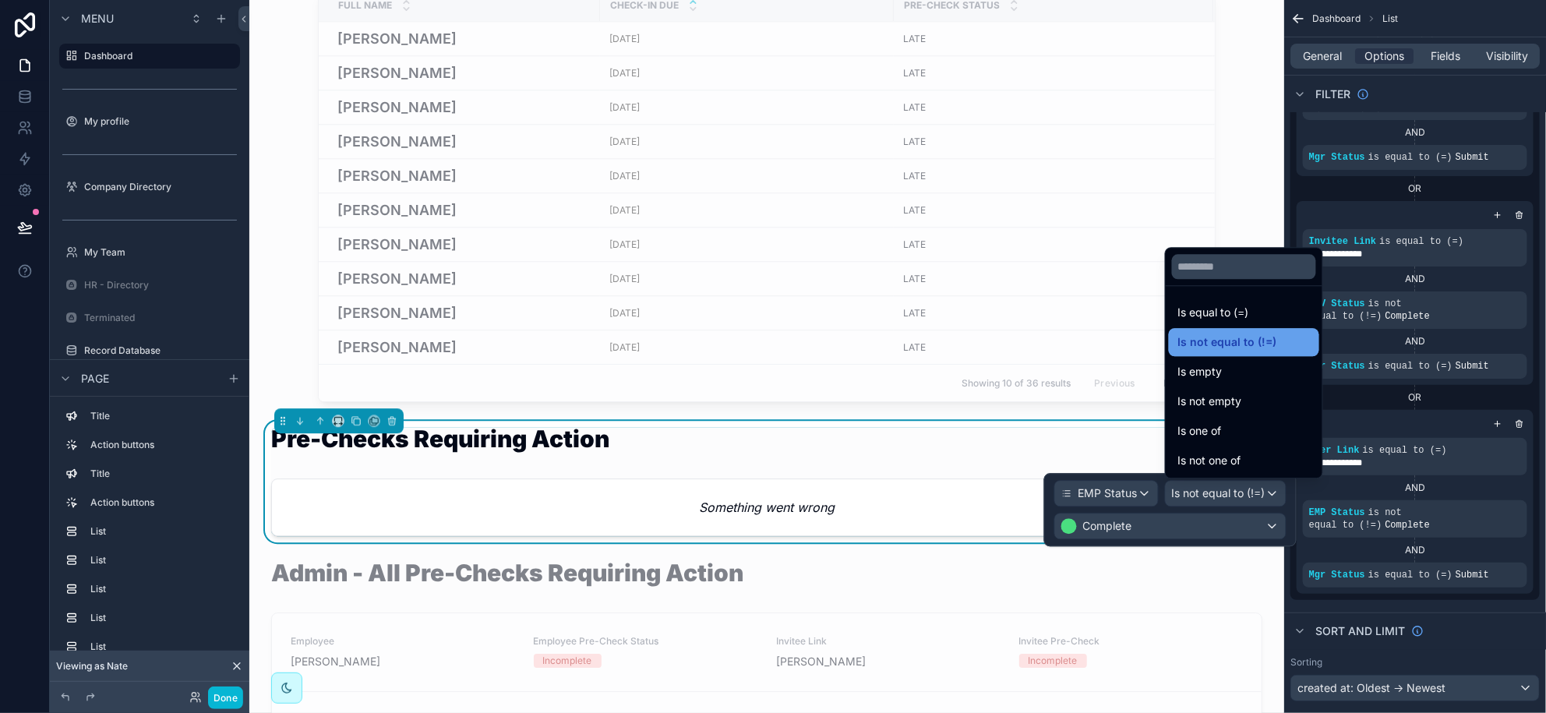
click at [1249, 338] on span "Is not equal to (!=)" at bounding box center [1227, 342] width 99 height 19
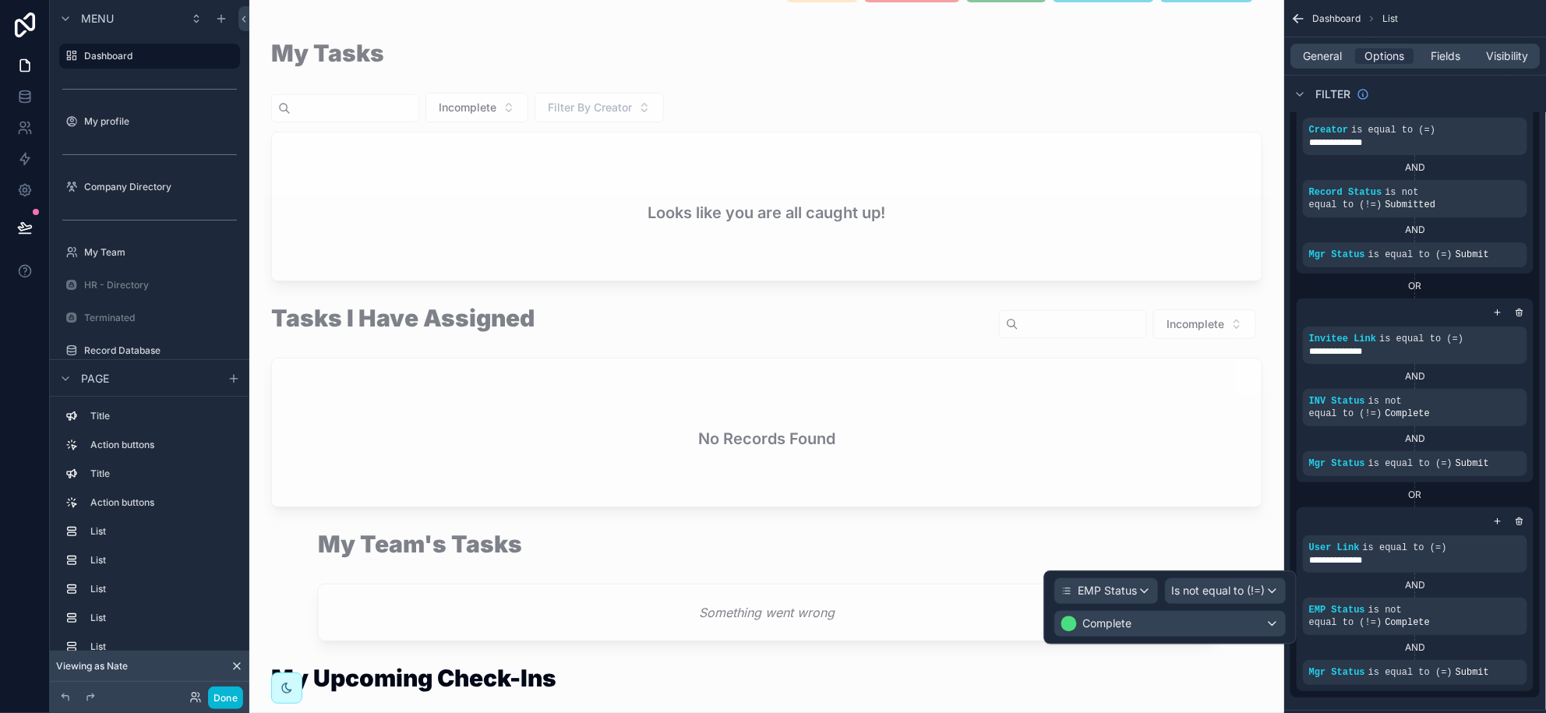
scroll to position [0, 0]
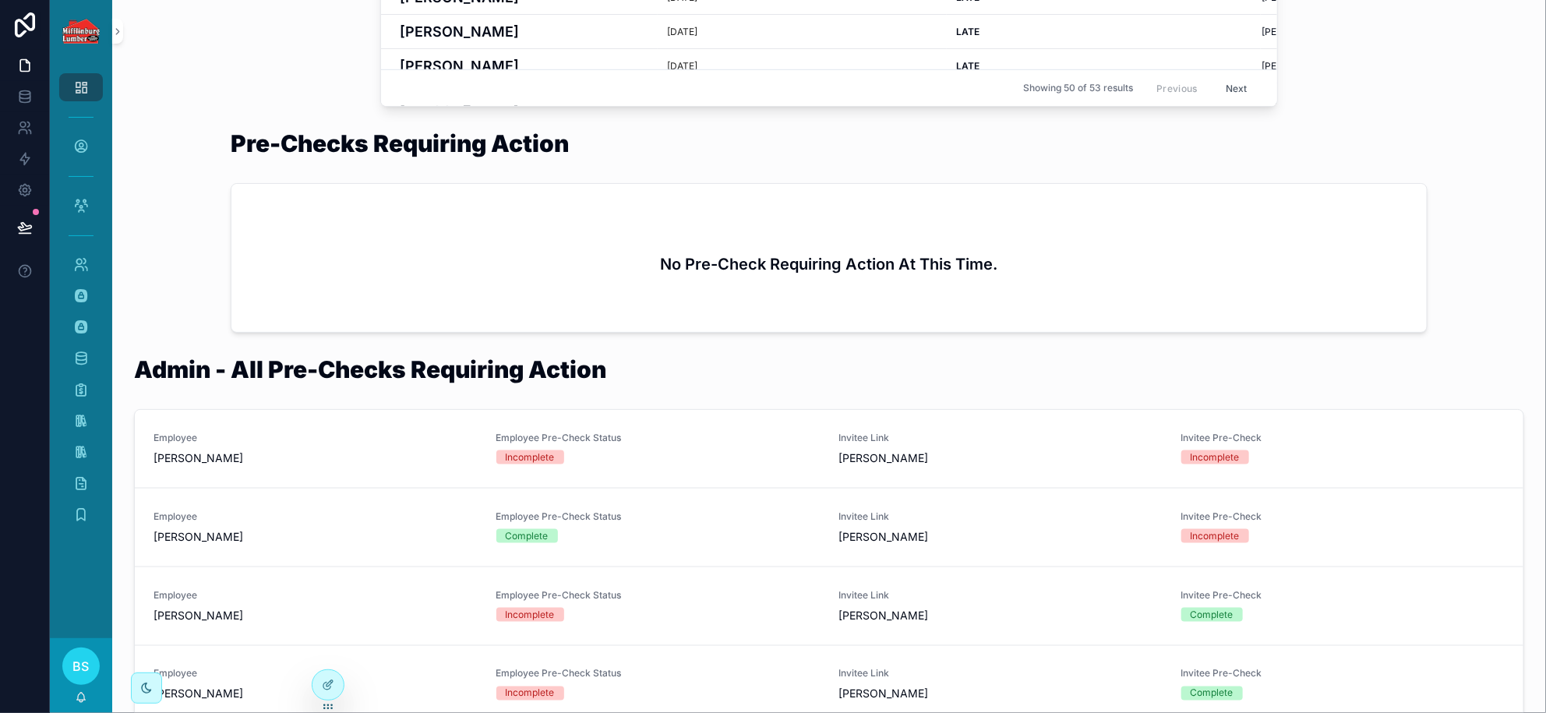
scroll to position [876, 0]
click at [330, 655] on icon at bounding box center [326, 654] width 6 height 3
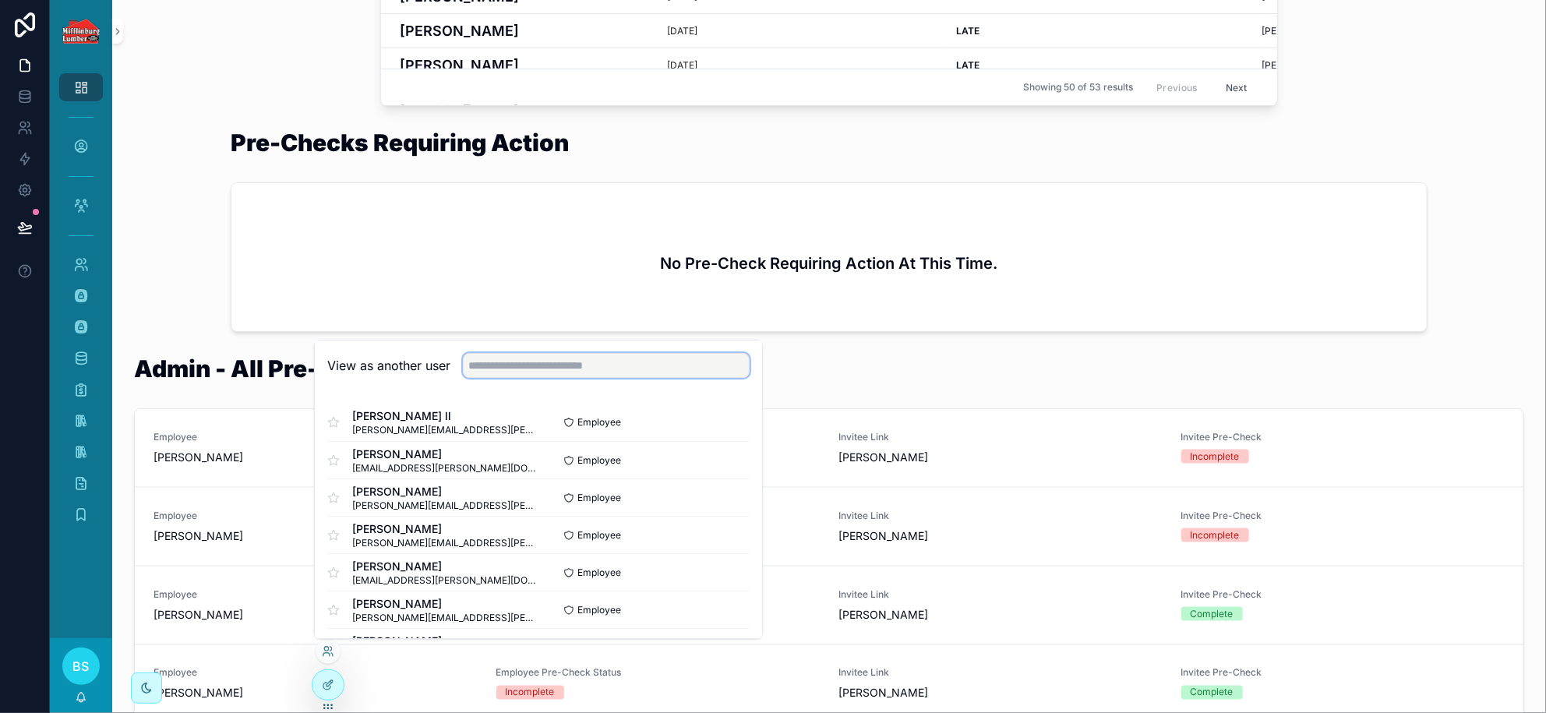
click at [483, 369] on input "text" at bounding box center [606, 365] width 287 height 25
type input "****"
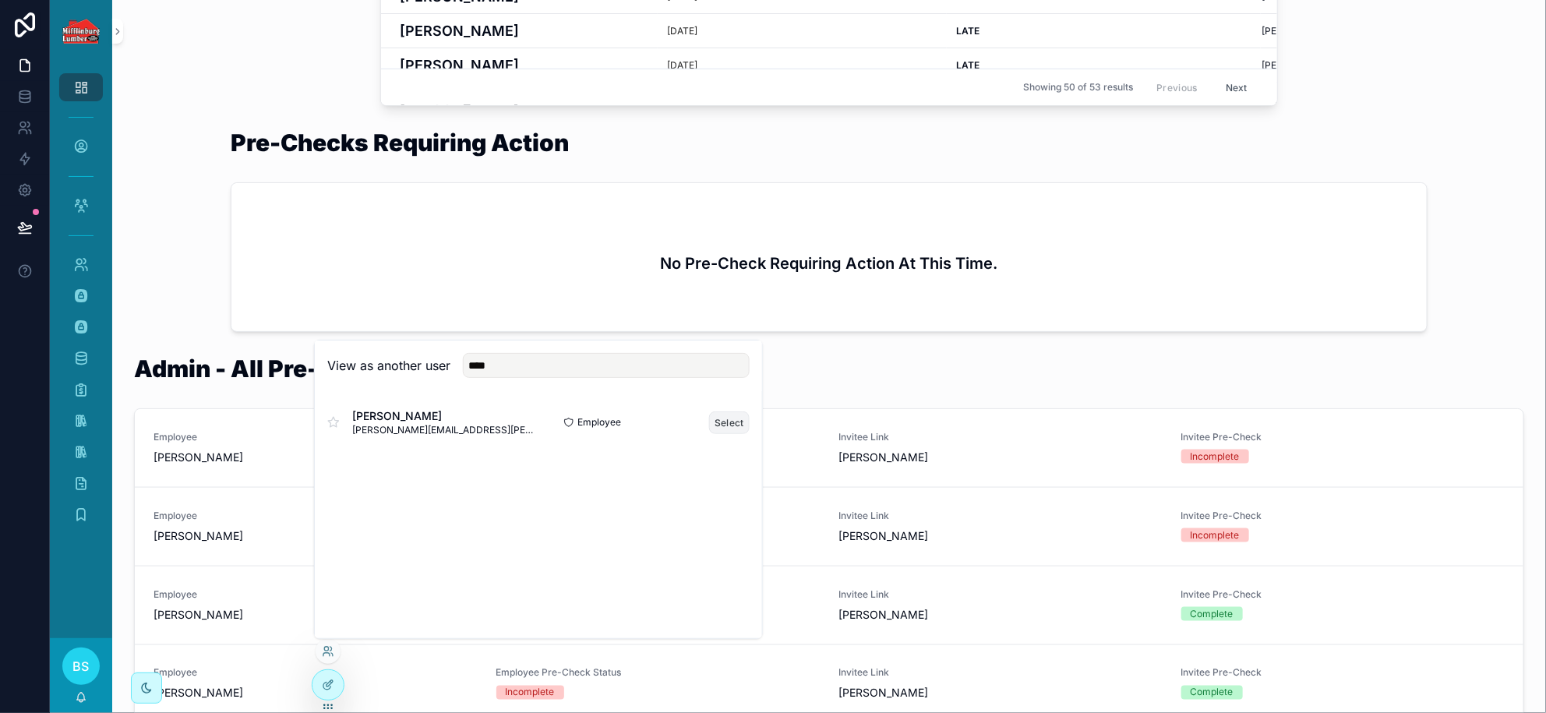
click at [721, 421] on button "Select" at bounding box center [729, 422] width 41 height 23
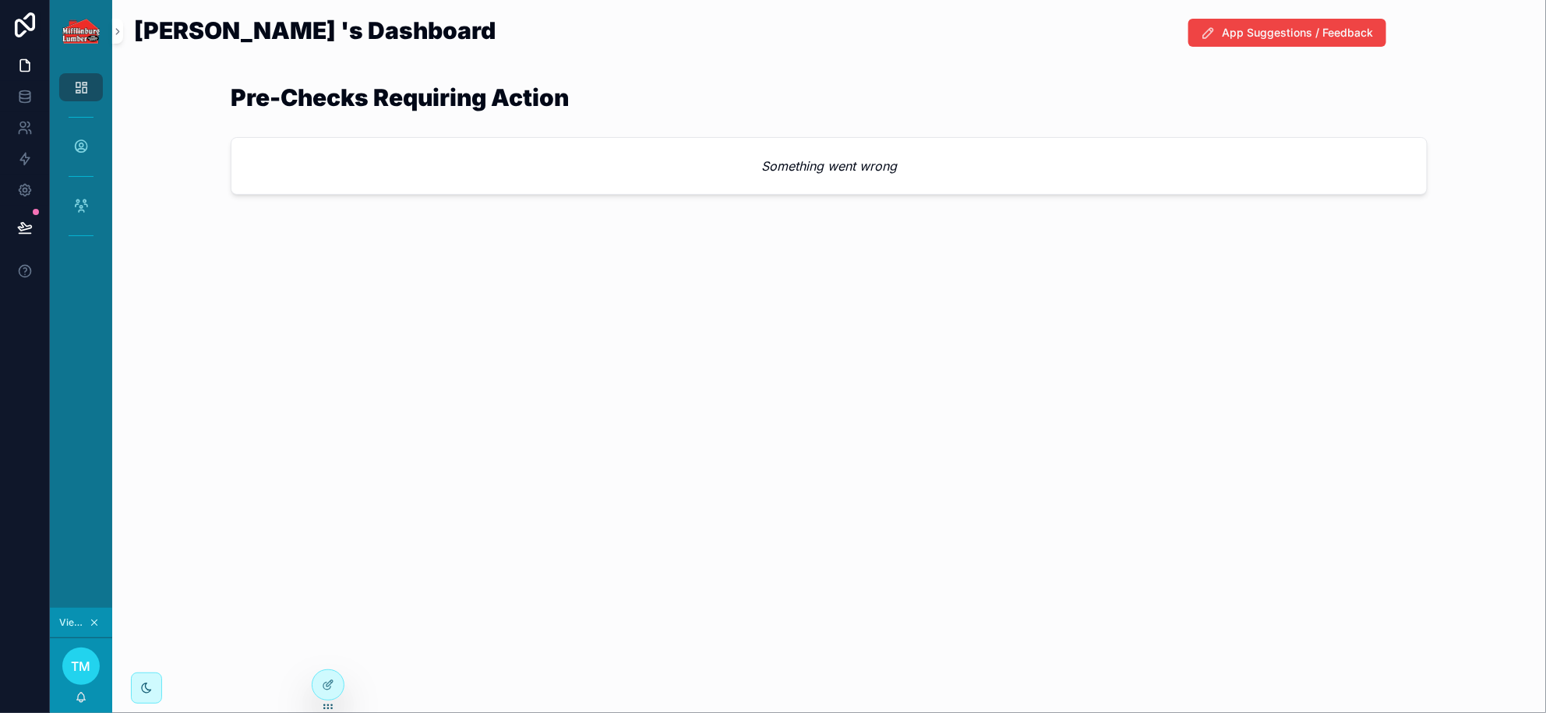
click at [823, 168] on em "Something went wrong" at bounding box center [829, 166] width 136 height 19
click at [338, 690] on div at bounding box center [328, 685] width 31 height 30
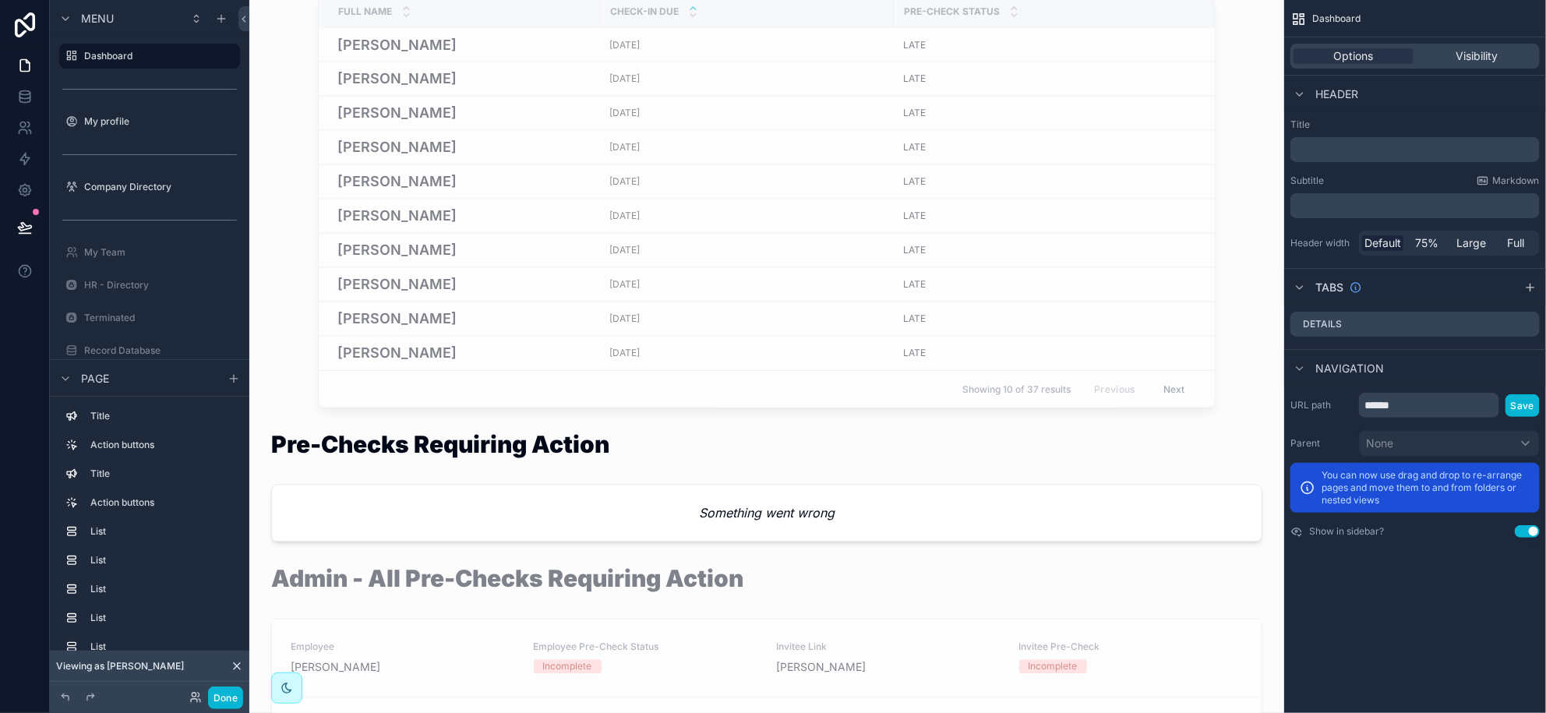
scroll to position [1753, 0]
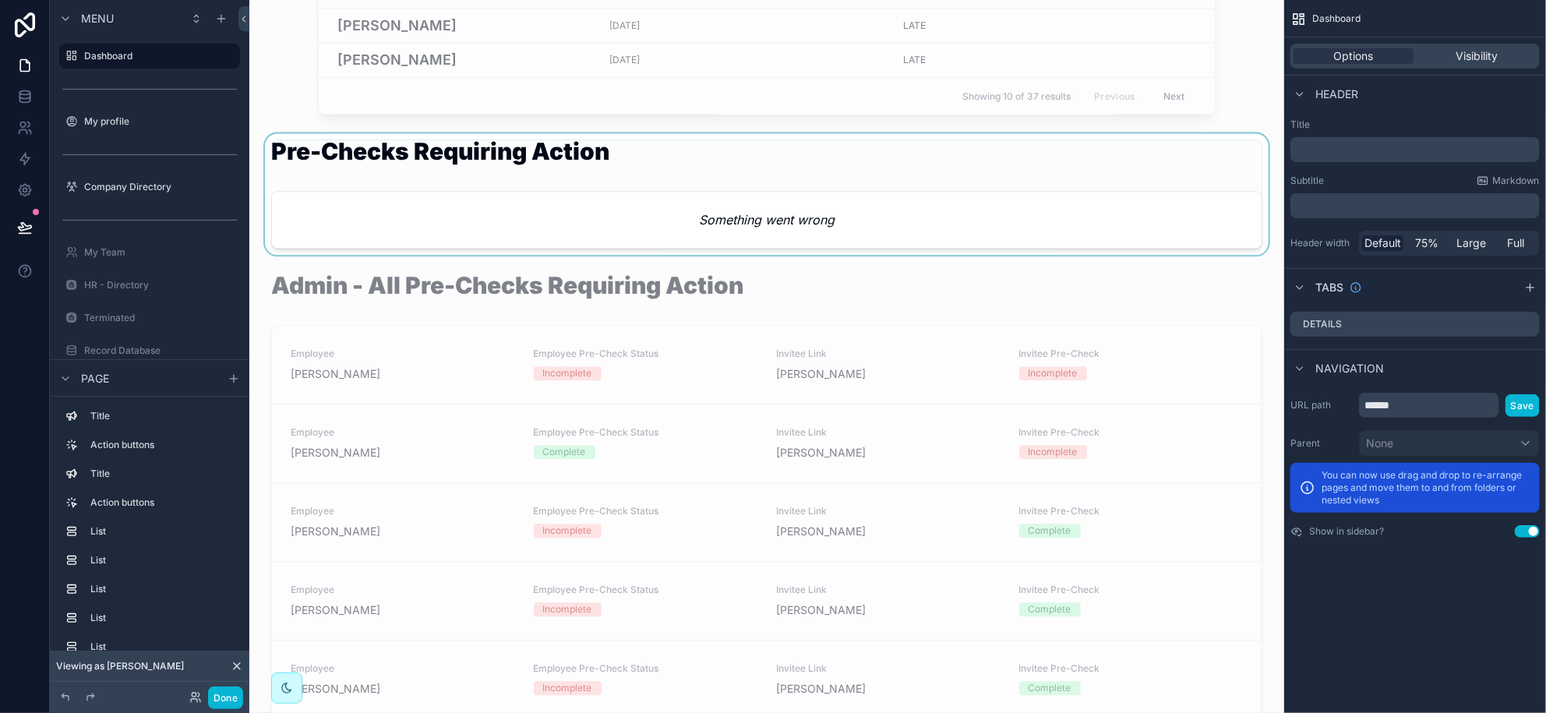
click at [681, 236] on div "scrollable content" at bounding box center [767, 194] width 1010 height 122
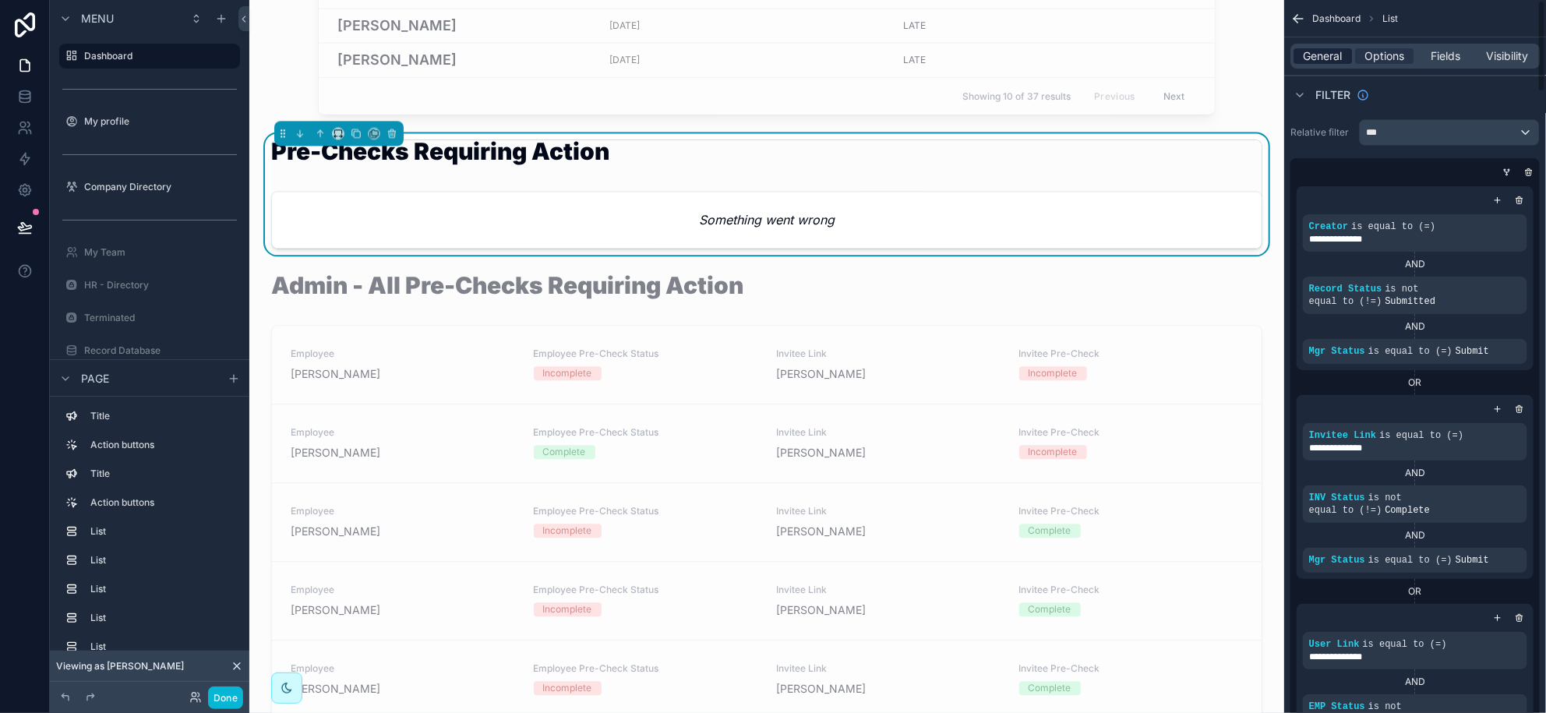
click at [1326, 51] on span "General" at bounding box center [1323, 56] width 39 height 16
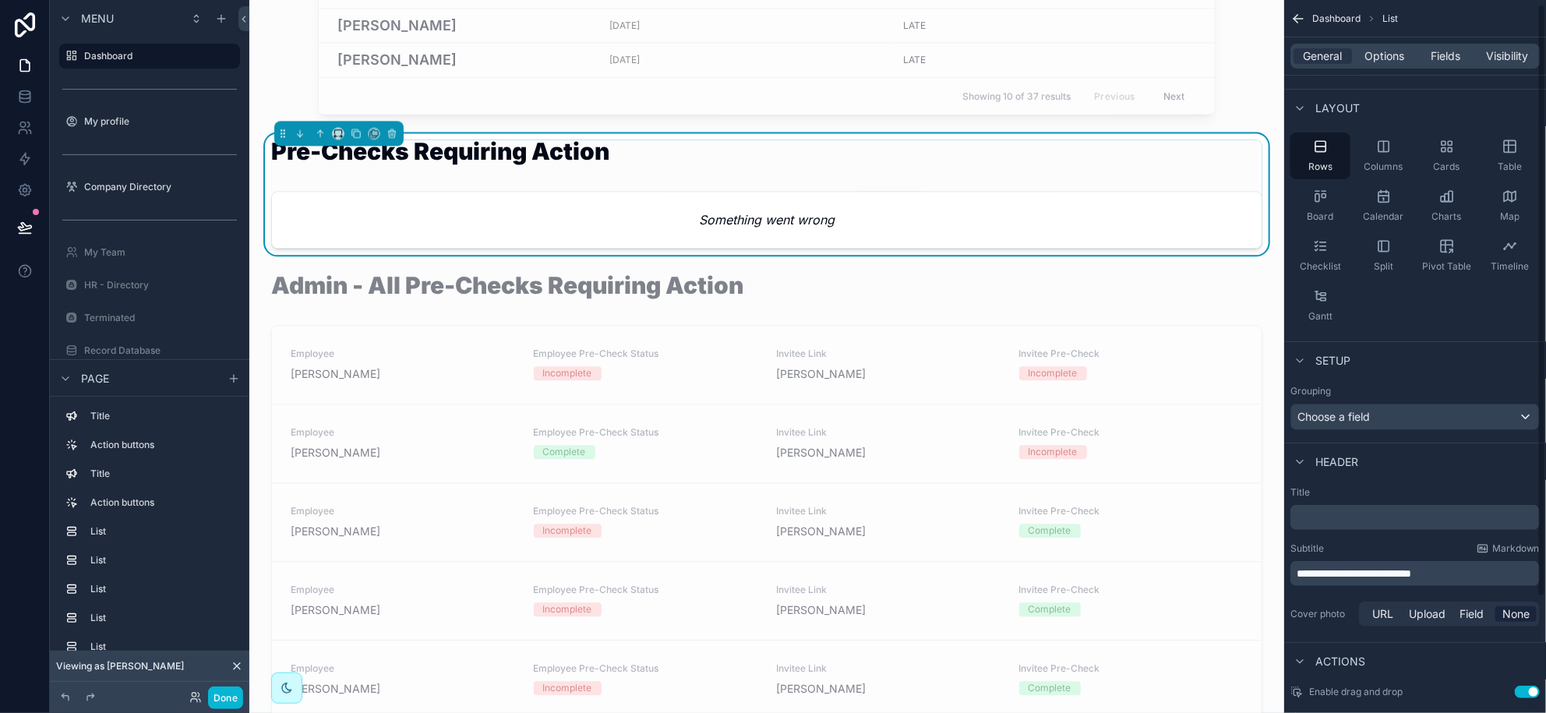
scroll to position [0, 0]
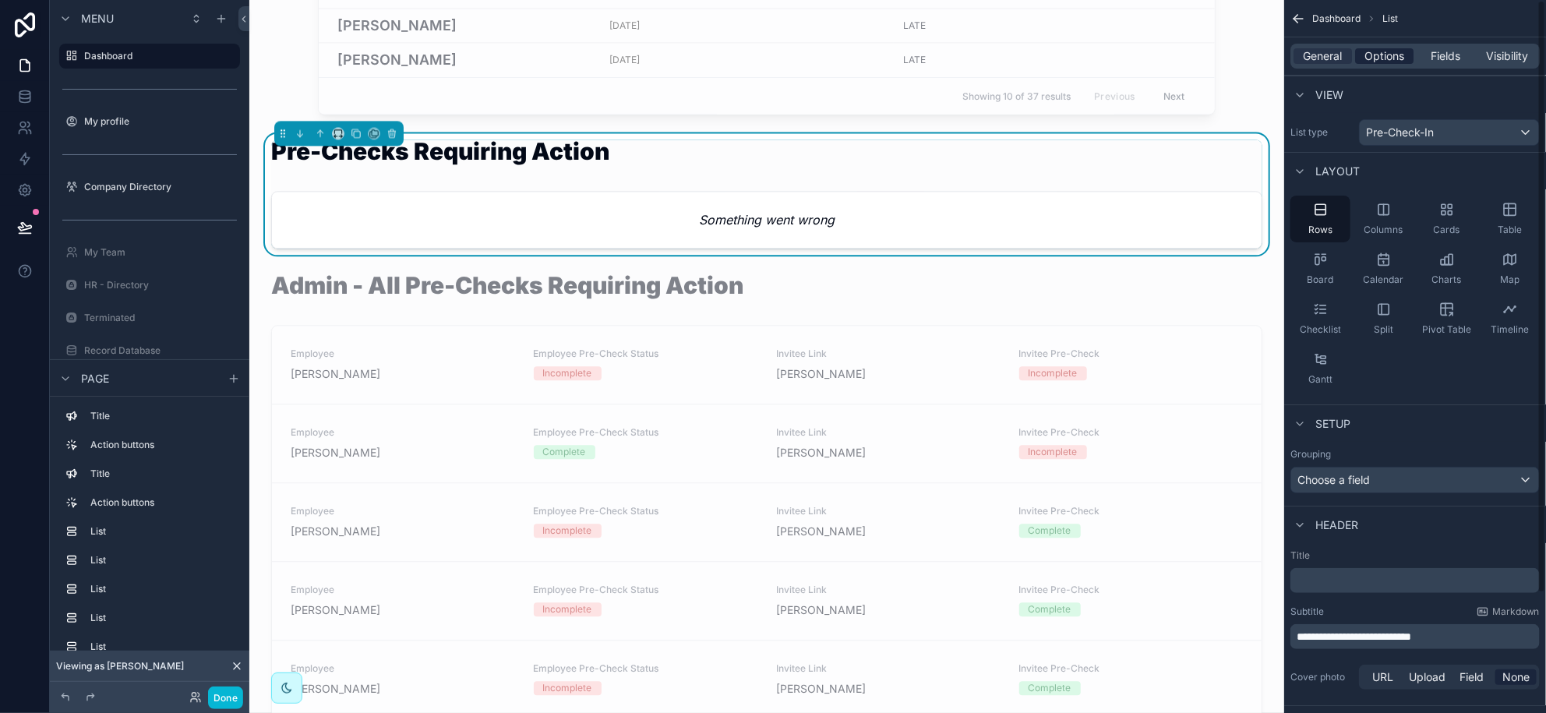
click at [1383, 53] on span "Options" at bounding box center [1385, 56] width 40 height 16
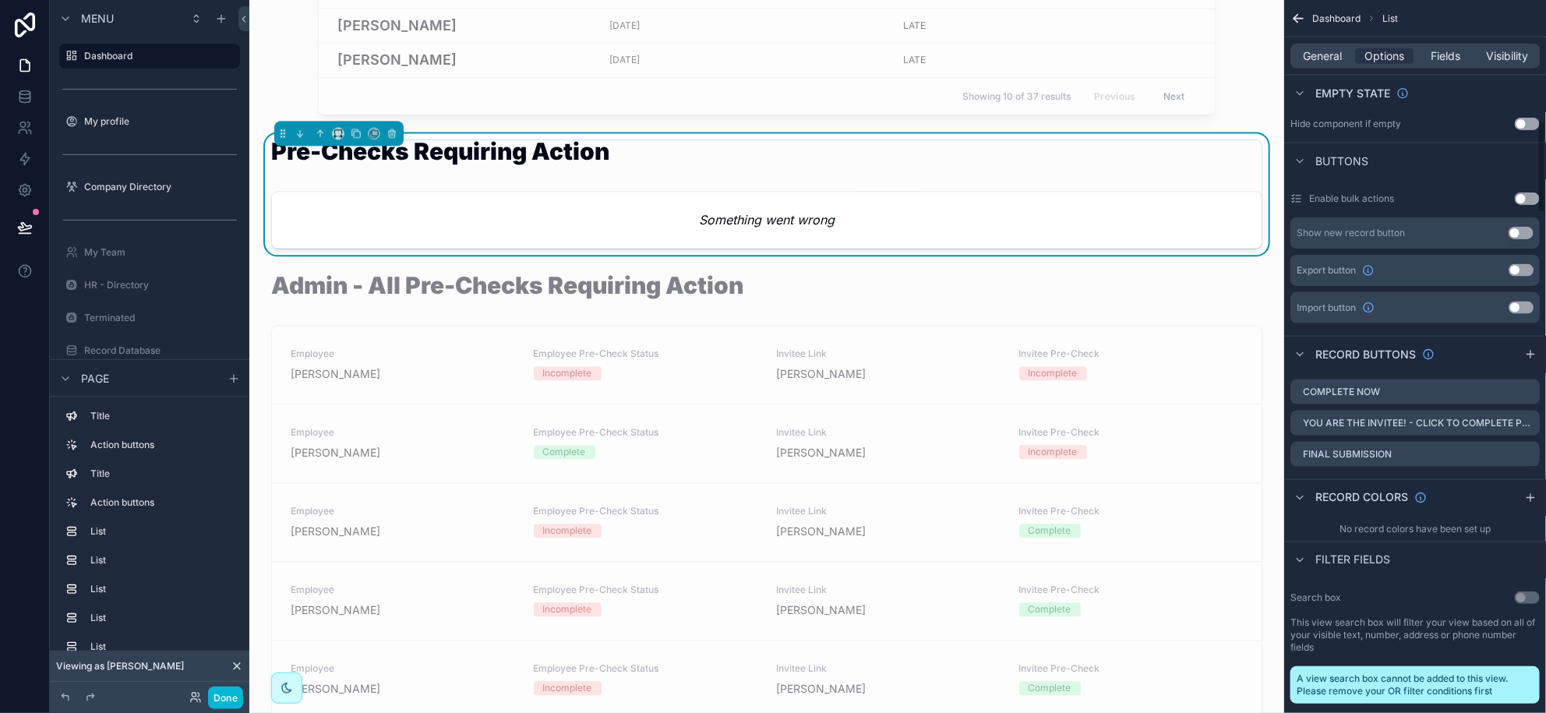
scroll to position [194, 0]
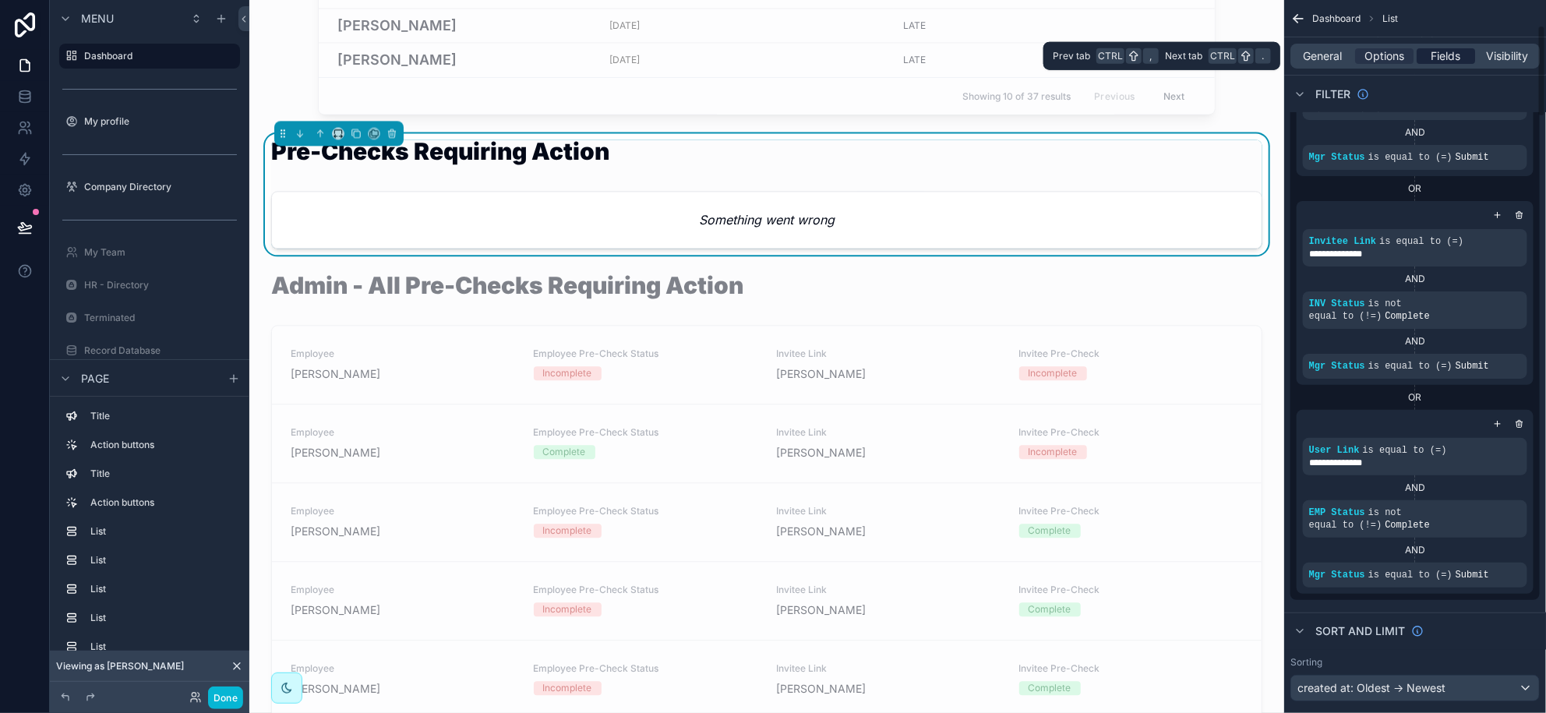
click at [1442, 53] on span "Fields" at bounding box center [1447, 56] width 30 height 16
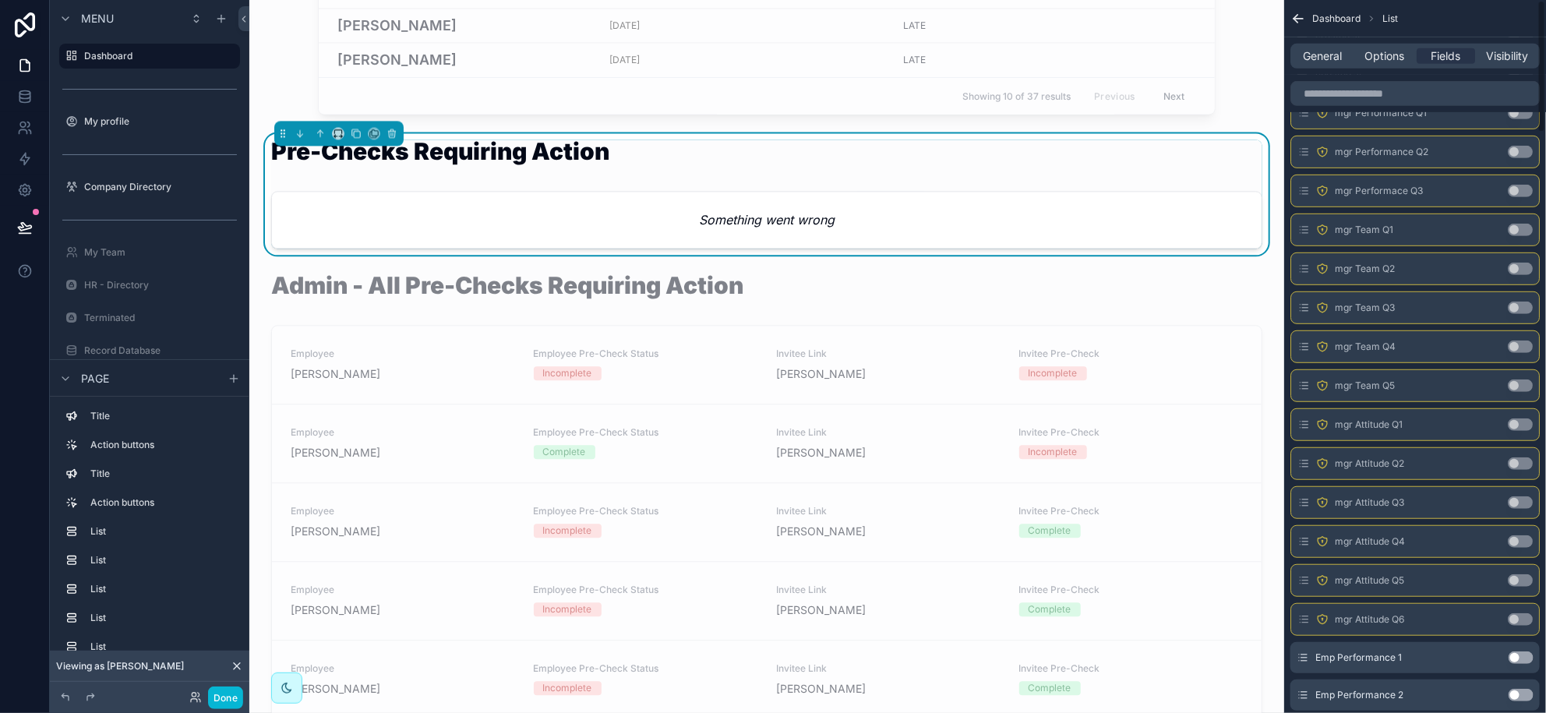
scroll to position [0, 0]
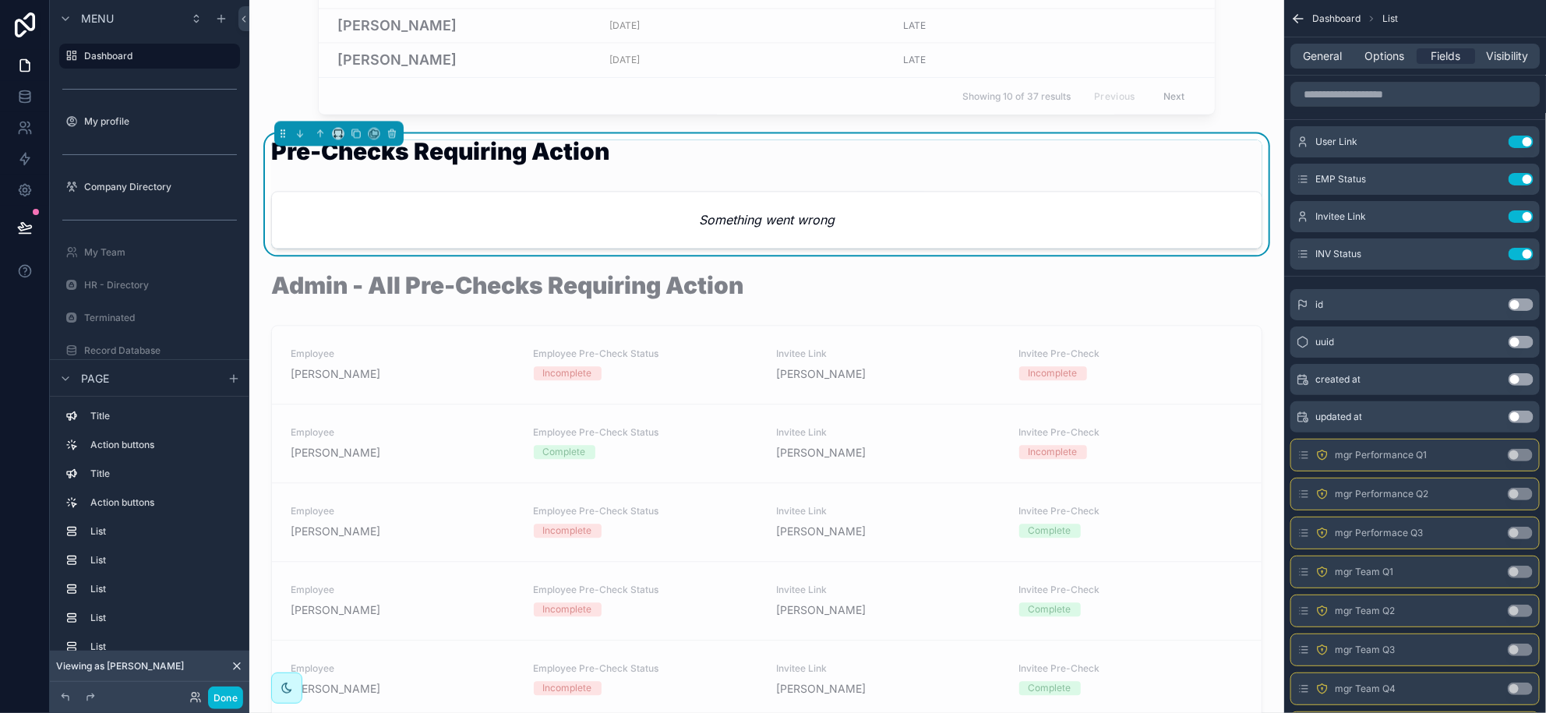
click at [1301, 20] on icon "scrollable content" at bounding box center [1299, 19] width 16 height 16
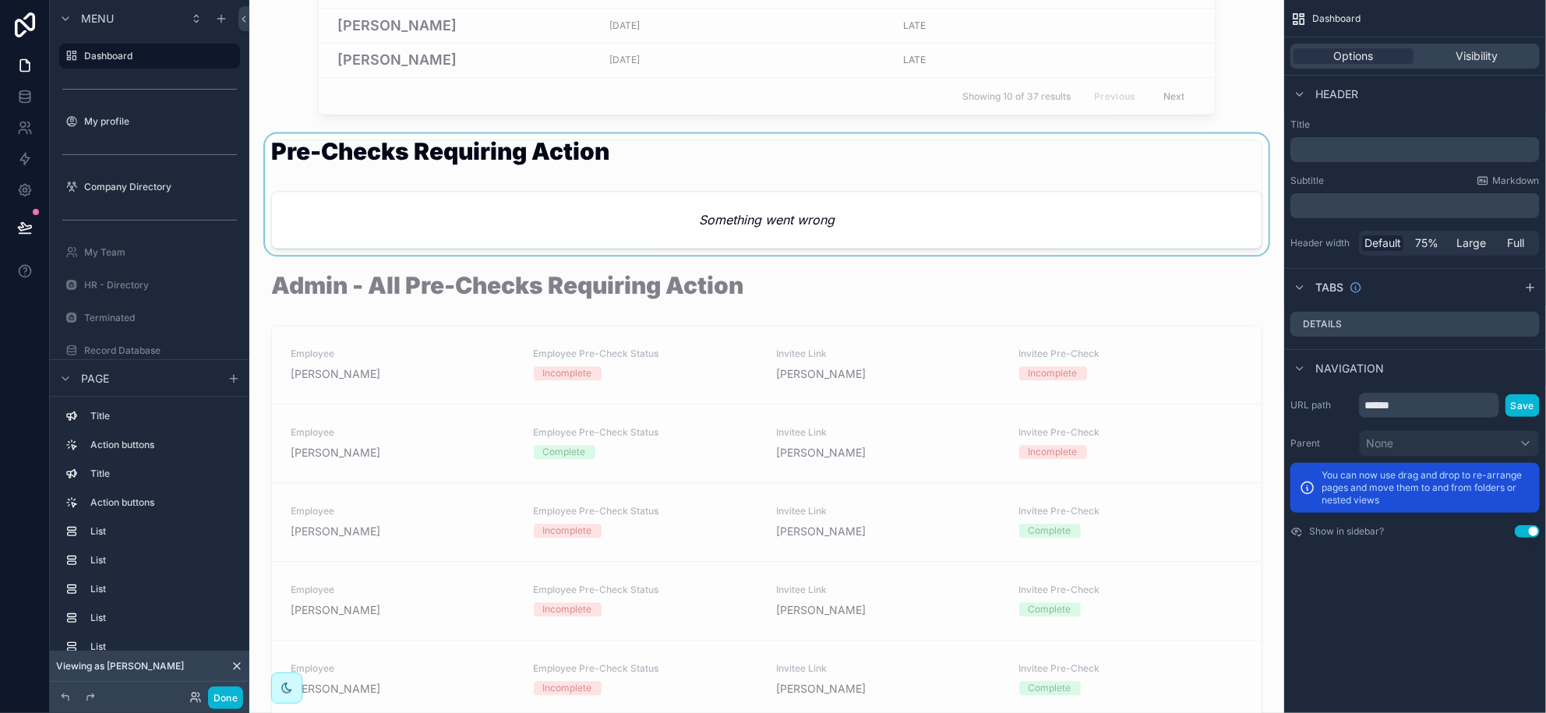
click at [600, 221] on div "scrollable content" at bounding box center [767, 194] width 1010 height 122
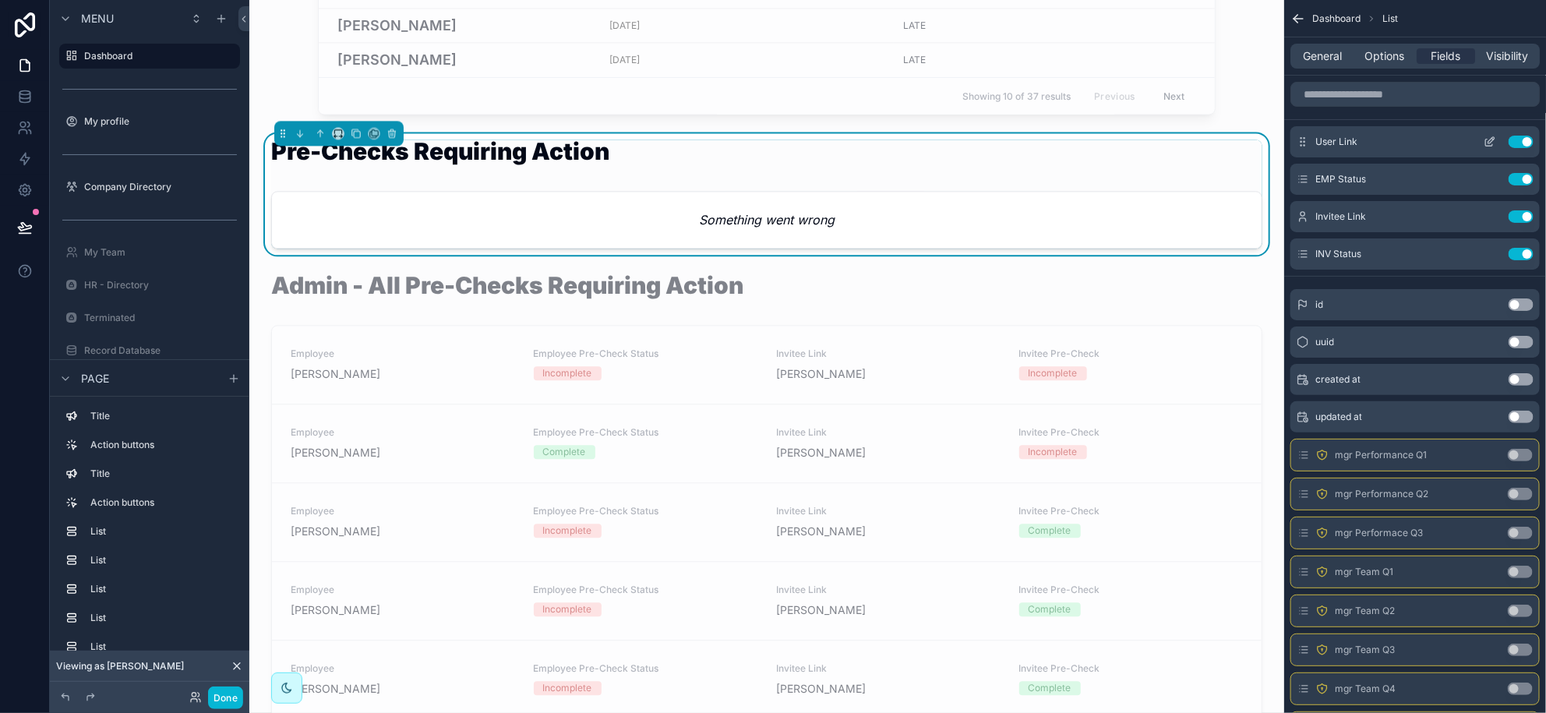
click at [1493, 144] on icon "scrollable content" at bounding box center [1489, 143] width 7 height 7
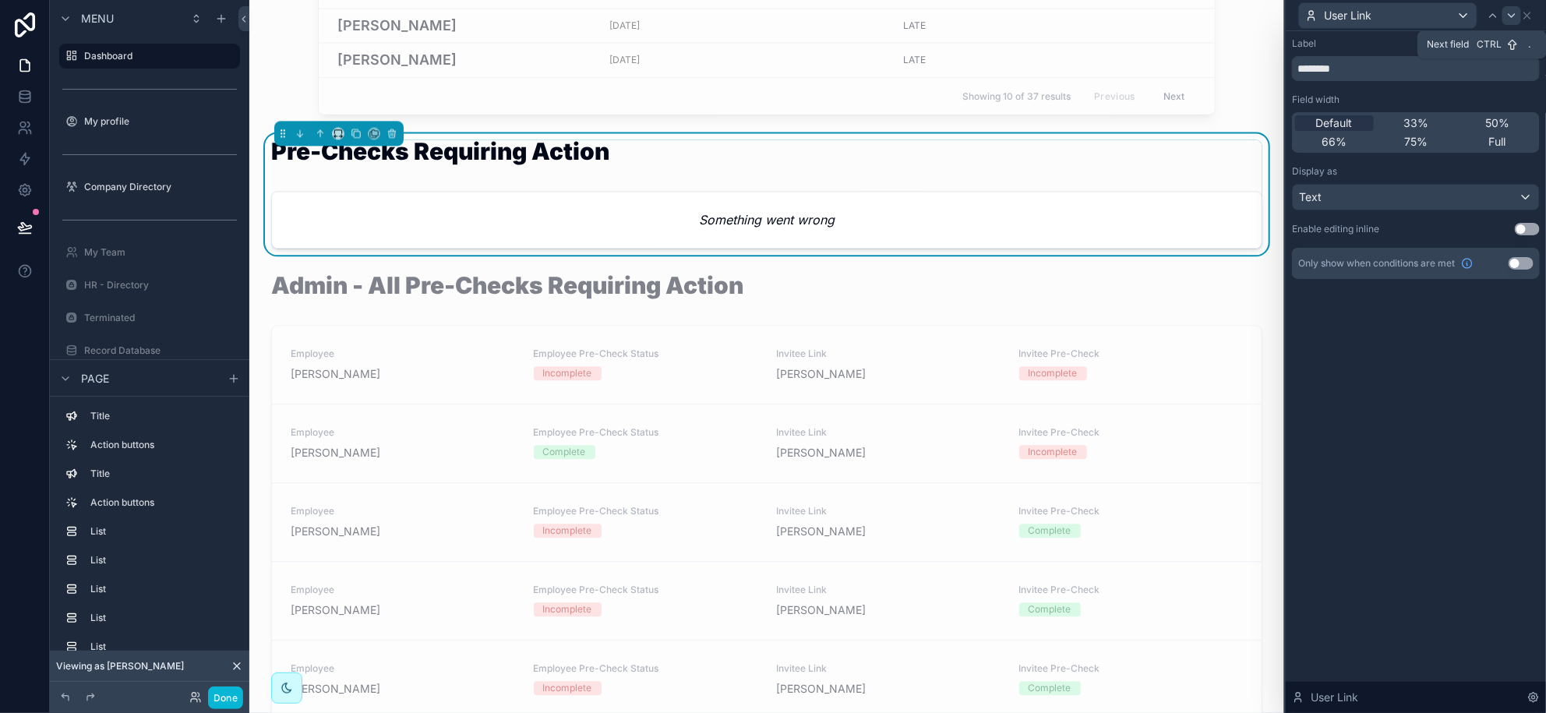
click at [1514, 13] on icon at bounding box center [1512, 15] width 12 height 12
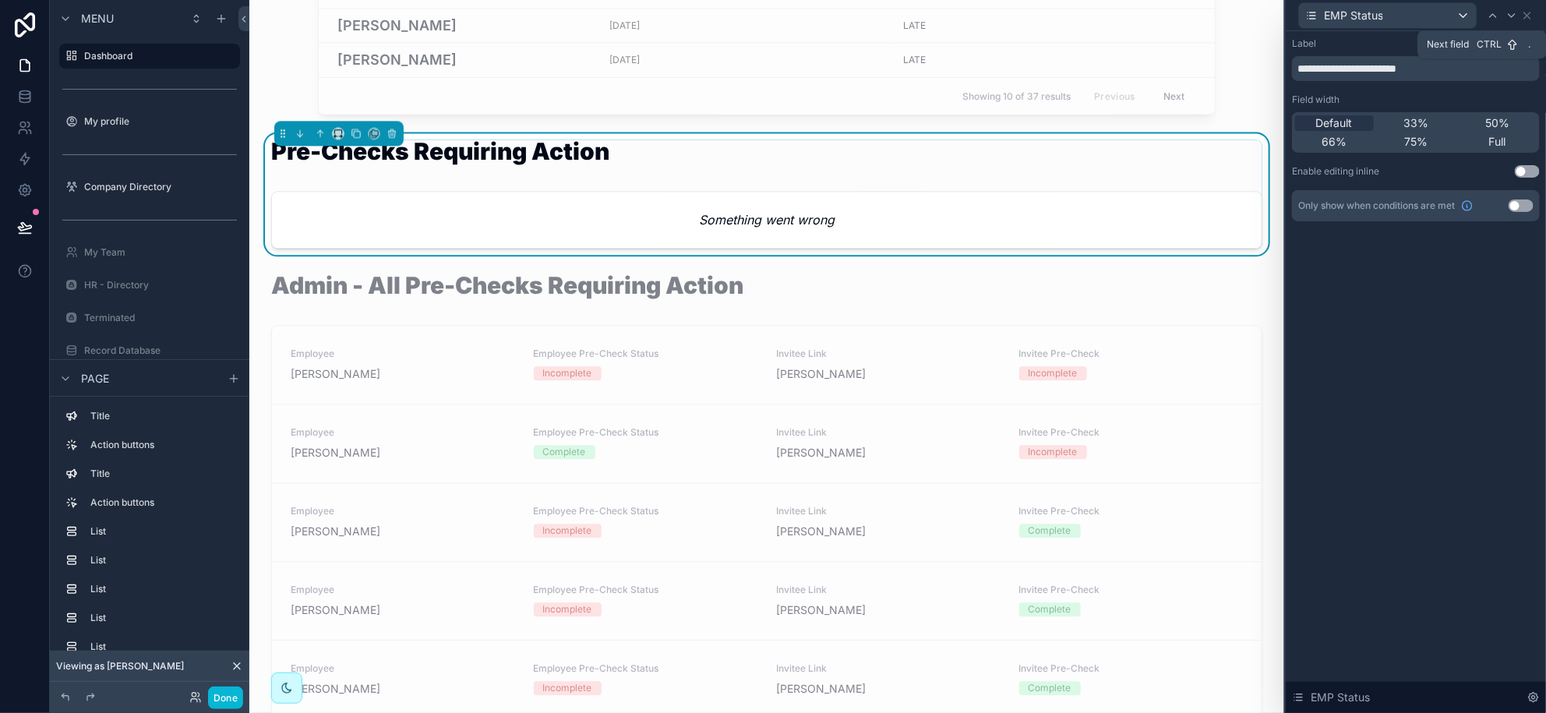
click at [1514, 13] on icon at bounding box center [1512, 15] width 12 height 12
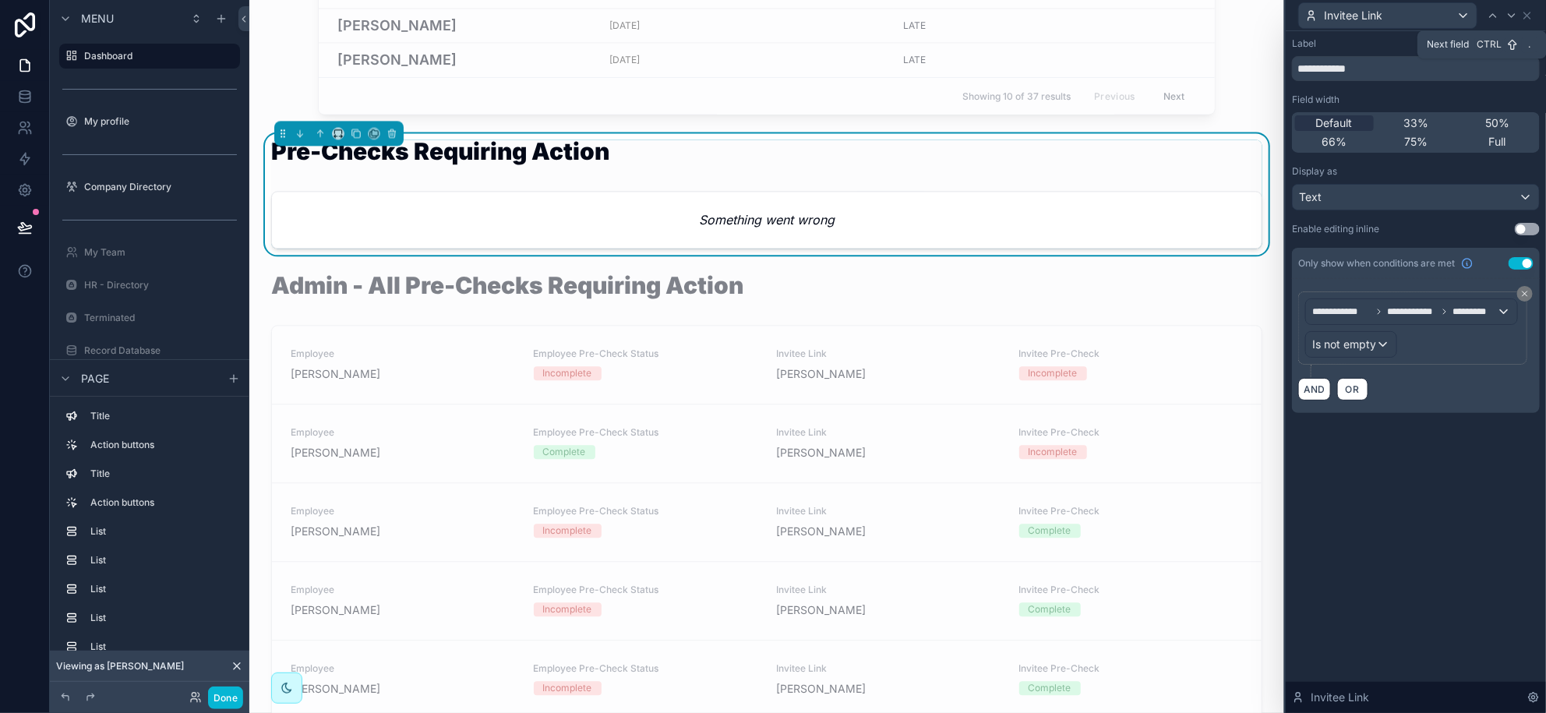
click at [1514, 13] on icon at bounding box center [1512, 15] width 12 height 12
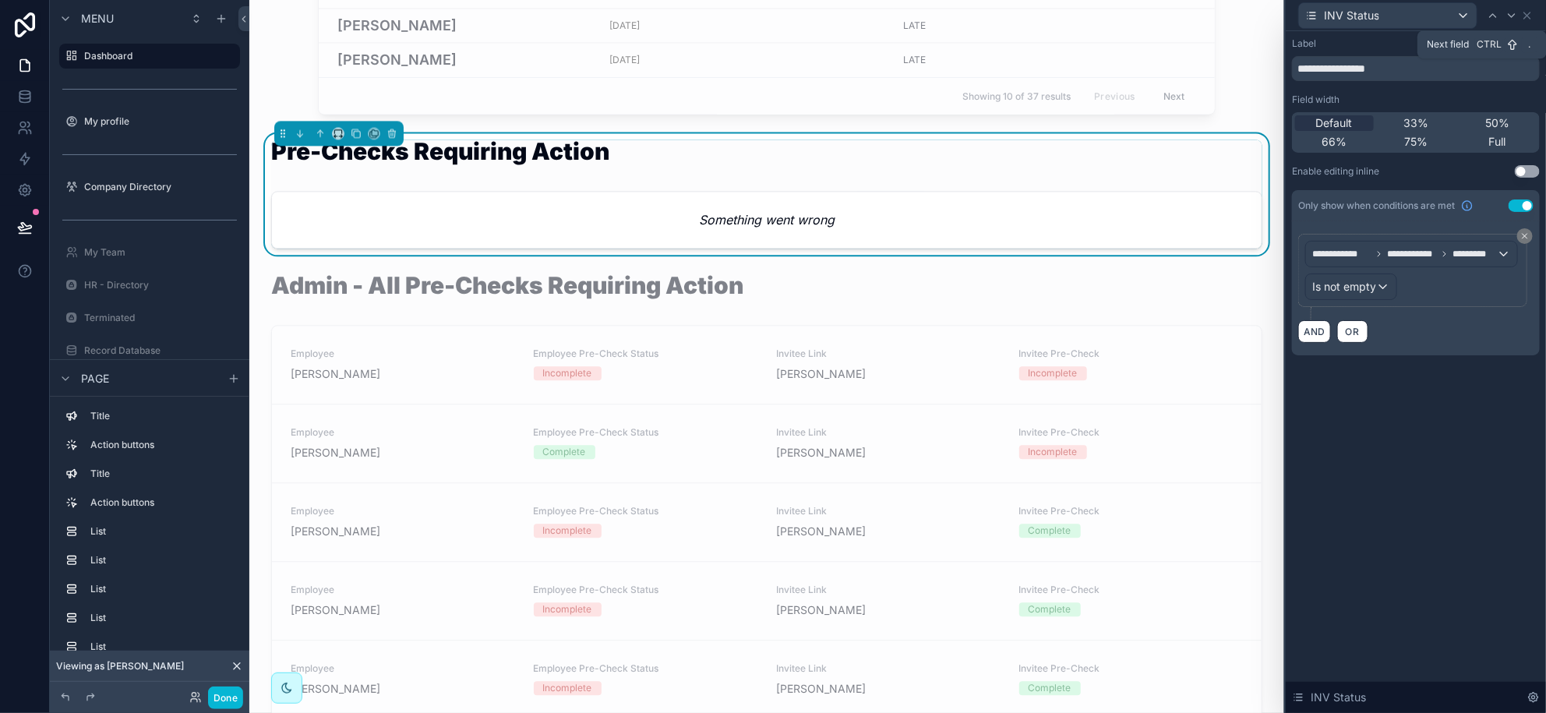
click at [1514, 13] on icon at bounding box center [1512, 15] width 12 height 12
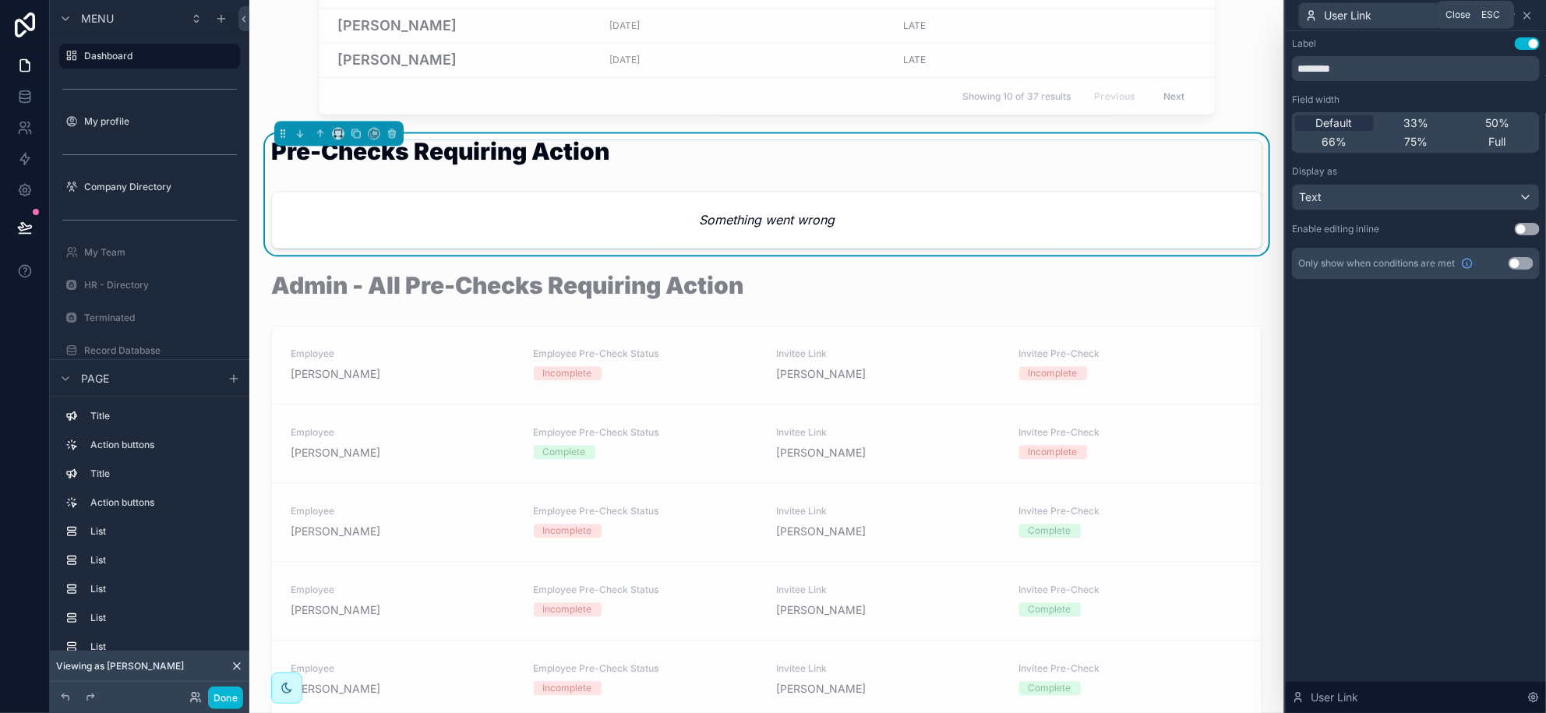
click at [1528, 13] on icon at bounding box center [1527, 15] width 12 height 12
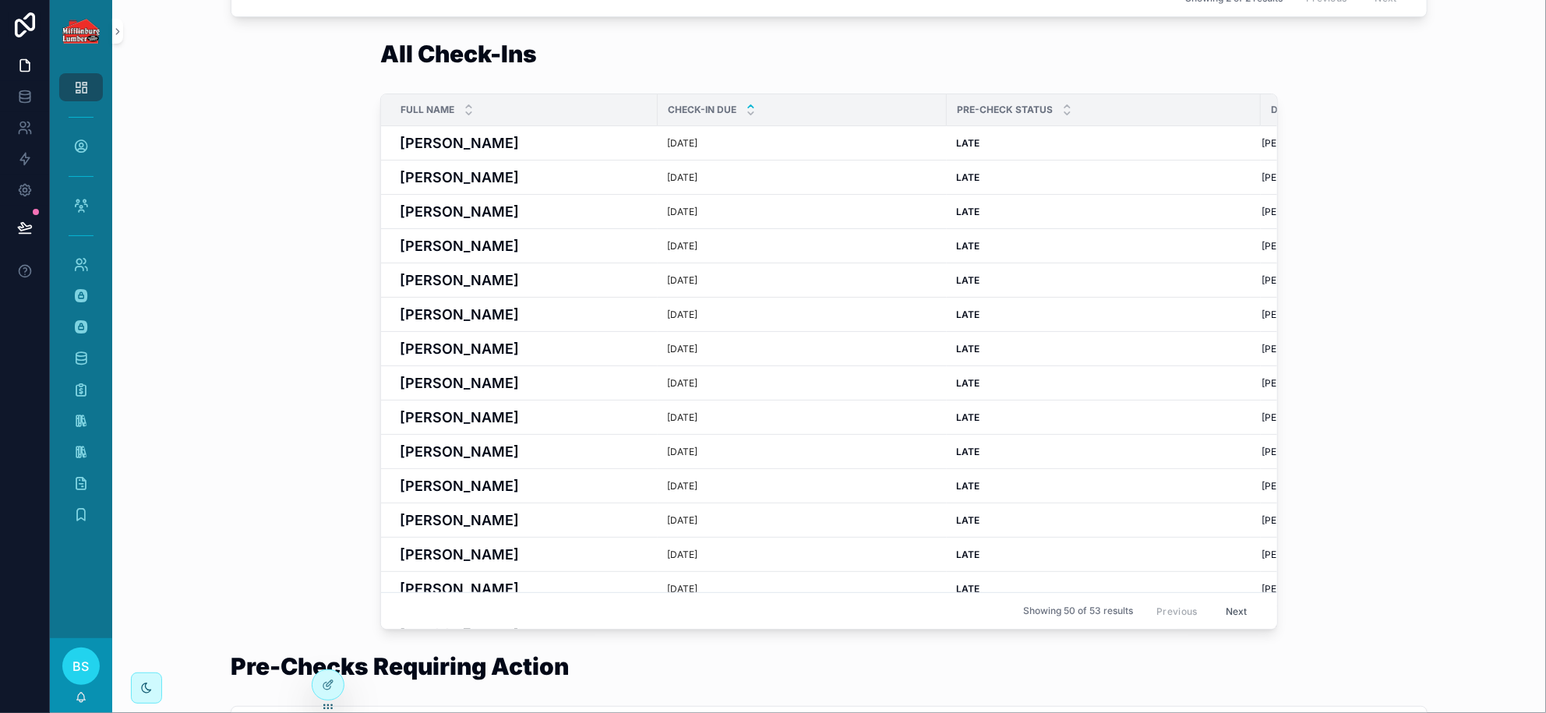
scroll to position [876, 0]
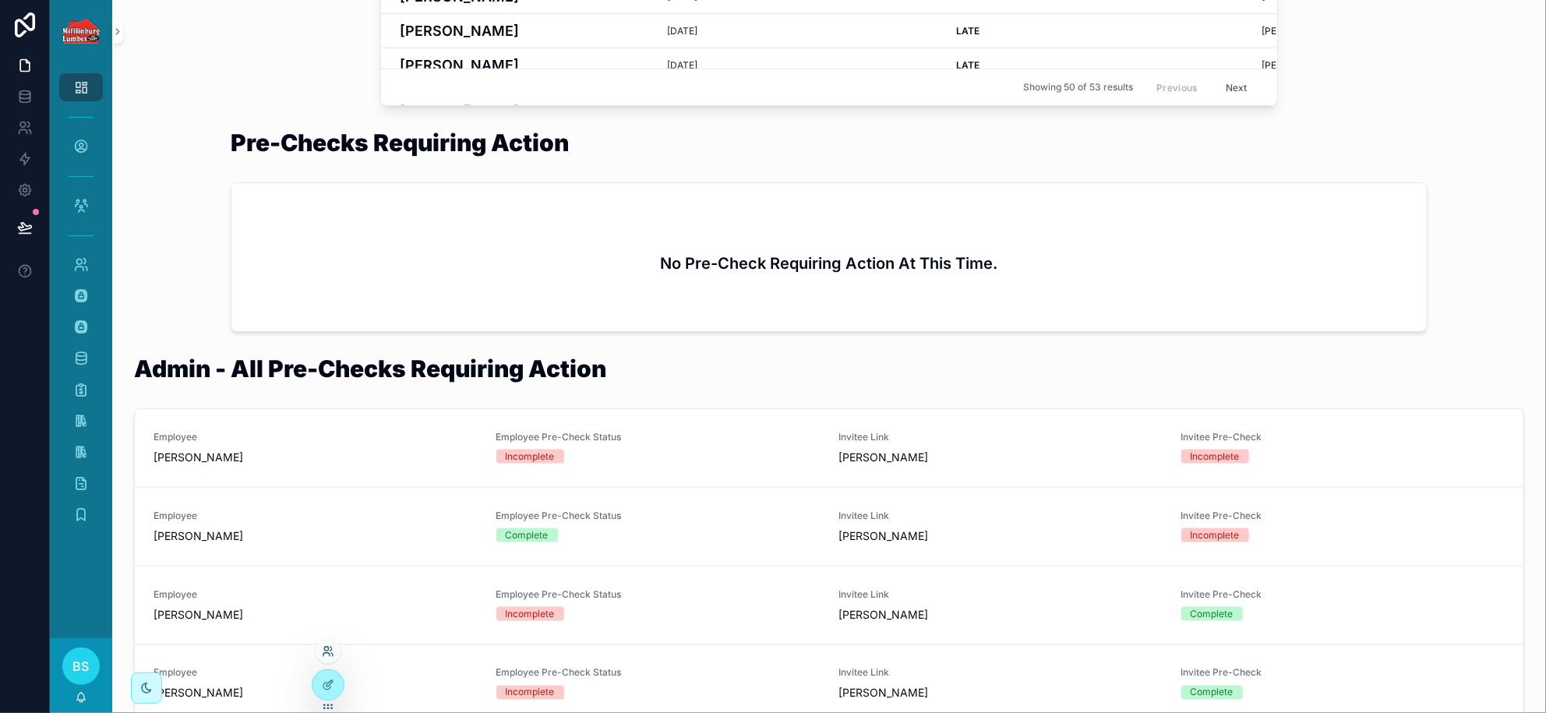
click at [324, 651] on icon at bounding box center [328, 651] width 12 height 12
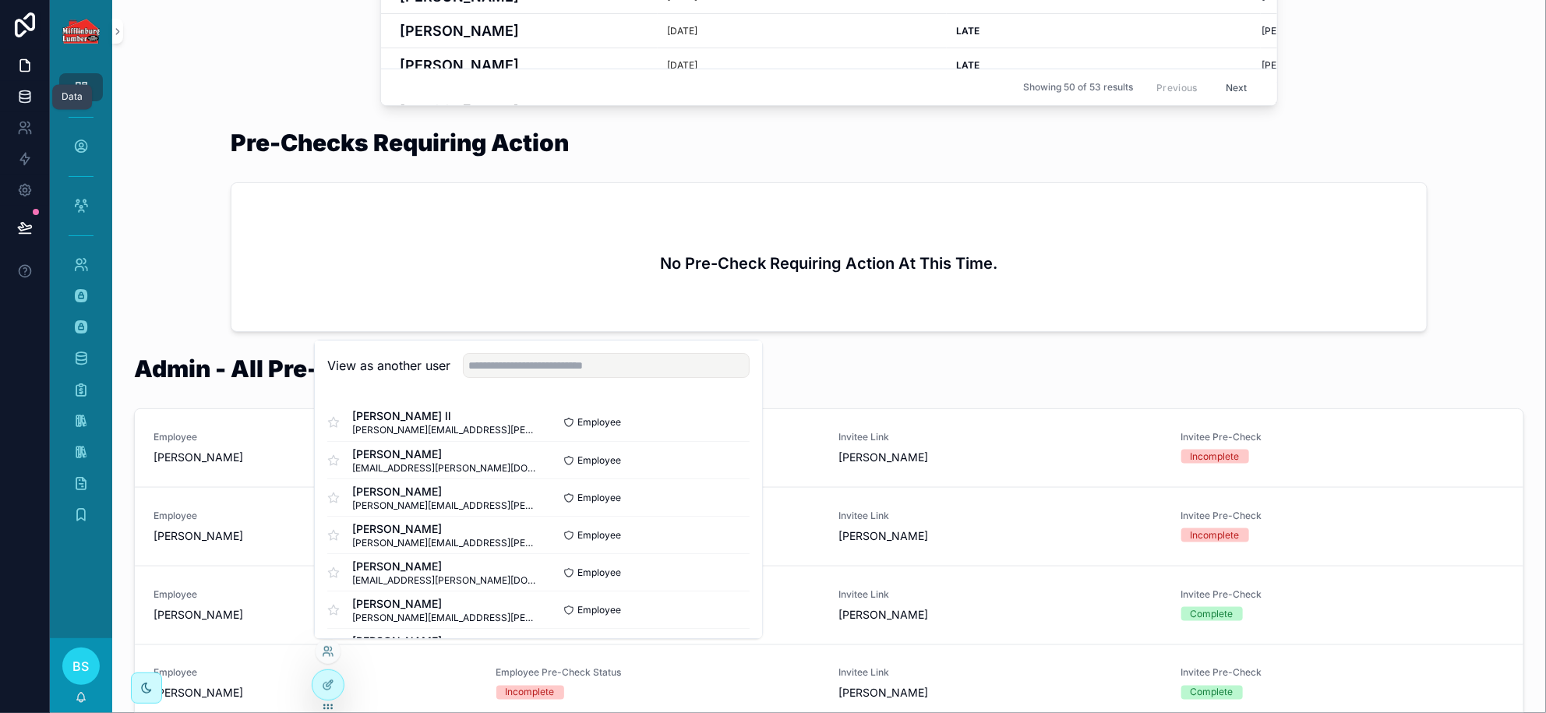
click at [26, 92] on icon at bounding box center [25, 97] width 16 height 16
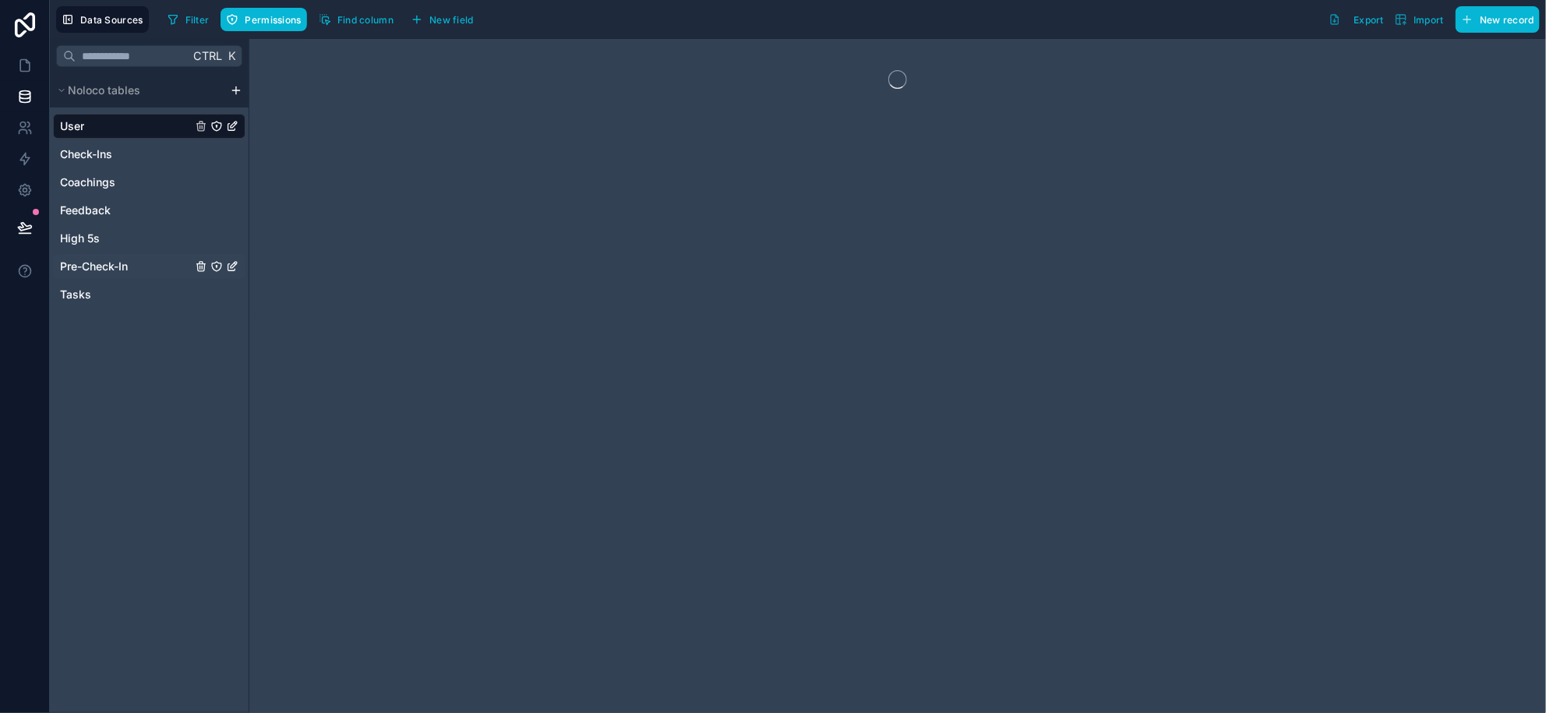
click at [89, 263] on span "Pre-Check-In" at bounding box center [94, 267] width 68 height 16
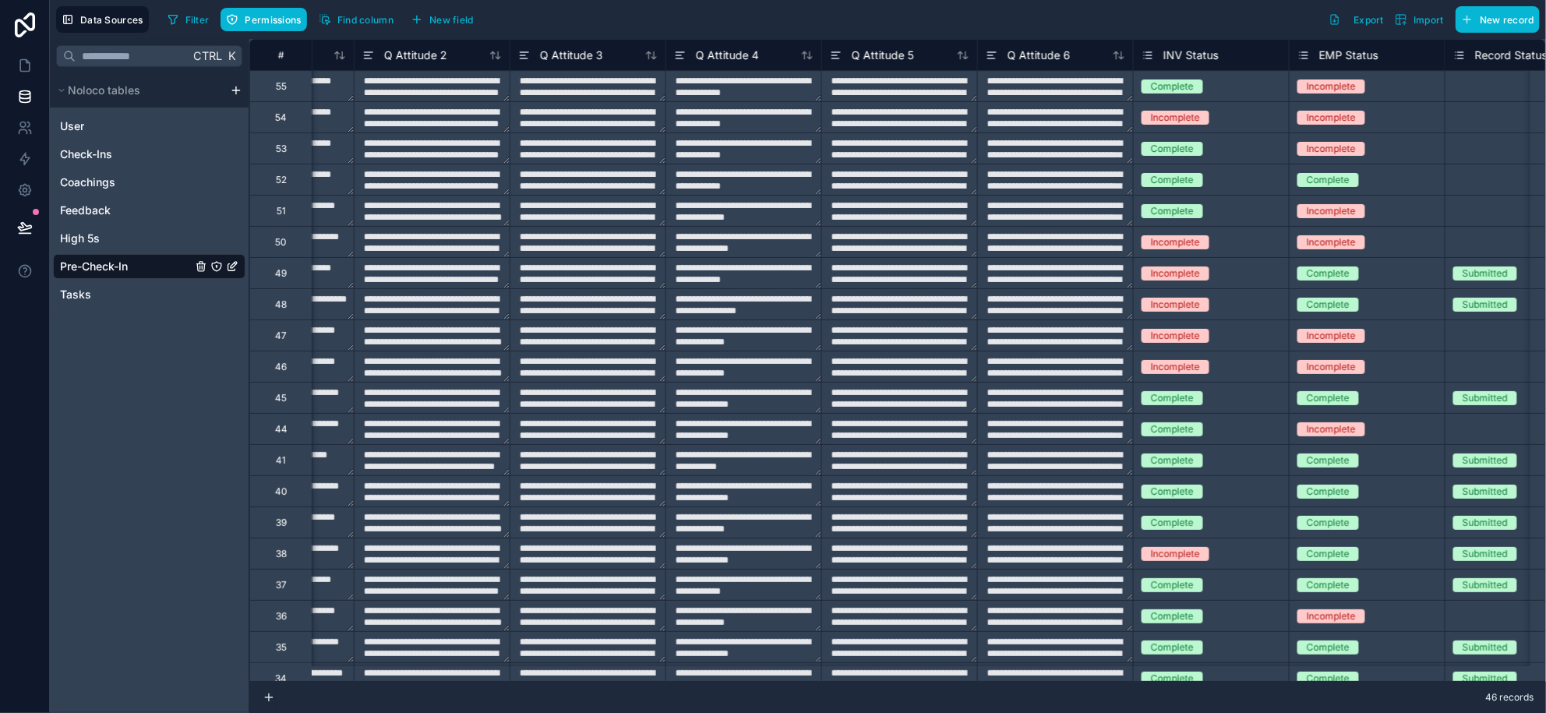
scroll to position [0, 10314]
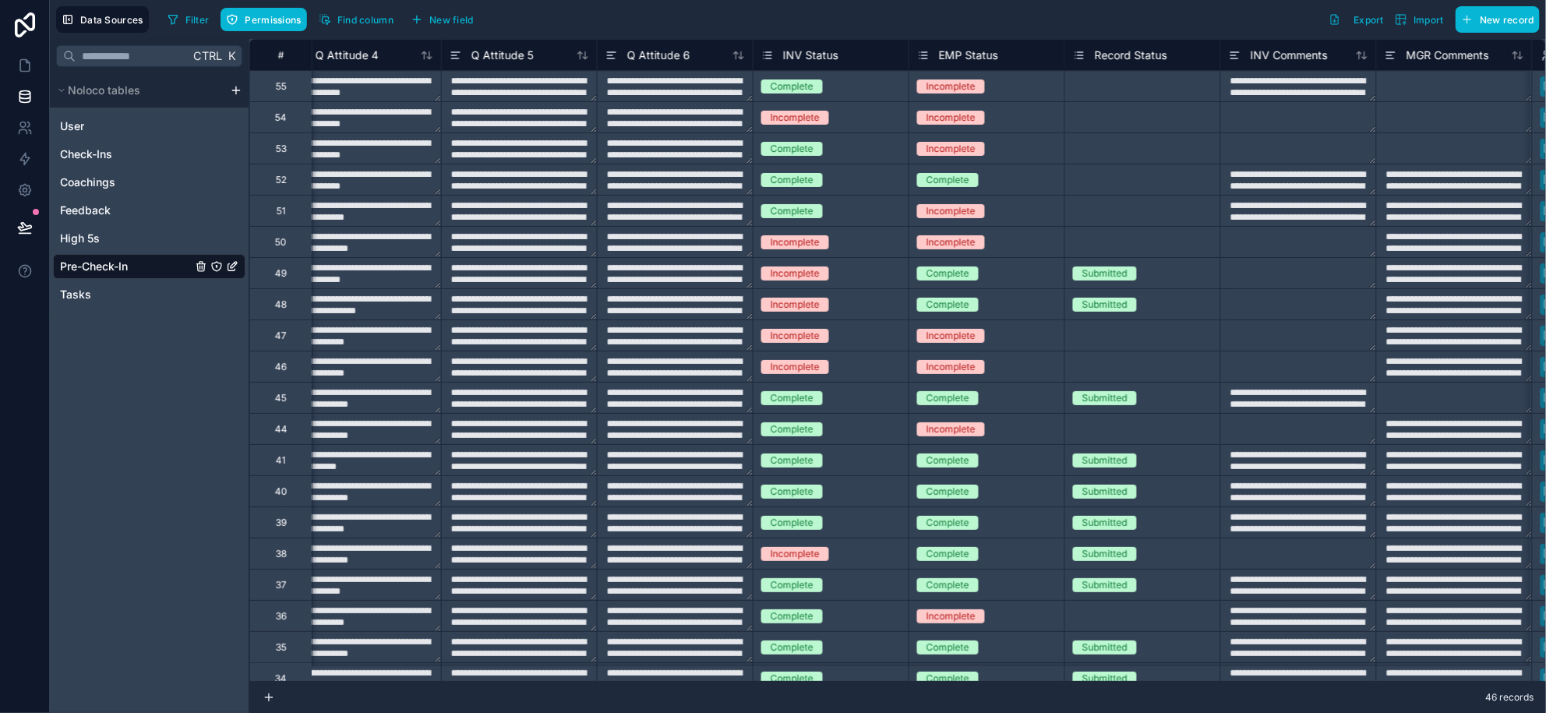
click at [1127, 48] on span "Record Status" at bounding box center [1131, 56] width 72 height 16
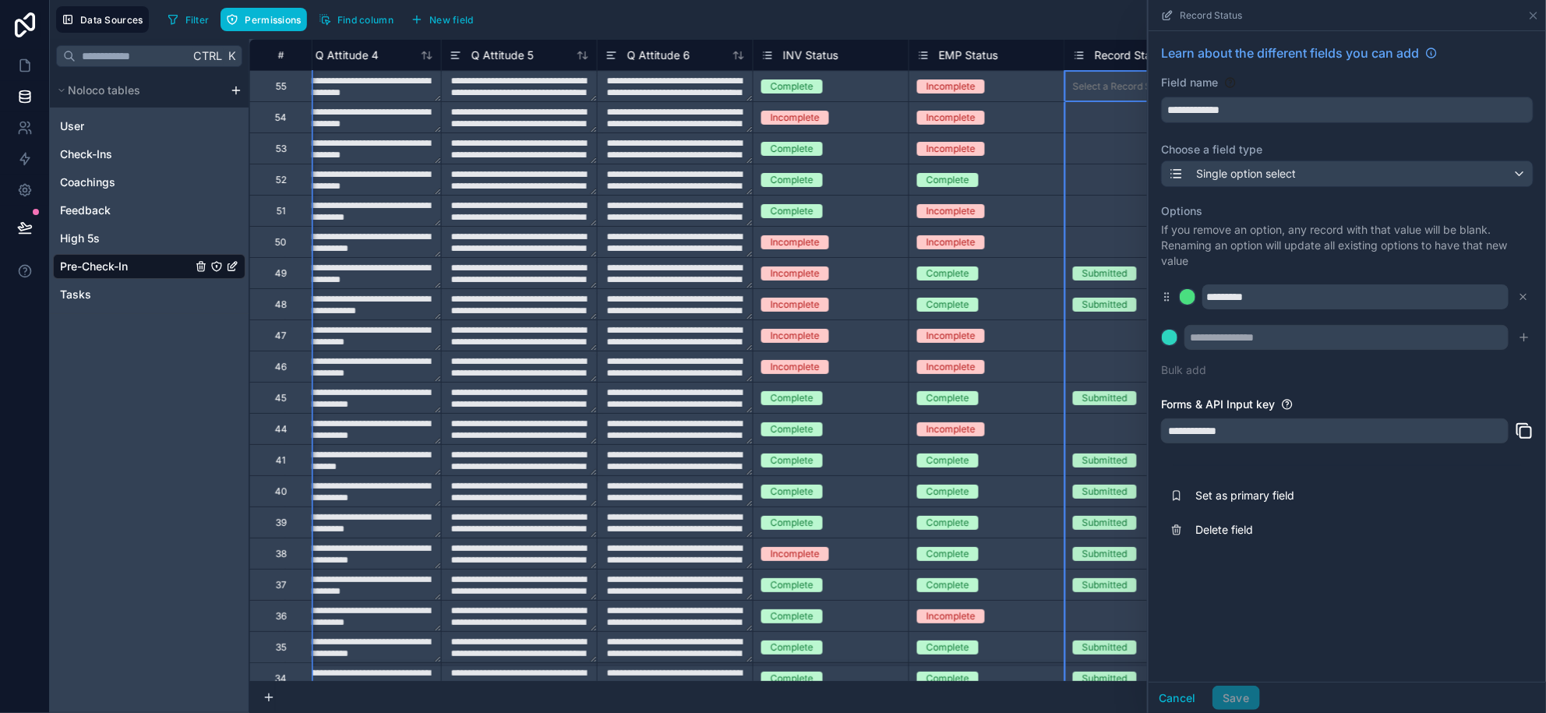
click at [1032, 698] on div "46 records" at bounding box center [897, 697] width 1297 height 31
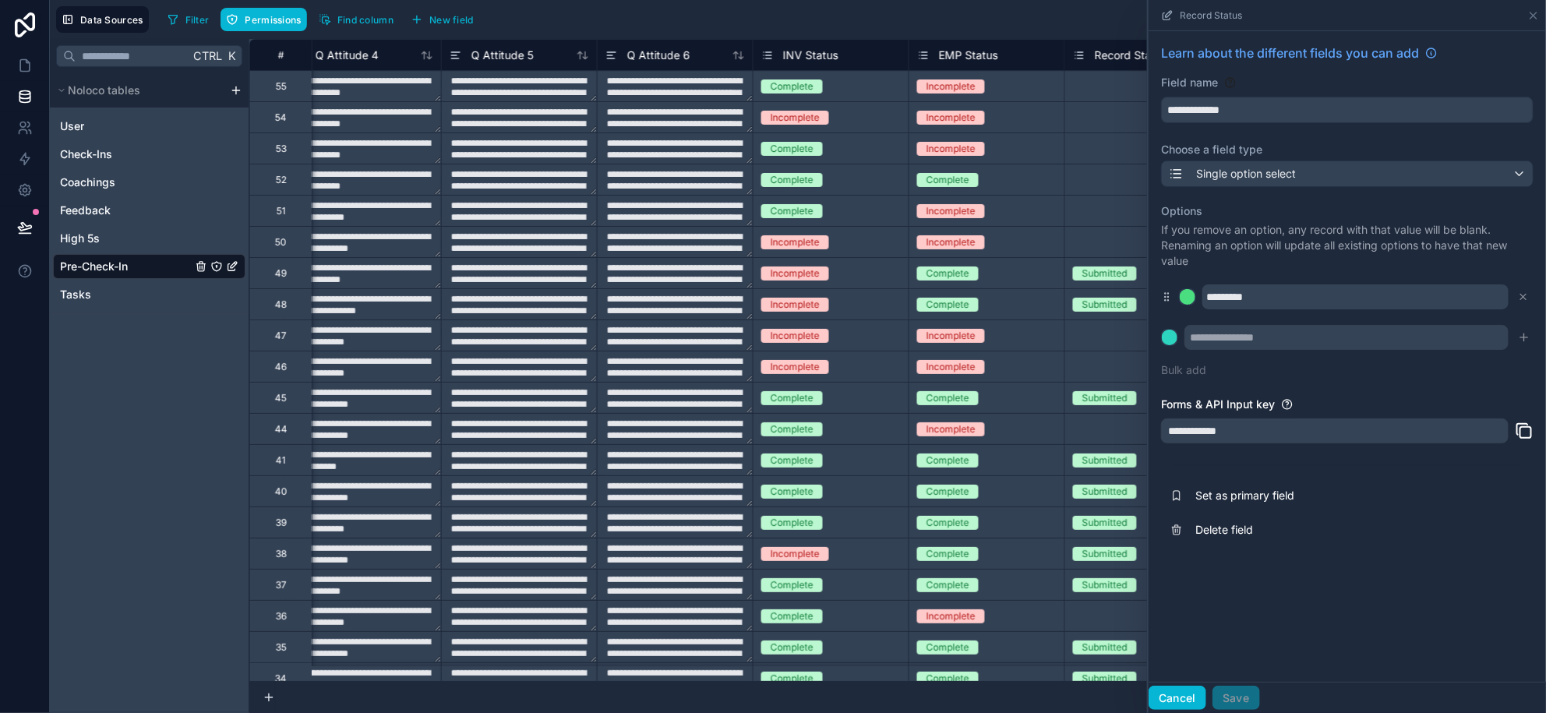
click at [1161, 695] on button "Cancel" at bounding box center [1178, 698] width 58 height 25
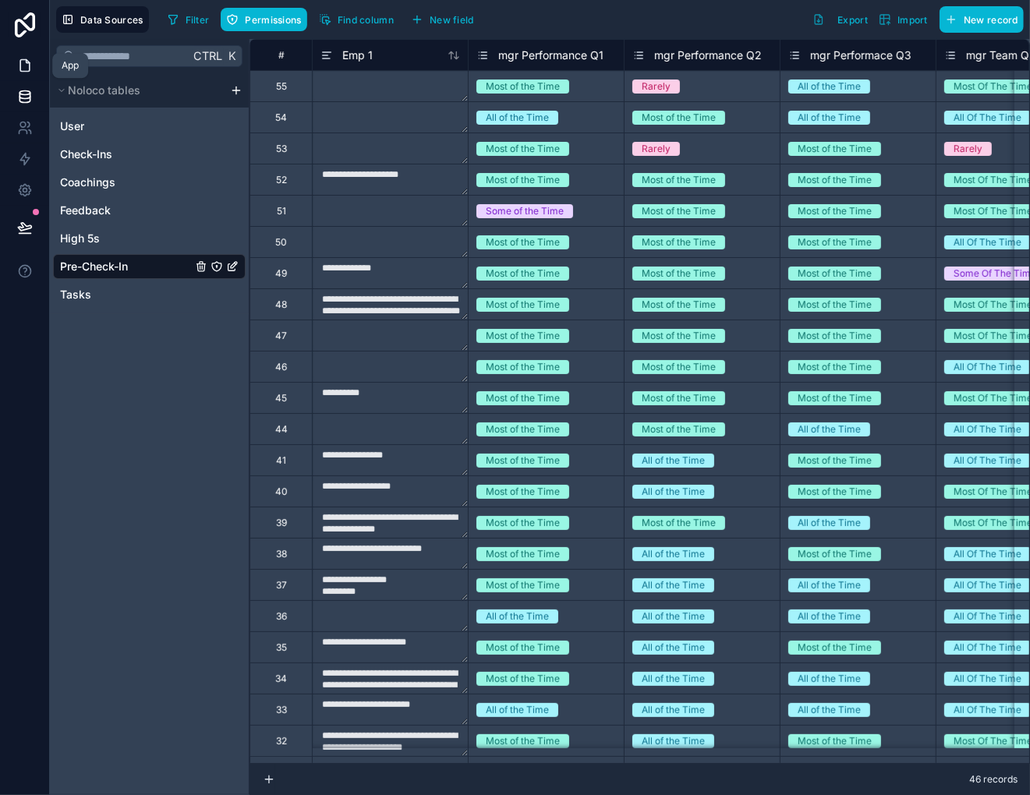
click at [20, 65] on icon at bounding box center [24, 66] width 9 height 12
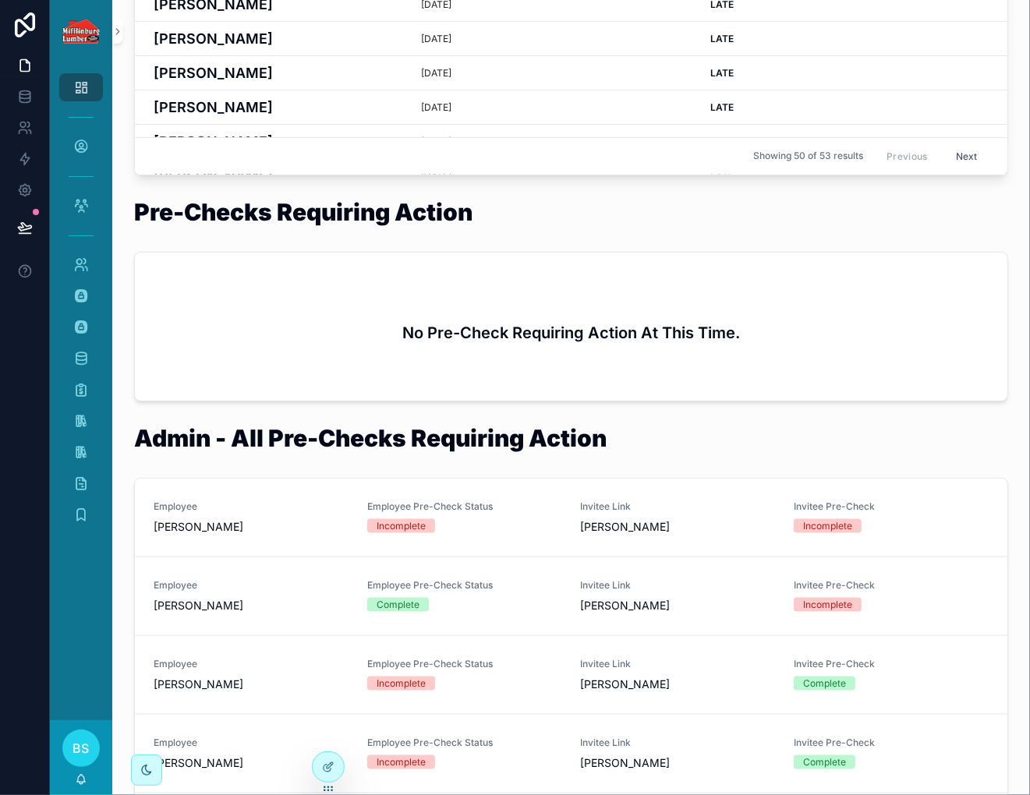
scroll to position [876, 0]
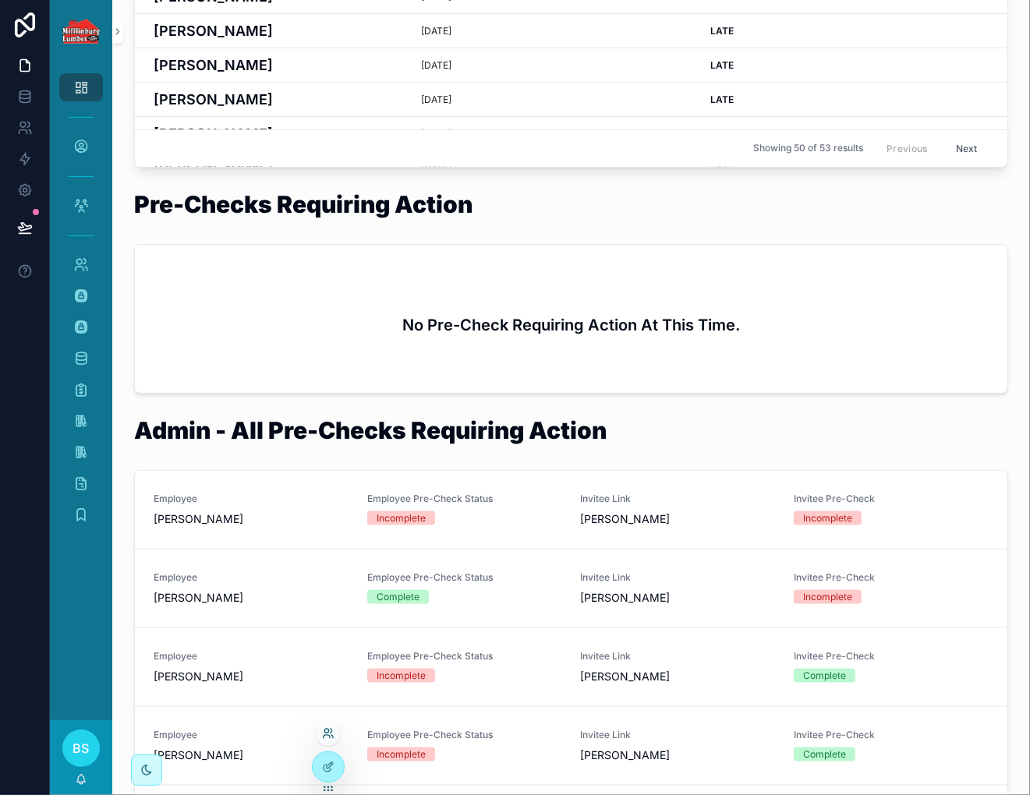
click at [327, 712] on icon at bounding box center [326, 736] width 6 height 3
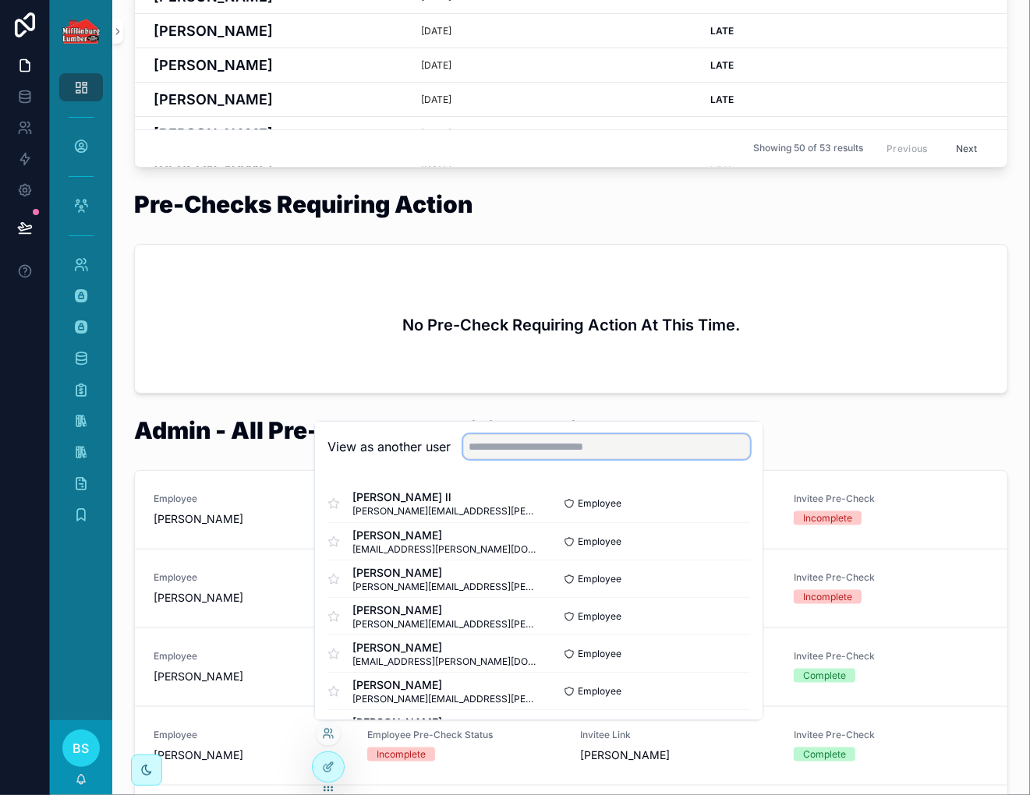
click at [530, 447] on input "text" at bounding box center [606, 446] width 287 height 25
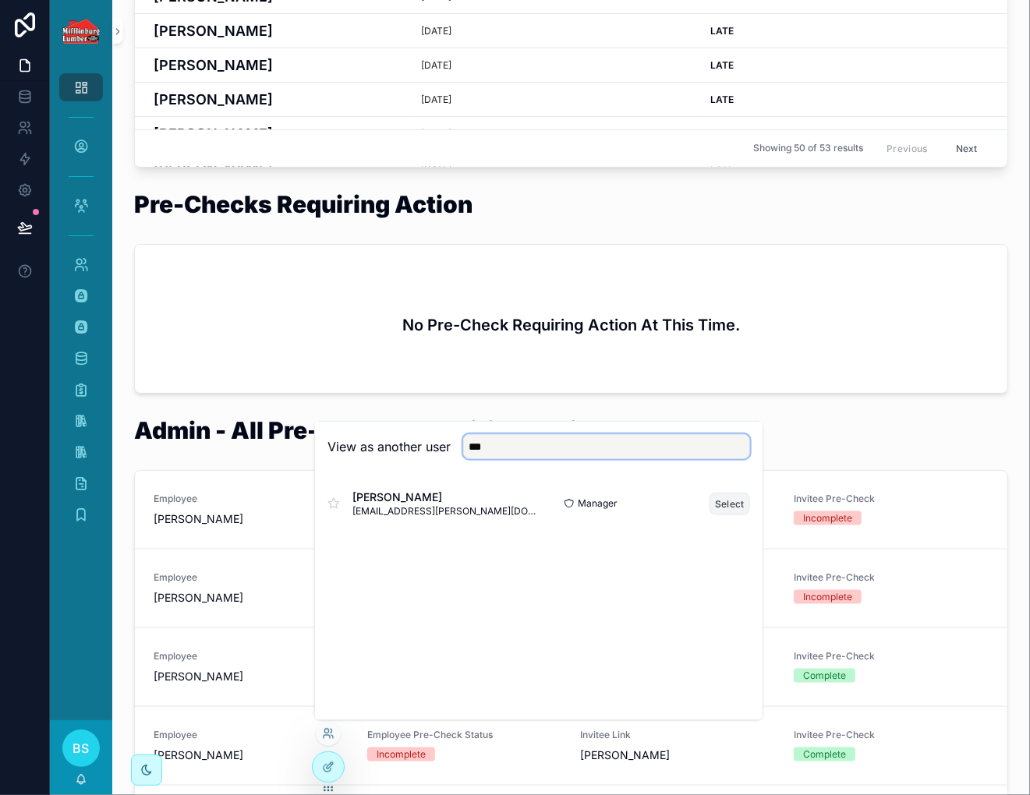
type input "***"
click at [732, 511] on button "Select" at bounding box center [729, 503] width 41 height 23
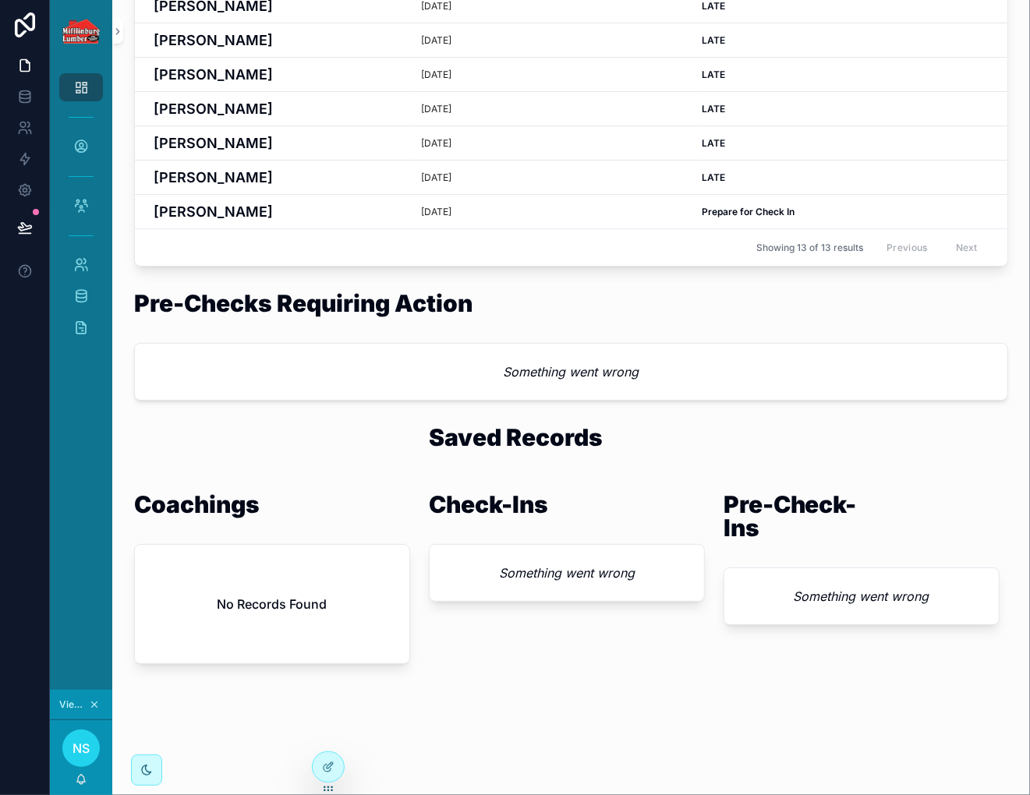
scroll to position [466, 0]
click at [328, 738] on icon at bounding box center [328, 733] width 12 height 12
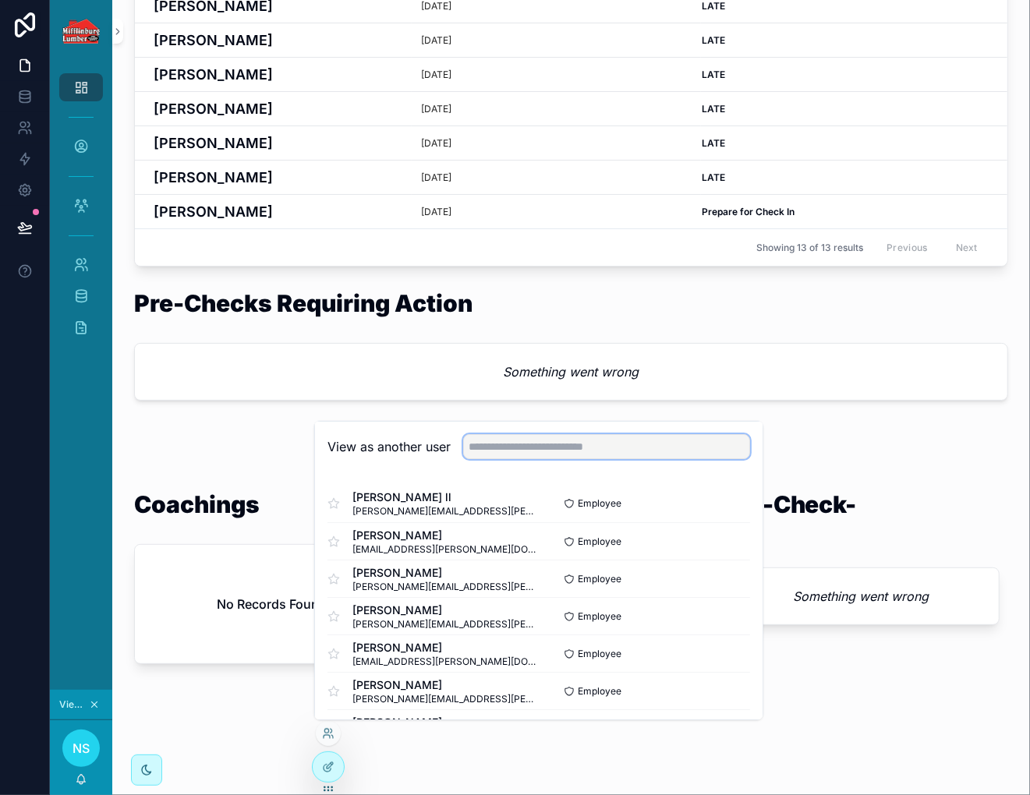
click at [510, 451] on input "text" at bounding box center [606, 446] width 287 height 25
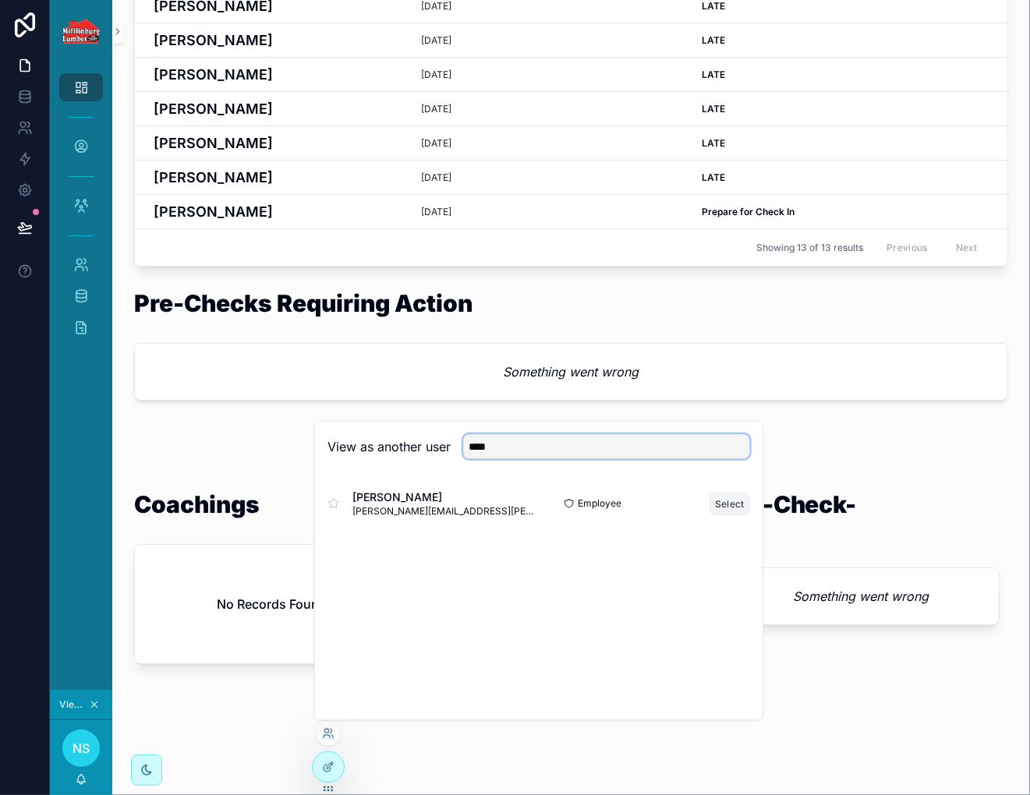
type input "****"
click at [719, 510] on button "Select" at bounding box center [729, 503] width 41 height 23
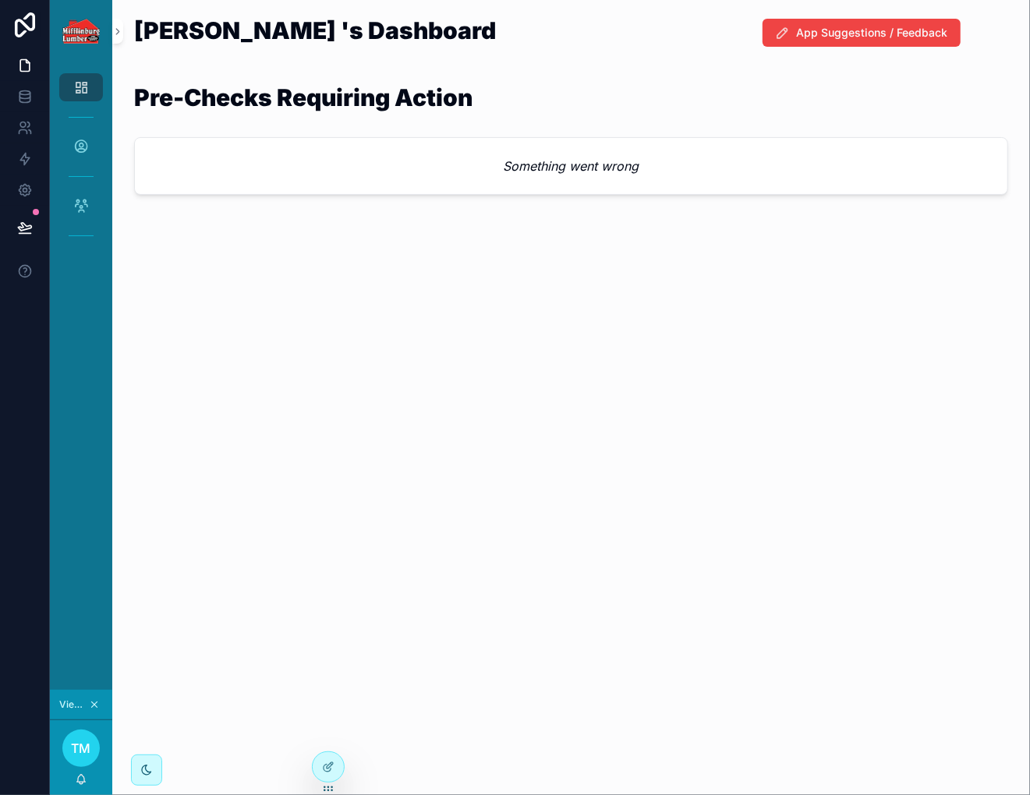
click at [412, 166] on div "Something went wrong" at bounding box center [571, 166] width 872 height 56
click at [92, 708] on icon "scrollable content" at bounding box center [94, 704] width 11 height 11
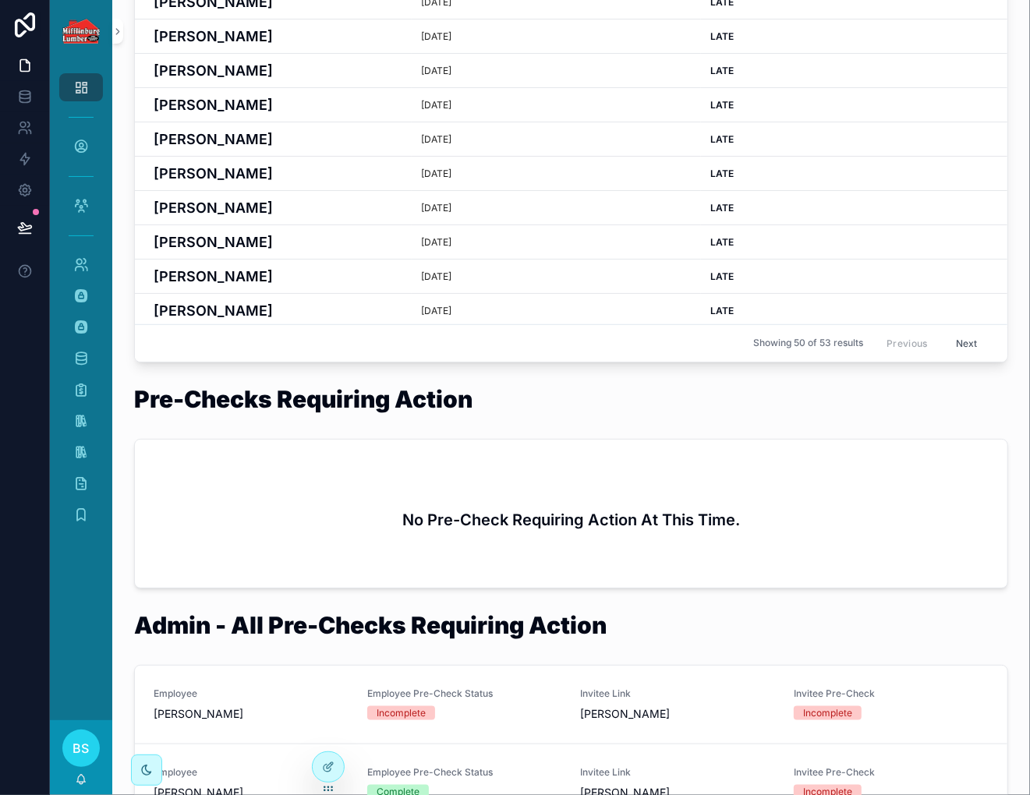
scroll to position [194, 0]
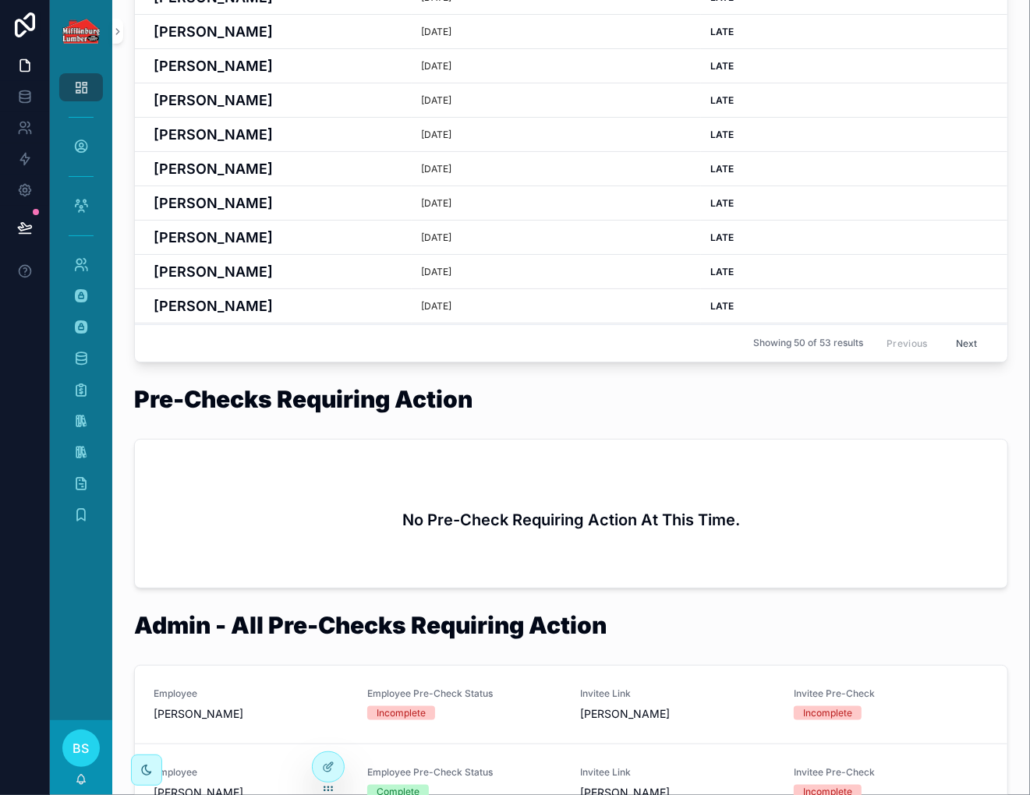
click at [575, 429] on div "Pre-Checks Requiring Action" at bounding box center [571, 408] width 874 height 42
click at [385, 470] on div "No Pre-Check Requiring Action At This Time." at bounding box center [571, 514] width 872 height 148
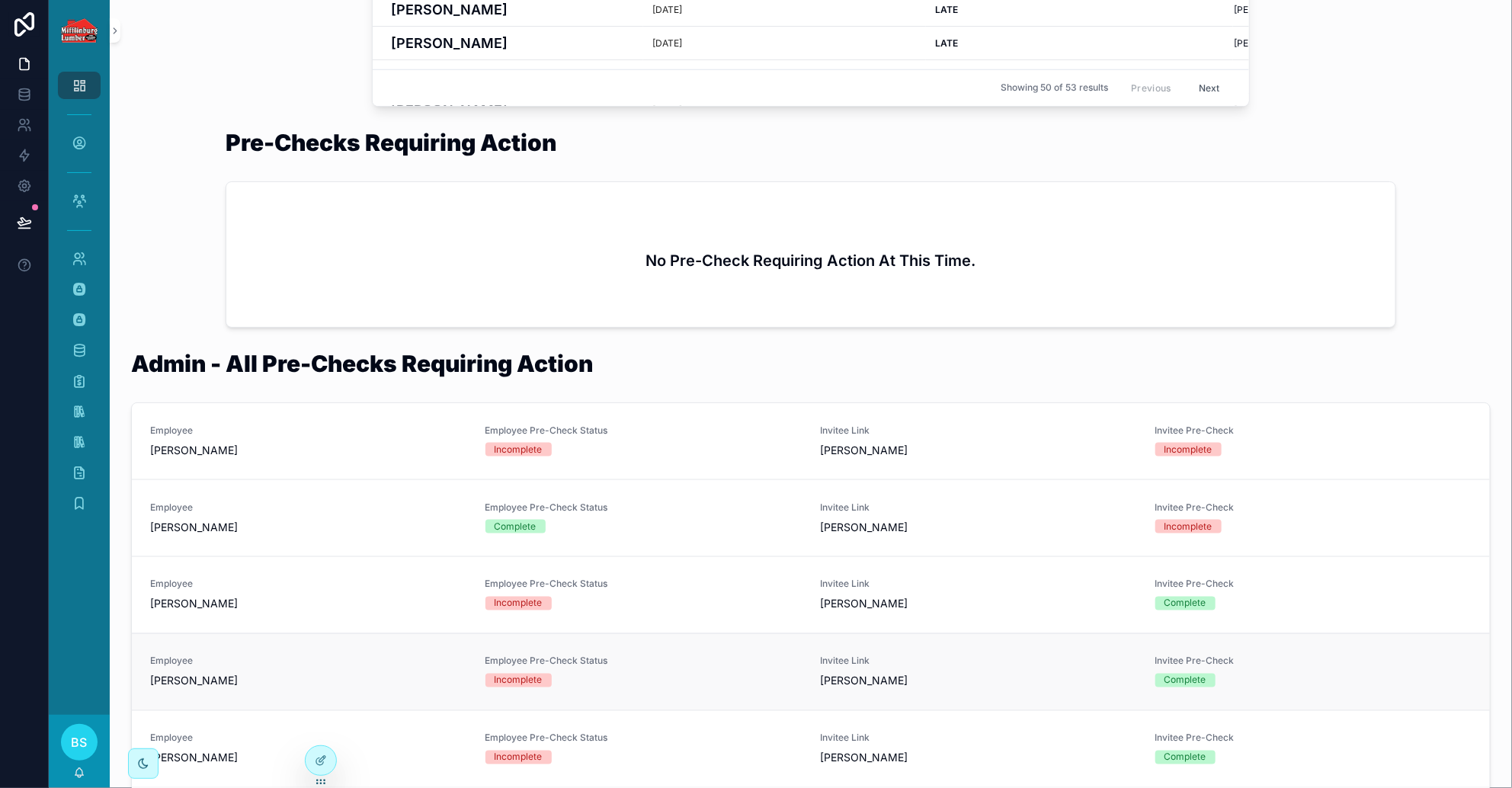
scroll to position [851, 0]
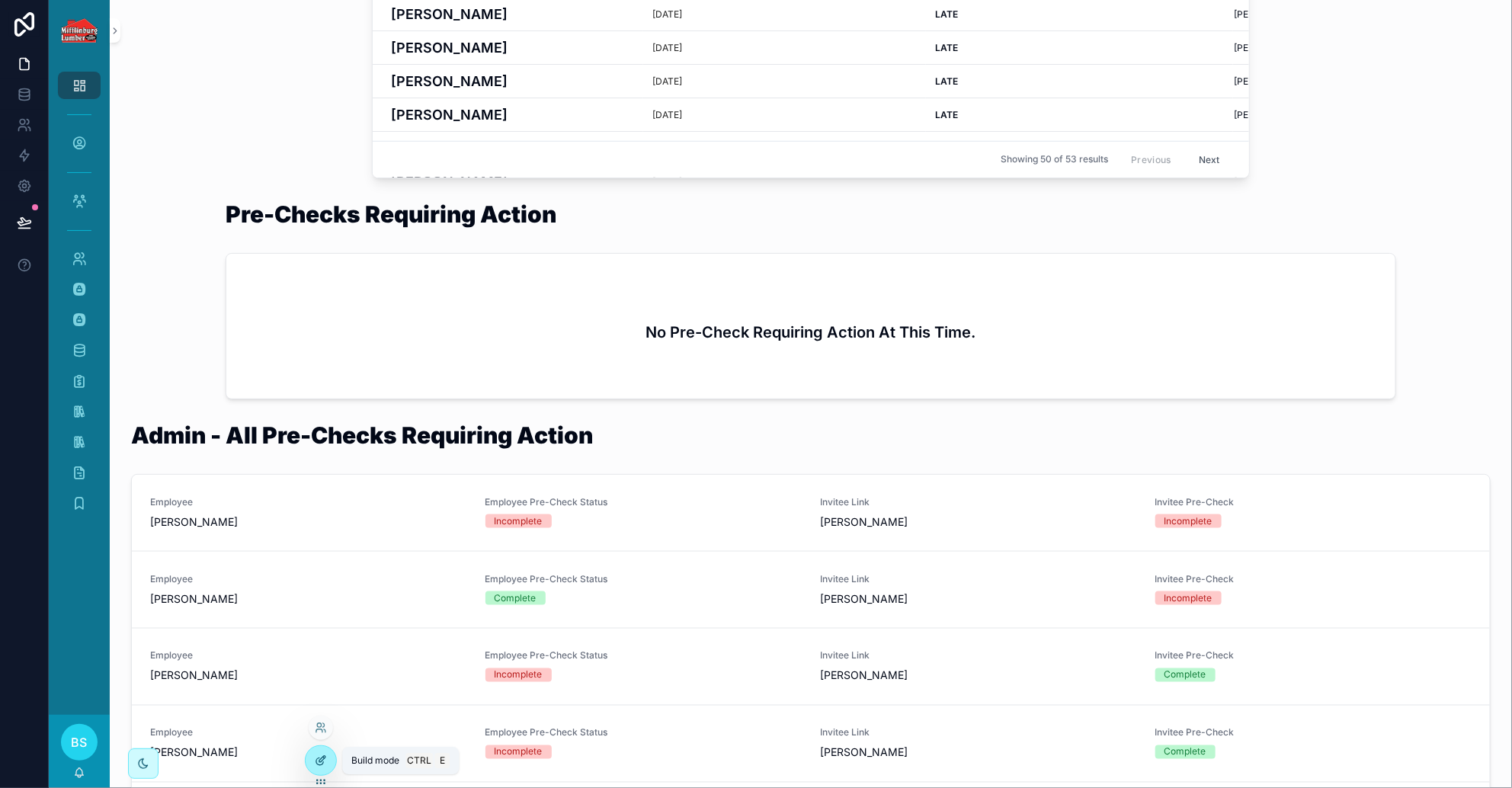
click at [328, 764] on div at bounding box center [321, 761] width 30 height 29
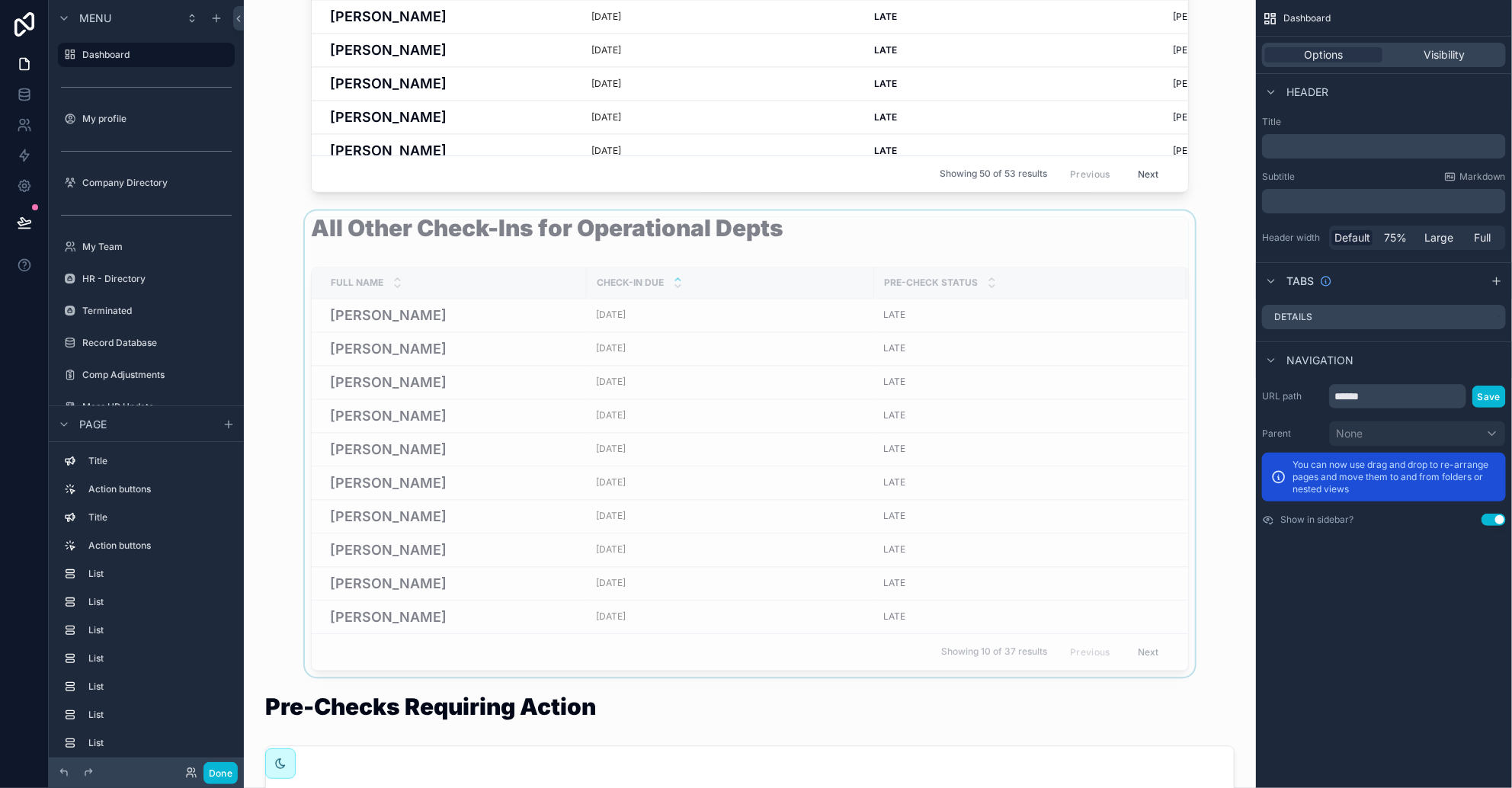
scroll to position [2088, 0]
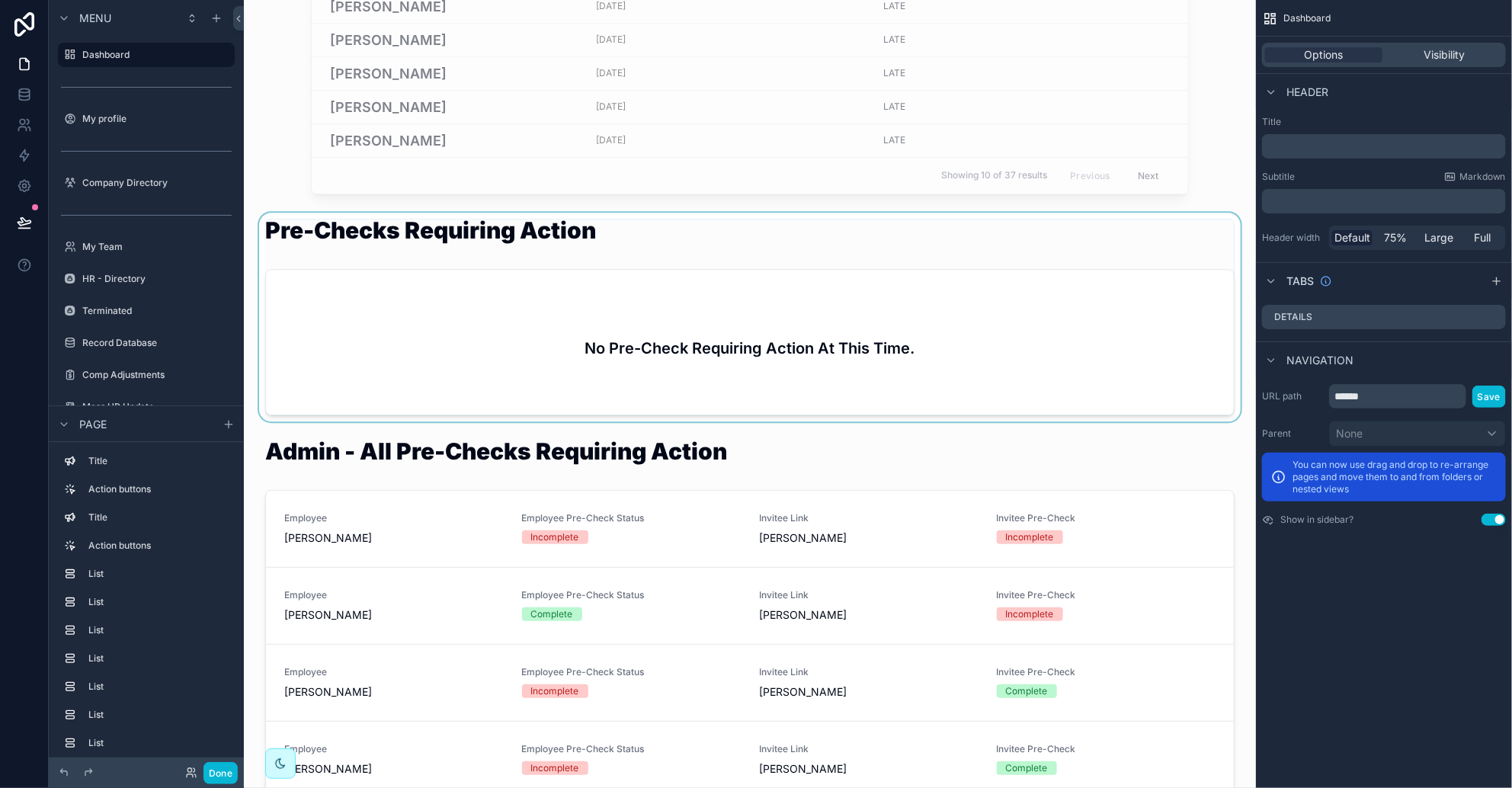
click at [429, 359] on div "scrollable content" at bounding box center [750, 317] width 988 height 209
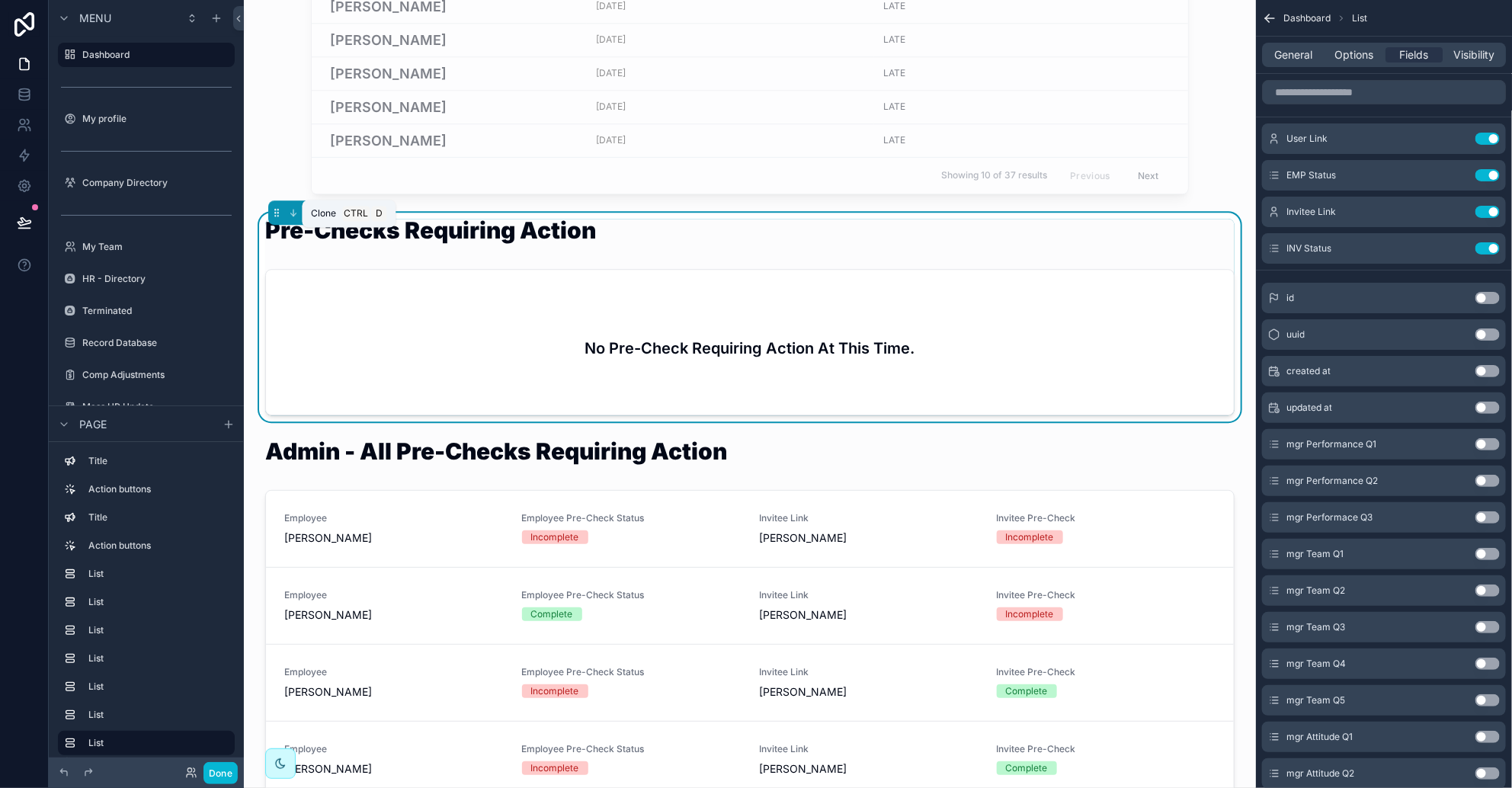
click at [347, 214] on icon "scrollable content" at bounding box center [347, 211] width 6 height 6
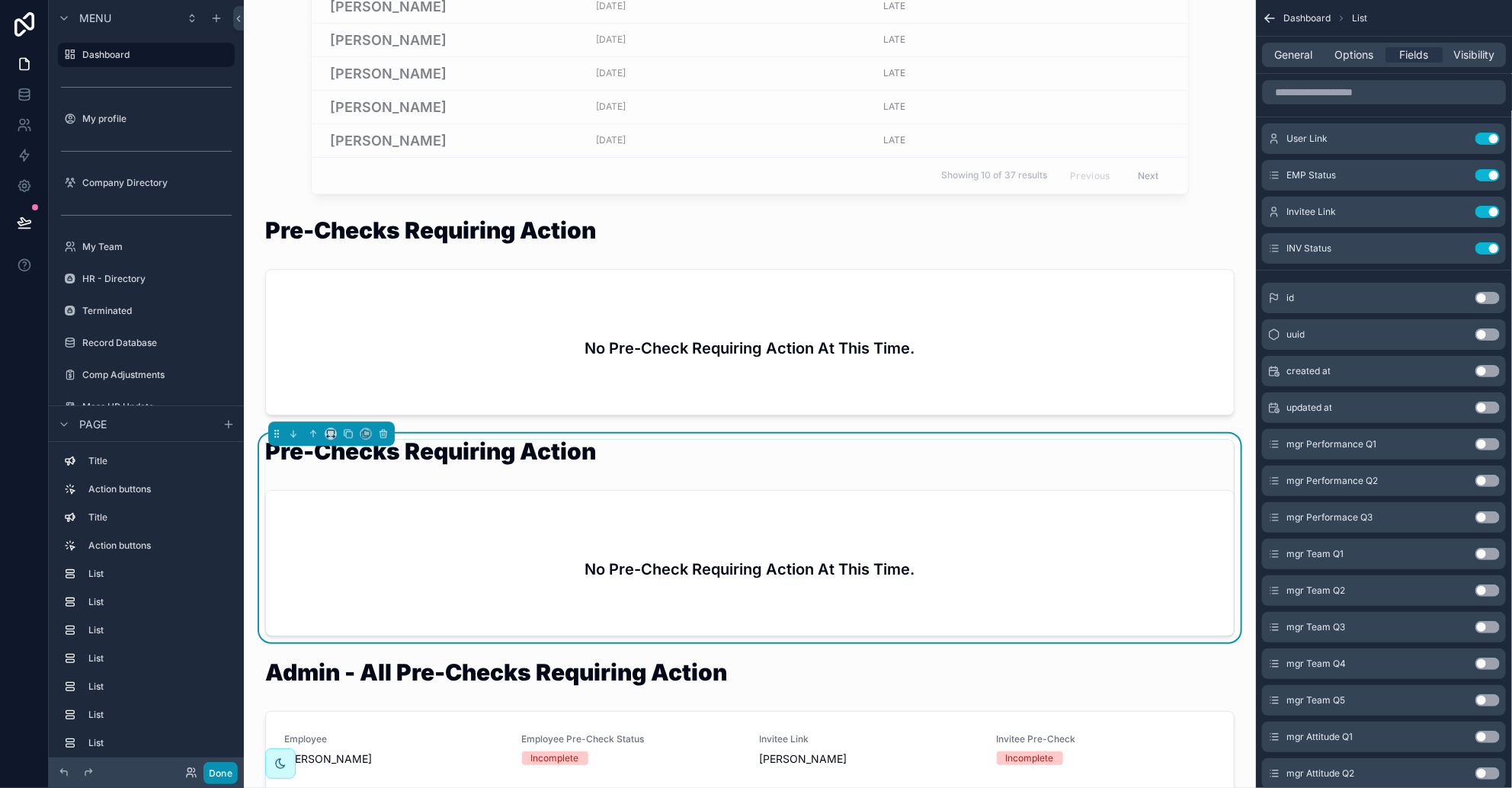
click at [237, 769] on button "Done" at bounding box center [220, 772] width 34 height 22
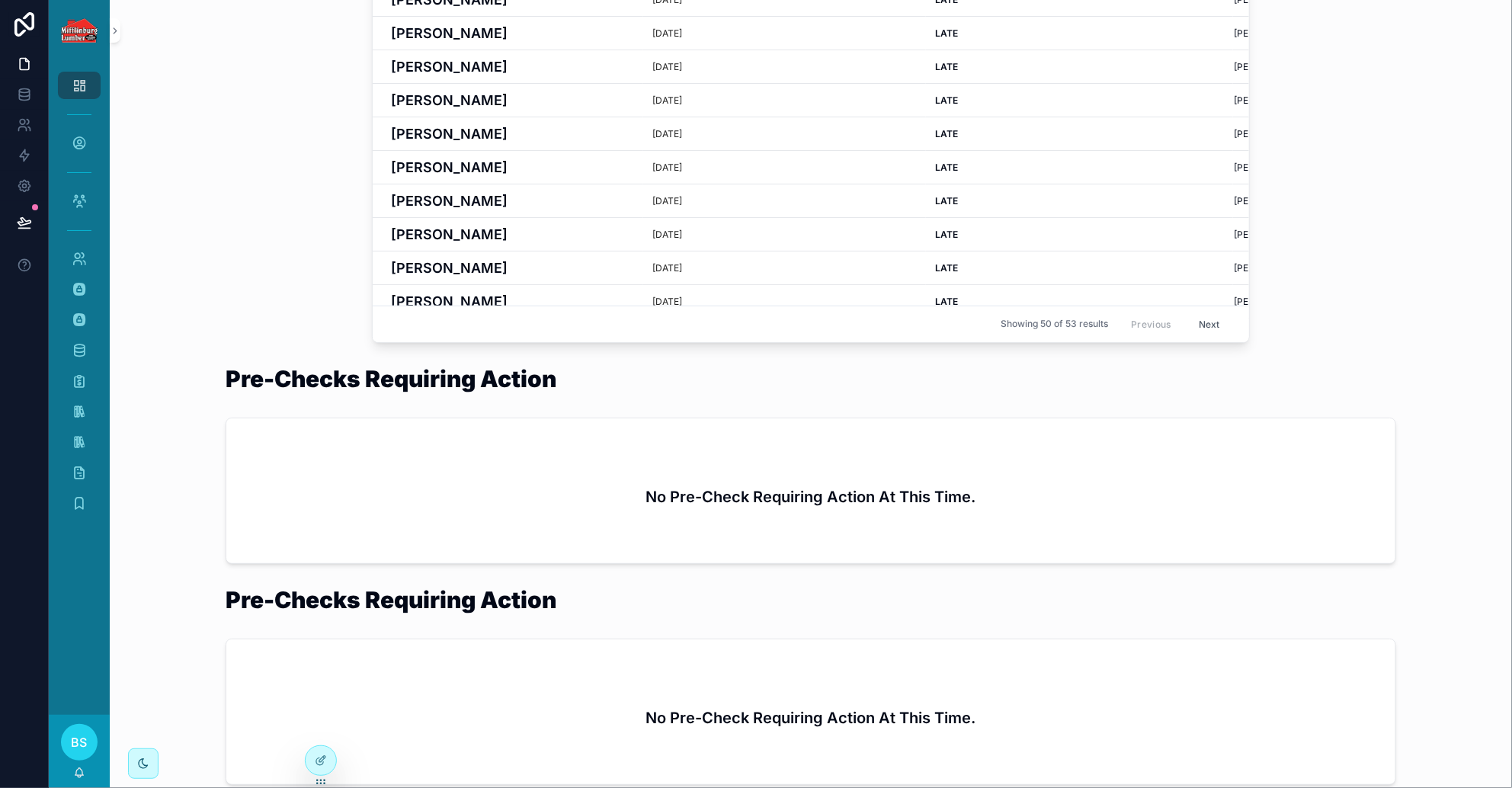
scroll to position [951, 0]
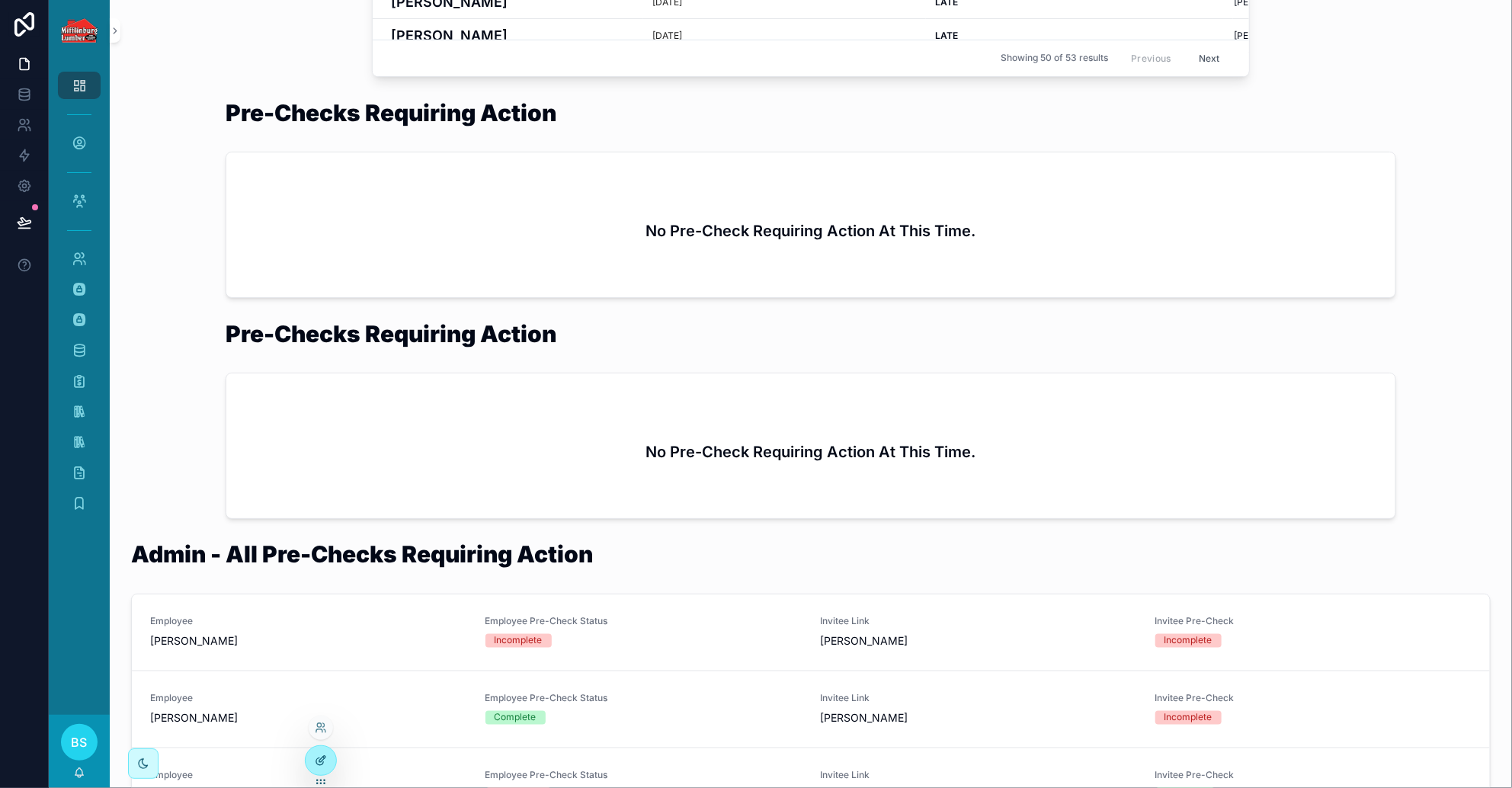
click at [322, 766] on icon at bounding box center [321, 761] width 12 height 12
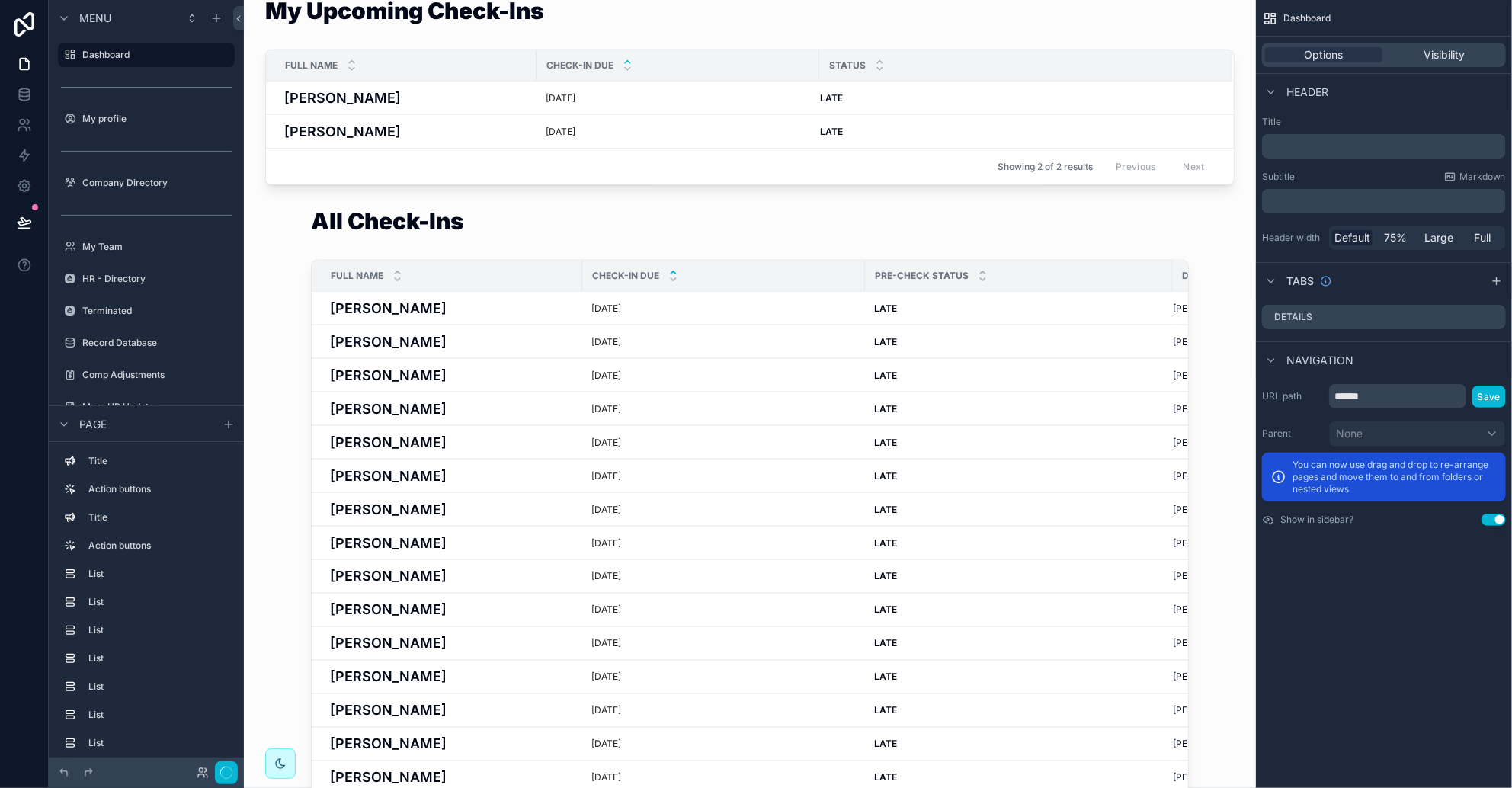
click at [239, 775] on div at bounding box center [147, 772] width 196 height 30
click at [221, 770] on button "Done" at bounding box center [220, 772] width 34 height 22
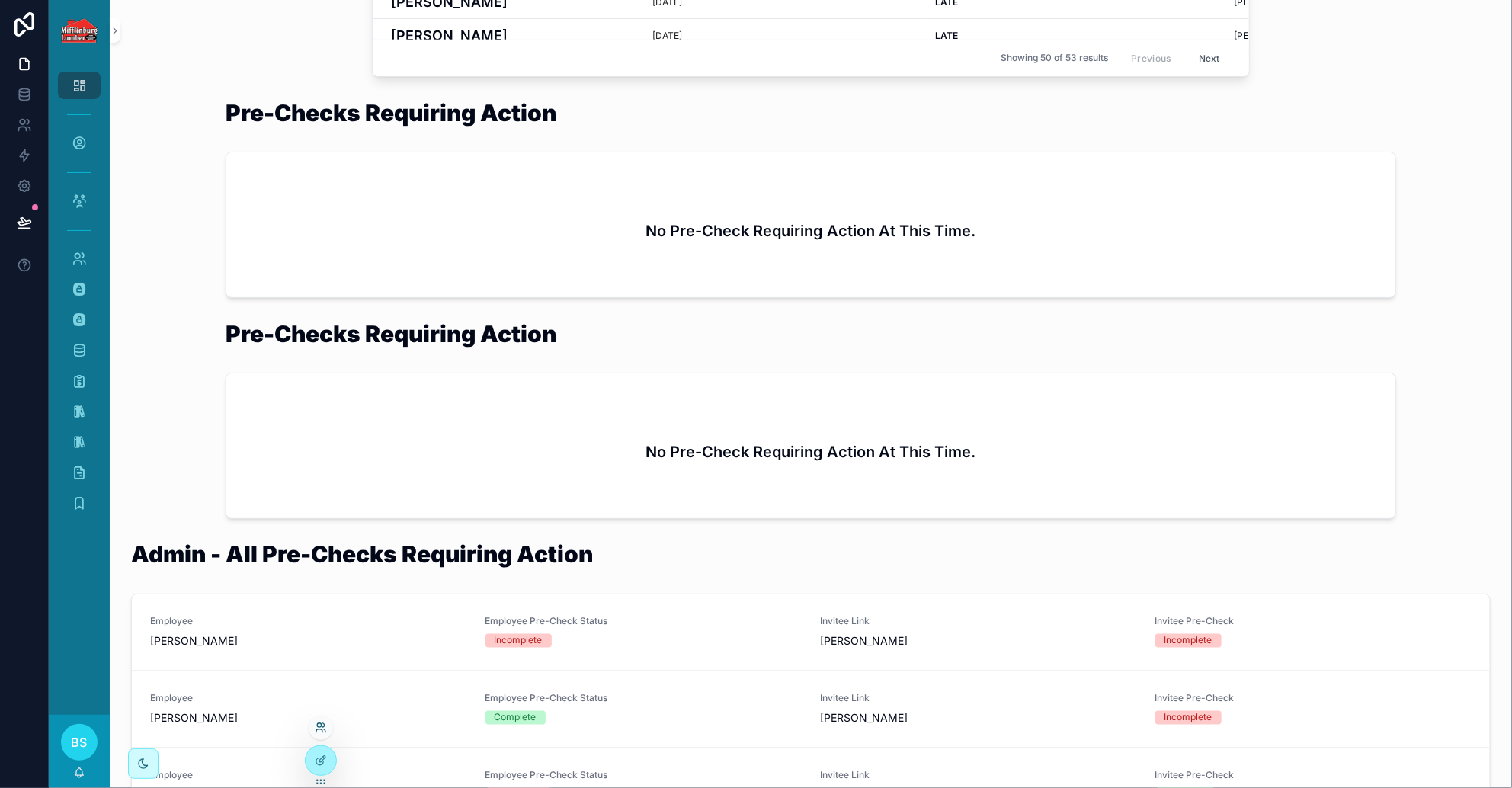
click at [316, 723] on icon at bounding box center [321, 727] width 12 height 12
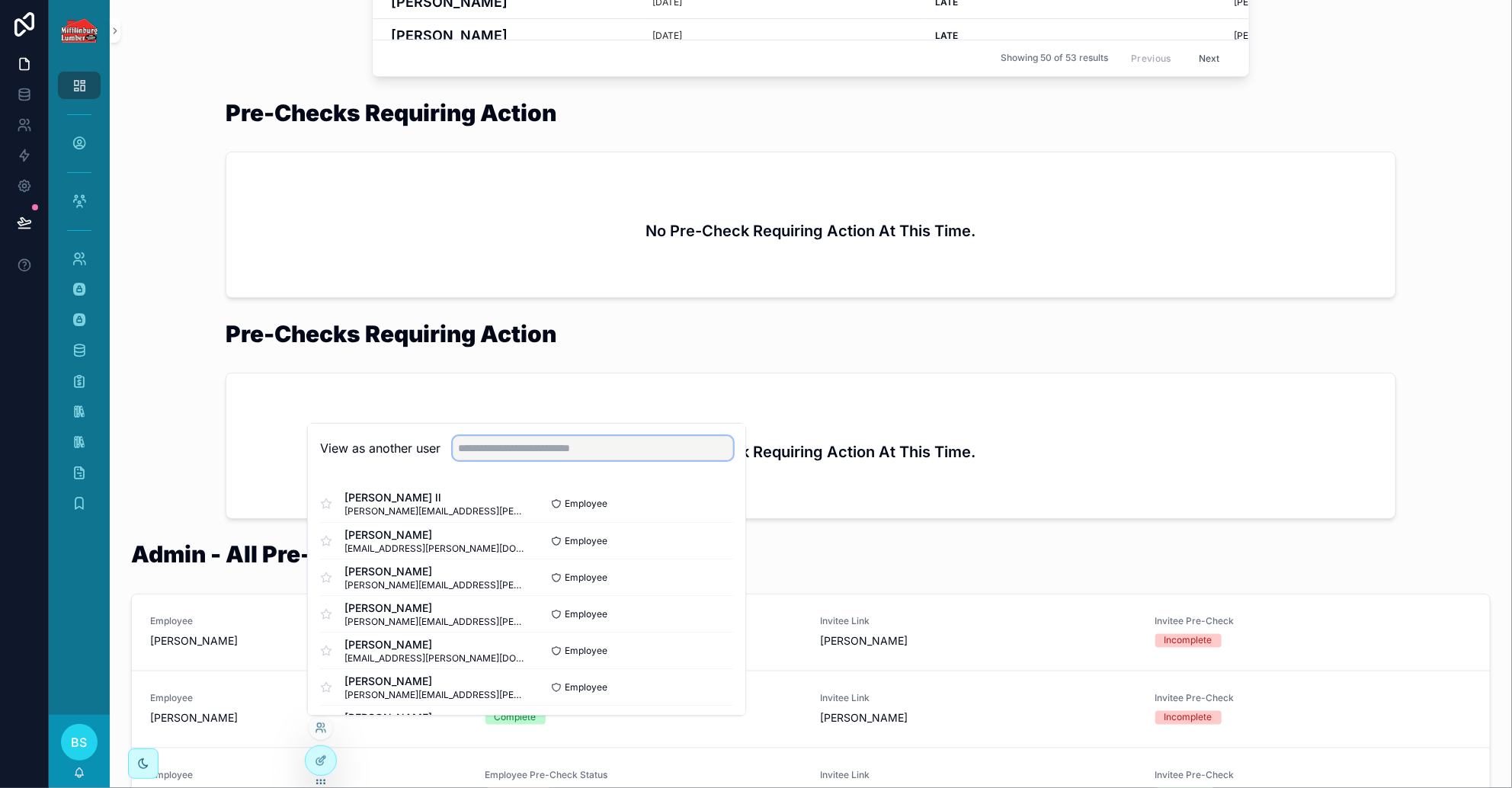
click at [487, 442] on input "text" at bounding box center [593, 448] width 281 height 24
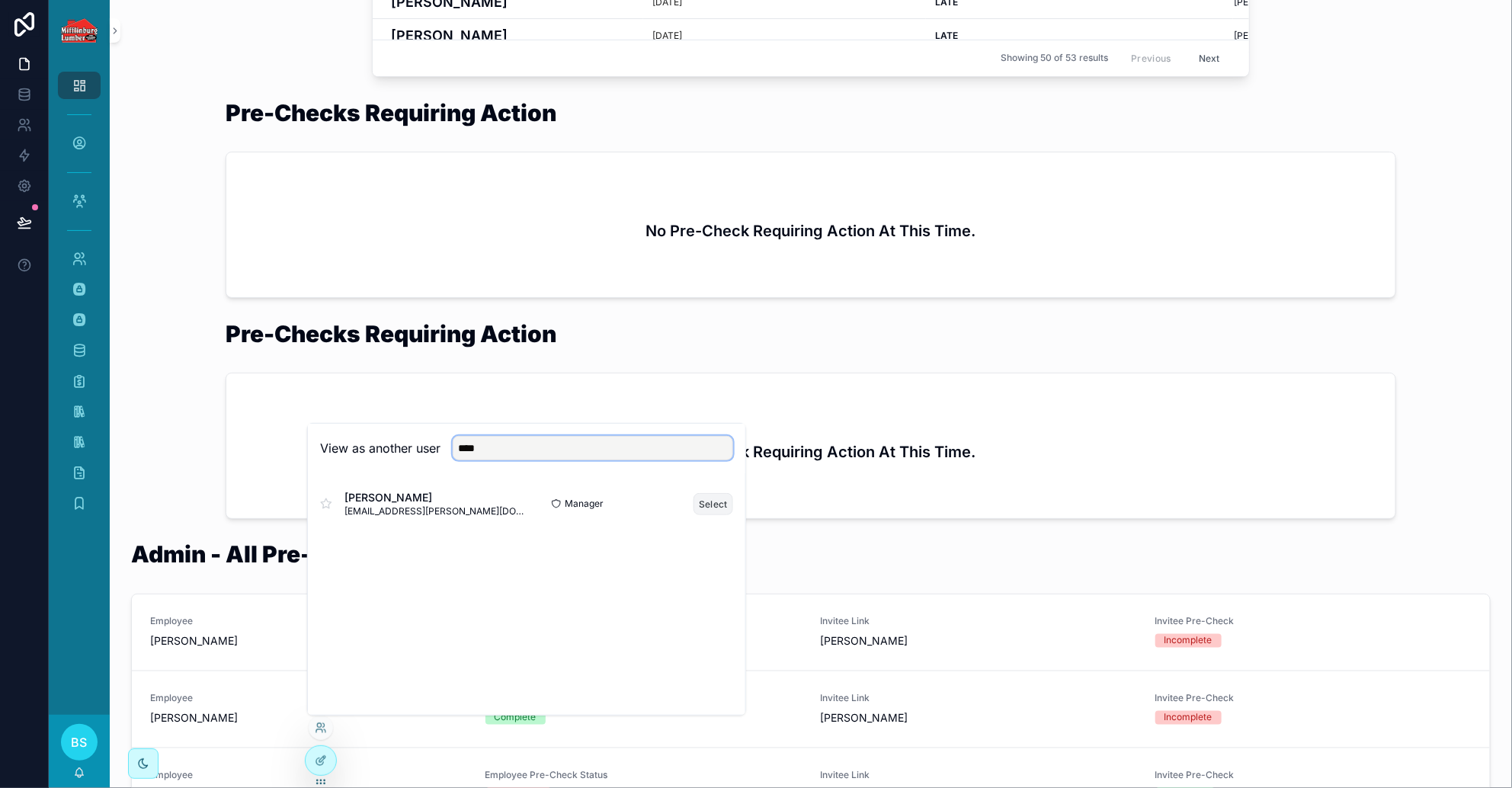
type input "****"
click at [701, 503] on button "Select" at bounding box center [713, 503] width 40 height 22
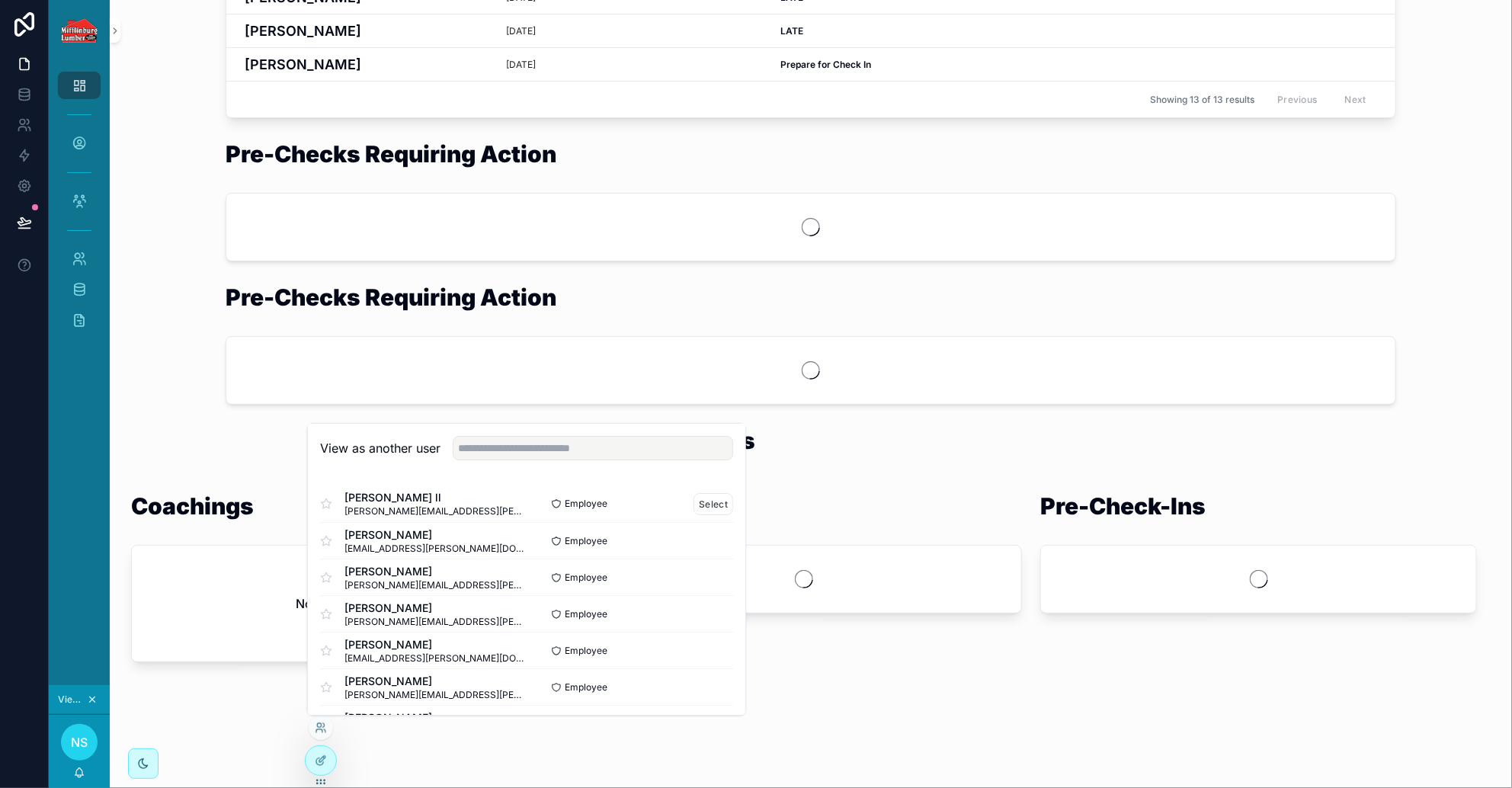
scroll to position [561, 0]
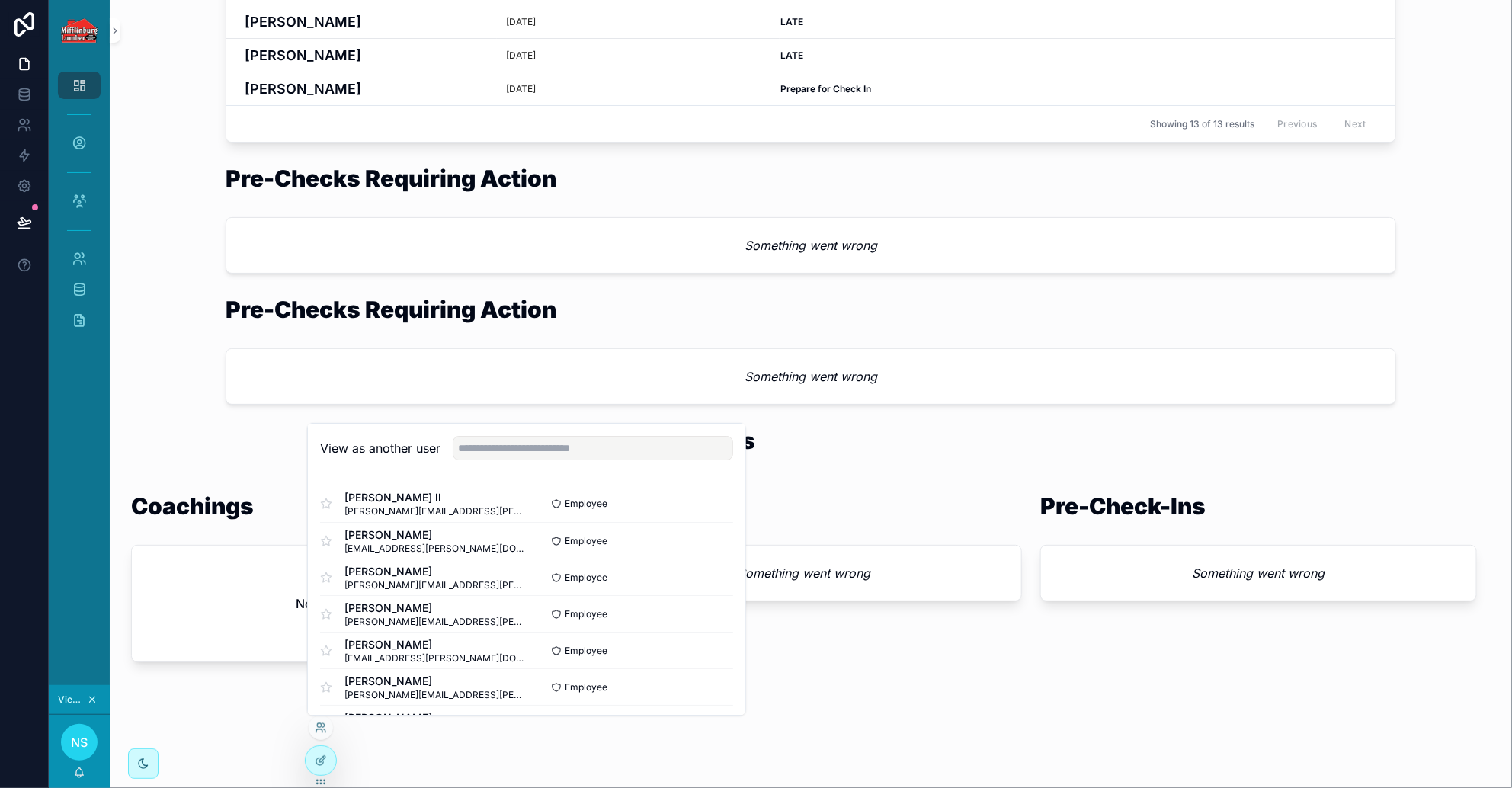
click at [302, 372] on div "Something went wrong" at bounding box center [811, 376] width 1170 height 55
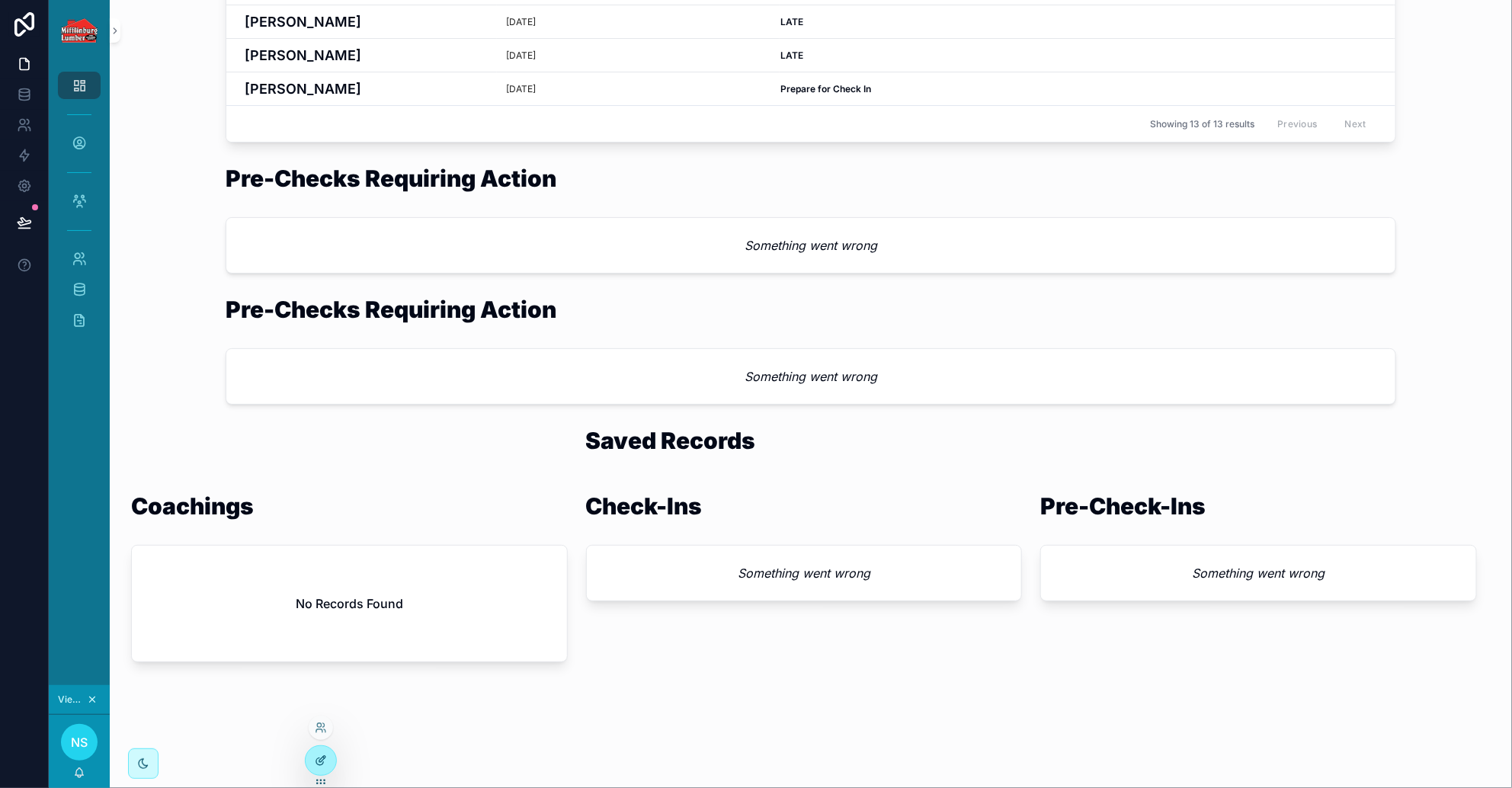
click at [316, 757] on icon at bounding box center [321, 761] width 12 height 12
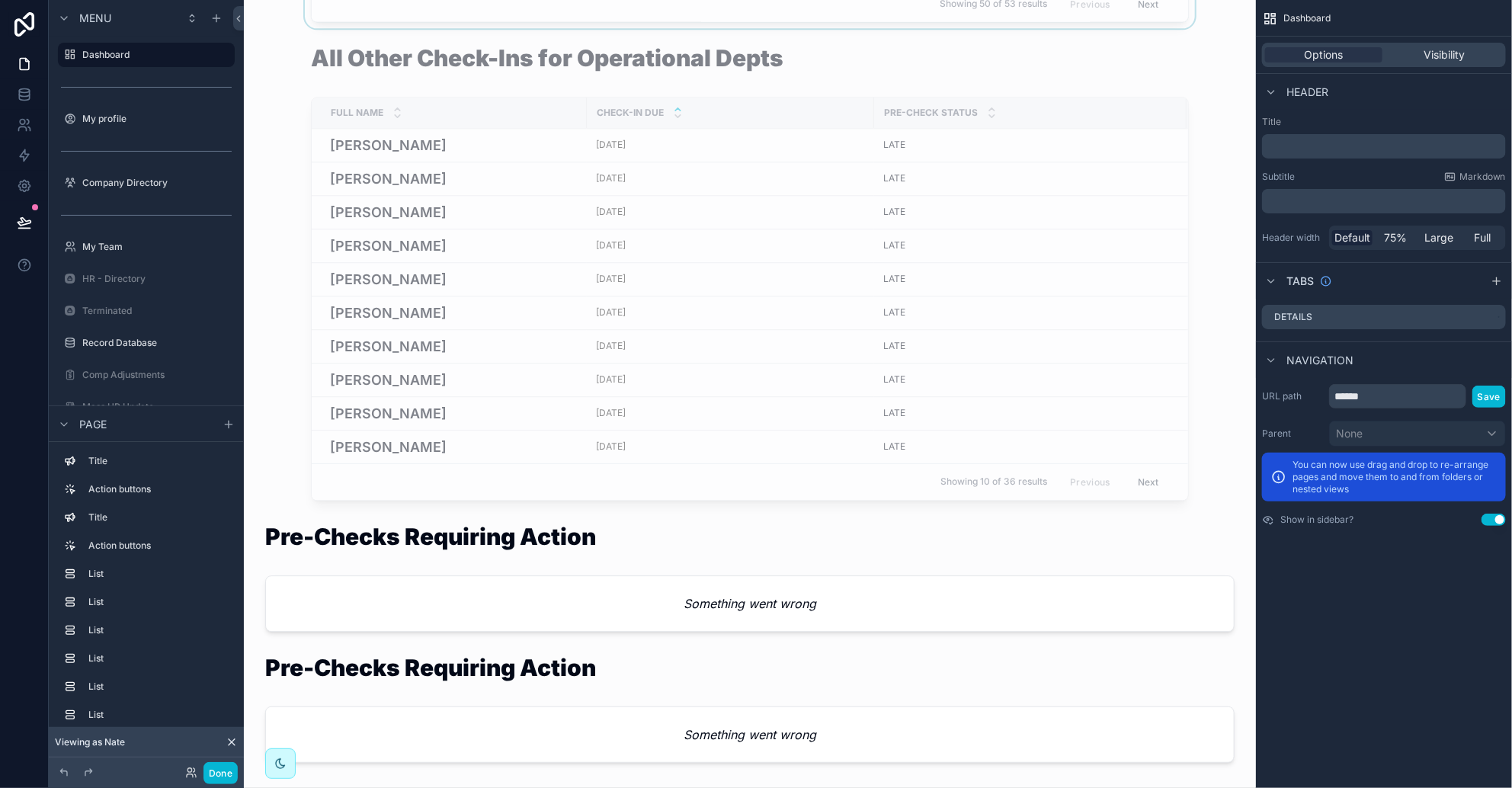
scroll to position [2285, 0]
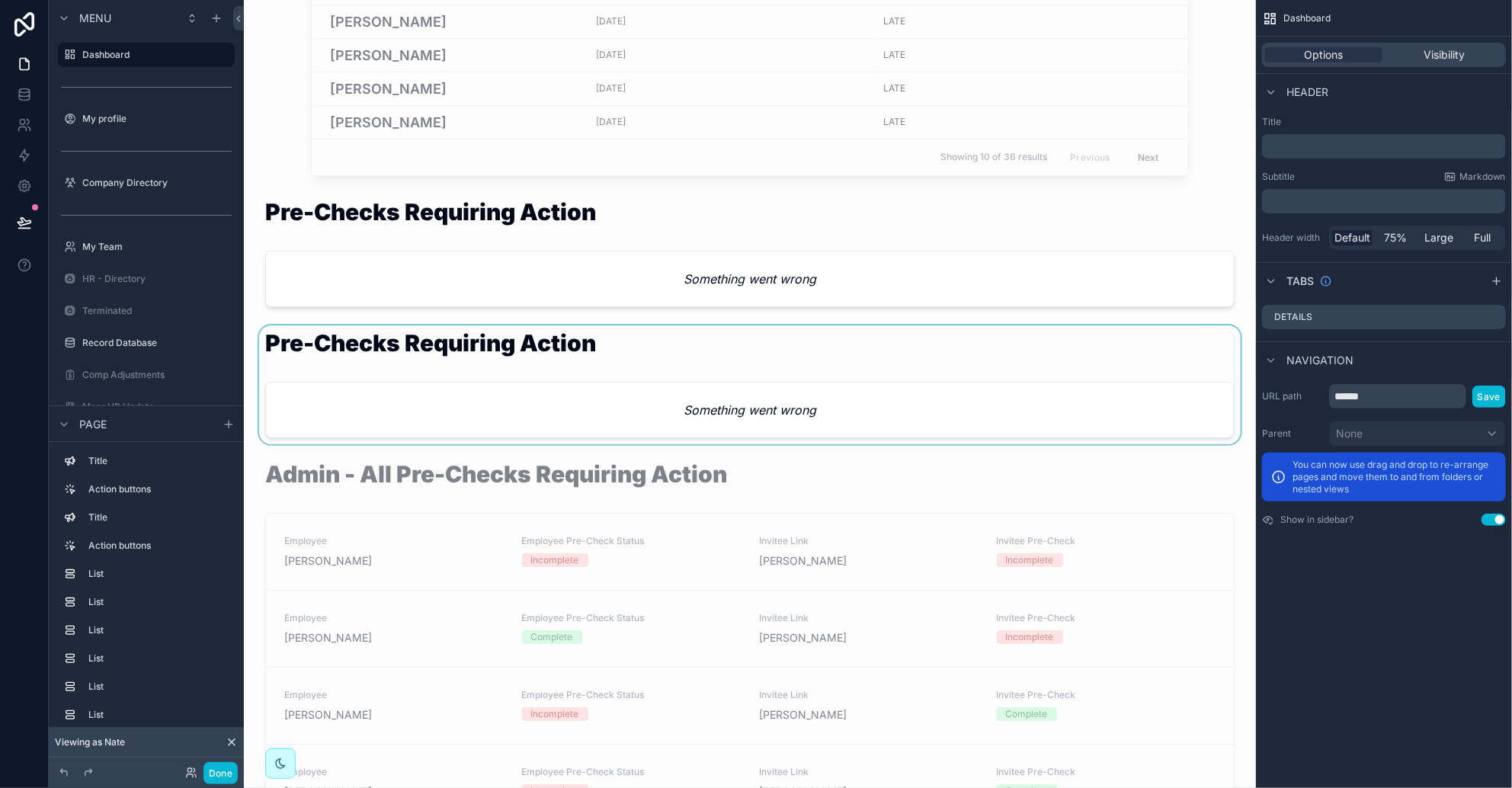
click at [715, 358] on div "scrollable content" at bounding box center [750, 385] width 988 height 119
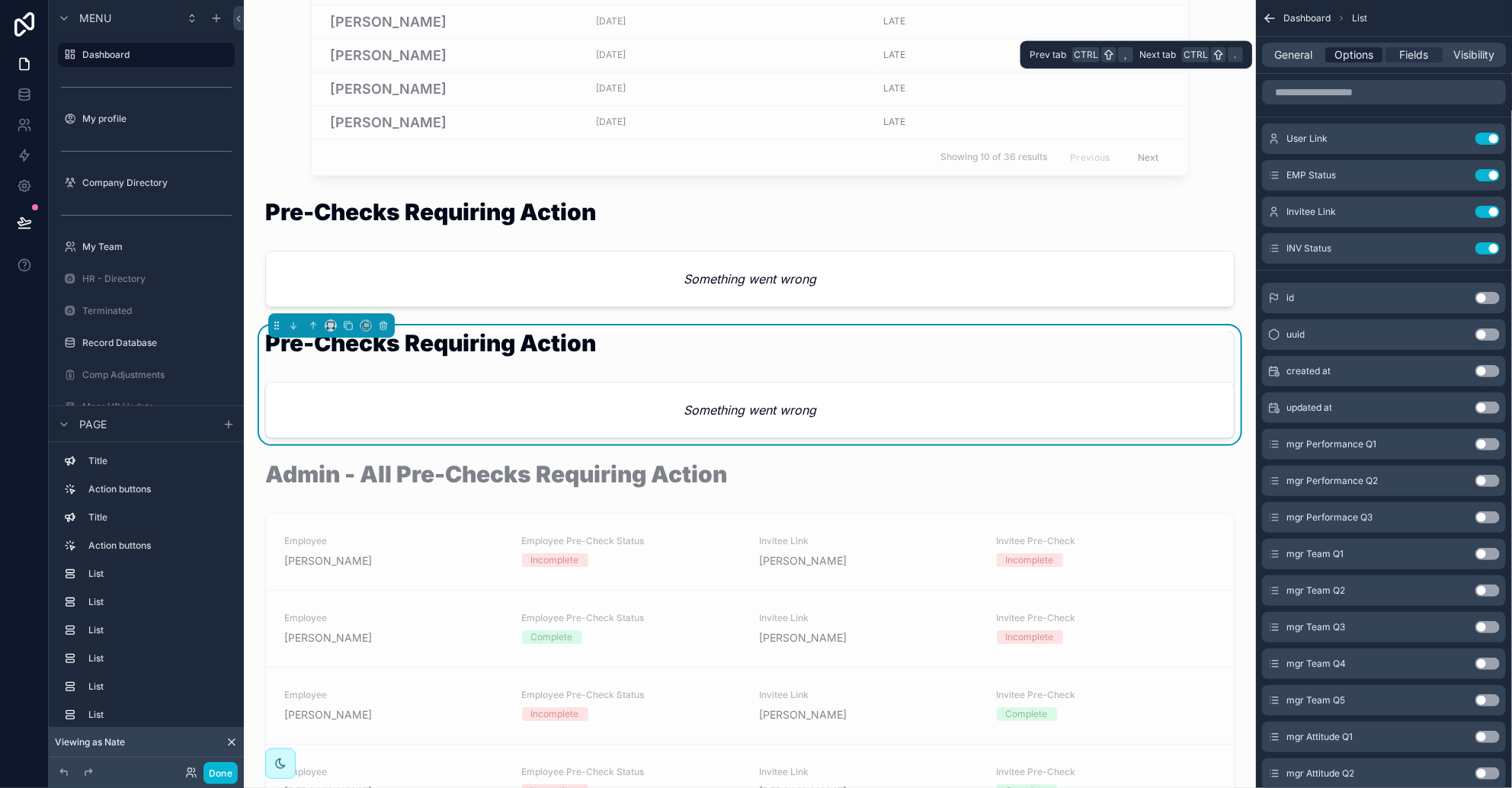
click at [1006, 61] on span "Options" at bounding box center [1355, 55] width 39 height 16
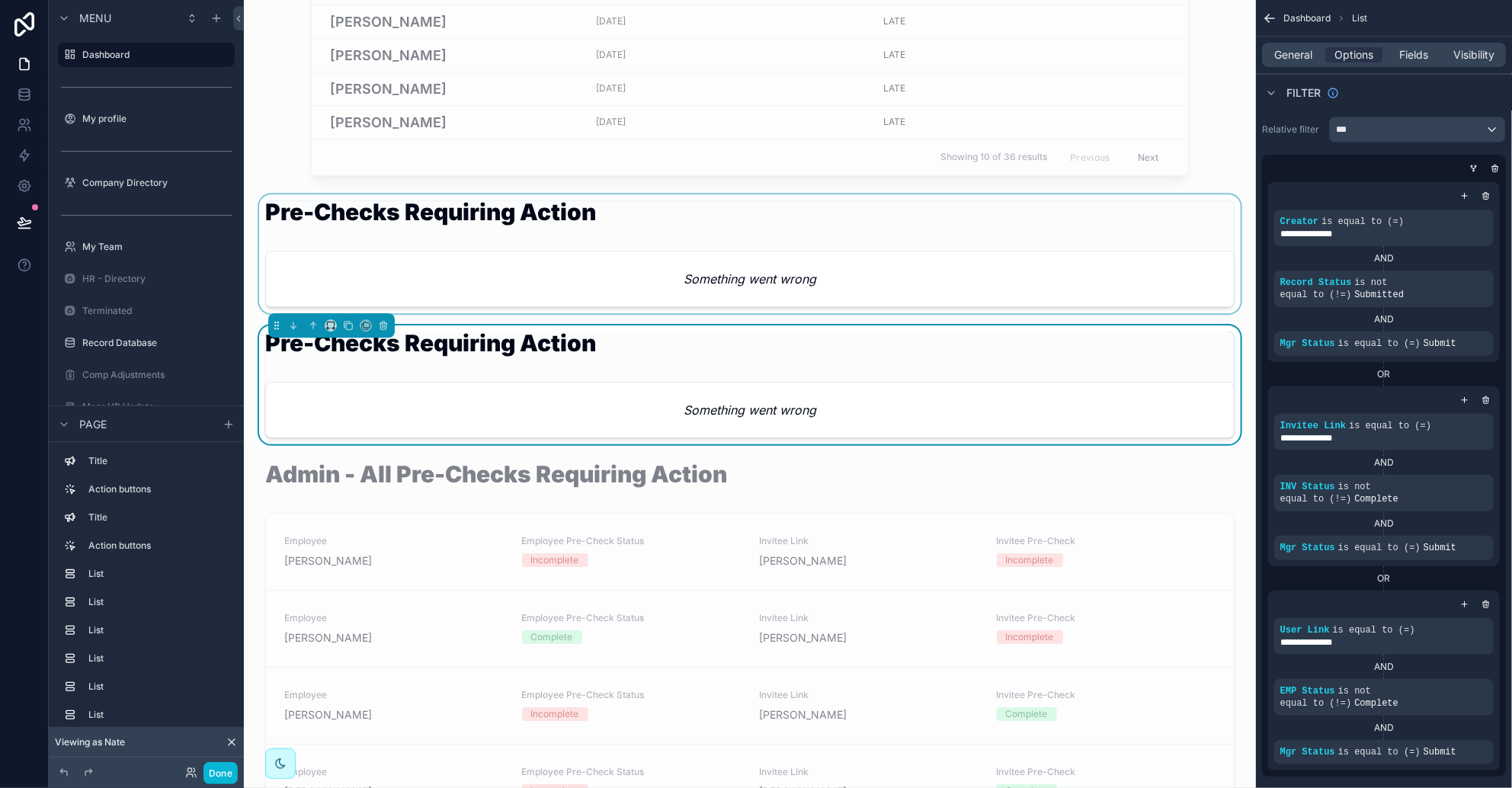
click at [693, 261] on div "scrollable content" at bounding box center [750, 254] width 988 height 119
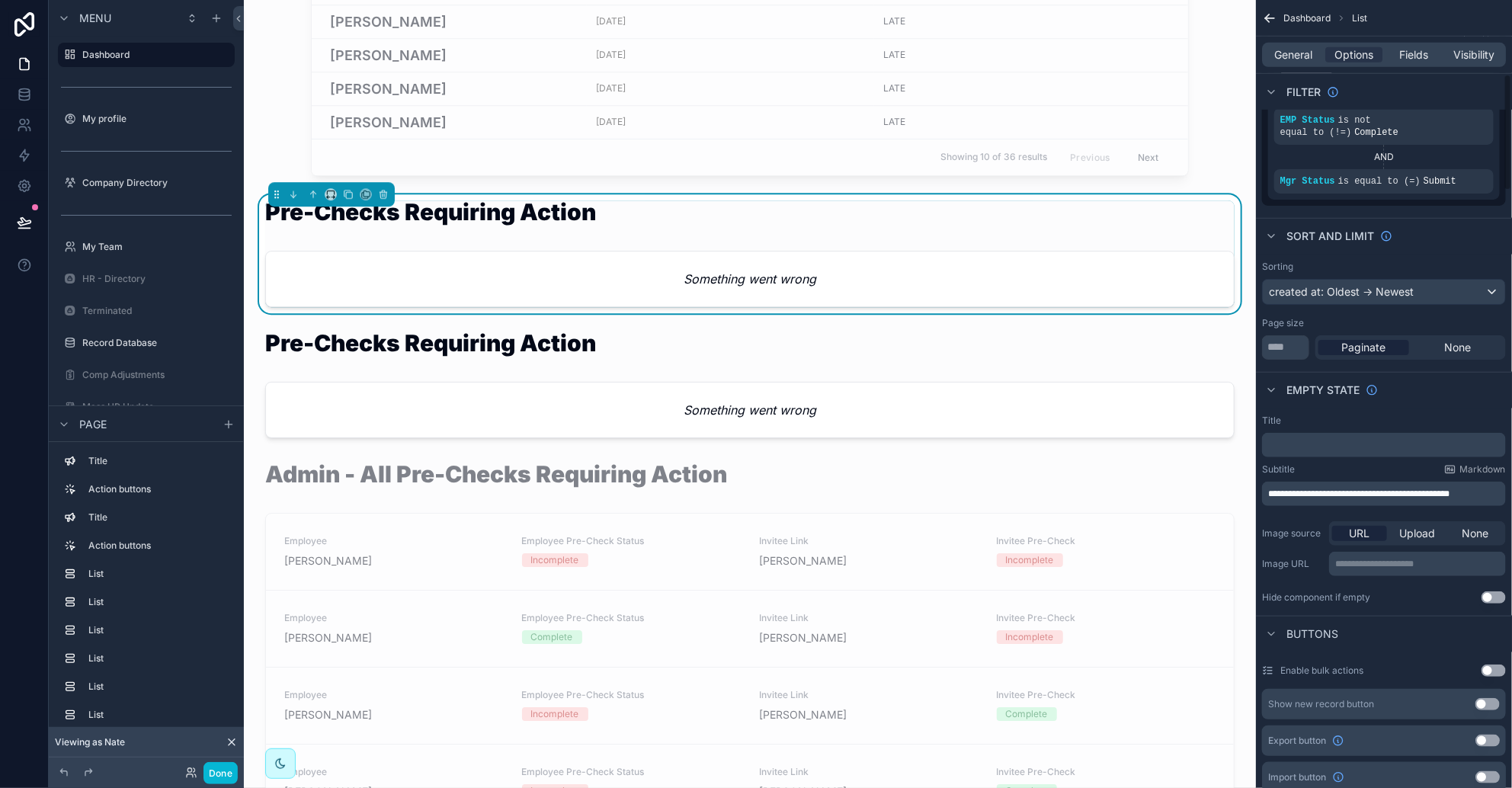
scroll to position [95, 0]
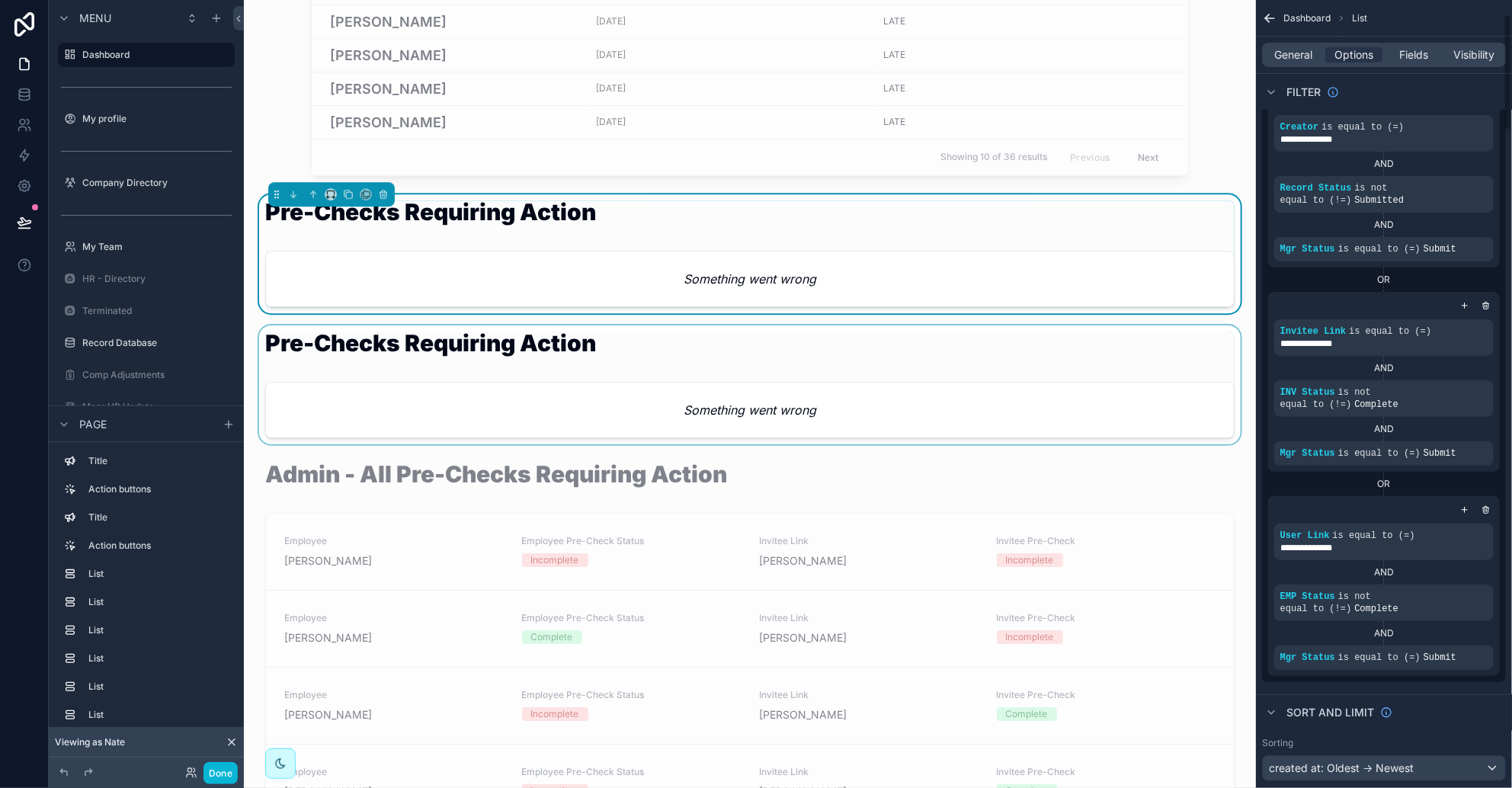
click at [966, 385] on div "scrollable content" at bounding box center [750, 385] width 988 height 119
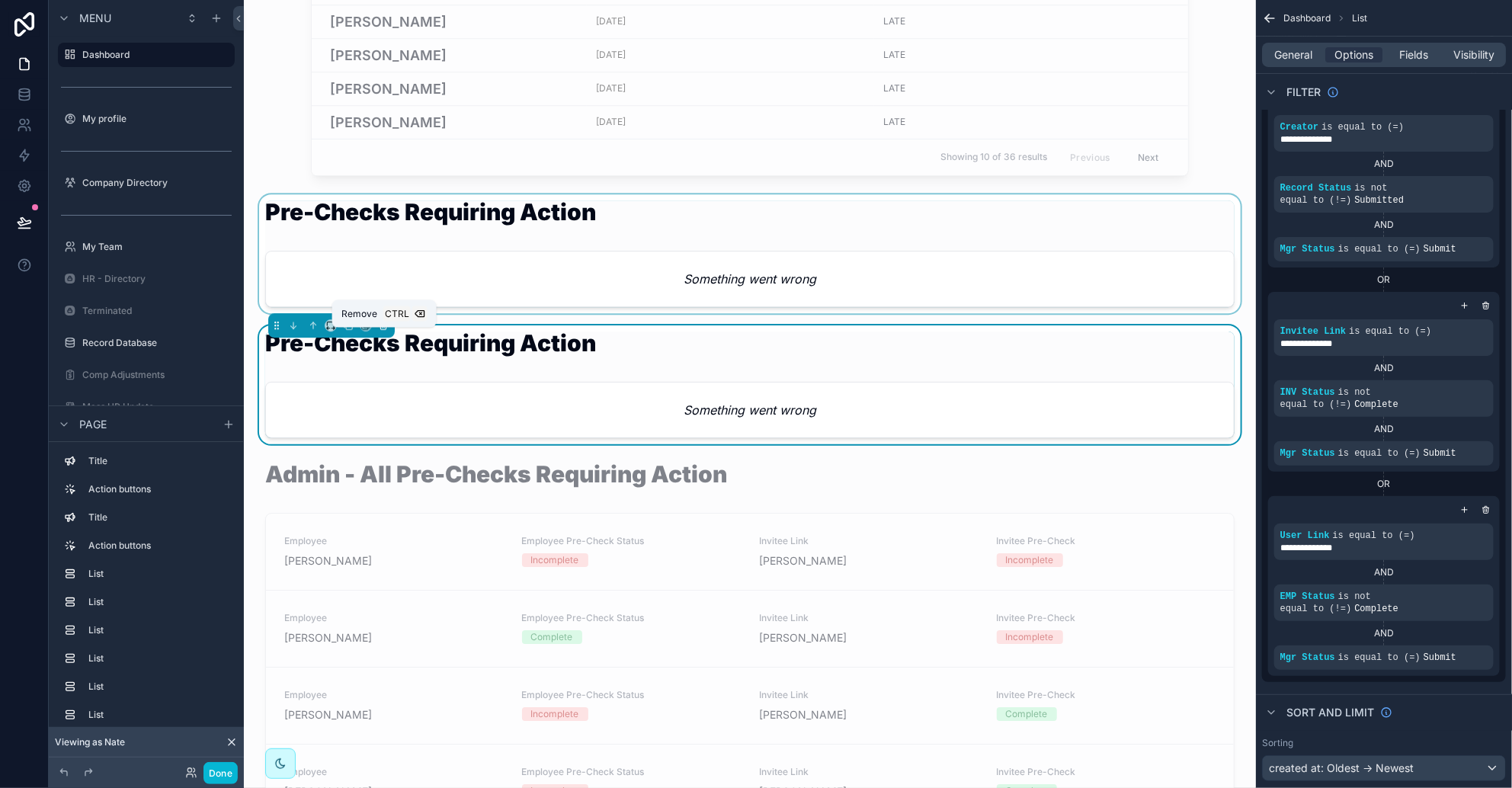
click at [385, 330] on icon "scrollable content" at bounding box center [383, 325] width 11 height 11
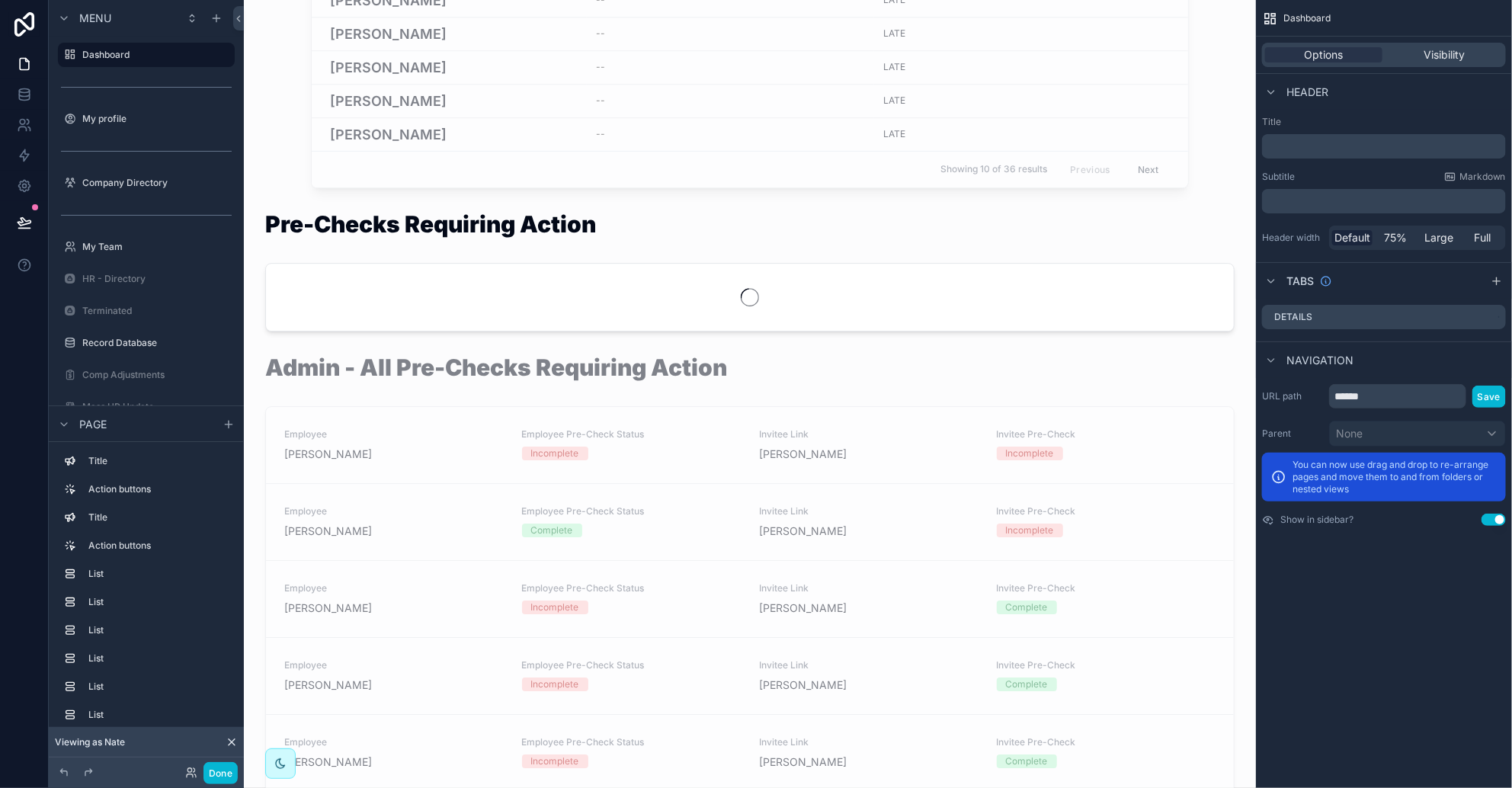
scroll to position [0, 0]
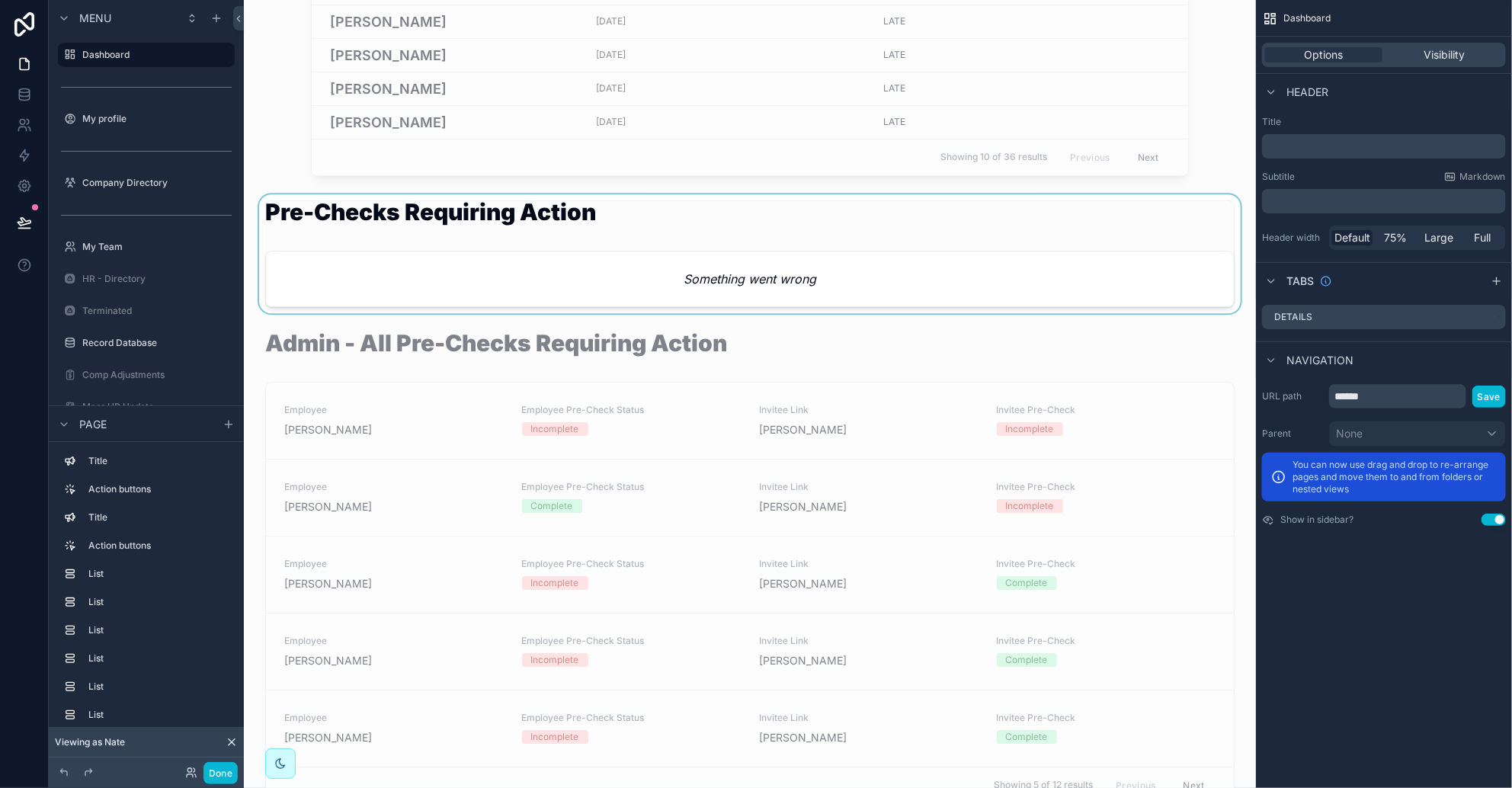
click at [541, 277] on div "scrollable content" at bounding box center [750, 254] width 988 height 119
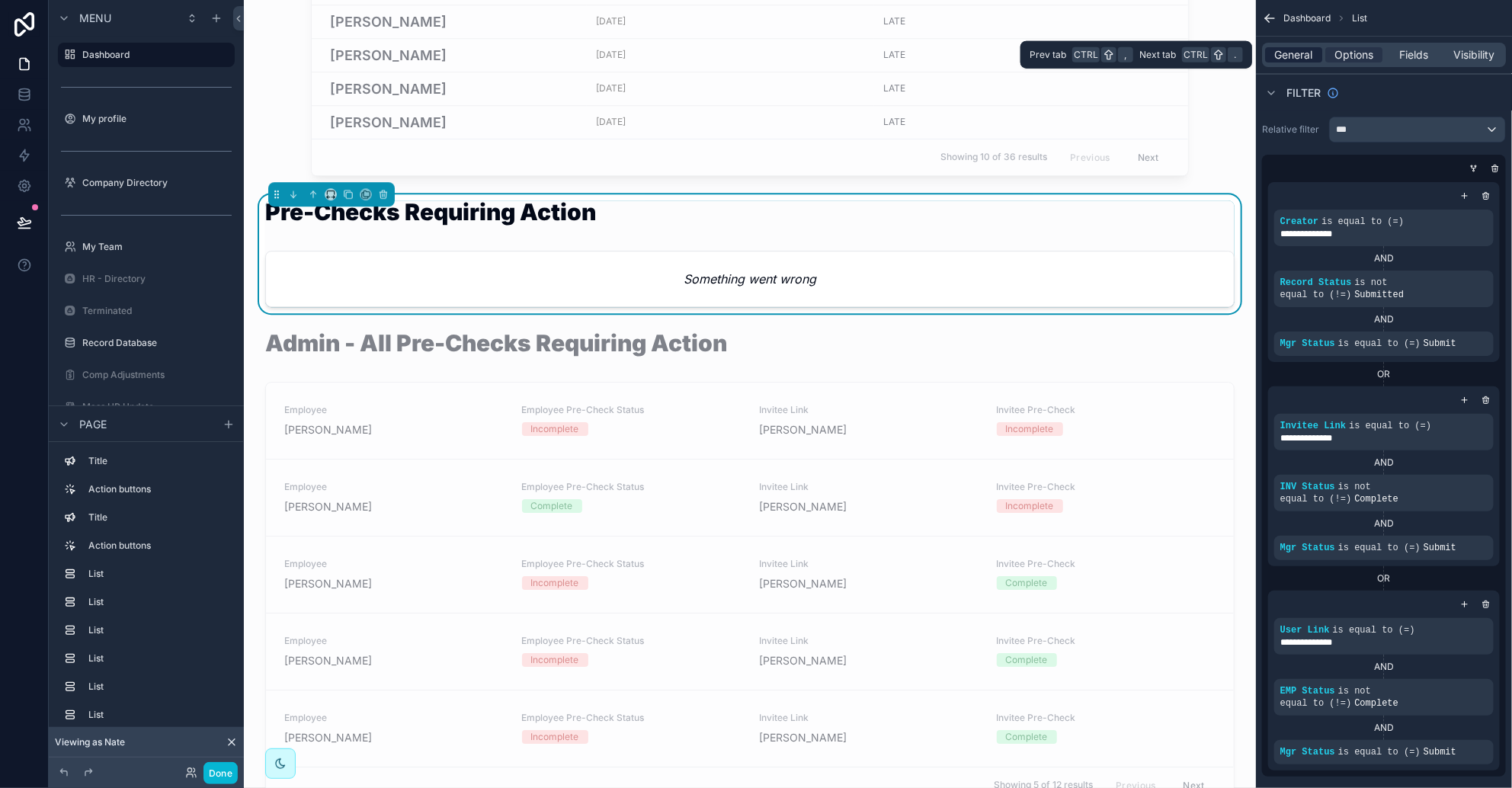
click at [1006, 47] on span "General" at bounding box center [1294, 55] width 38 height 16
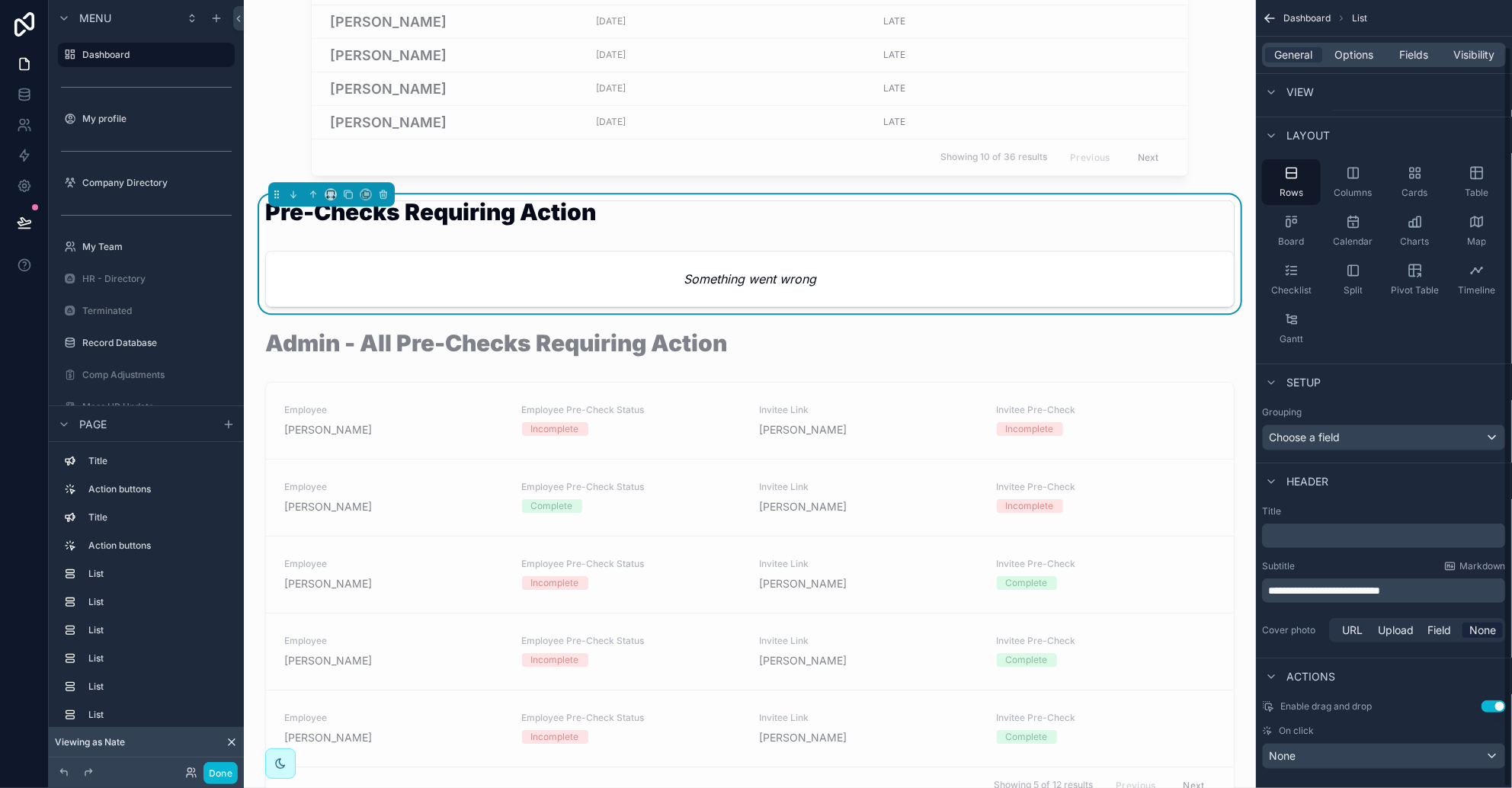
scroll to position [50, 0]
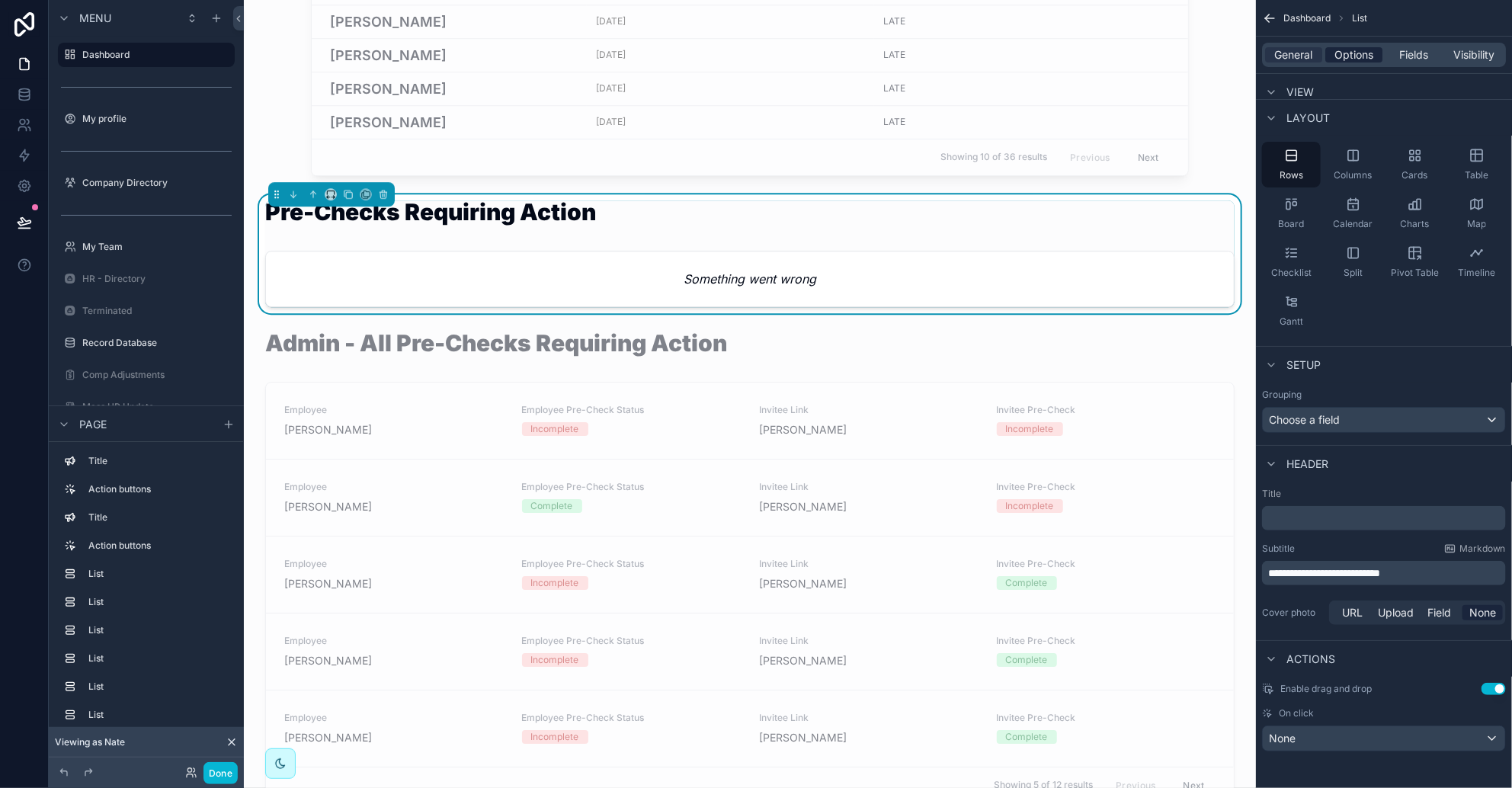
click at [1006, 61] on span "Options" at bounding box center [1355, 55] width 39 height 16
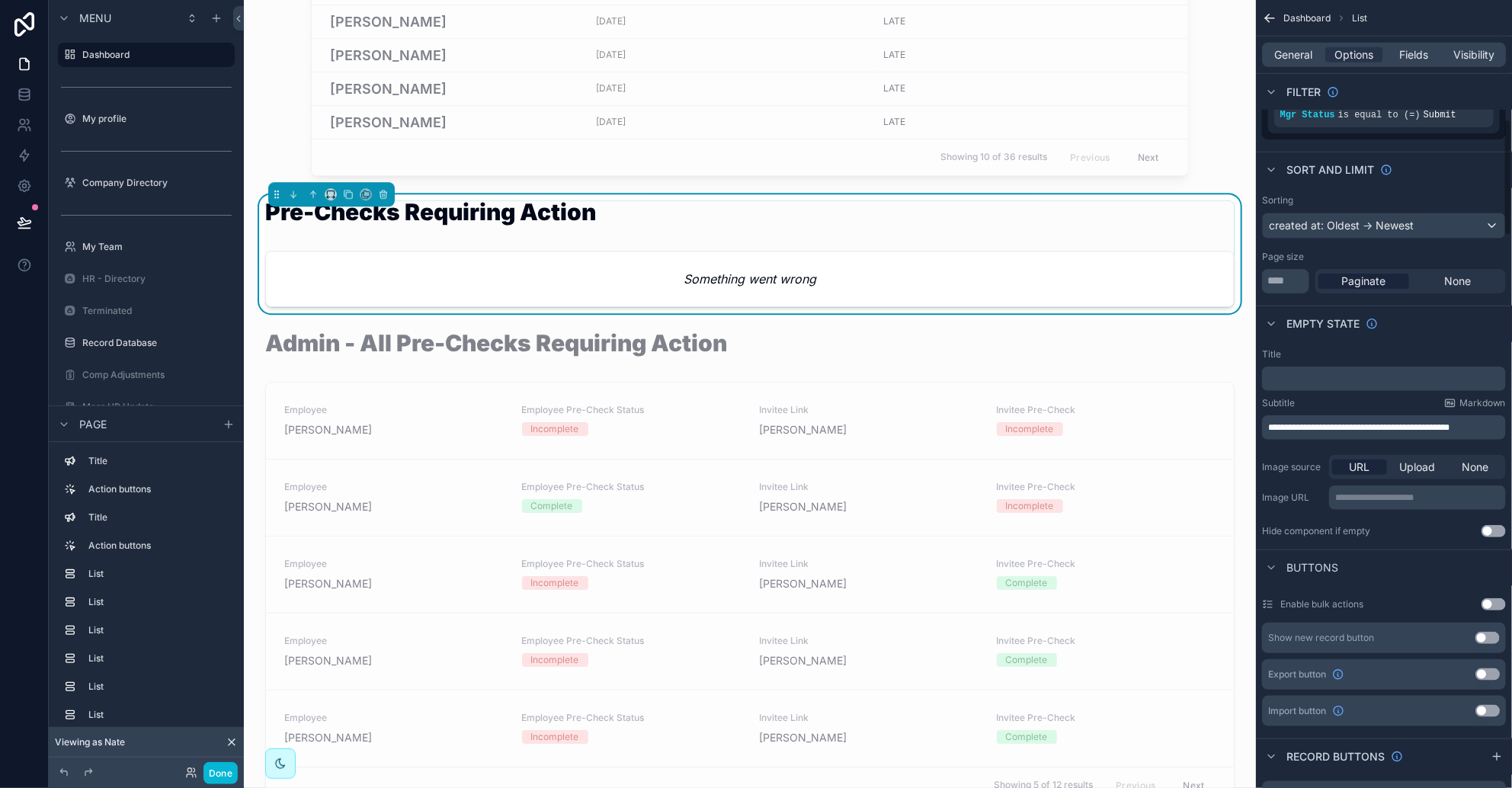
scroll to position [811, 0]
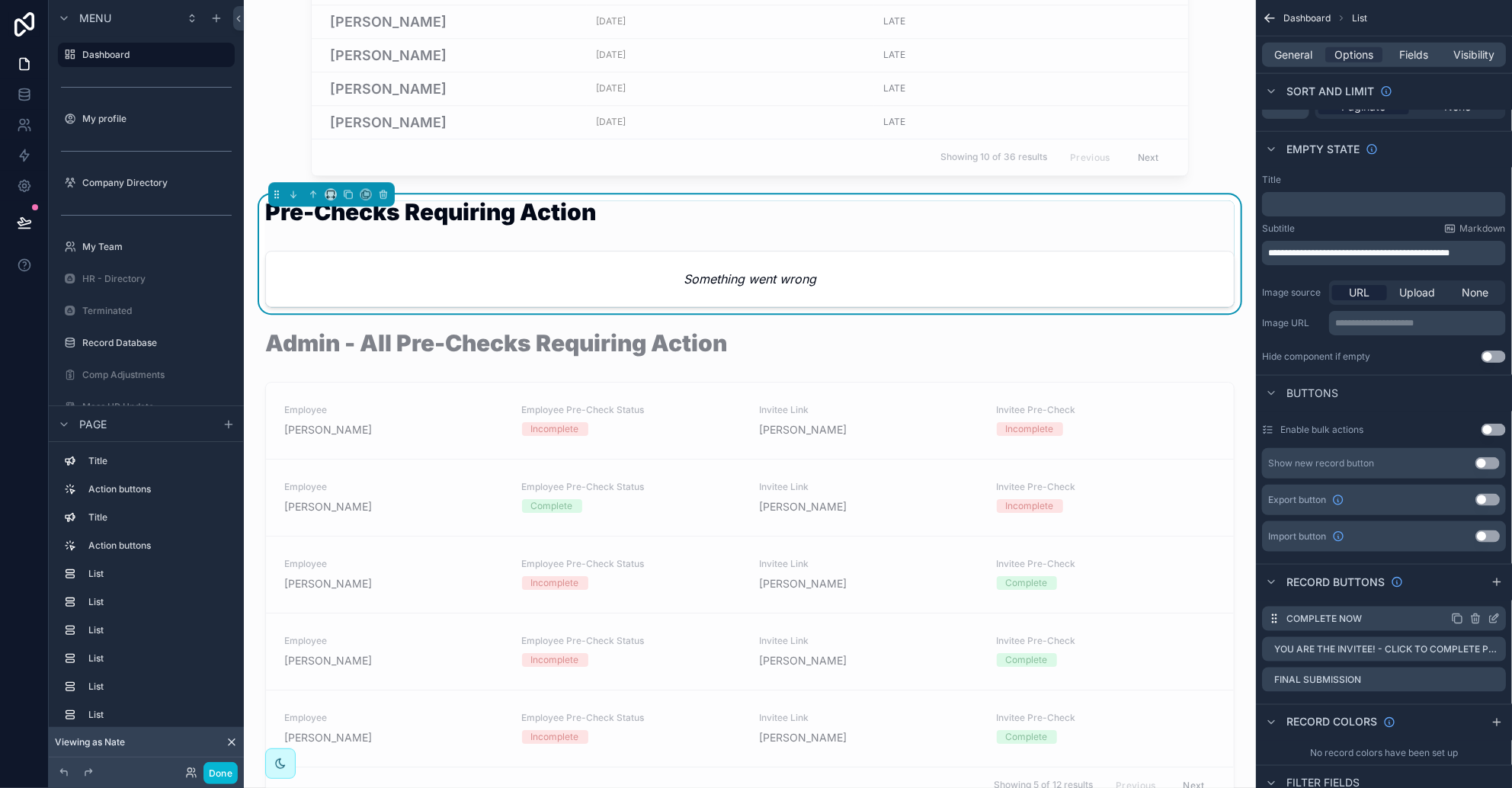
click at [1006, 617] on icon "scrollable content" at bounding box center [1495, 617] width 6 height 6
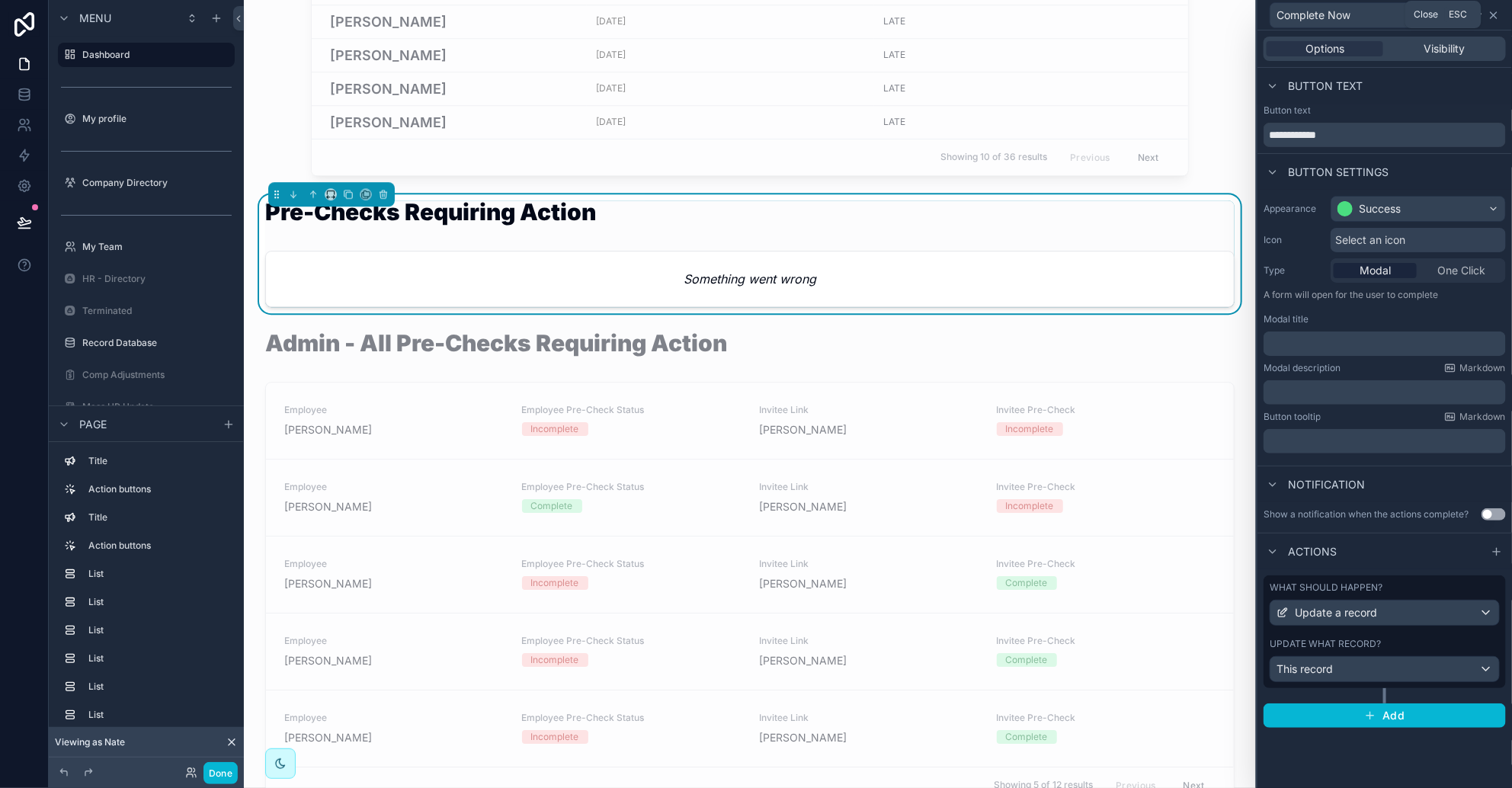
click at [1006, 9] on icon at bounding box center [1493, 15] width 12 height 12
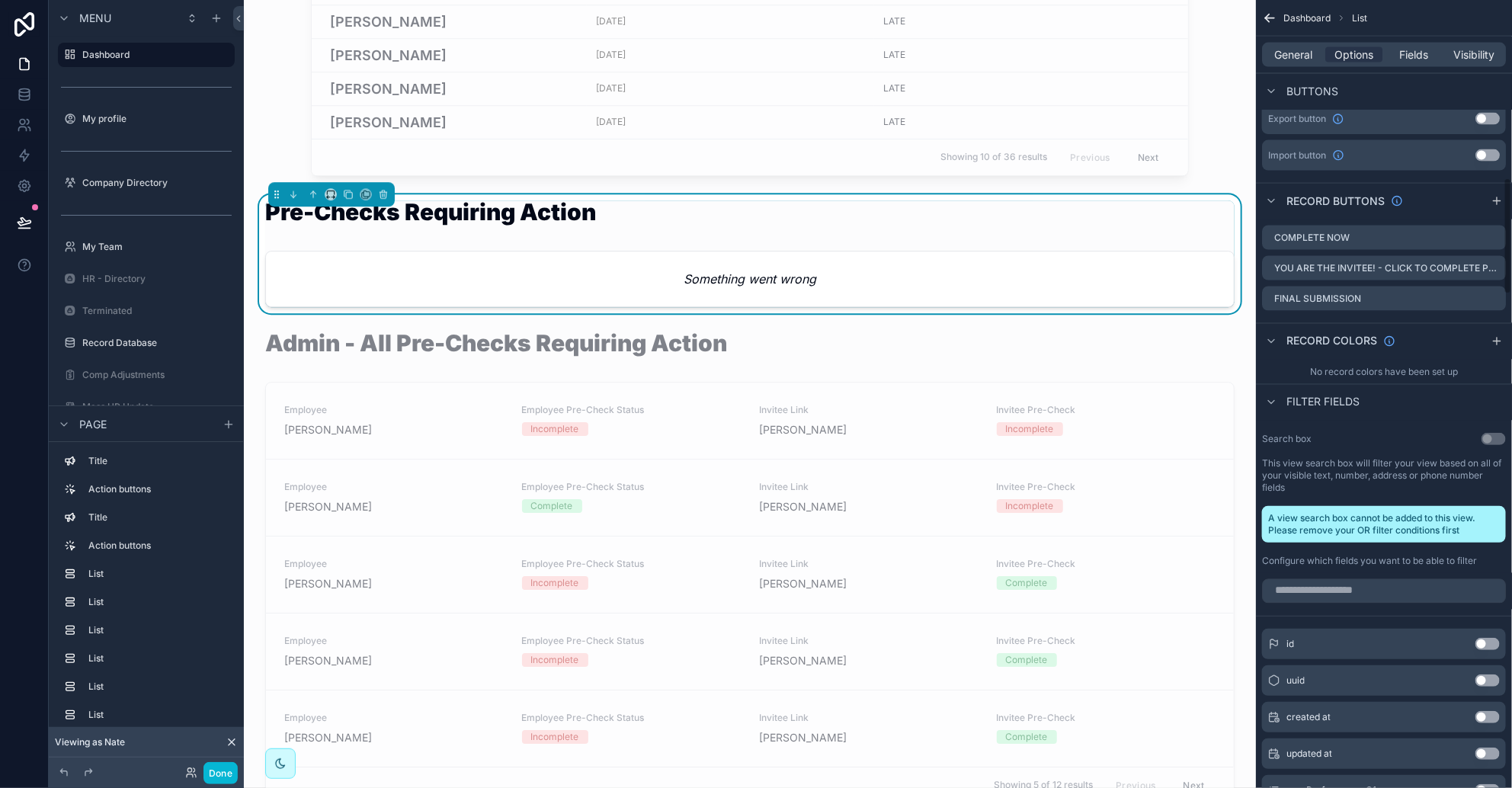
scroll to position [1002, 0]
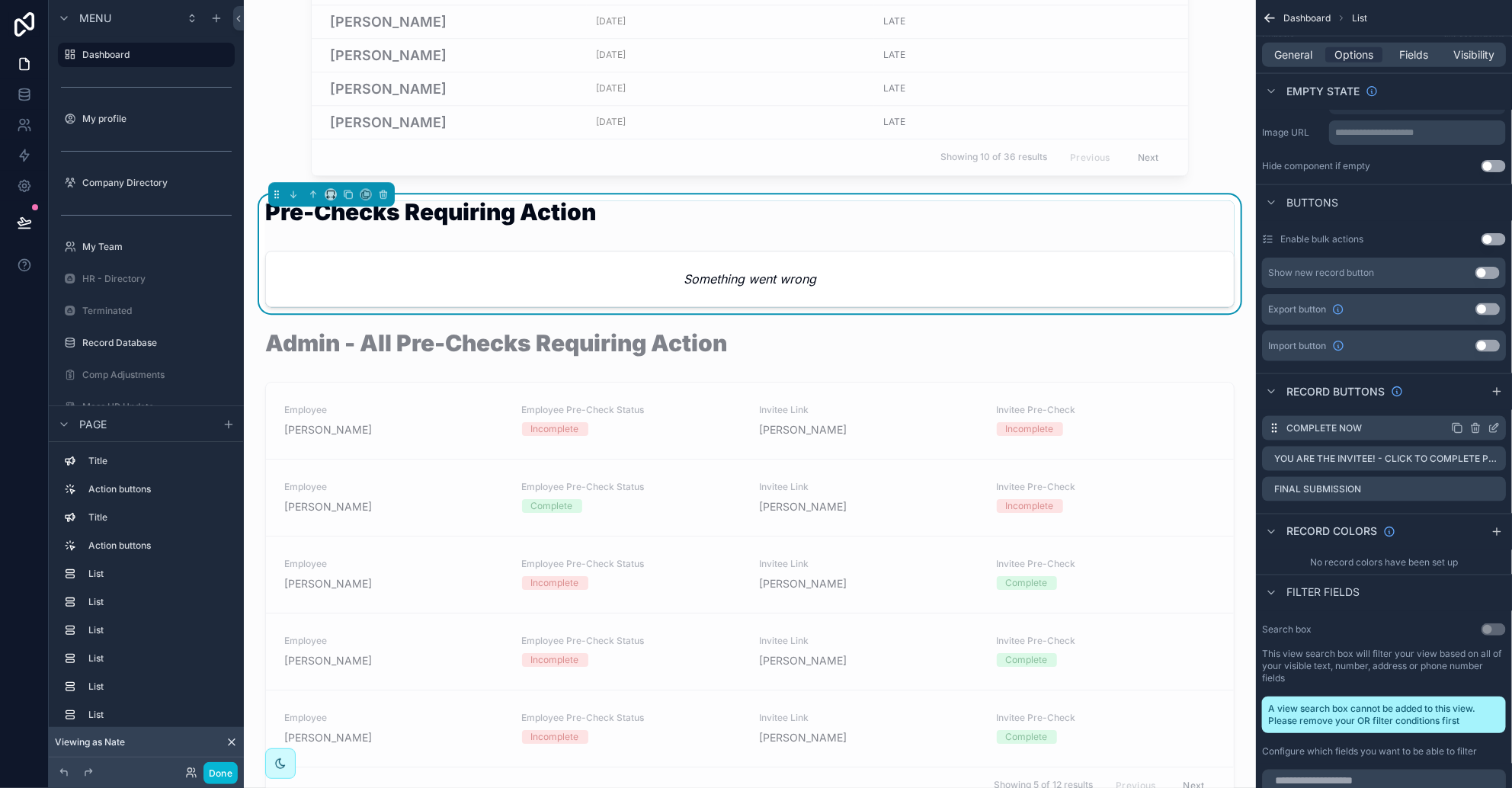
click at [1006, 423] on icon "scrollable content" at bounding box center [1493, 428] width 12 height 12
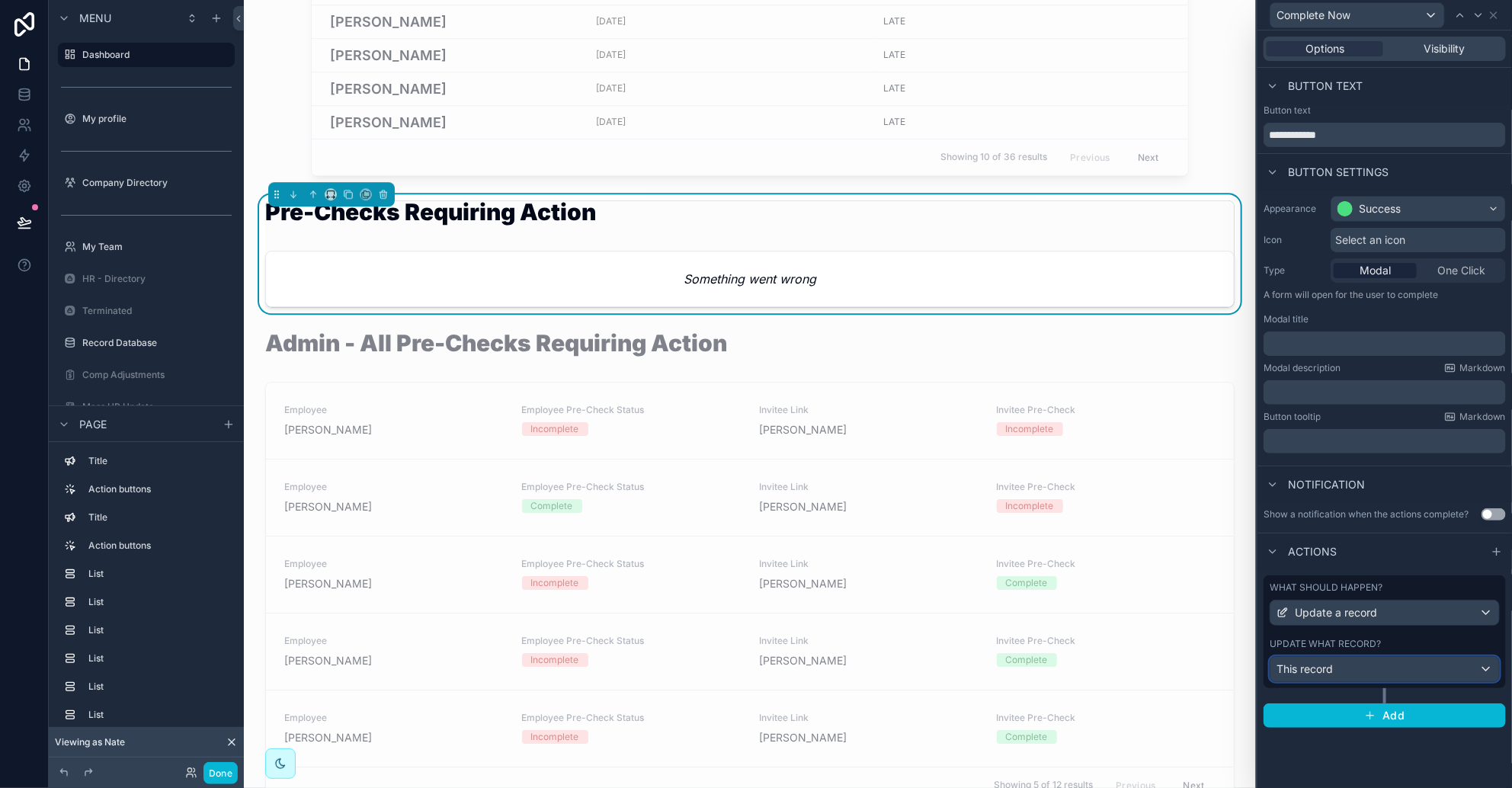
click at [1006, 672] on div "This record" at bounding box center [1385, 669] width 229 height 24
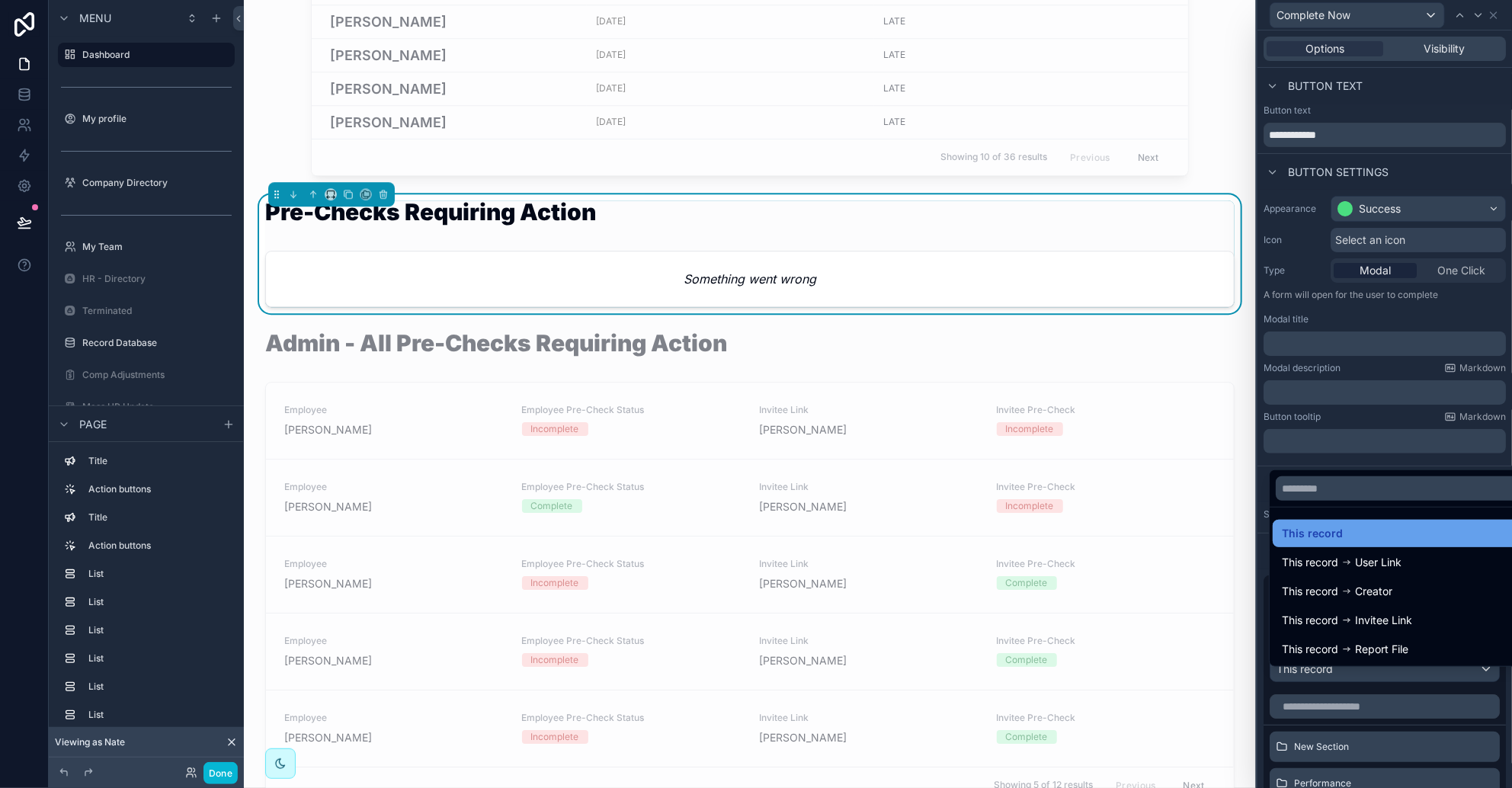
click at [1006, 527] on div "This record" at bounding box center [1402, 533] width 241 height 19
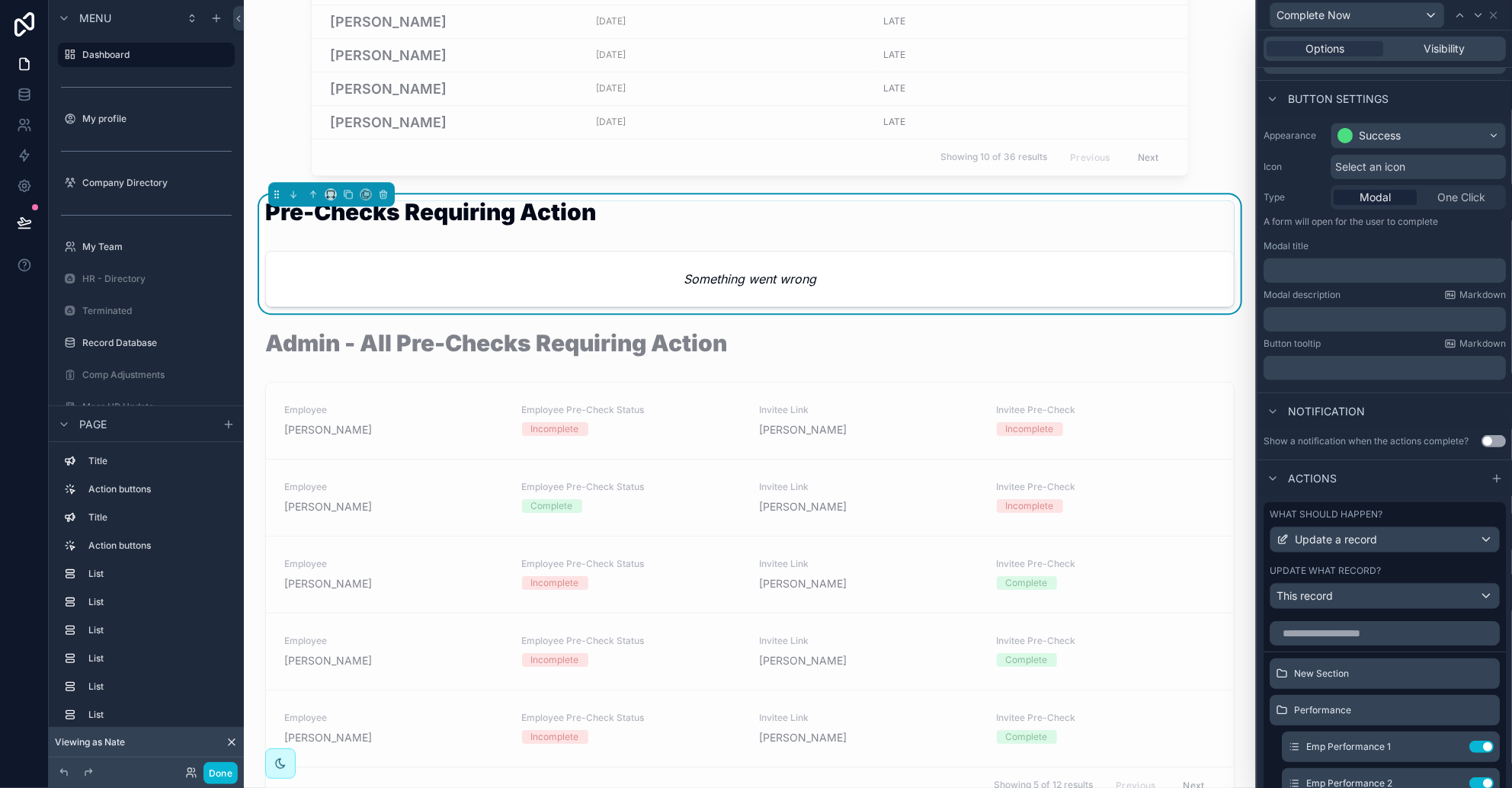
scroll to position [285, 0]
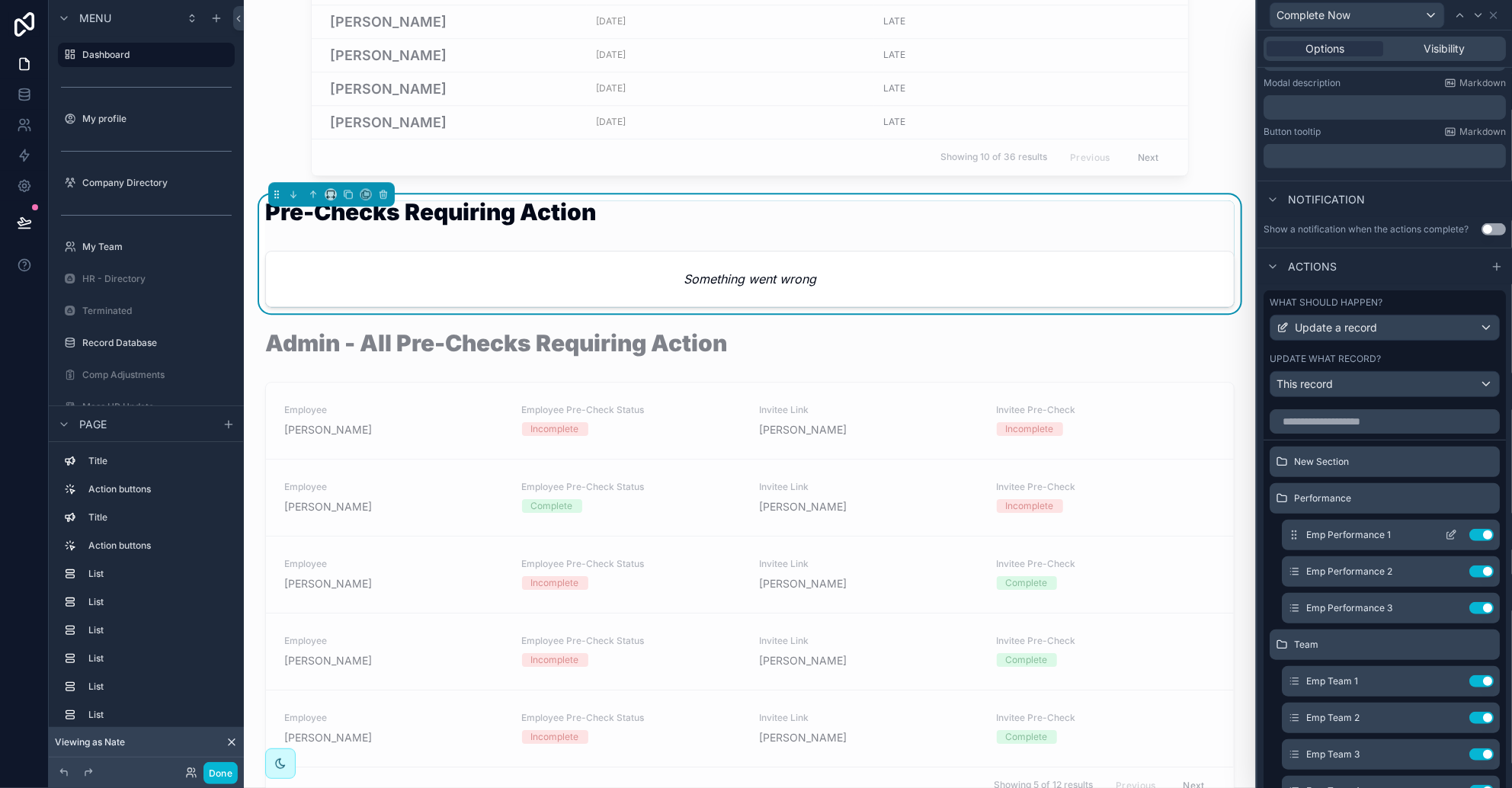
click at [1006, 541] on icon at bounding box center [1451, 535] width 12 height 12
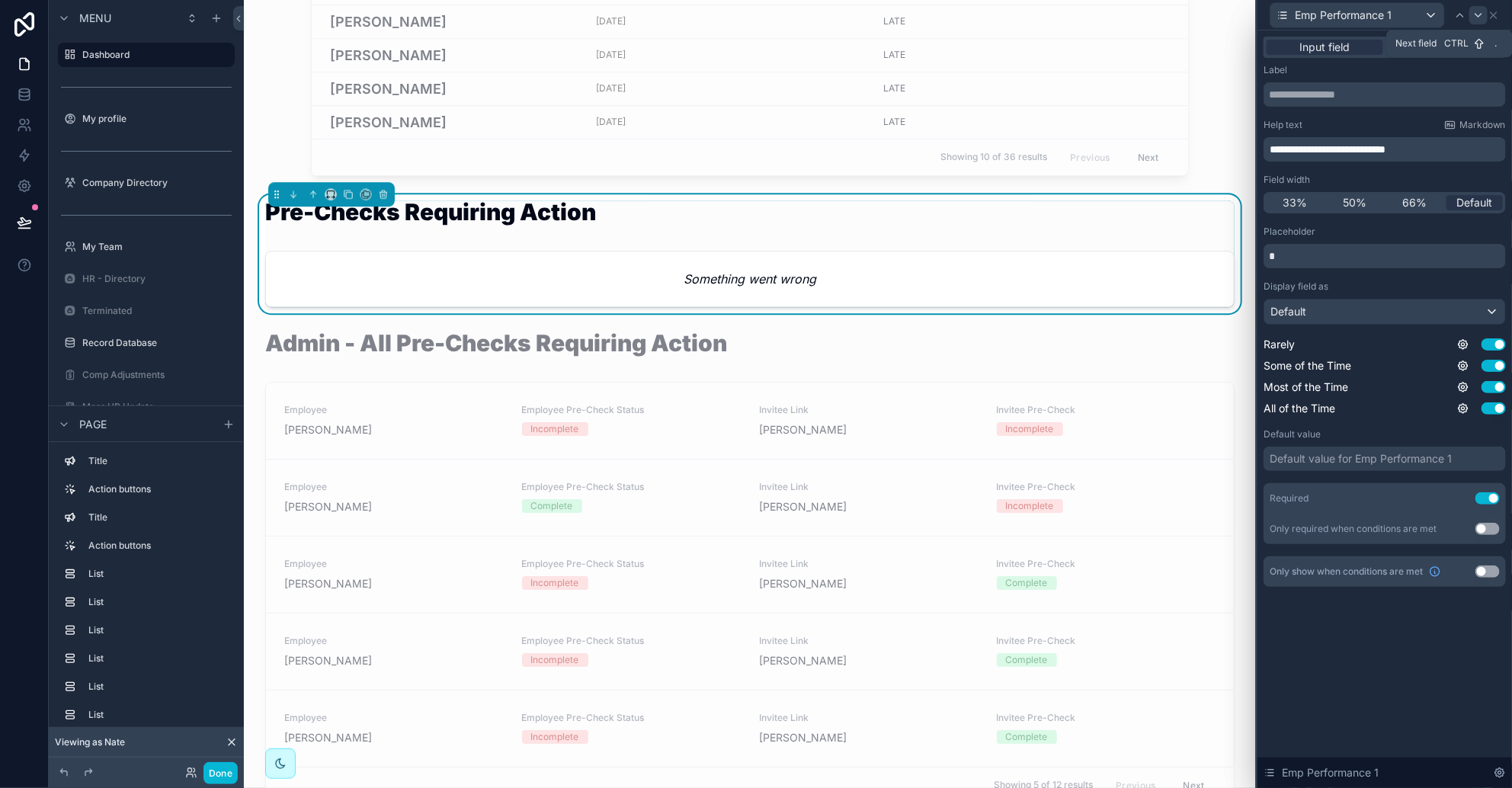
click at [1006, 12] on icon at bounding box center [1479, 15] width 12 height 12
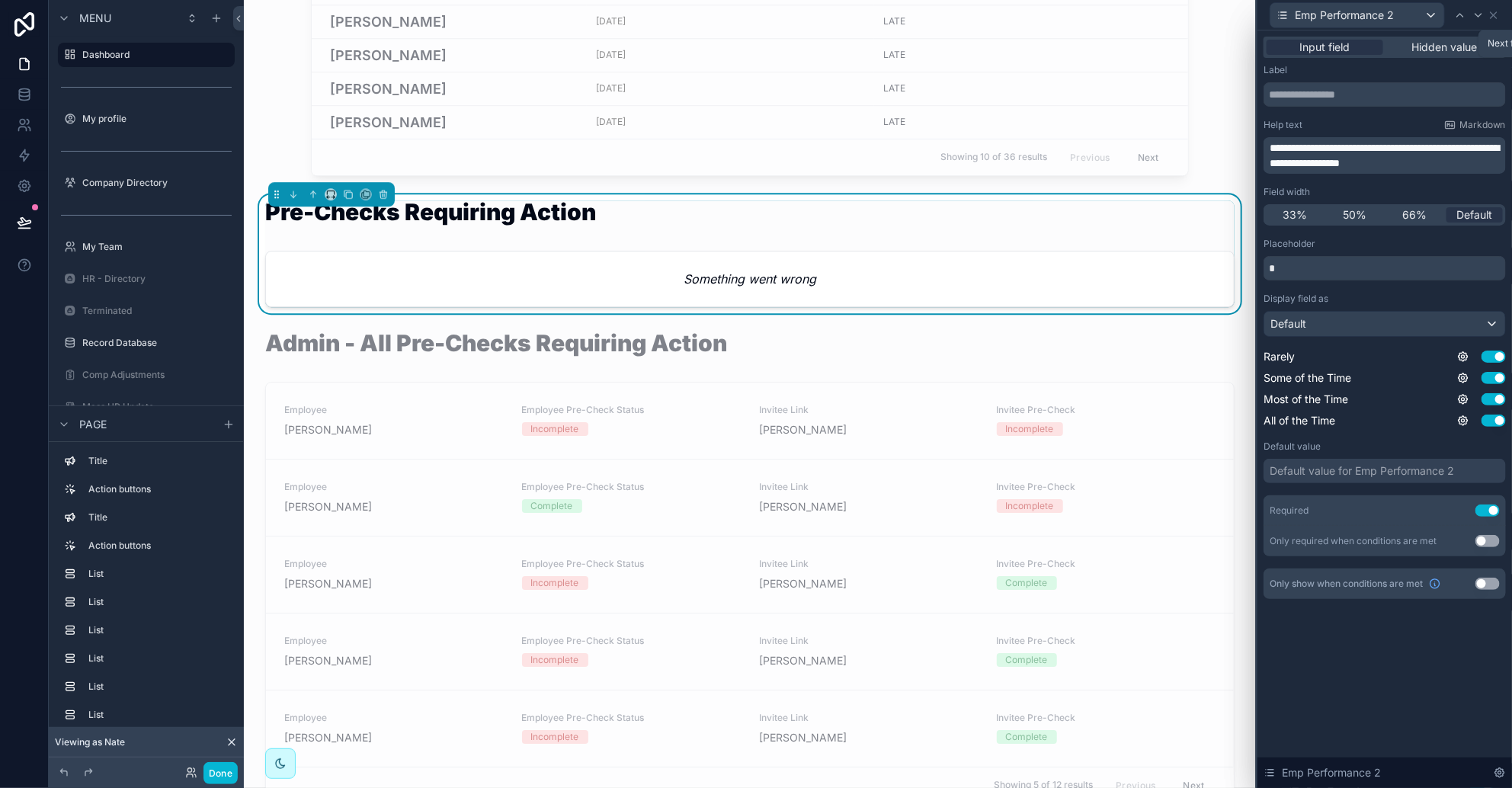
click at [1006, 12] on icon at bounding box center [1479, 15] width 12 height 12
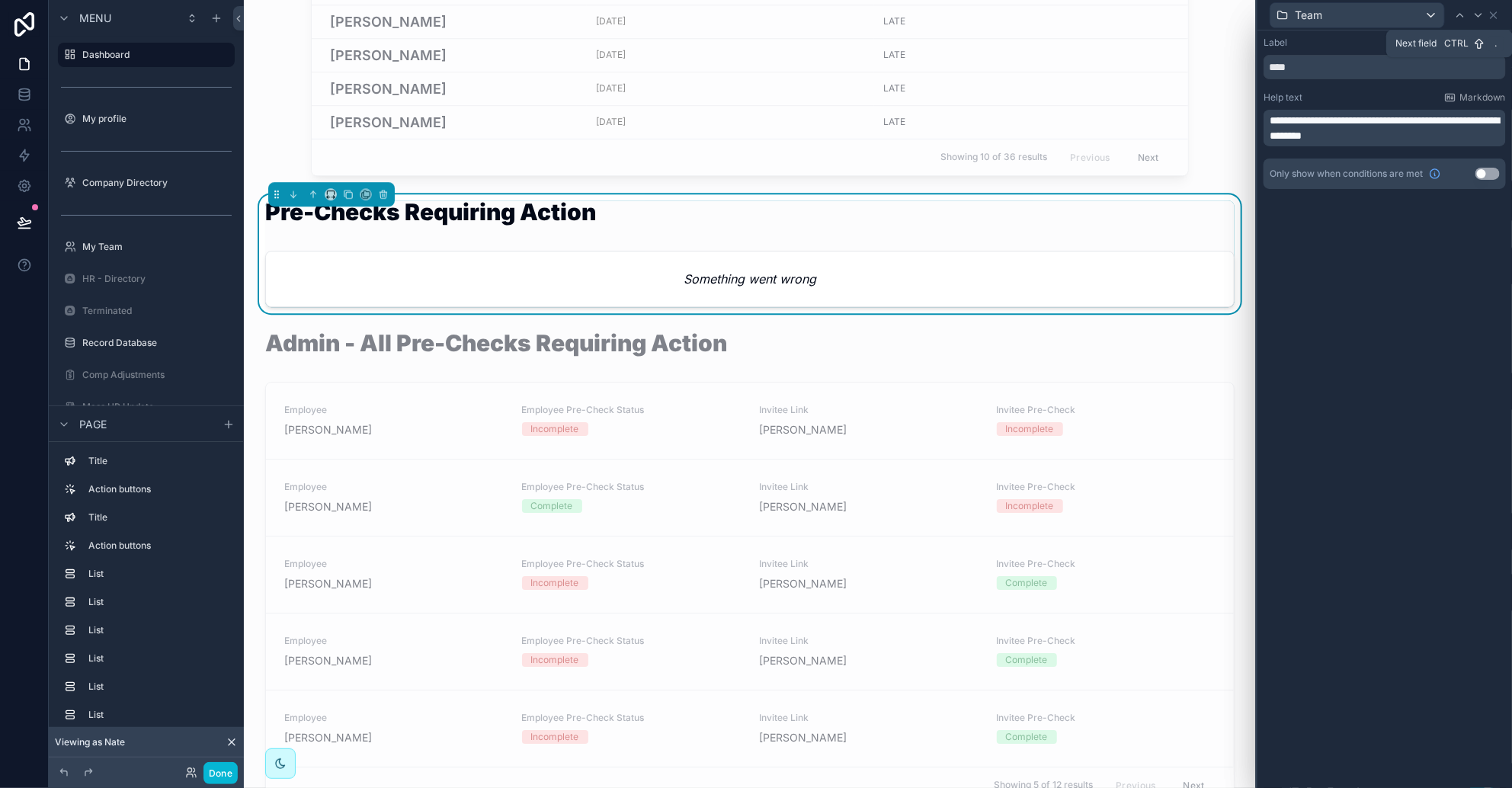
click at [1006, 12] on icon at bounding box center [1479, 15] width 12 height 12
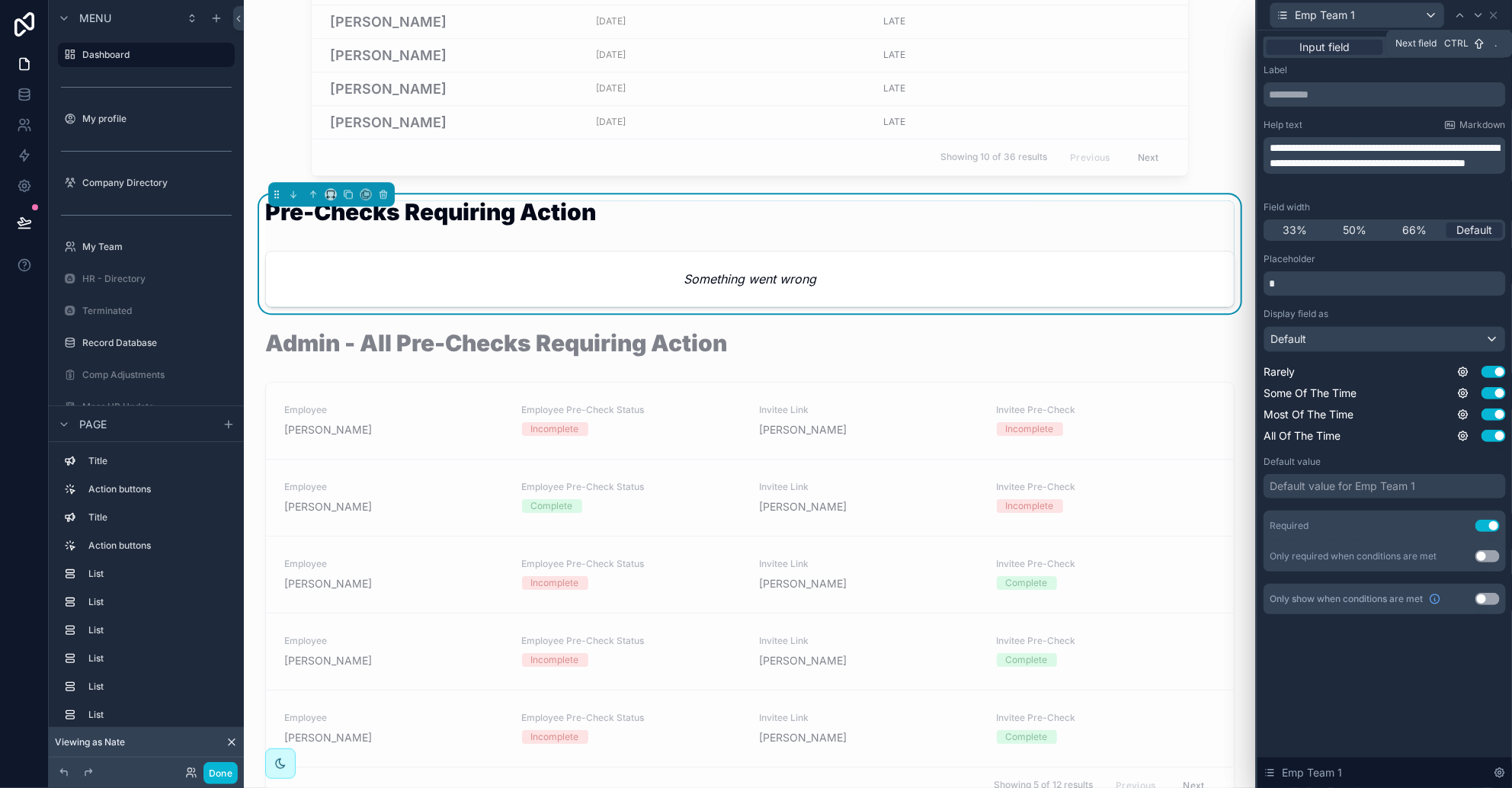
click at [1006, 12] on icon at bounding box center [1479, 15] width 12 height 12
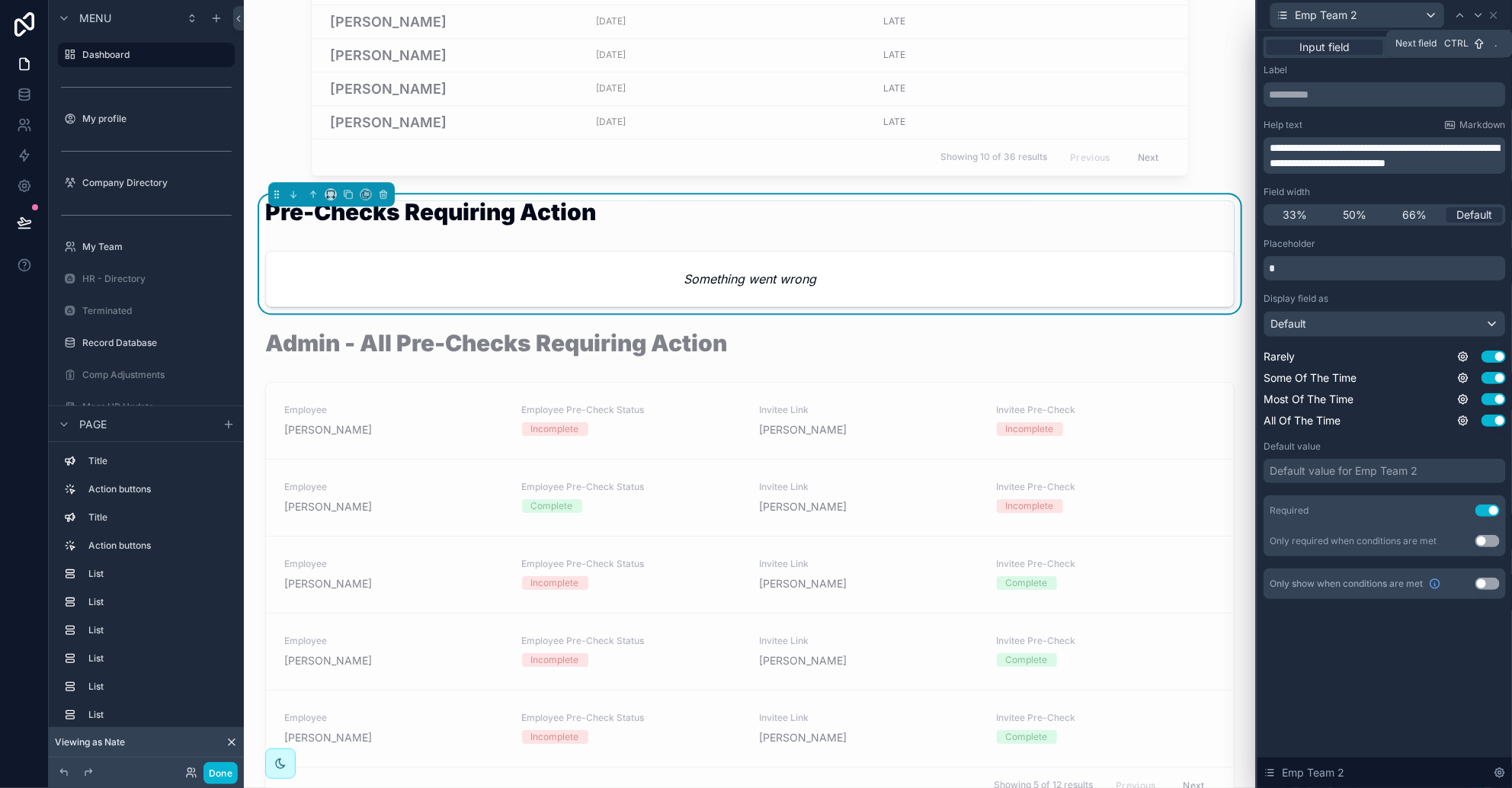
click at [1006, 12] on icon at bounding box center [1479, 15] width 12 height 12
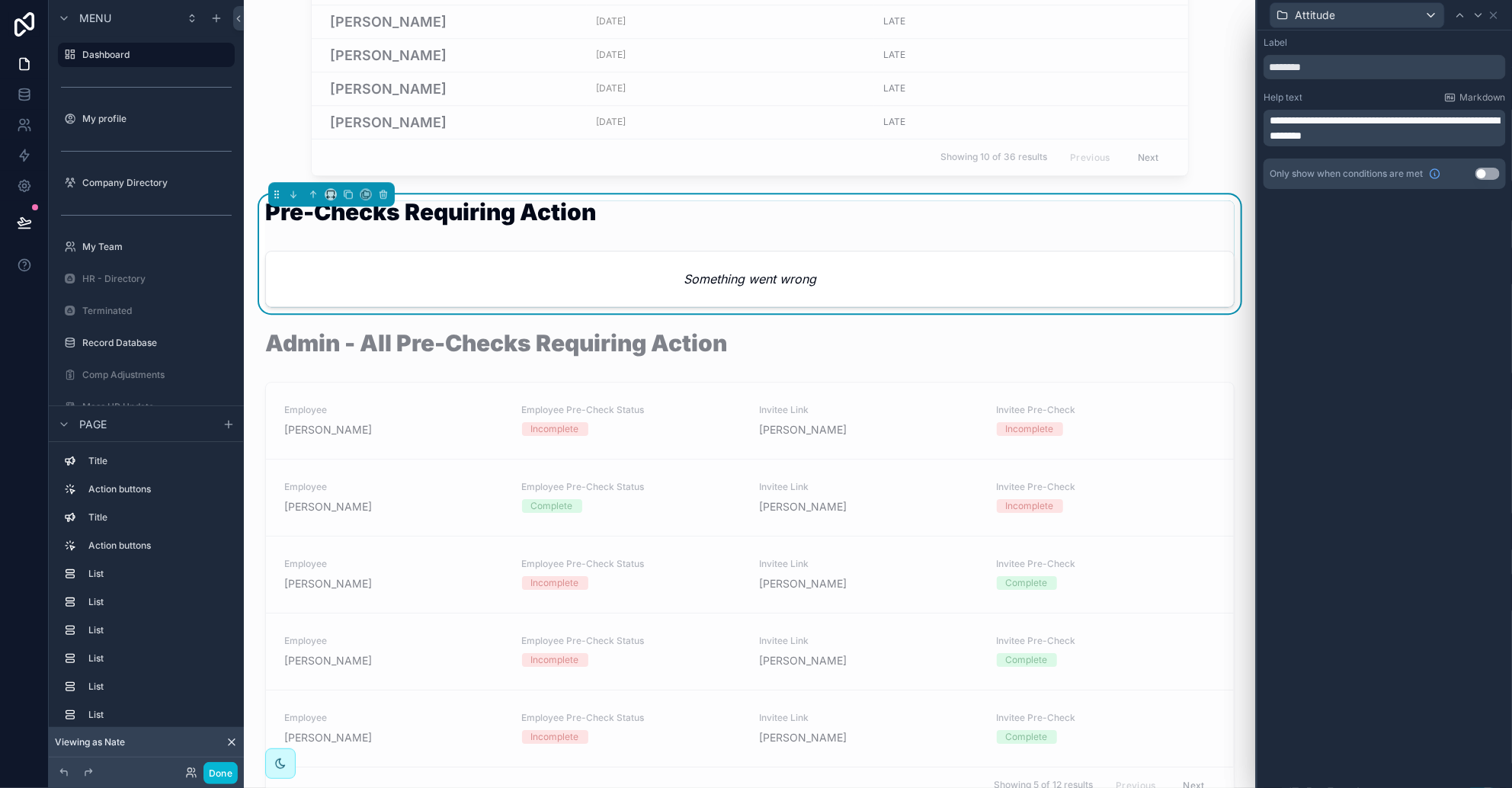
click at [1006, 12] on icon at bounding box center [1479, 15] width 12 height 12
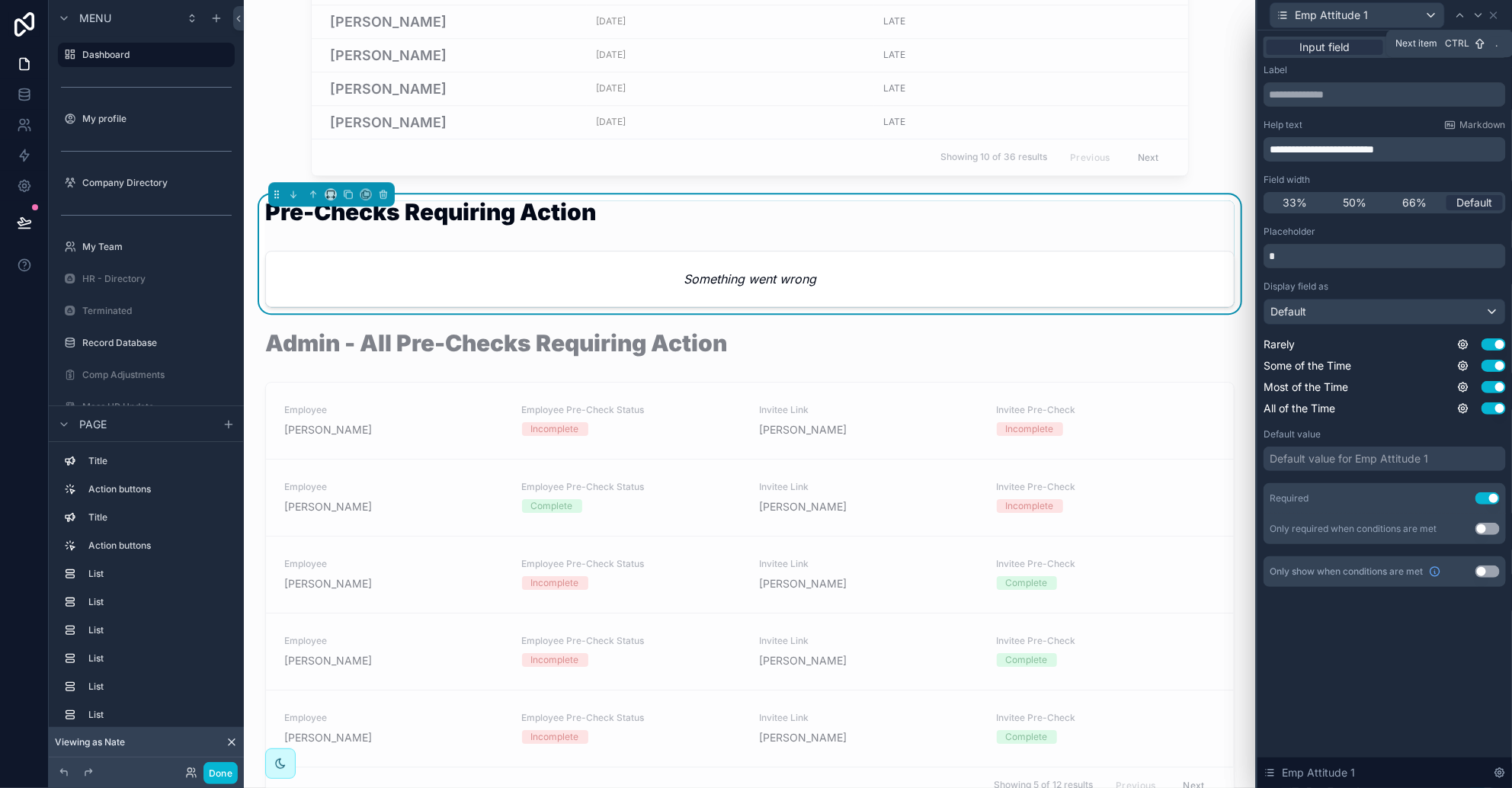
click at [1006, 12] on icon at bounding box center [1479, 15] width 12 height 12
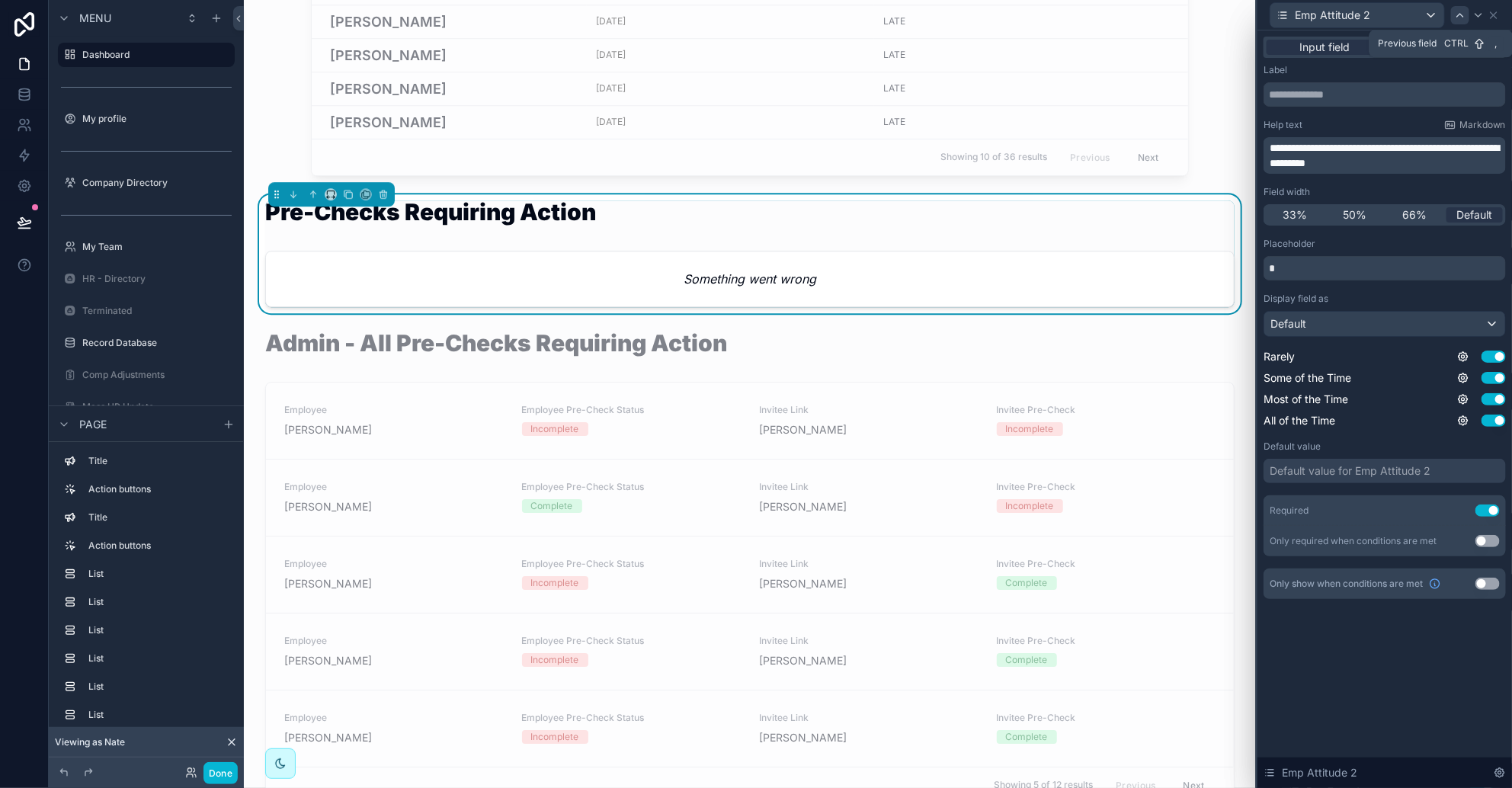
click at [1006, 13] on div at bounding box center [1460, 15] width 19 height 19
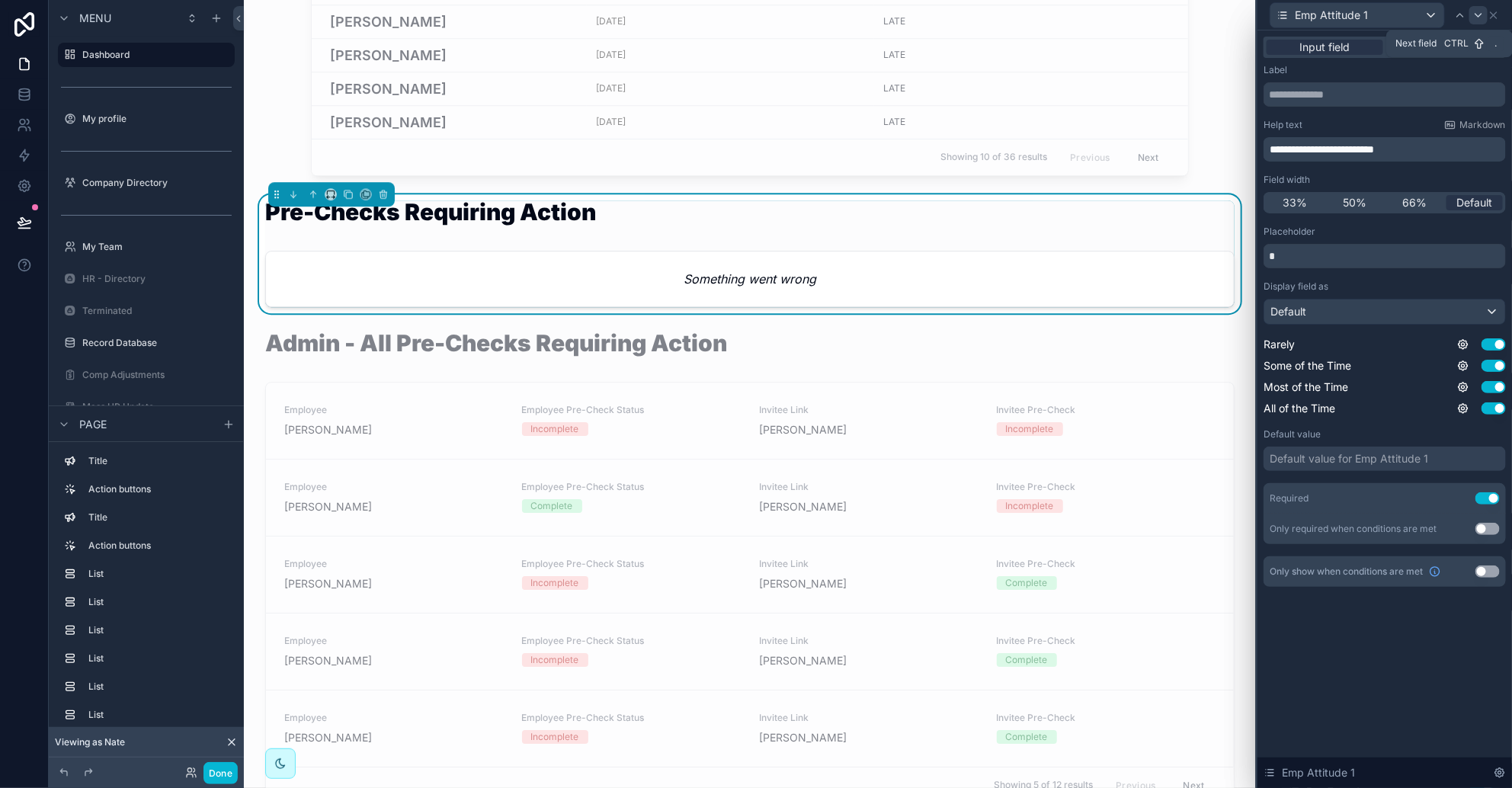
click at [1006, 12] on icon at bounding box center [1479, 15] width 12 height 12
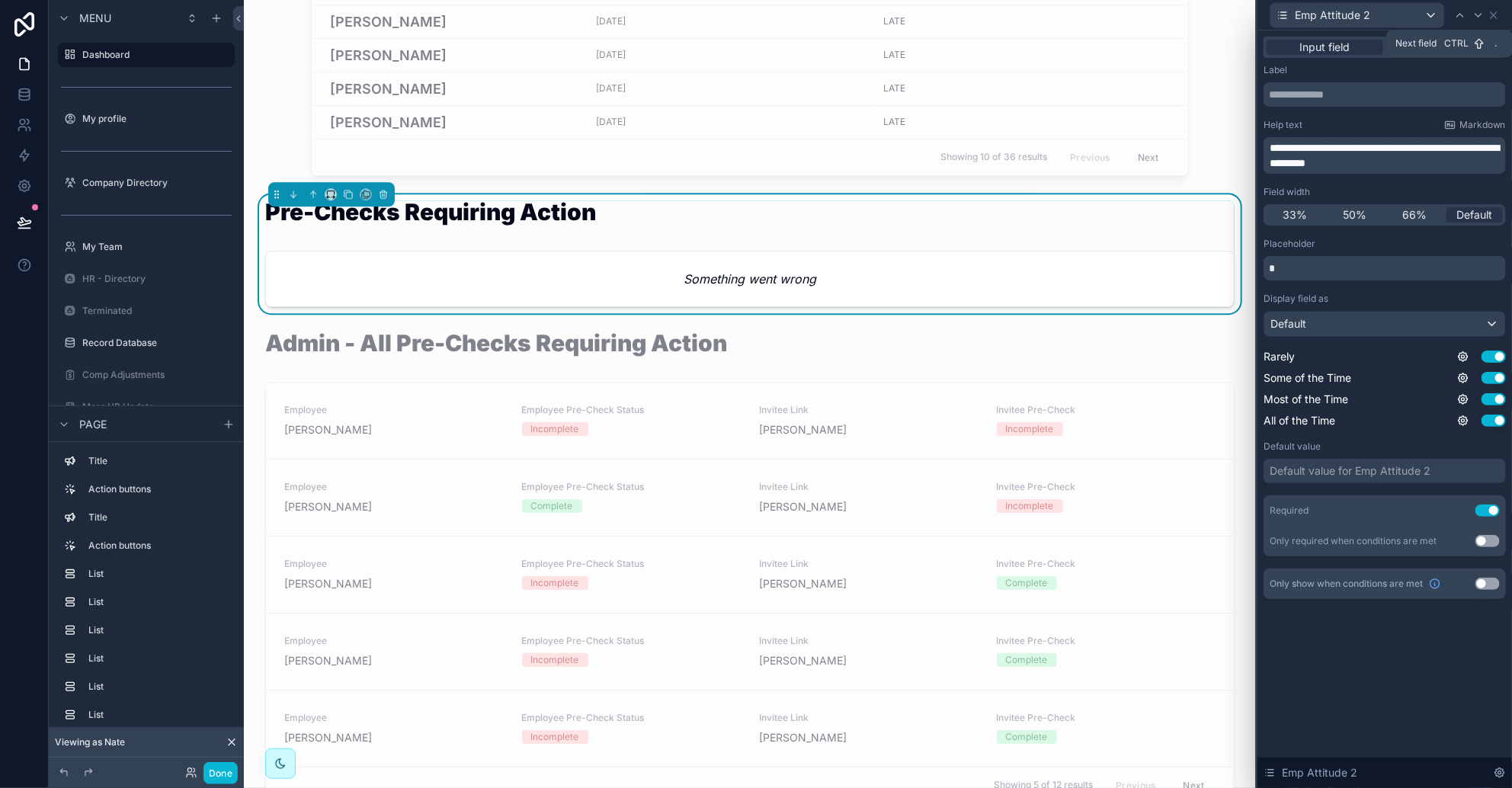
click at [1006, 12] on icon at bounding box center [1479, 15] width 12 height 12
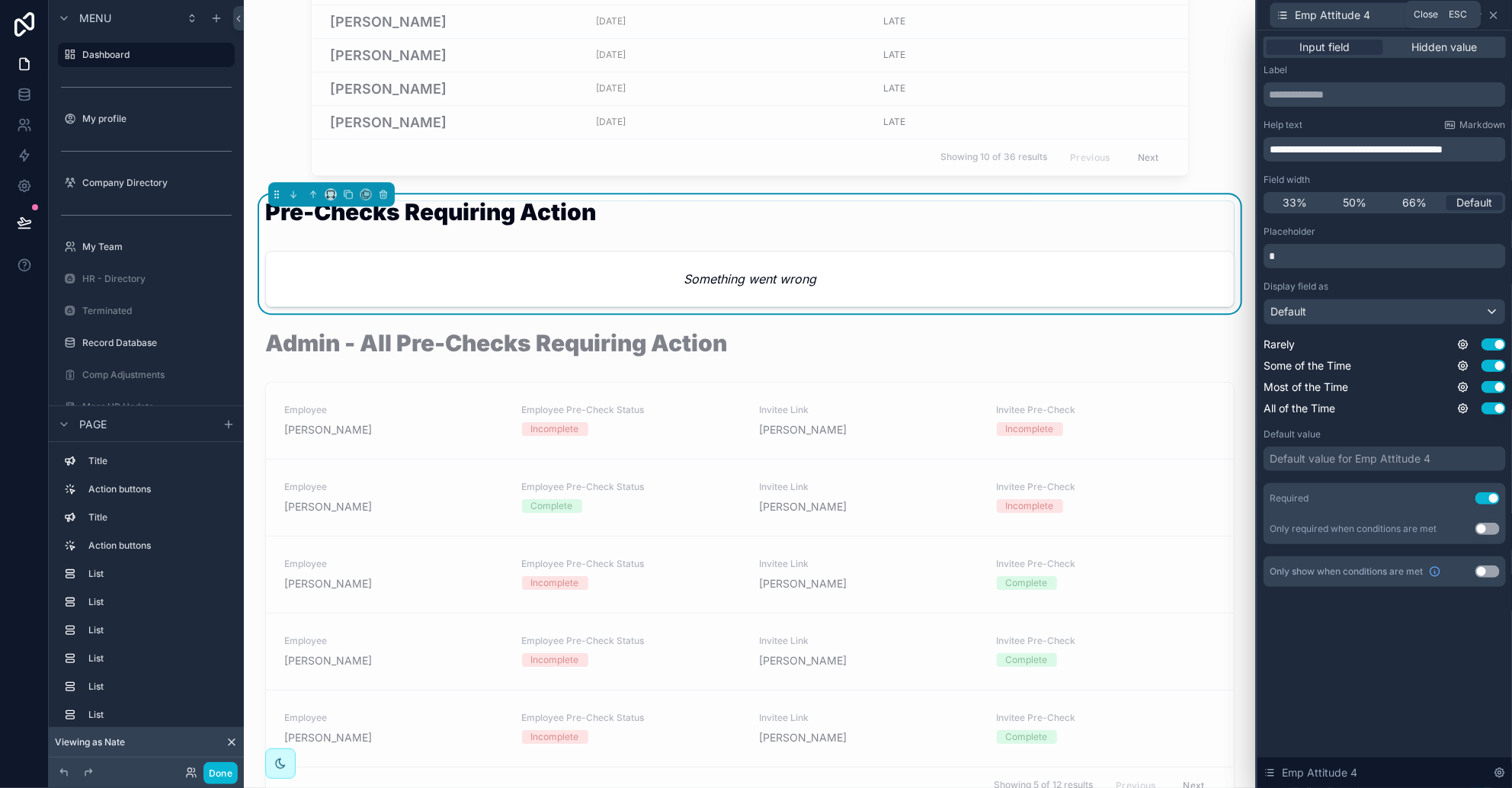
click at [1006, 9] on icon at bounding box center [1493, 15] width 12 height 12
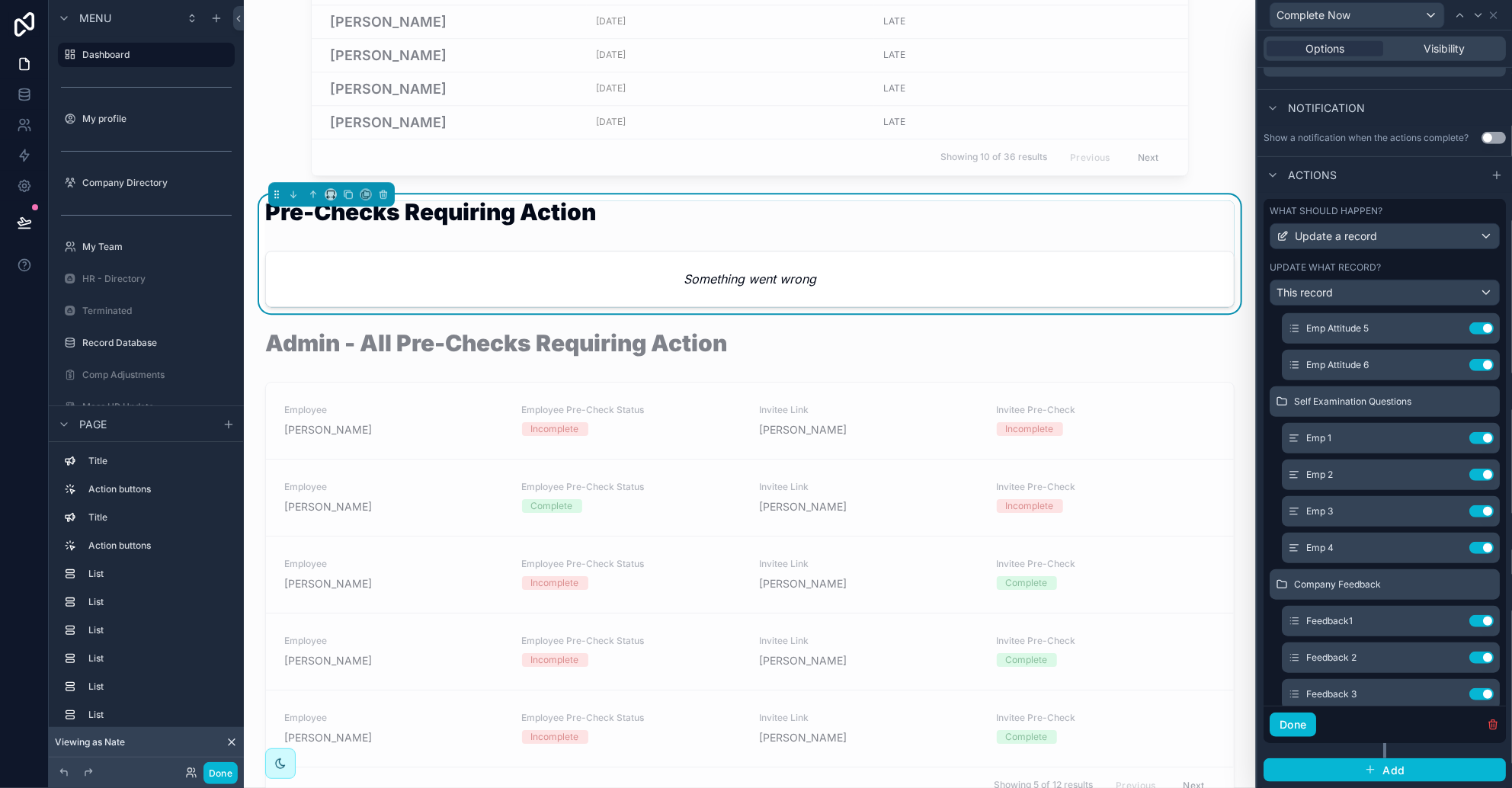
scroll to position [856, 0]
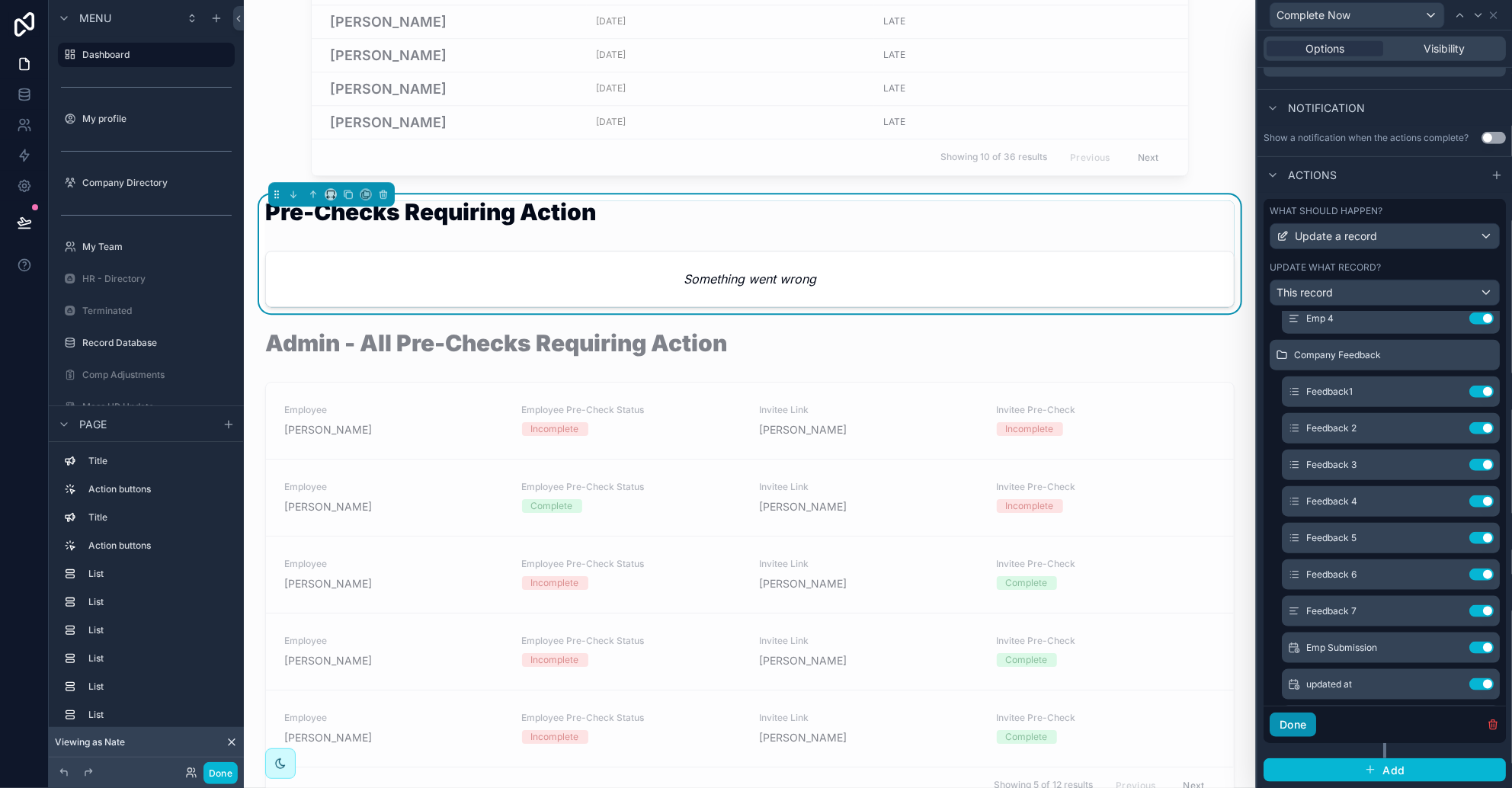
click at [1006, 713] on button "Done" at bounding box center [1293, 724] width 47 height 24
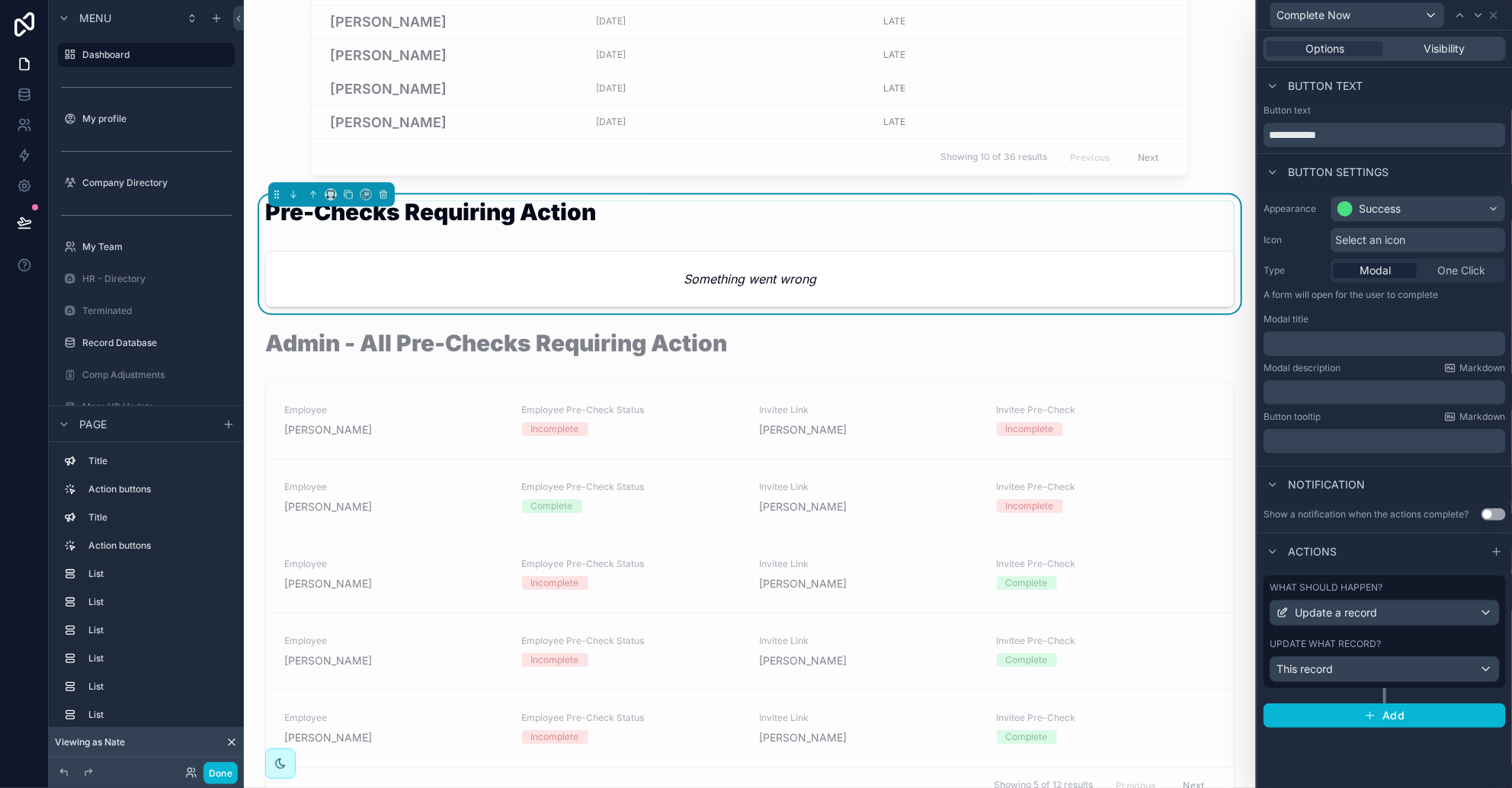
scroll to position [0, 0]
click at [1006, 12] on icon at bounding box center [1493, 15] width 12 height 12
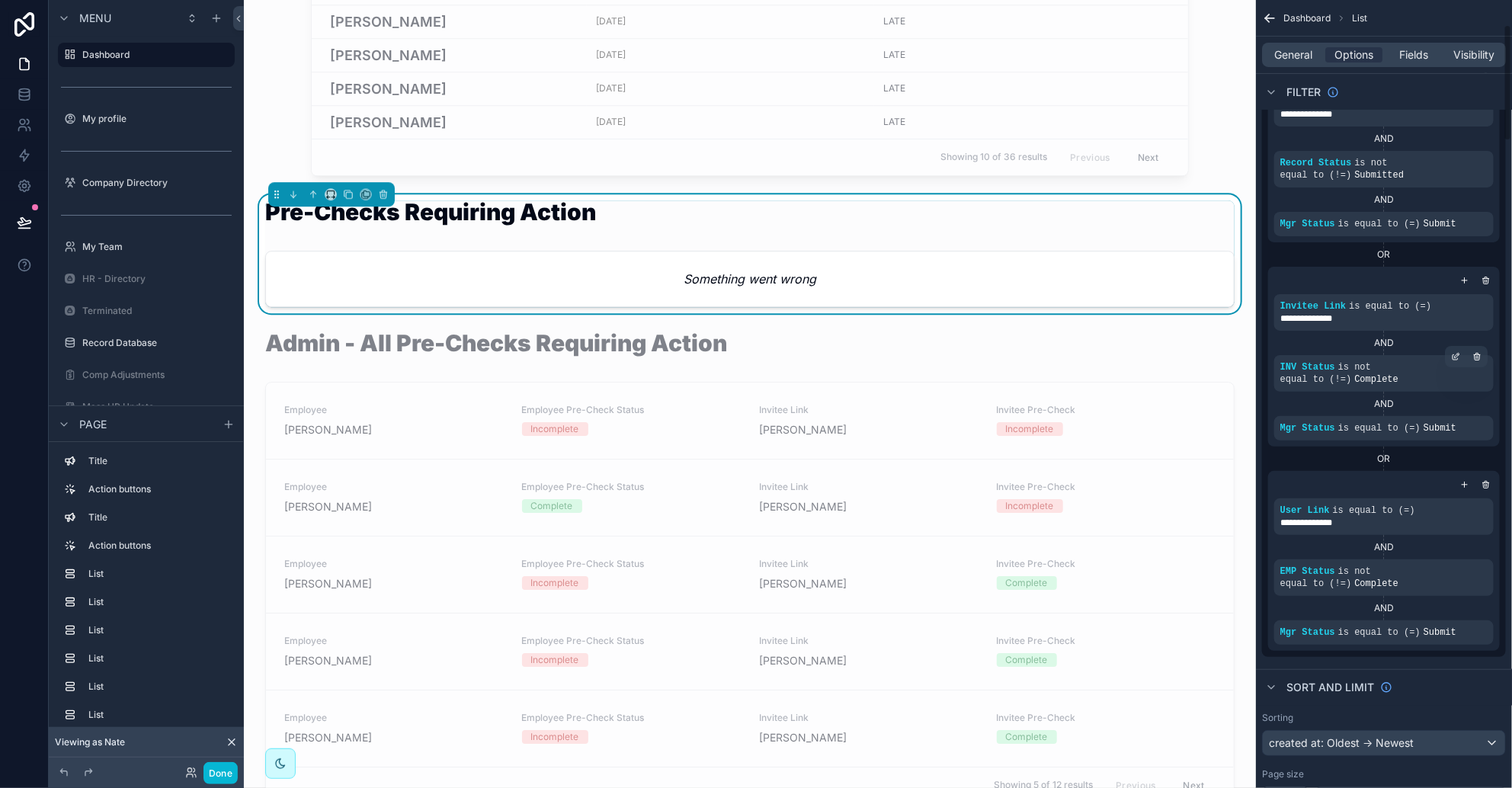
scroll to position [285, 0]
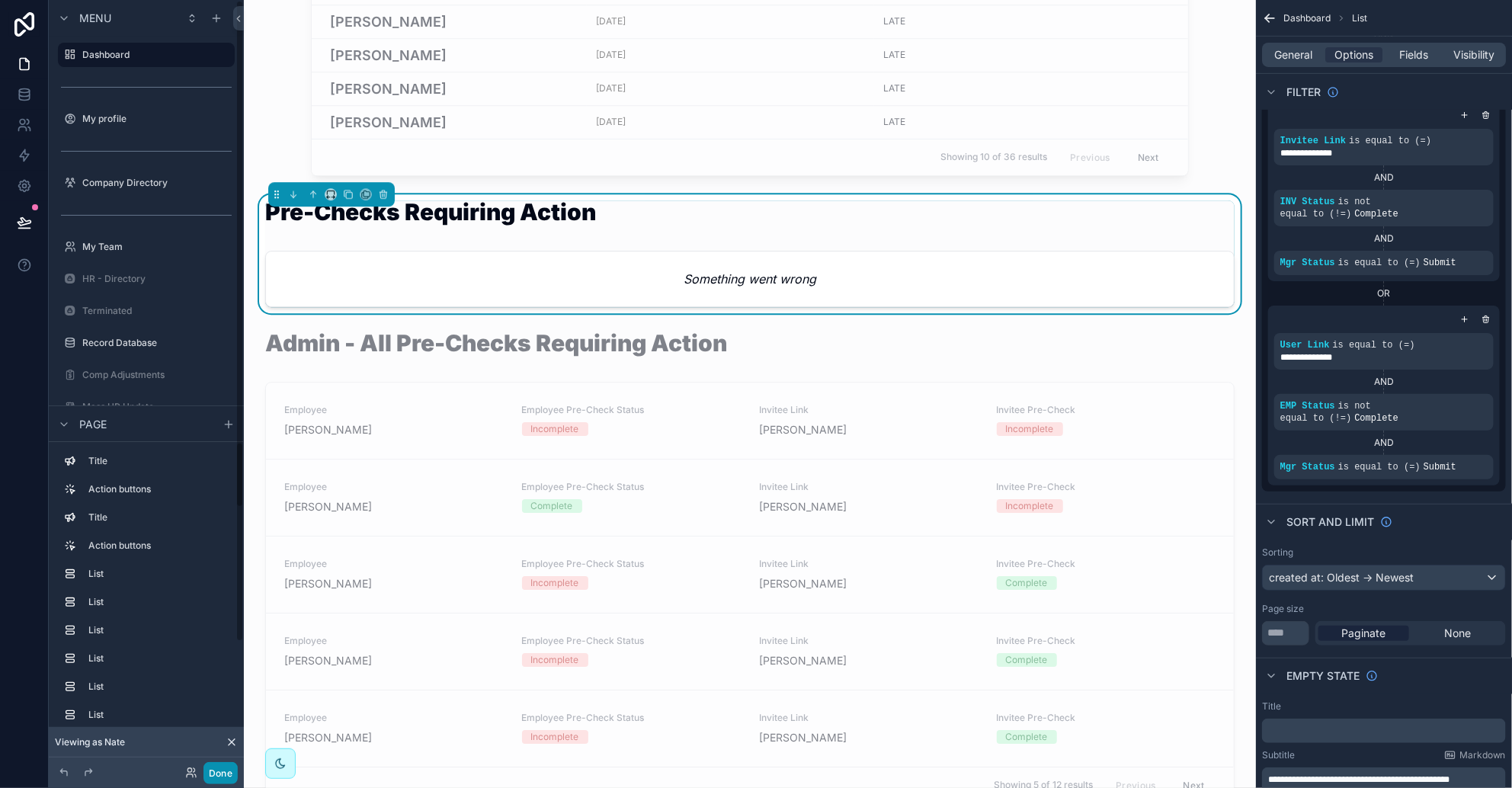
drag, startPoint x: 212, startPoint y: 770, endPoint x: 1511, endPoint y: 6, distance: 1507.0
click at [212, 770] on button "Done" at bounding box center [220, 772] width 34 height 22
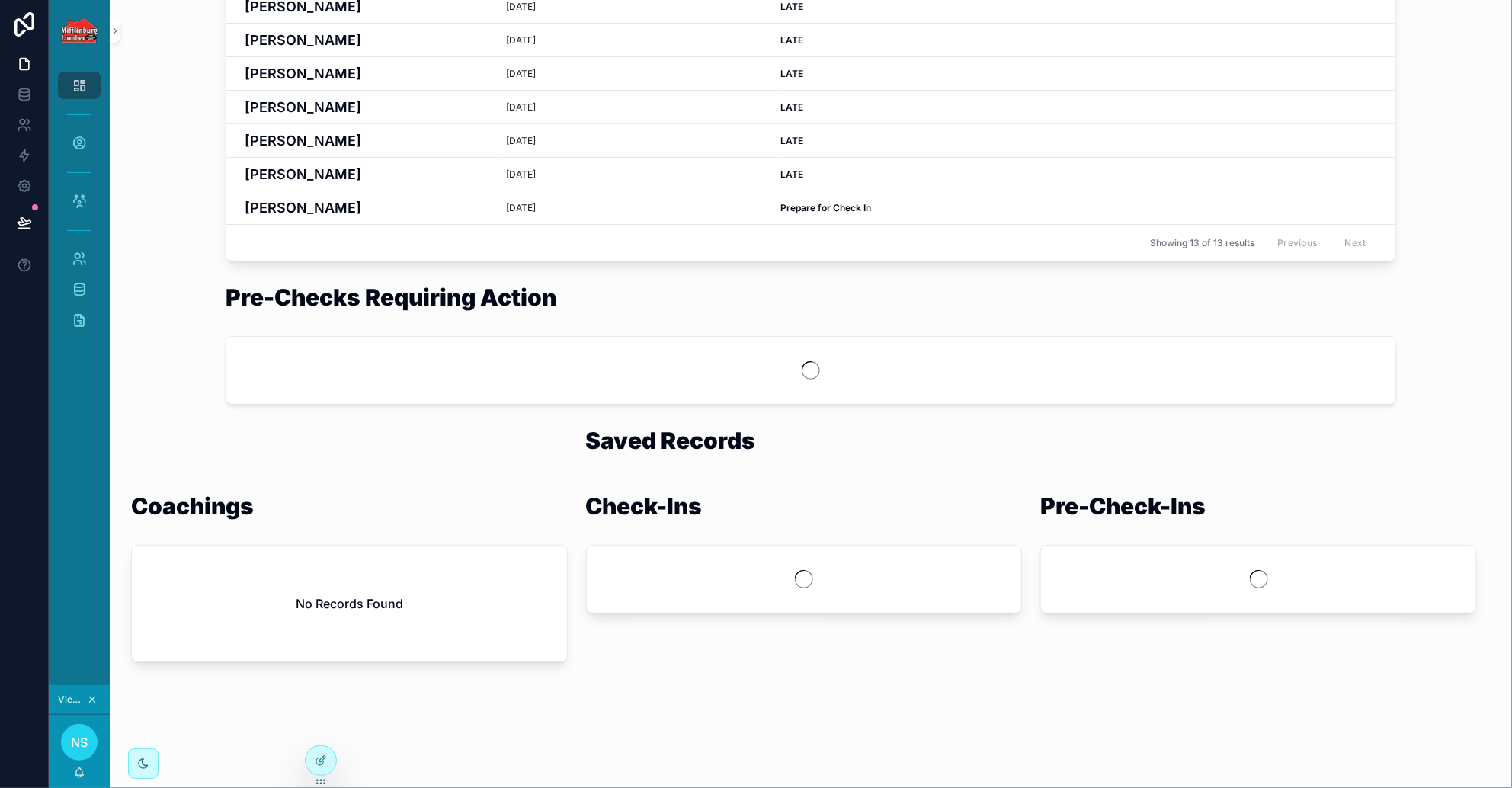
scroll to position [431, 0]
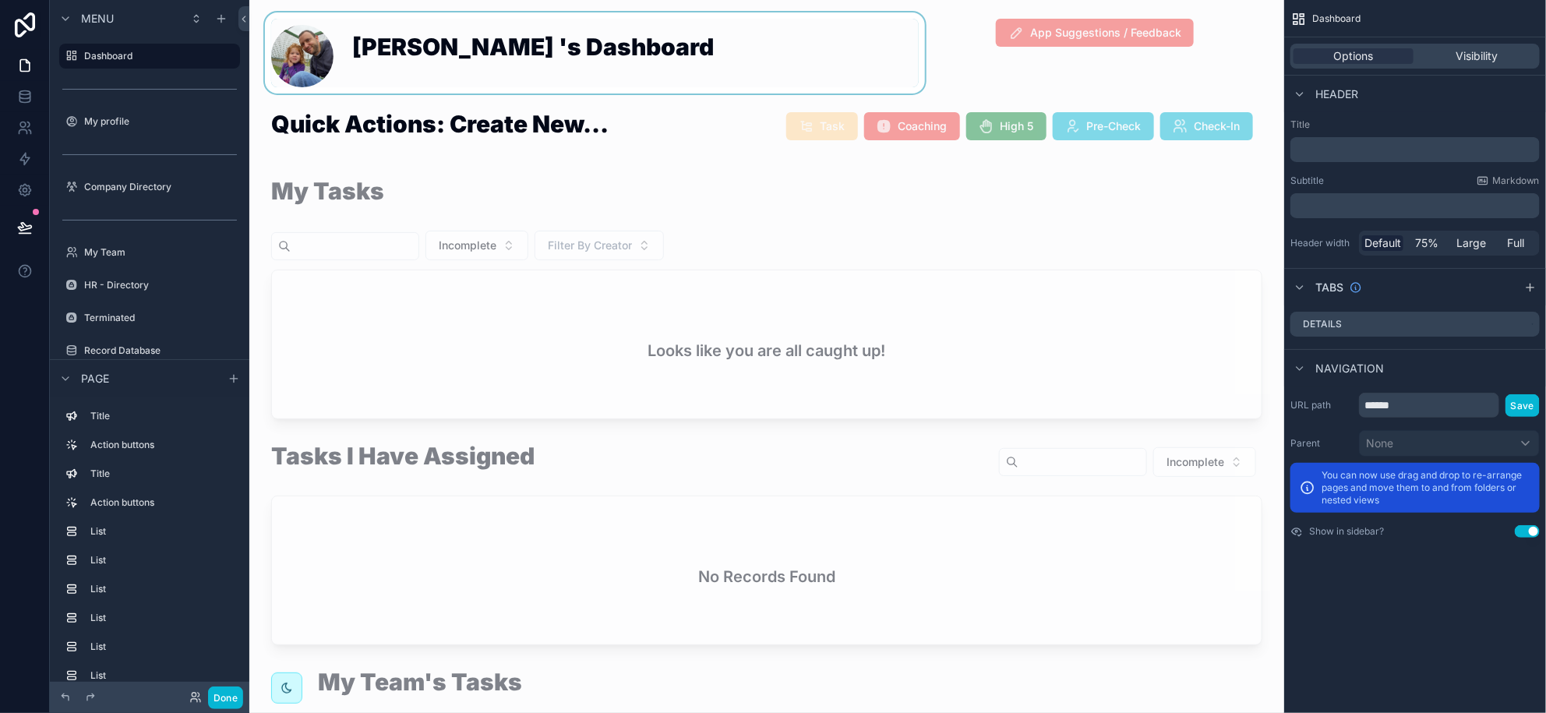
click at [95, 54] on label "Dashboard" at bounding box center [157, 56] width 147 height 12
click at [217, 694] on button "Done" at bounding box center [225, 698] width 35 height 23
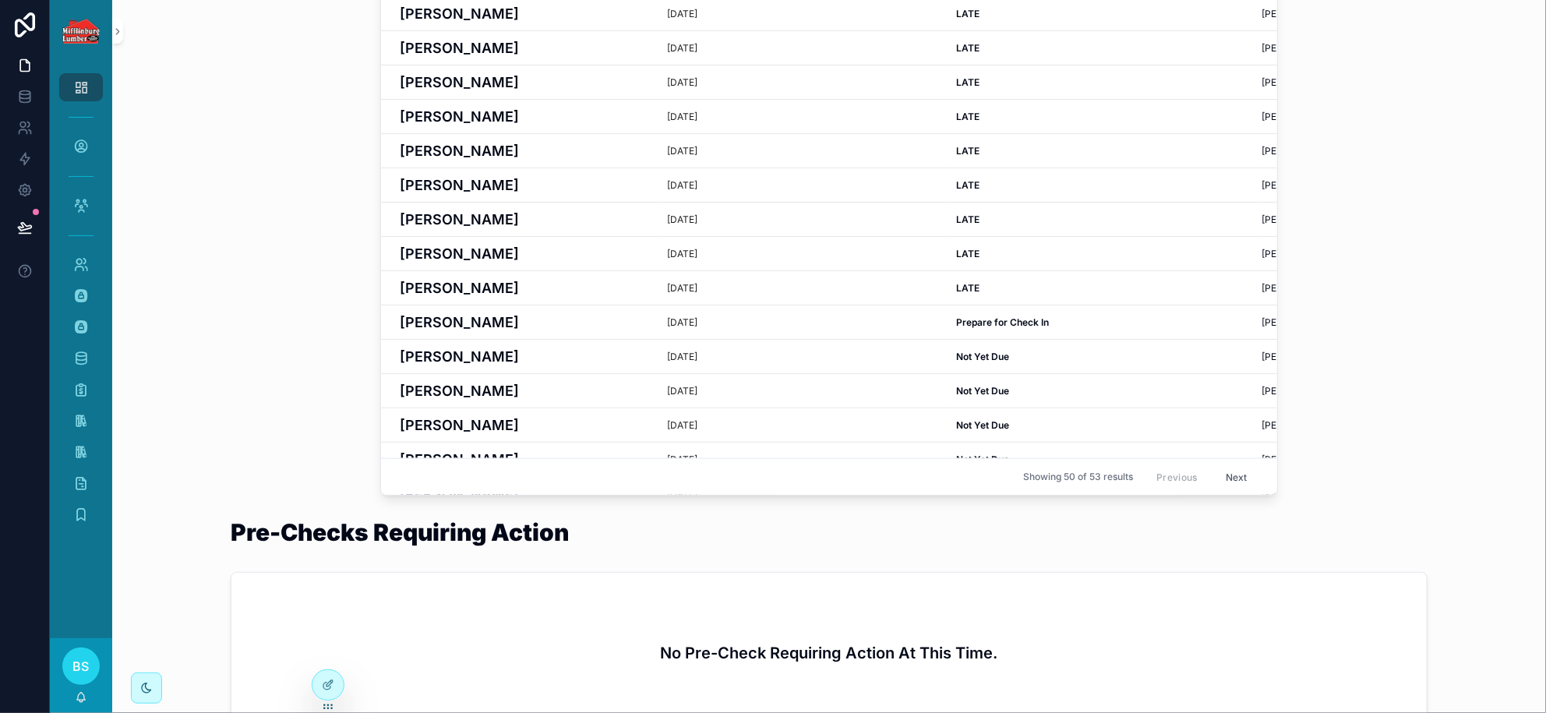
scroll to position [779, 0]
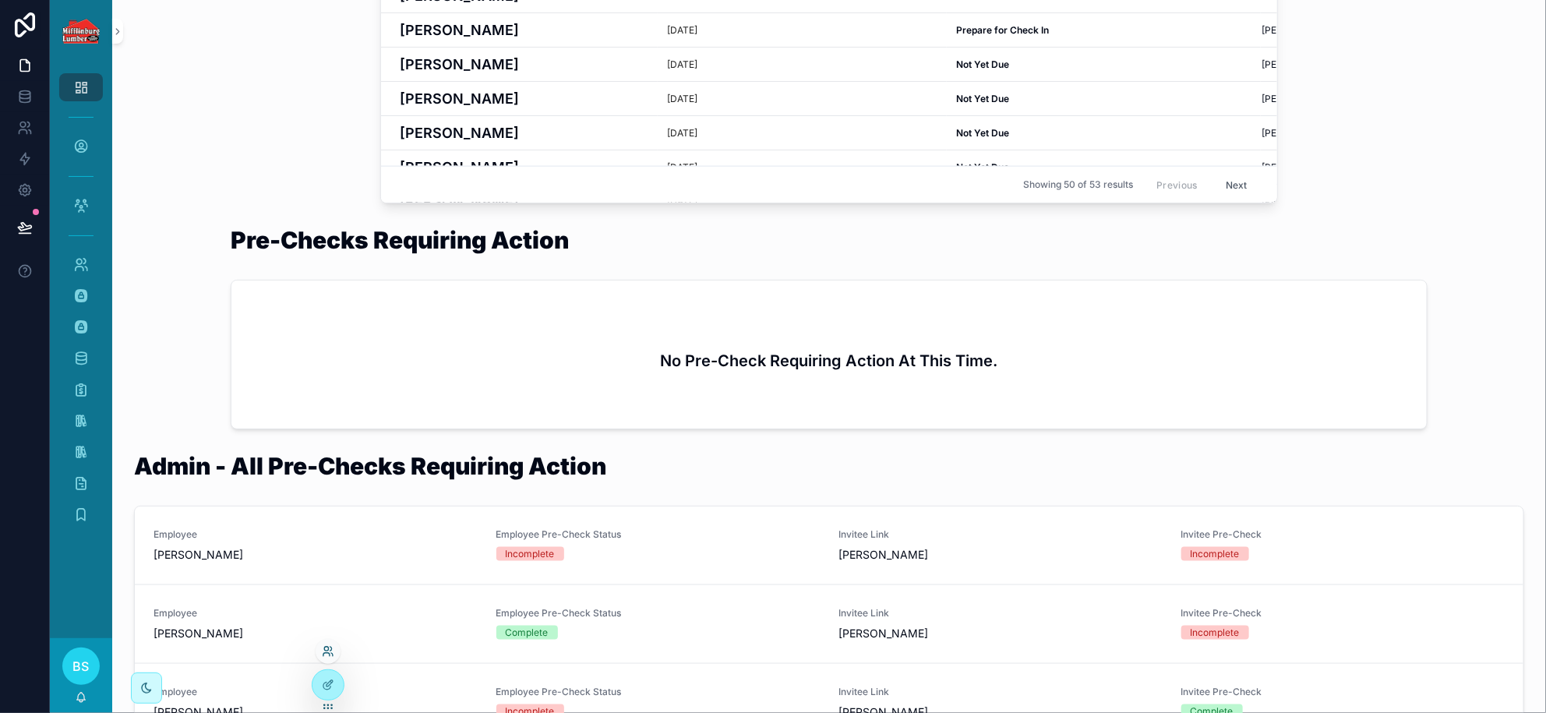
click at [325, 651] on icon at bounding box center [326, 649] width 4 height 4
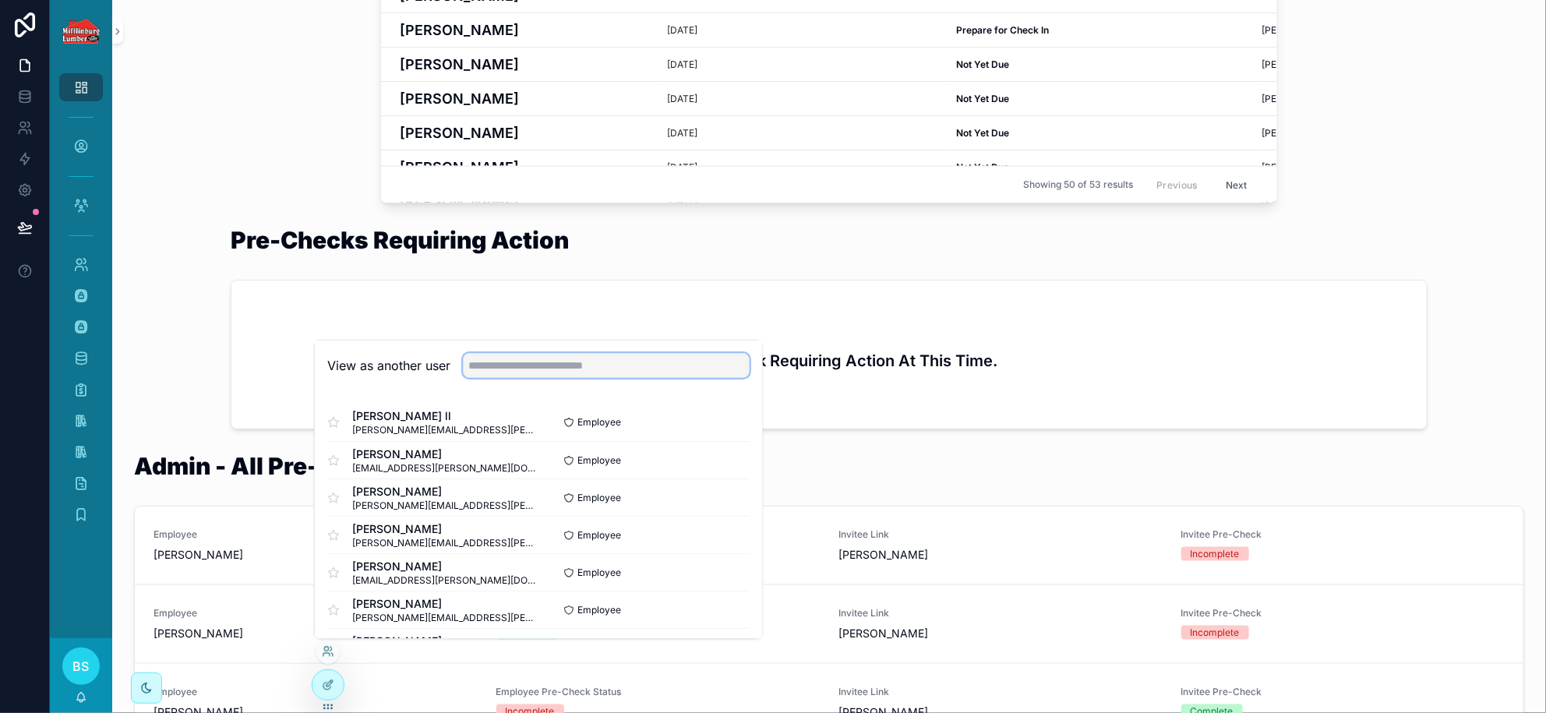
click at [525, 366] on input "text" at bounding box center [606, 365] width 287 height 25
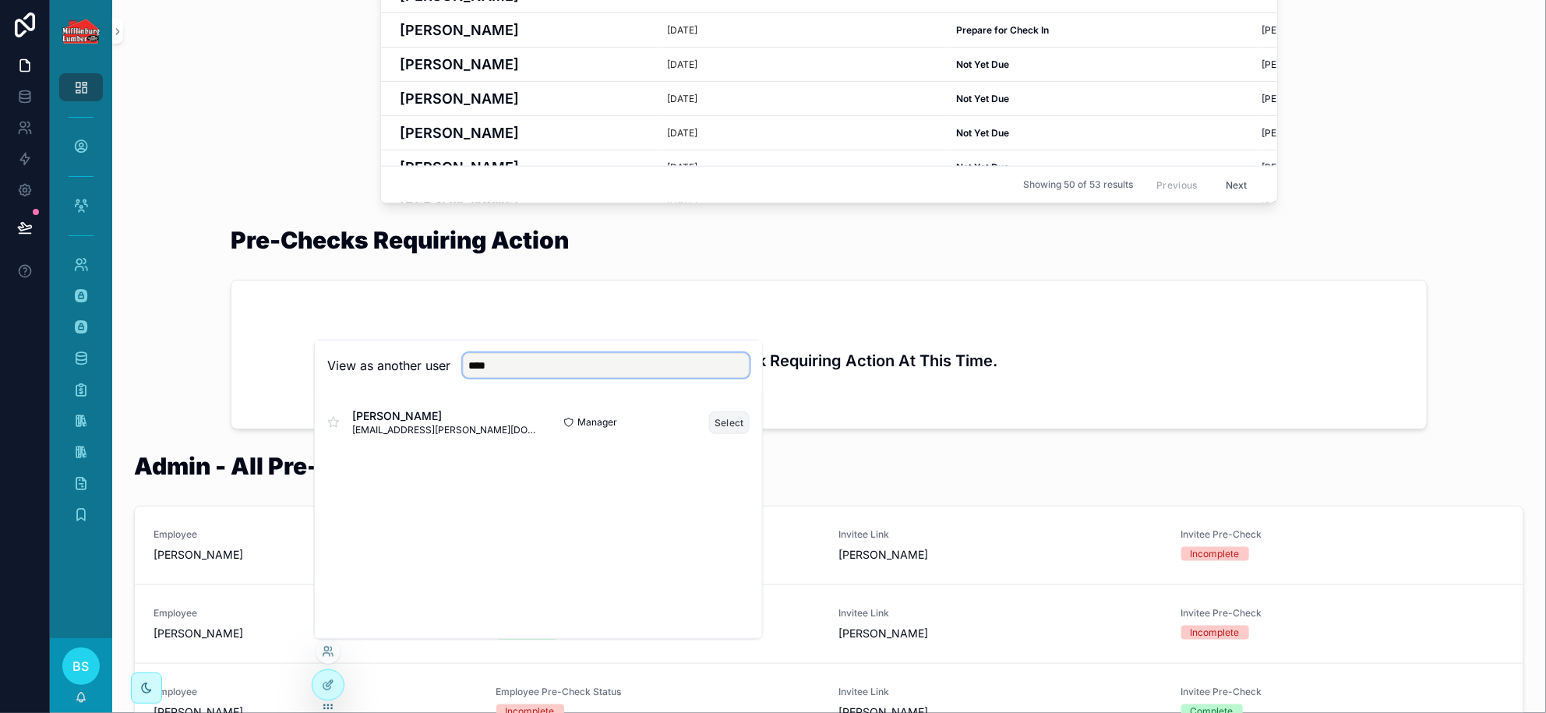
type input "****"
click at [728, 419] on button "Select" at bounding box center [729, 422] width 41 height 23
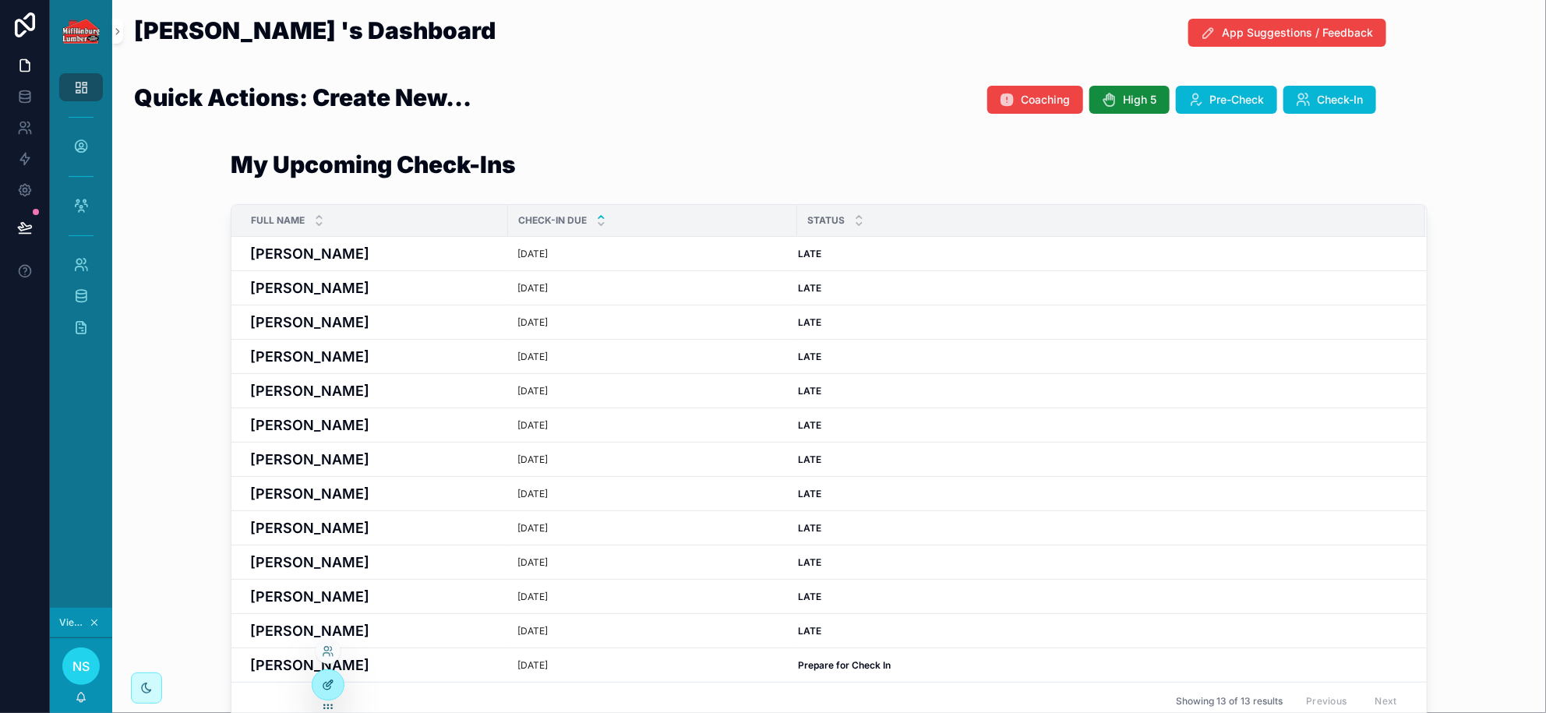
click at [319, 682] on div at bounding box center [328, 685] width 31 height 30
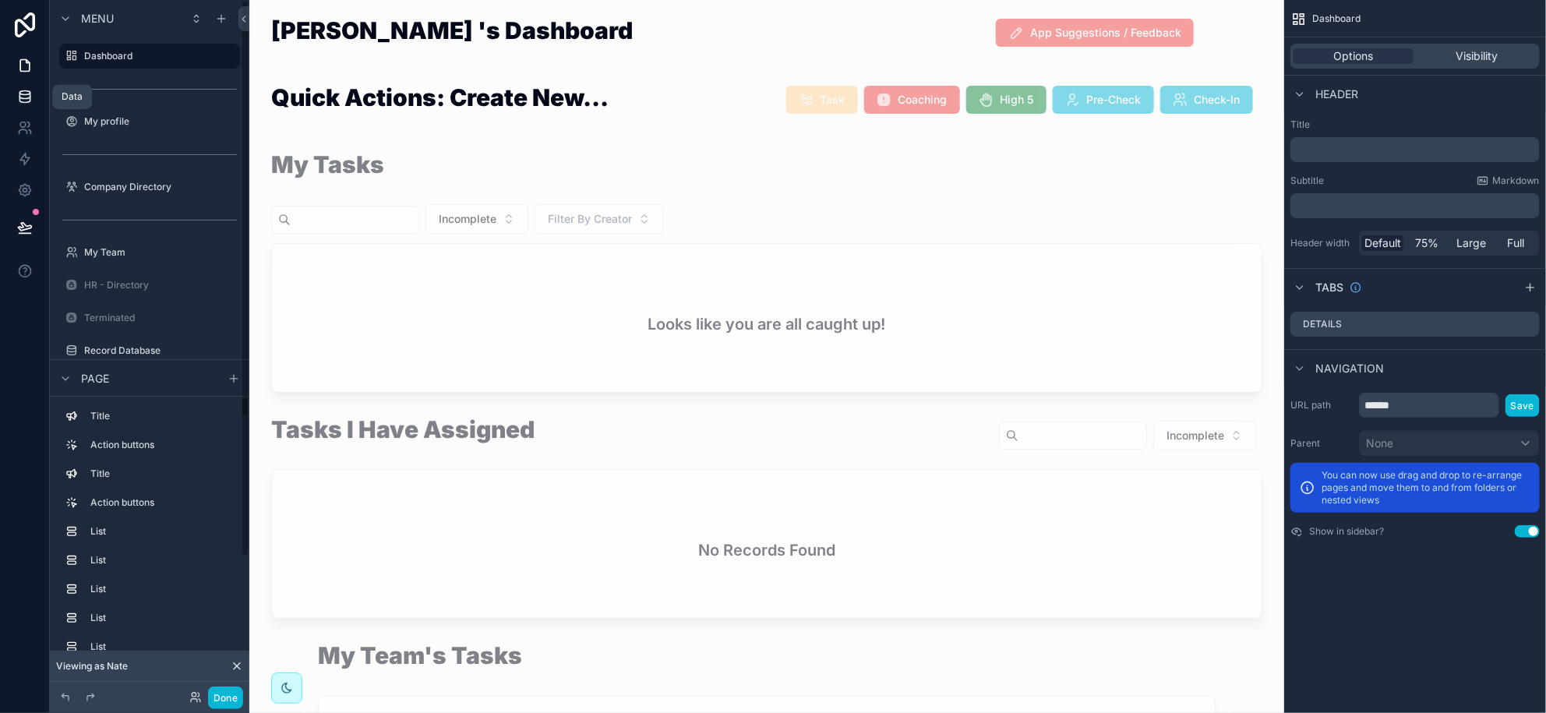
drag, startPoint x: 23, startPoint y: 94, endPoint x: 30, endPoint y: 82, distance: 14.7
click at [25, 94] on icon at bounding box center [25, 97] width 16 height 16
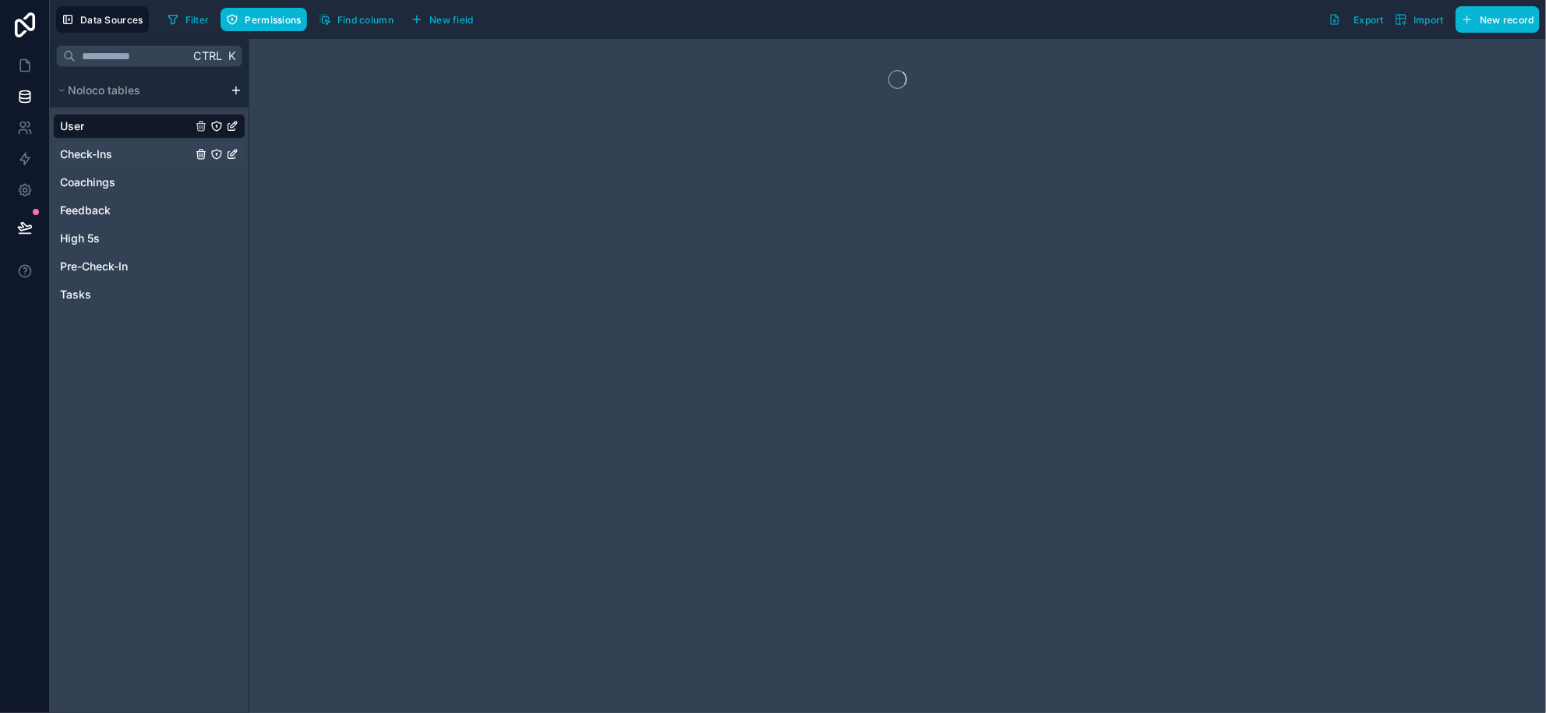
click at [65, 151] on span "Check-Ins" at bounding box center [86, 155] width 52 height 16
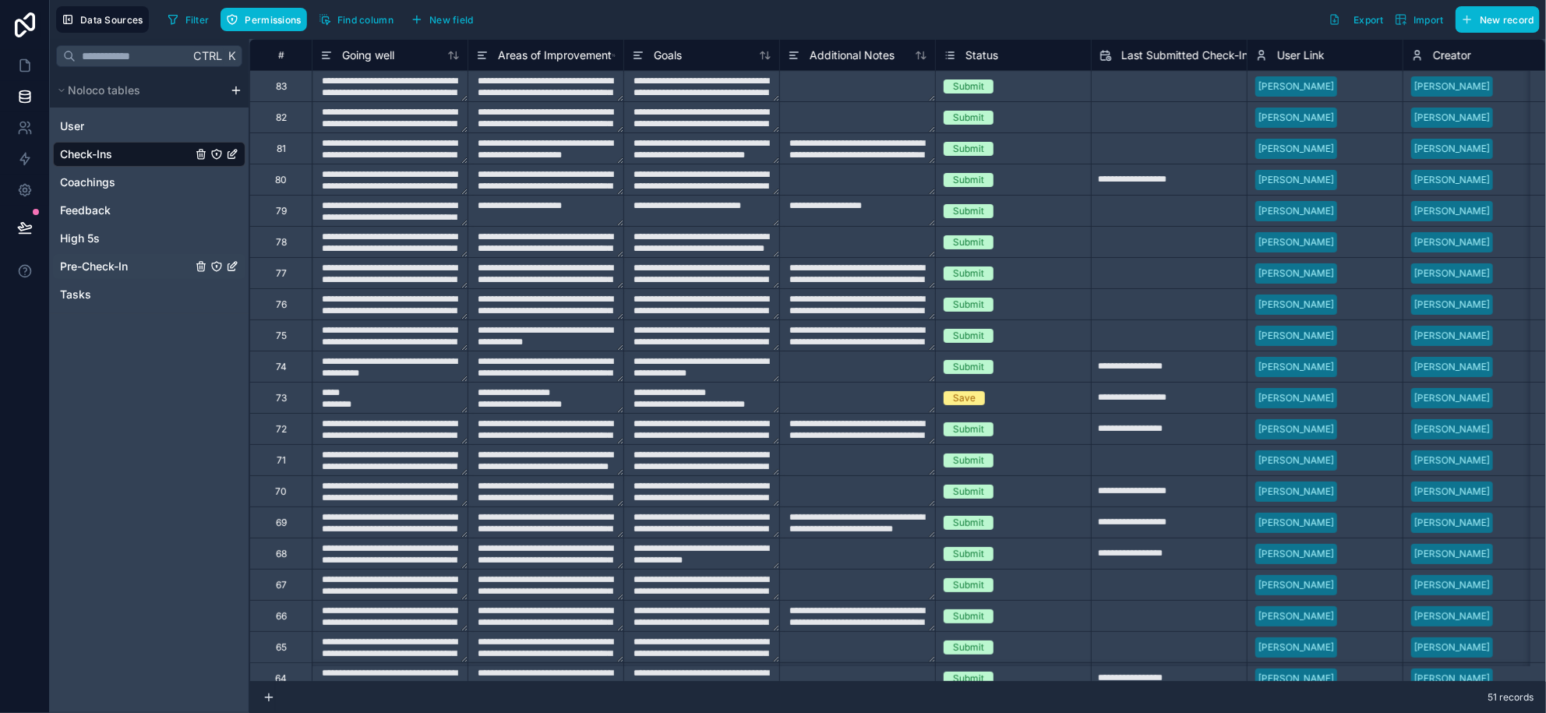
click at [97, 270] on span "Pre-Check-In" at bounding box center [94, 267] width 68 height 16
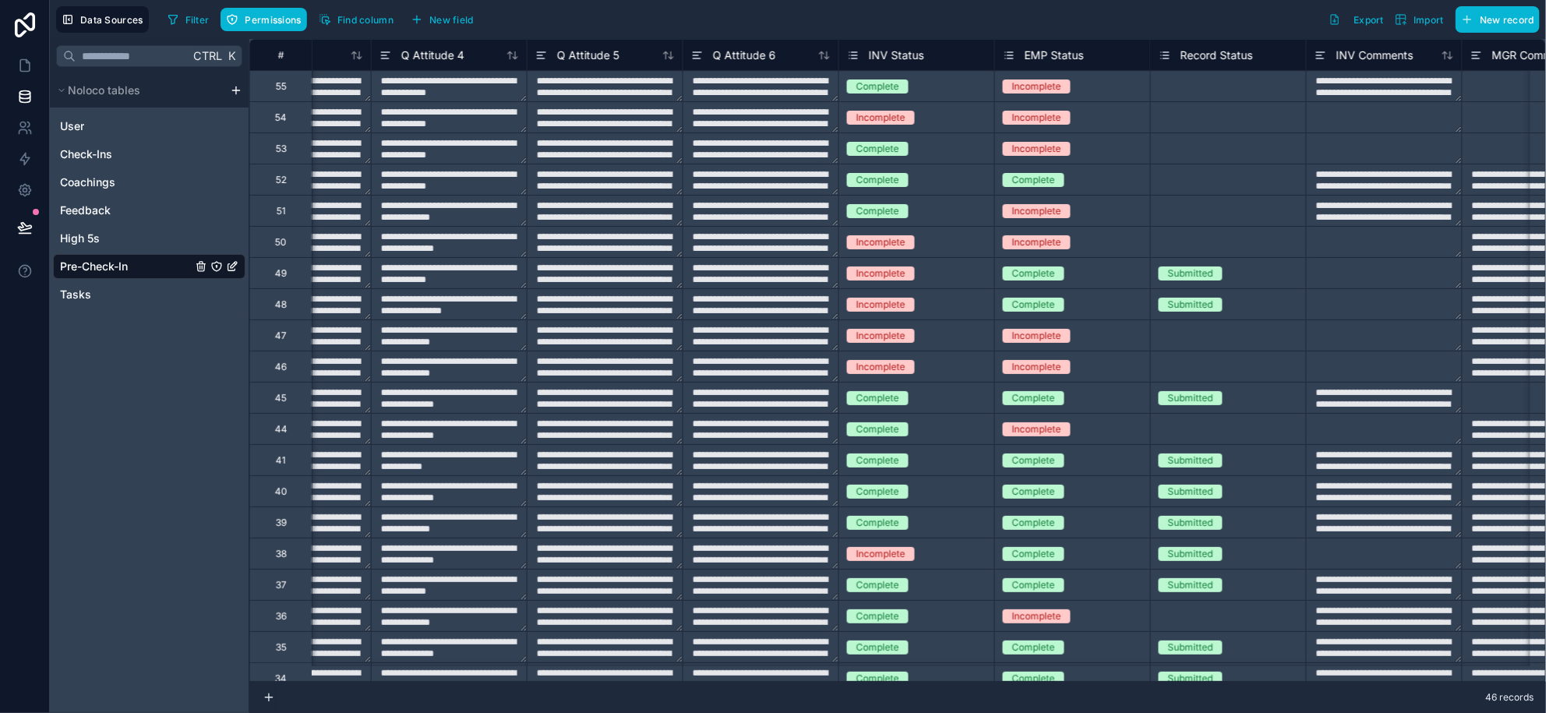
scroll to position [0, 10600]
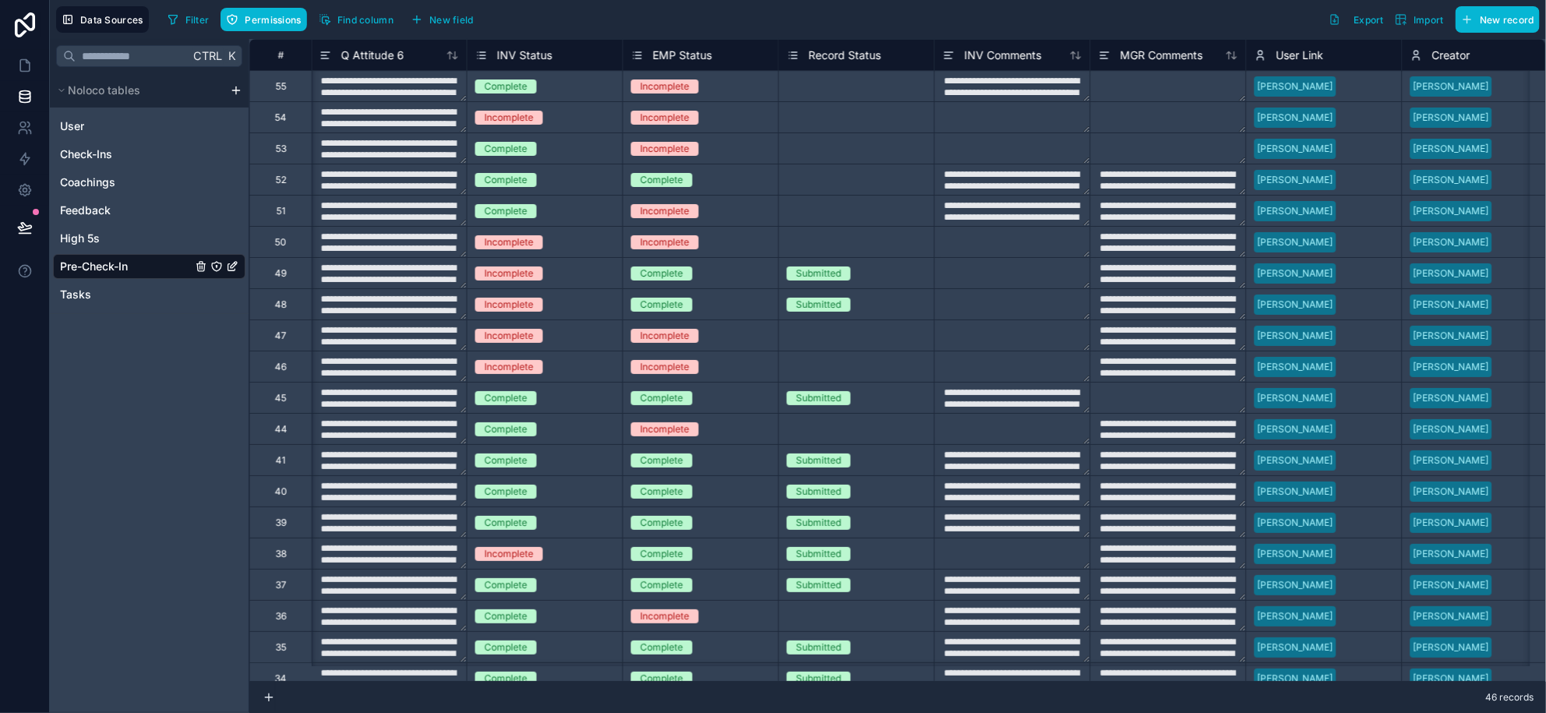
click at [840, 80] on div "Select a Record Status" at bounding box center [837, 86] width 101 height 12
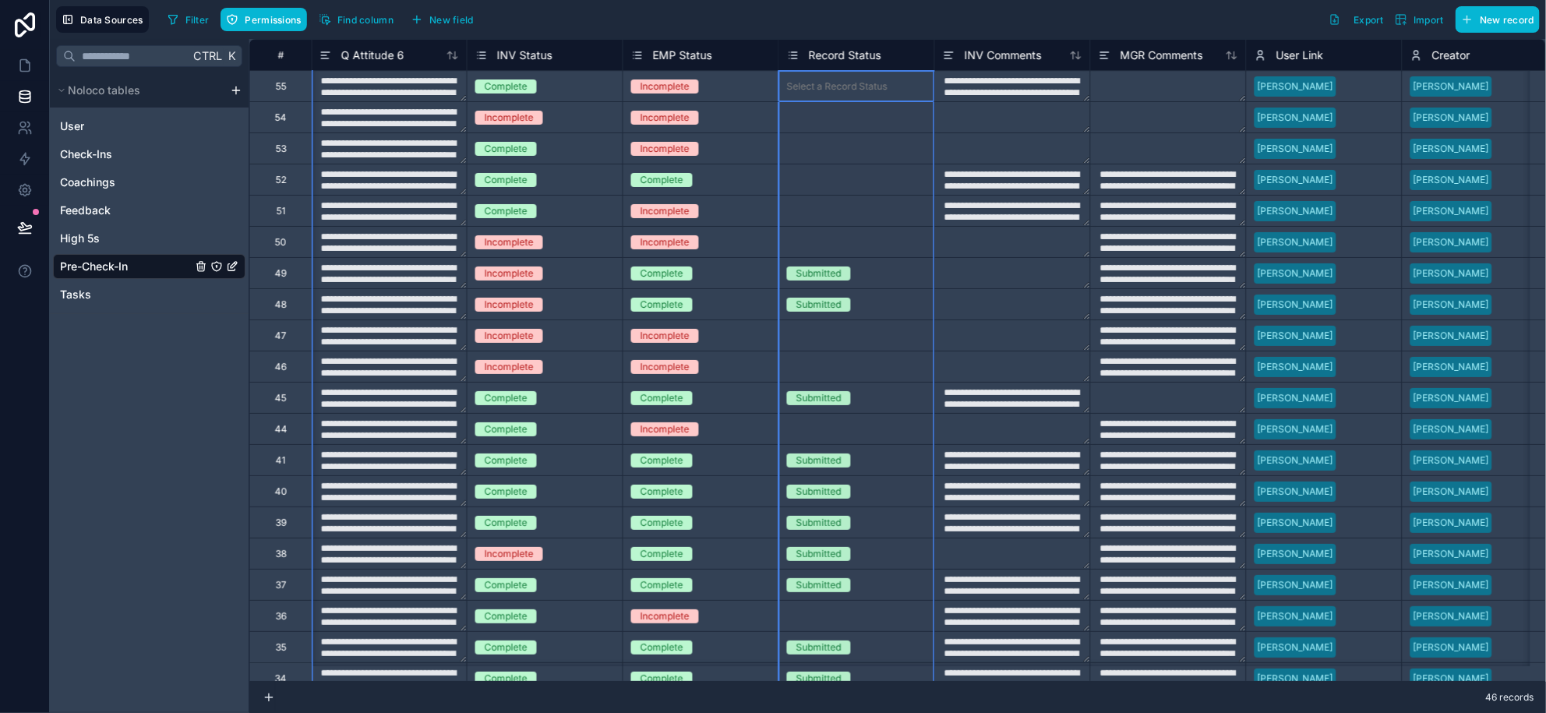
click at [845, 48] on span "Record Status" at bounding box center [845, 56] width 72 height 16
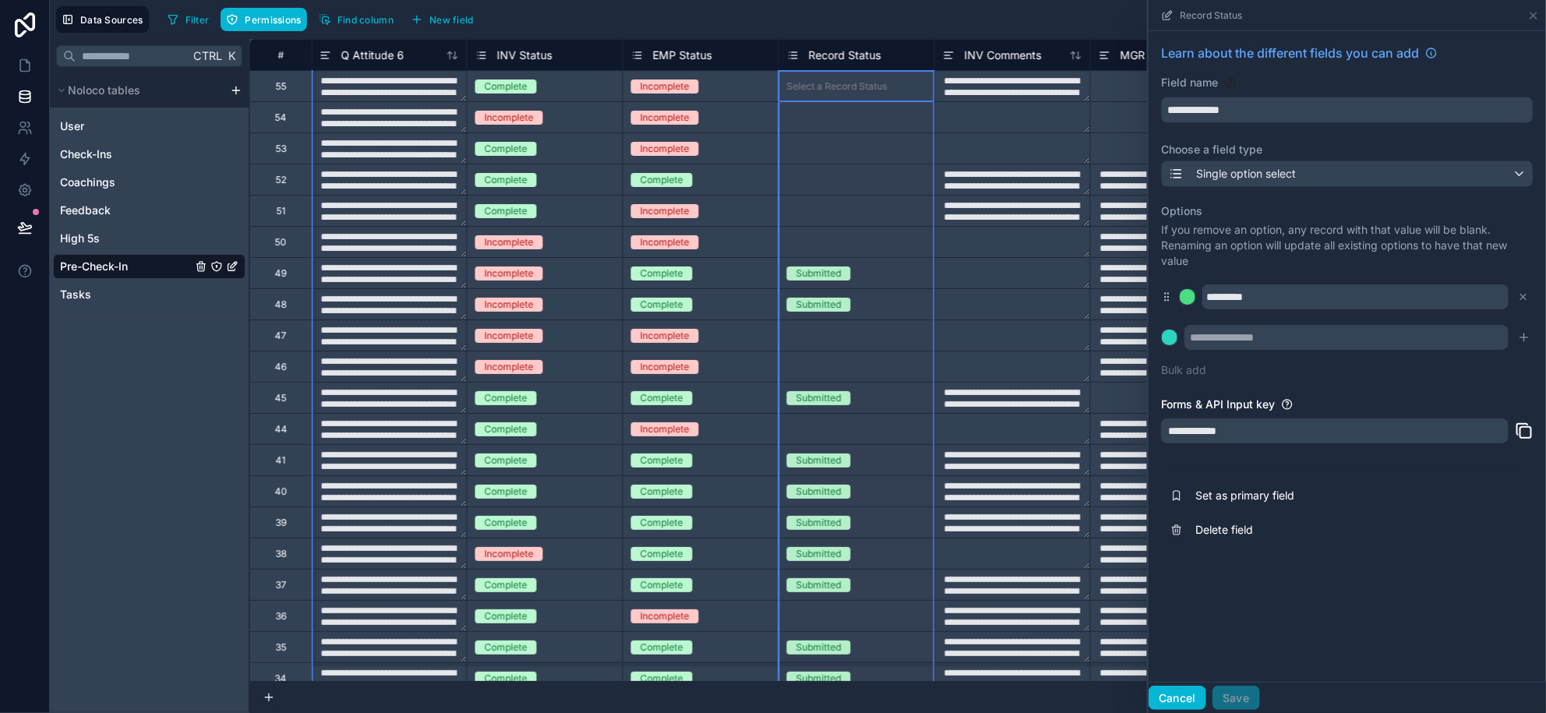
click at [1185, 698] on button "Cancel" at bounding box center [1178, 698] width 58 height 25
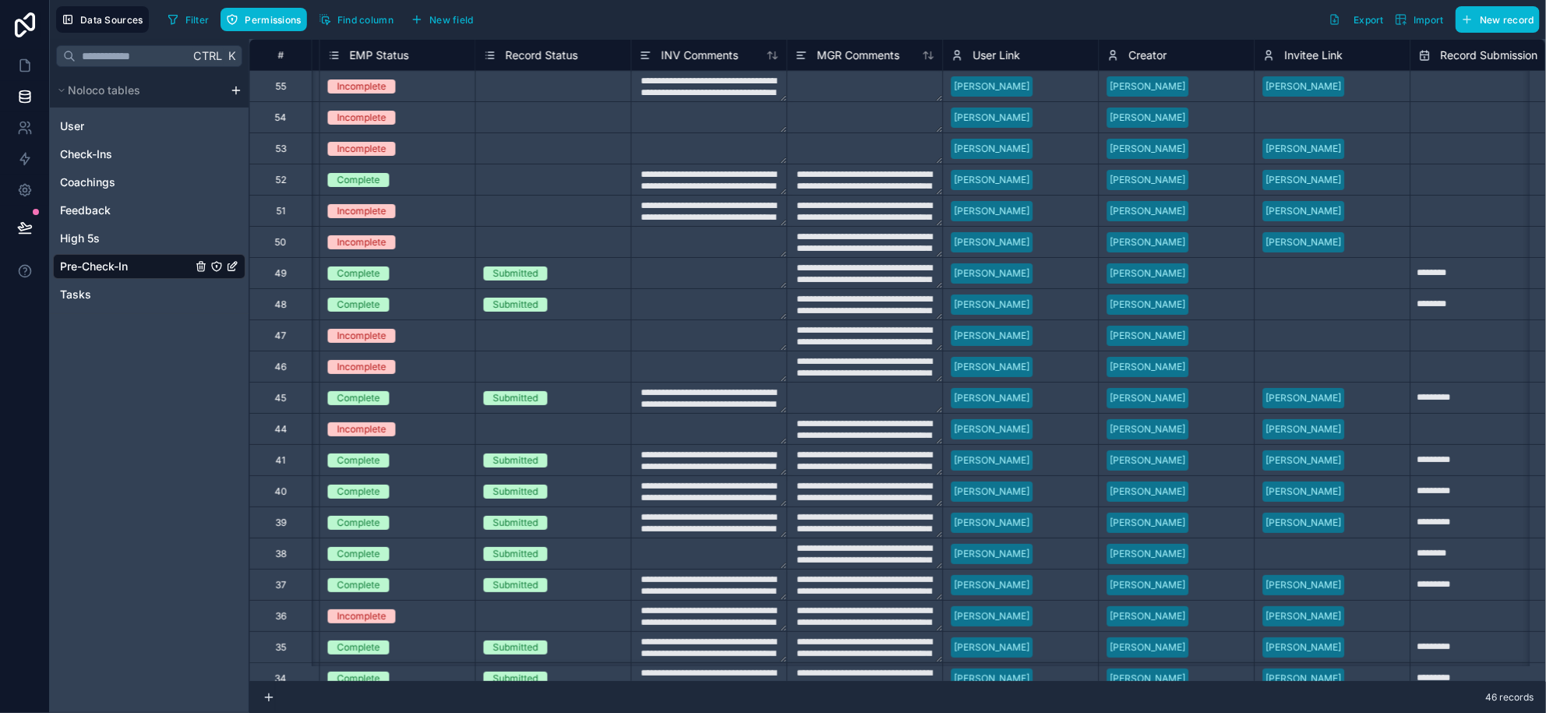
scroll to position [0, 10751]
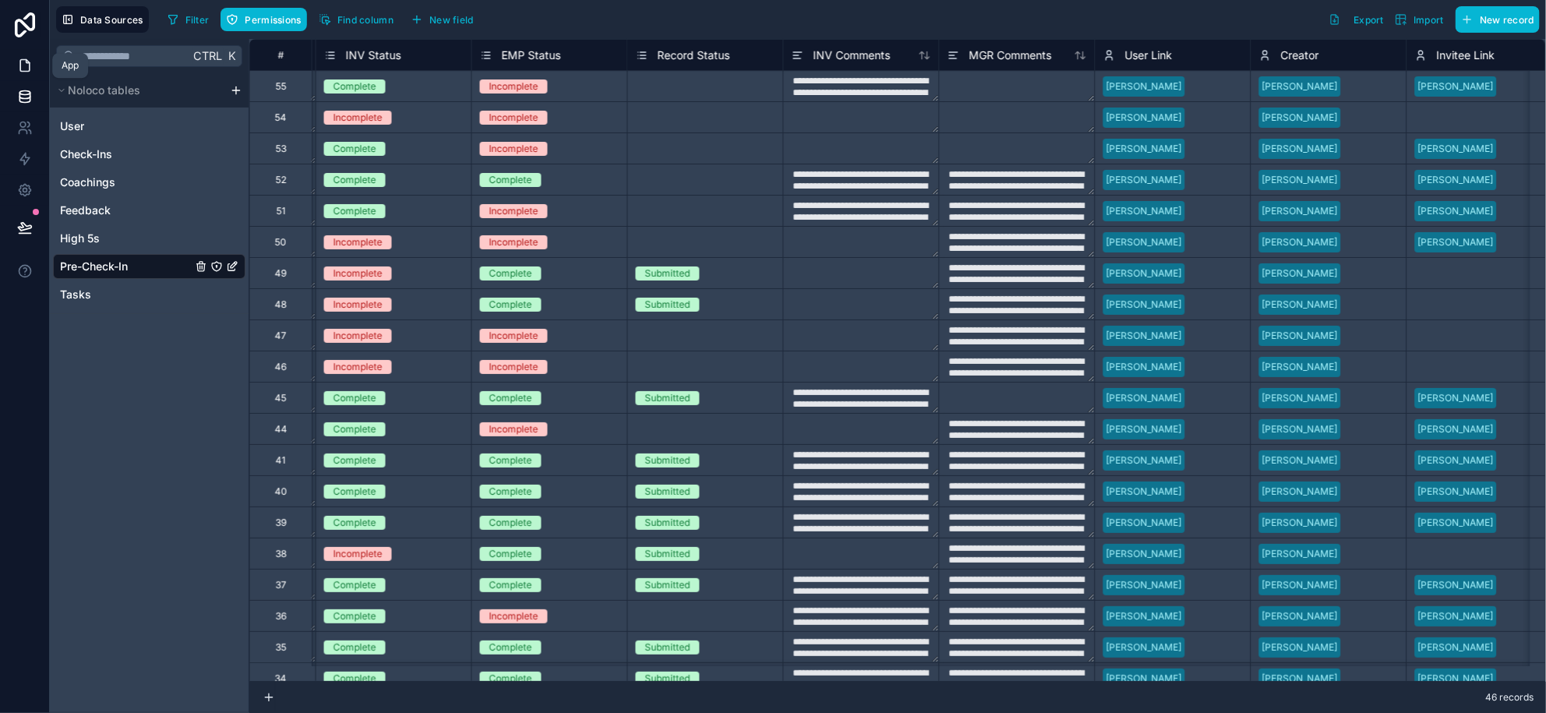
click at [27, 54] on link at bounding box center [24, 65] width 49 height 31
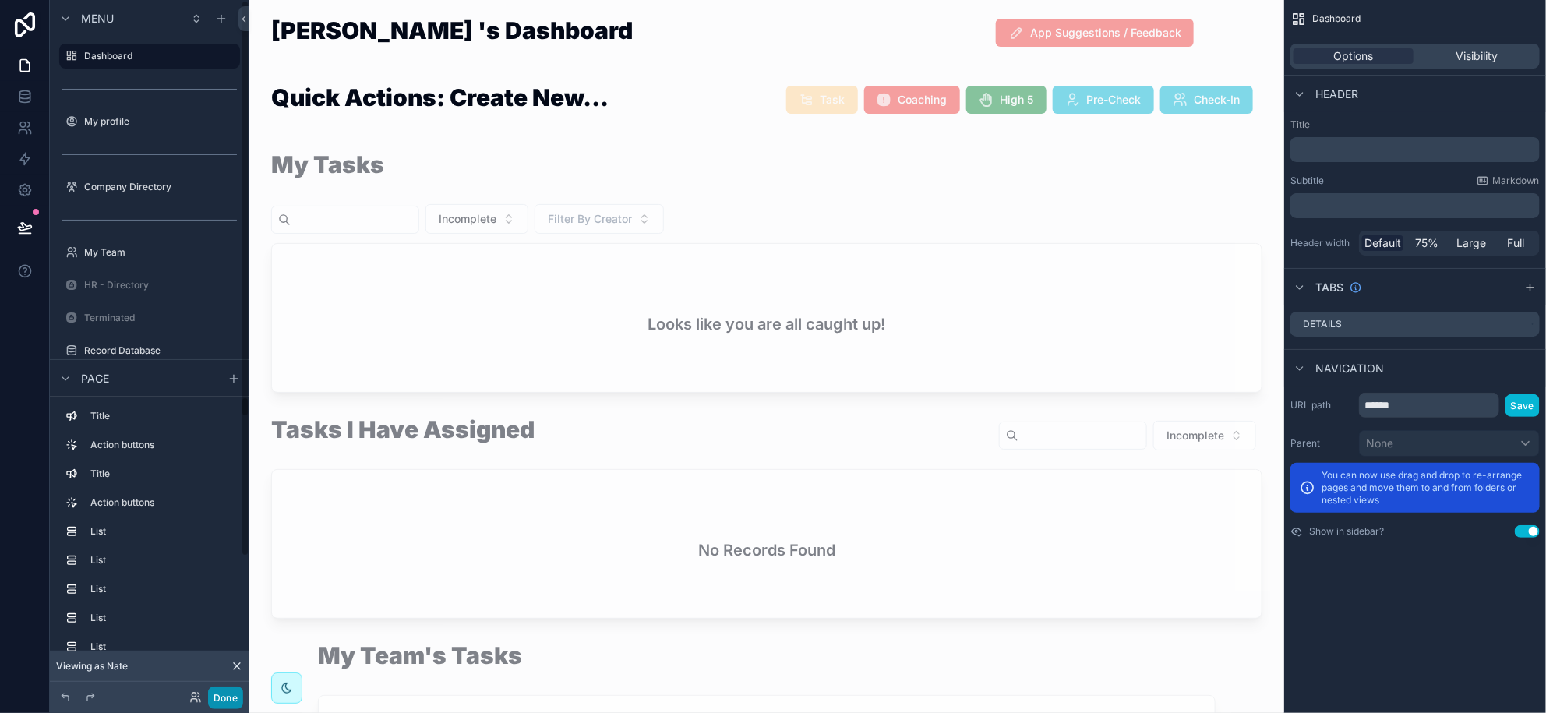
click at [237, 700] on button "Done" at bounding box center [225, 698] width 35 height 23
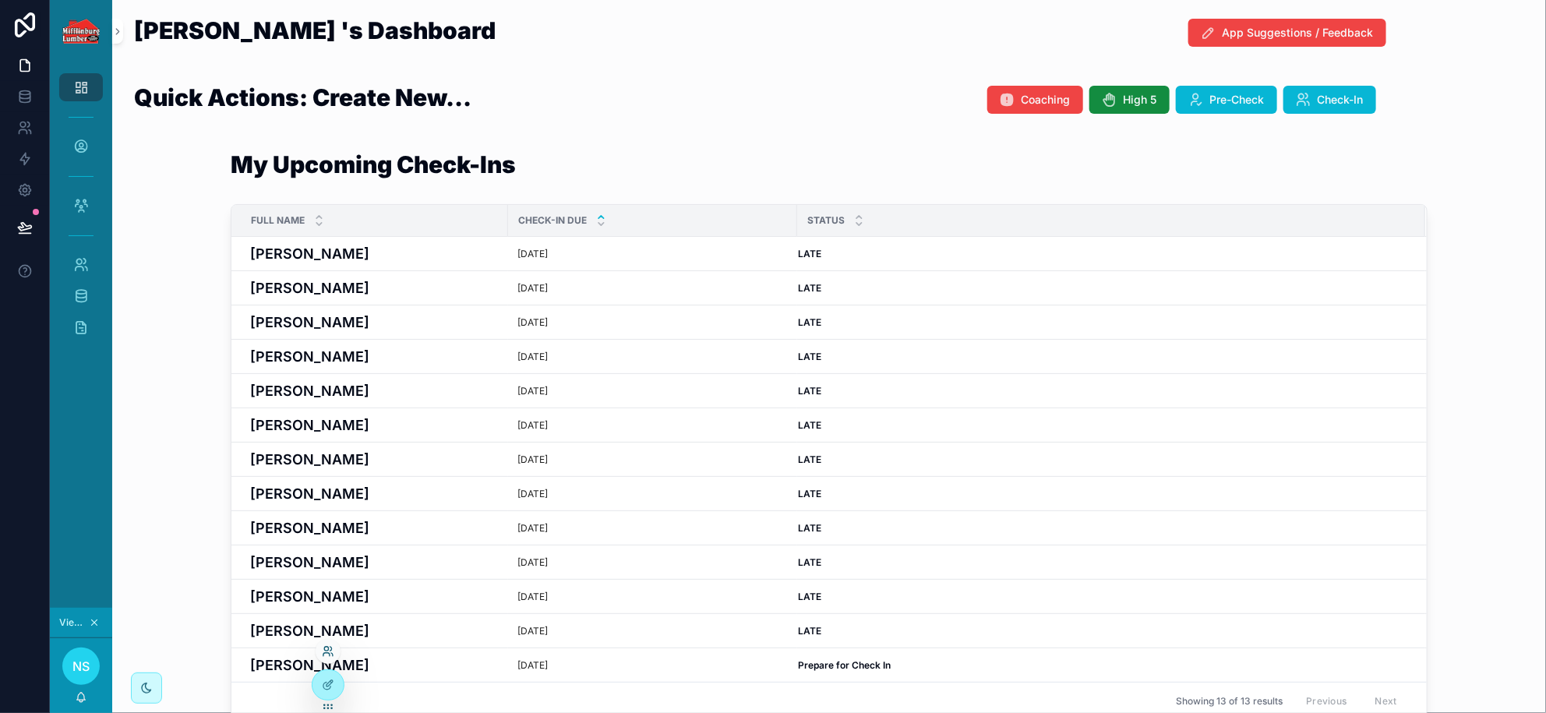
click at [329, 650] on icon at bounding box center [328, 651] width 12 height 12
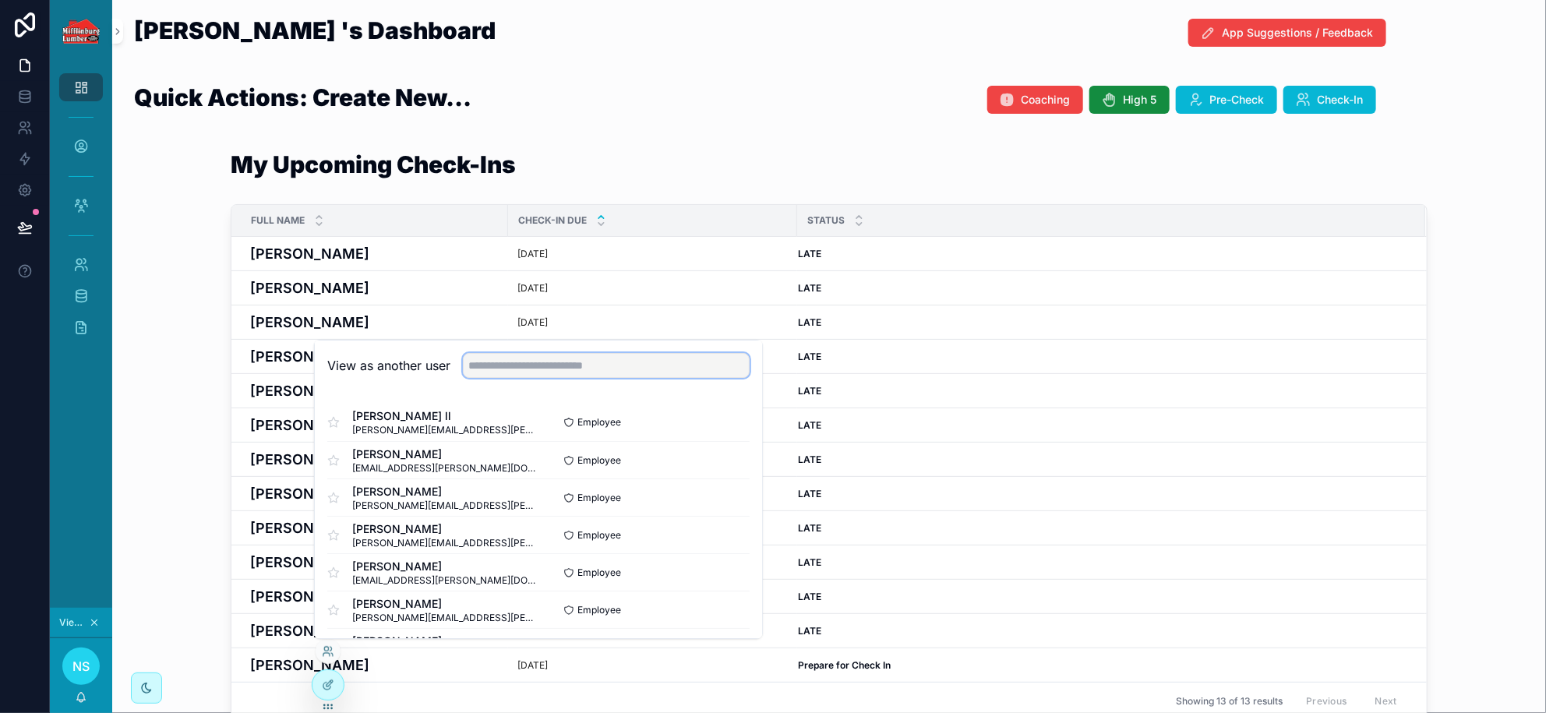
click at [516, 365] on input "text" at bounding box center [606, 365] width 287 height 25
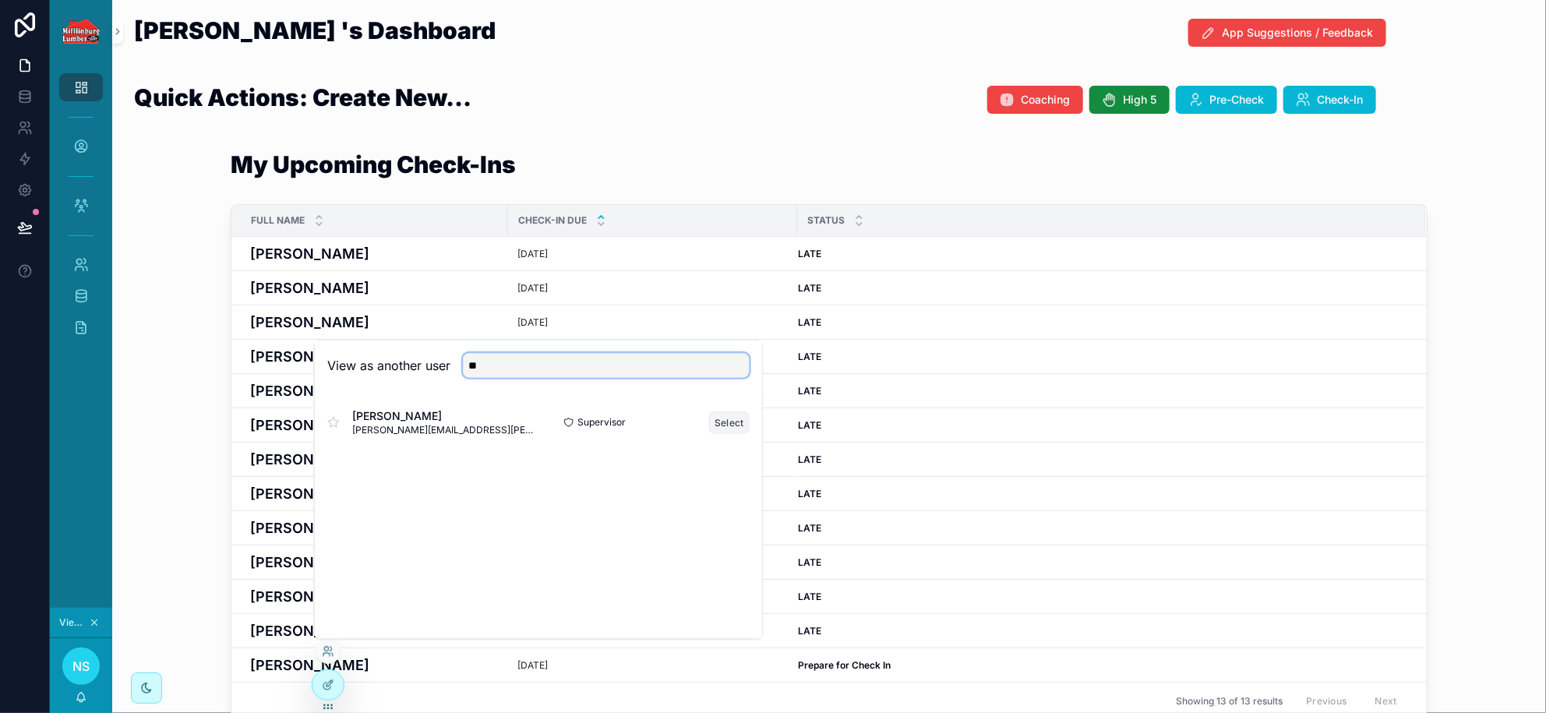
type input "**"
click at [726, 426] on button "Select" at bounding box center [729, 422] width 41 height 23
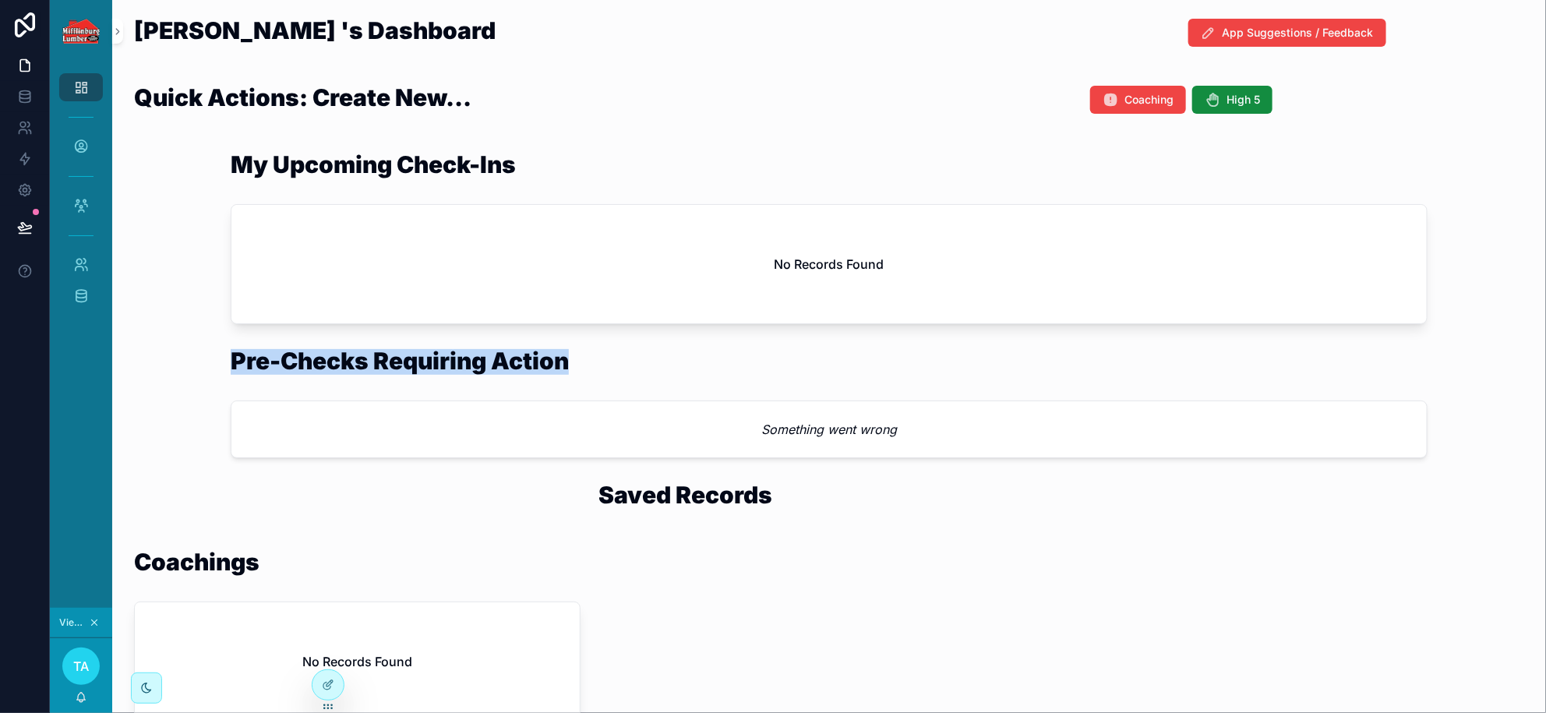
drag, startPoint x: 223, startPoint y: 359, endPoint x: 581, endPoint y: 359, distance: 358.5
click at [581, 359] on div "Pre-Checks Requiring Action Something went wrong" at bounding box center [829, 404] width 1409 height 122
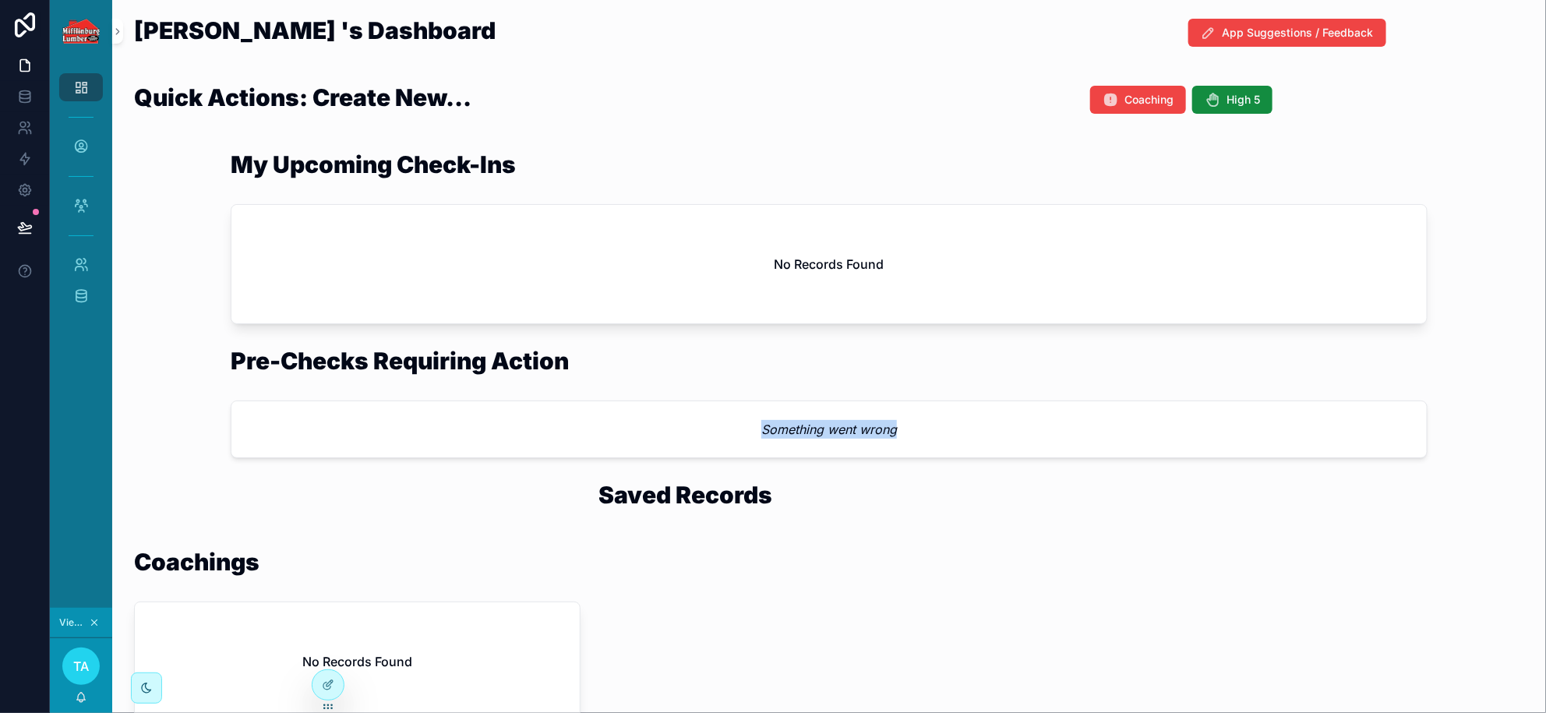
drag, startPoint x: 756, startPoint y: 431, endPoint x: 900, endPoint y: 429, distance: 144.2
click at [900, 429] on div "Something went wrong" at bounding box center [829, 429] width 1196 height 56
click at [330, 654] on icon at bounding box center [328, 651] width 12 height 12
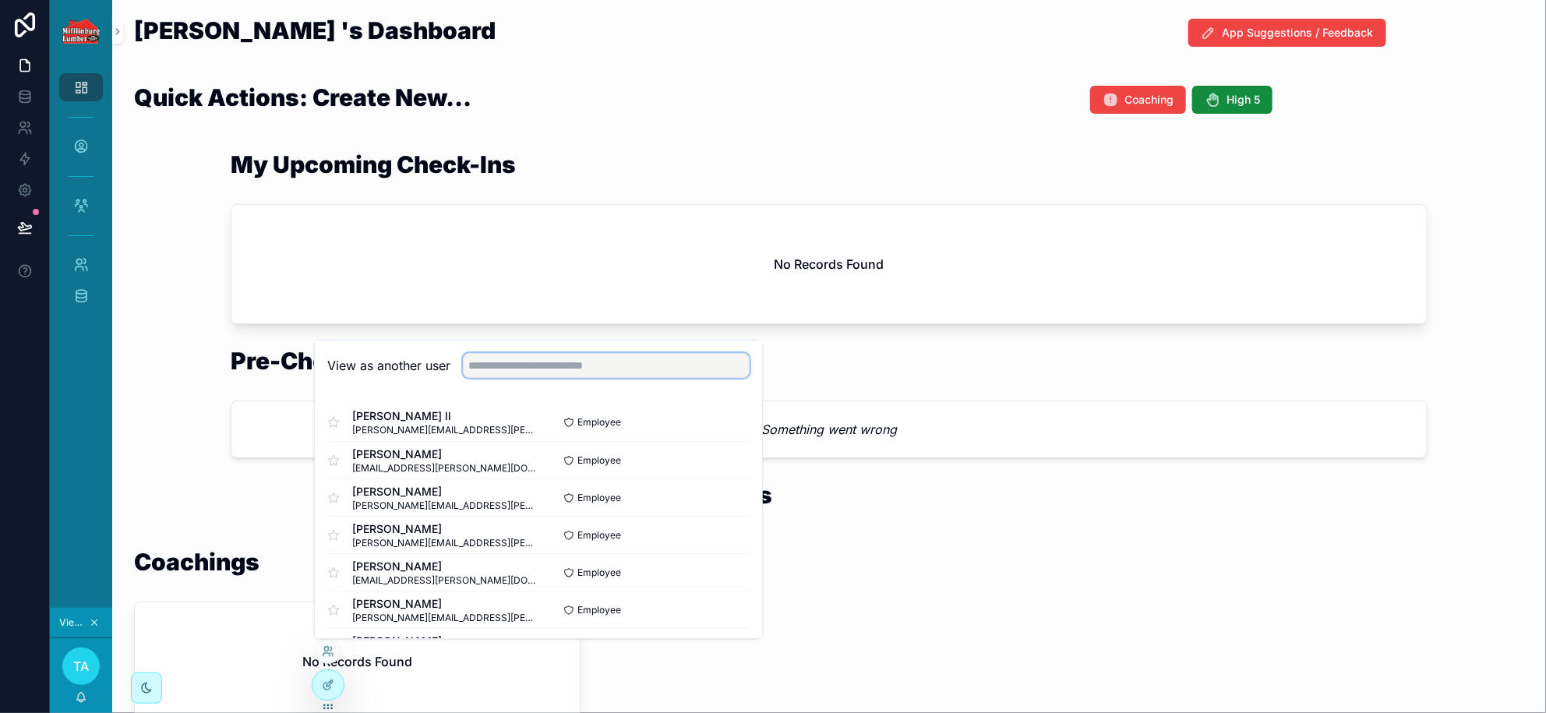
click at [497, 365] on input "text" at bounding box center [606, 365] width 287 height 25
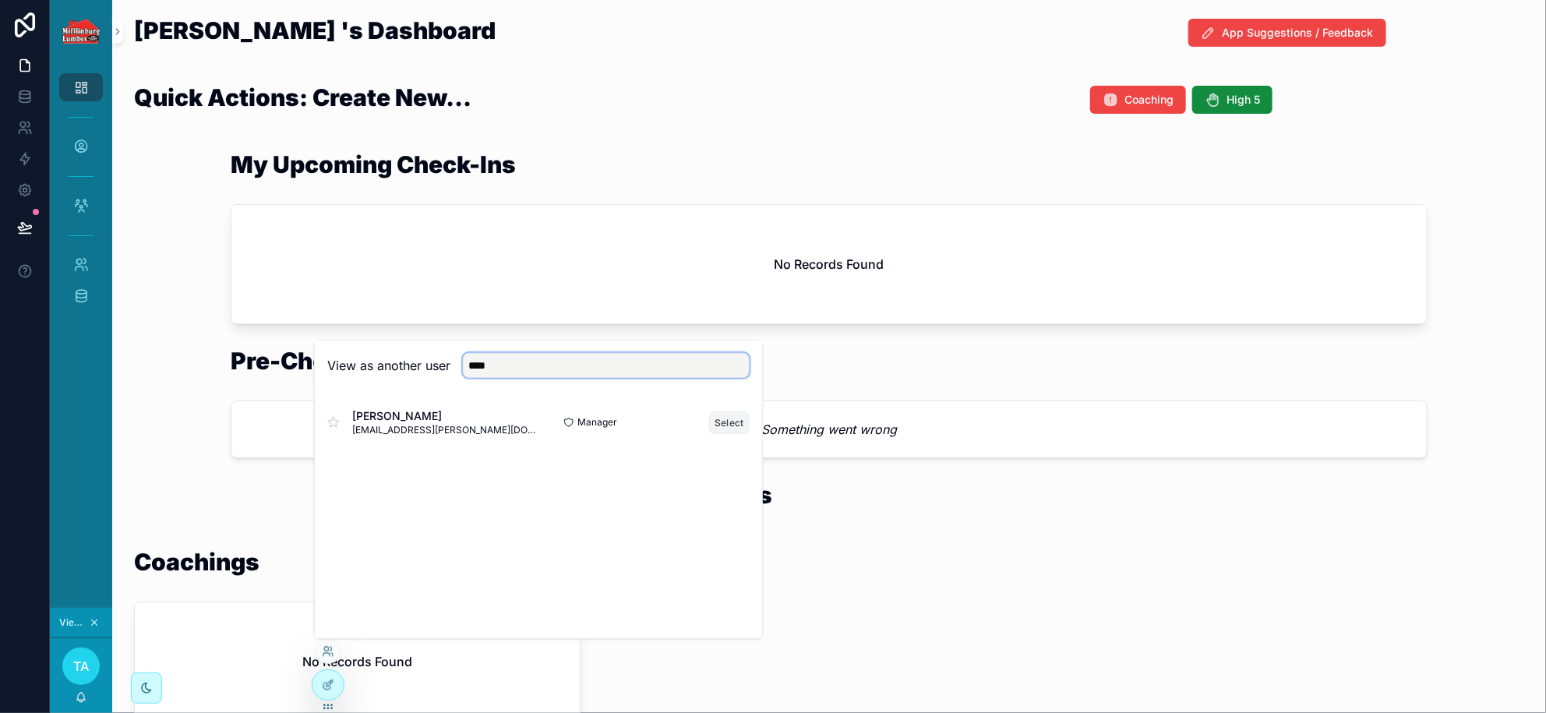
type input "****"
click at [723, 418] on button "Select" at bounding box center [729, 422] width 41 height 23
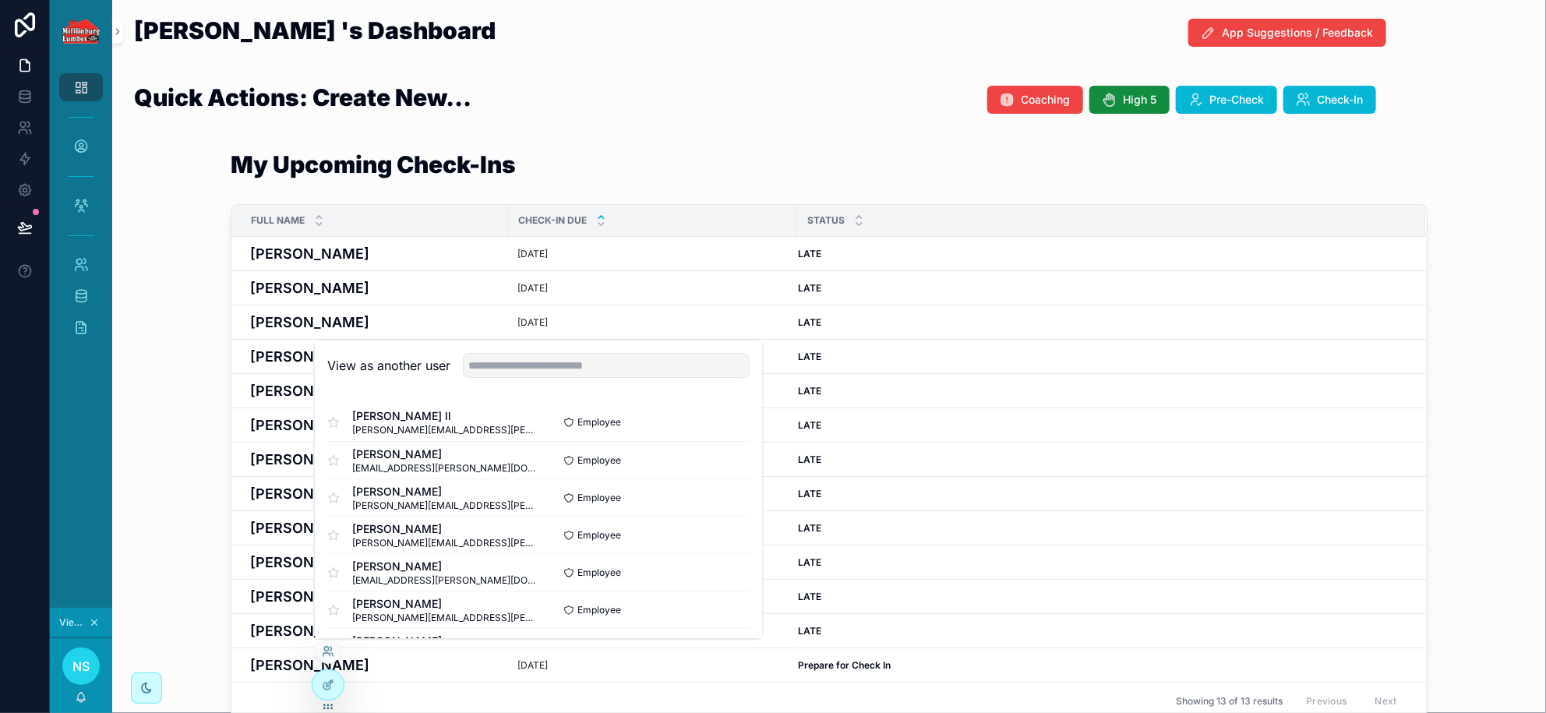
click at [148, 427] on div "My Upcoming Check-Ins Full Name Check-In Due Status [PERSON_NAME] [DATE] [PERSO…" at bounding box center [829, 437] width 1409 height 580
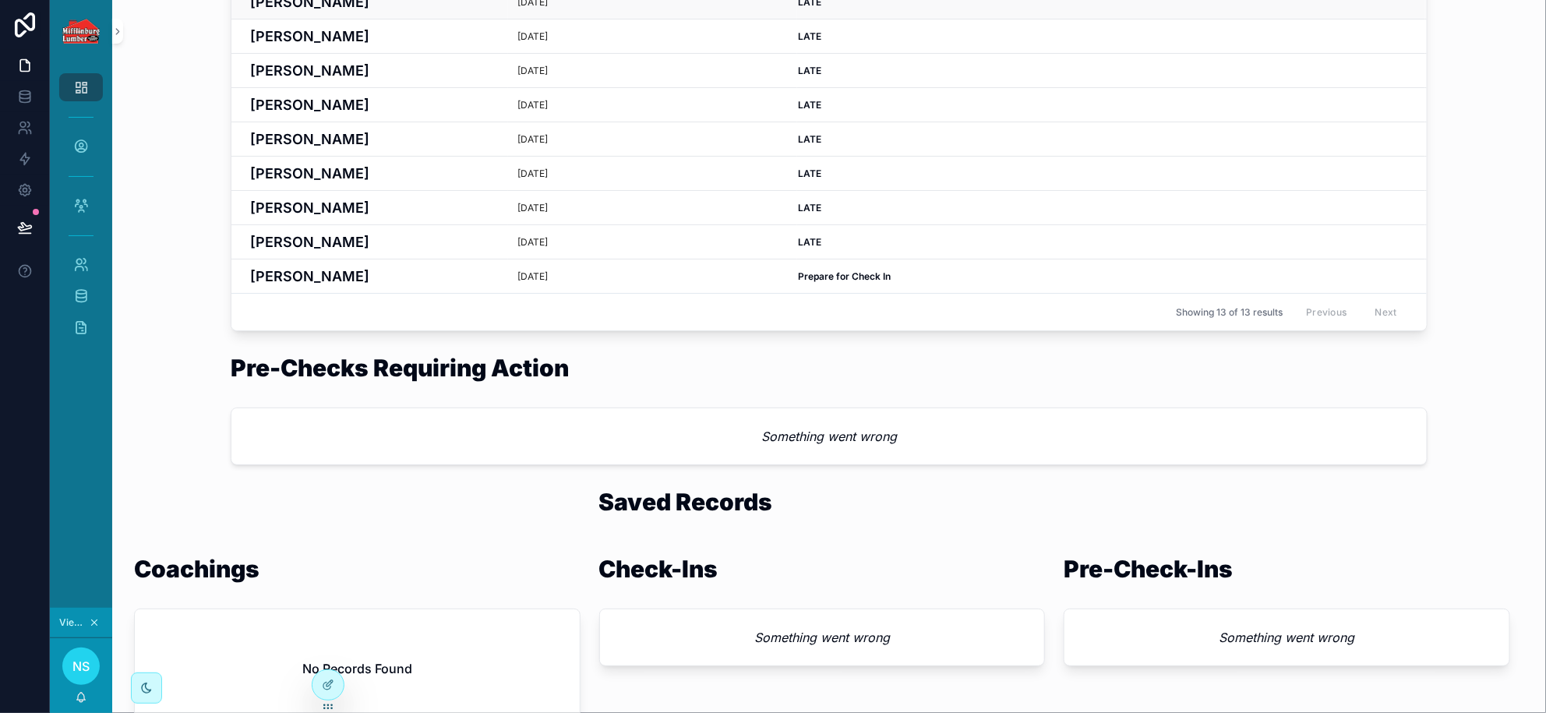
scroll to position [533, 0]
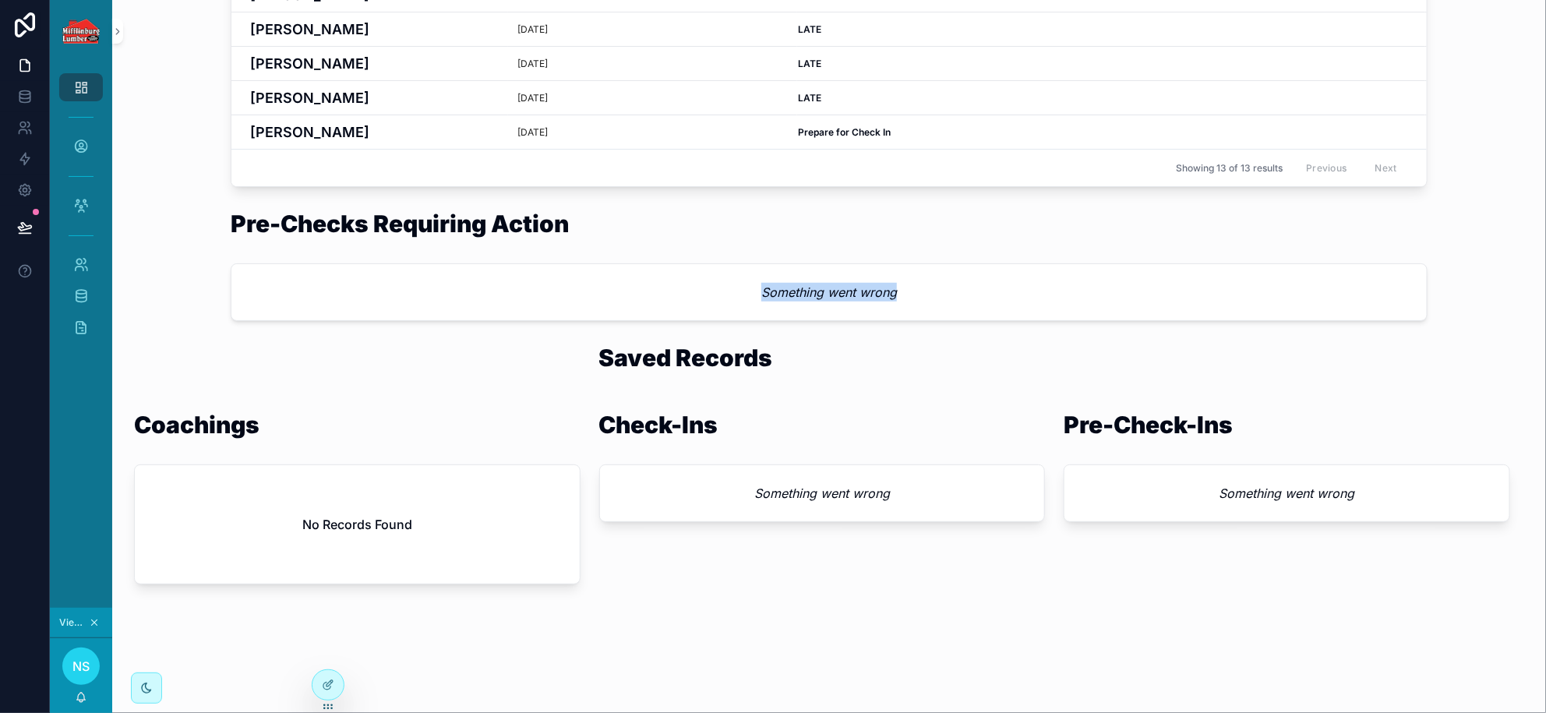
drag, startPoint x: 903, startPoint y: 295, endPoint x: 757, endPoint y: 300, distance: 145.8
click at [757, 300] on div "Something went wrong" at bounding box center [829, 292] width 1196 height 56
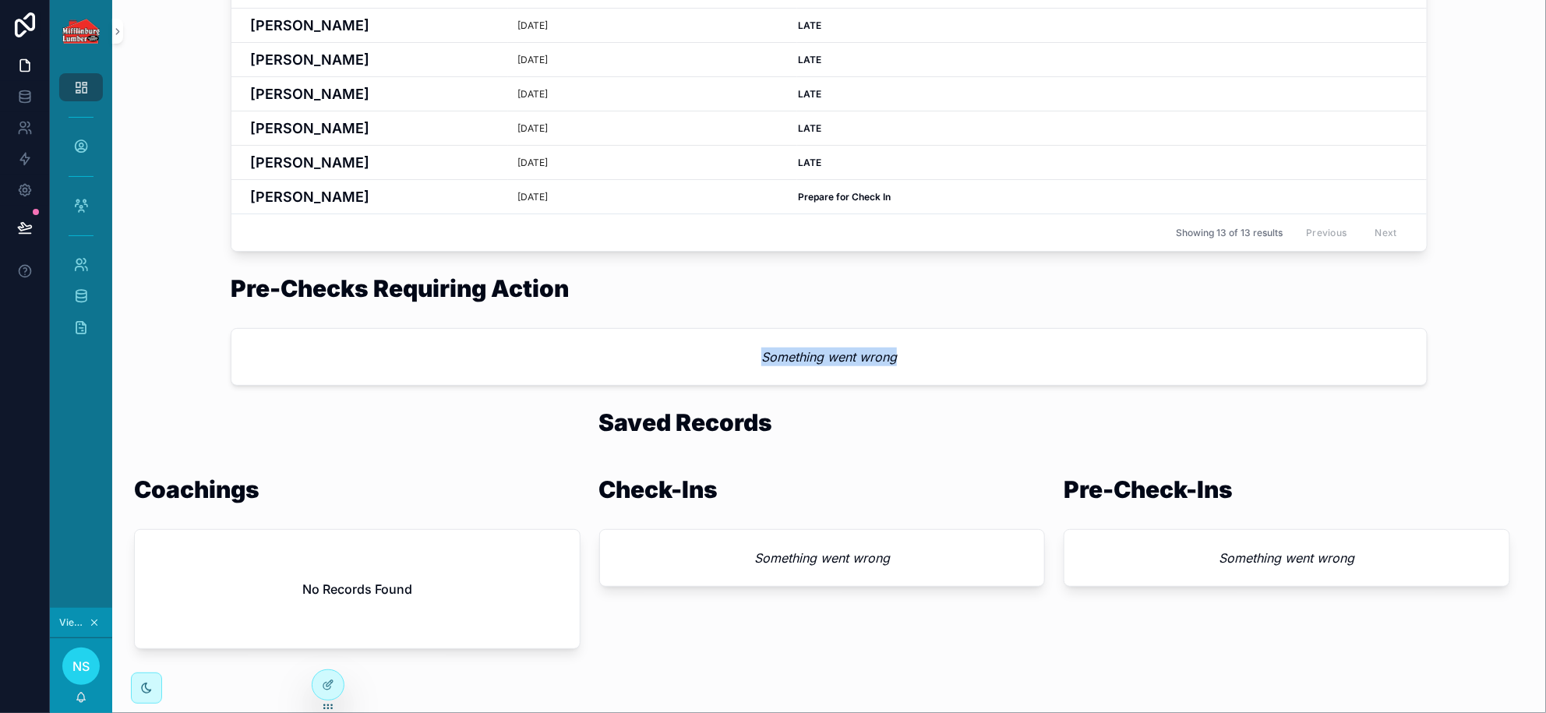
scroll to position [436, 0]
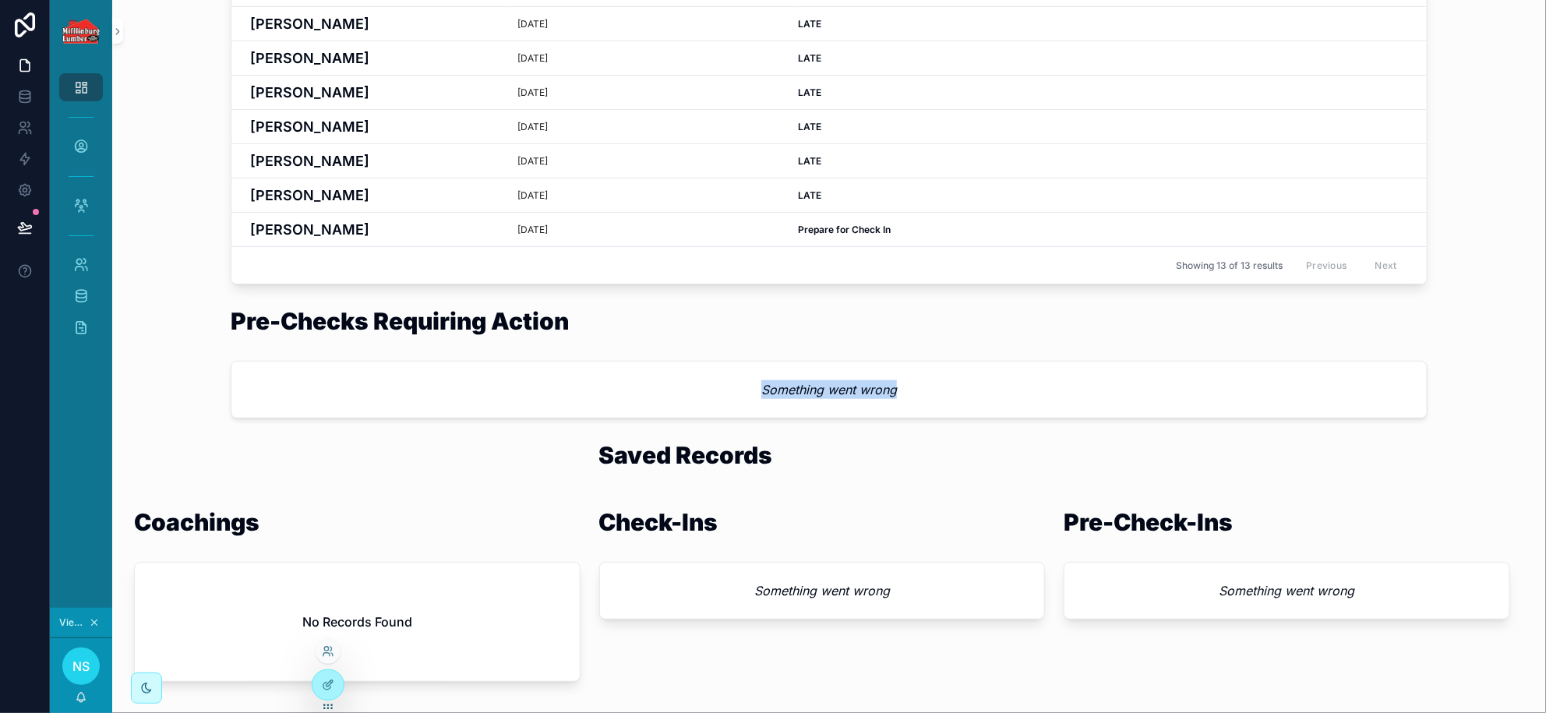
click at [334, 658] on div at bounding box center [328, 651] width 25 height 25
click at [330, 648] on icon at bounding box center [328, 651] width 12 height 12
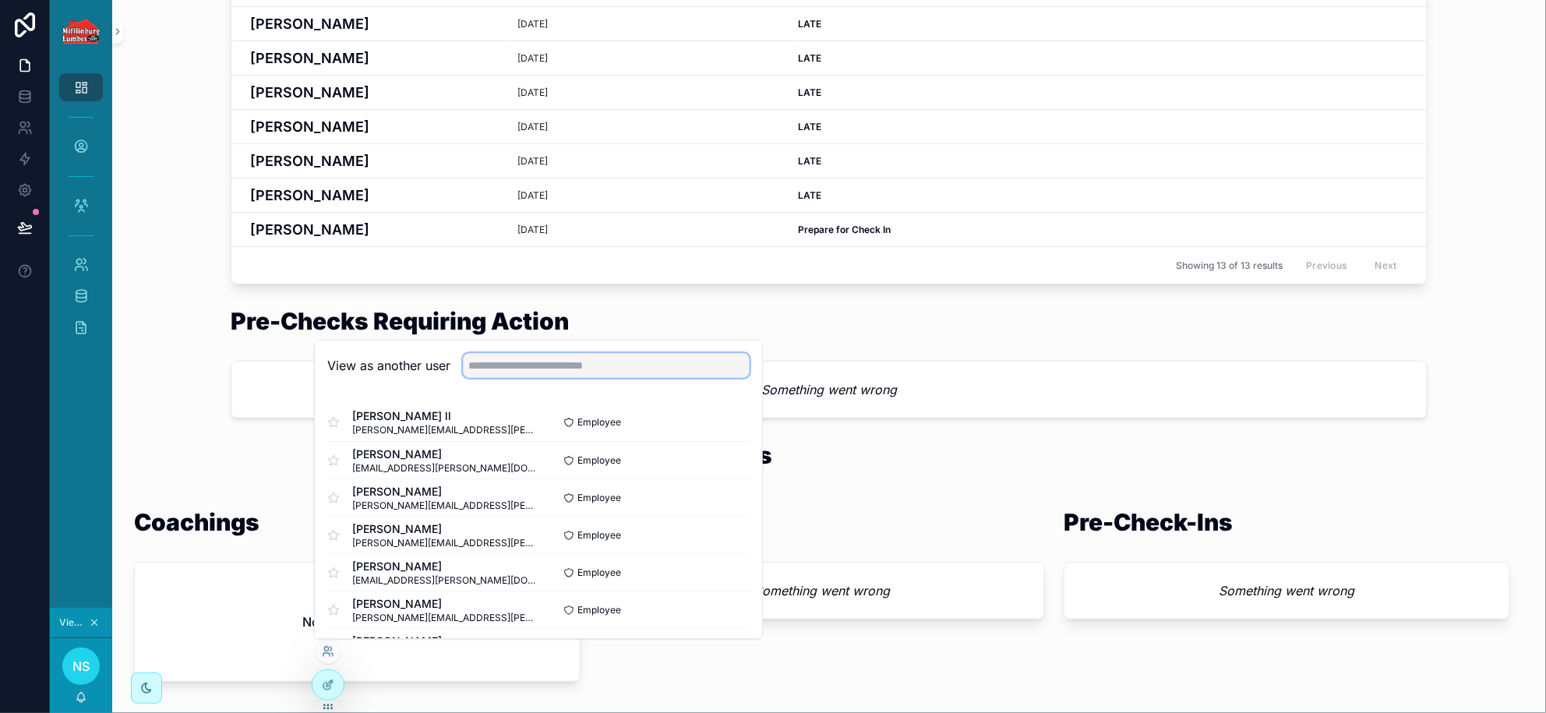
click at [527, 368] on input "text" at bounding box center [606, 365] width 287 height 25
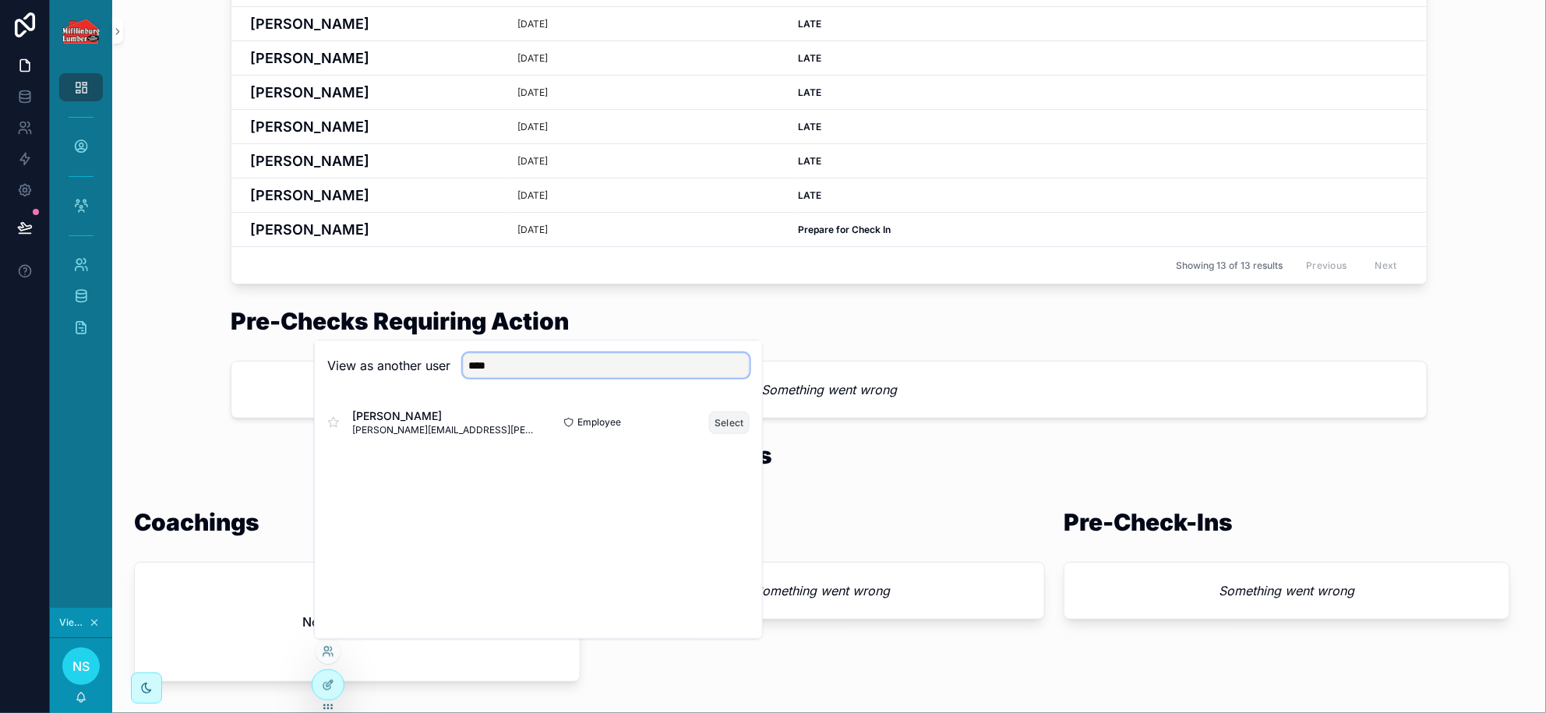
type input "****"
click at [718, 418] on button "Select" at bounding box center [729, 422] width 41 height 23
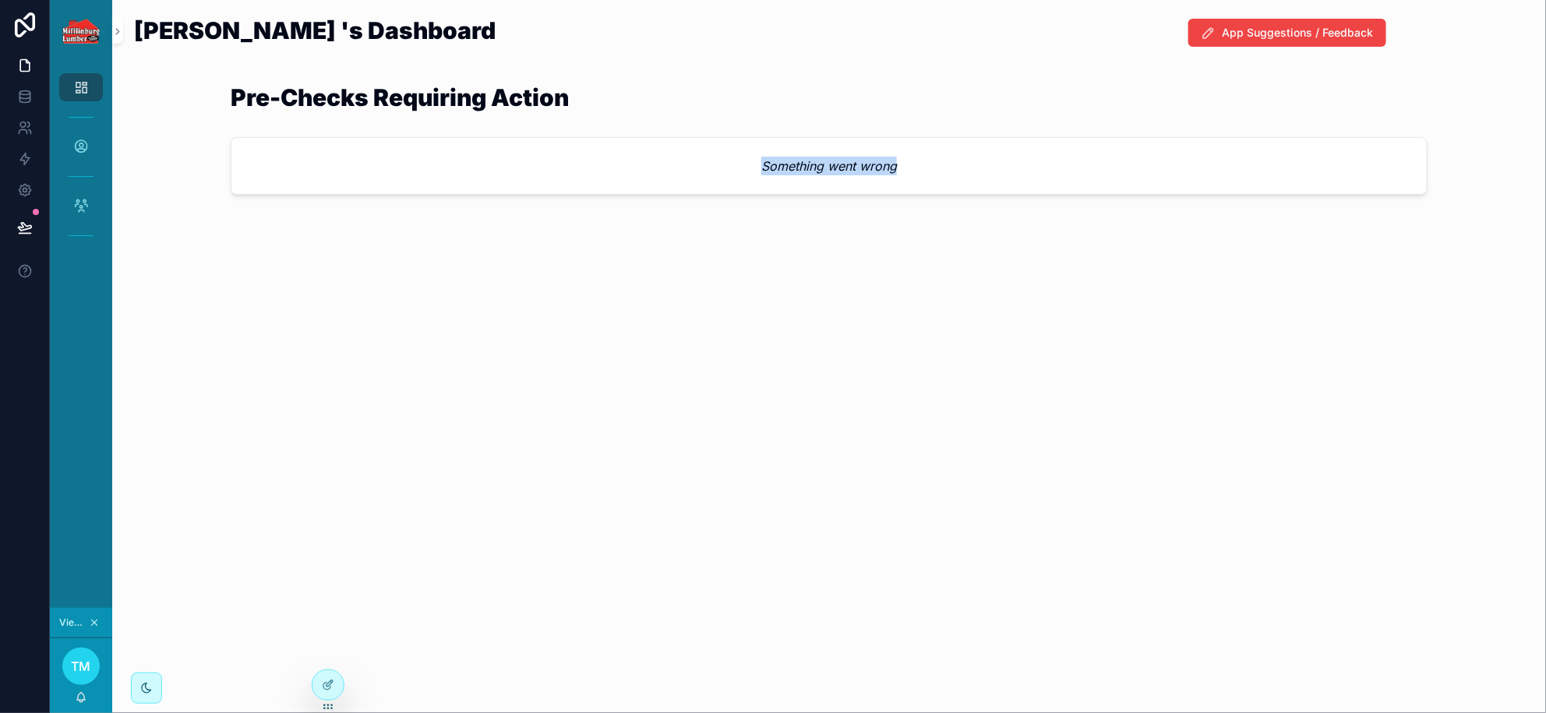
drag, startPoint x: 919, startPoint y: 157, endPoint x: 731, endPoint y: 169, distance: 188.2
click at [731, 169] on div "Something went wrong" at bounding box center [829, 166] width 1196 height 56
click at [327, 689] on icon at bounding box center [326, 686] width 7 height 7
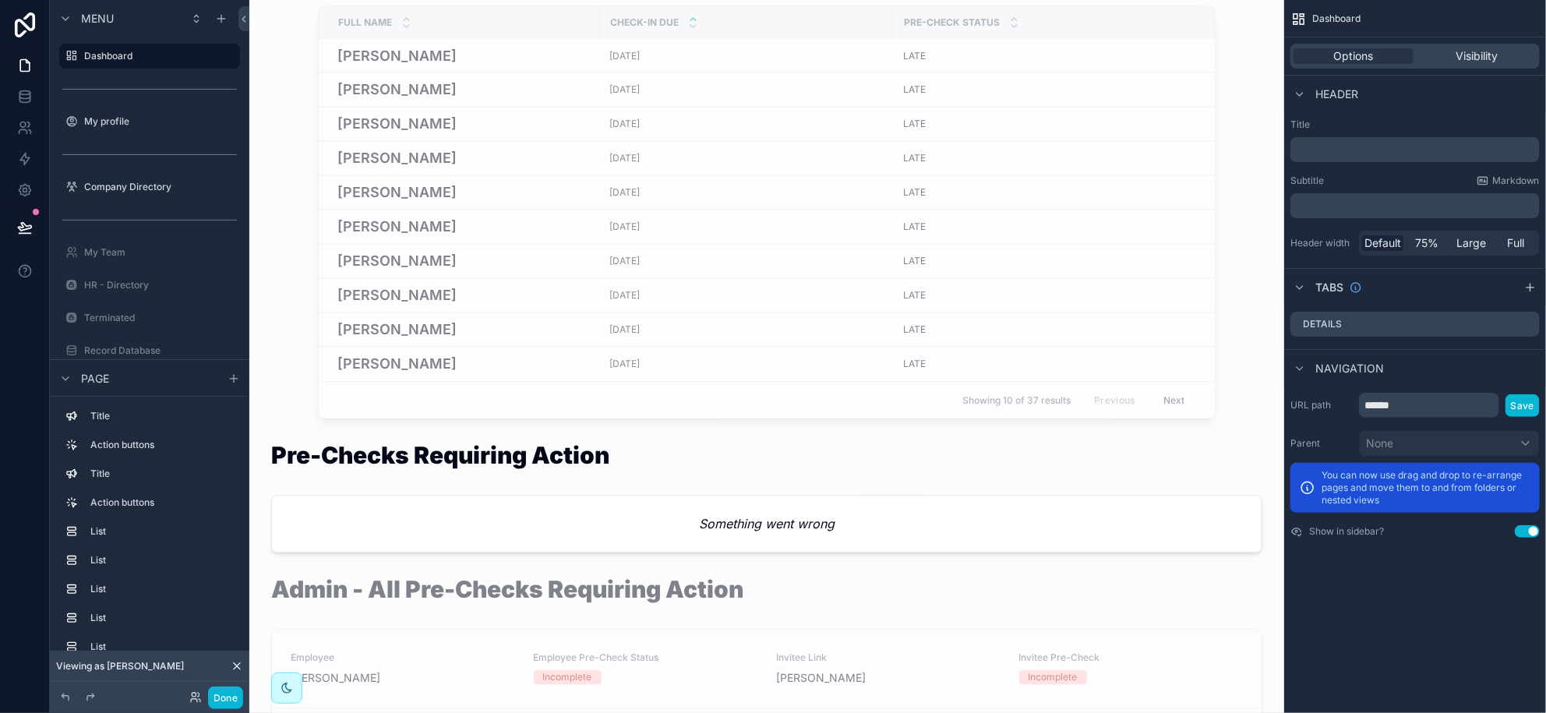
scroll to position [1558, 0]
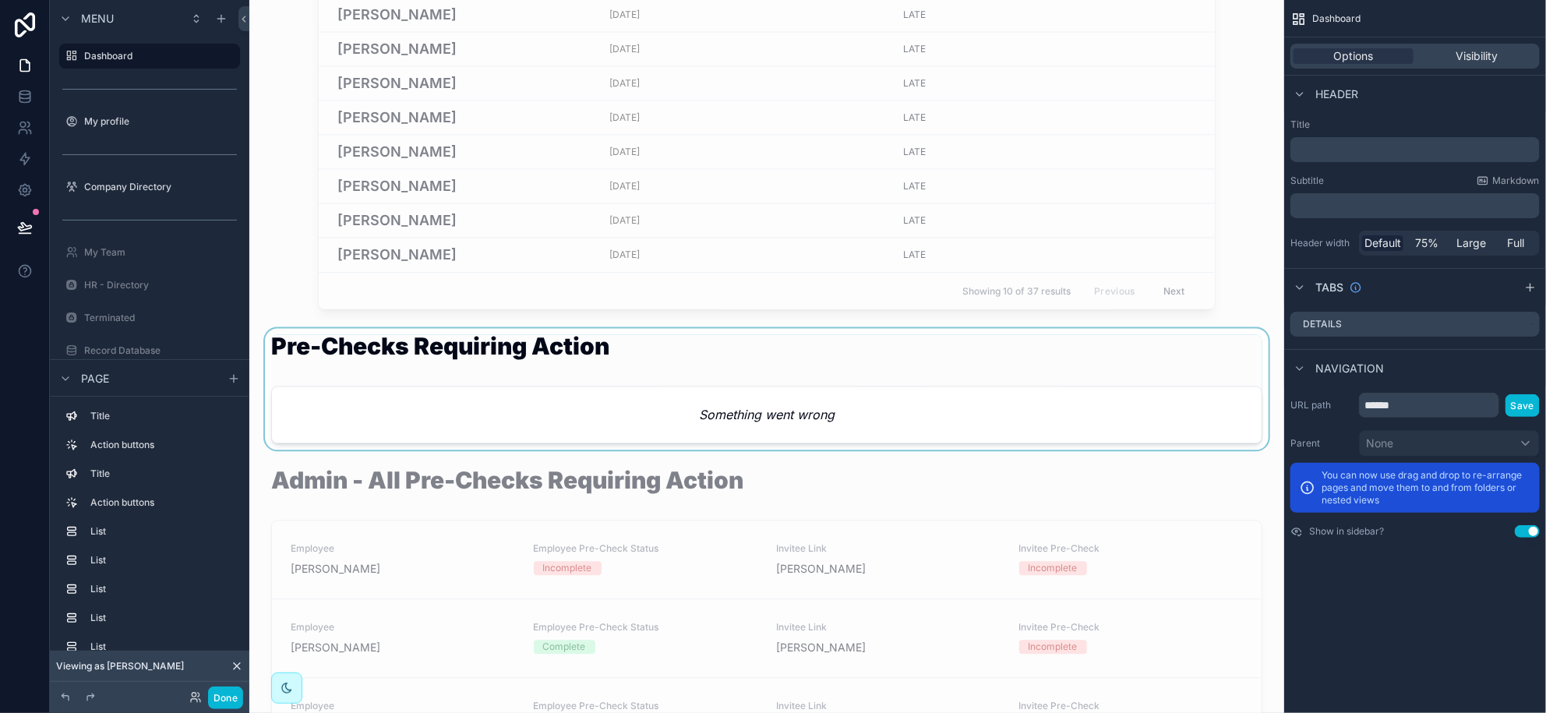
click at [557, 437] on div "scrollable content" at bounding box center [767, 389] width 1010 height 122
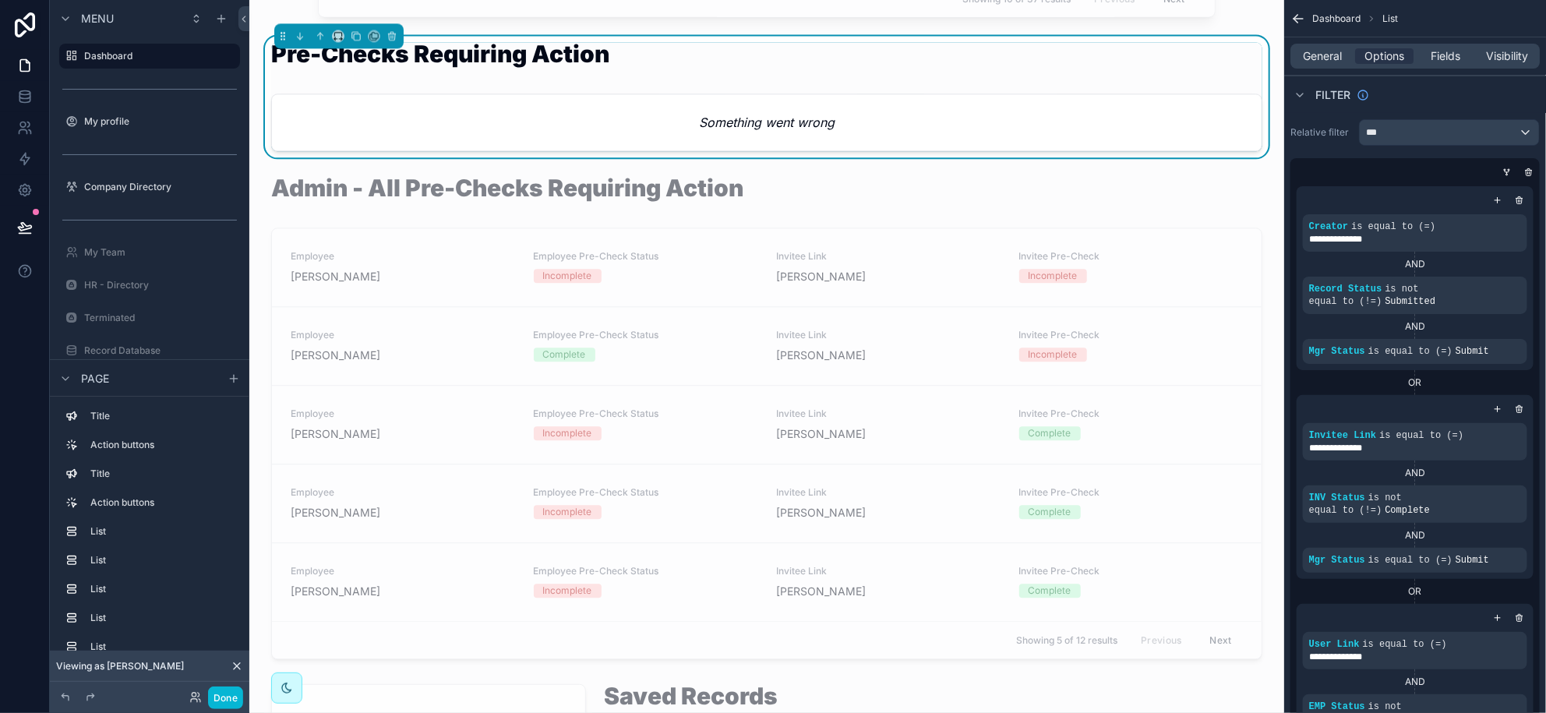
scroll to position [1461, 0]
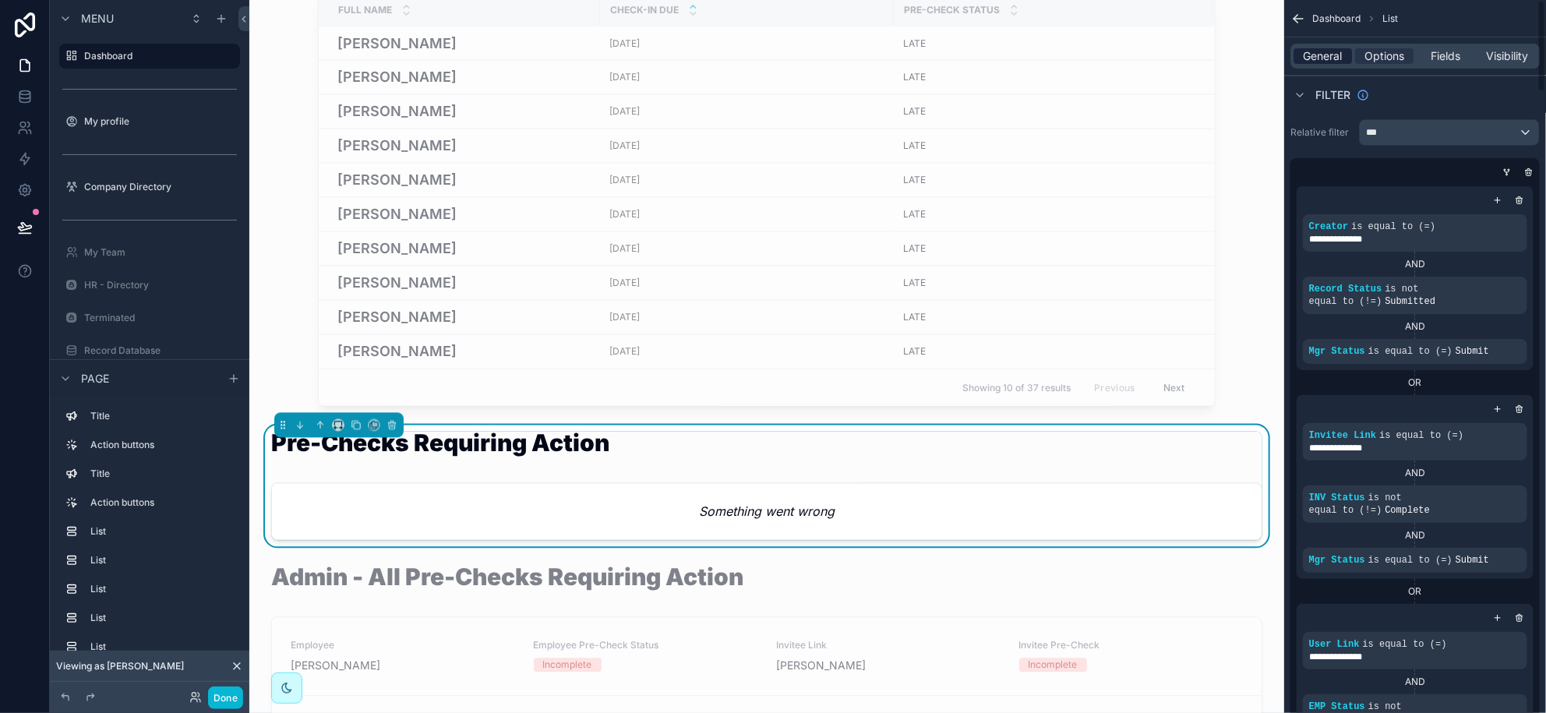
click at [1323, 53] on span "General" at bounding box center [1323, 56] width 39 height 16
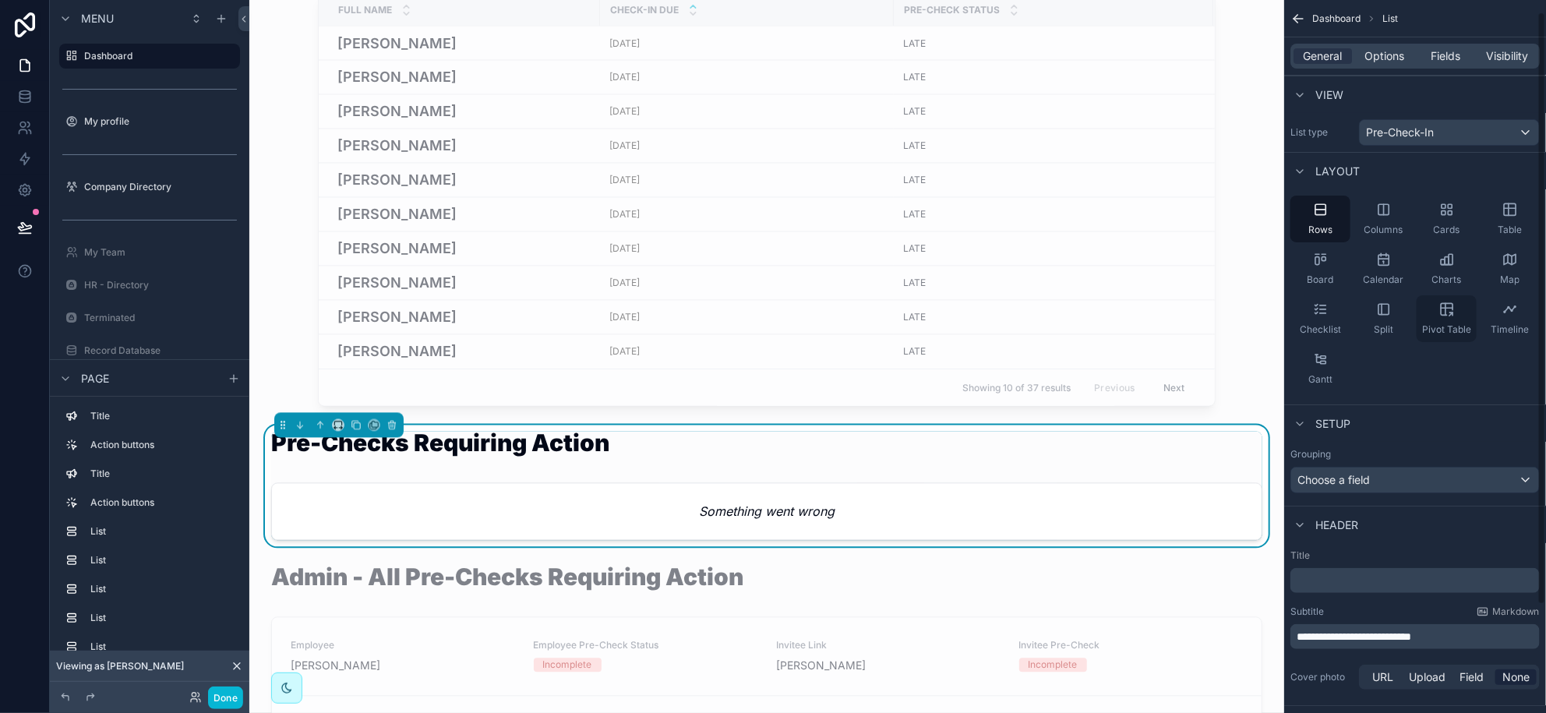
scroll to position [143, 0]
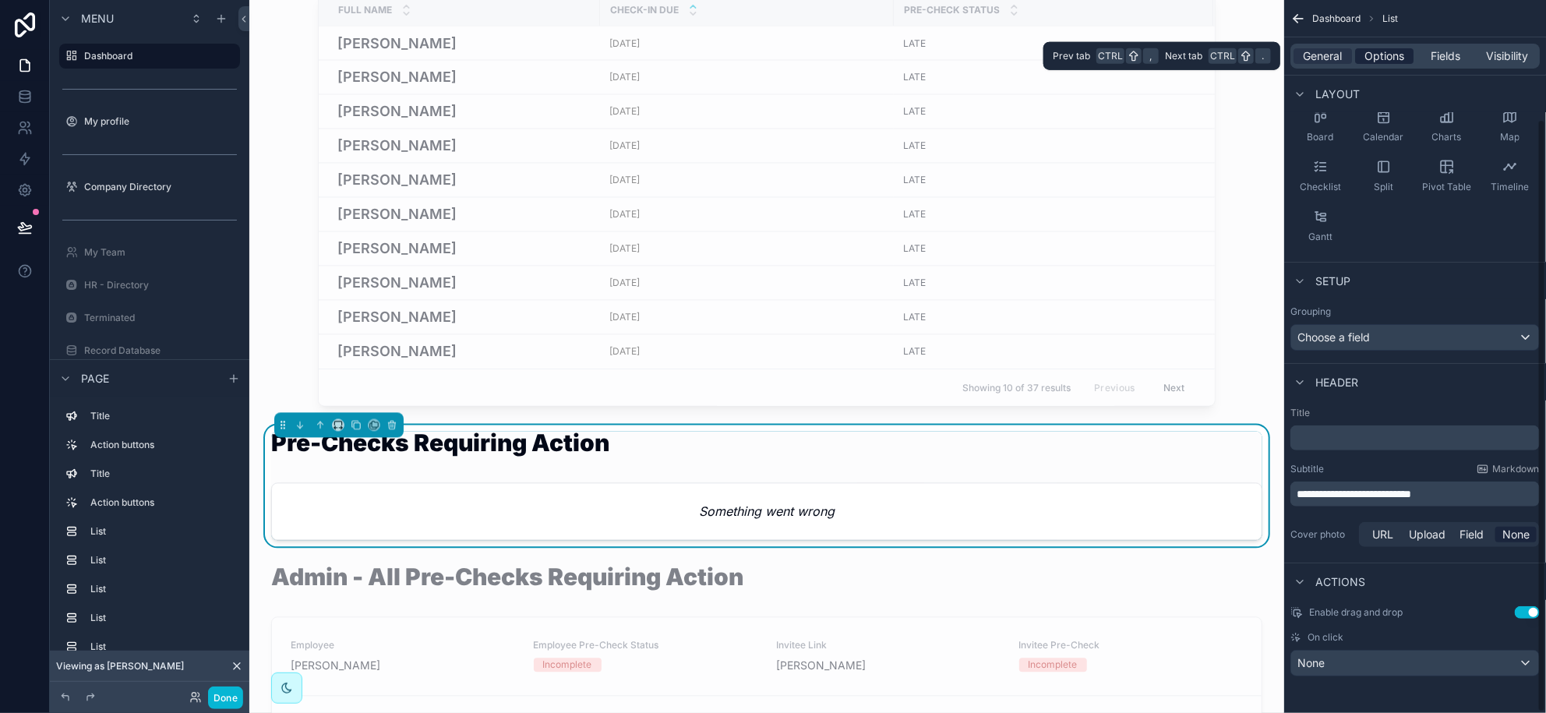
click at [1374, 50] on span "Options" at bounding box center [1385, 56] width 40 height 16
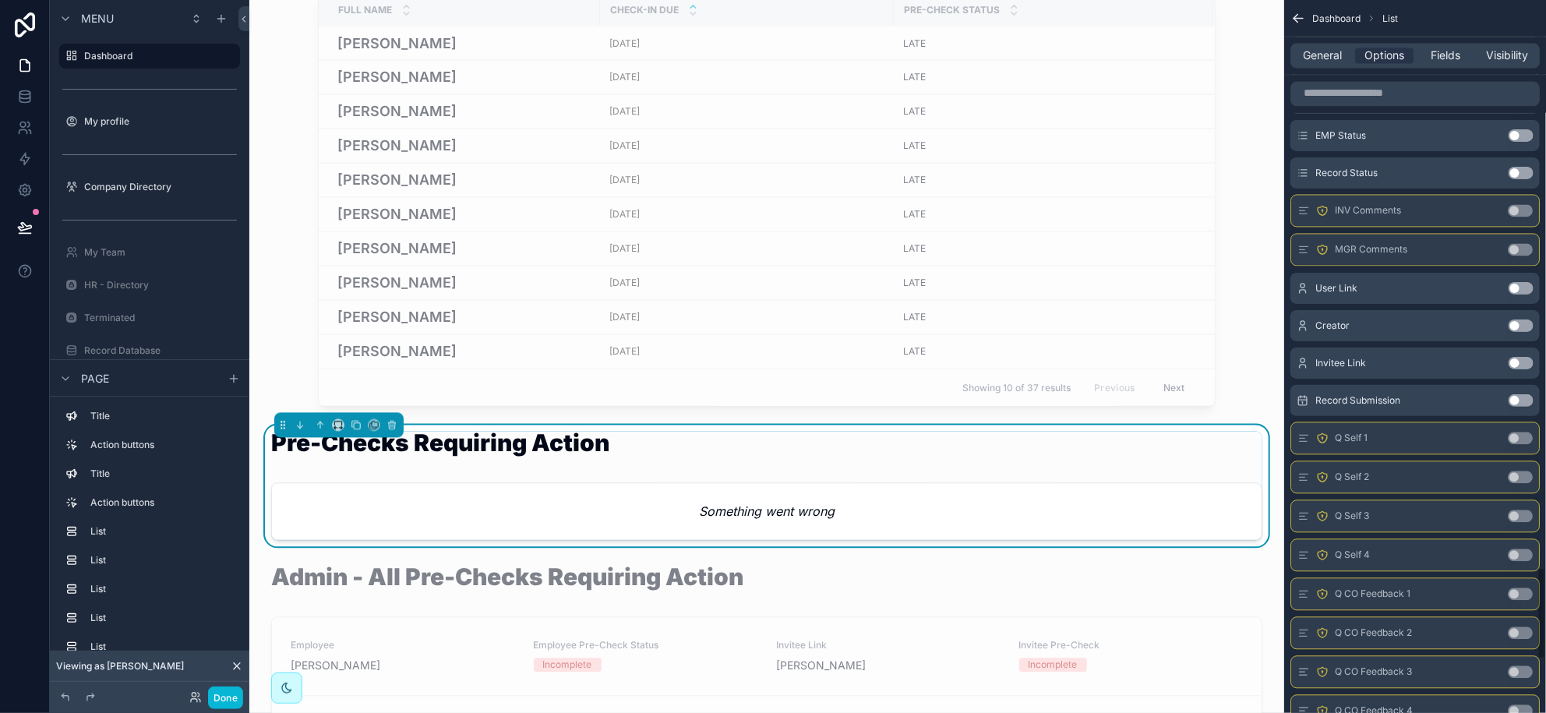
scroll to position [4091, 0]
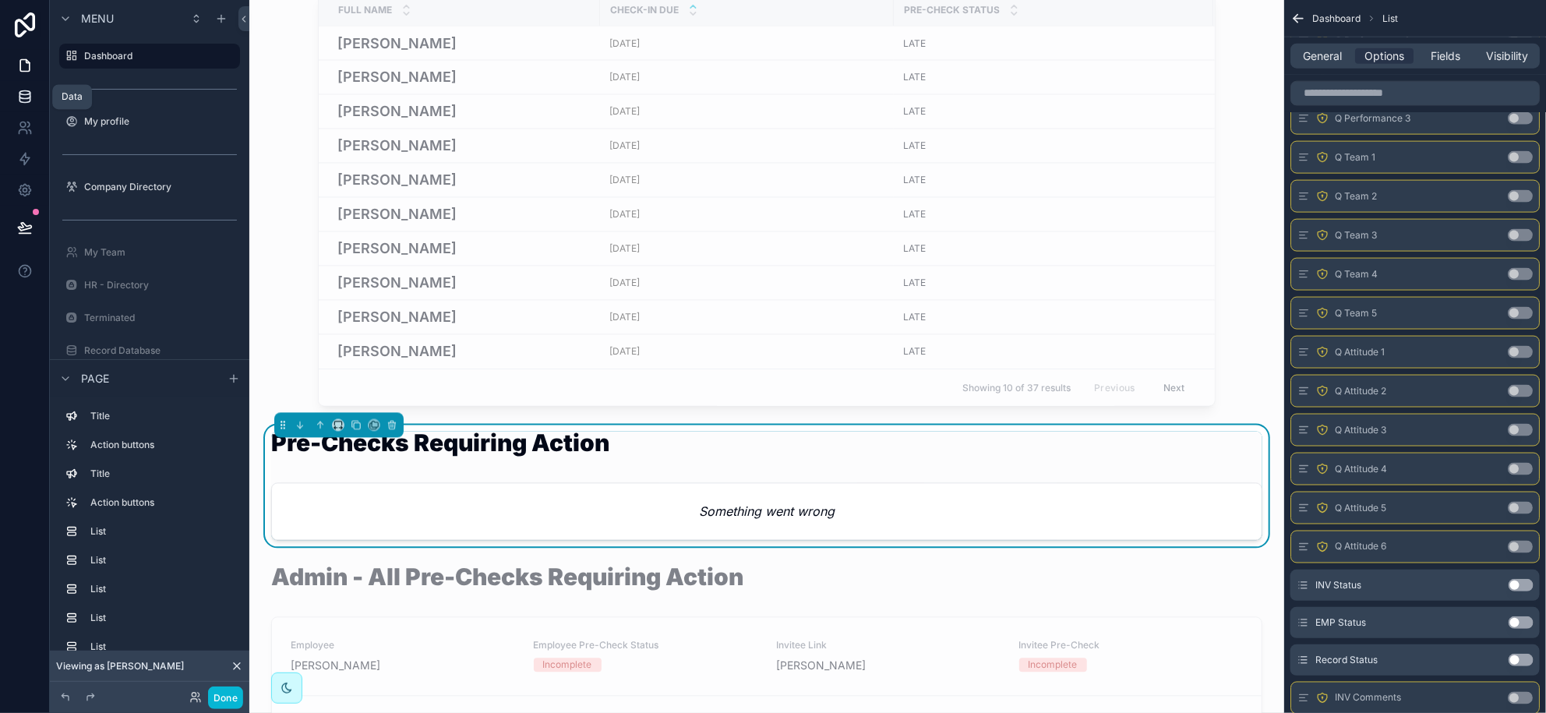
click at [26, 89] on icon at bounding box center [25, 97] width 16 height 16
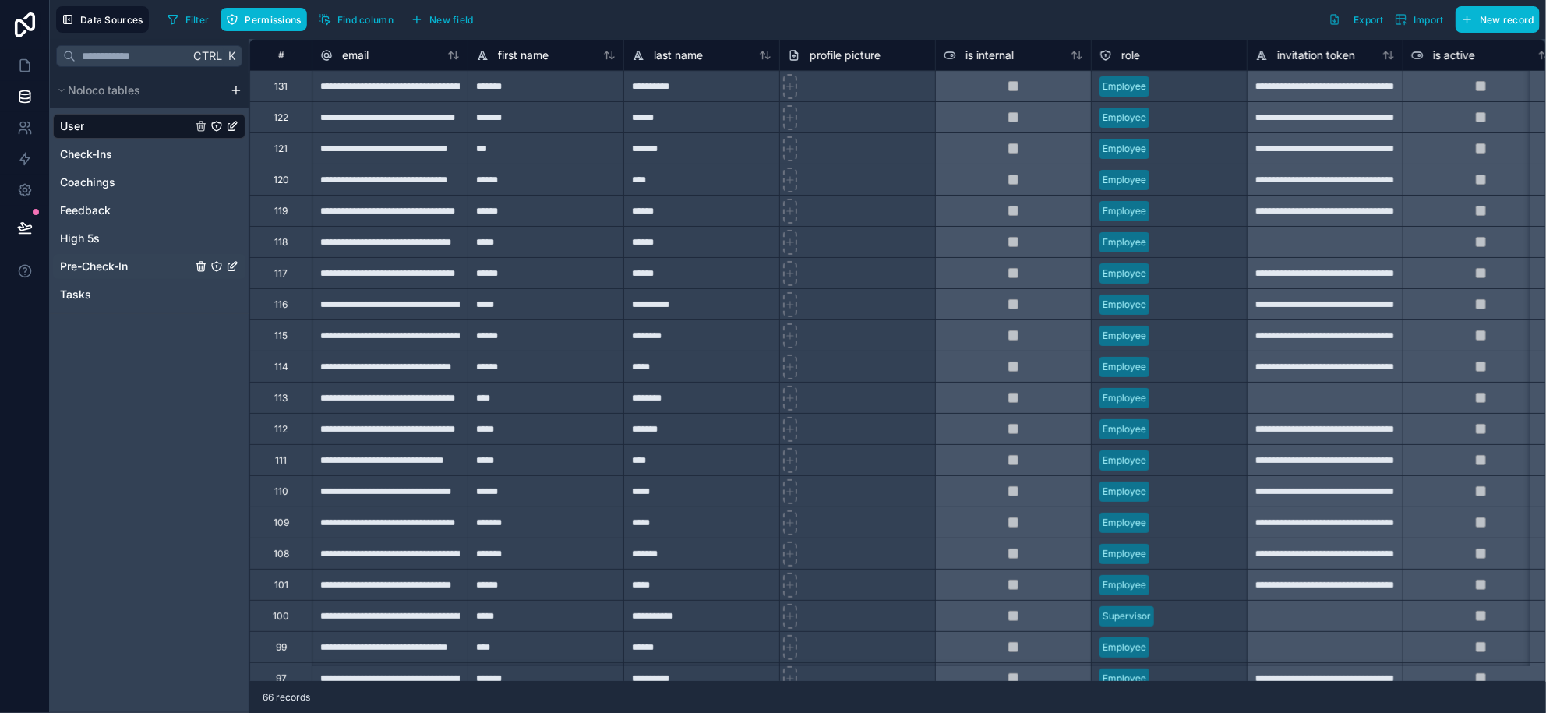
click at [215, 267] on icon "Pre-Check-In" at bounding box center [216, 266] width 12 height 12
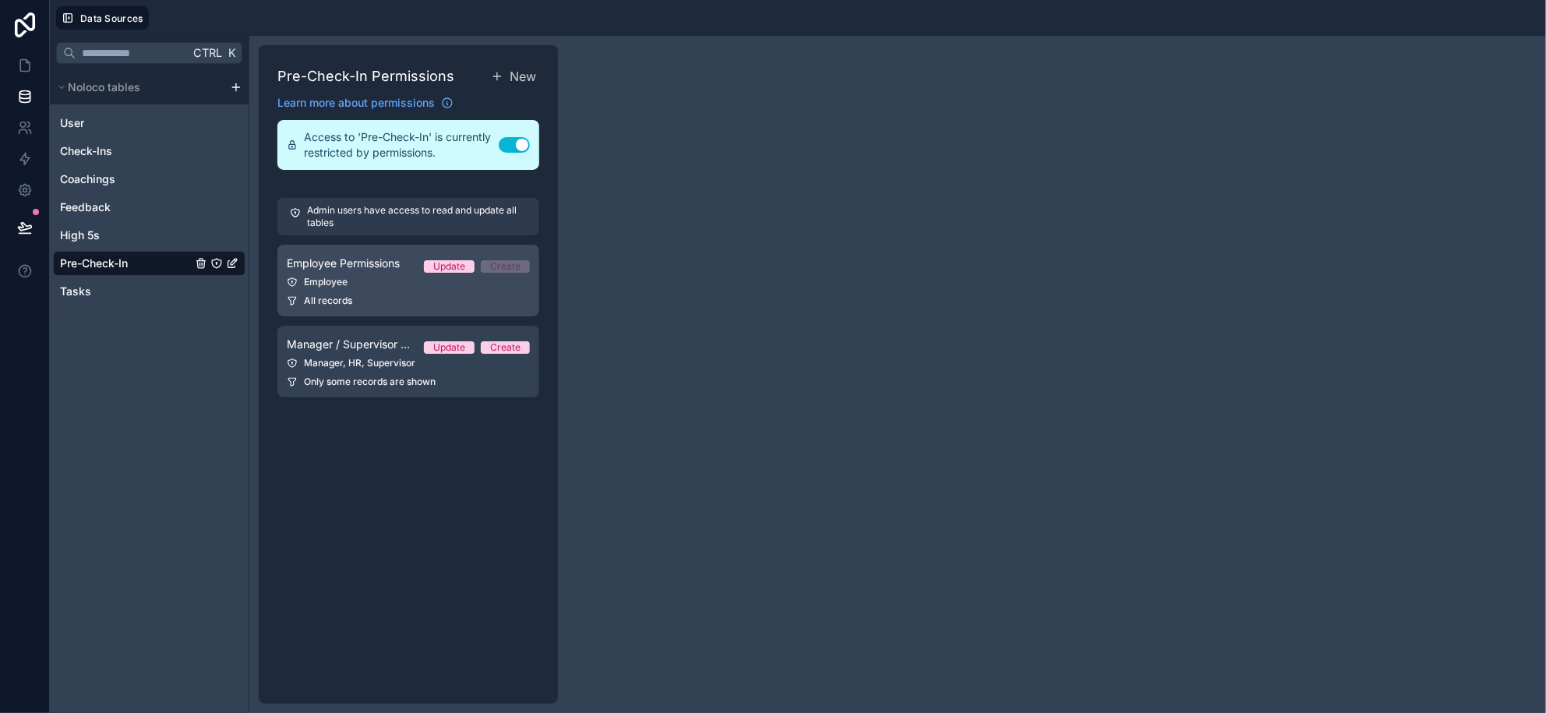
click at [369, 276] on div "Employee" at bounding box center [408, 282] width 243 height 12
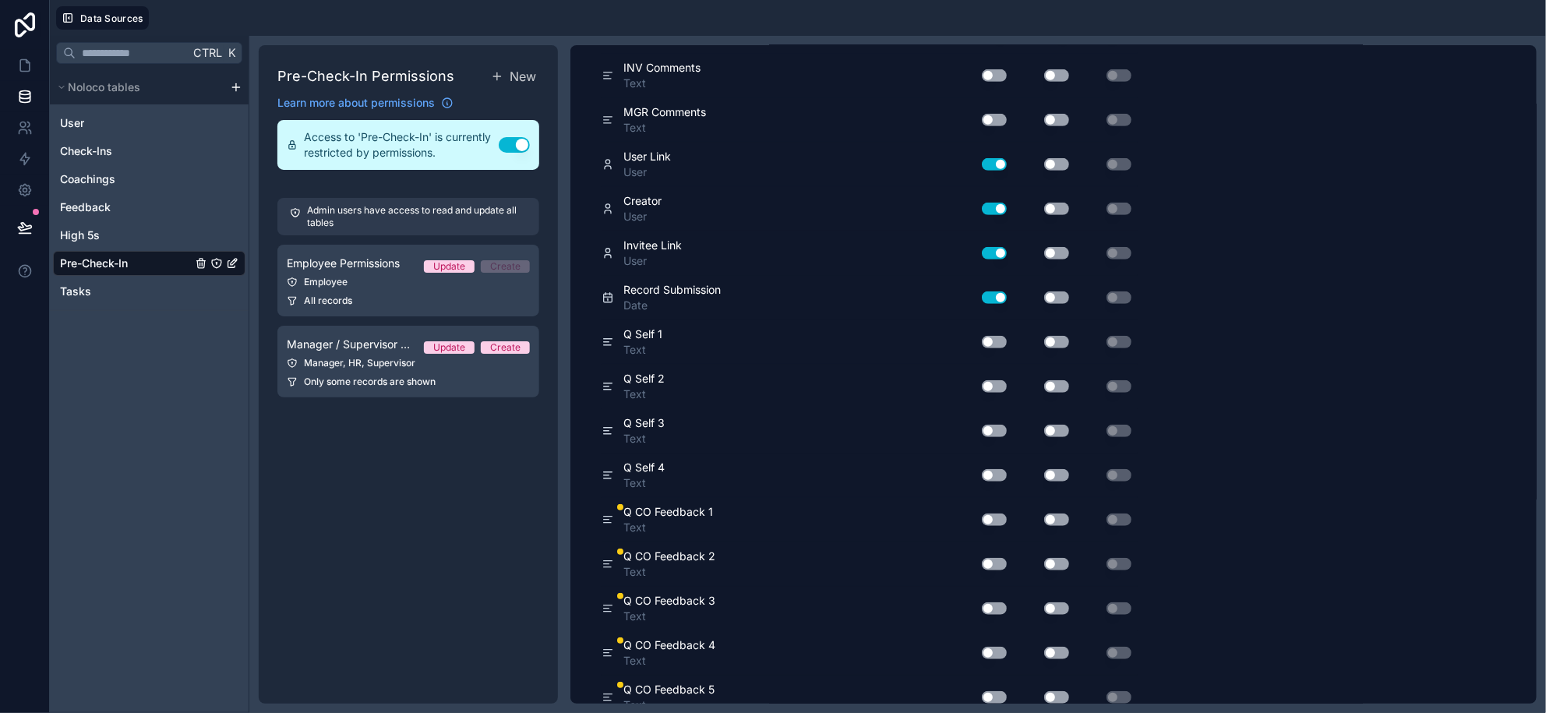
scroll to position [3697, 0]
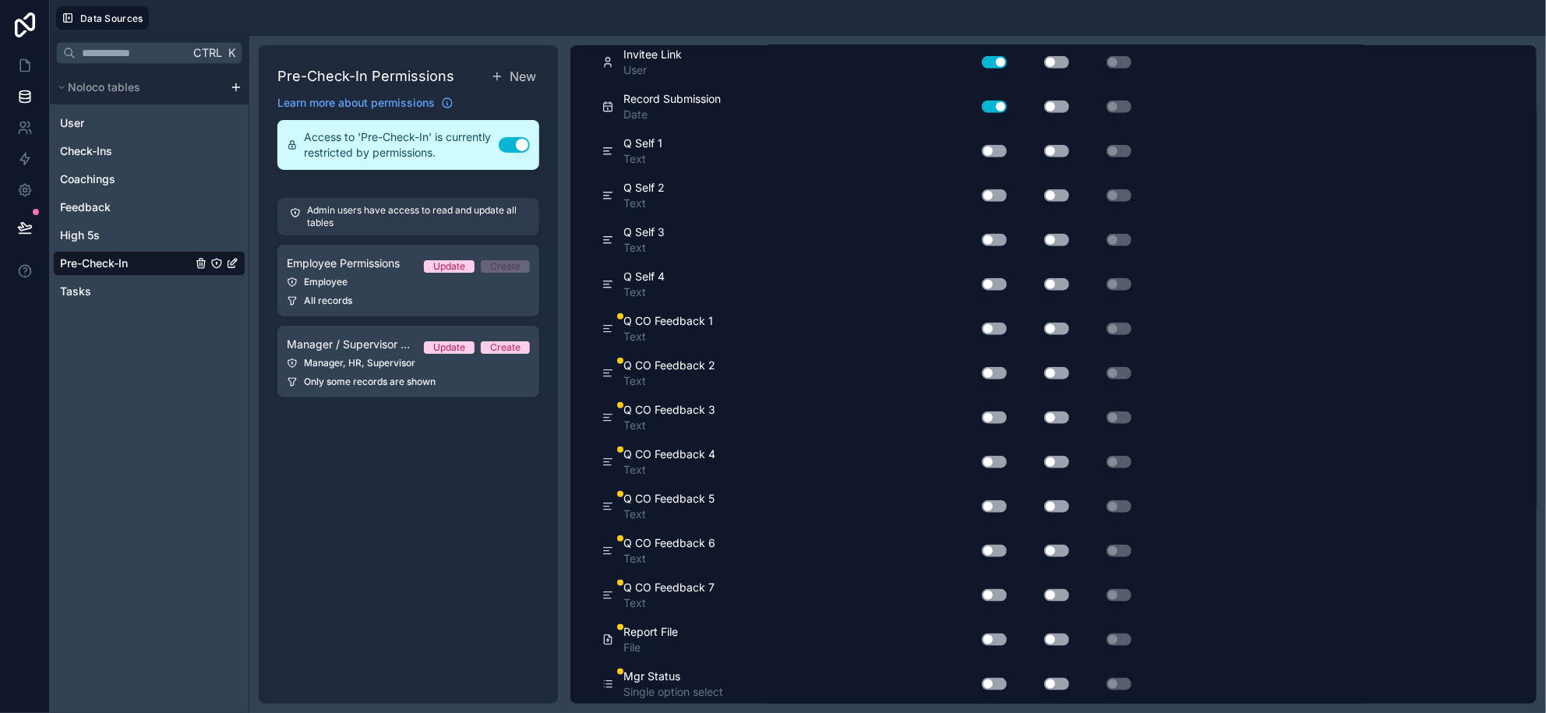
click at [990, 327] on button "Use setting" at bounding box center [994, 329] width 25 height 12
click at [987, 369] on button "Use setting" at bounding box center [994, 373] width 25 height 12
click at [991, 412] on button "Use setting" at bounding box center [994, 418] width 25 height 12
click at [995, 461] on button "Use setting" at bounding box center [994, 462] width 25 height 12
click at [994, 502] on button "Use setting" at bounding box center [994, 506] width 25 height 12
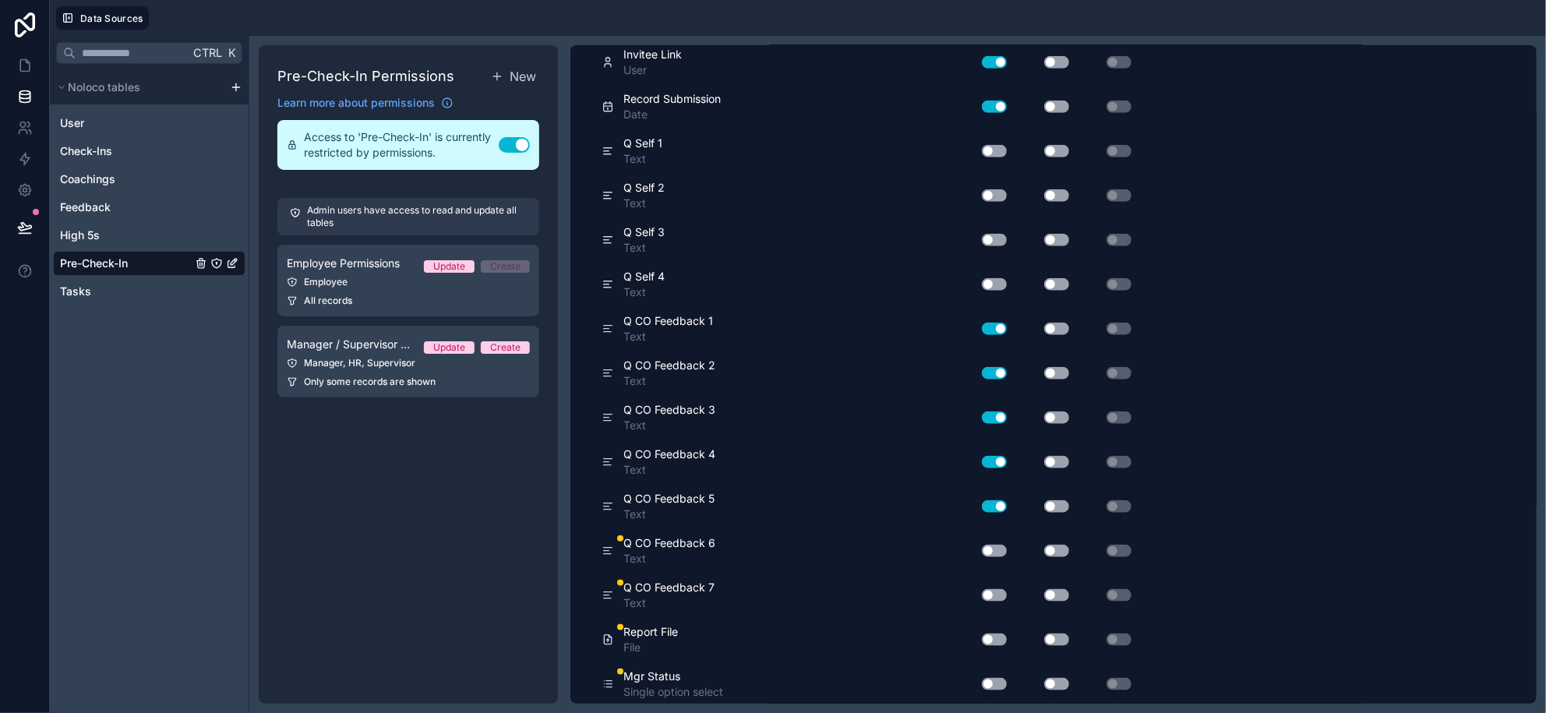
click at [992, 545] on button "Use setting" at bounding box center [994, 551] width 25 height 12
click at [991, 591] on button "Use setting" at bounding box center [994, 595] width 25 height 12
click at [1002, 325] on button "Use setting" at bounding box center [994, 329] width 25 height 12
click at [994, 371] on button "Use setting" at bounding box center [994, 373] width 25 height 12
click at [995, 412] on button "Use setting" at bounding box center [994, 418] width 25 height 12
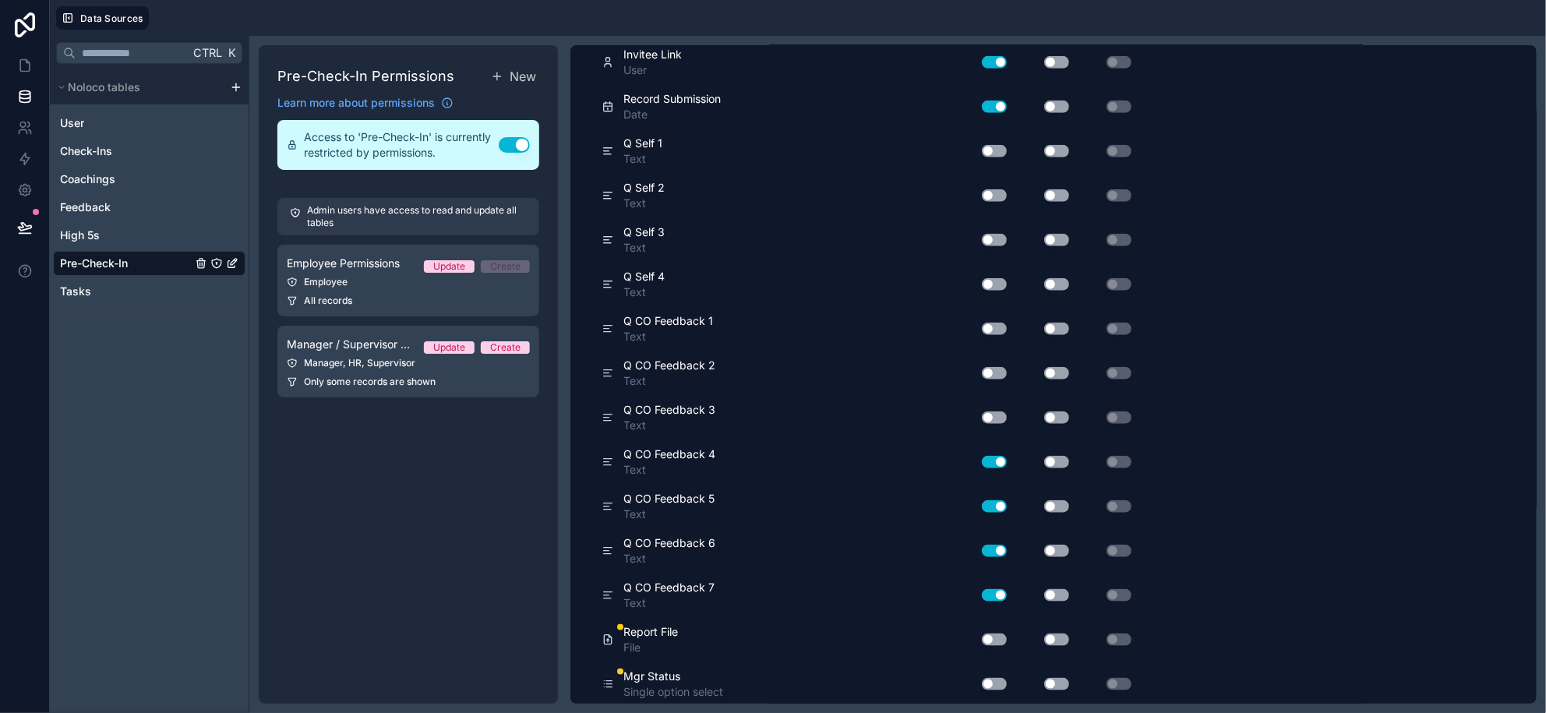
click at [1002, 463] on button "Use setting" at bounding box center [994, 462] width 25 height 12
drag, startPoint x: 994, startPoint y: 502, endPoint x: 994, endPoint y: 521, distance: 18.7
click at [994, 503] on button "Use setting" at bounding box center [994, 506] width 25 height 12
click at [994, 553] on button "Use setting" at bounding box center [994, 551] width 25 height 12
click at [995, 589] on button "Use setting" at bounding box center [994, 595] width 25 height 12
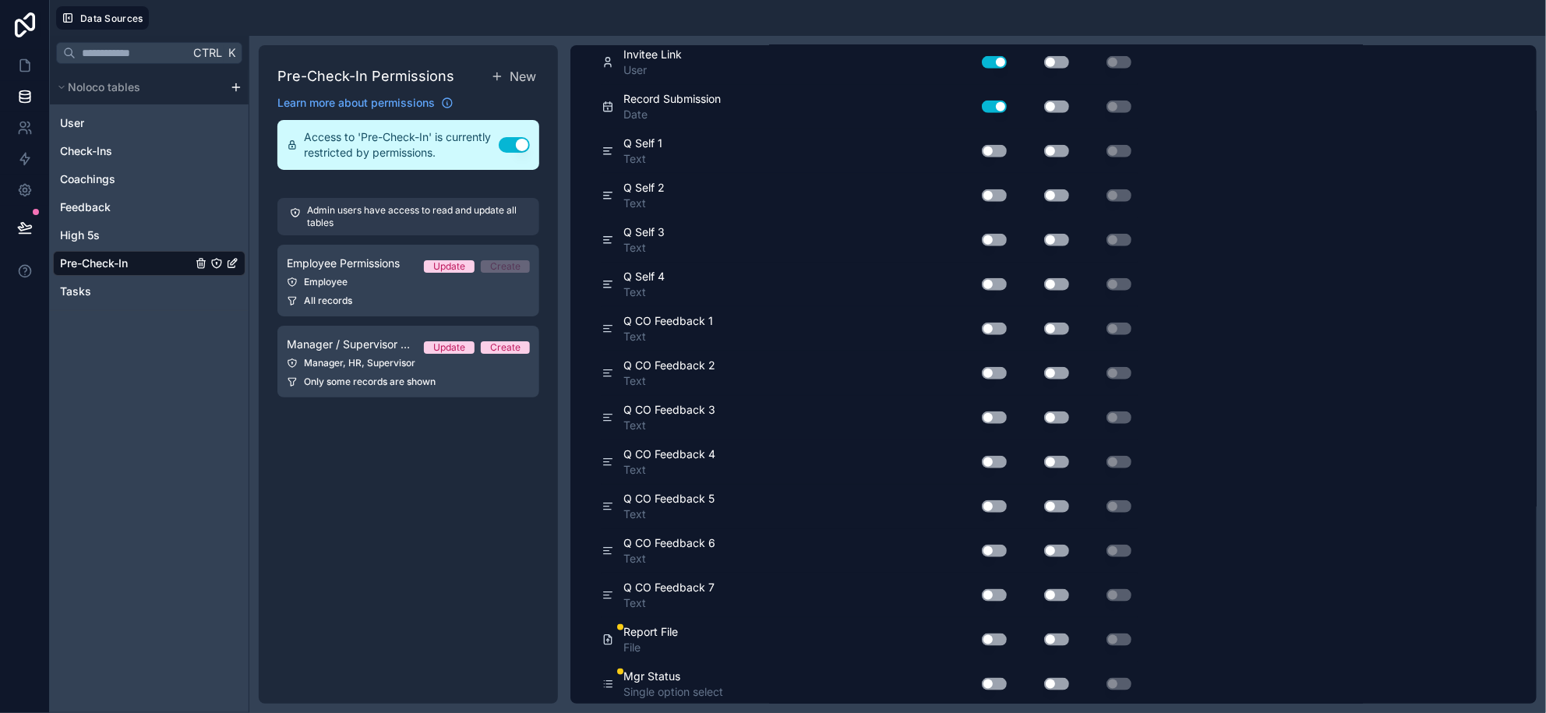
click at [989, 639] on button "Use setting" at bounding box center [994, 640] width 25 height 12
click at [990, 639] on button "Use setting" at bounding box center [994, 640] width 25 height 12
click at [996, 683] on button "Use setting" at bounding box center [994, 684] width 25 height 12
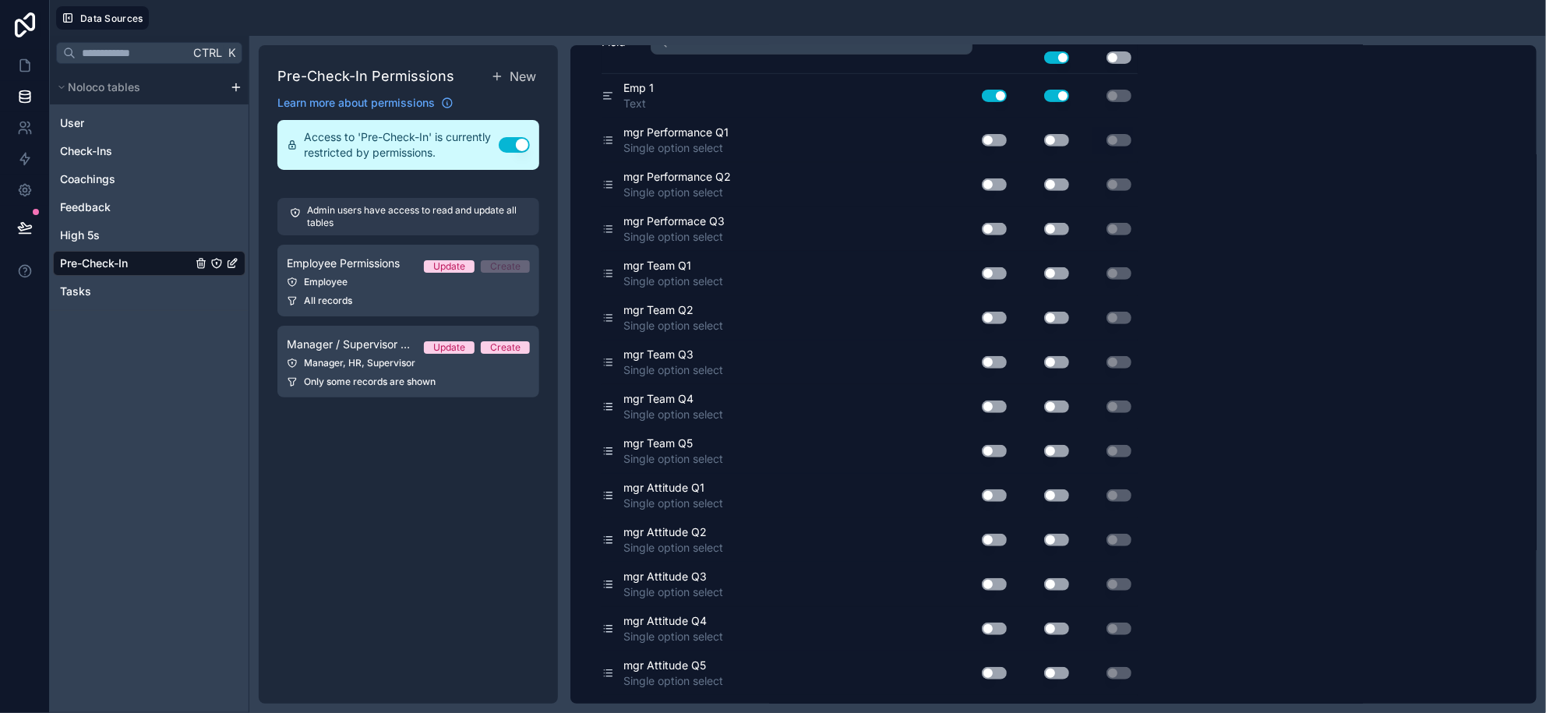
scroll to position [0, 0]
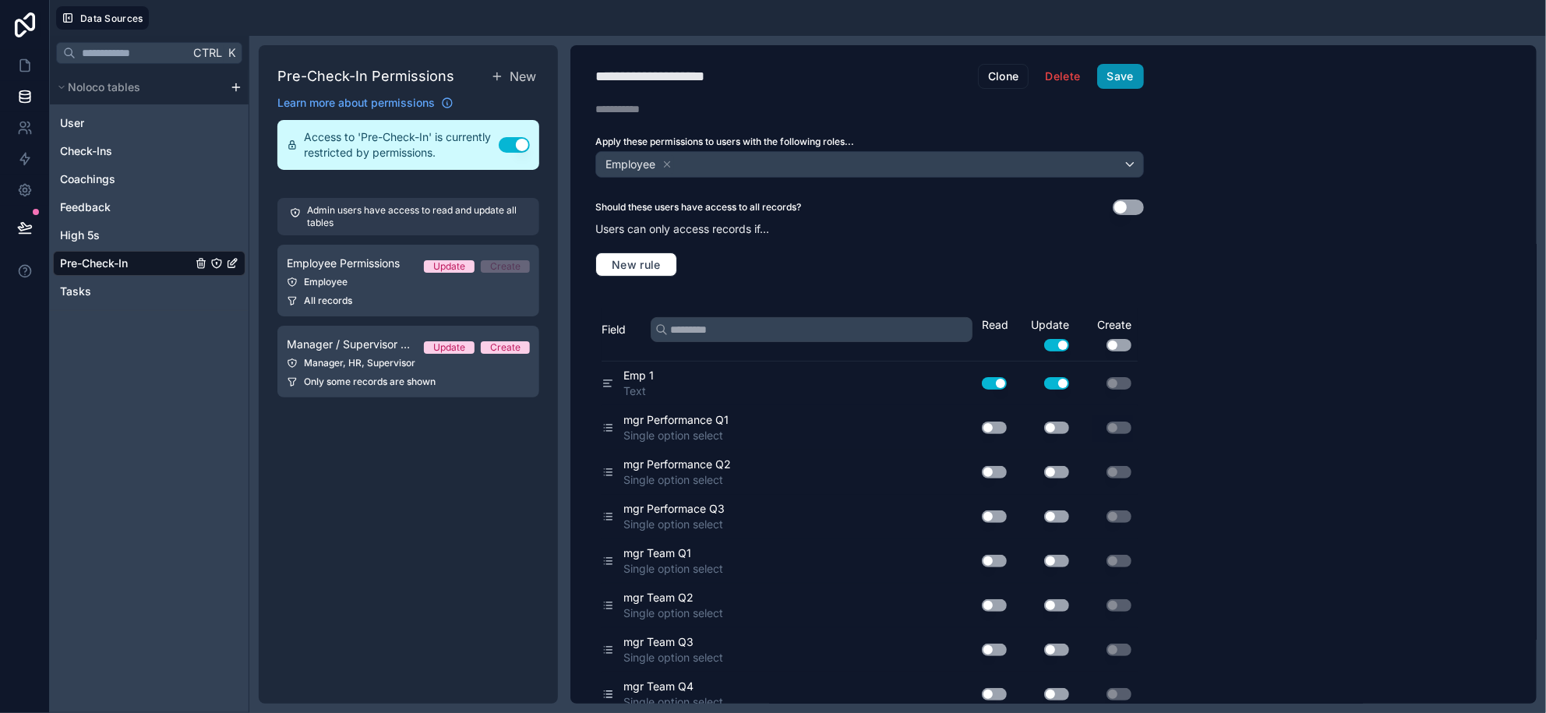
click at [1126, 70] on button "Save" at bounding box center [1120, 76] width 47 height 25
drag, startPoint x: 424, startPoint y: 382, endPoint x: 493, endPoint y: 389, distance: 68.9
click at [424, 382] on span "Only some records are shown" at bounding box center [370, 382] width 132 height 12
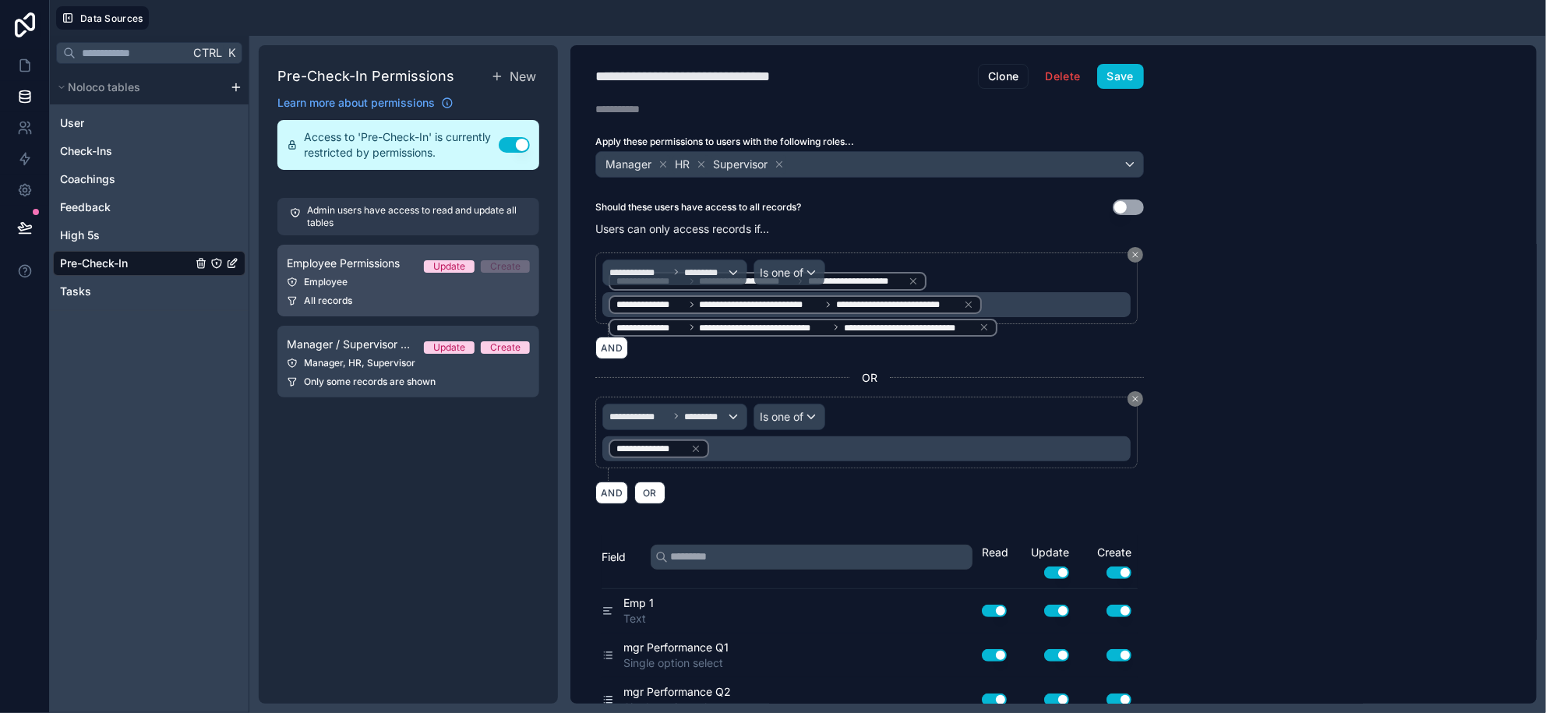
click at [372, 282] on div "Employee" at bounding box center [408, 282] width 243 height 12
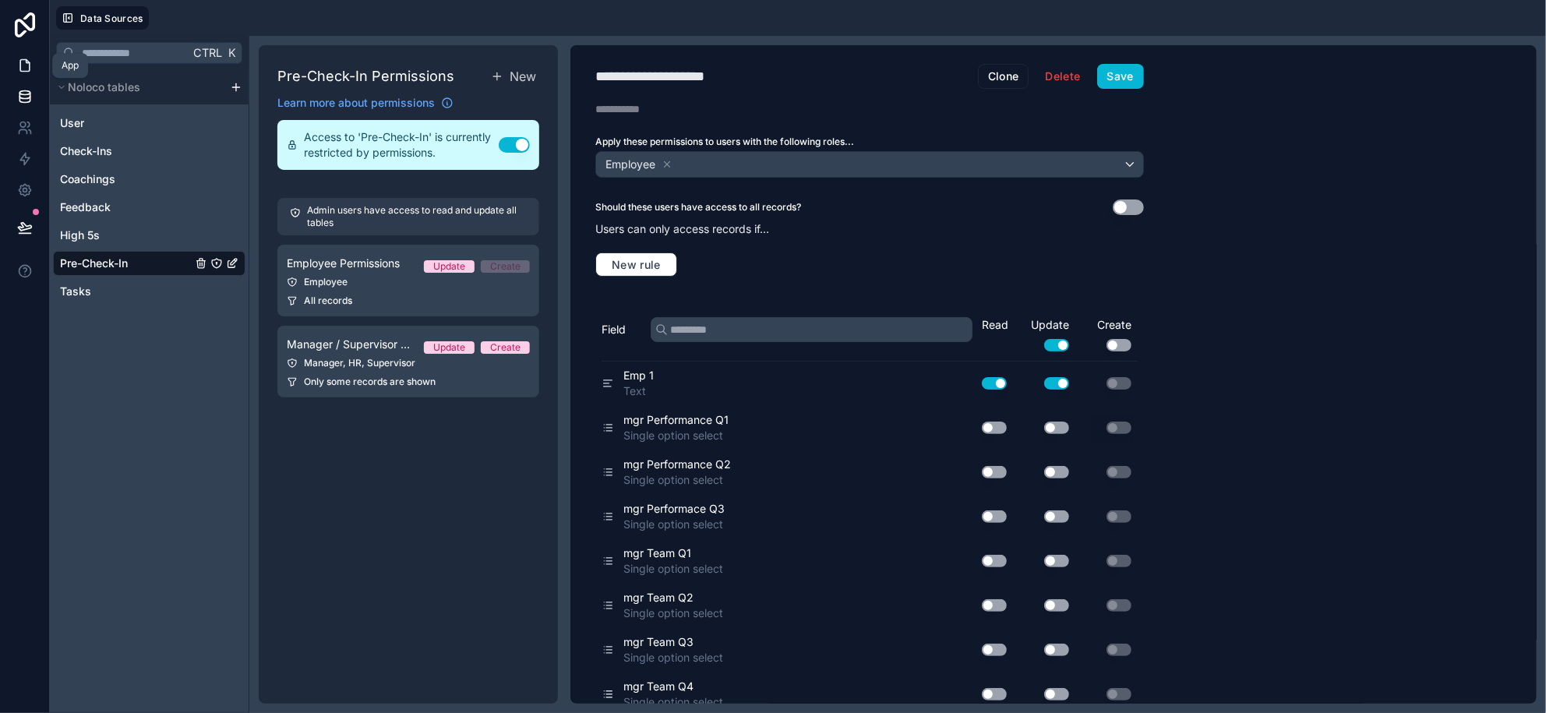
click at [23, 65] on icon at bounding box center [25, 66] width 16 height 16
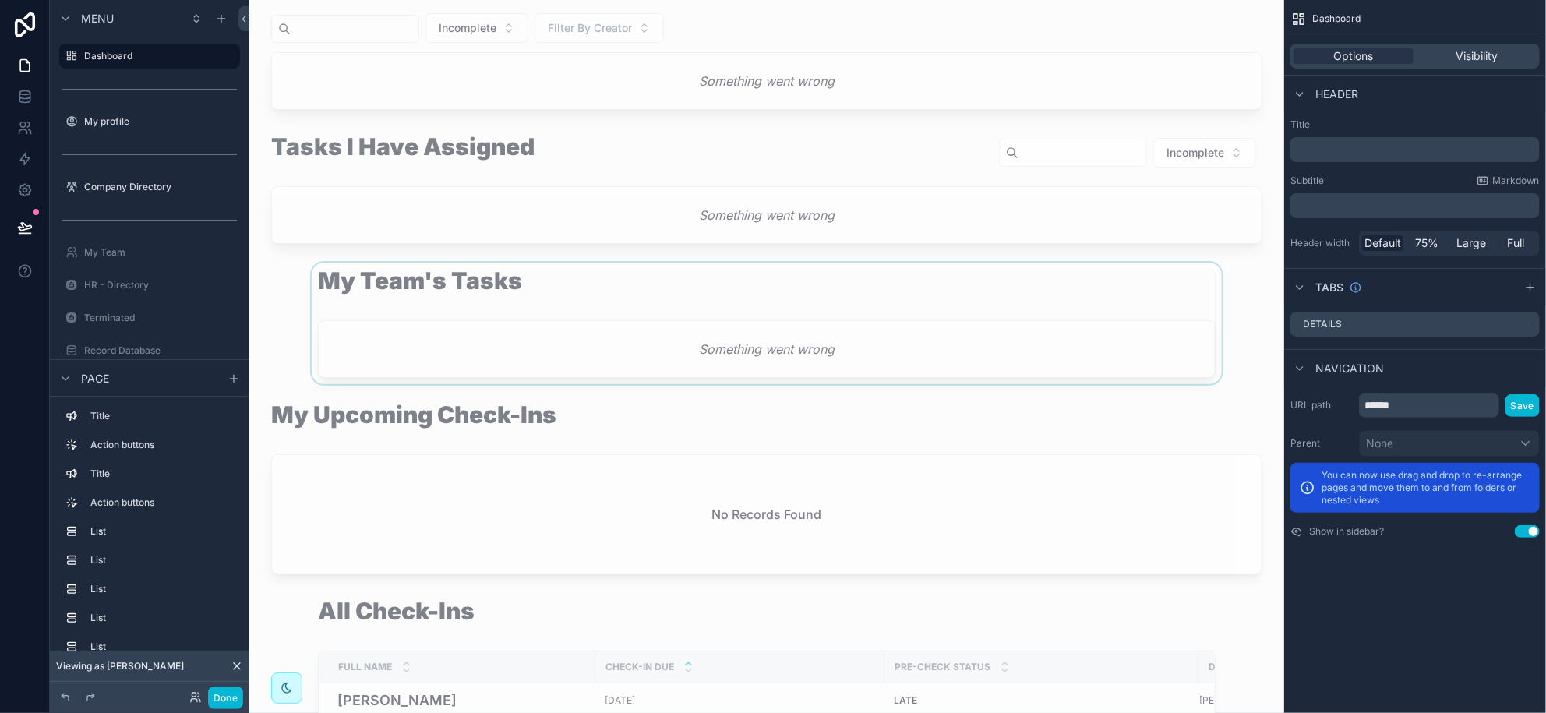
scroll to position [194, 0]
click at [543, 331] on div "scrollable content" at bounding box center [767, 321] width 1010 height 122
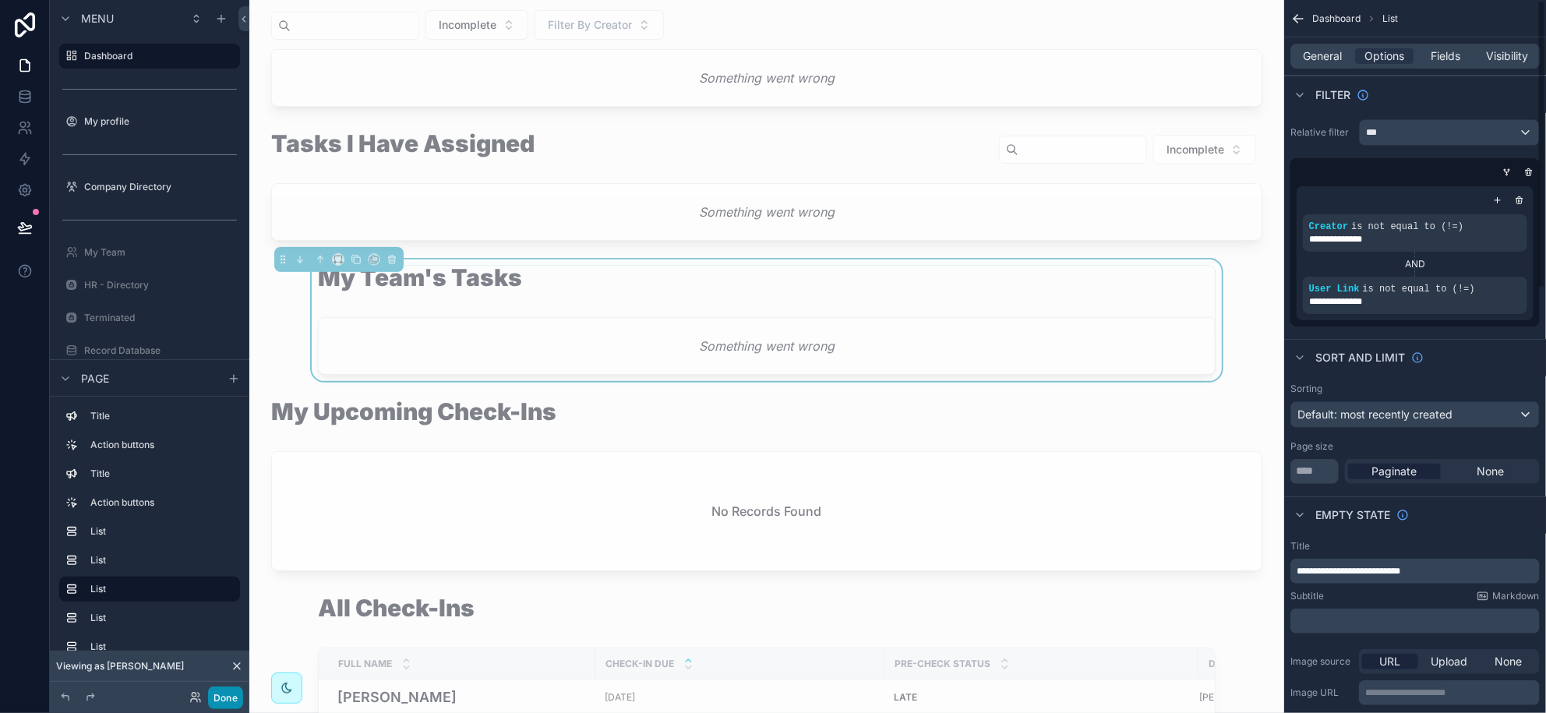
click at [224, 694] on button "Done" at bounding box center [225, 698] width 35 height 23
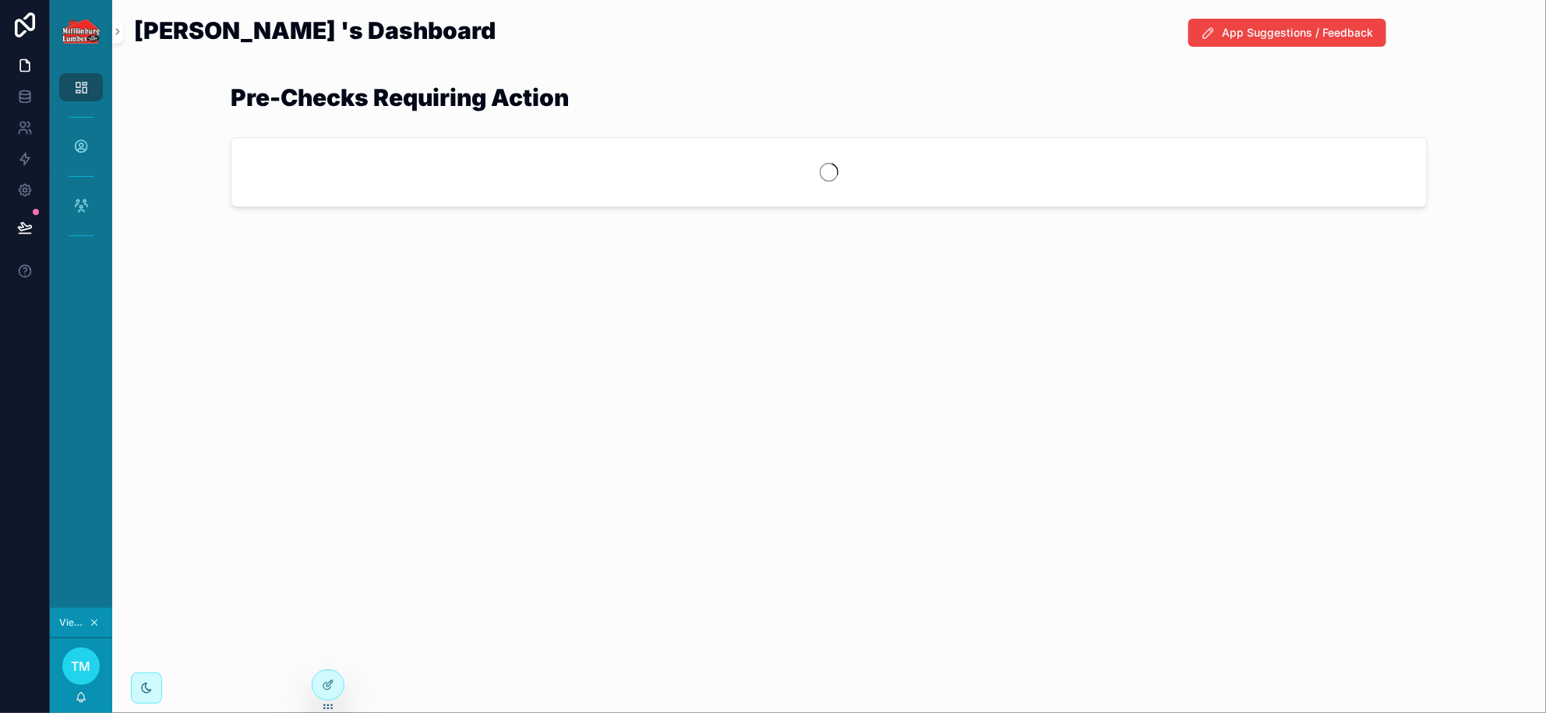
scroll to position [0, 0]
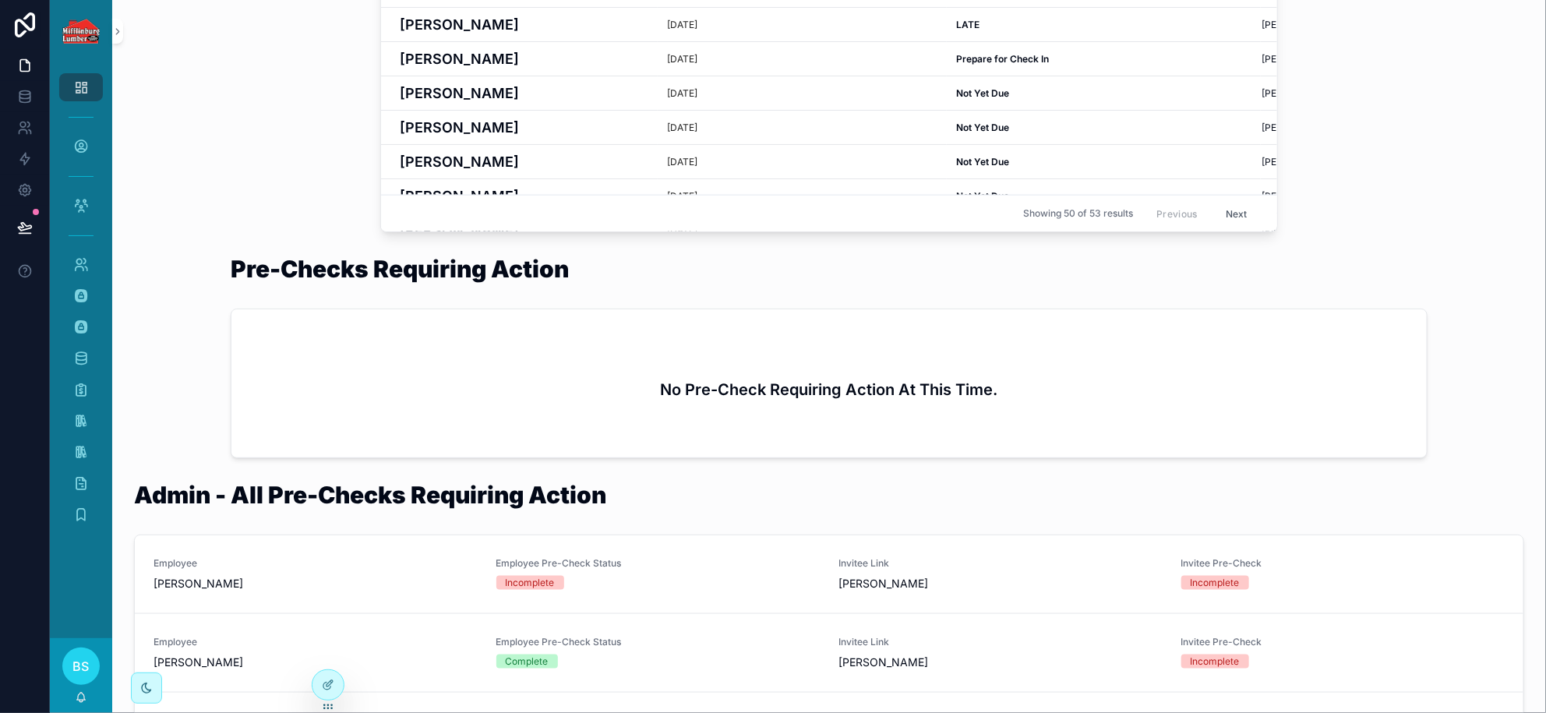
scroll to position [779, 0]
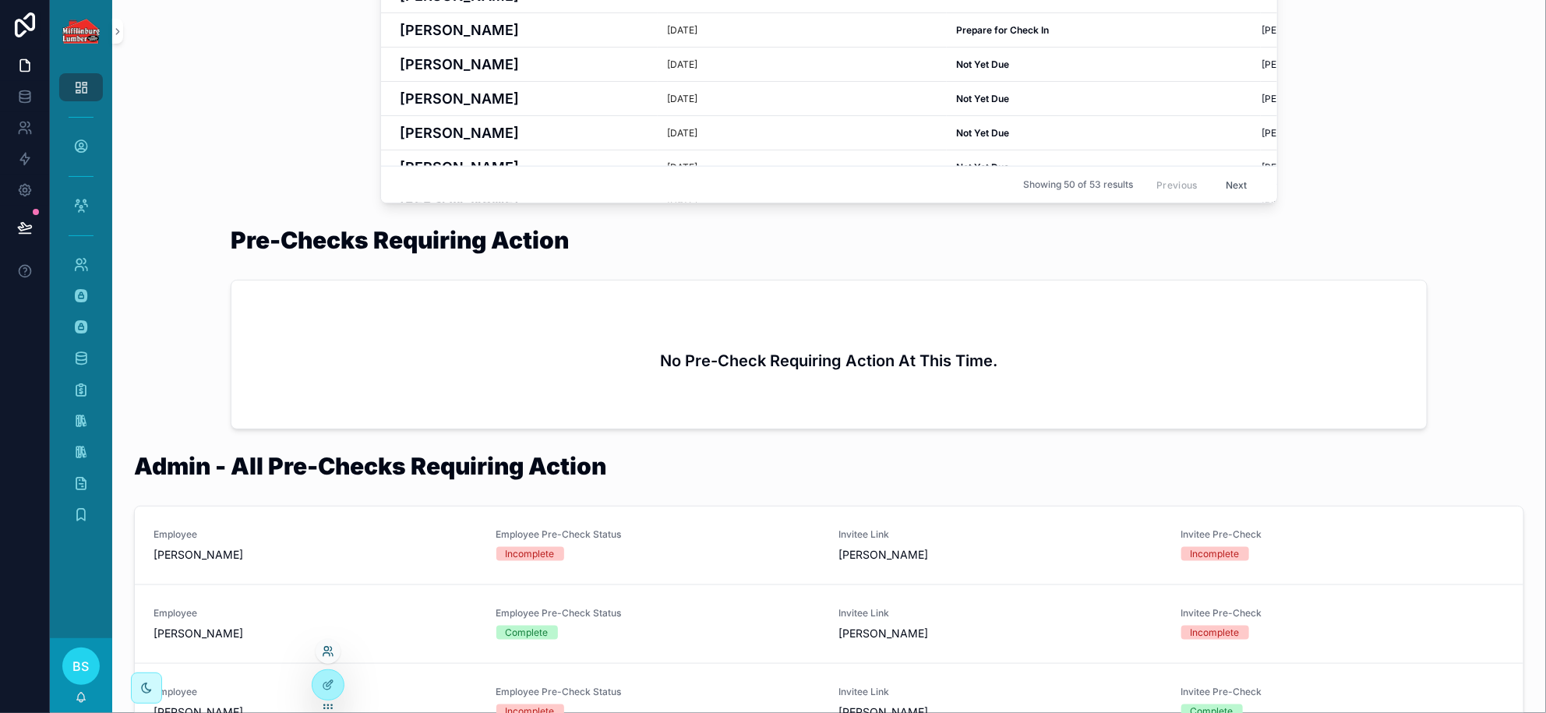
click at [329, 652] on icon at bounding box center [328, 651] width 12 height 12
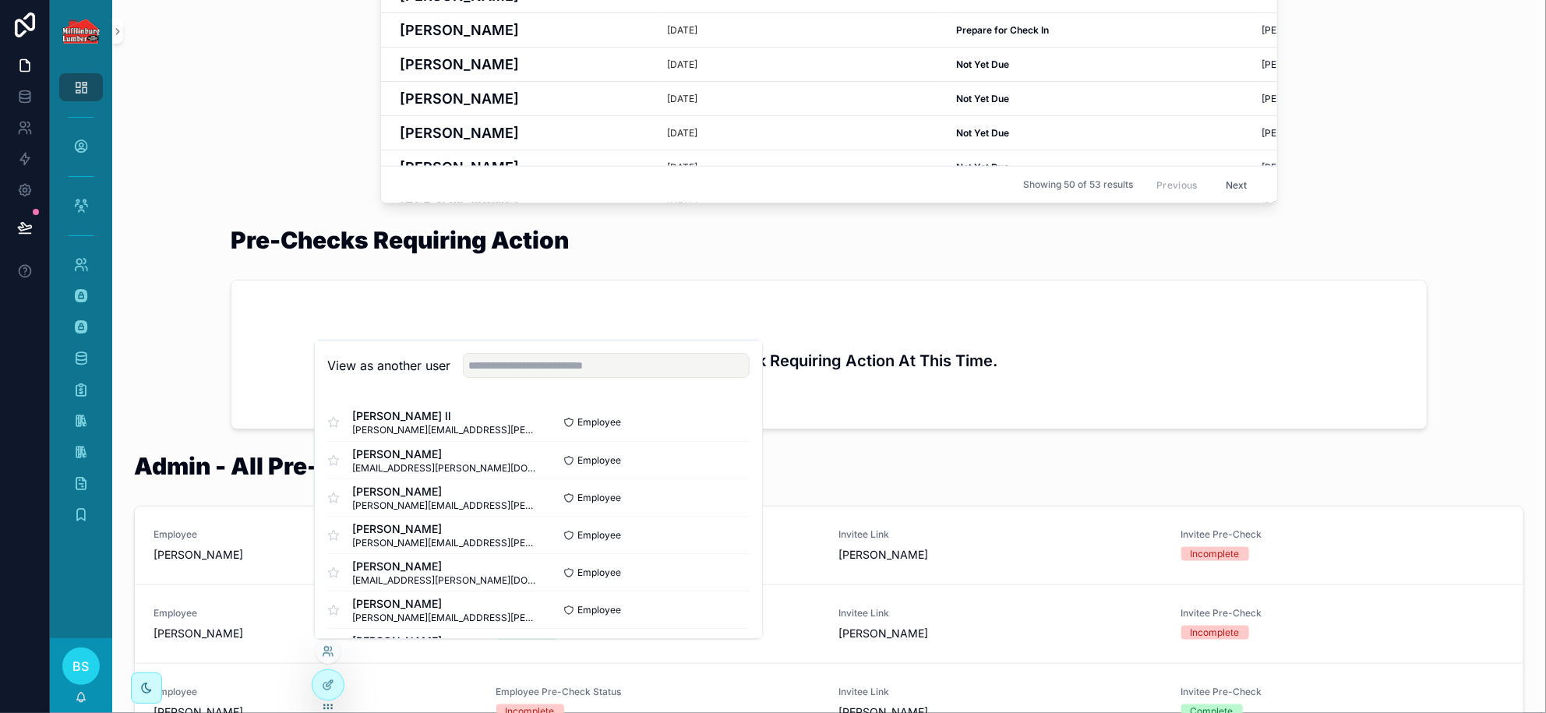
click at [496, 378] on div at bounding box center [599, 365] width 299 height 25
click at [510, 369] on input "text" at bounding box center [606, 365] width 287 height 25
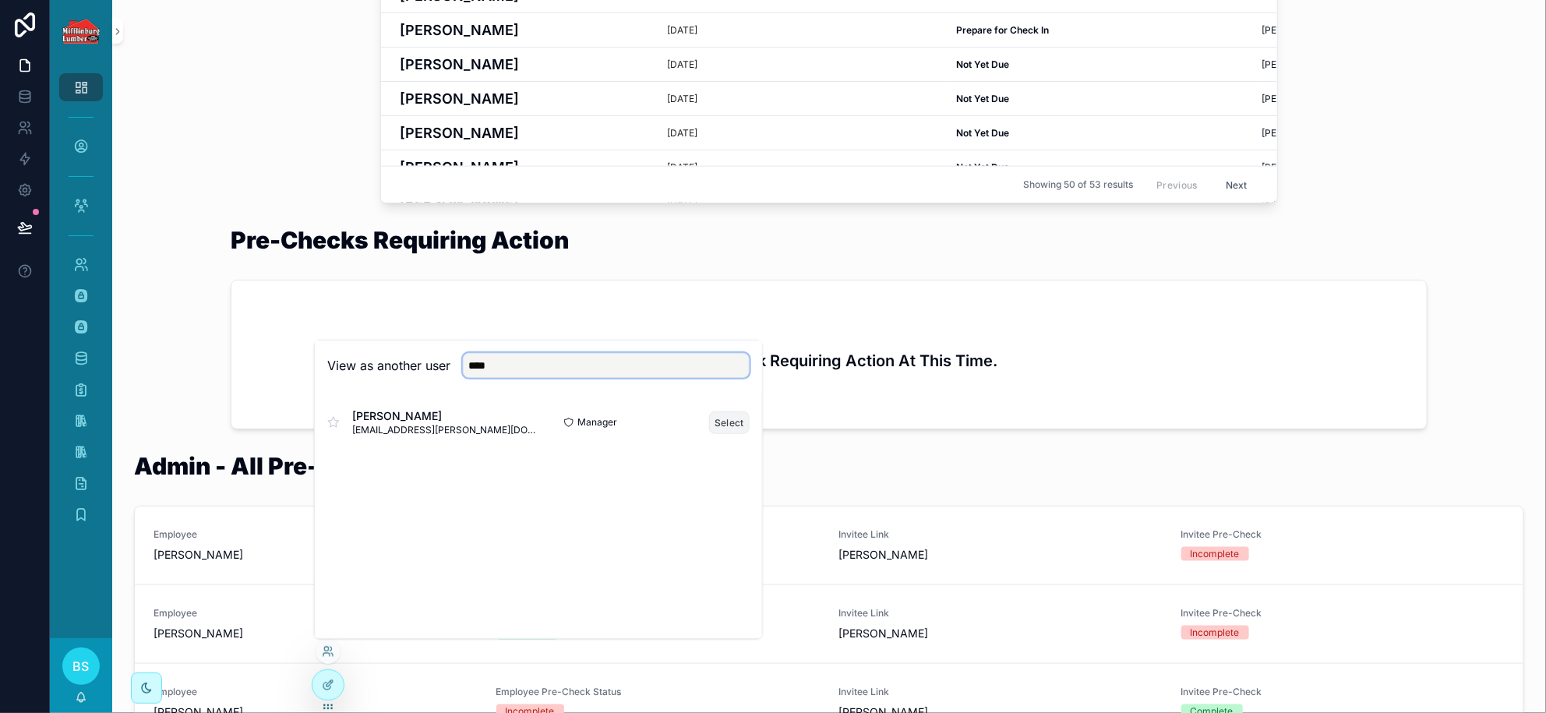
type input "****"
click at [726, 428] on button "Select" at bounding box center [729, 422] width 41 height 23
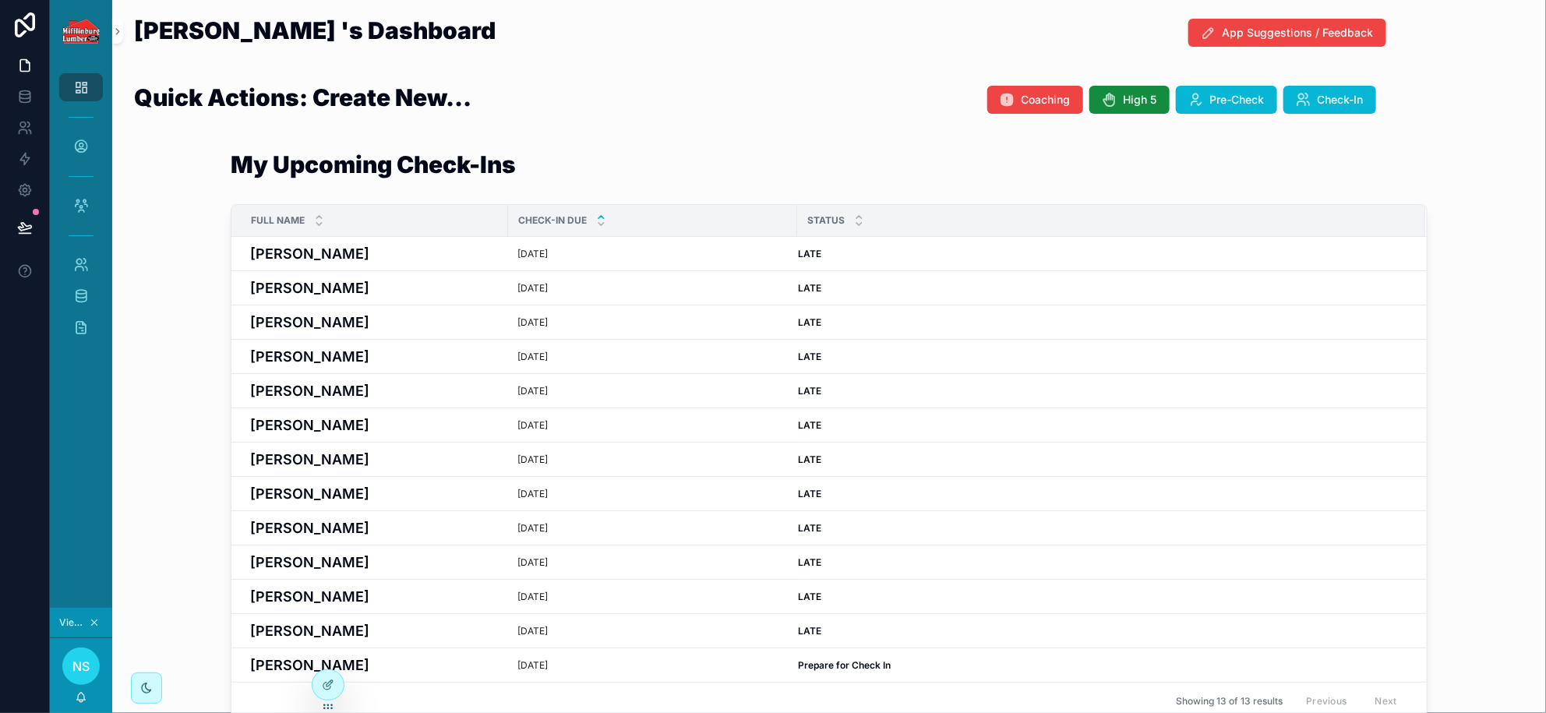
scroll to position [533, 0]
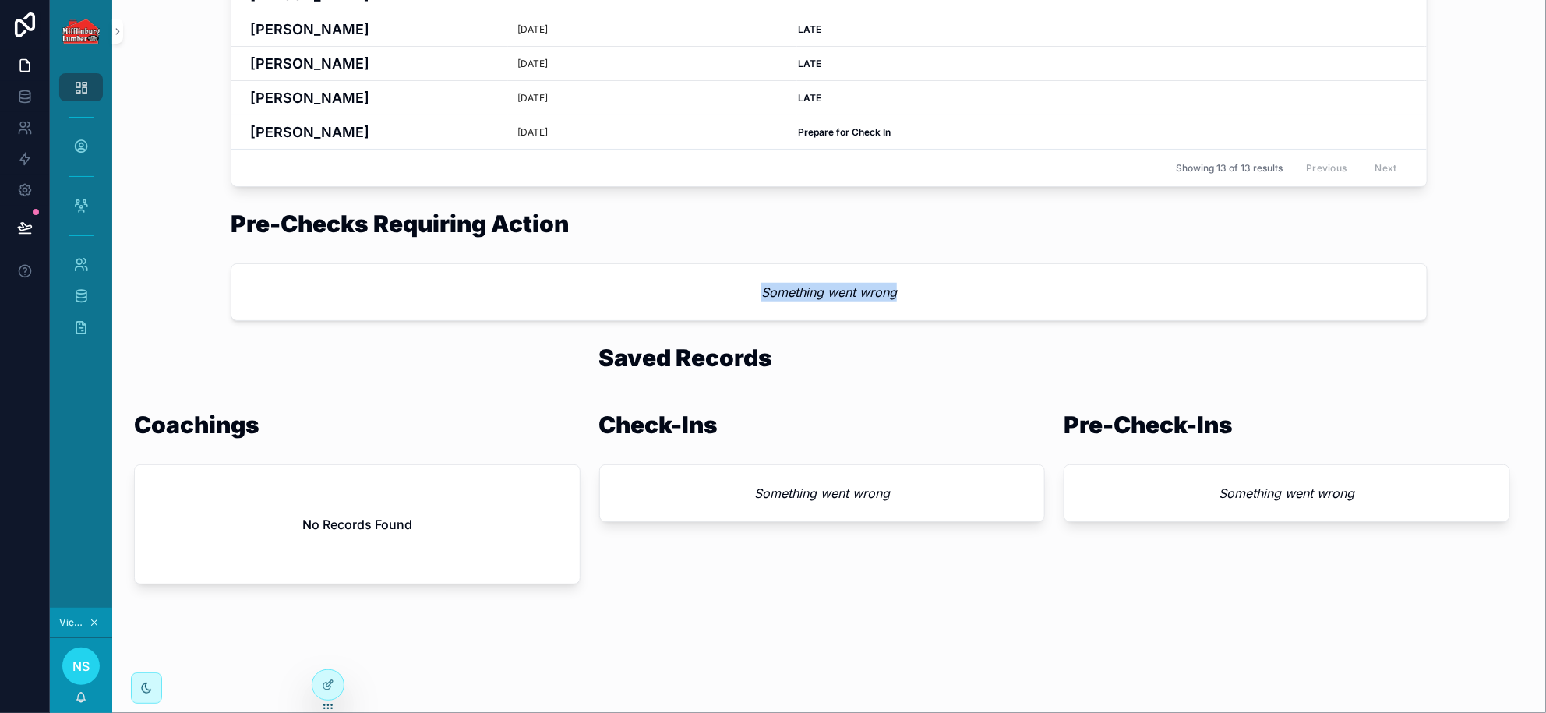
drag, startPoint x: 911, startPoint y: 291, endPoint x: 752, endPoint y: 290, distance: 159.0
click at [752, 290] on div "Something went wrong" at bounding box center [829, 292] width 1196 height 56
drag, startPoint x: 762, startPoint y: 288, endPoint x: 722, endPoint y: 291, distance: 40.6
click at [722, 291] on div "Something went wrong" at bounding box center [829, 292] width 1196 height 56
click at [378, 230] on h1 "Pre-Checks Requiring Action" at bounding box center [400, 223] width 338 height 23
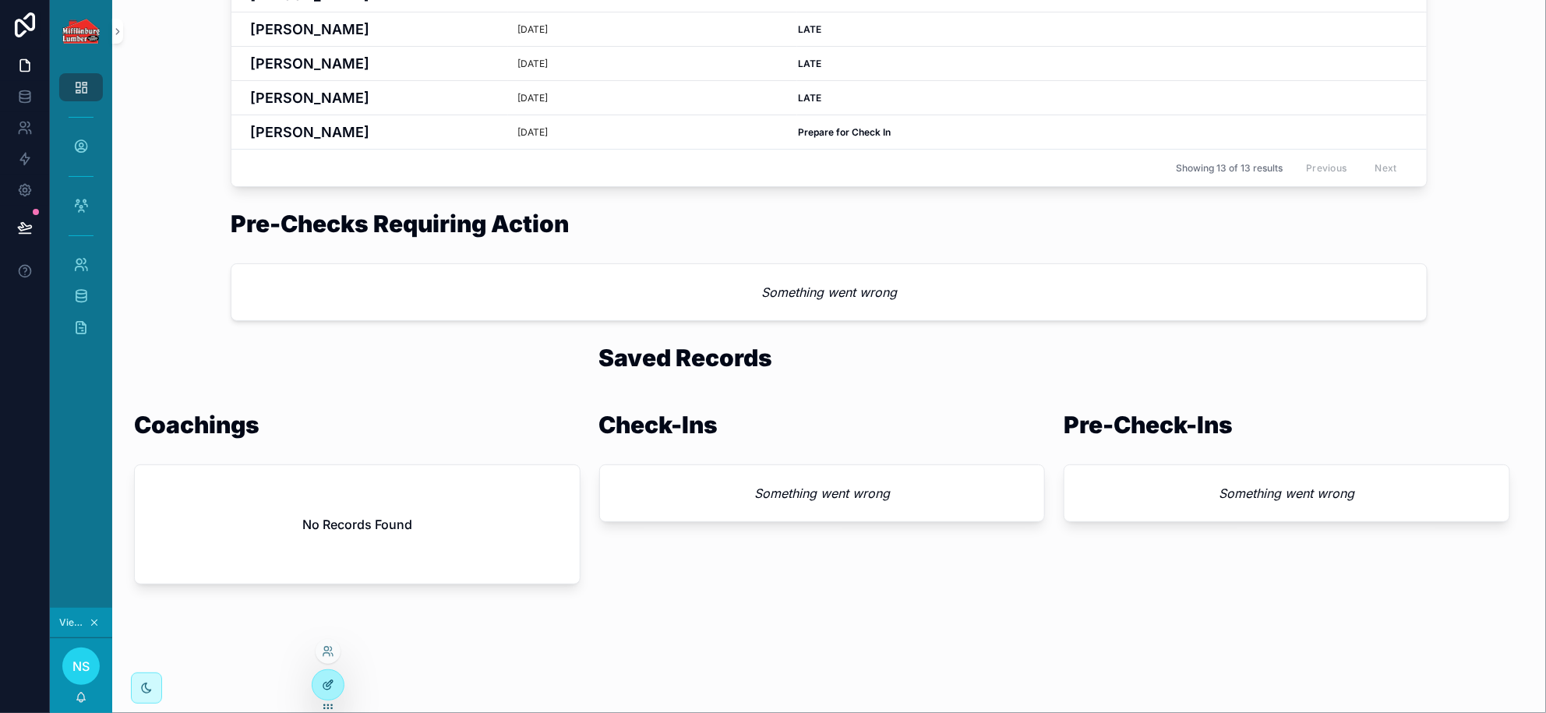
click at [332, 691] on icon at bounding box center [328, 685] width 12 height 12
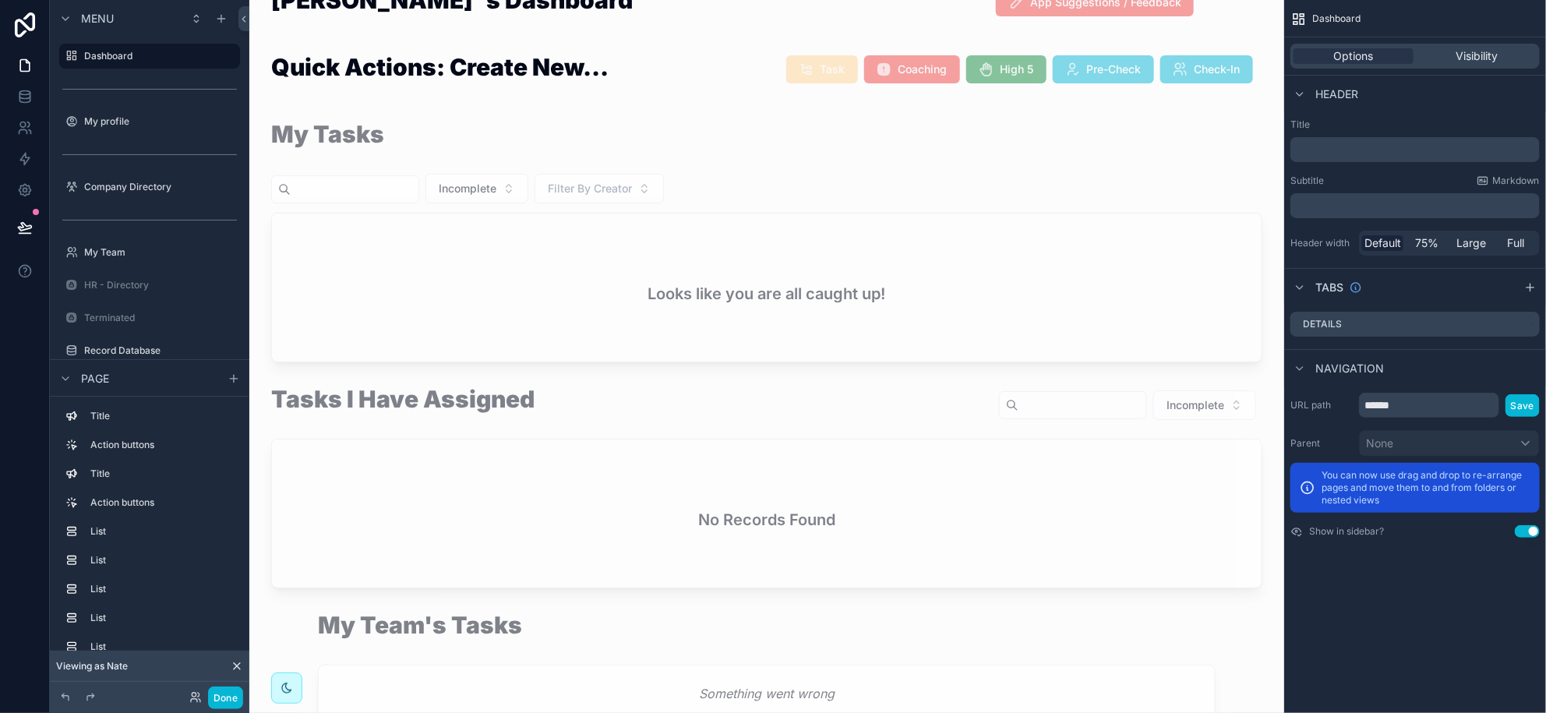
scroll to position [0, 0]
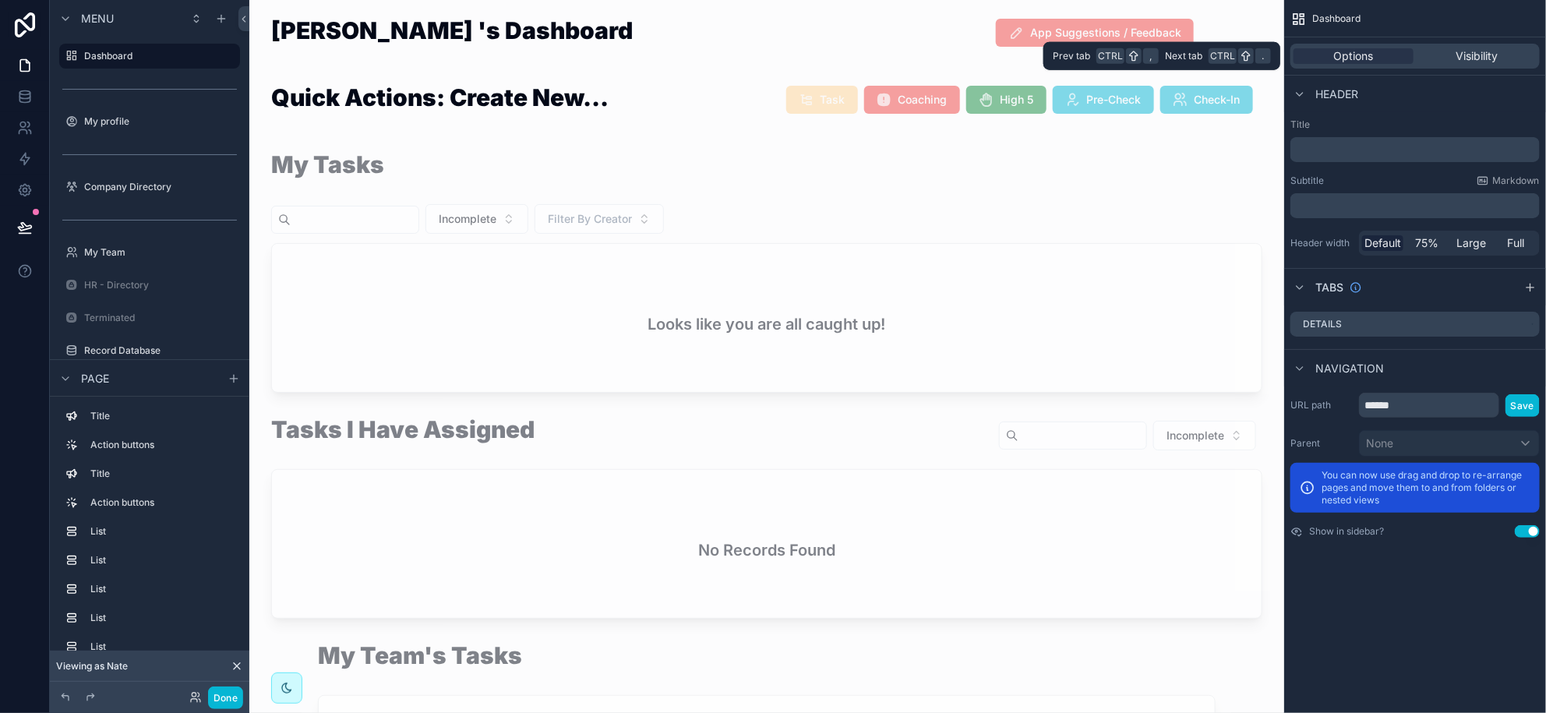
click at [1367, 66] on div "Options Visibility" at bounding box center [1415, 56] width 249 height 25
click at [1391, 55] on div "Options" at bounding box center [1354, 56] width 120 height 16
click at [1463, 55] on span "Visibility" at bounding box center [1477, 56] width 42 height 16
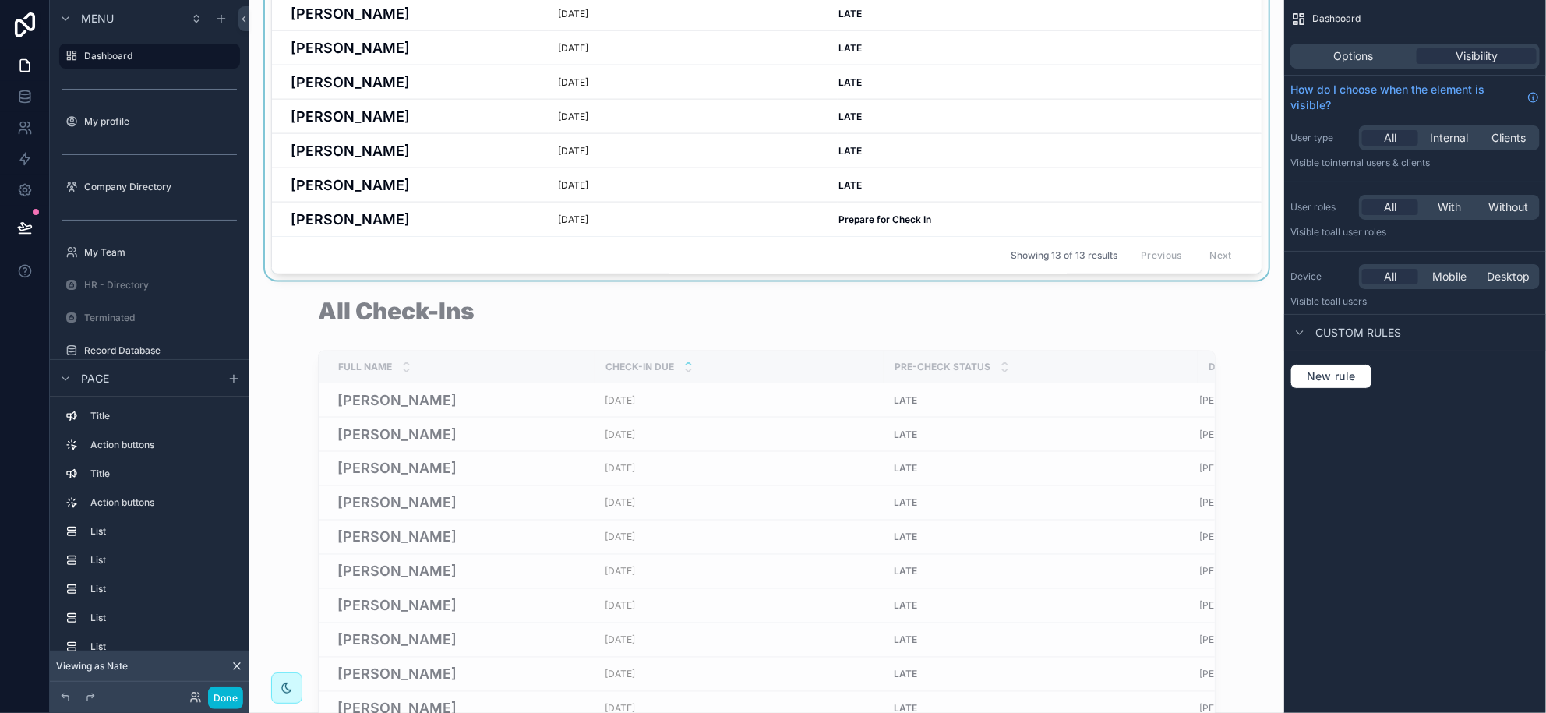
scroll to position [486, 0]
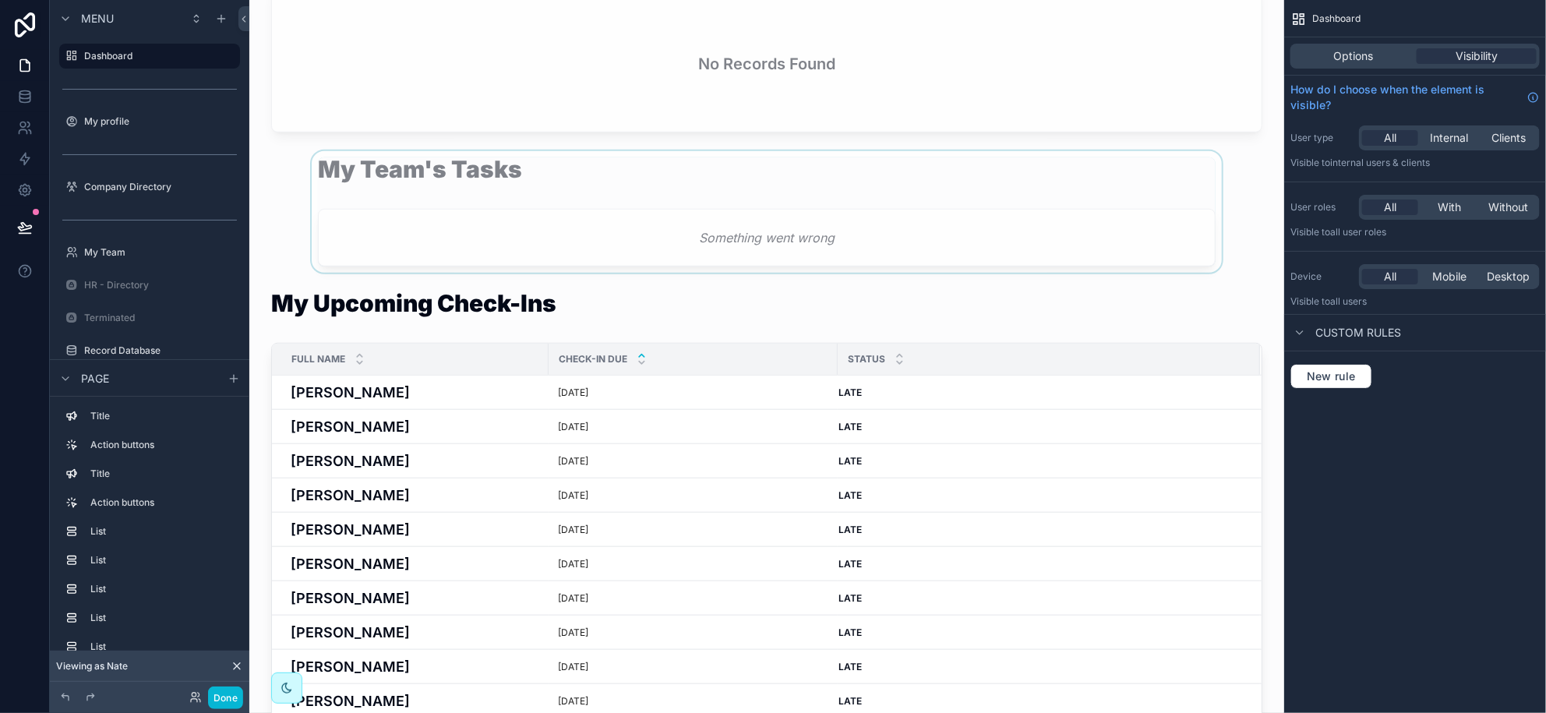
click at [569, 190] on div "scrollable content" at bounding box center [767, 212] width 1010 height 122
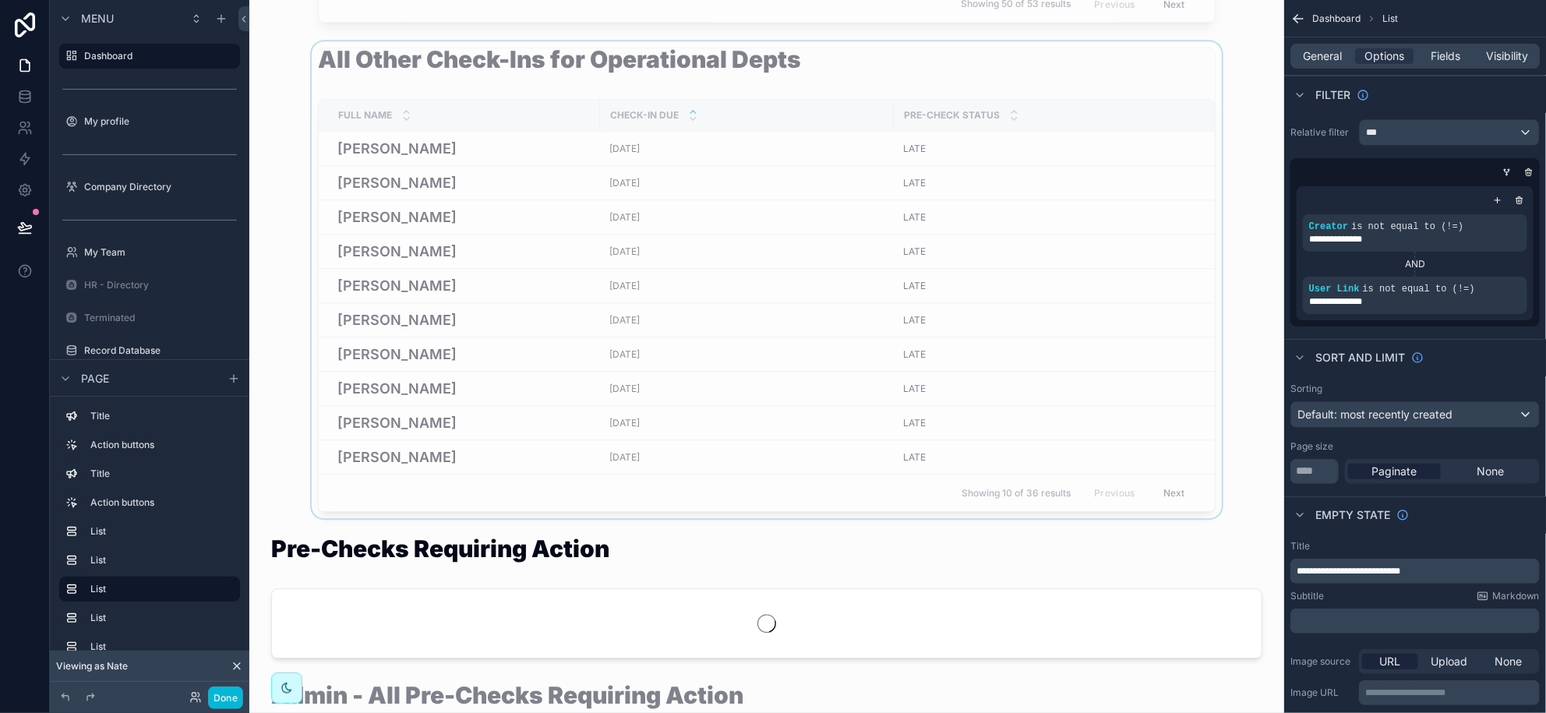
scroll to position [1935, 0]
click at [453, 590] on div "scrollable content" at bounding box center [767, 598] width 1010 height 134
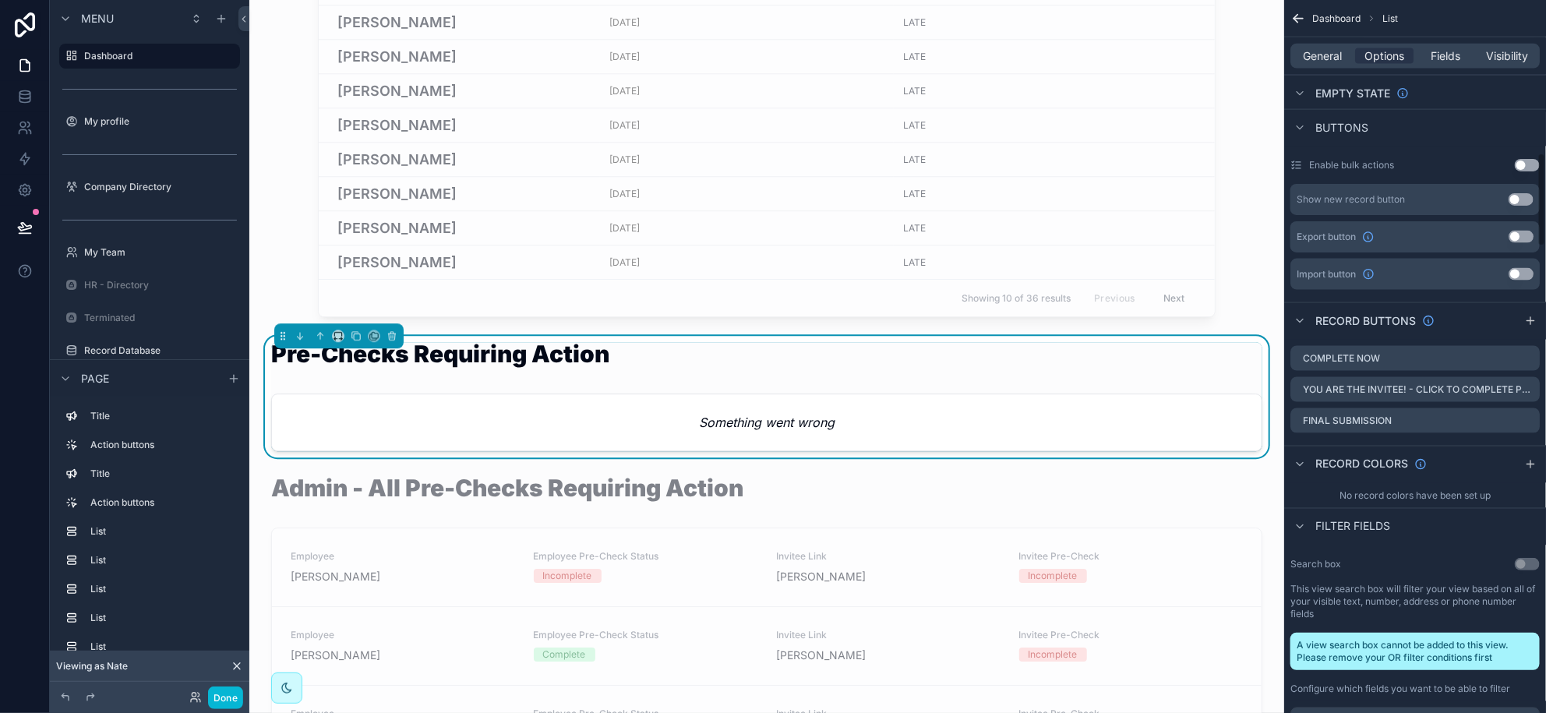
scroll to position [1168, 0]
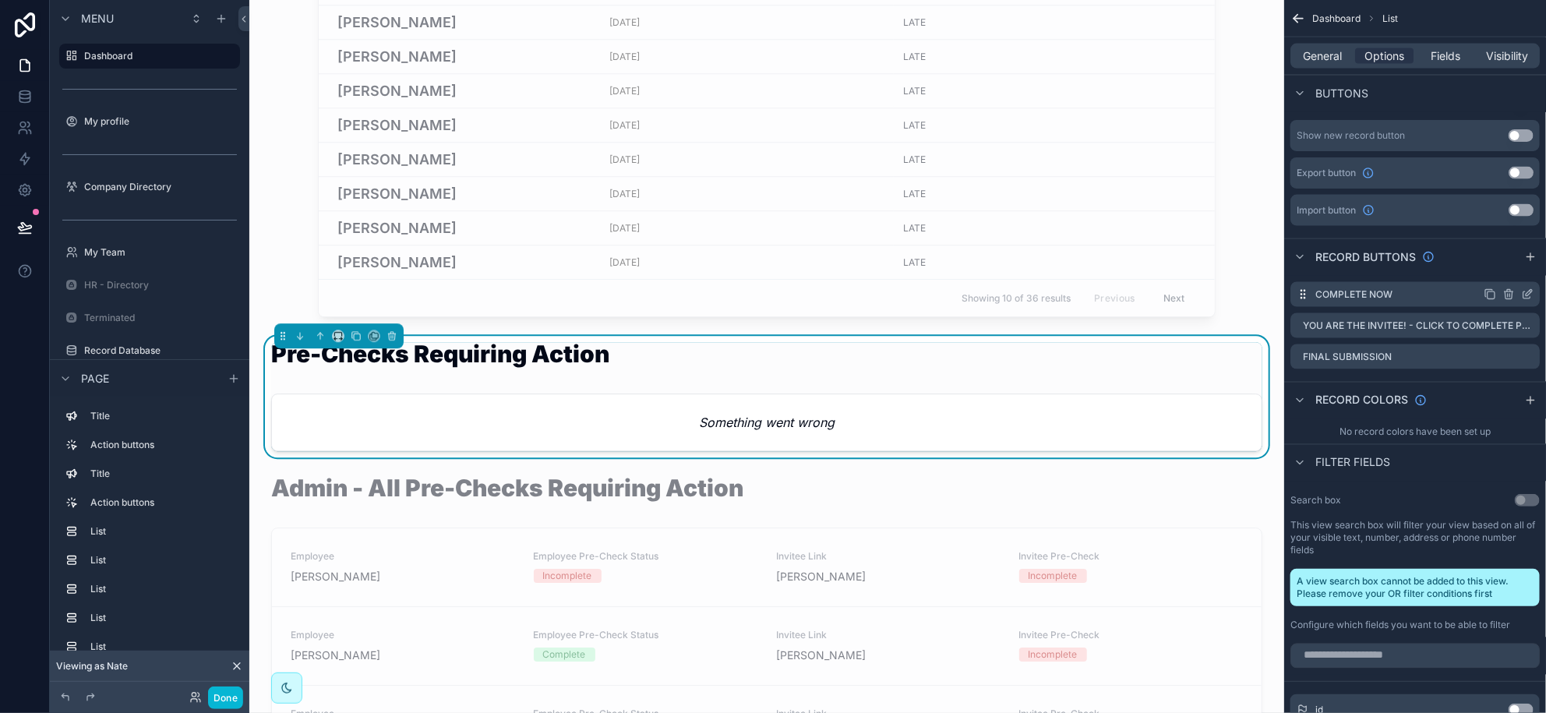
click at [1526, 293] on icon "scrollable content" at bounding box center [1529, 293] width 6 height 6
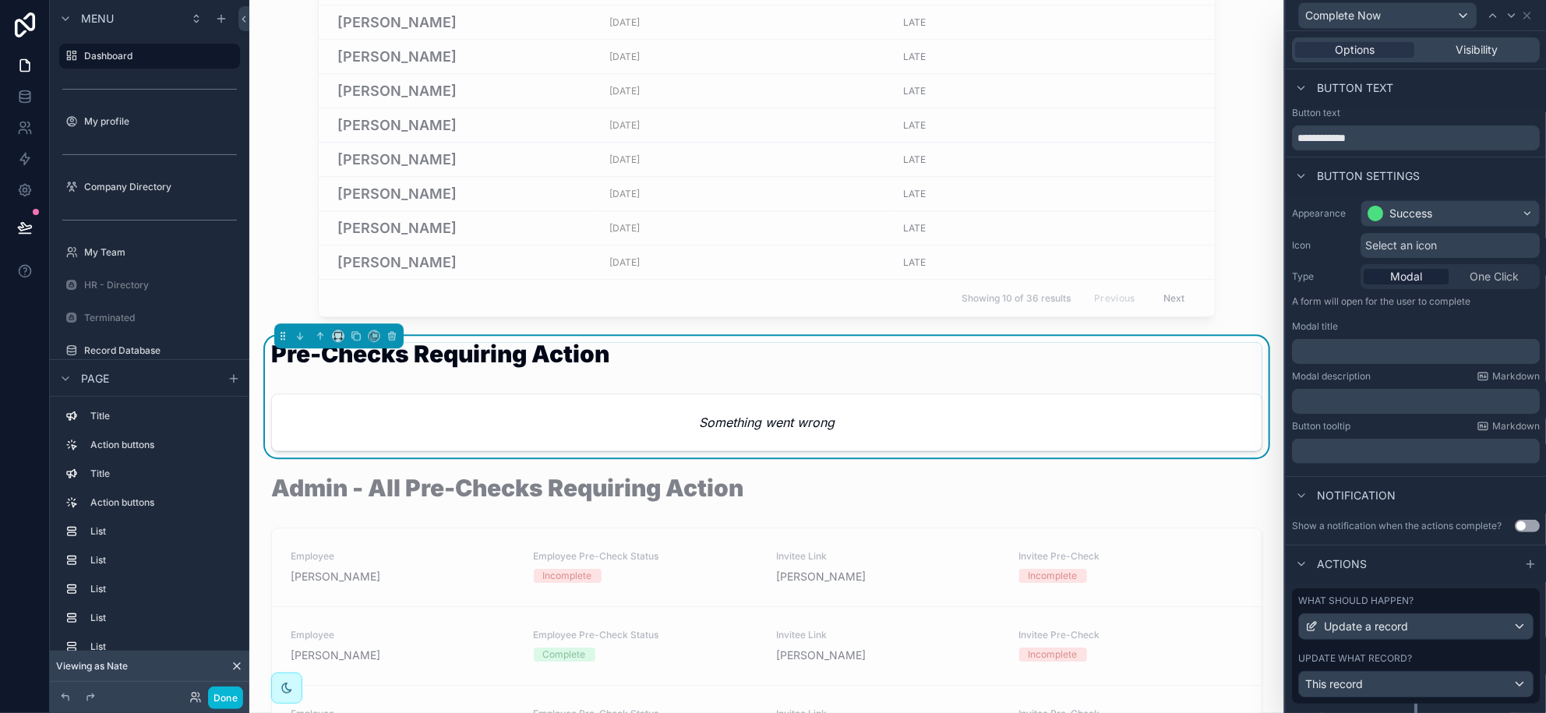
scroll to position [49, 0]
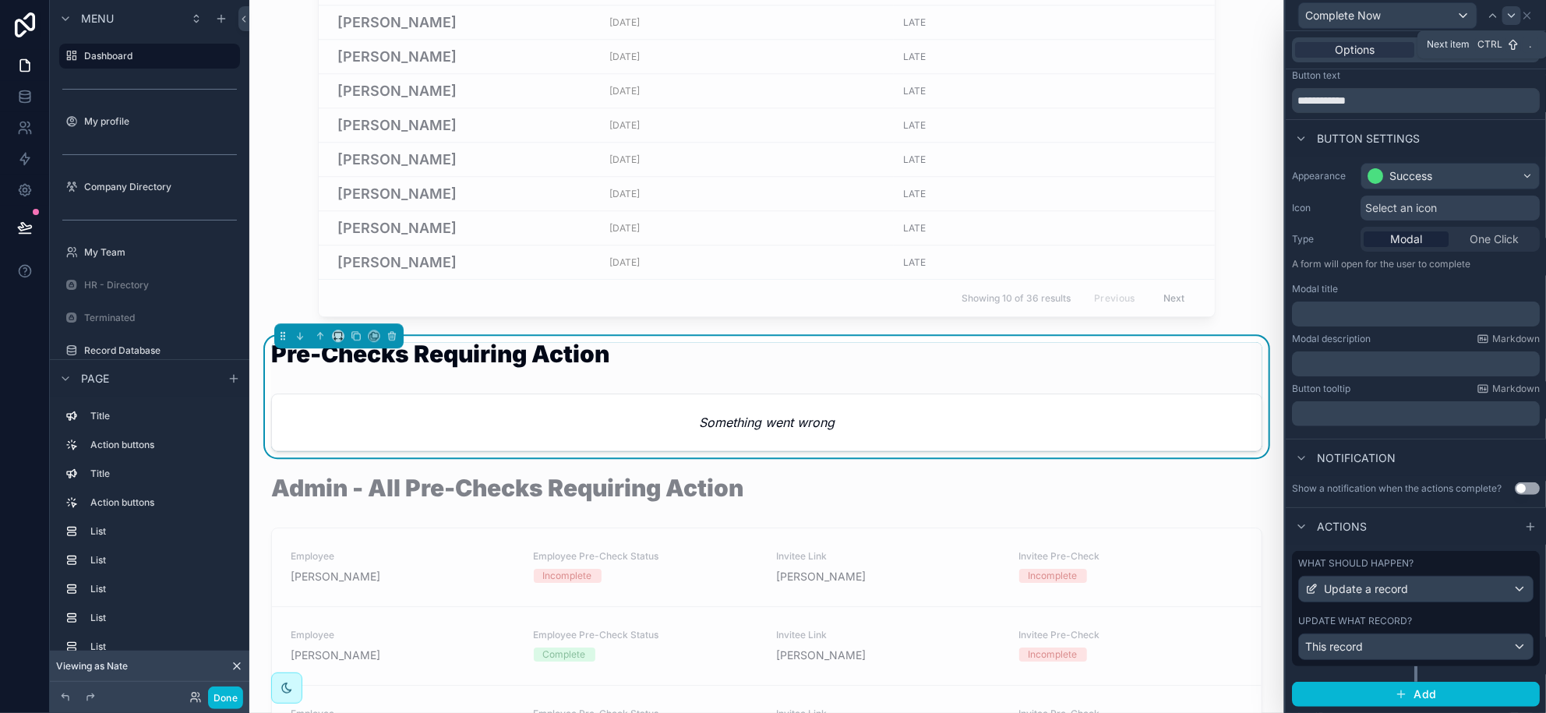
click at [1513, 13] on icon at bounding box center [1512, 15] width 12 height 12
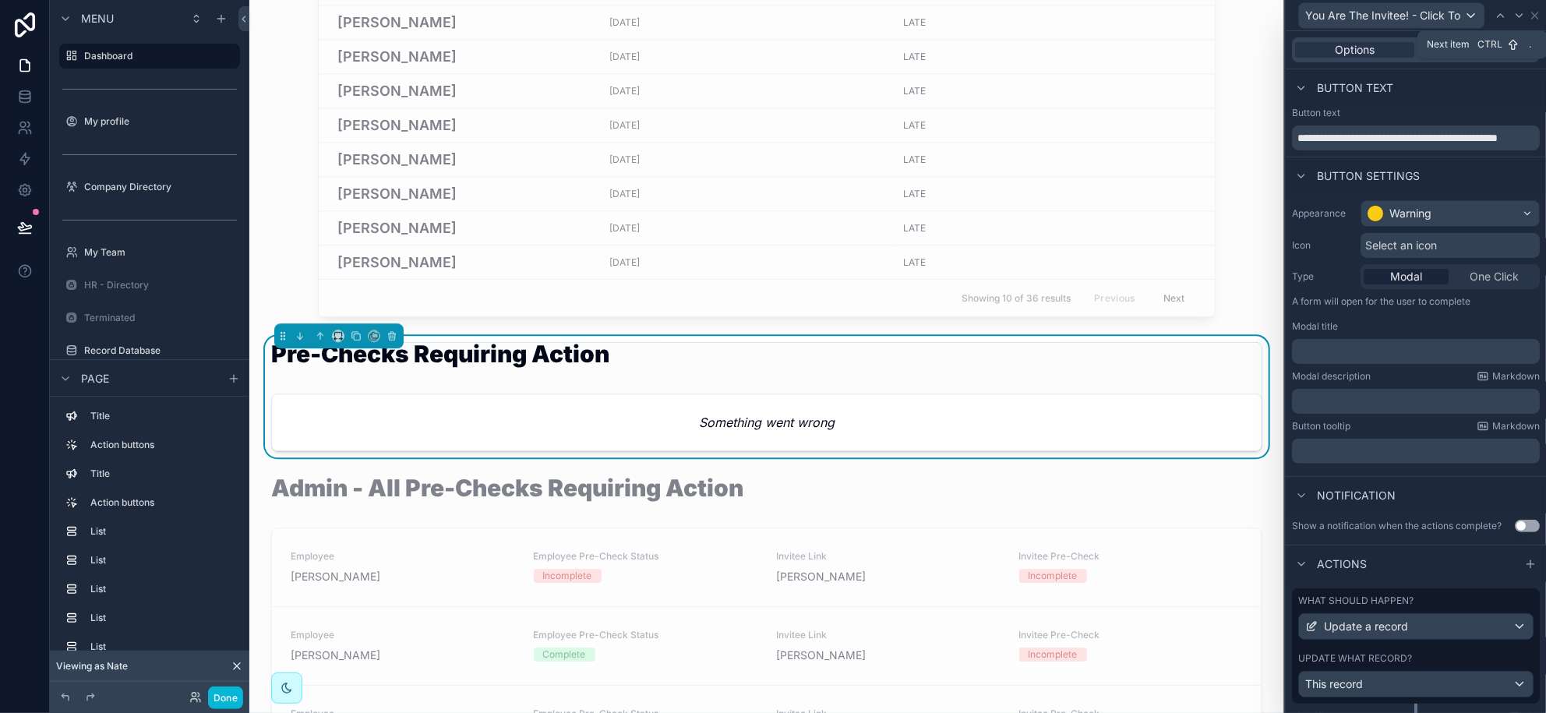
click at [1514, 13] on icon at bounding box center [1520, 15] width 12 height 12
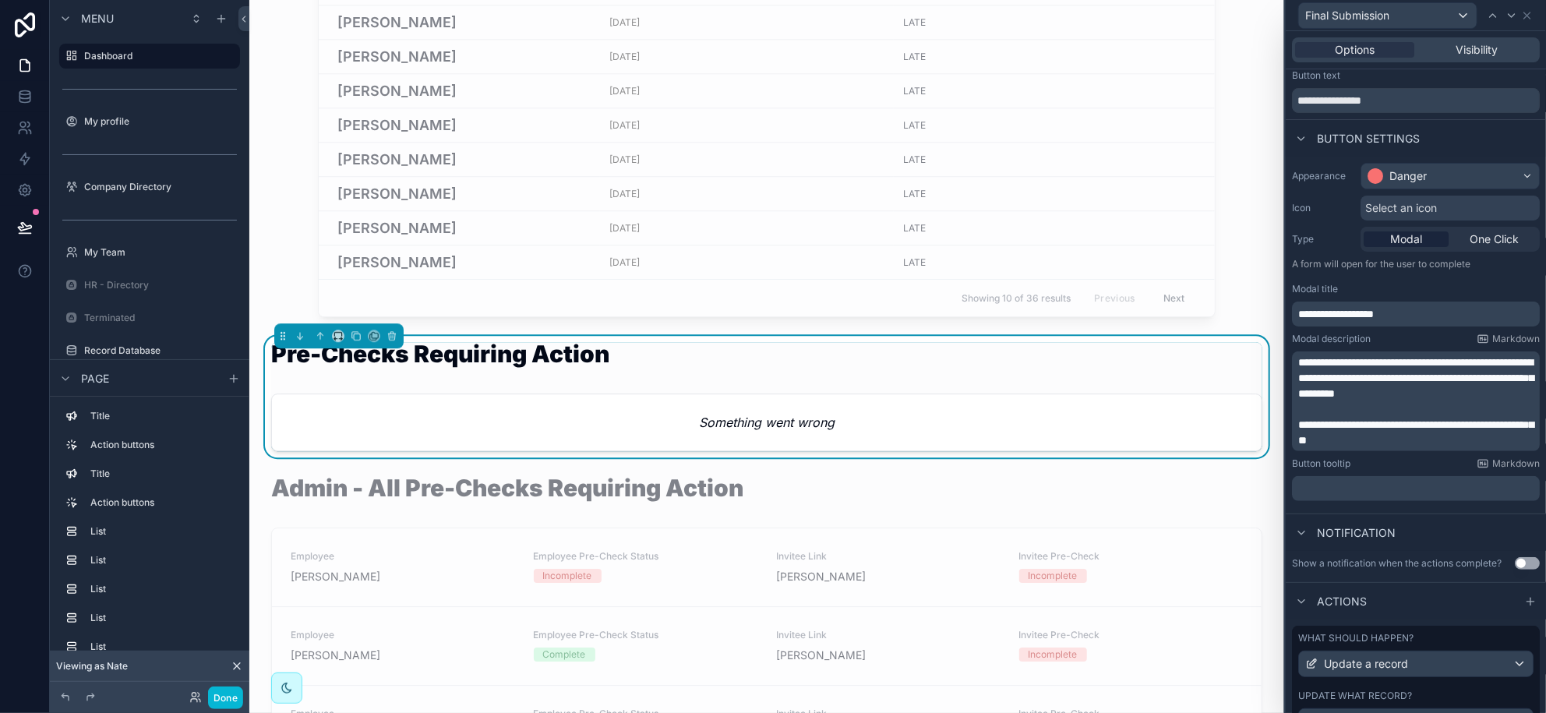
scroll to position [0, 0]
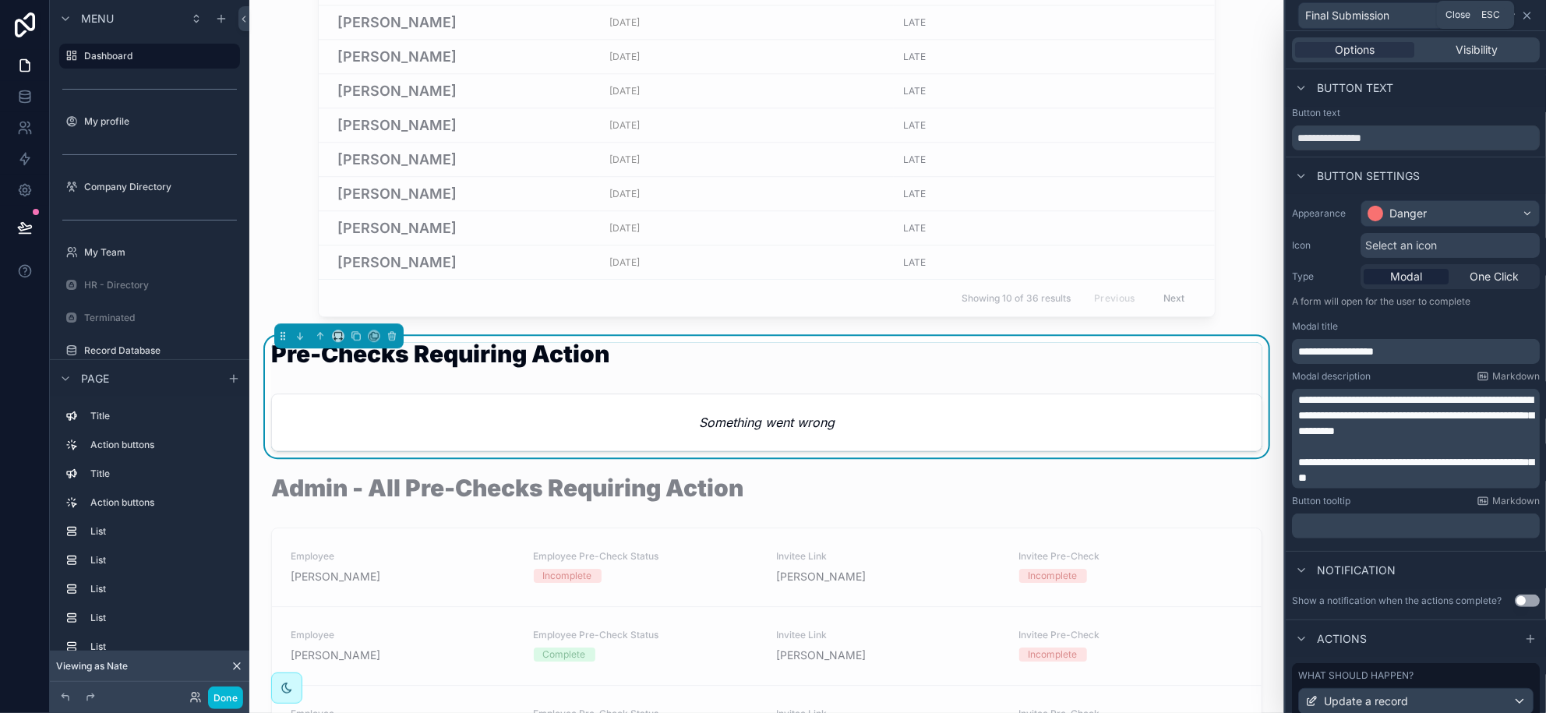
click at [1529, 9] on icon at bounding box center [1527, 15] width 12 height 12
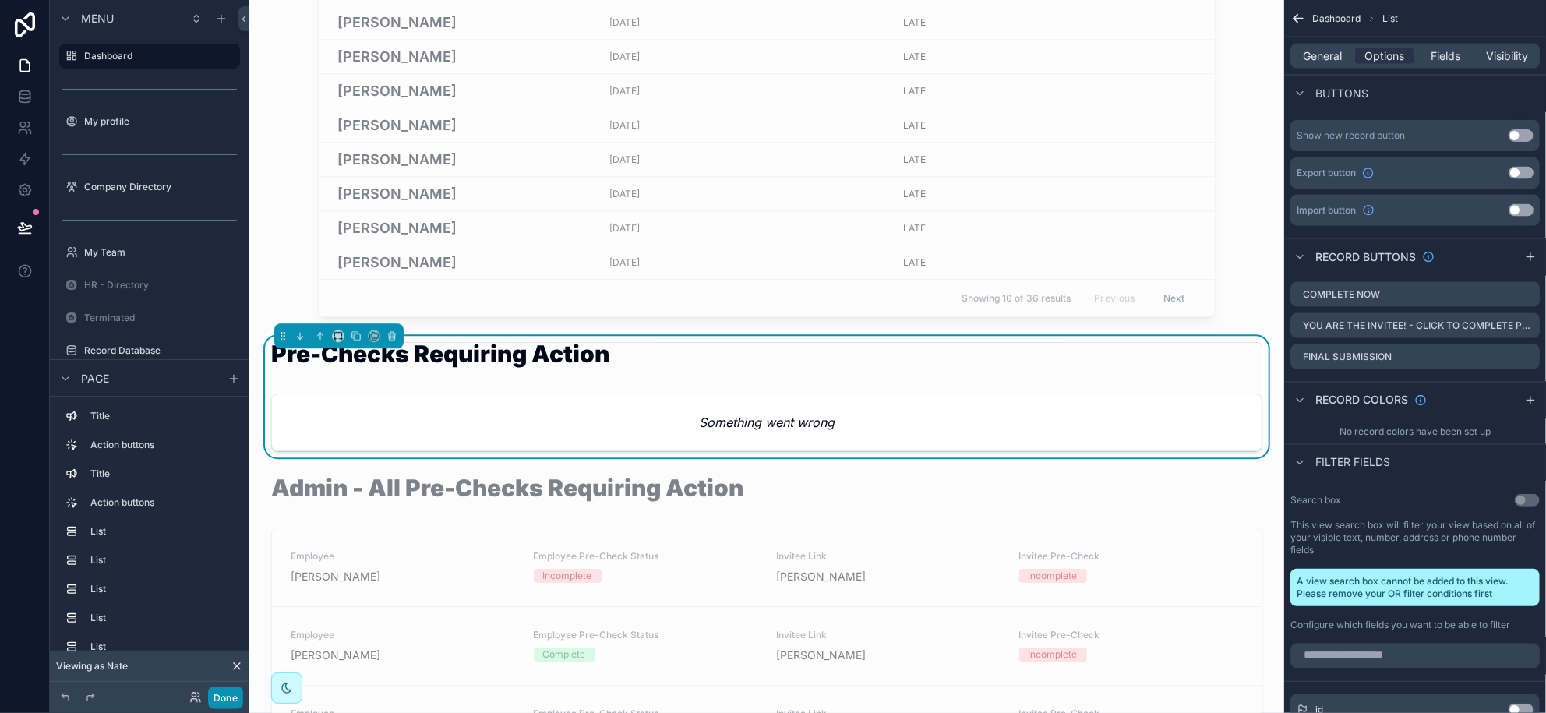
click at [220, 698] on button "Done" at bounding box center [225, 698] width 35 height 23
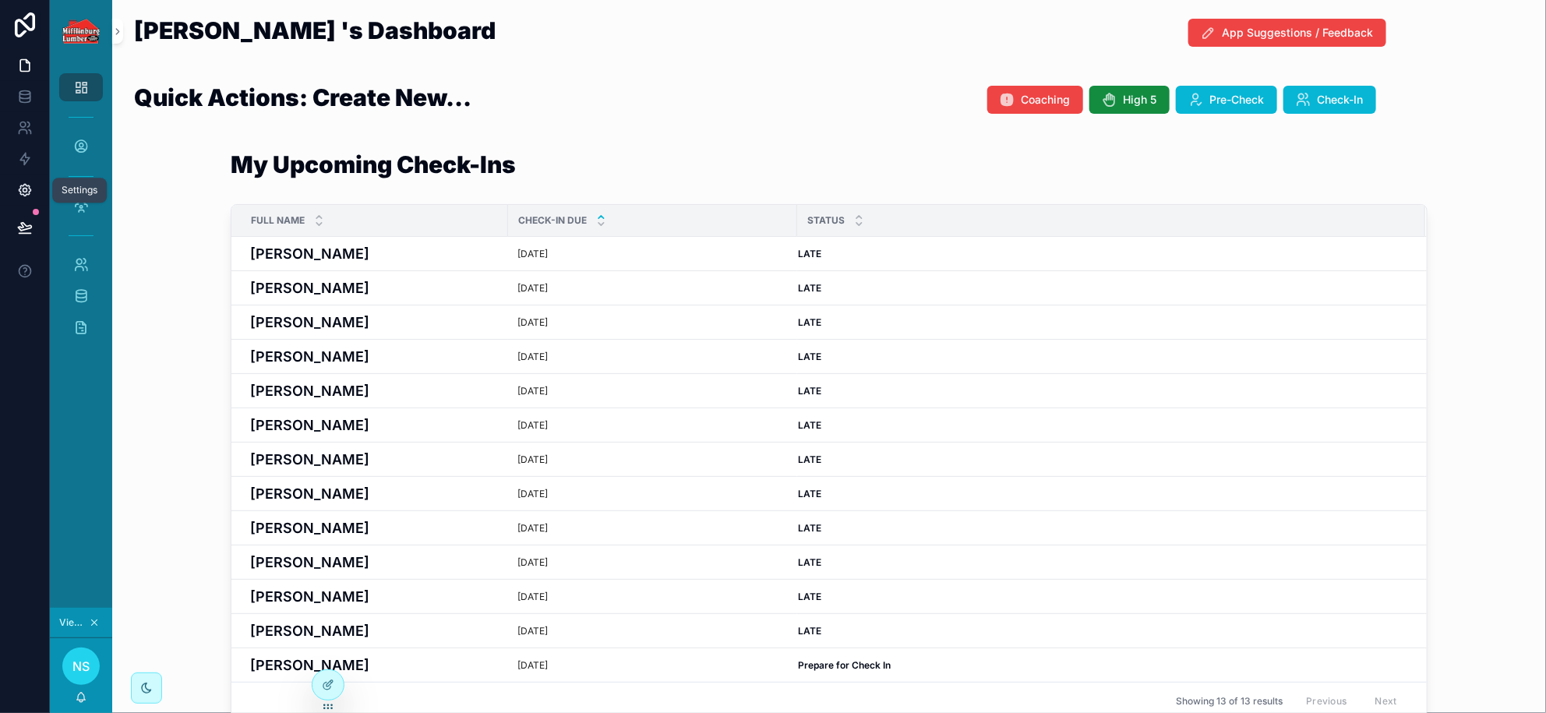
click at [29, 191] on icon at bounding box center [25, 191] width 12 height 12
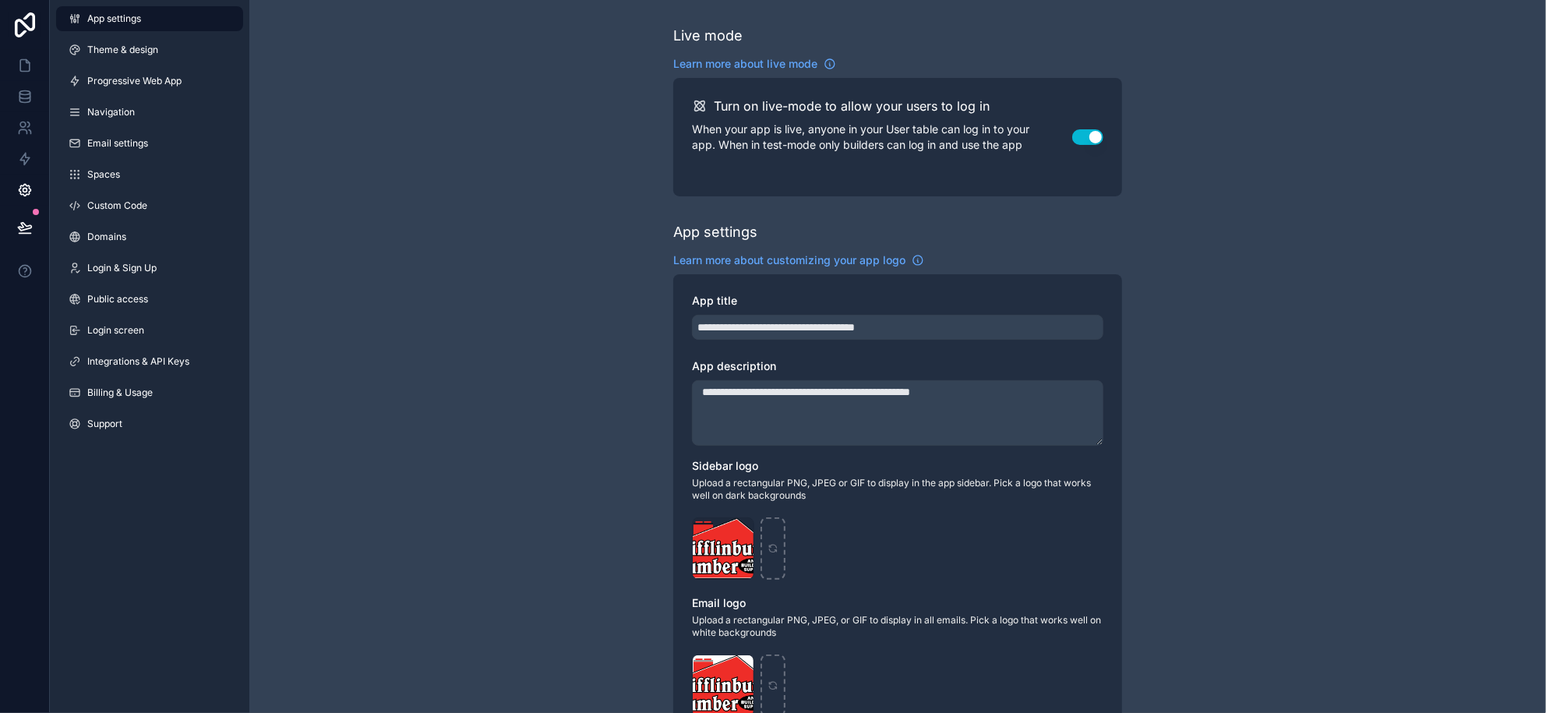
click at [1090, 131] on button "Use setting" at bounding box center [1087, 137] width 31 height 16
click at [1092, 136] on button "Use setting" at bounding box center [1087, 137] width 31 height 16
click at [30, 67] on icon at bounding box center [25, 66] width 16 height 16
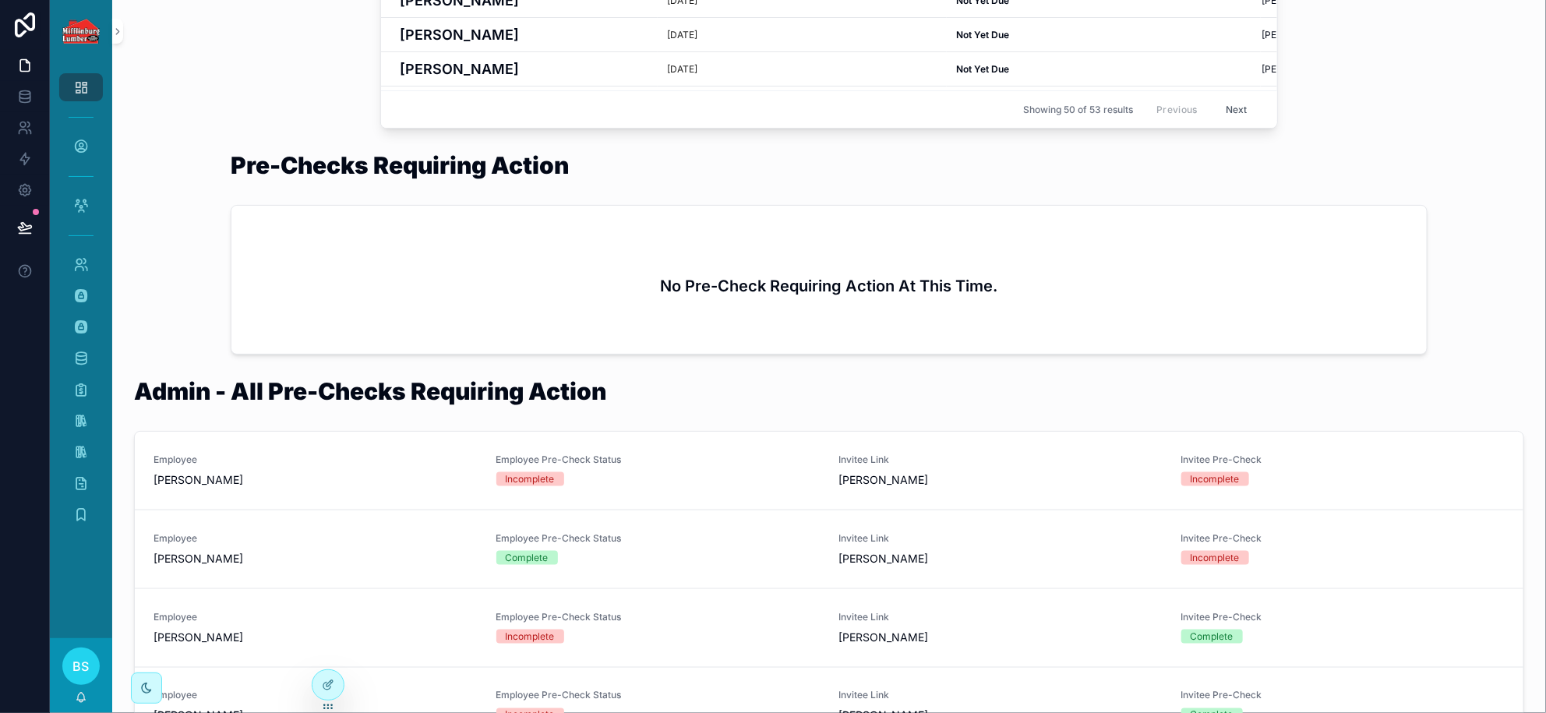
scroll to position [876, 0]
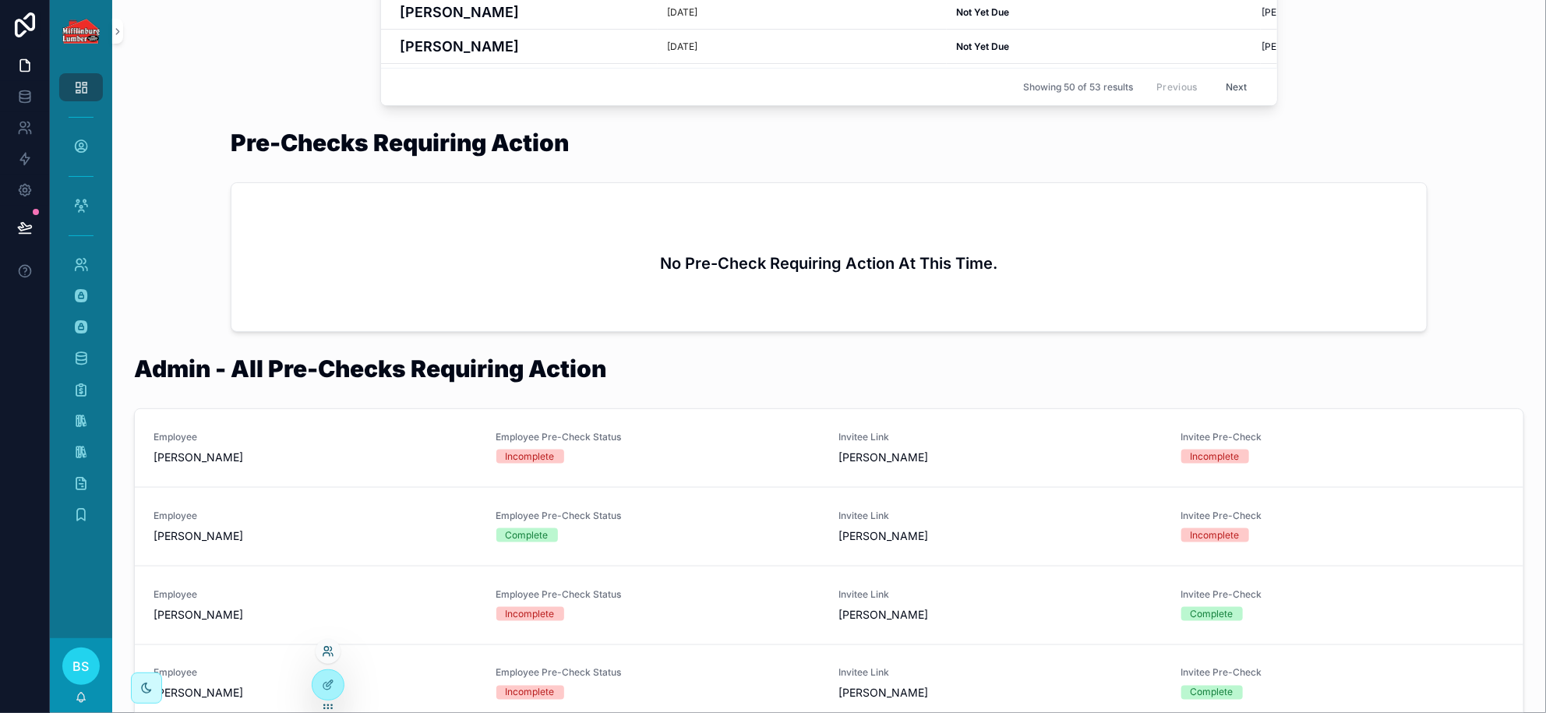
click at [325, 649] on icon at bounding box center [328, 651] width 12 height 12
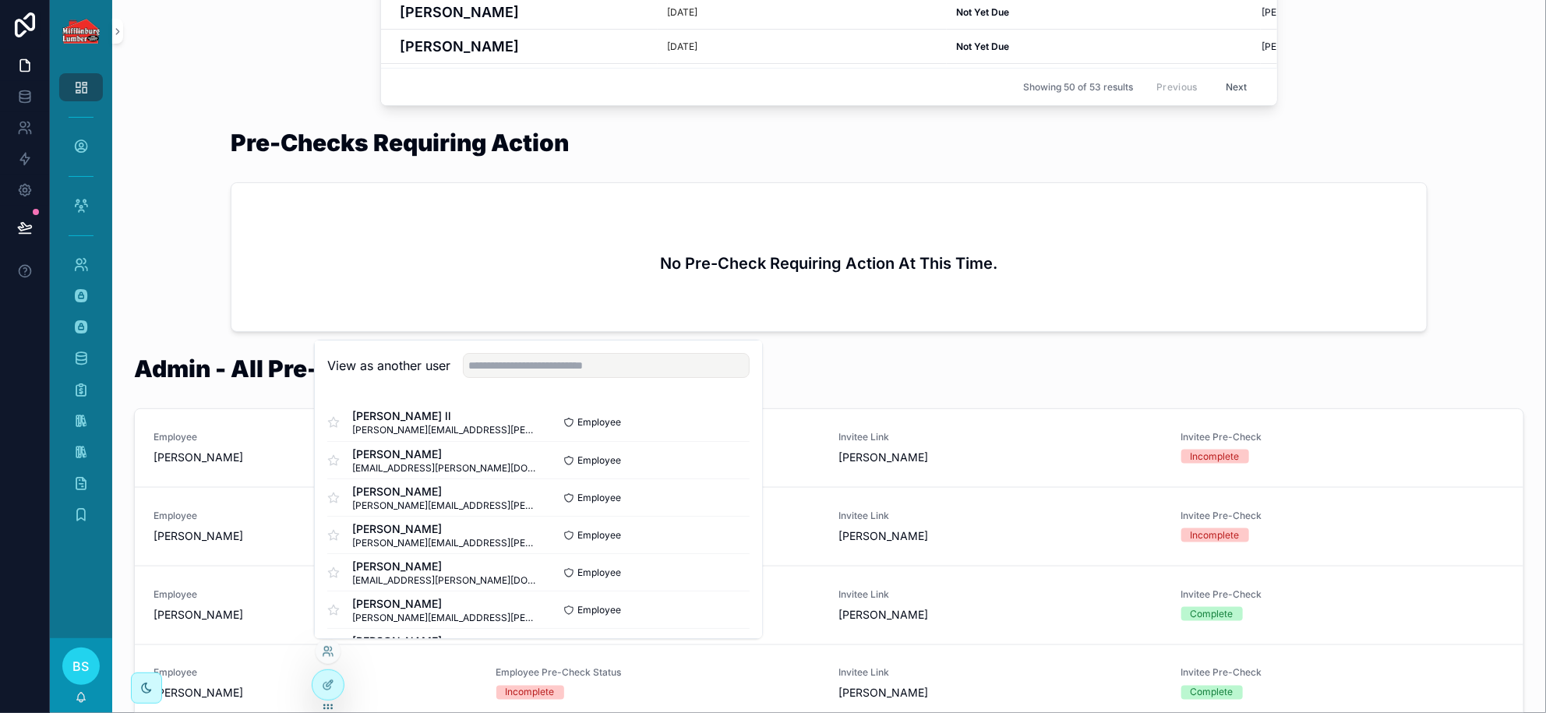
click at [496, 380] on div "View as another user" at bounding box center [538, 366] width 447 height 51
click at [505, 377] on input "text" at bounding box center [606, 365] width 287 height 25
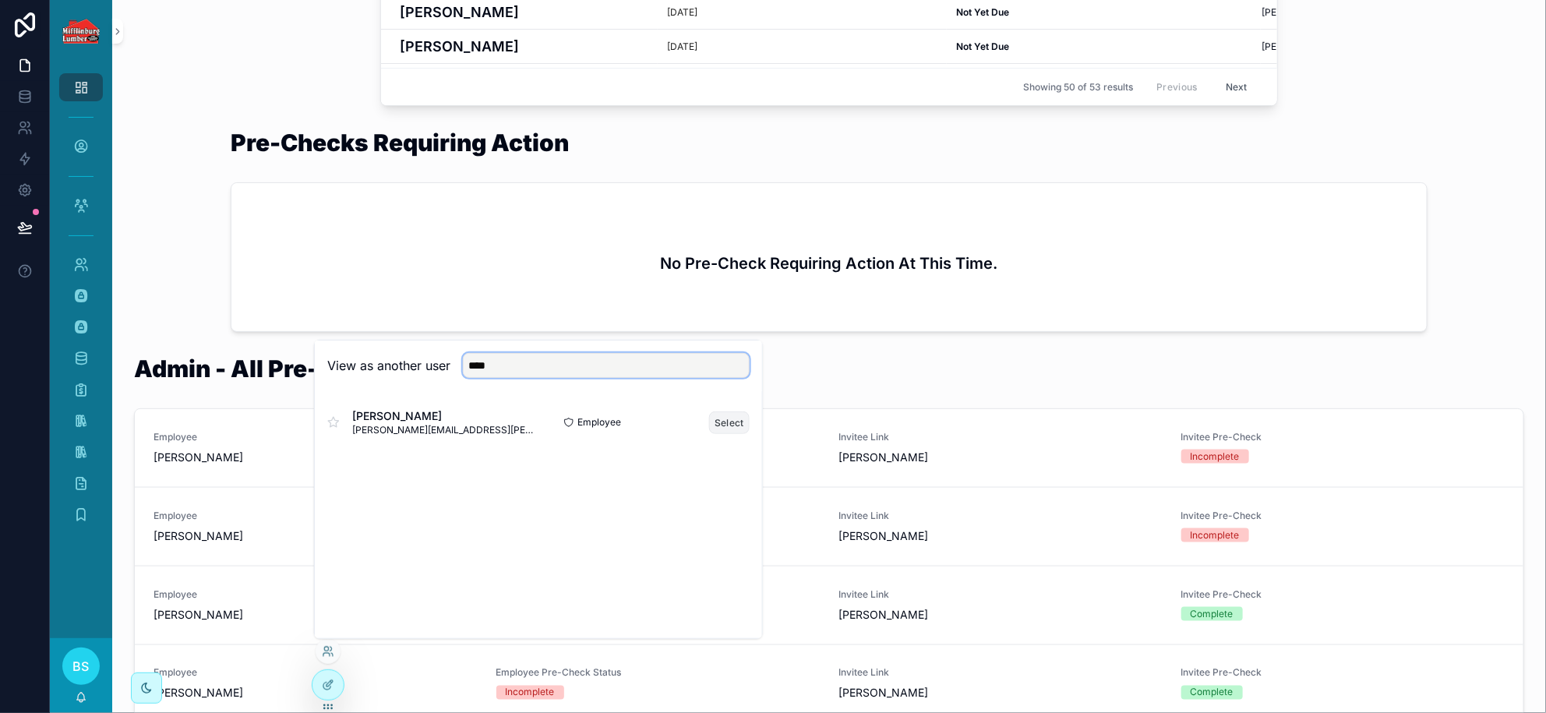
type input "****"
click at [715, 425] on button "Select" at bounding box center [729, 422] width 41 height 23
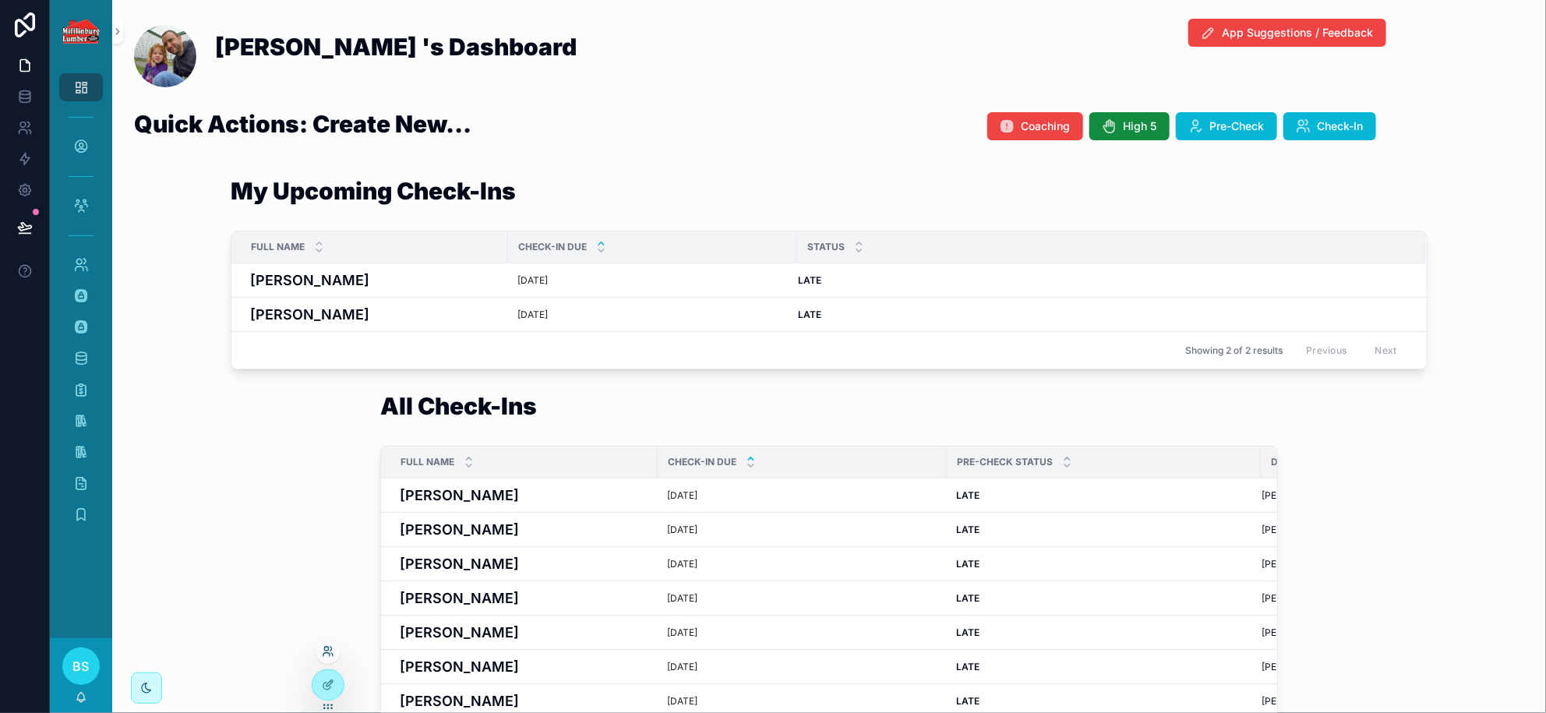
click at [324, 653] on icon at bounding box center [326, 654] width 6 height 3
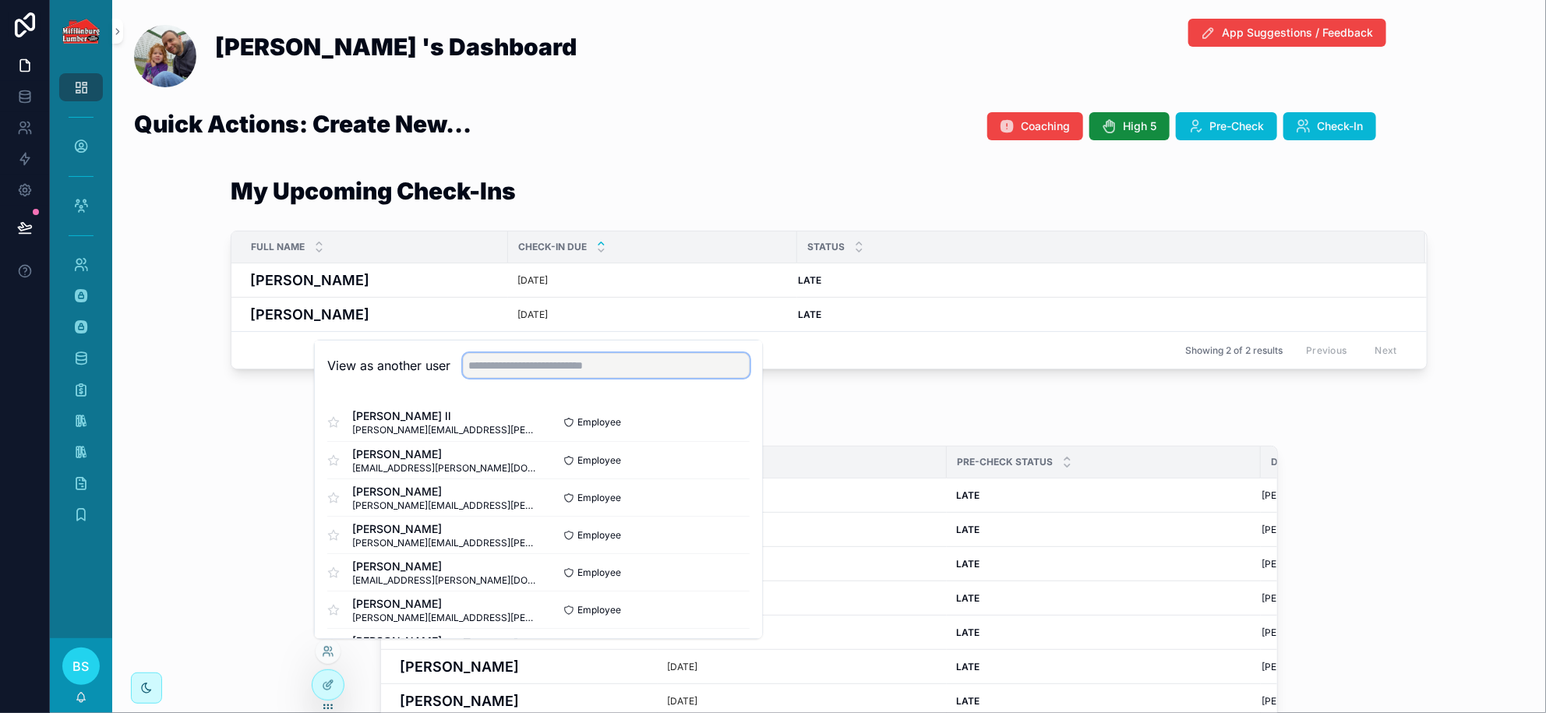
click at [491, 363] on input "text" at bounding box center [606, 365] width 287 height 25
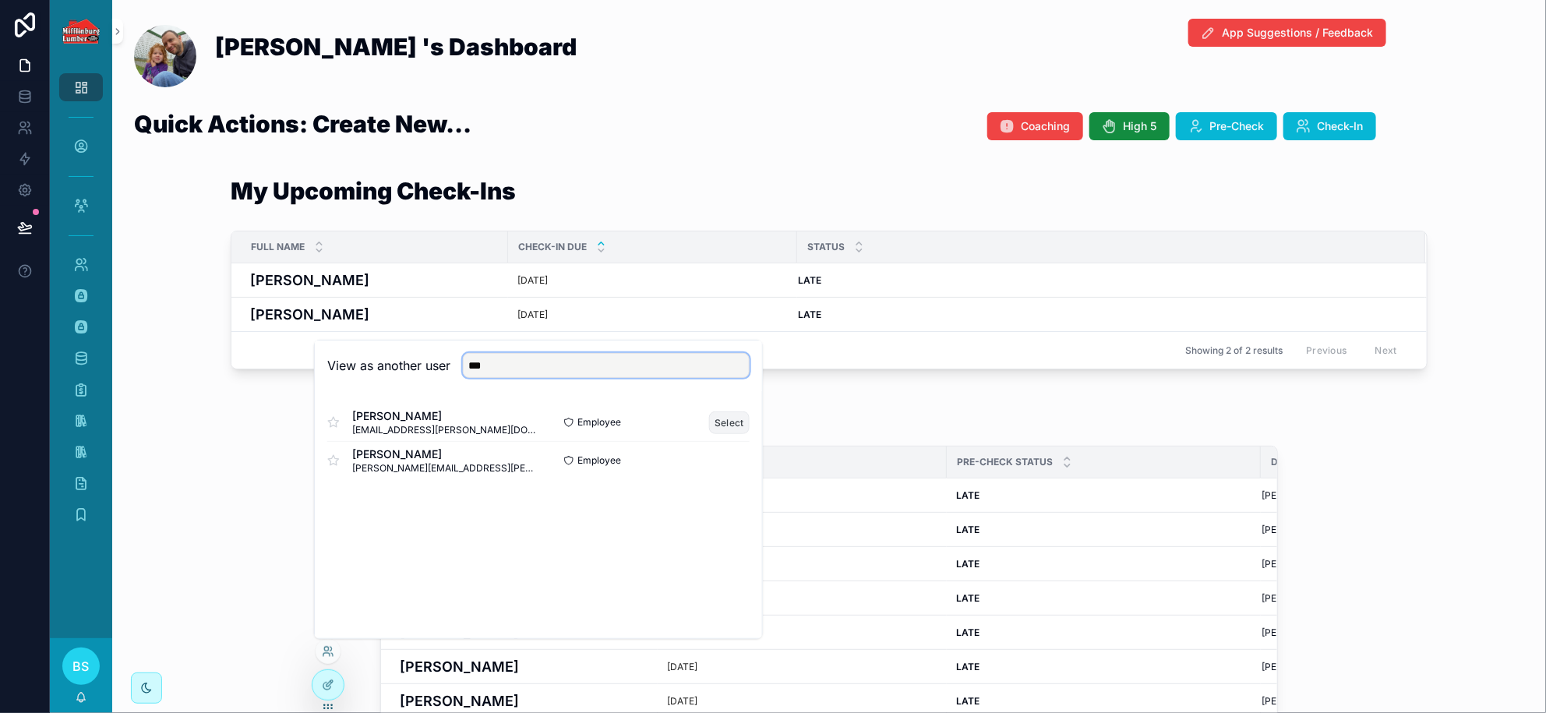
type input "***"
click at [739, 428] on button "Select" at bounding box center [729, 422] width 41 height 23
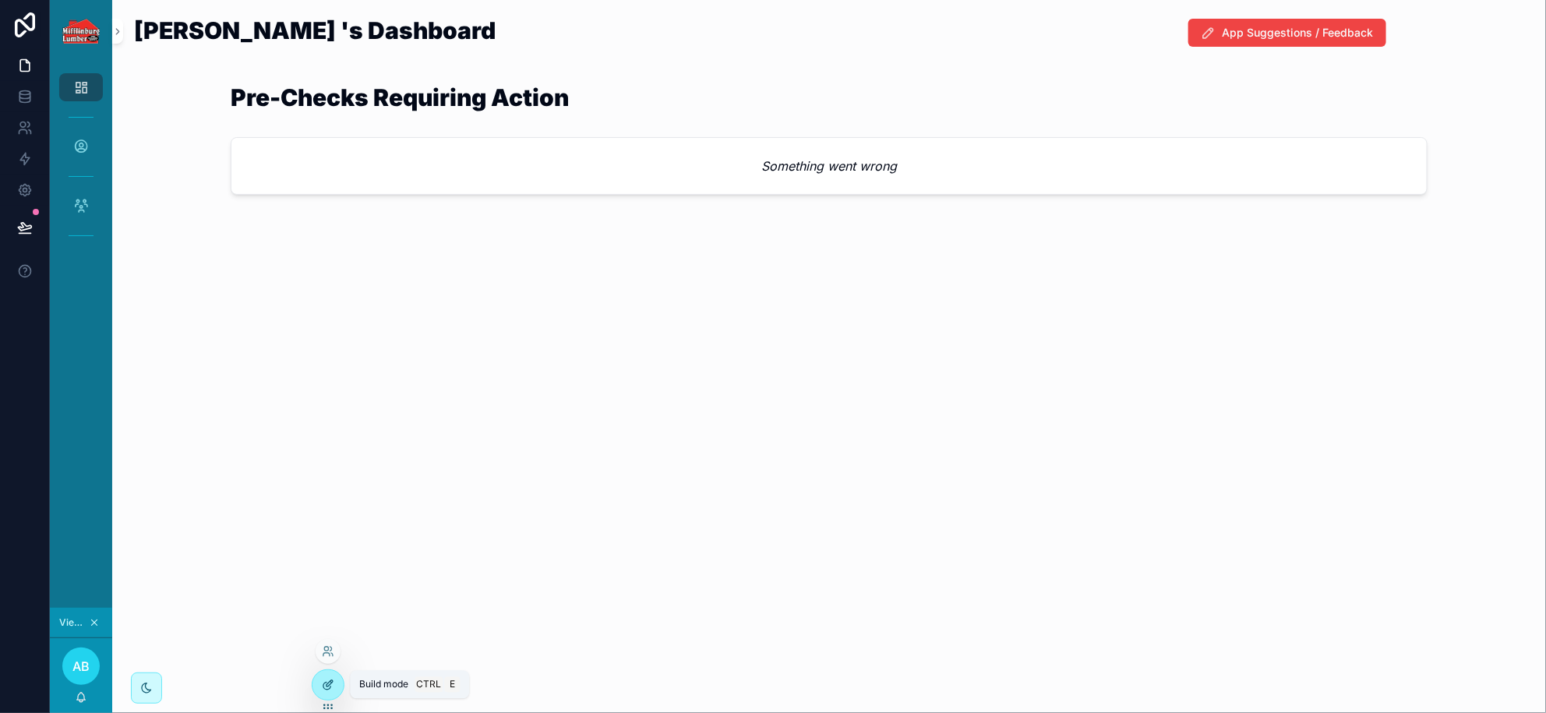
click at [320, 684] on div at bounding box center [328, 685] width 31 height 30
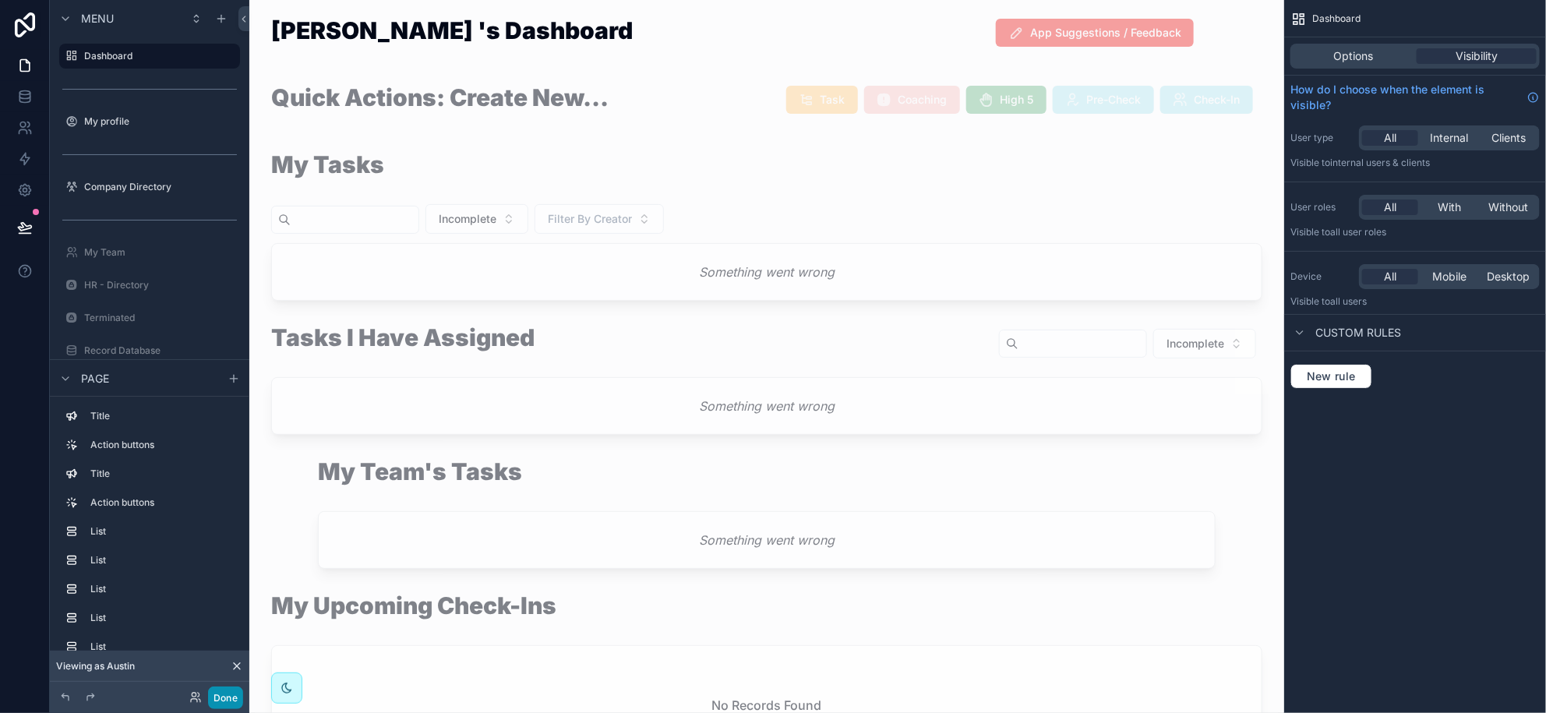
click at [231, 700] on button "Done" at bounding box center [225, 698] width 35 height 23
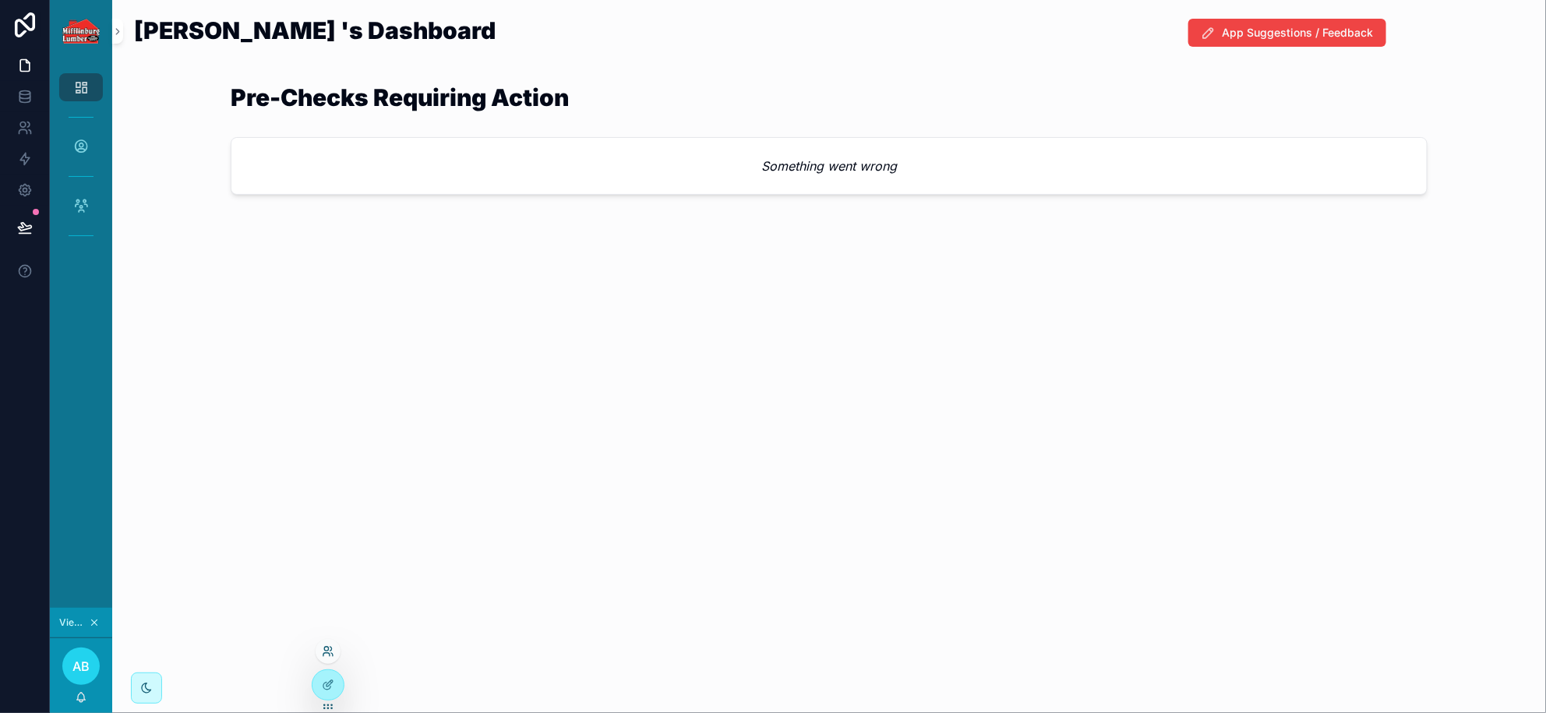
click at [323, 651] on icon at bounding box center [328, 651] width 12 height 12
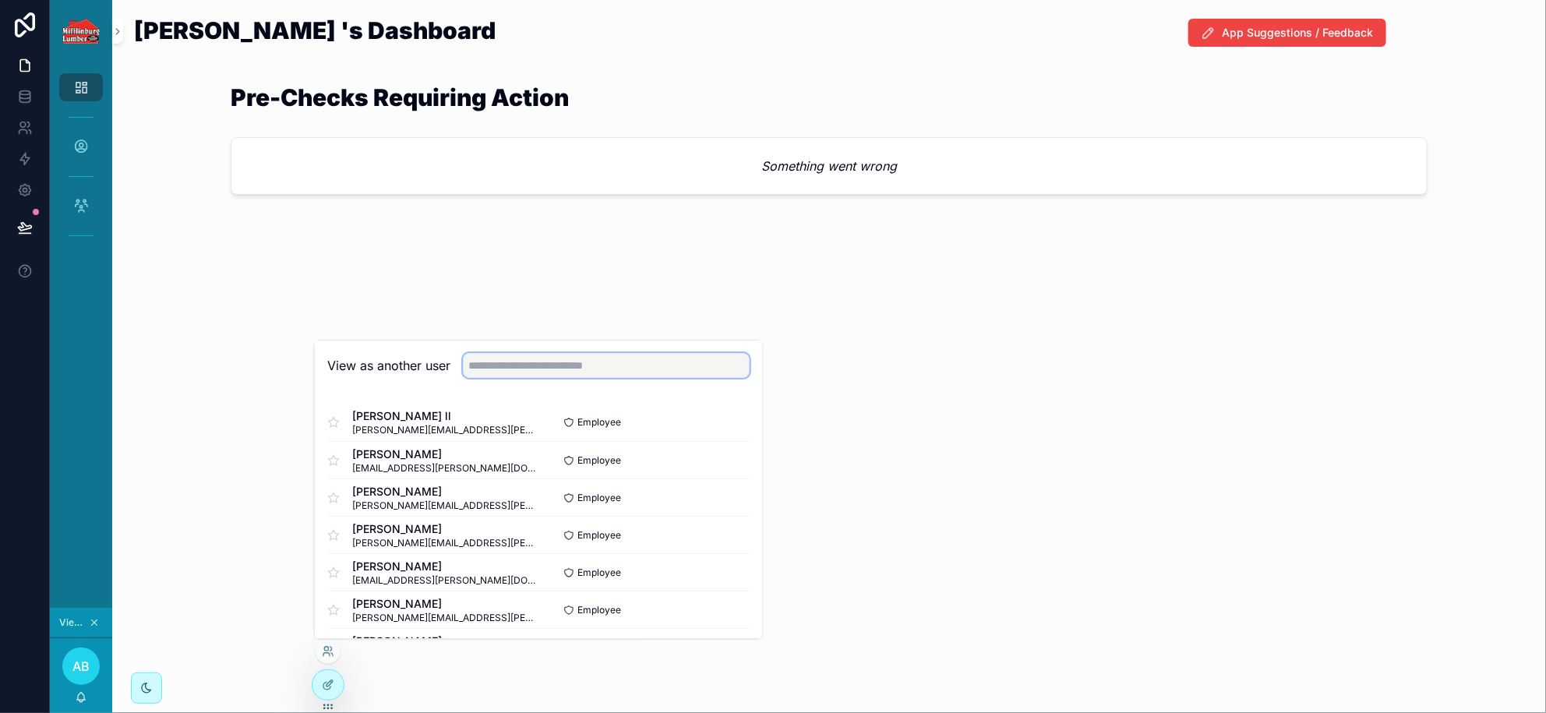
click at [545, 358] on input "text" at bounding box center [606, 365] width 287 height 25
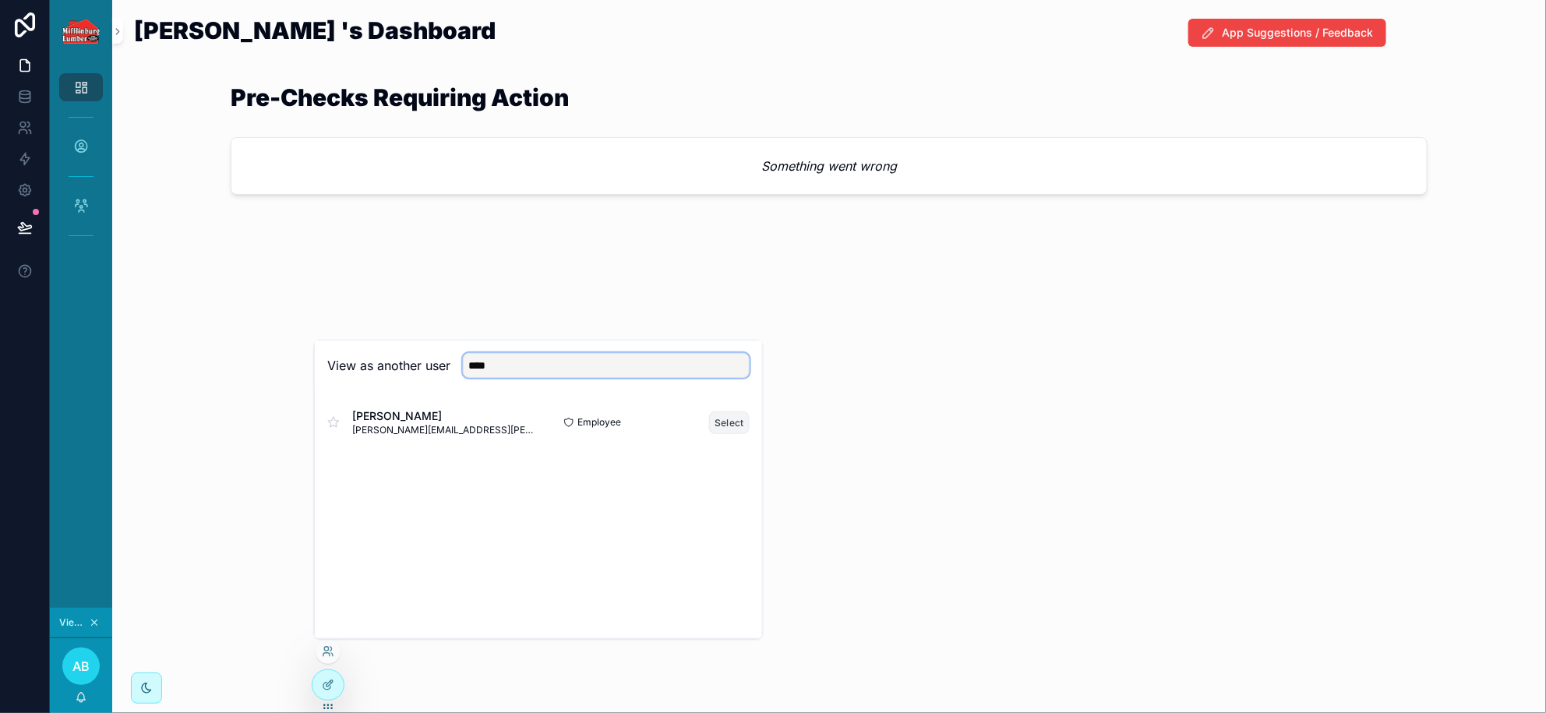
type input "****"
click at [723, 422] on button "Select" at bounding box center [729, 422] width 41 height 23
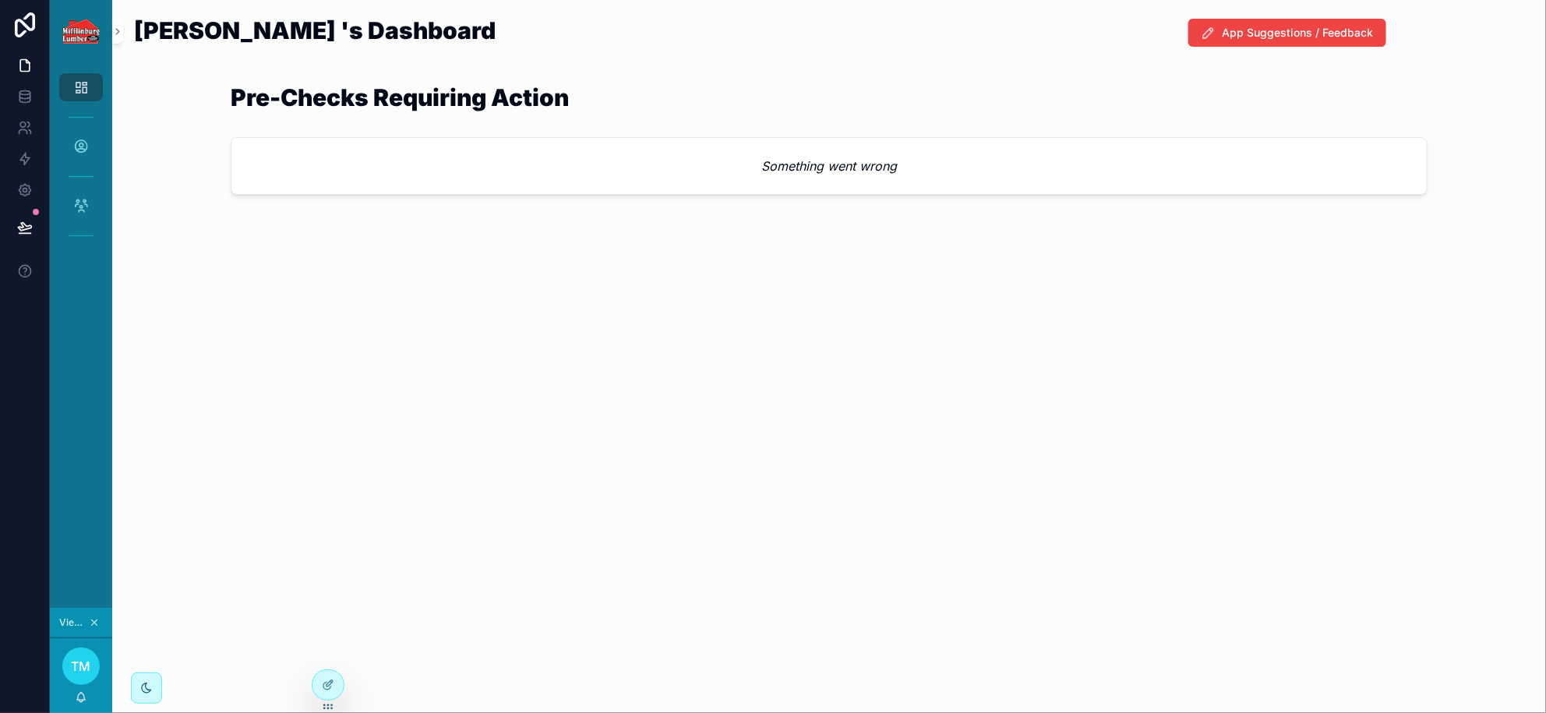
click at [821, 170] on em "Something went wrong" at bounding box center [829, 166] width 136 height 19
click at [323, 686] on icon at bounding box center [326, 686] width 7 height 7
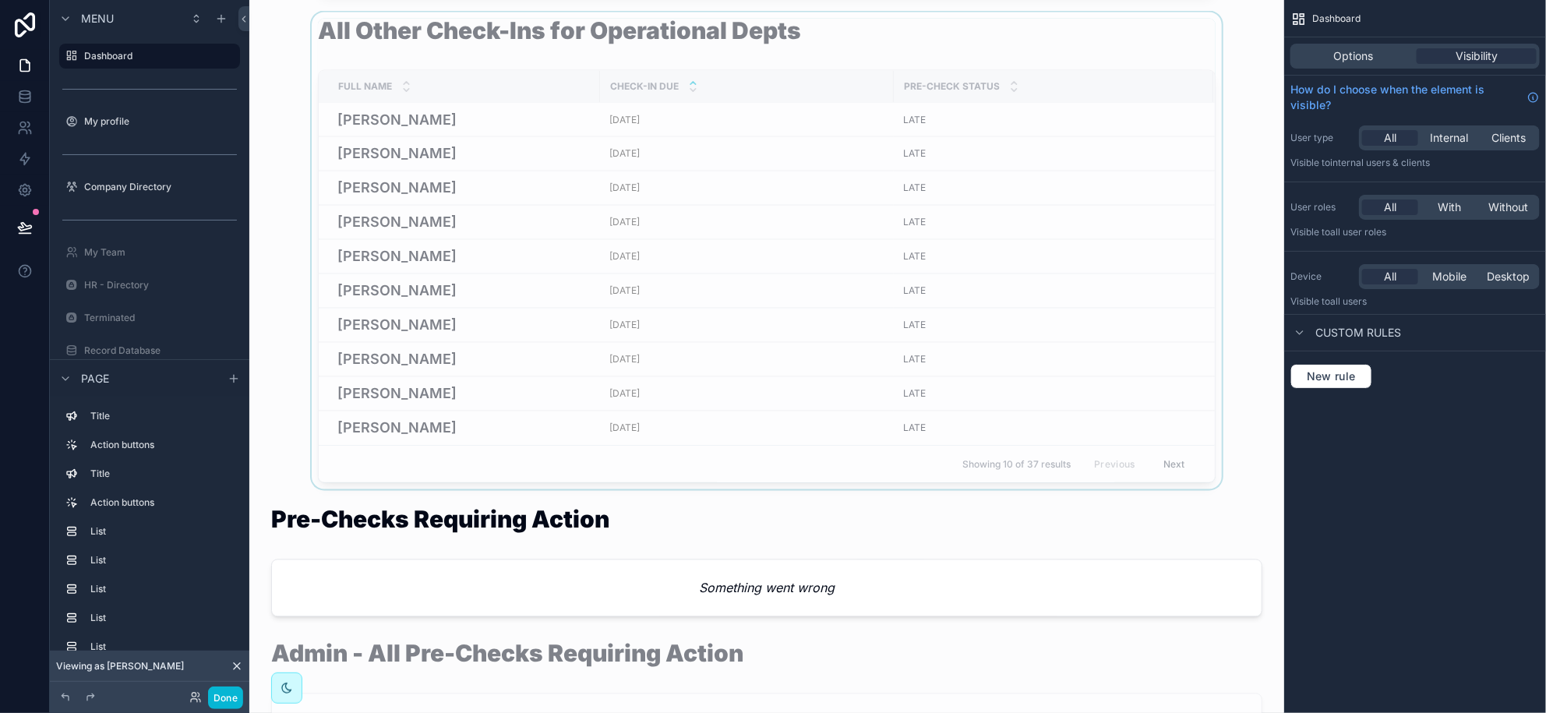
scroll to position [1558, 0]
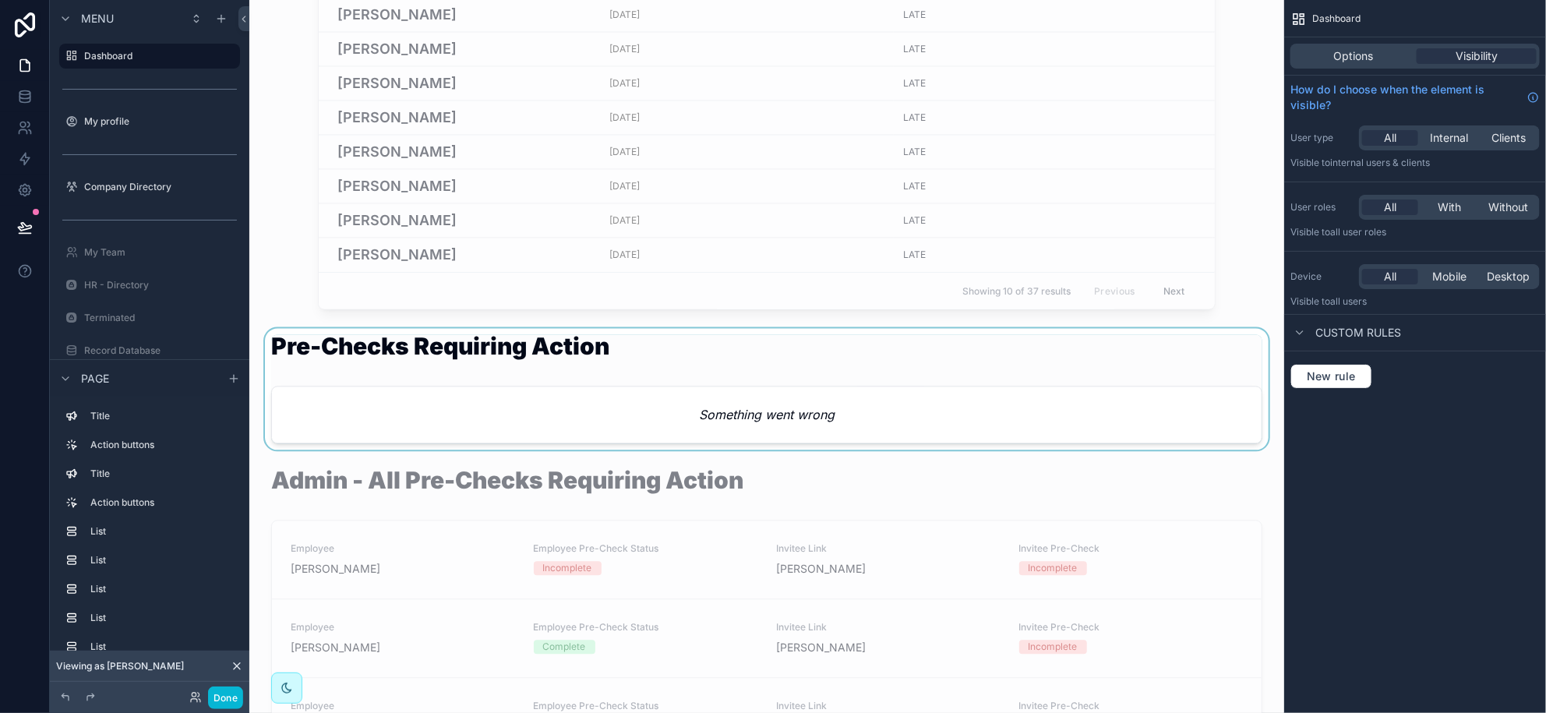
click at [622, 390] on div "scrollable content" at bounding box center [767, 389] width 1010 height 122
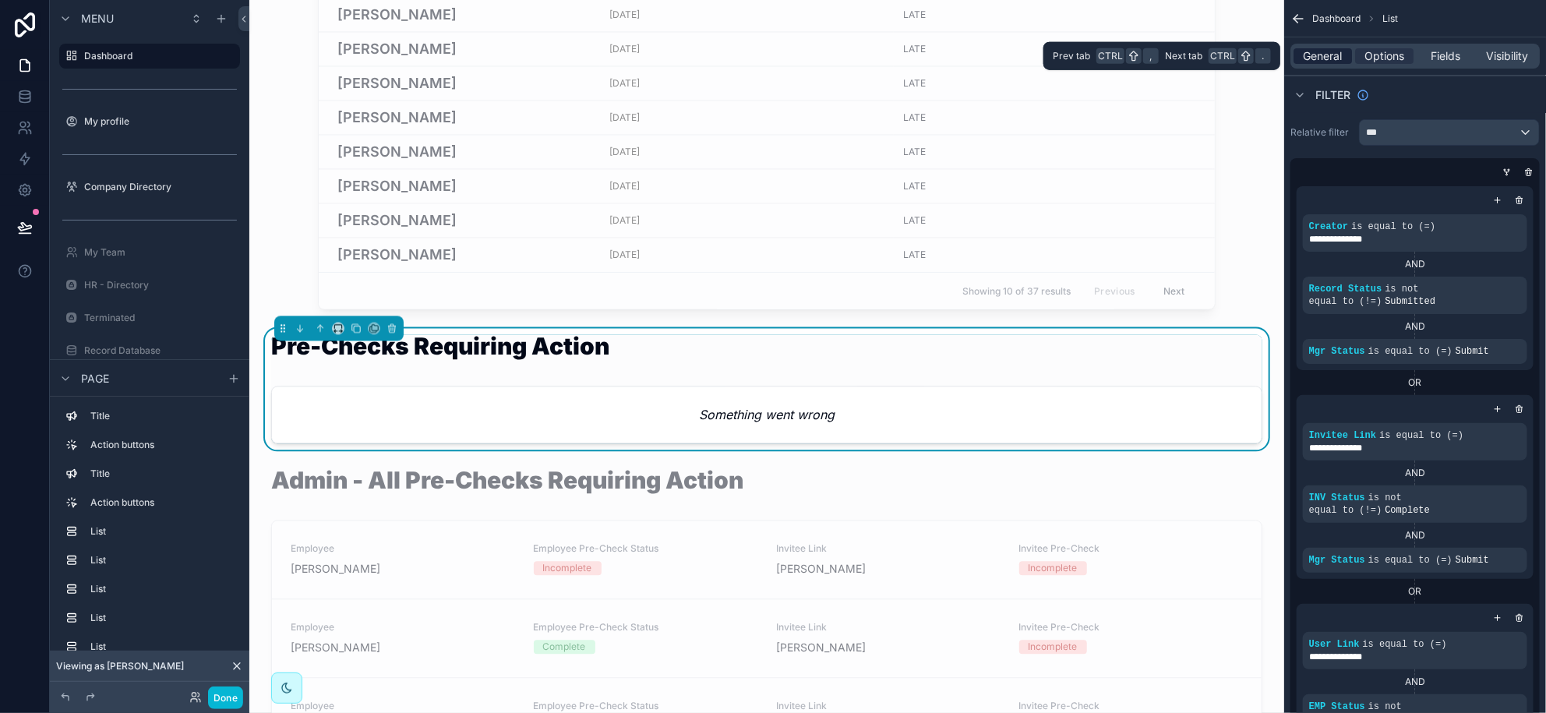
click at [1328, 60] on span "General" at bounding box center [1323, 56] width 39 height 16
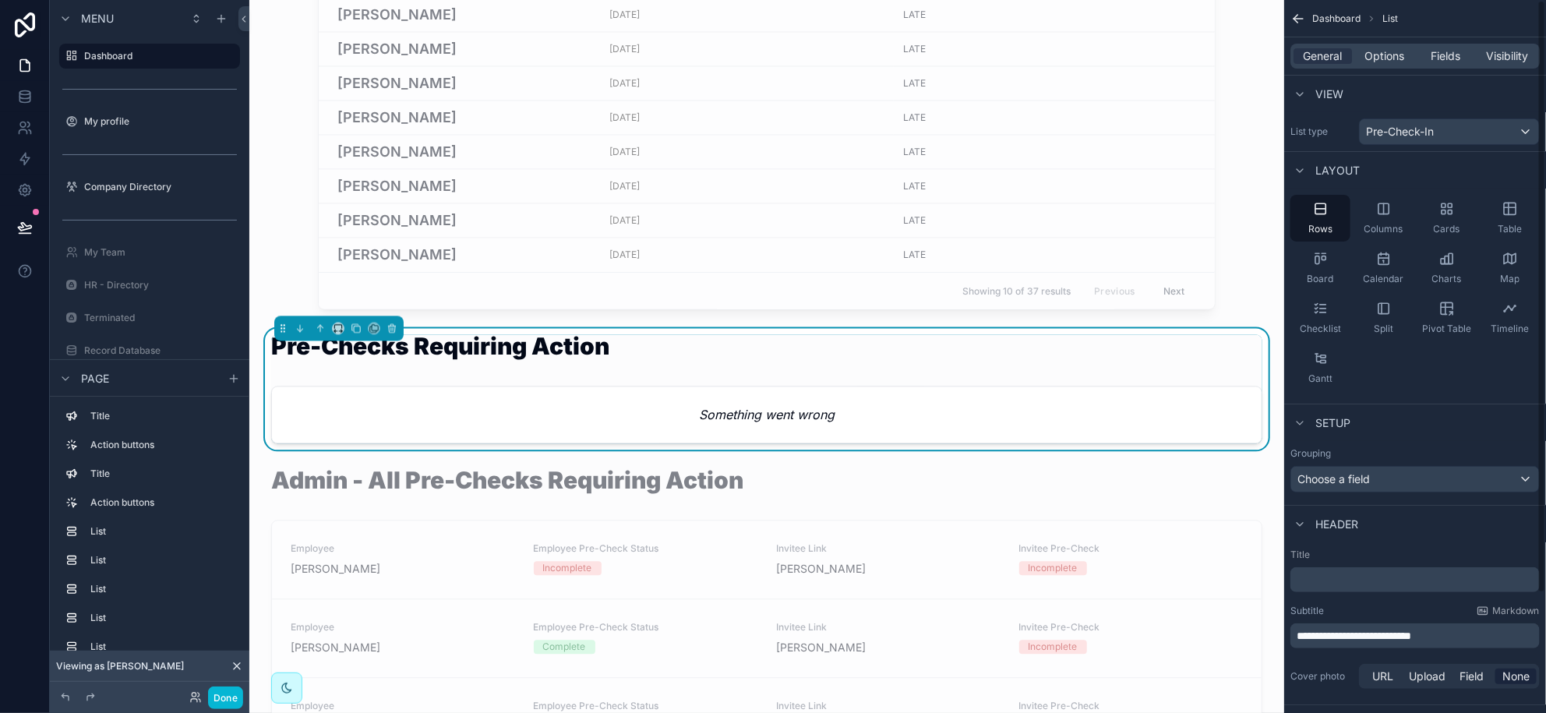
scroll to position [0, 0]
click at [1390, 65] on div "General Options Fields Visibility" at bounding box center [1415, 56] width 249 height 25
click at [1394, 54] on span "Options" at bounding box center [1385, 56] width 40 height 16
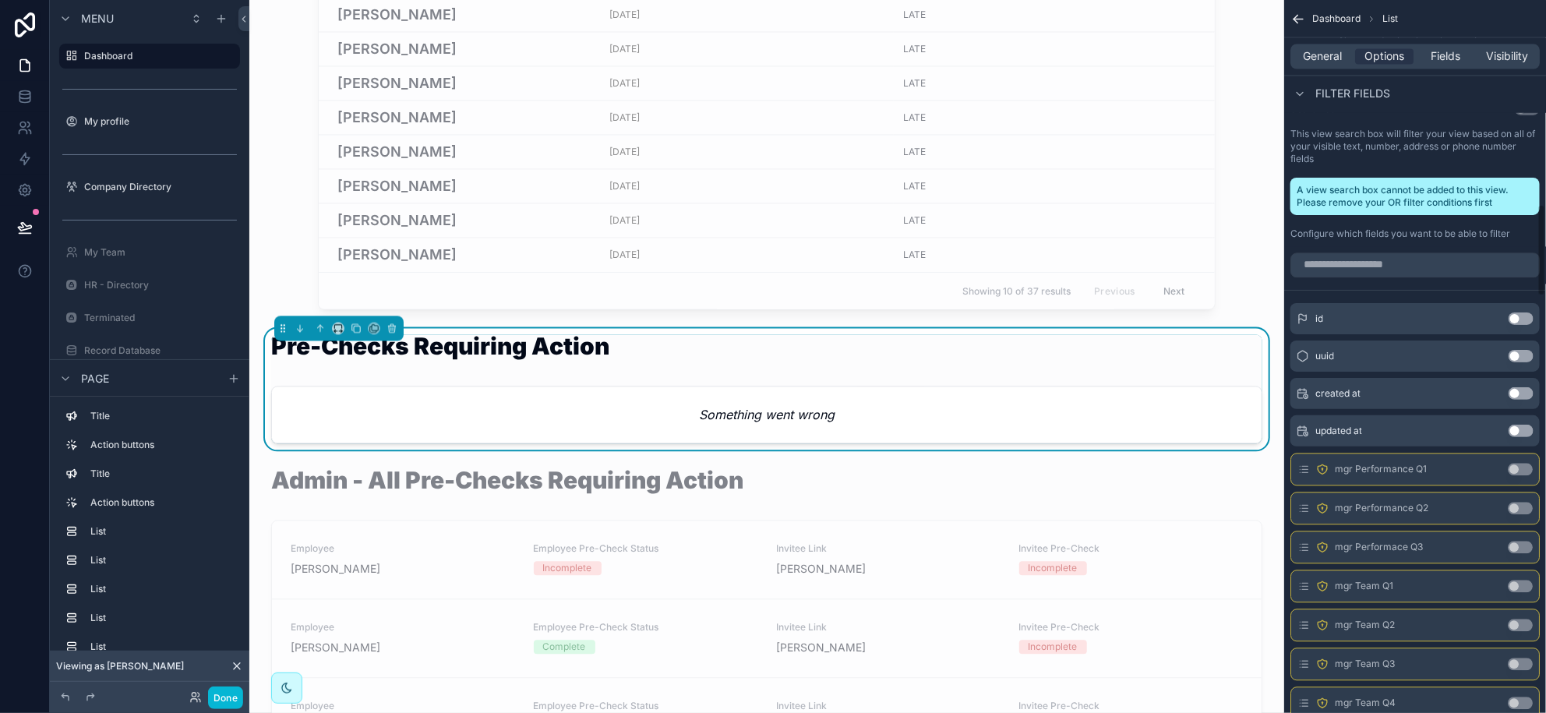
scroll to position [1577, 0]
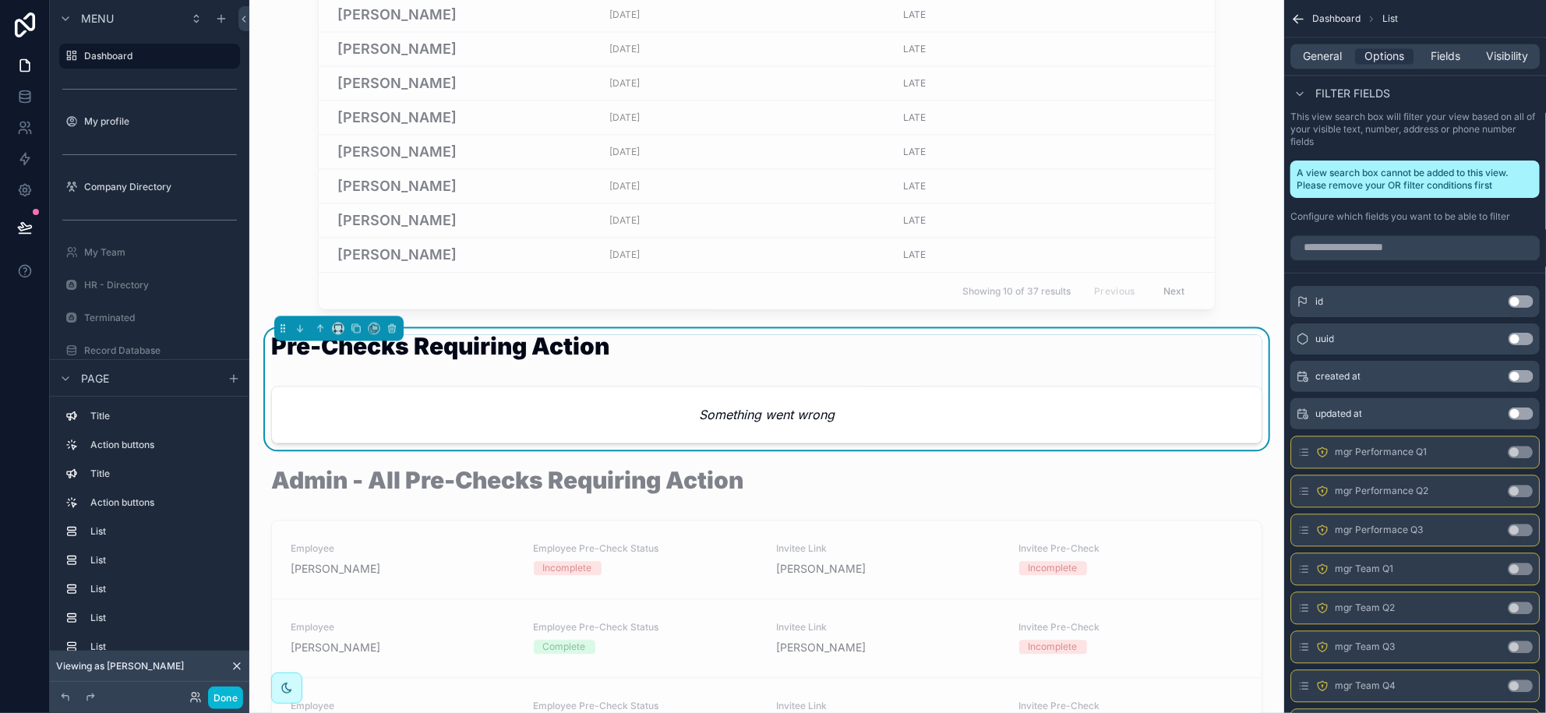
click at [1521, 297] on button "Use setting" at bounding box center [1521, 301] width 25 height 12
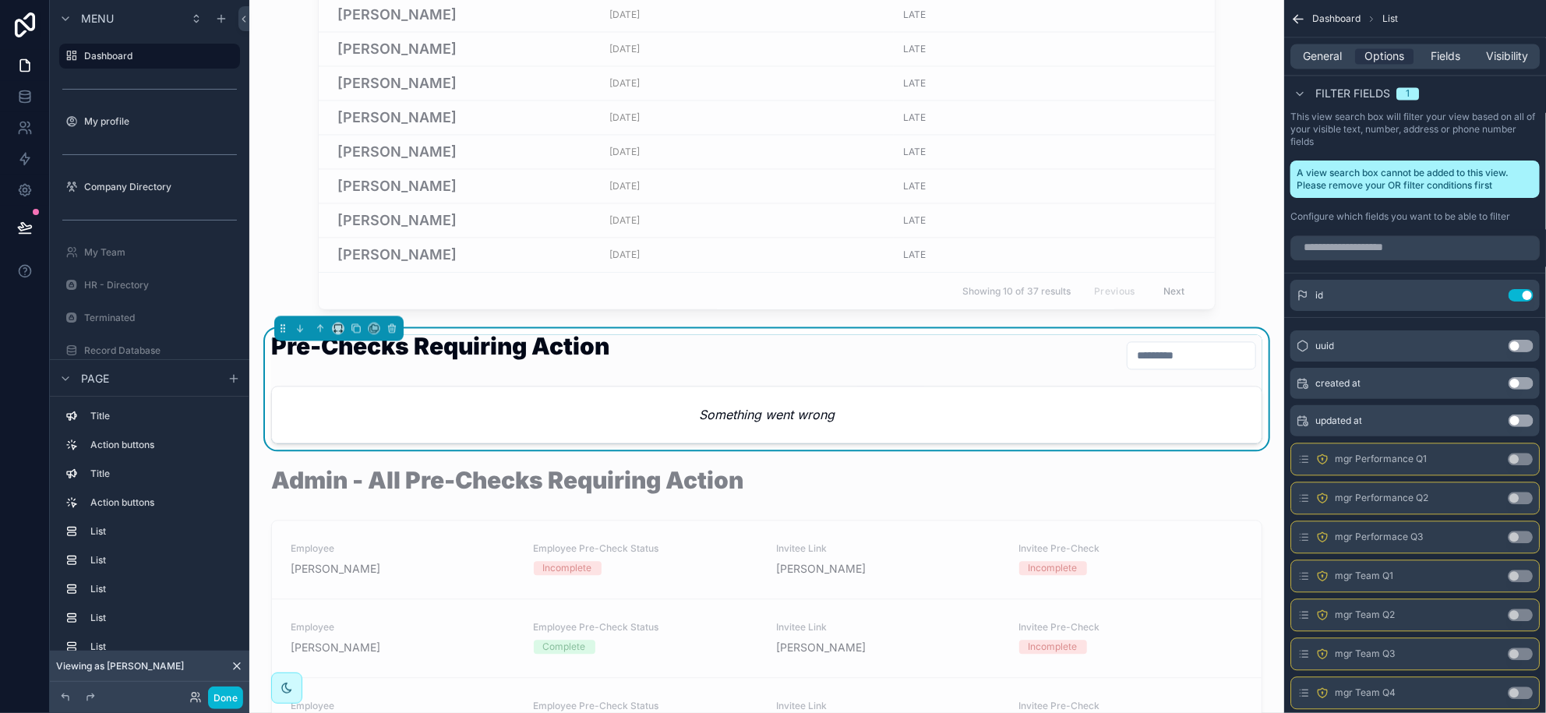
click at [1521, 297] on button "Use setting" at bounding box center [1521, 295] width 25 height 12
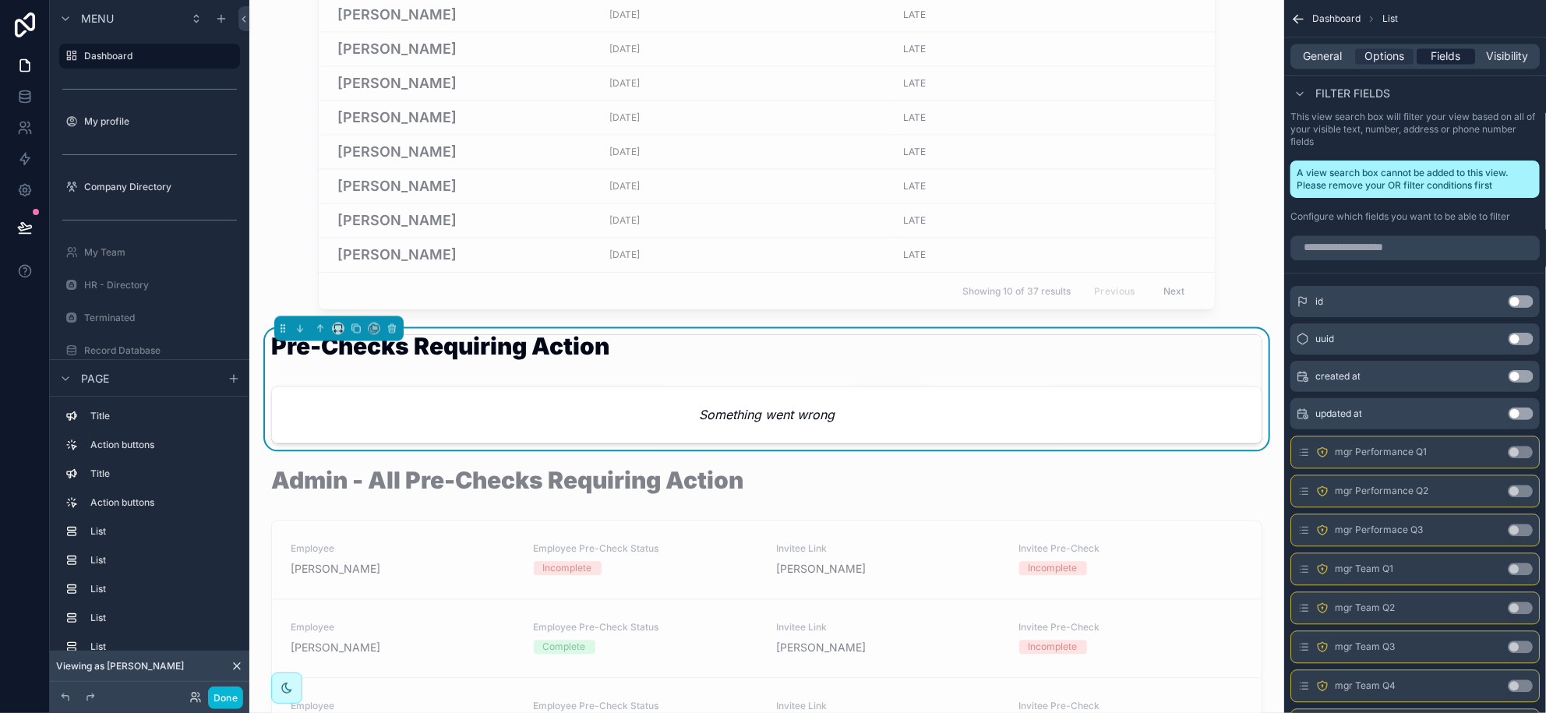
click at [1434, 57] on span "Fields" at bounding box center [1447, 56] width 30 height 16
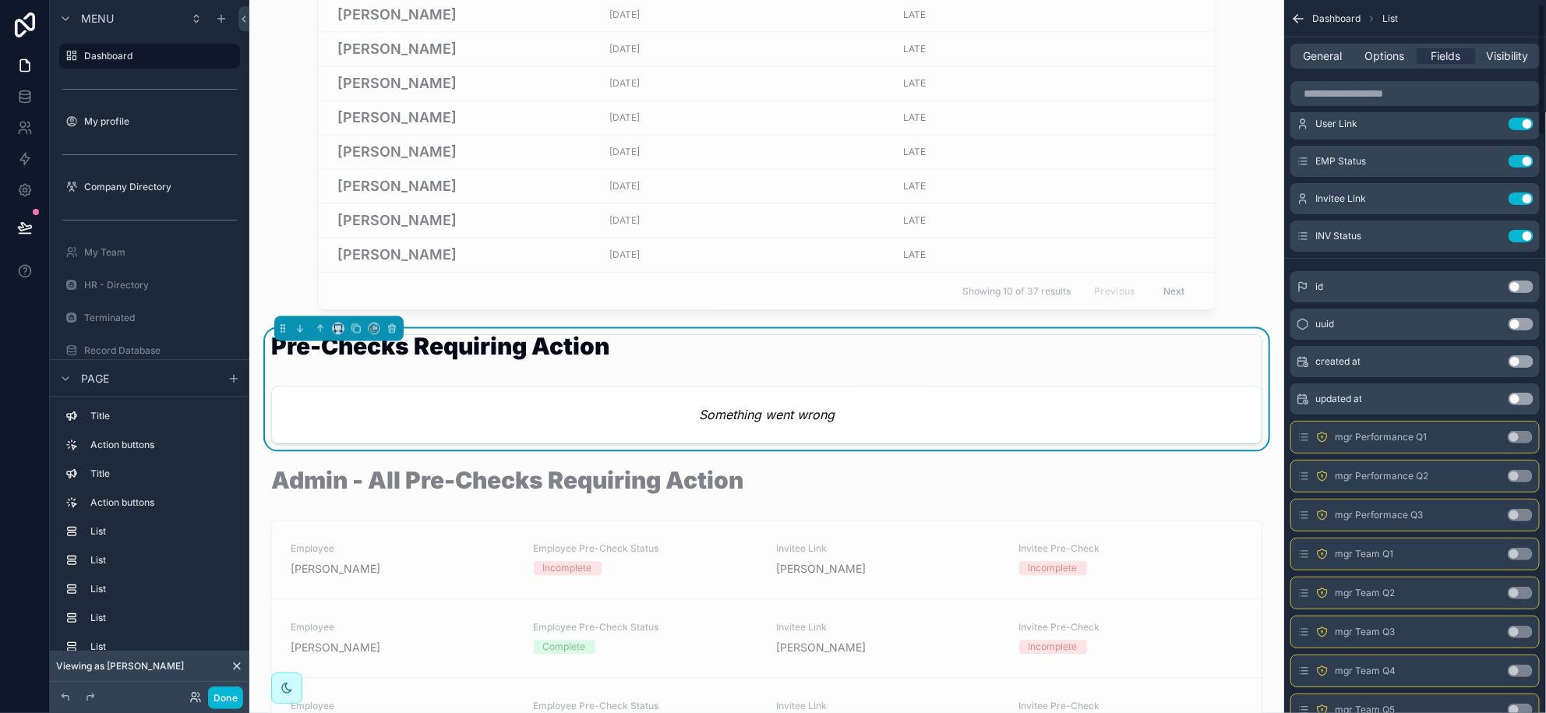
scroll to position [0, 0]
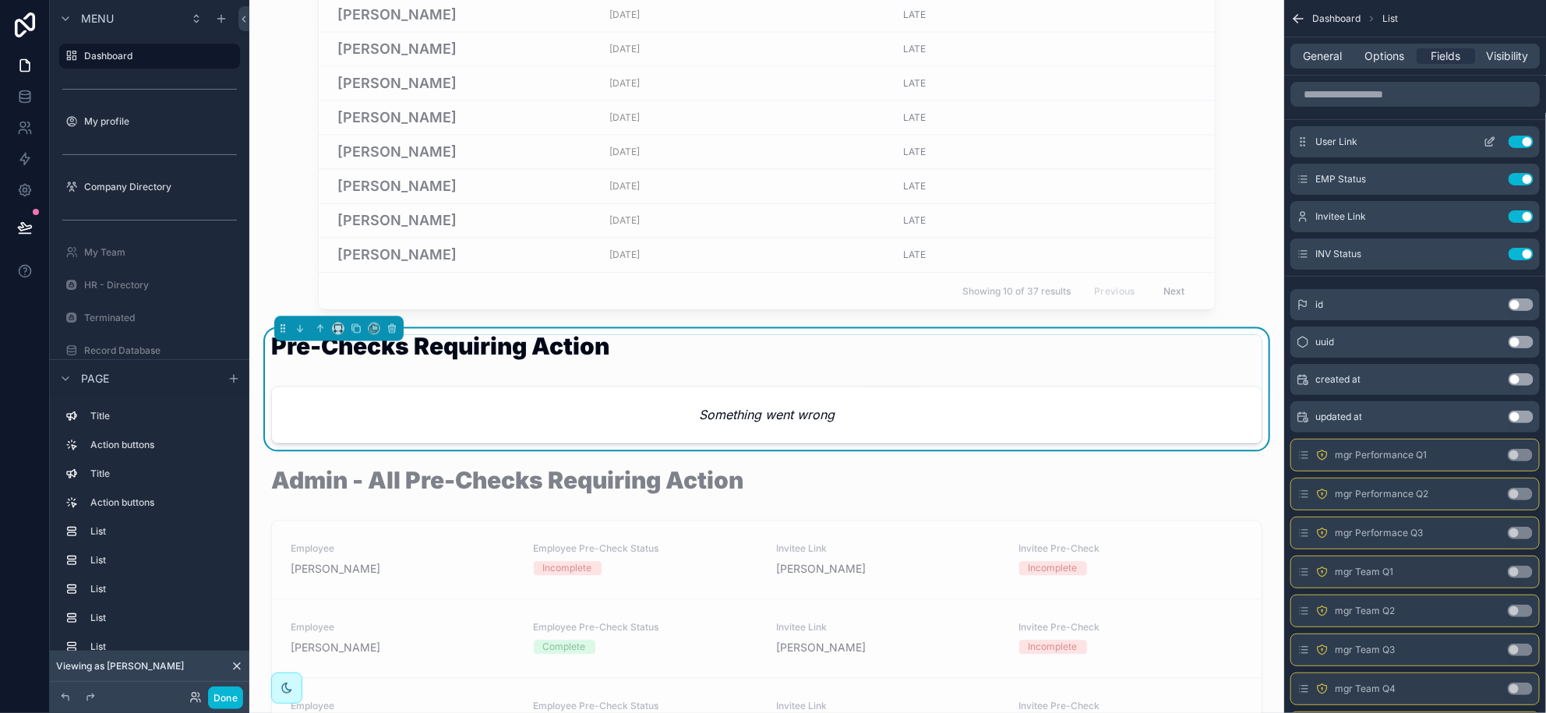
click at [1489, 143] on icon "scrollable content" at bounding box center [1492, 140] width 6 height 6
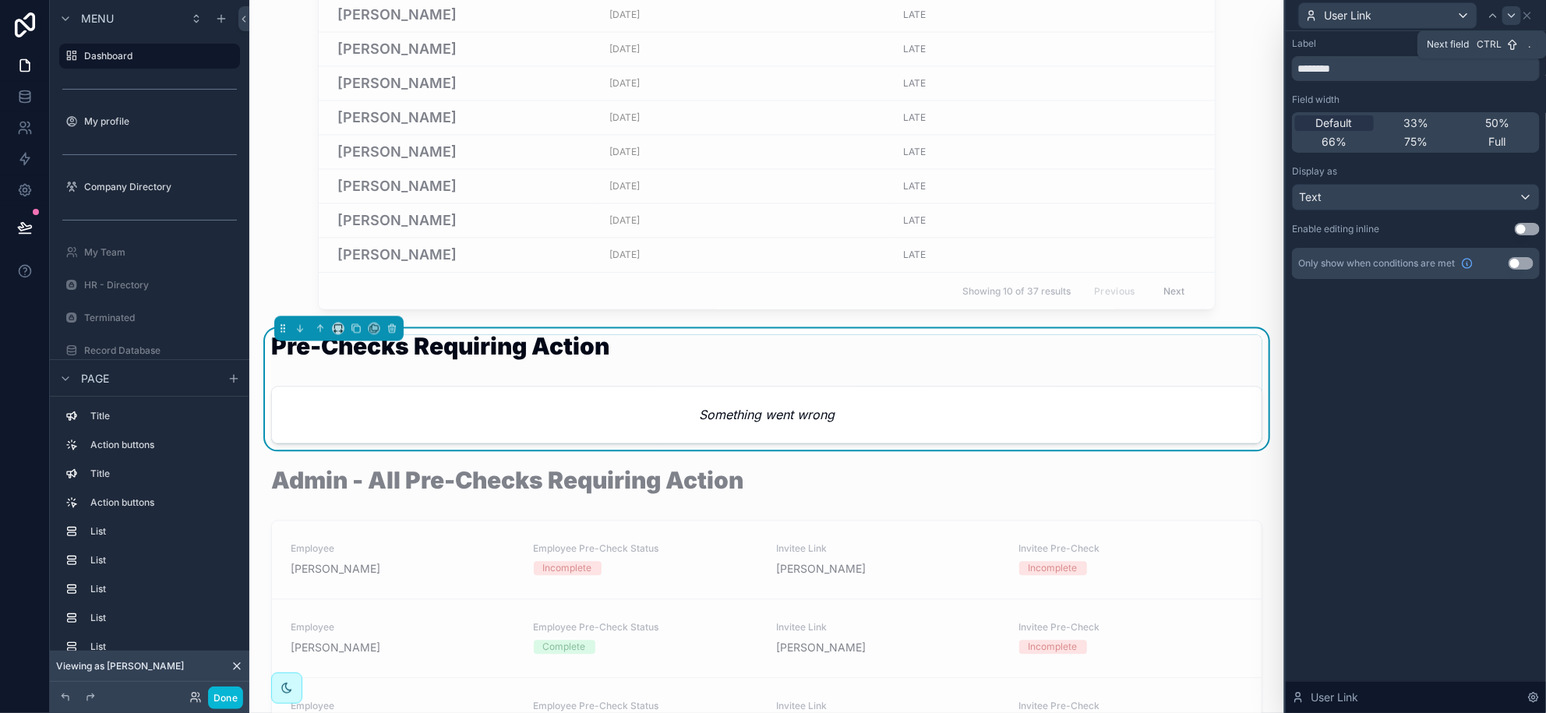
click at [1507, 12] on icon at bounding box center [1512, 15] width 12 height 12
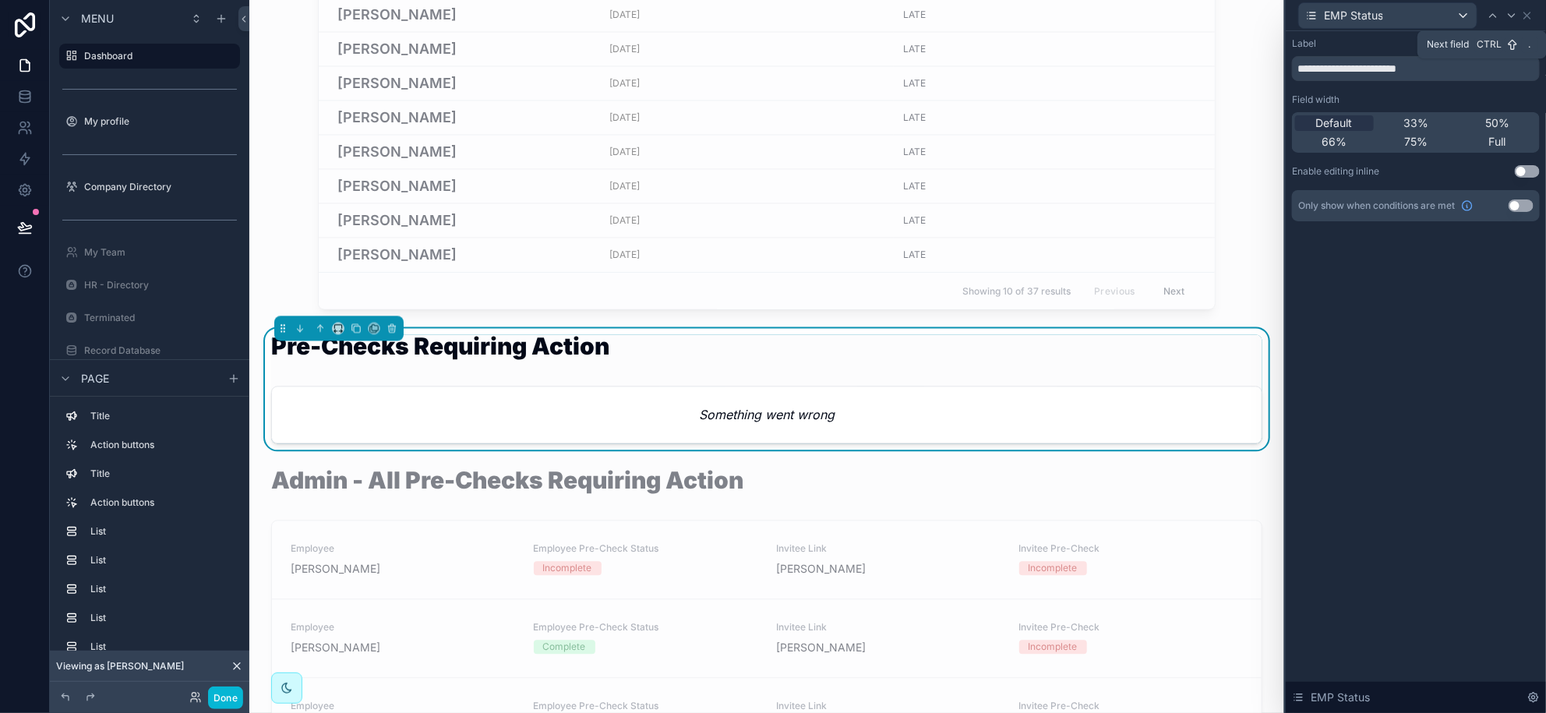
click at [1507, 12] on icon at bounding box center [1512, 15] width 12 height 12
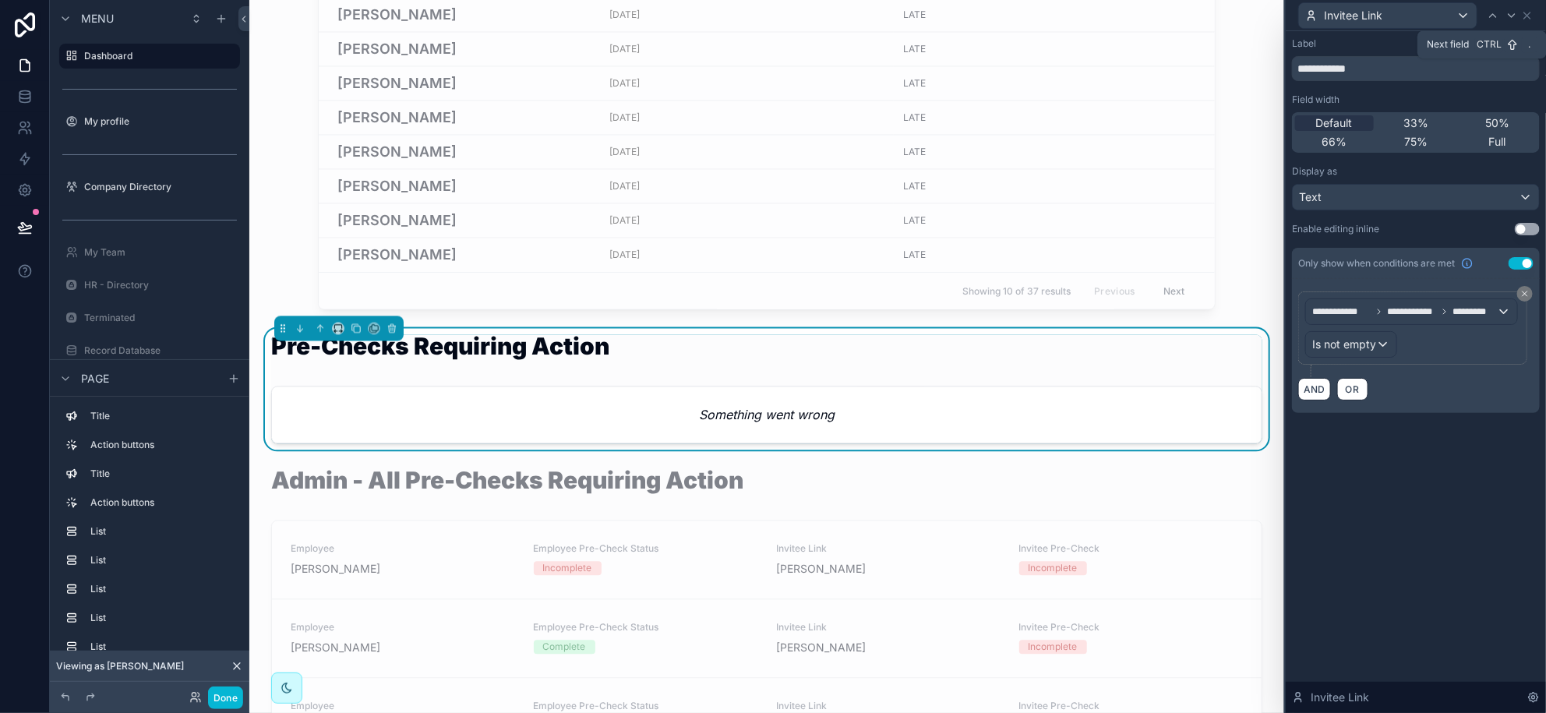
click at [1507, 12] on icon at bounding box center [1512, 15] width 12 height 12
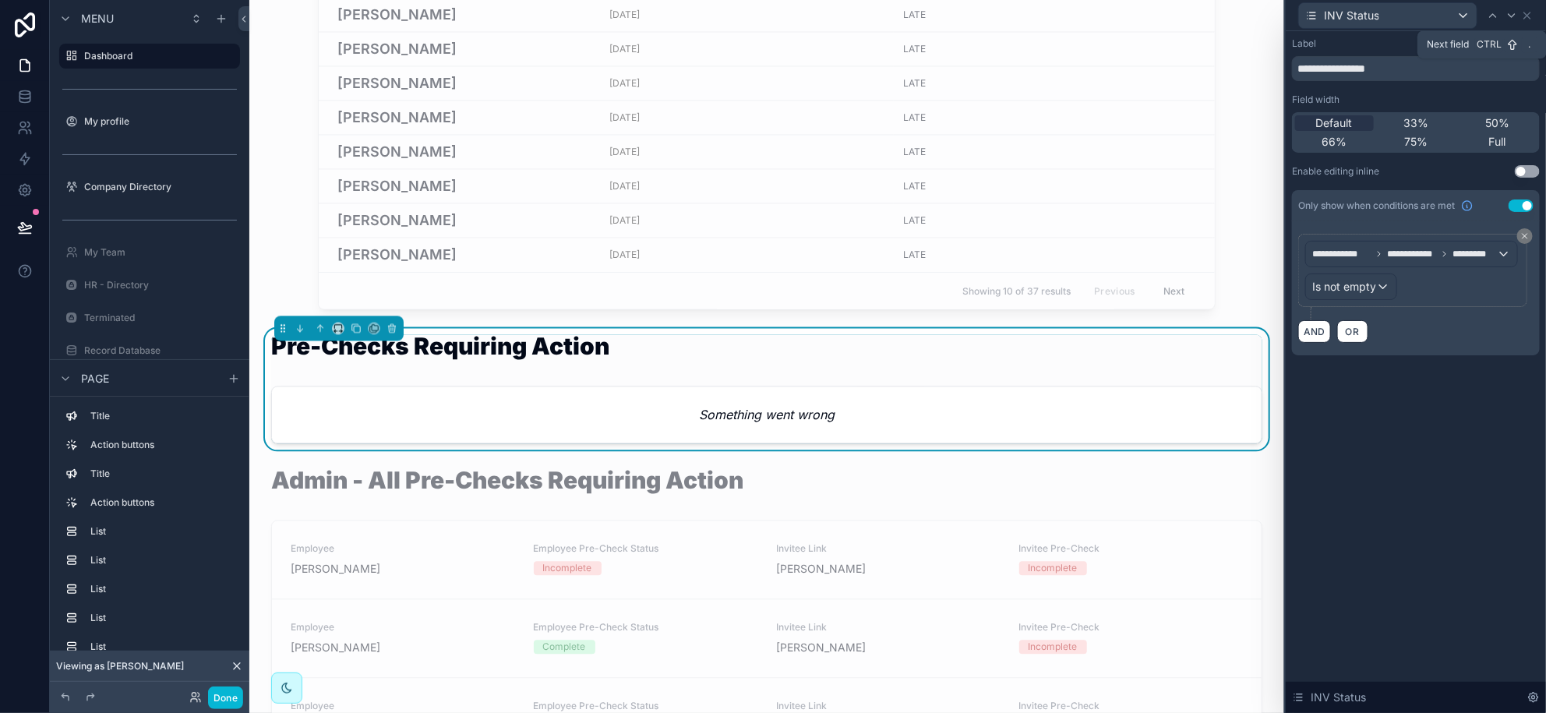
click at [1507, 12] on icon at bounding box center [1512, 15] width 12 height 12
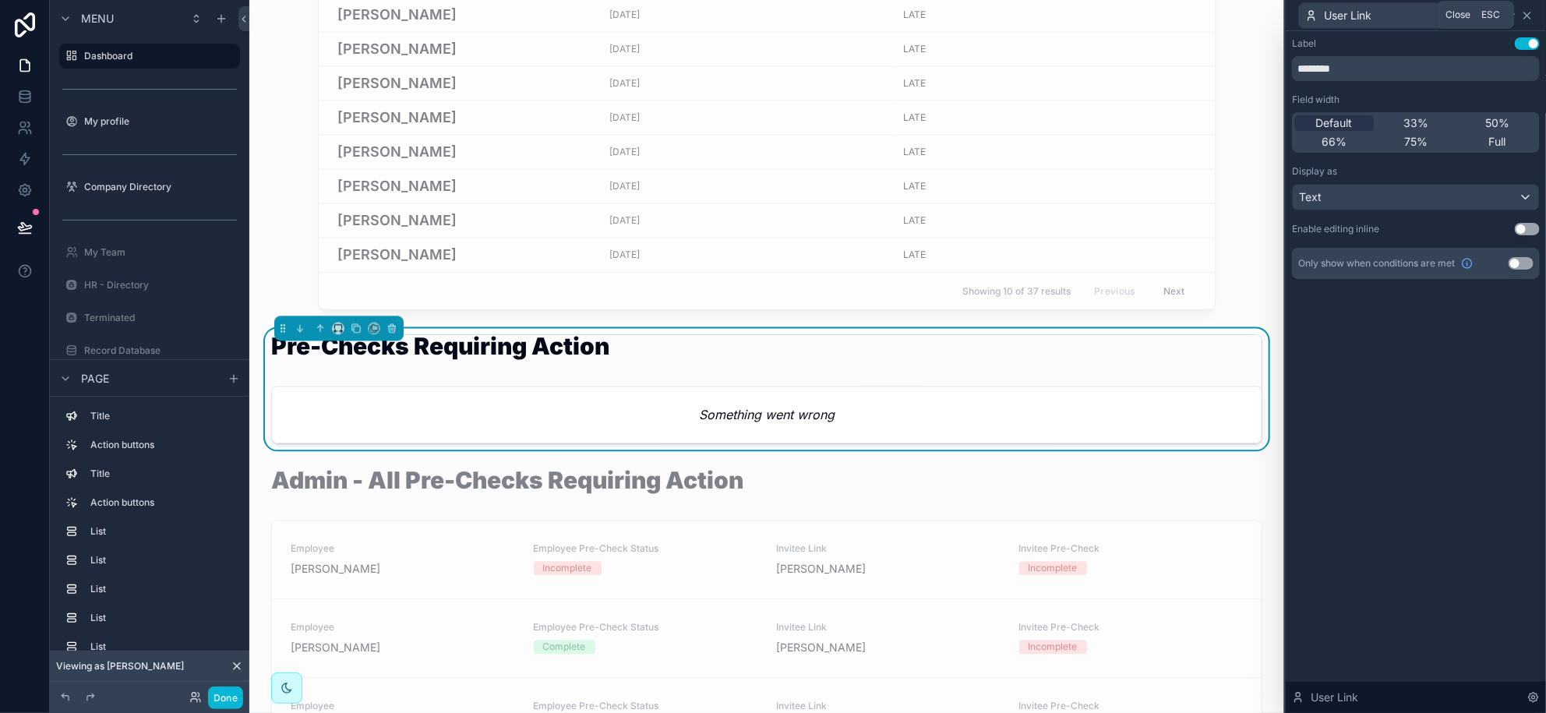
click at [1531, 16] on icon at bounding box center [1527, 15] width 12 height 12
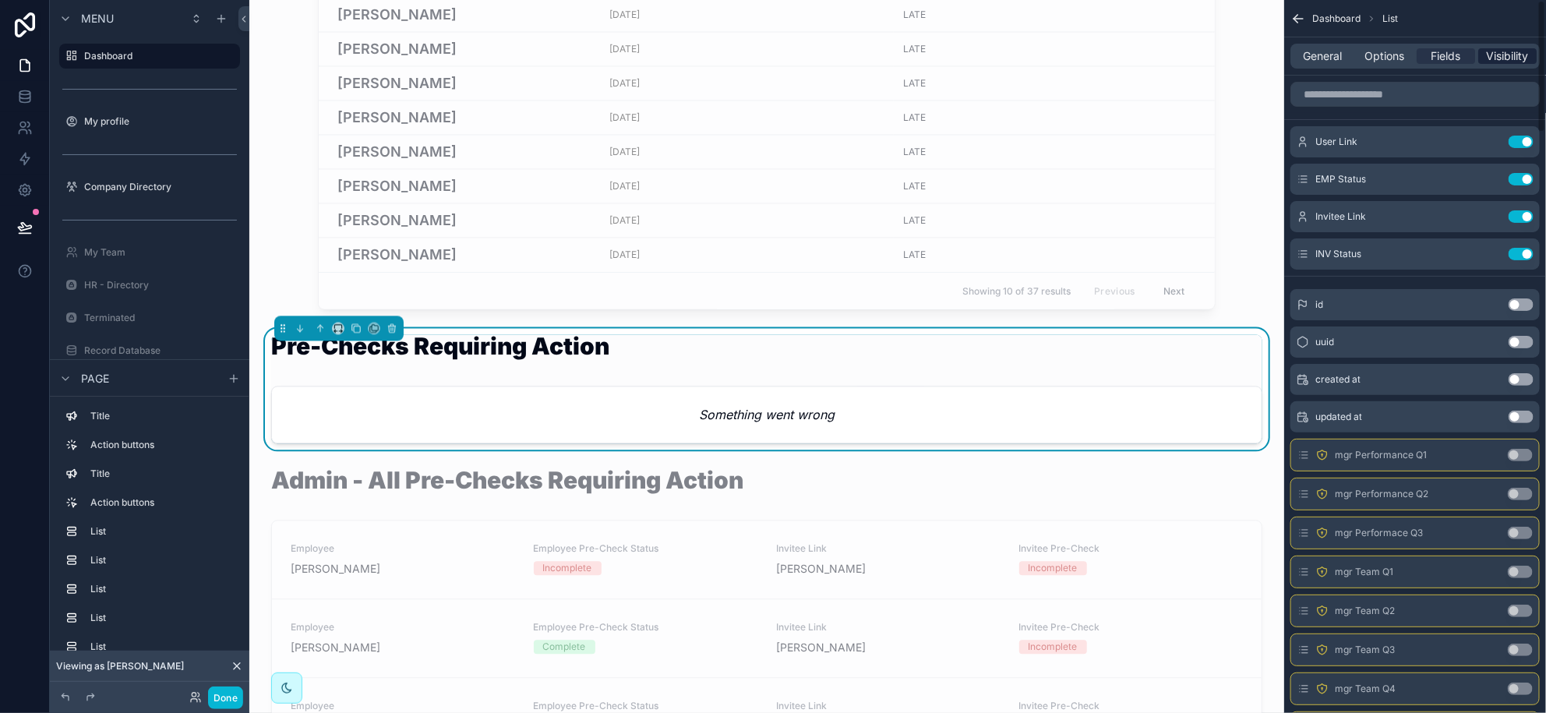
click at [1507, 51] on span "Visibility" at bounding box center [1508, 56] width 42 height 16
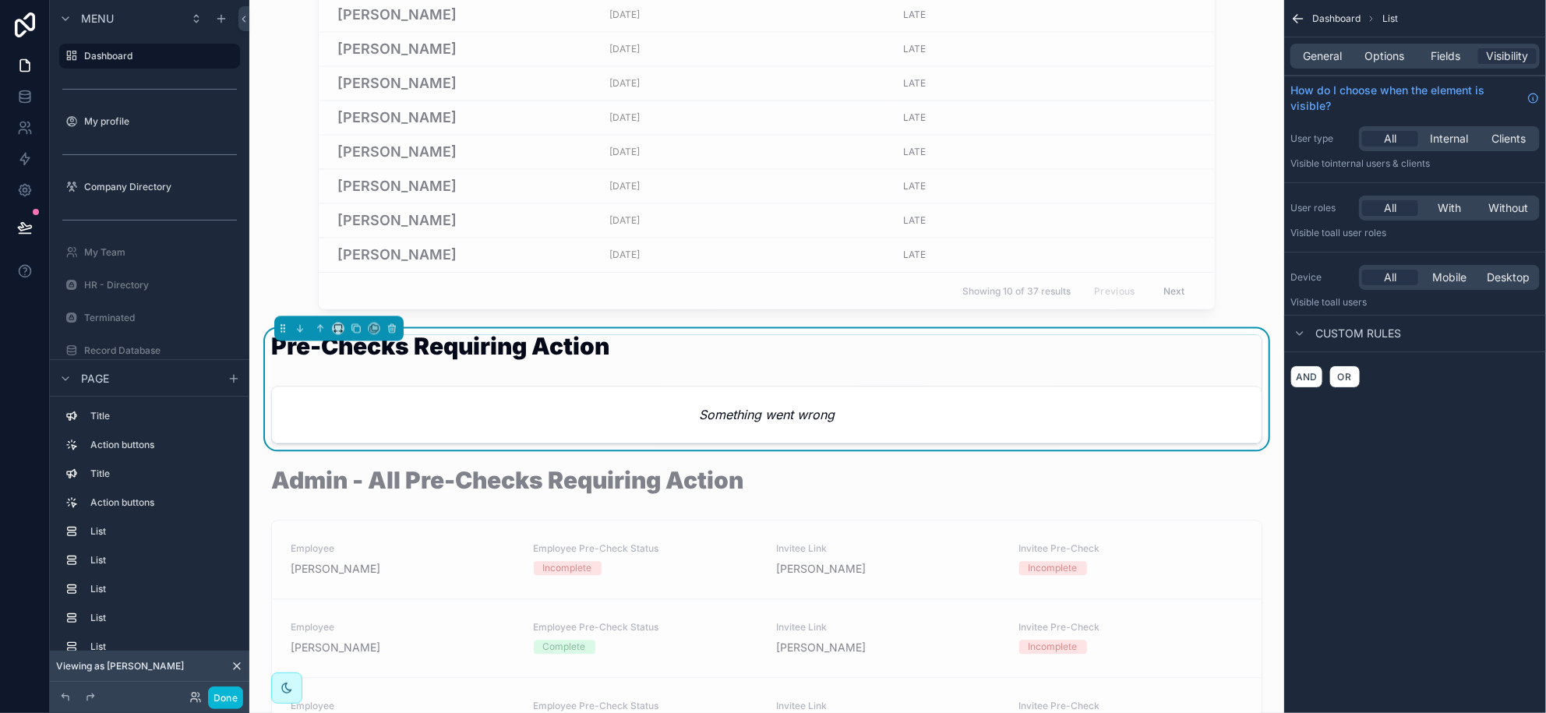
click at [991, 373] on div "Pre-Checks Requiring Action" at bounding box center [766, 355] width 991 height 42
click at [825, 418] on em "Something went wrong" at bounding box center [767, 414] width 136 height 19
click at [232, 701] on button "Done" at bounding box center [225, 698] width 35 height 23
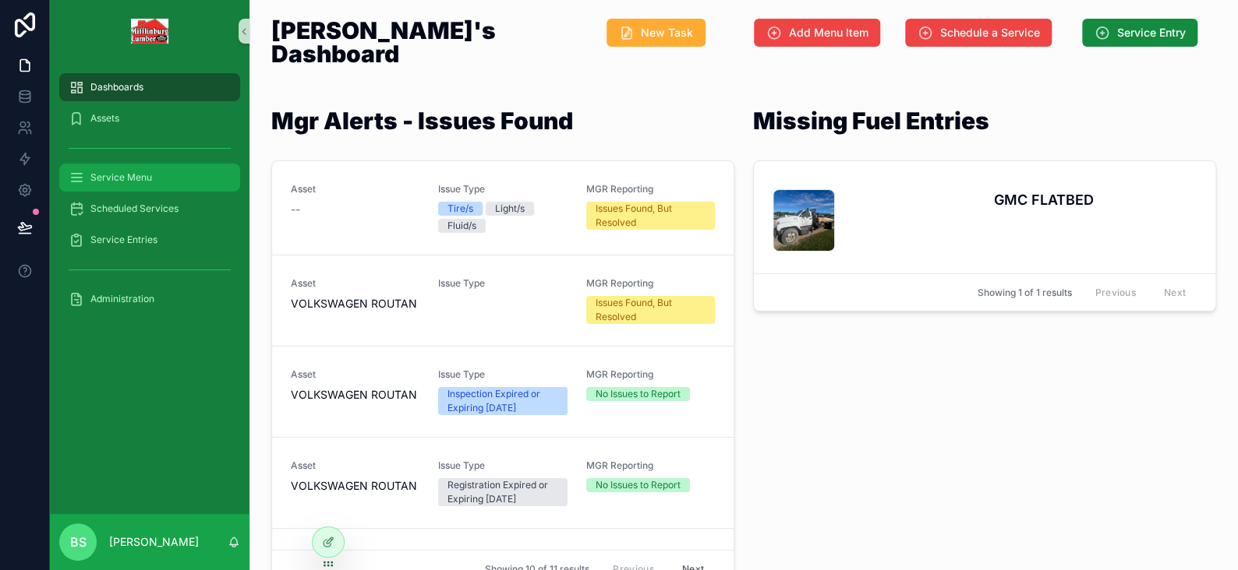
click at [90, 184] on div "Service Menu" at bounding box center [150, 177] width 162 height 25
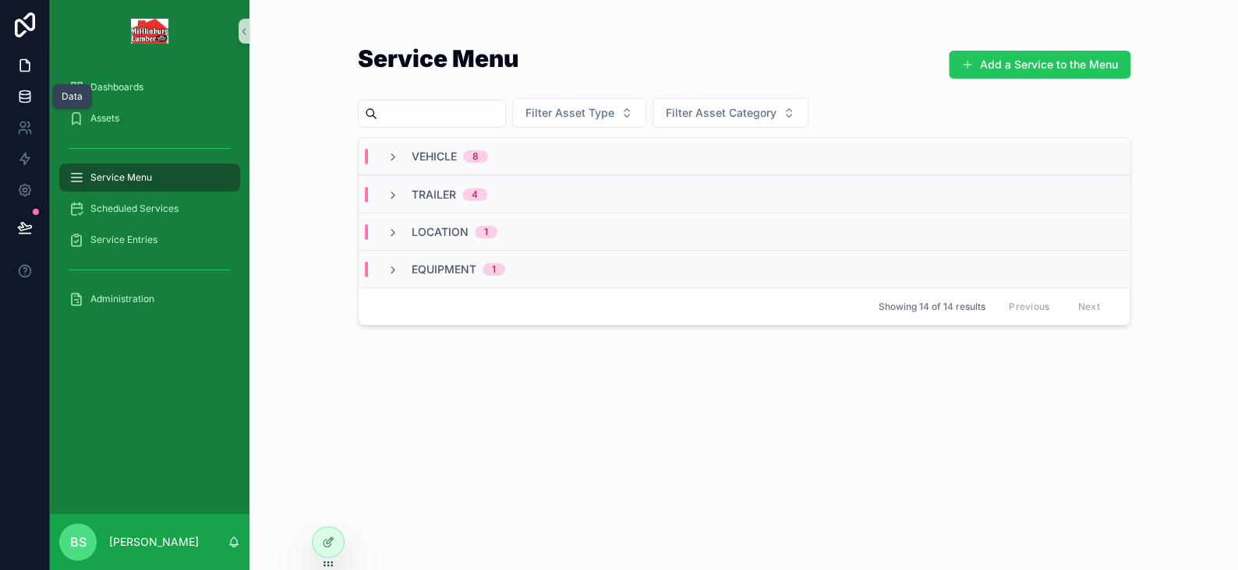
click at [26, 103] on icon at bounding box center [25, 97] width 16 height 16
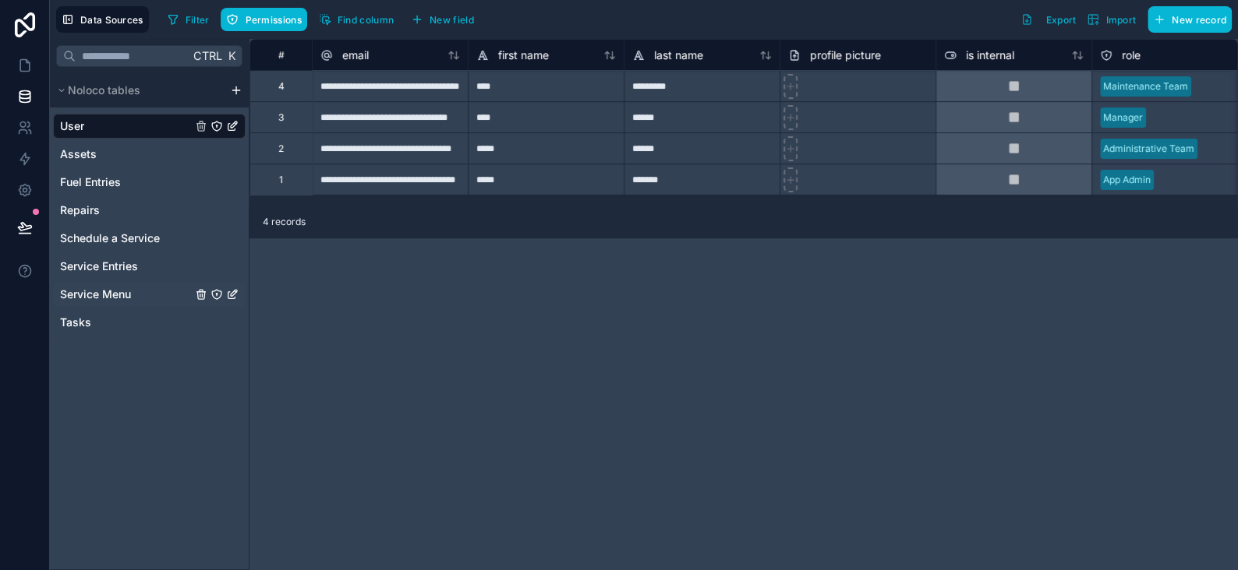
click at [94, 285] on div "Service Menu" at bounding box center [149, 294] width 193 height 25
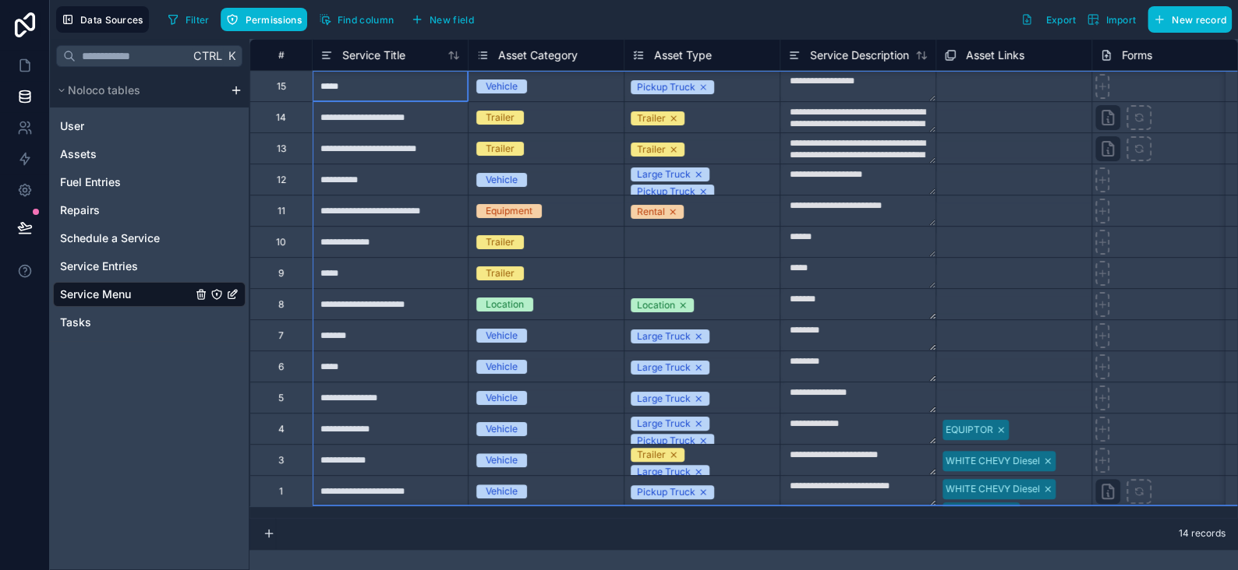
drag, startPoint x: 285, startPoint y: 89, endPoint x: 280, endPoint y: 483, distance: 394.4
click at [330, 558] on div "Delete rows 1 to 14" at bounding box center [350, 556] width 107 height 17
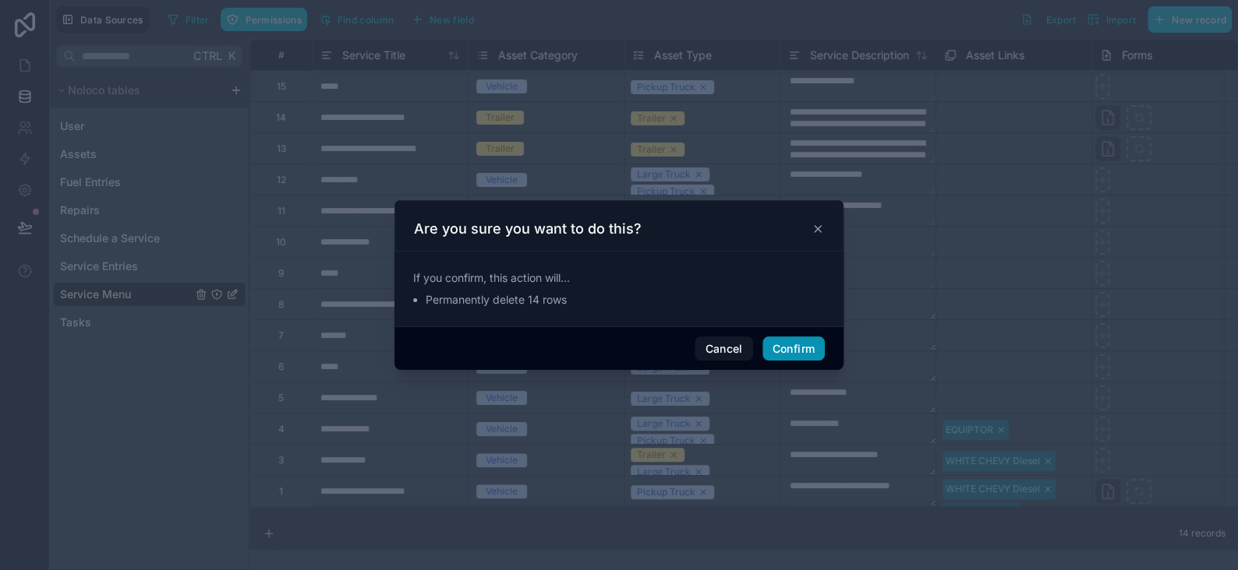
click at [782, 338] on button "Confirm" at bounding box center [793, 349] width 62 height 25
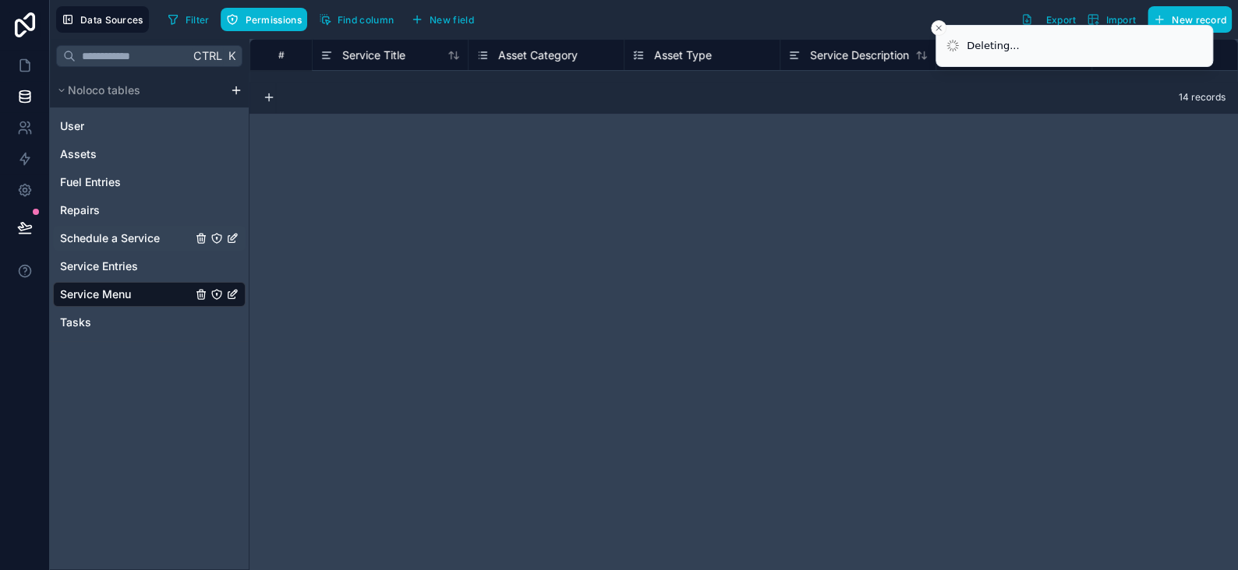
click at [111, 236] on span "Schedule a Service" at bounding box center [110, 239] width 100 height 16
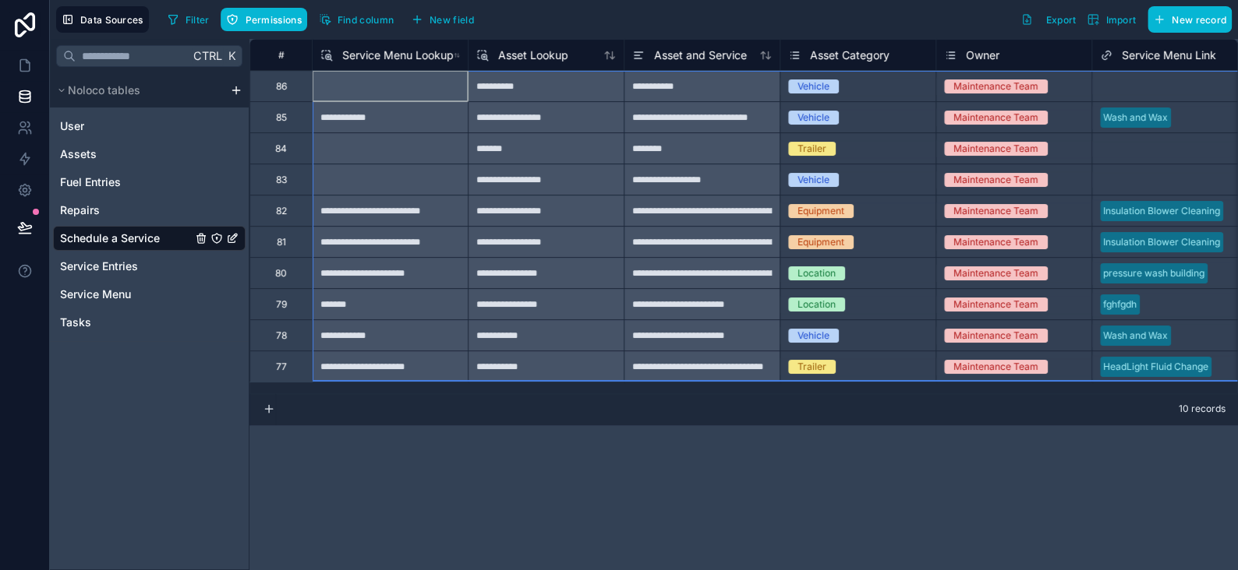
drag, startPoint x: 279, startPoint y: 83, endPoint x: 280, endPoint y: 361, distance: 277.5
drag, startPoint x: 280, startPoint y: 361, endPoint x: 310, endPoint y: 422, distance: 68.7
click at [310, 422] on div "Delete rows 1 to 10" at bounding box center [334, 425] width 107 height 17
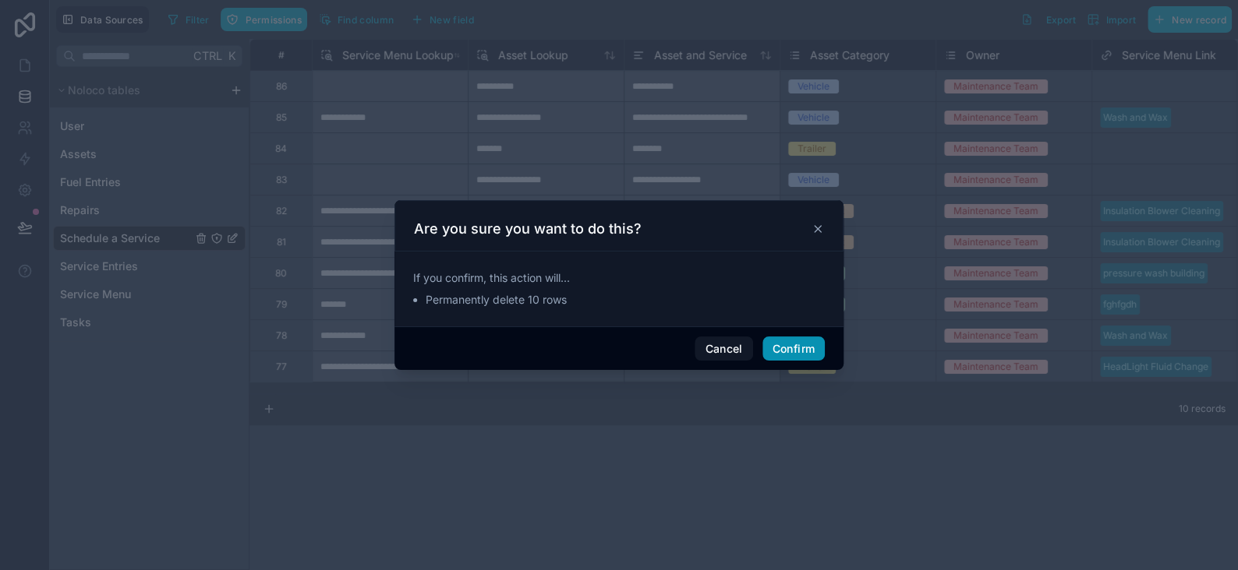
click at [803, 344] on button "Confirm" at bounding box center [793, 349] width 62 height 25
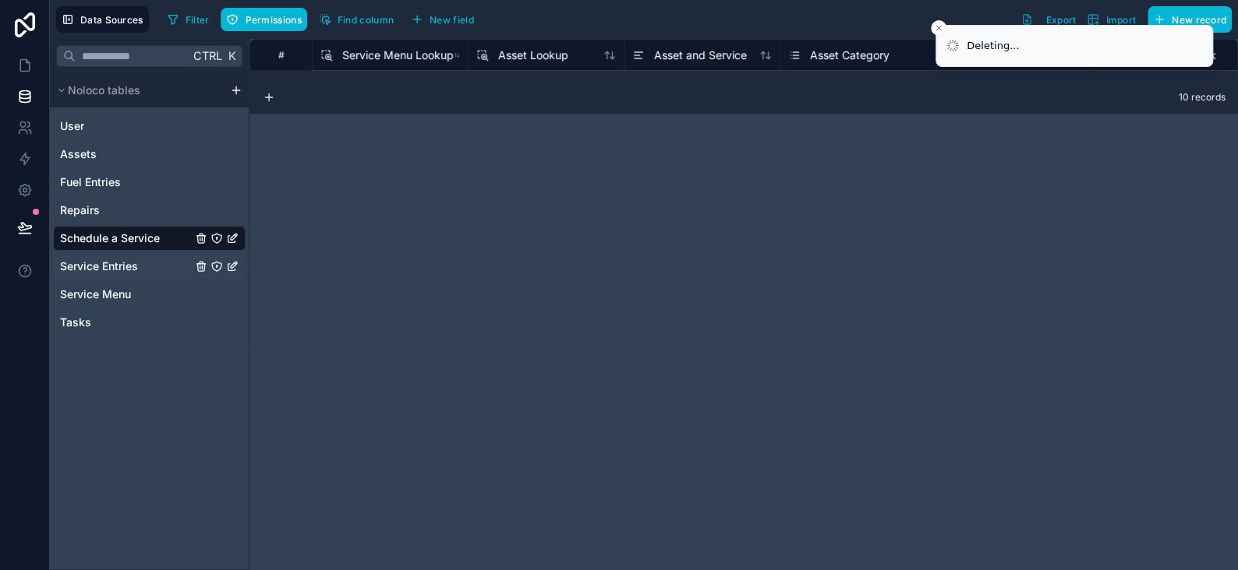
click at [96, 263] on span "Service Entries" at bounding box center [99, 267] width 78 height 16
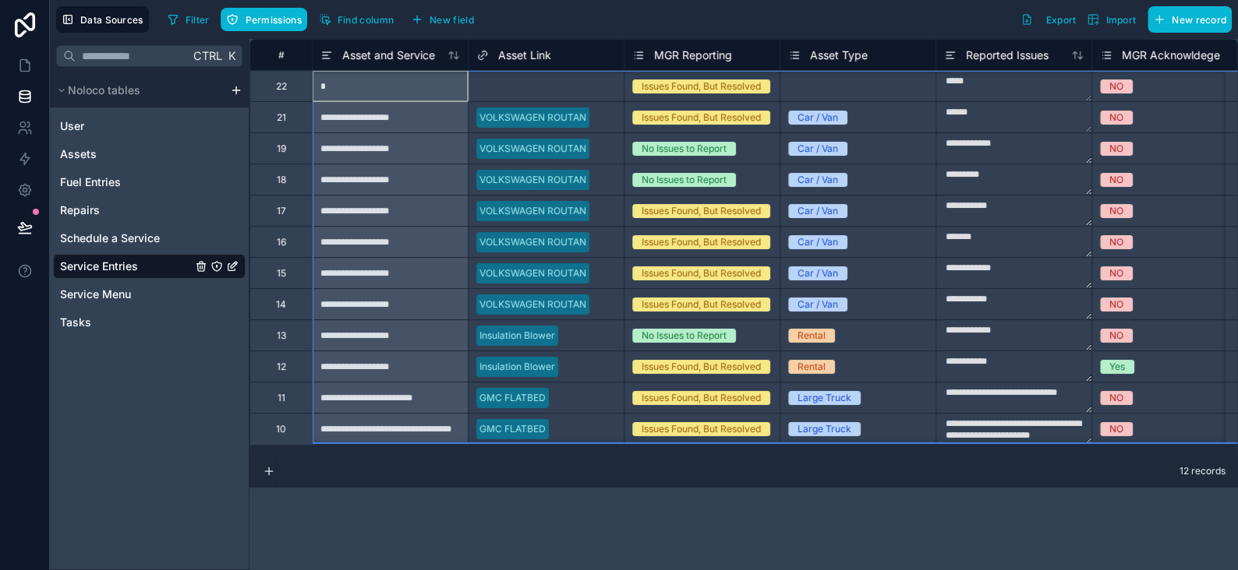
drag, startPoint x: 291, startPoint y: 86, endPoint x: 279, endPoint y: 420, distance: 334.6
click at [310, 465] on div "Delete rows 1 to 12" at bounding box center [328, 463] width 107 height 17
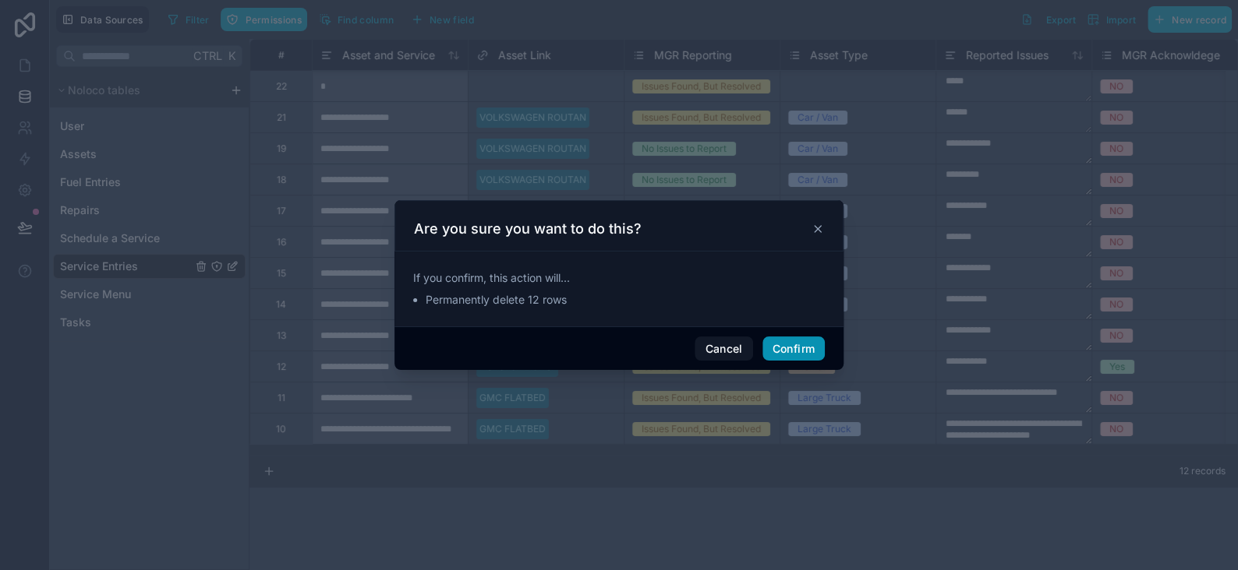
click at [794, 347] on button "Confirm" at bounding box center [793, 349] width 62 height 25
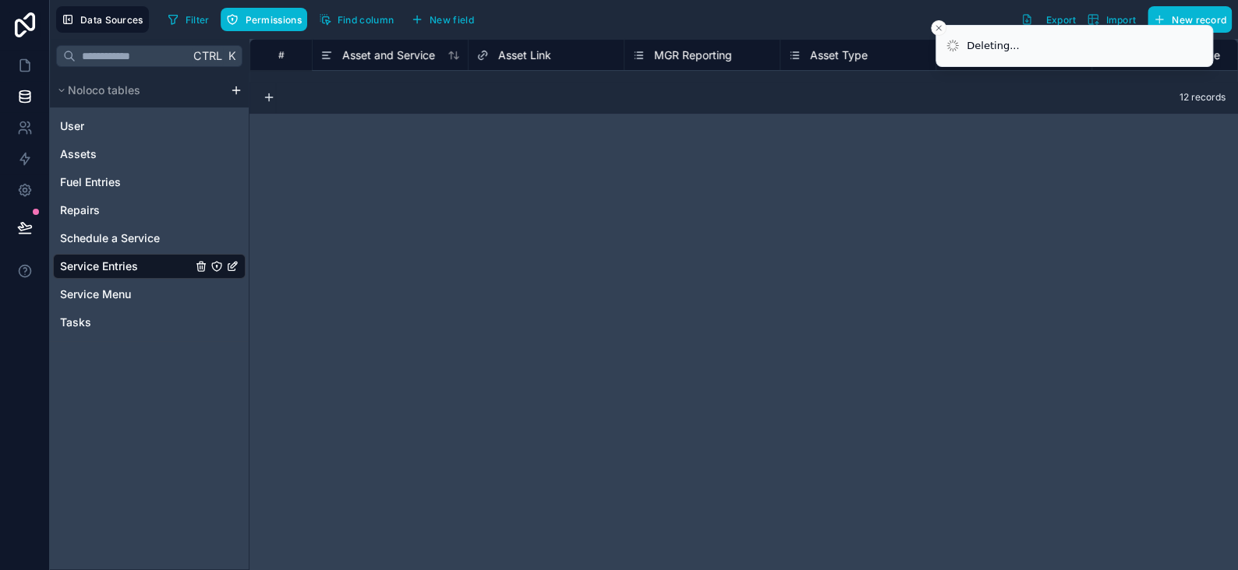
scroll to position [0, 0]
